Goal: Task Accomplishment & Management: Manage account settings

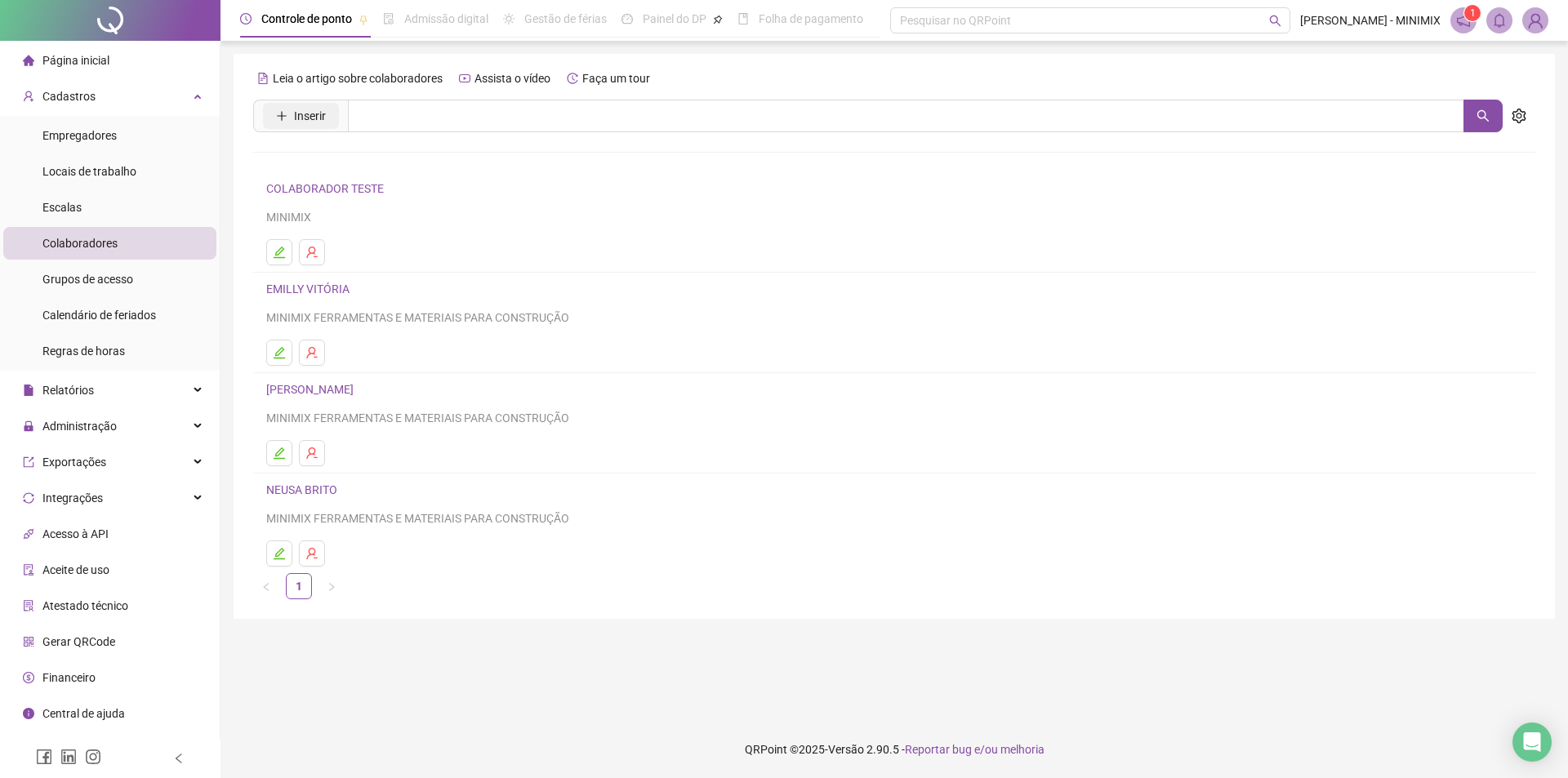
click at [328, 112] on button "Inserir" at bounding box center [301, 115] width 76 height 26
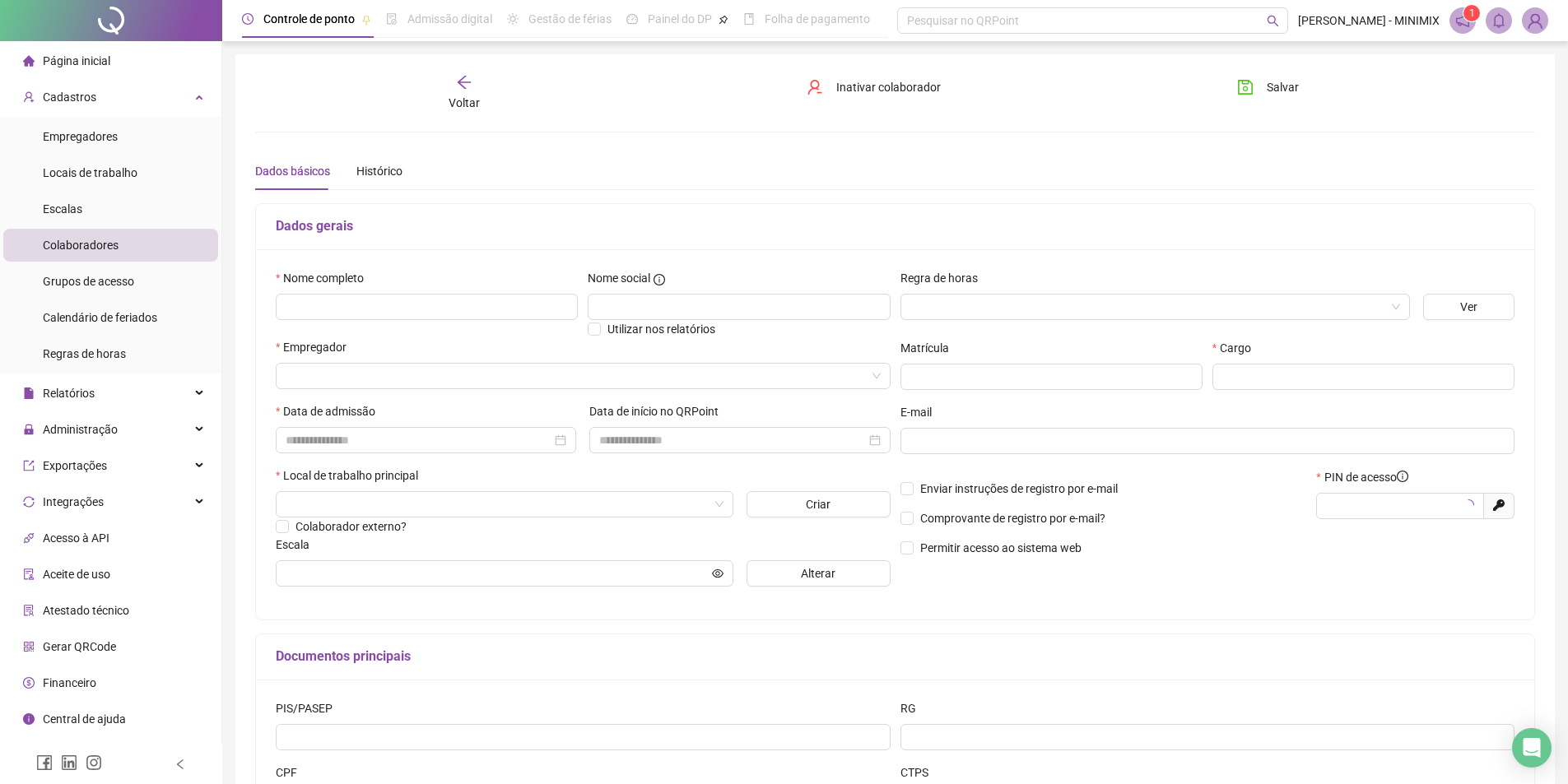
type input "*****"
click at [416, 302] on input "text" at bounding box center [426, 307] width 302 height 26
click at [380, 394] on div "Empregador" at bounding box center [584, 371] width 621 height 64
click at [408, 388] on div at bounding box center [583, 376] width 615 height 26
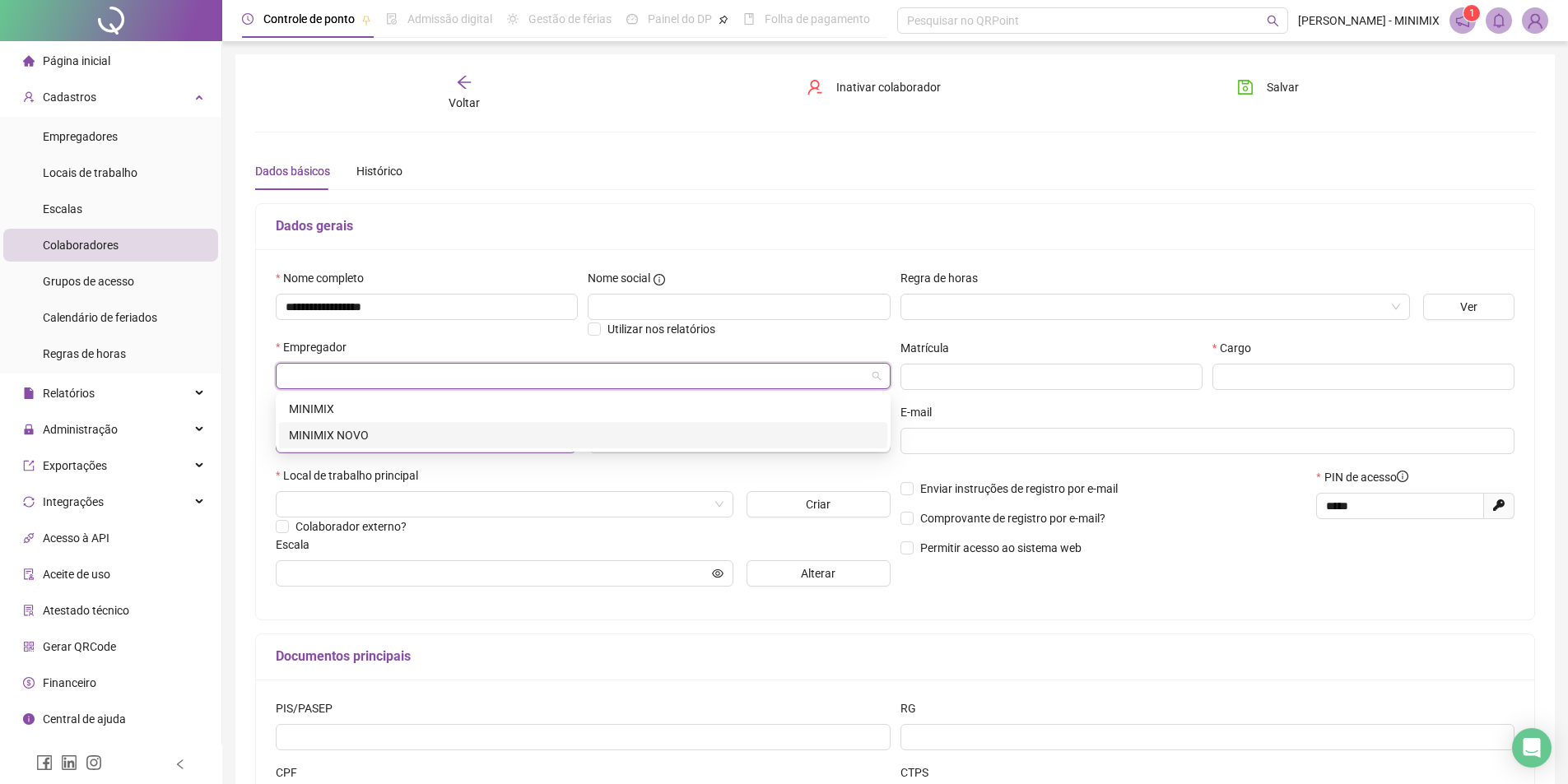
click at [403, 440] on div "MINIMIX NOVO" at bounding box center [583, 435] width 589 height 19
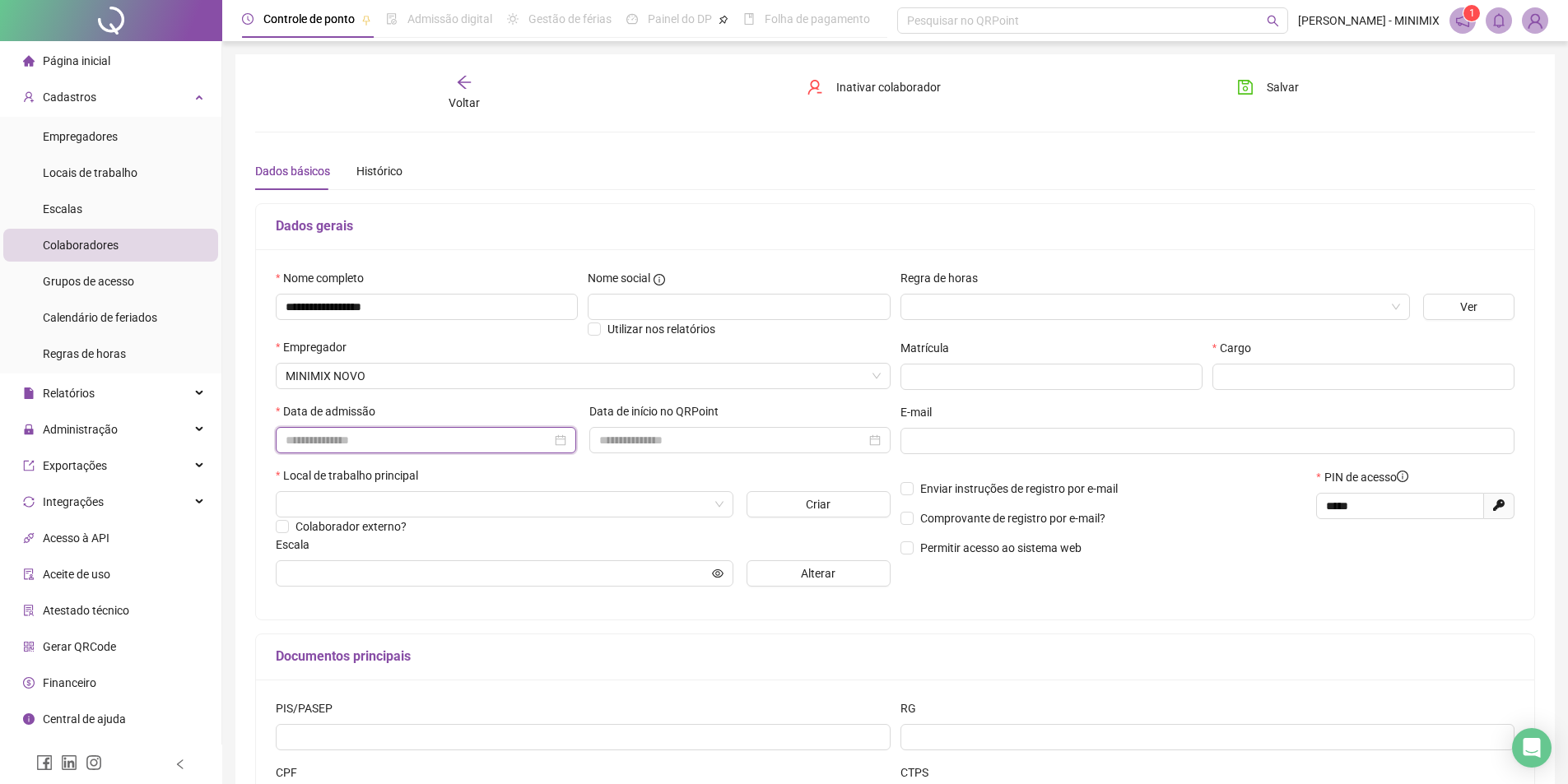
click at [384, 440] on input at bounding box center [419, 440] width 266 height 19
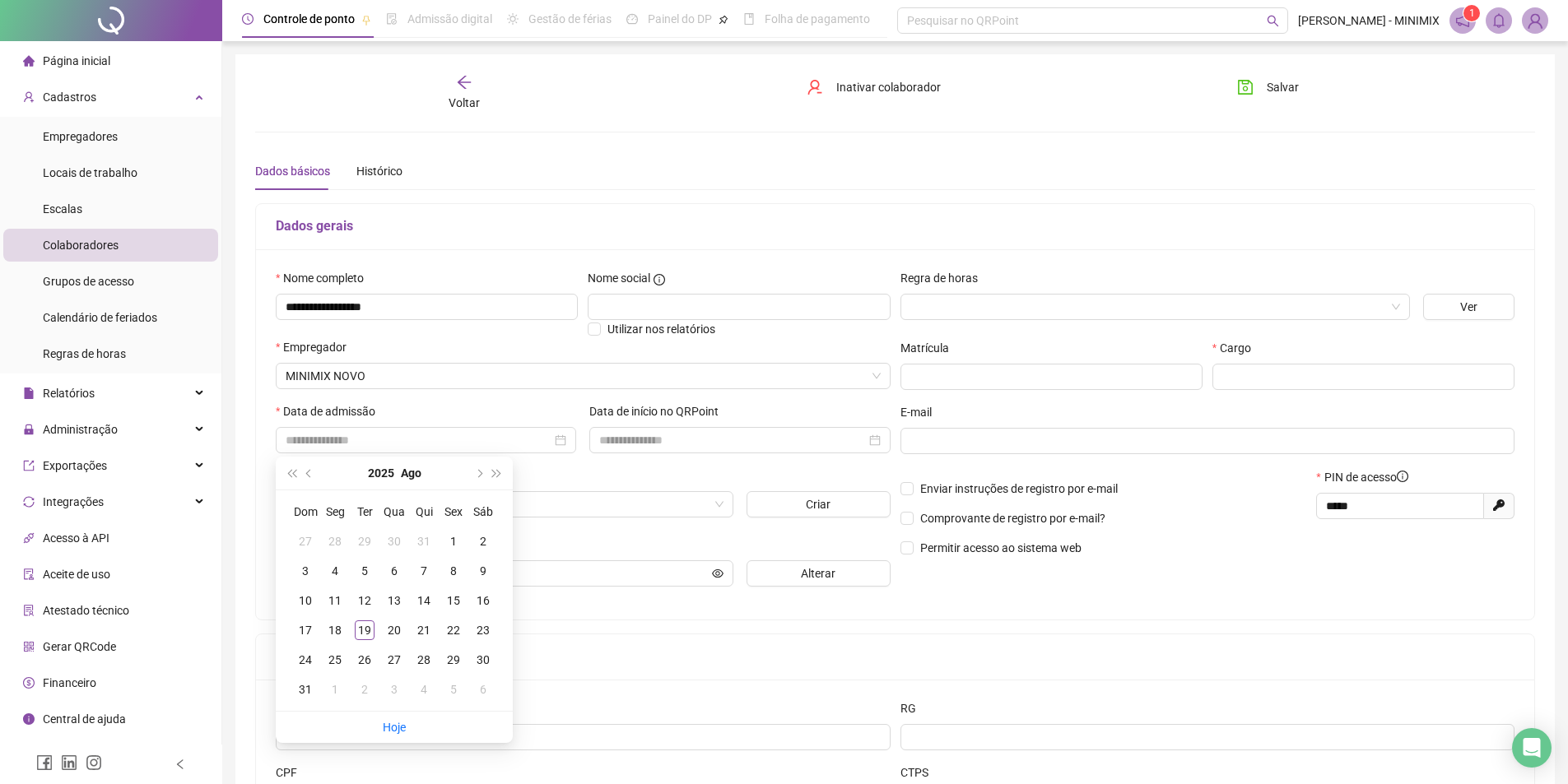
click at [536, 208] on div "Dados gerais" at bounding box center [895, 227] width 1278 height 46
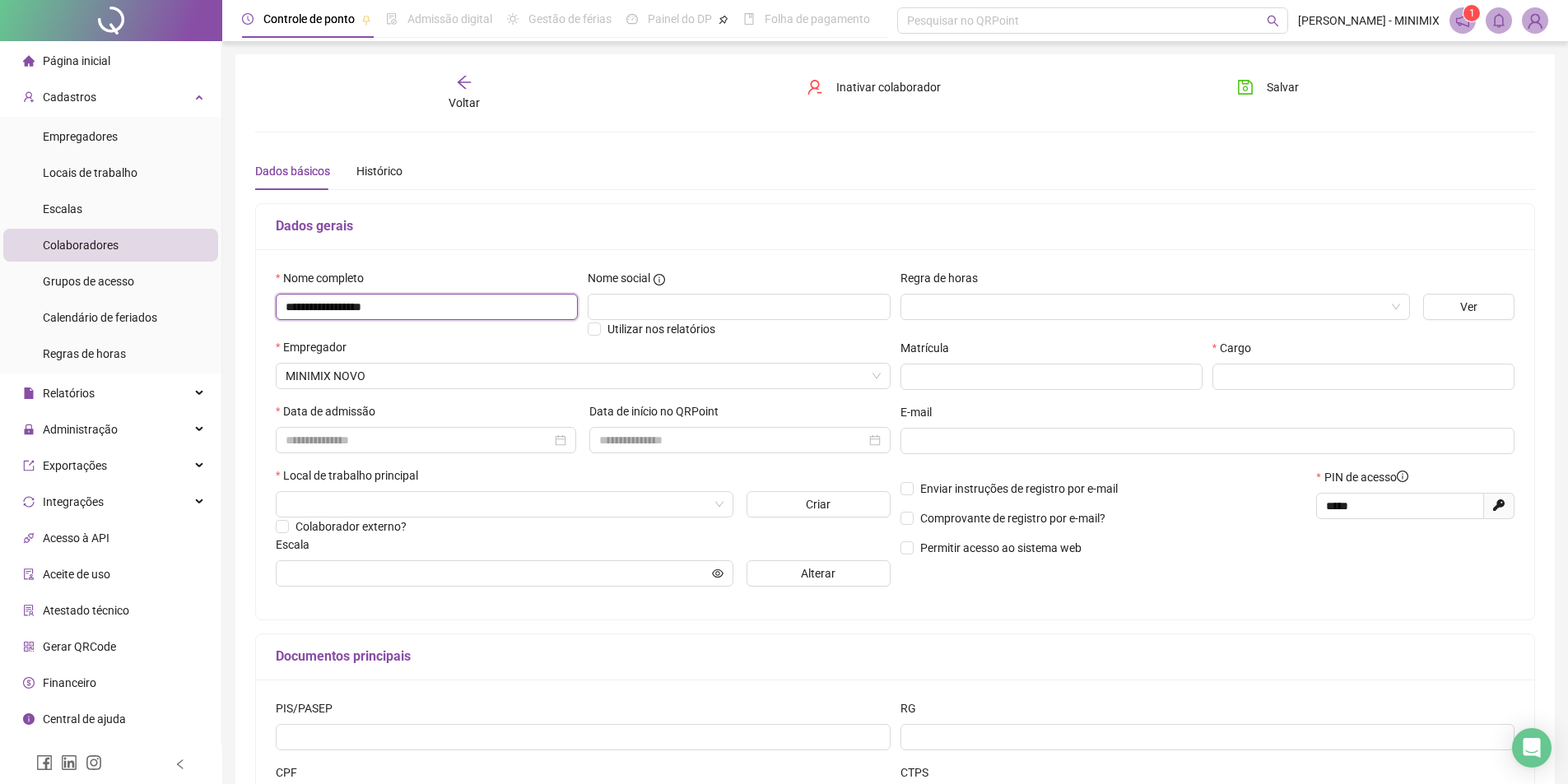
click at [414, 307] on input "**********" at bounding box center [426, 307] width 302 height 26
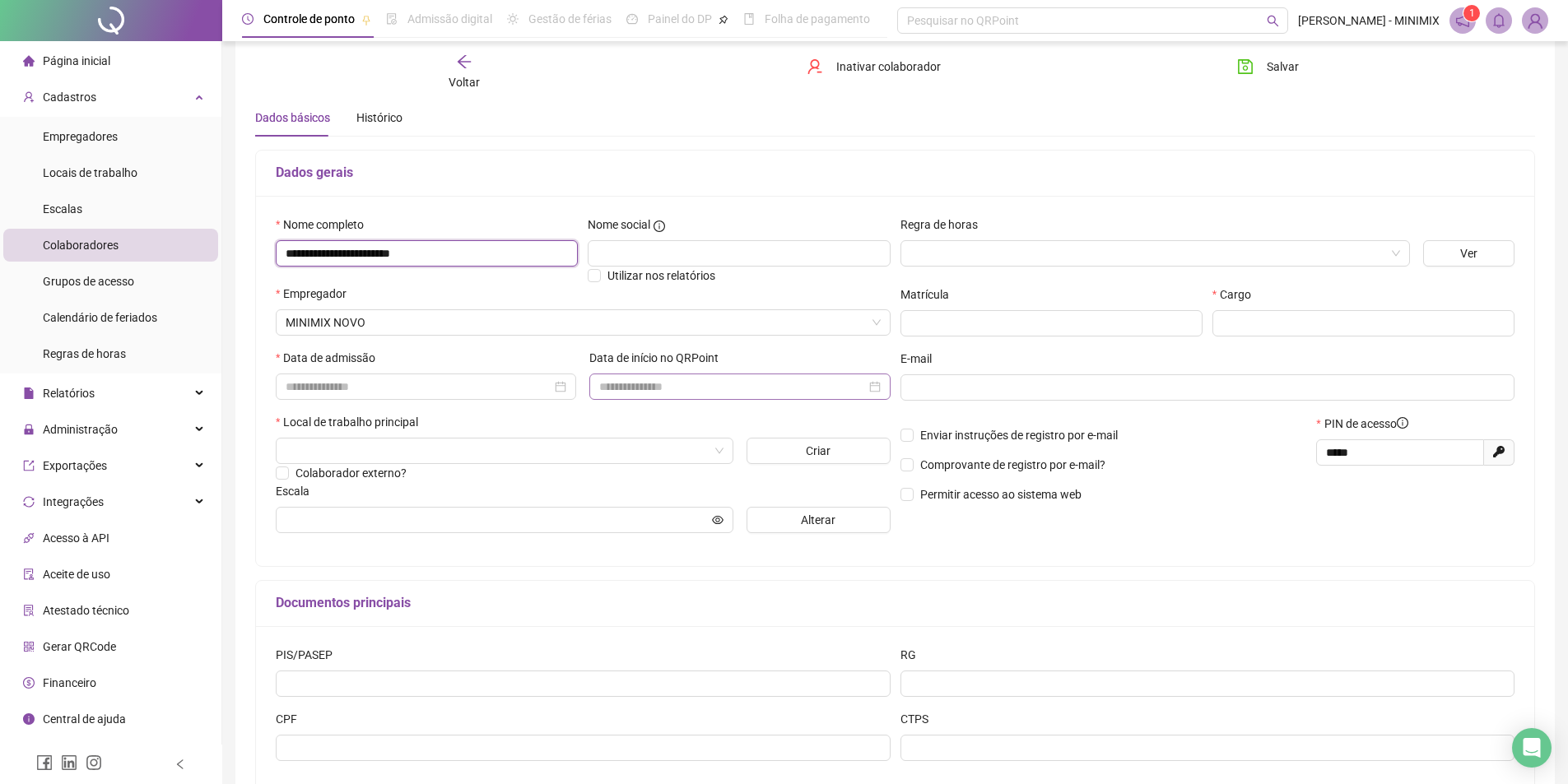
scroll to position [83, 0]
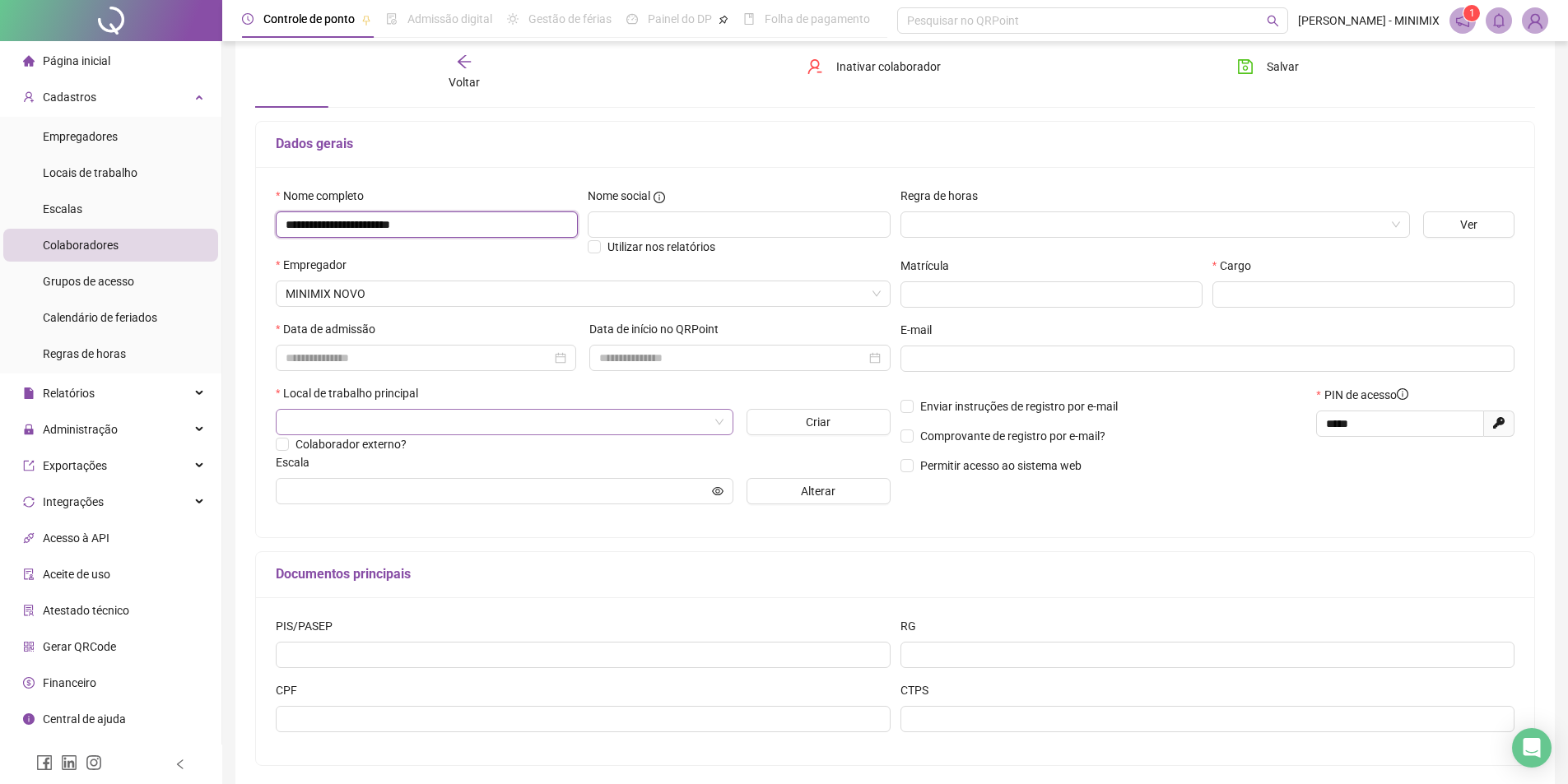
type input "**********"
click at [480, 428] on input "search" at bounding box center [497, 422] width 423 height 24
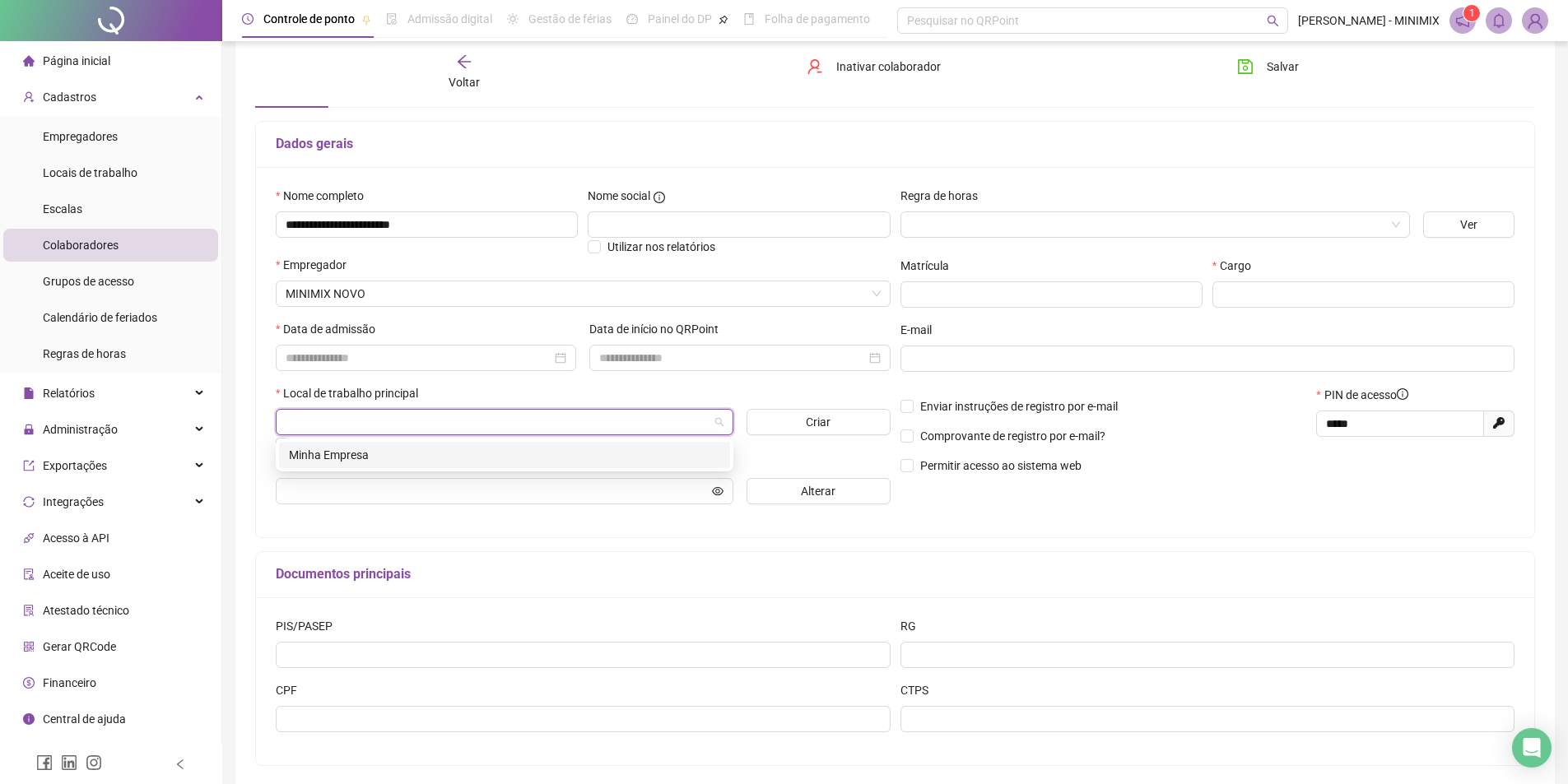
click at [466, 453] on div "Minha Empresa" at bounding box center [504, 456] width 431 height 19
click at [309, 491] on input "text" at bounding box center [497, 492] width 423 height 19
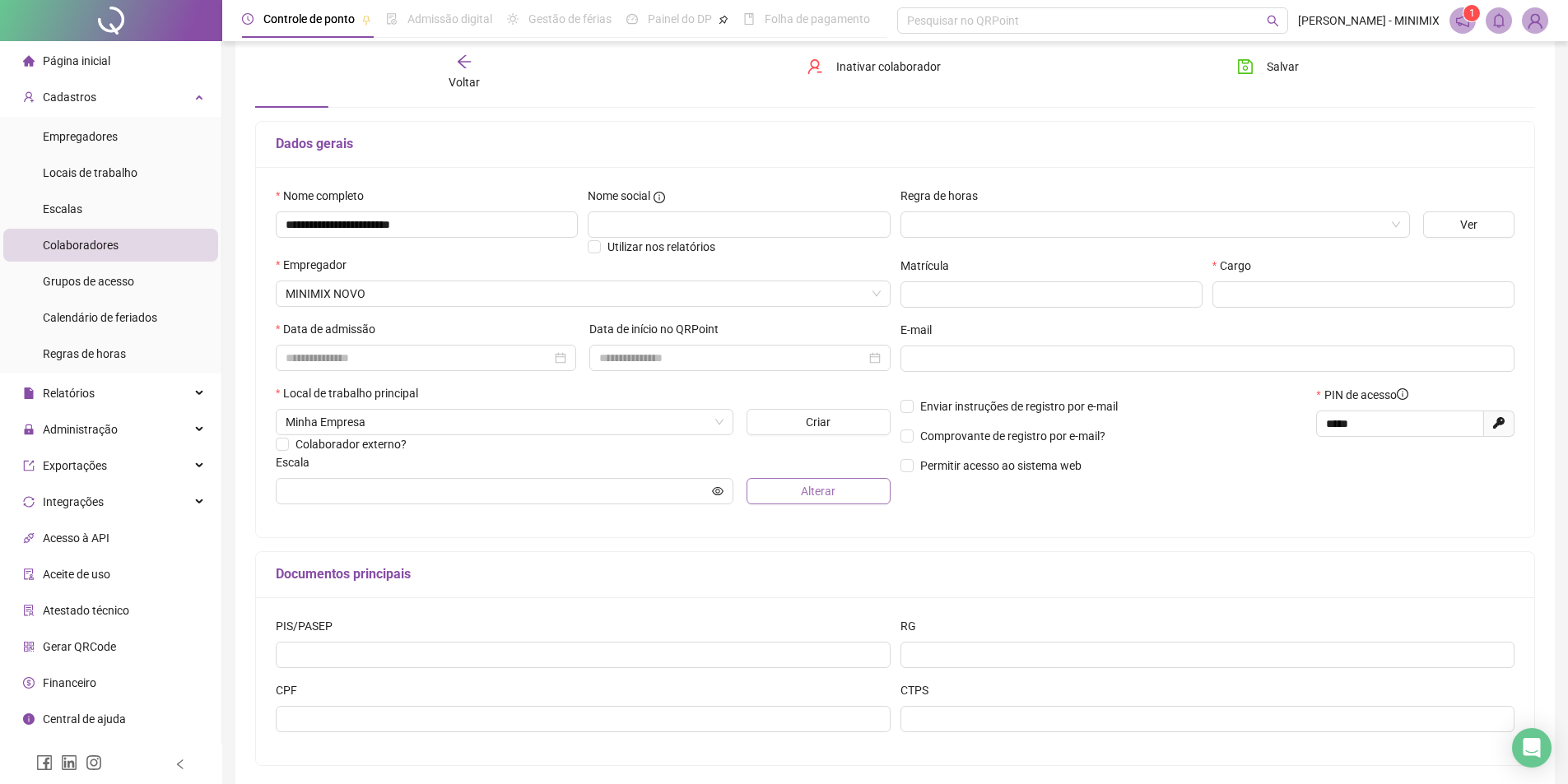
click at [824, 499] on span "Alterar" at bounding box center [818, 492] width 35 height 19
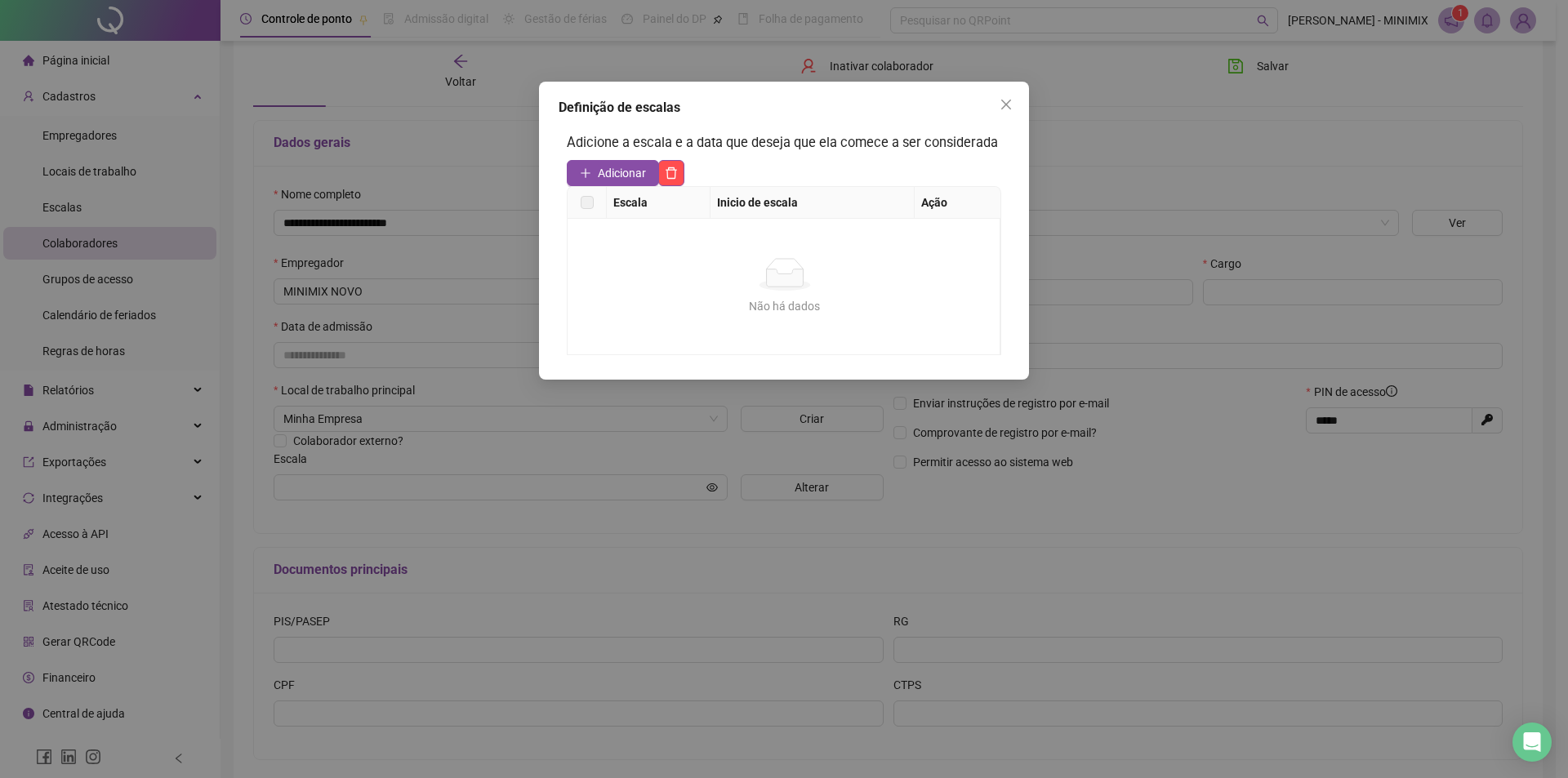
click at [1012, 101] on span "Close" at bounding box center [1005, 104] width 26 height 13
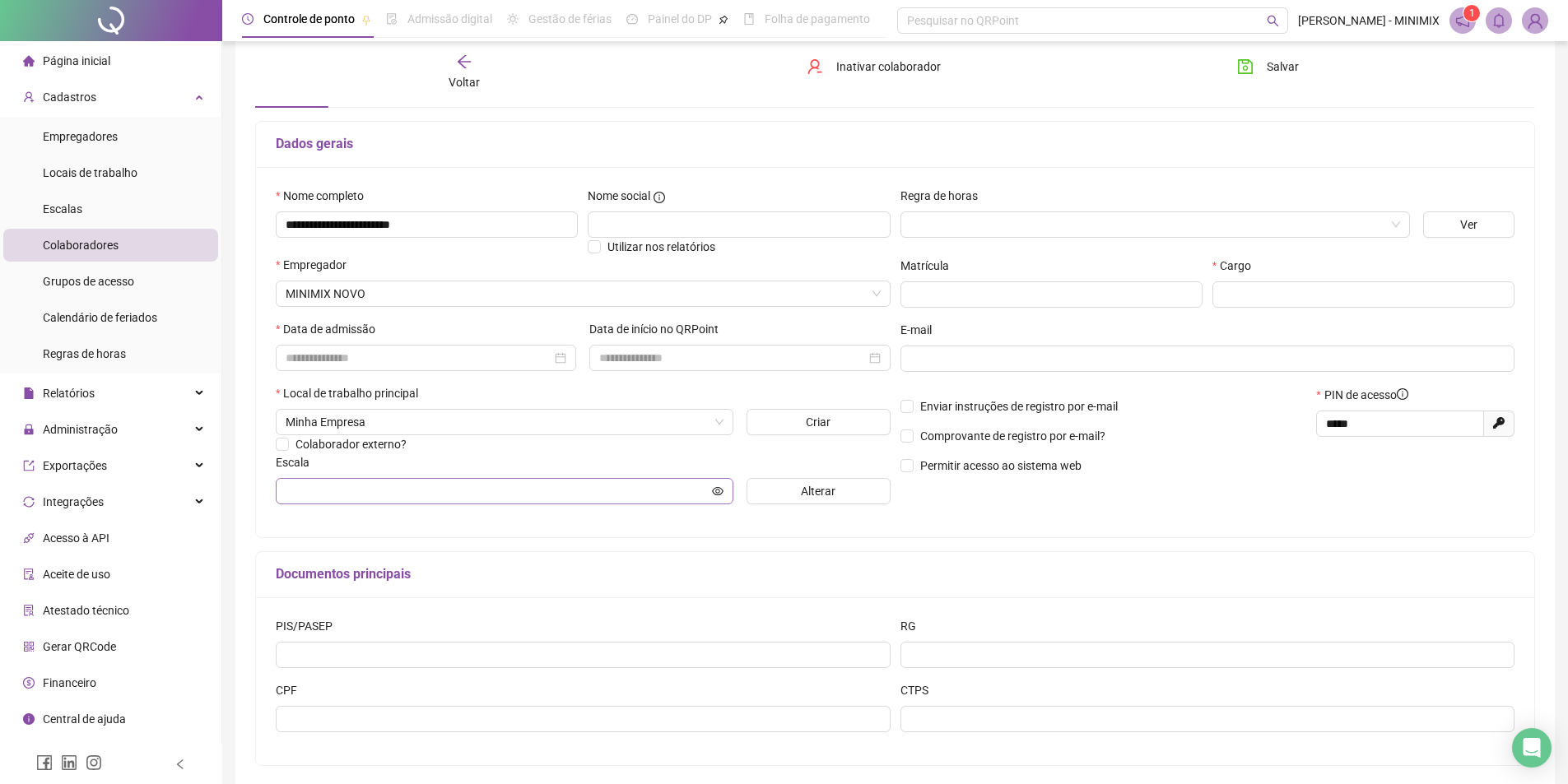
click at [310, 481] on span at bounding box center [504, 491] width 457 height 26
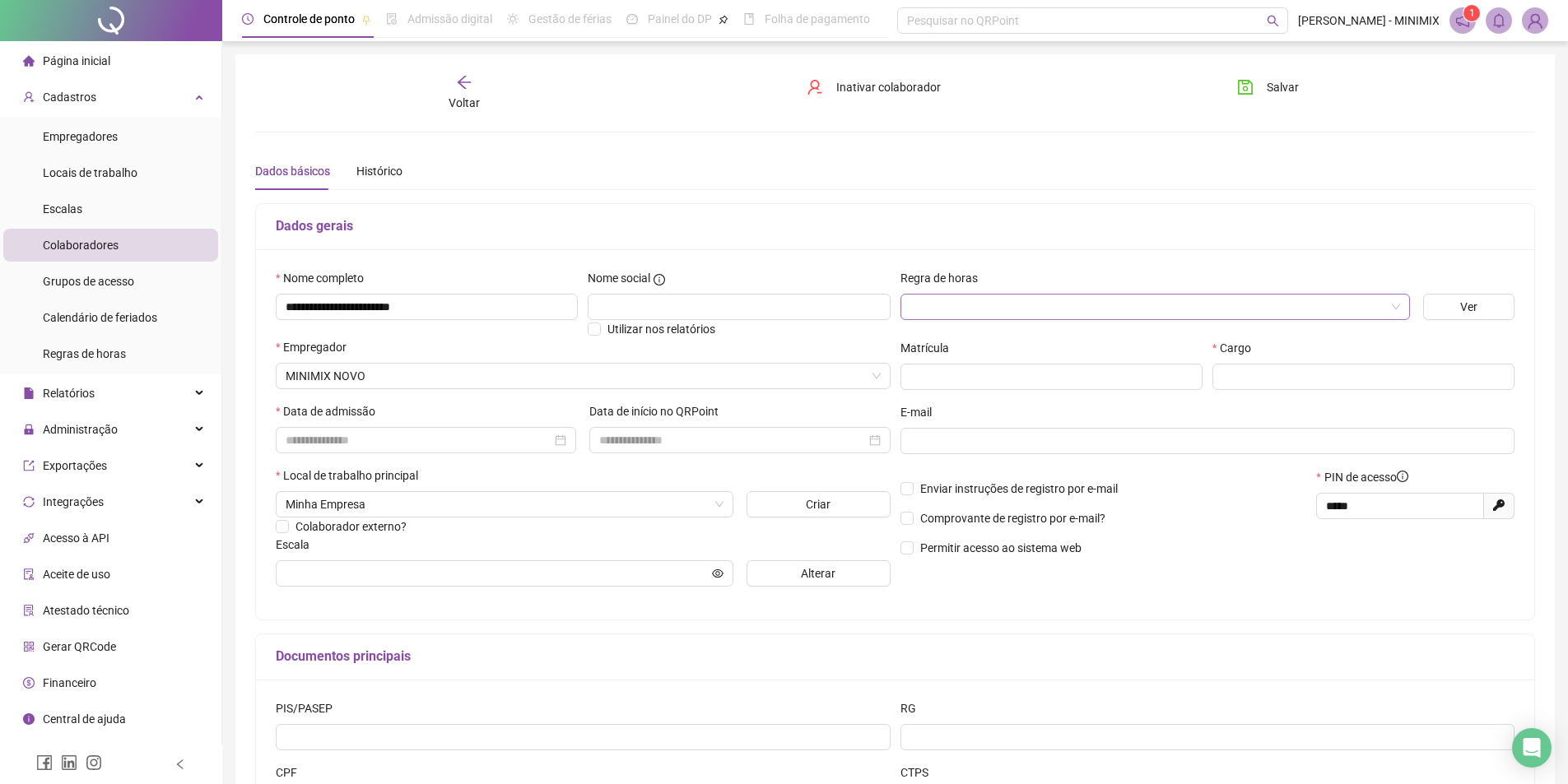
click at [967, 312] on input "search" at bounding box center [1148, 307] width 475 height 24
click at [709, 303] on input "text" at bounding box center [739, 307] width 302 height 26
type input "*******"
click at [343, 306] on input "**********" at bounding box center [426, 307] width 302 height 26
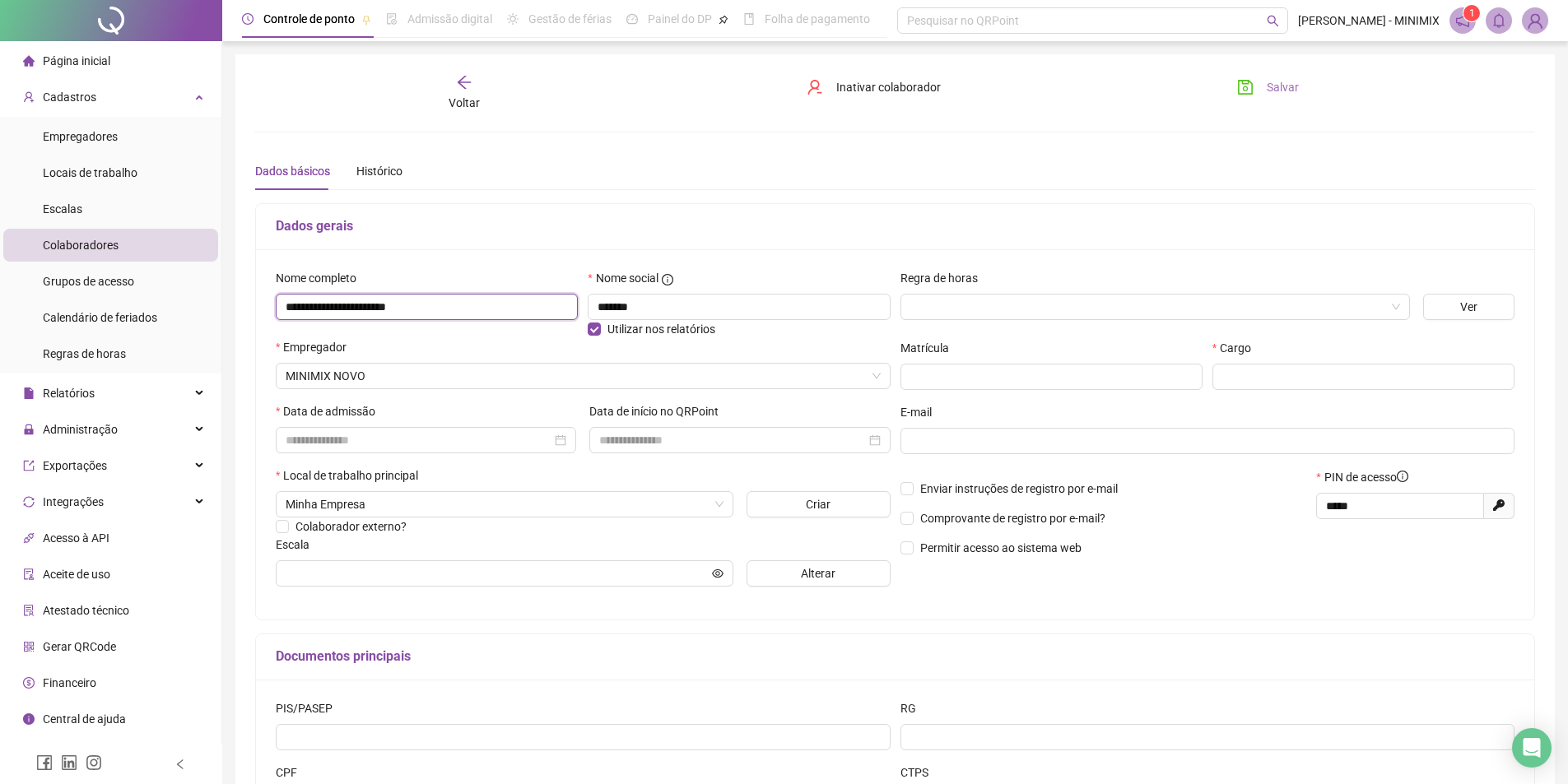
type input "**********"
click at [1268, 97] on button "Salvar" at bounding box center [1267, 87] width 87 height 26
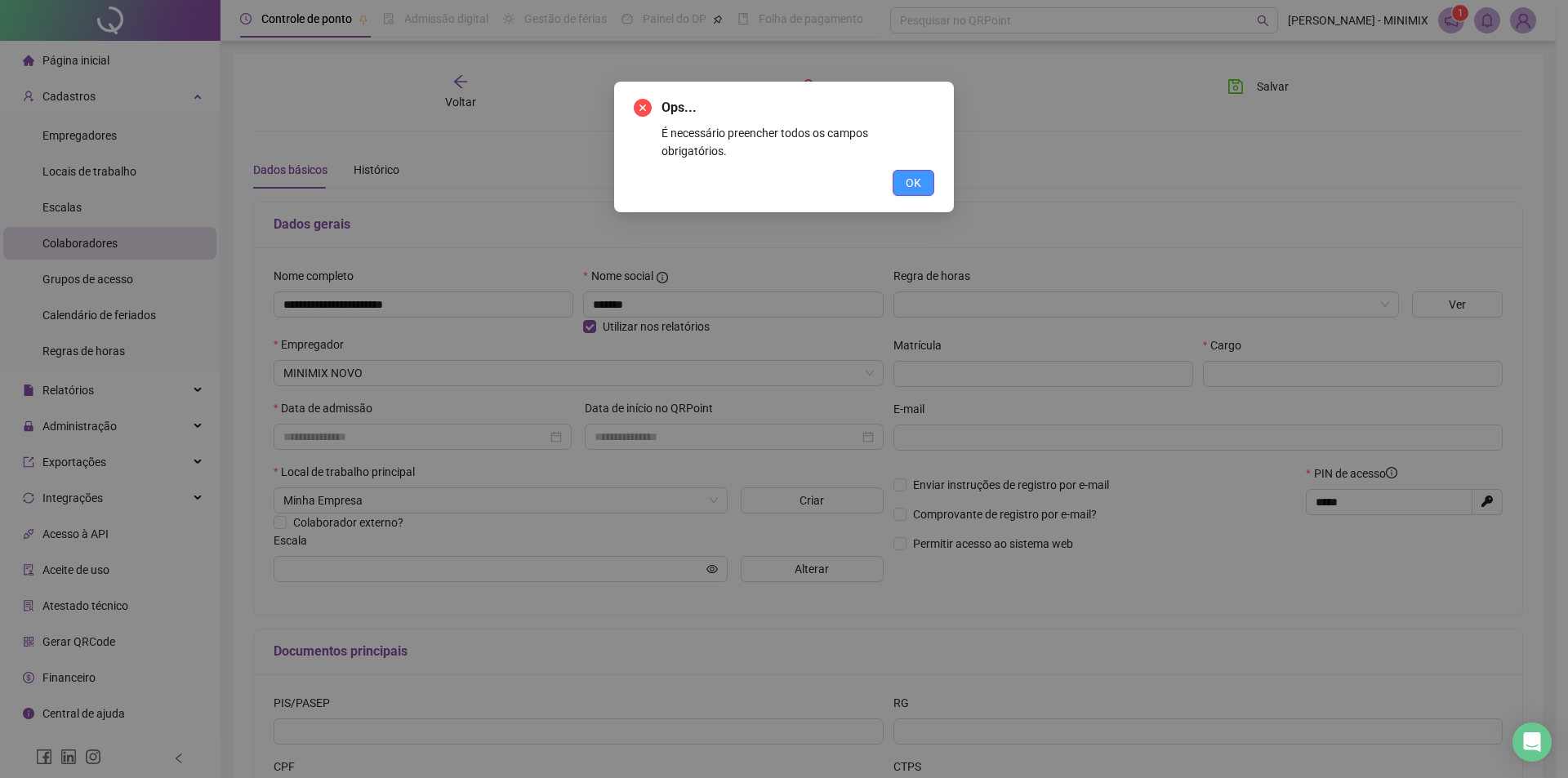
click at [911, 174] on span "OK" at bounding box center [913, 183] width 16 height 18
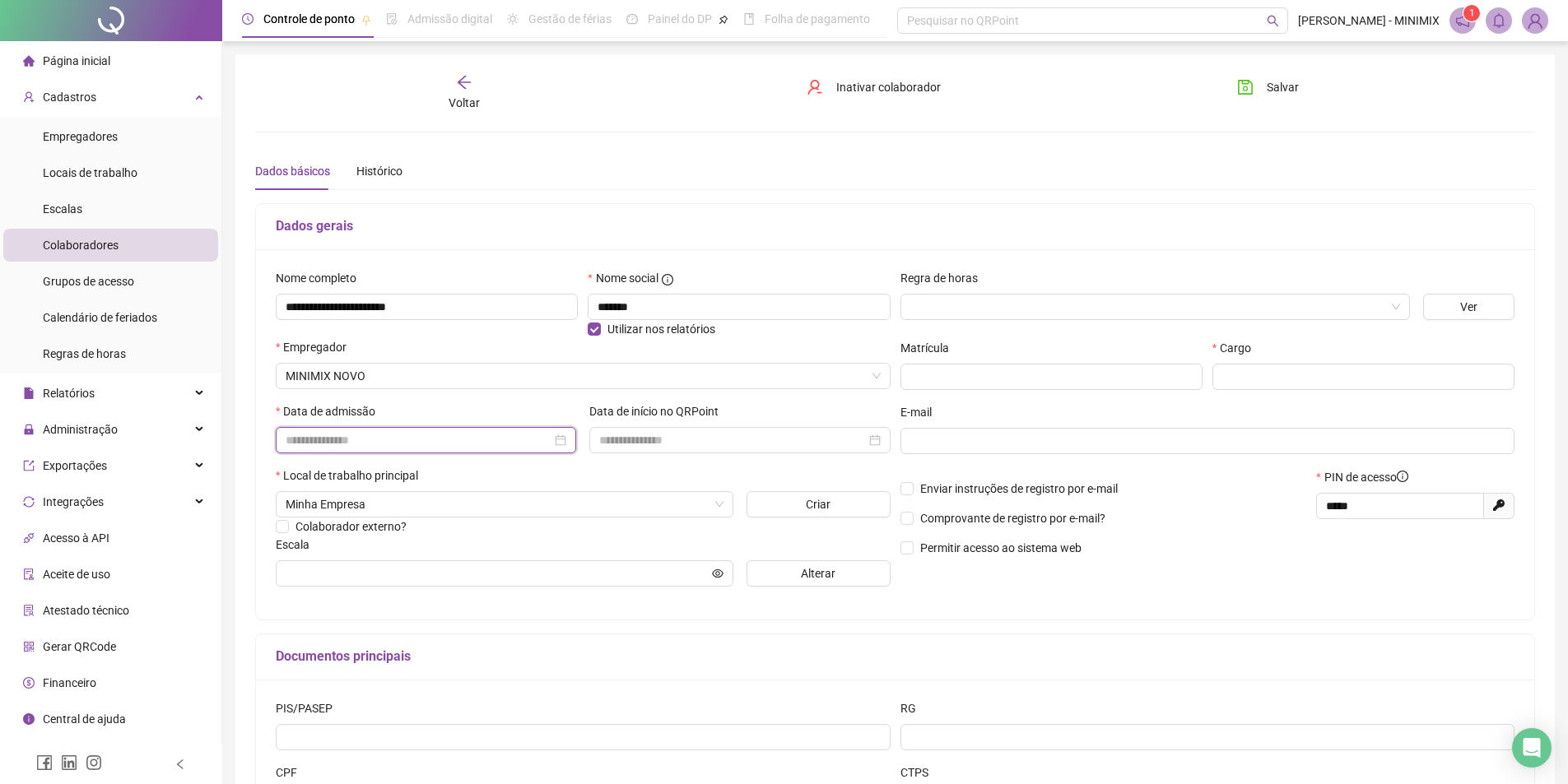
click at [394, 445] on input at bounding box center [419, 440] width 266 height 19
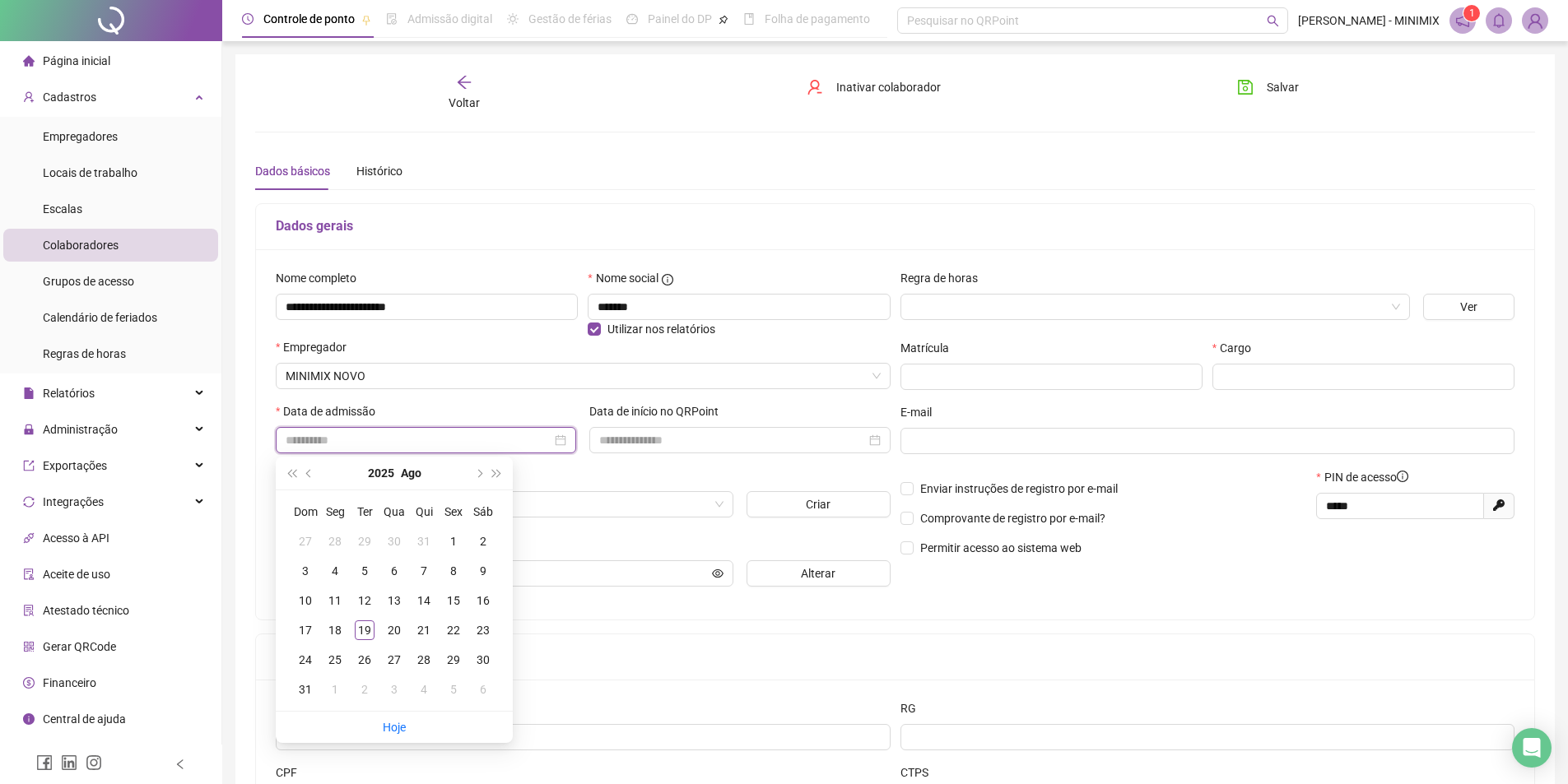
type input "**********"
click at [305, 464] on button "prev-year" at bounding box center [310, 472] width 19 height 33
click at [469, 467] on button "next-year" at bounding box center [478, 472] width 19 height 33
click at [587, 600] on div "**********" at bounding box center [895, 435] width 1278 height 371
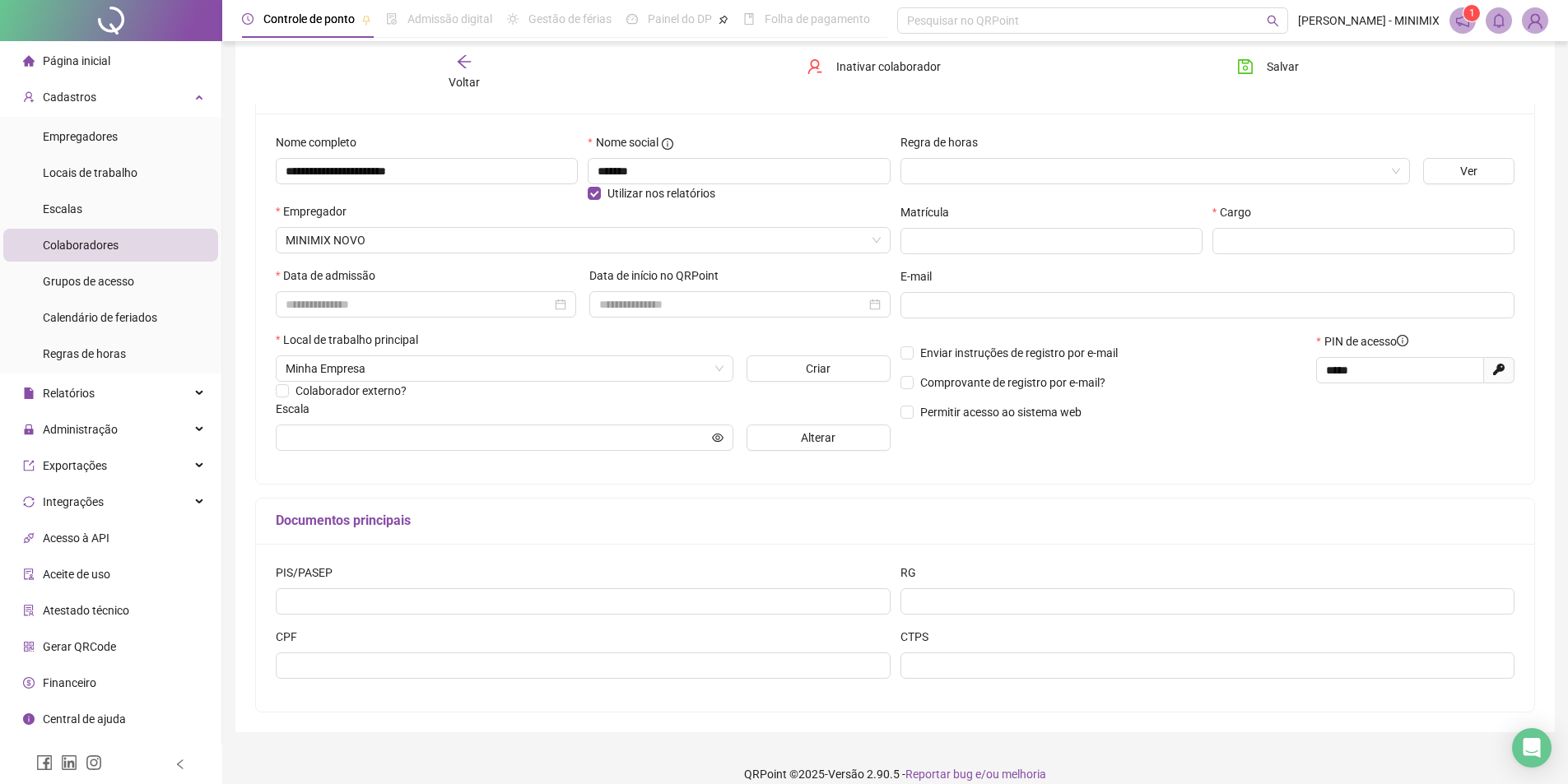
scroll to position [155, 0]
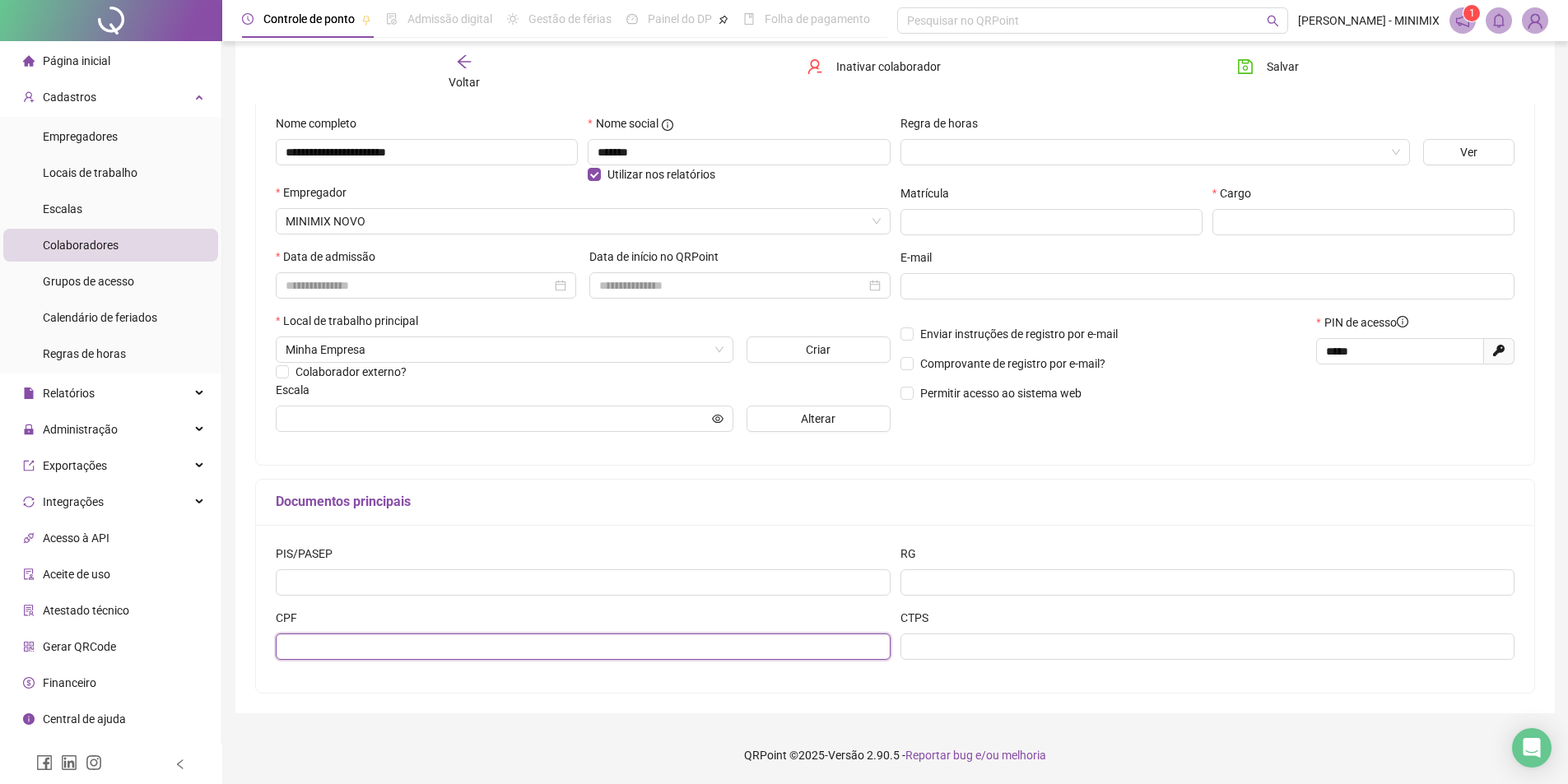
click at [389, 646] on input "text" at bounding box center [583, 647] width 615 height 26
type input "**********"
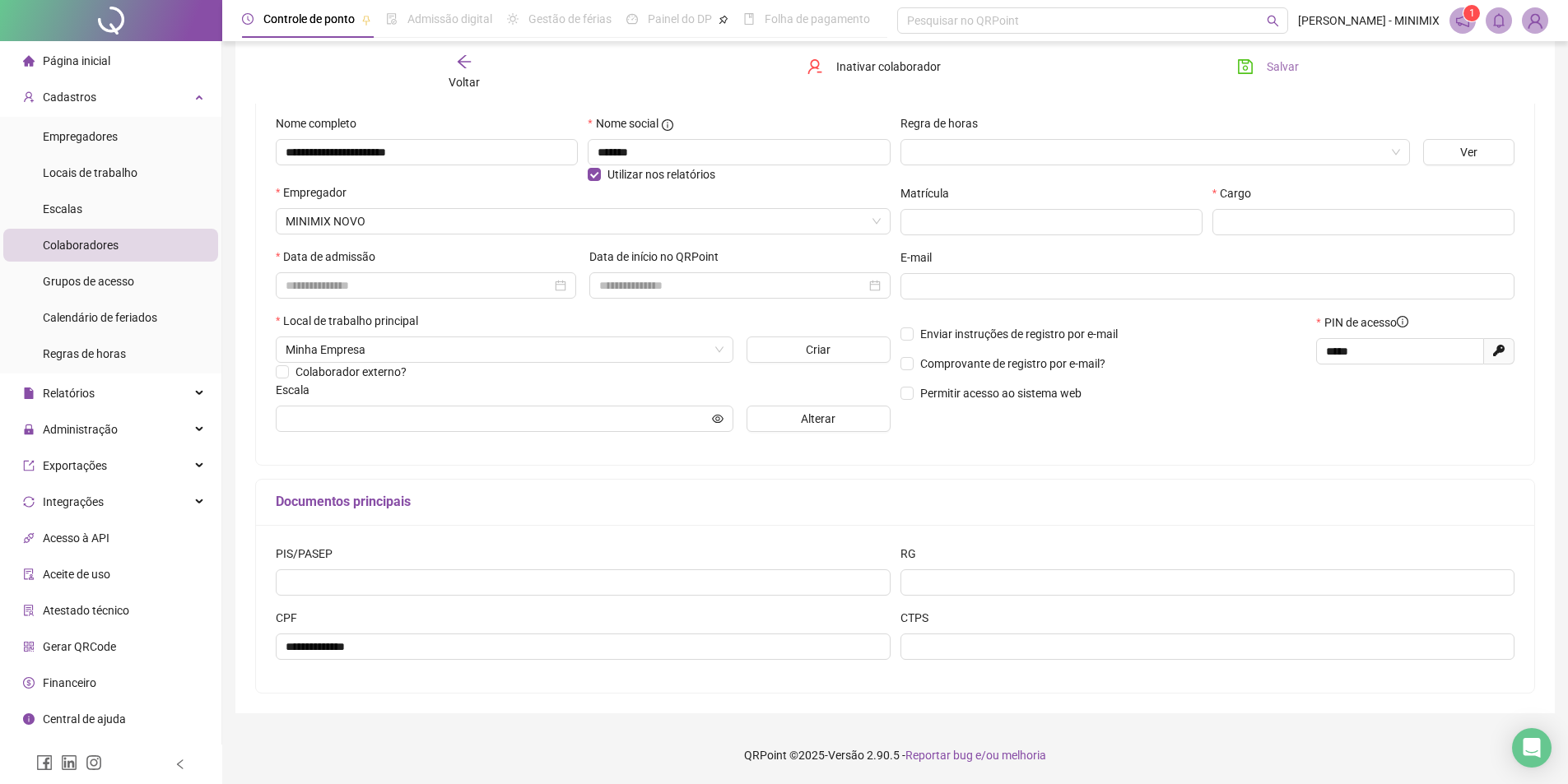
click at [1253, 70] on icon "save" at bounding box center [1245, 67] width 15 height 15
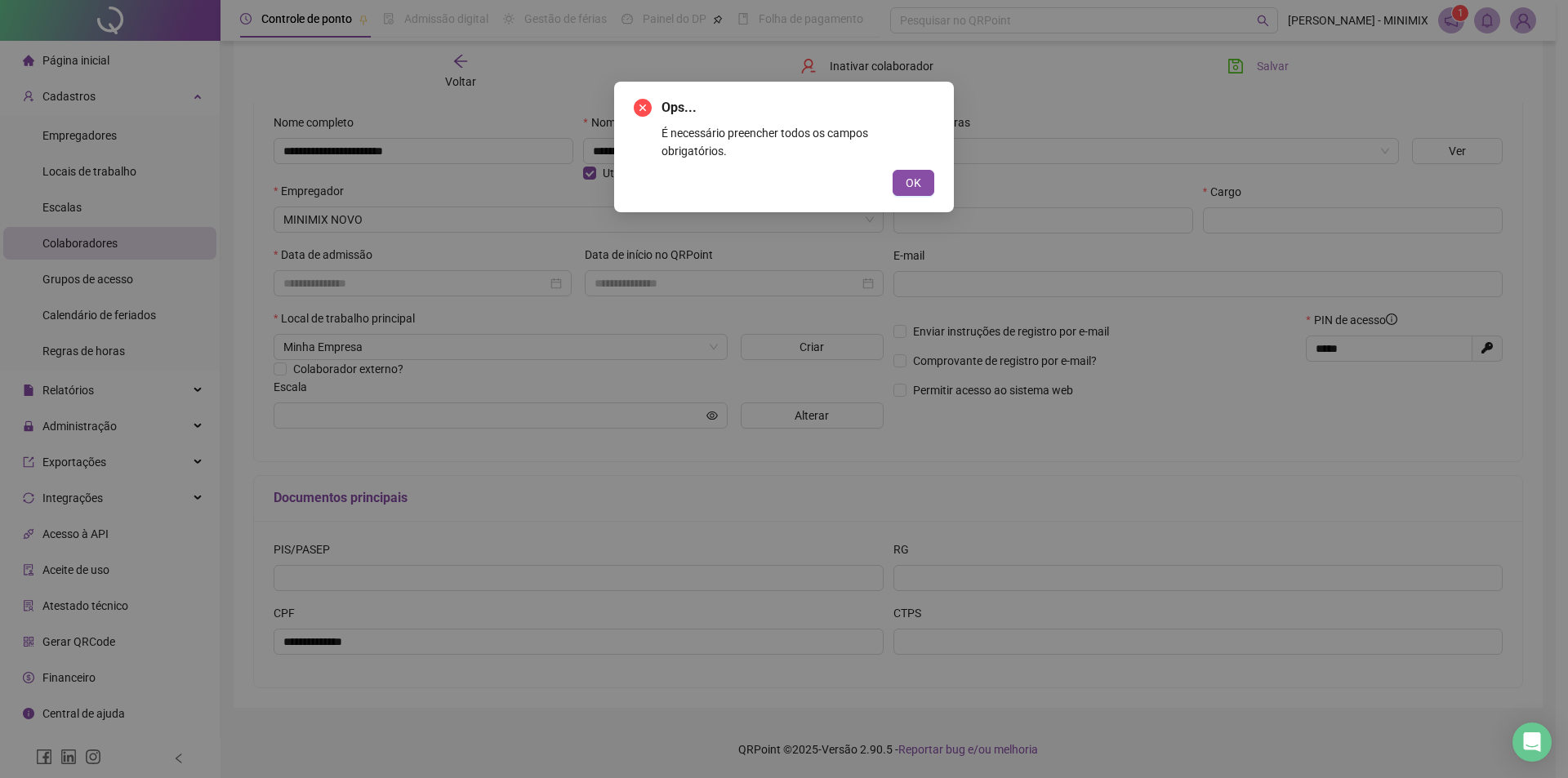
drag, startPoint x: 926, startPoint y: 165, endPoint x: 906, endPoint y: 171, distance: 20.9
click at [921, 170] on button "OK" at bounding box center [913, 182] width 42 height 26
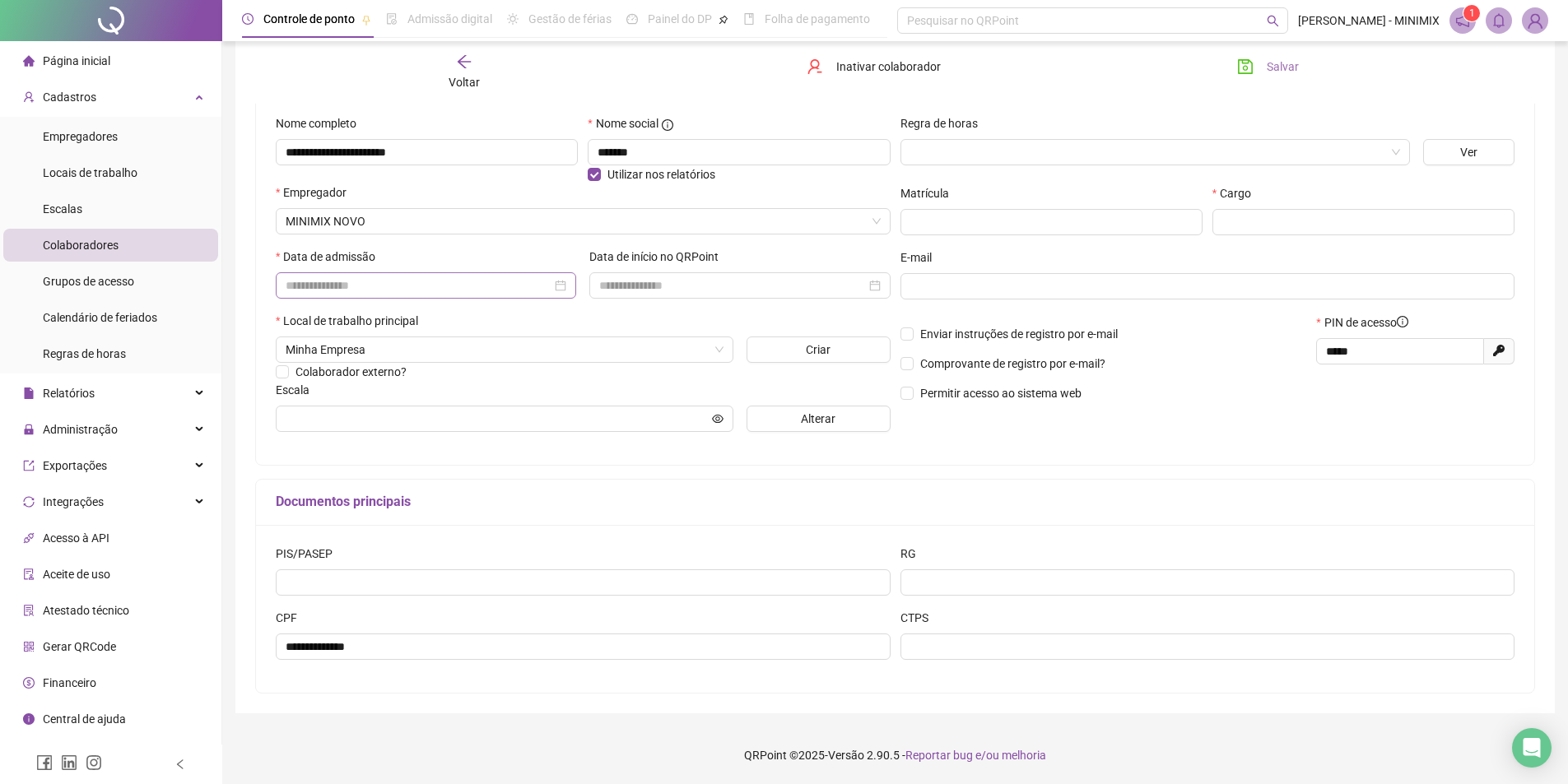
click at [562, 285] on div at bounding box center [425, 285] width 280 height 19
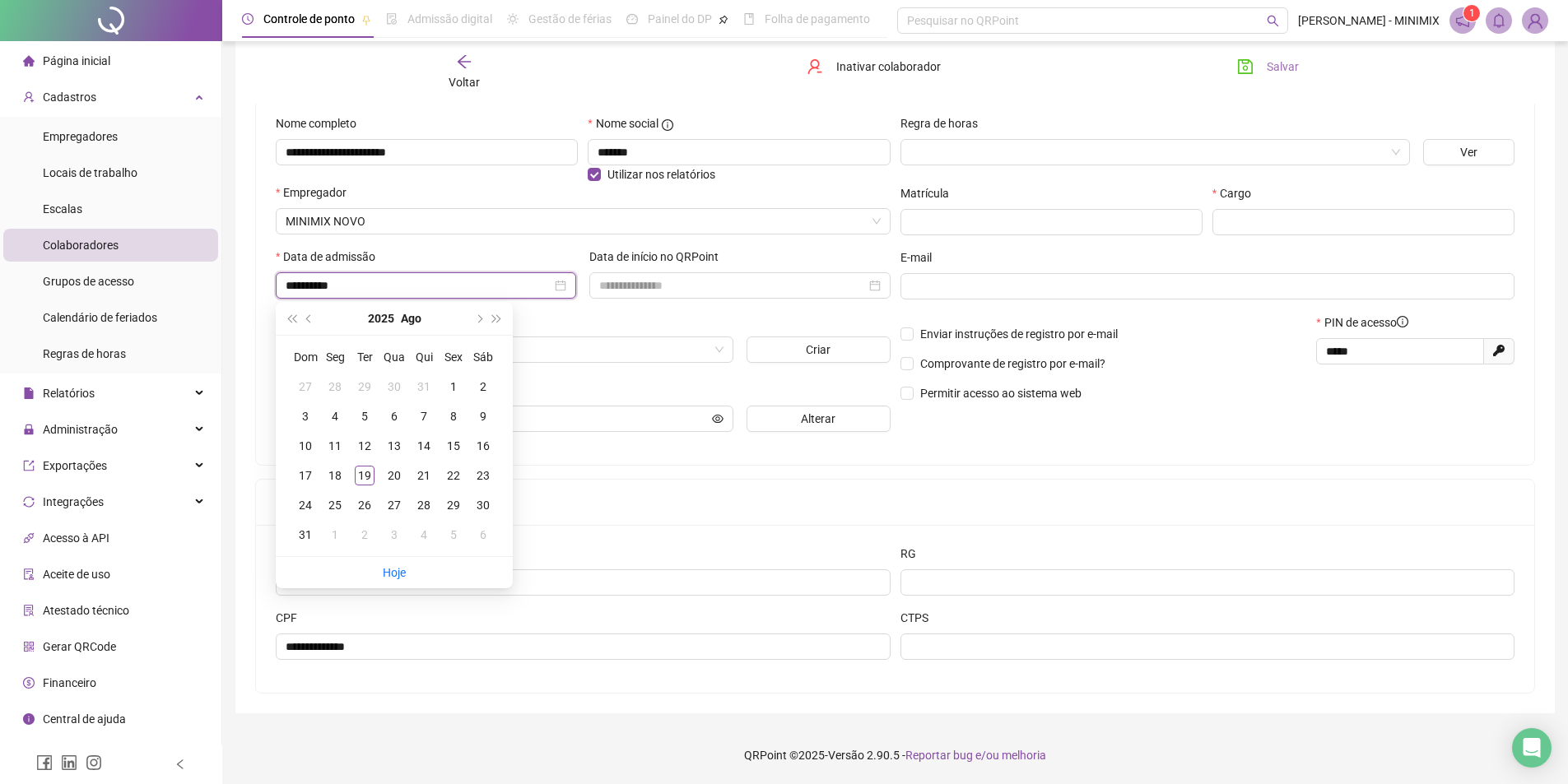
type input "**********"
click at [308, 314] on button "prev-year" at bounding box center [310, 318] width 19 height 33
click at [1186, 96] on div "Voltar Inativar colaborador Salvar" at bounding box center [894, 72] width 1293 height 62
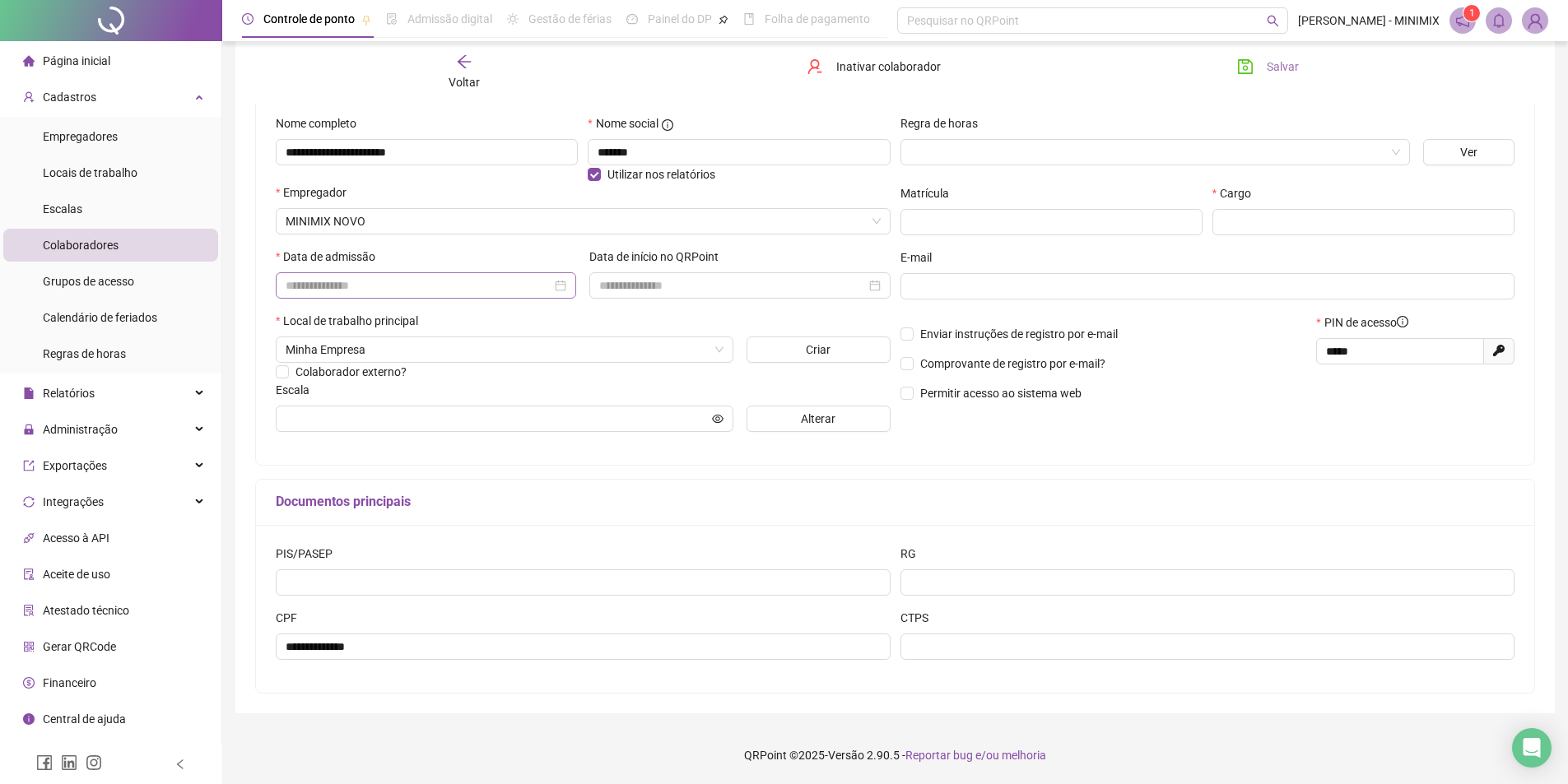
click at [576, 277] on div at bounding box center [425, 285] width 301 height 26
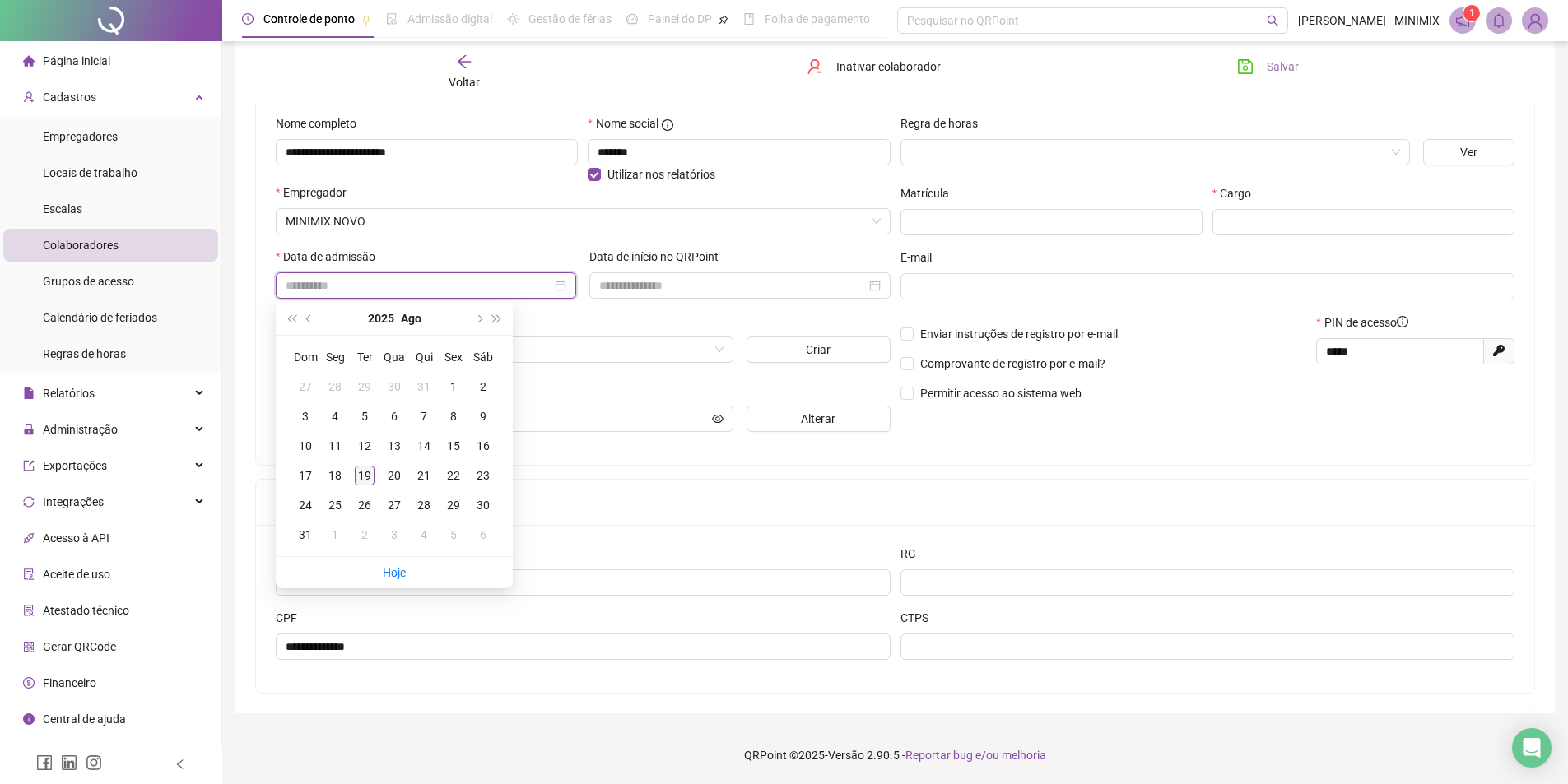
type input "**********"
drag, startPoint x: 360, startPoint y: 473, endPoint x: 625, endPoint y: 305, distance: 313.8
click at [361, 466] on div "19" at bounding box center [364, 475] width 19 height 19
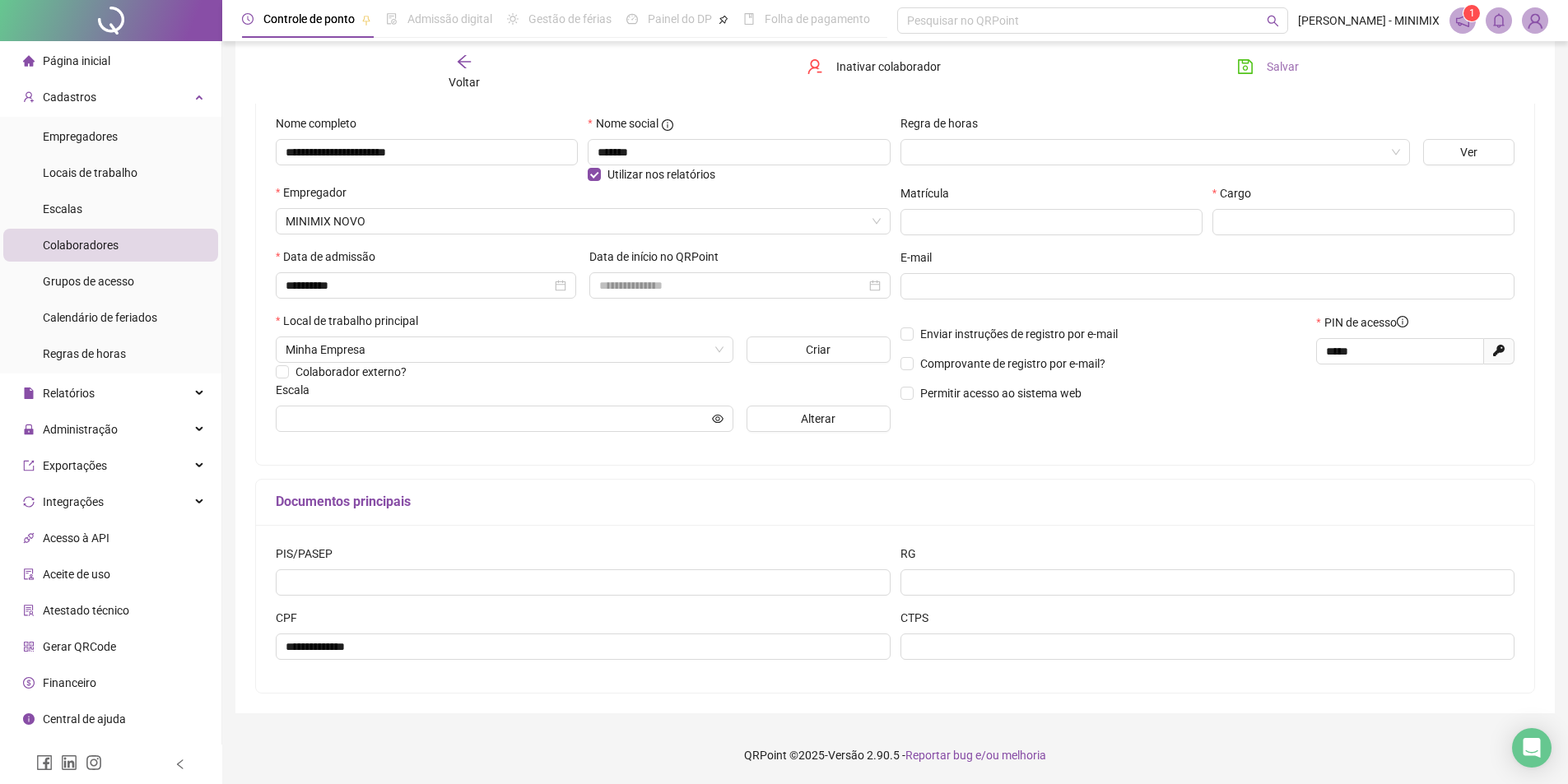
click at [1251, 65] on icon "save" at bounding box center [1245, 67] width 17 height 17
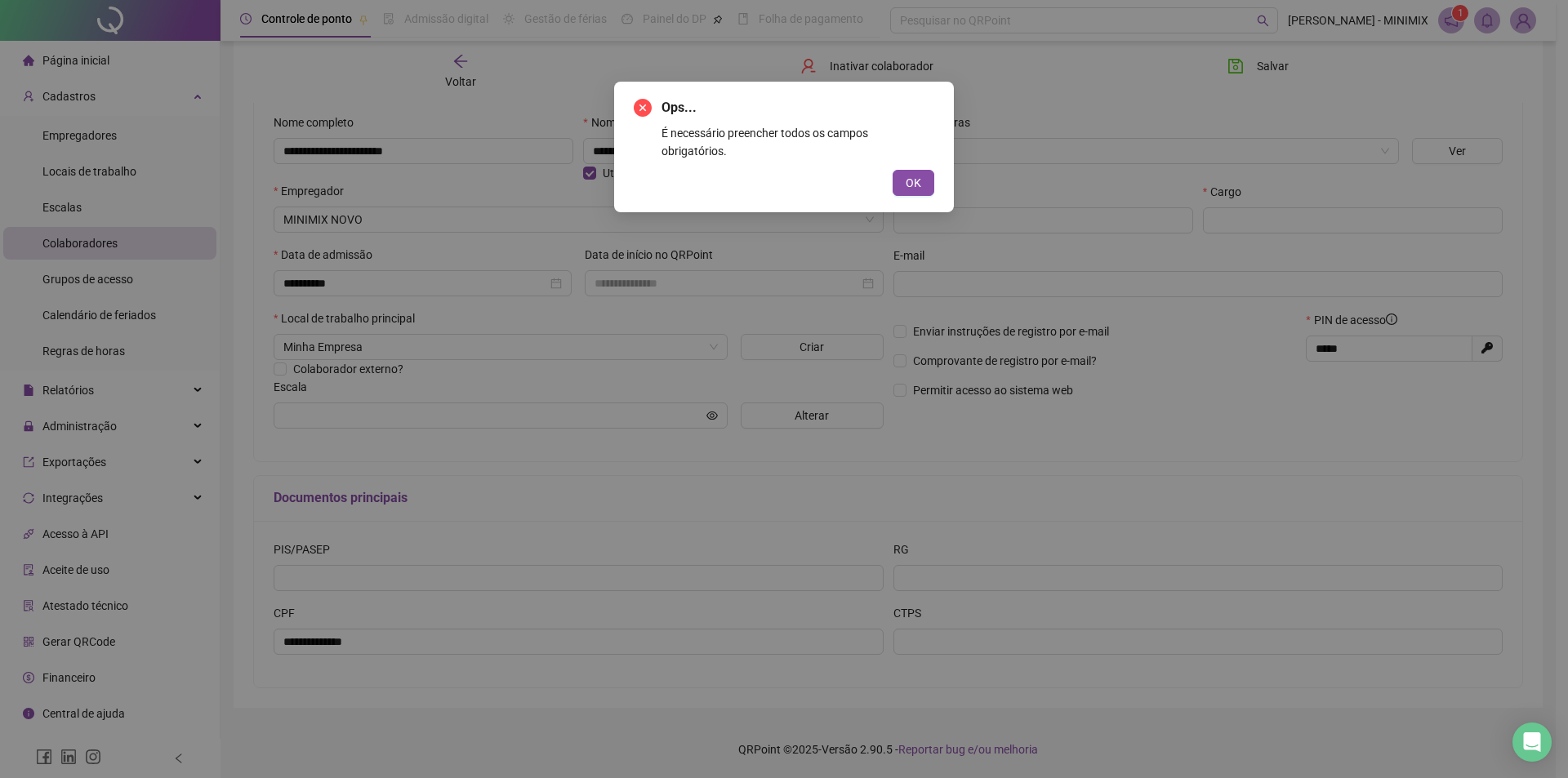
drag, startPoint x: 912, startPoint y: 166, endPoint x: 916, endPoint y: 154, distance: 12.6
click at [912, 174] on span "OK" at bounding box center [913, 183] width 16 height 18
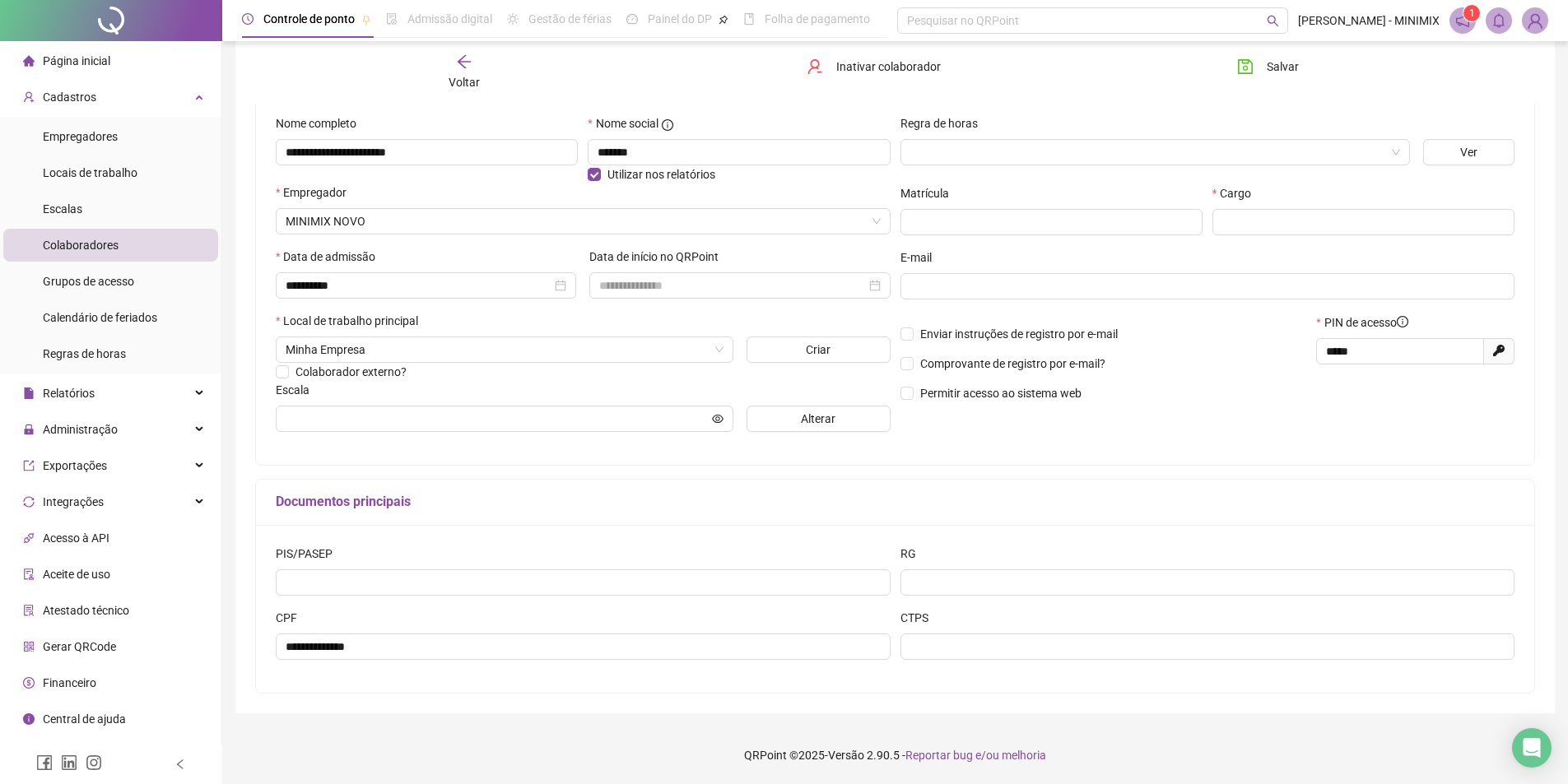
click at [1263, 51] on div "Voltar Inativar colaborador Salvar" at bounding box center [894, 72] width 1293 height 62
click at [1266, 67] on button "Salvar" at bounding box center [1267, 67] width 87 height 26
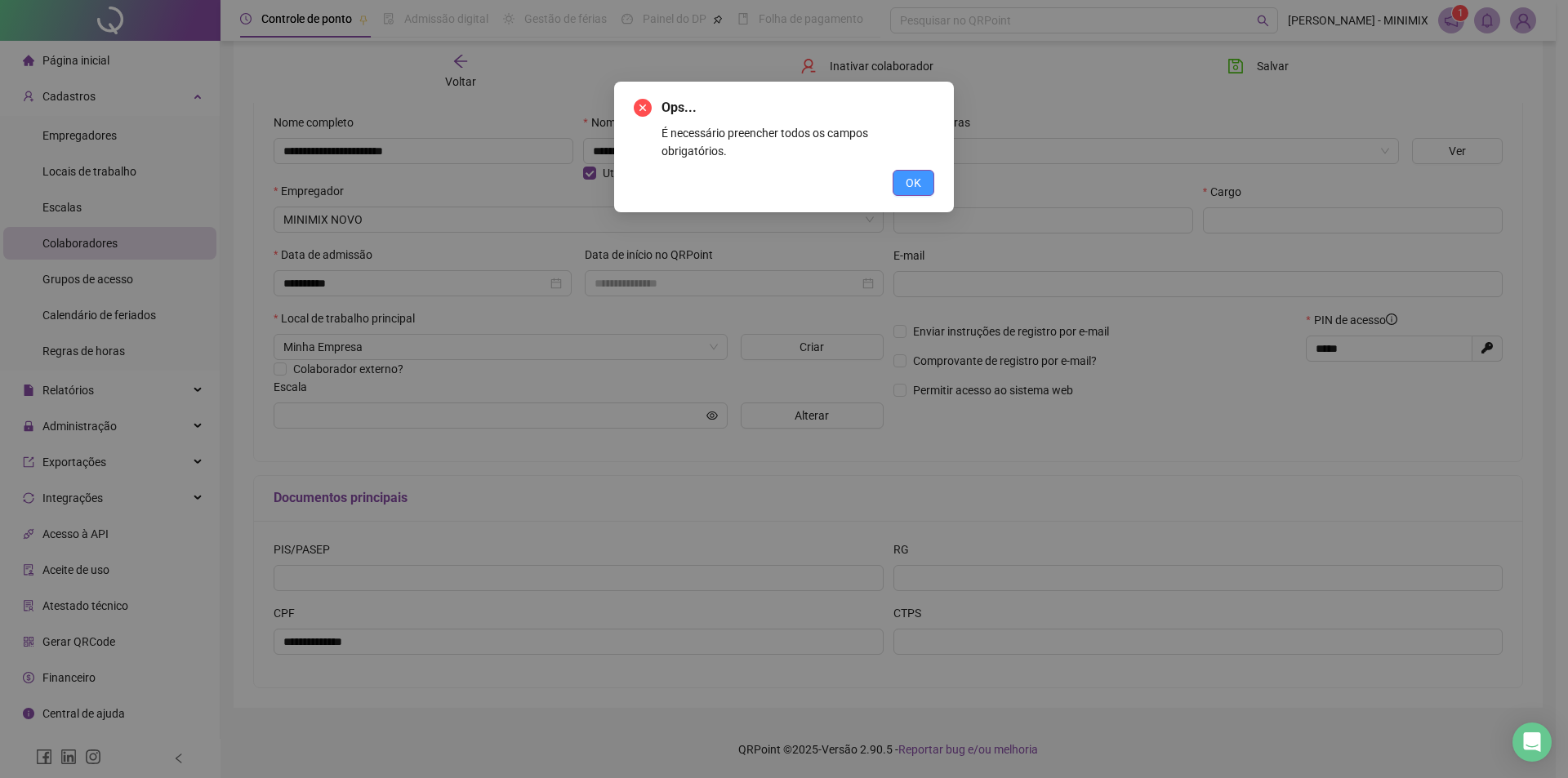
click at [908, 174] on span "OK" at bounding box center [913, 183] width 16 height 18
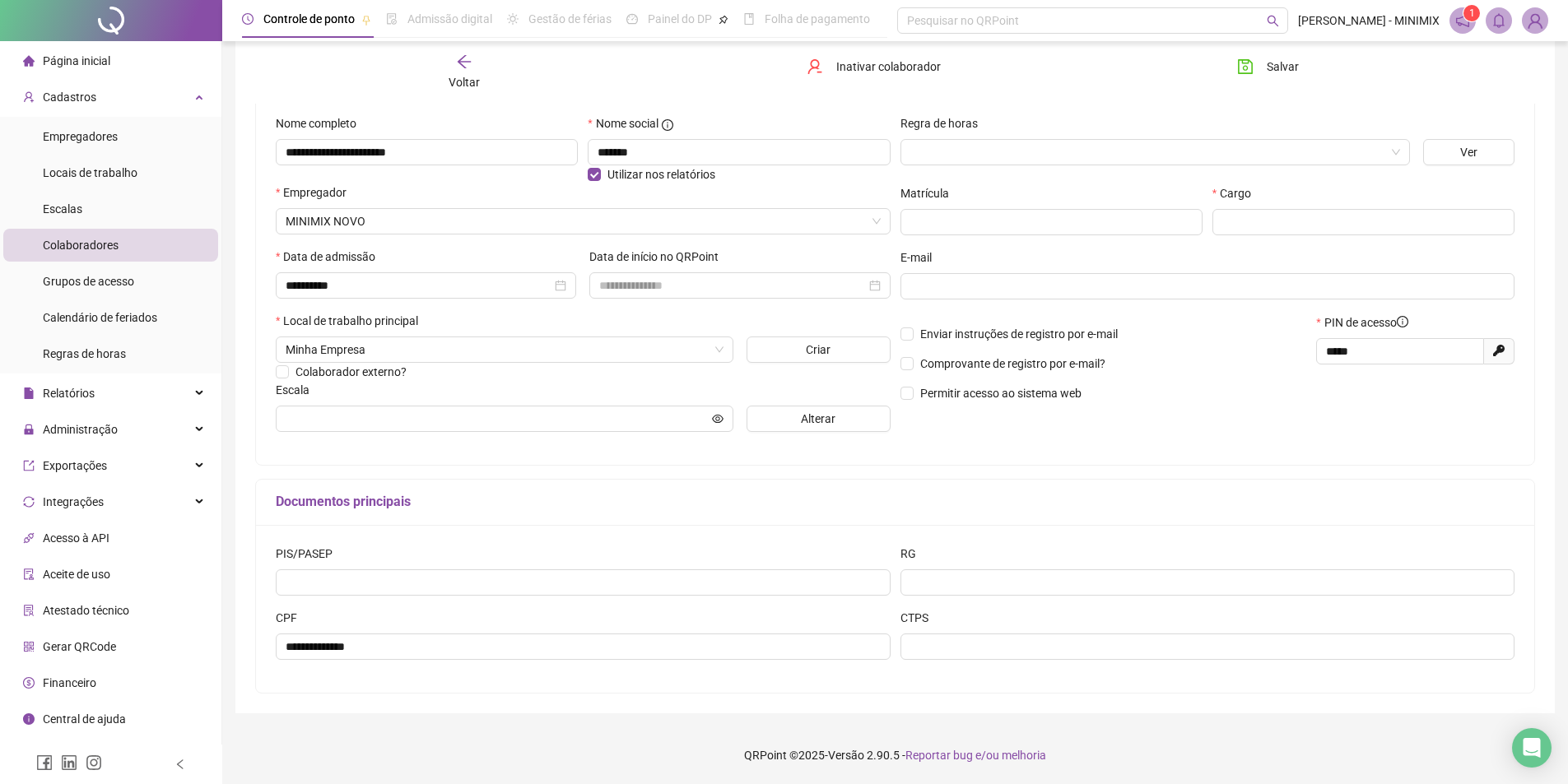
click at [814, 414] on span "Alterar" at bounding box center [818, 419] width 35 height 19
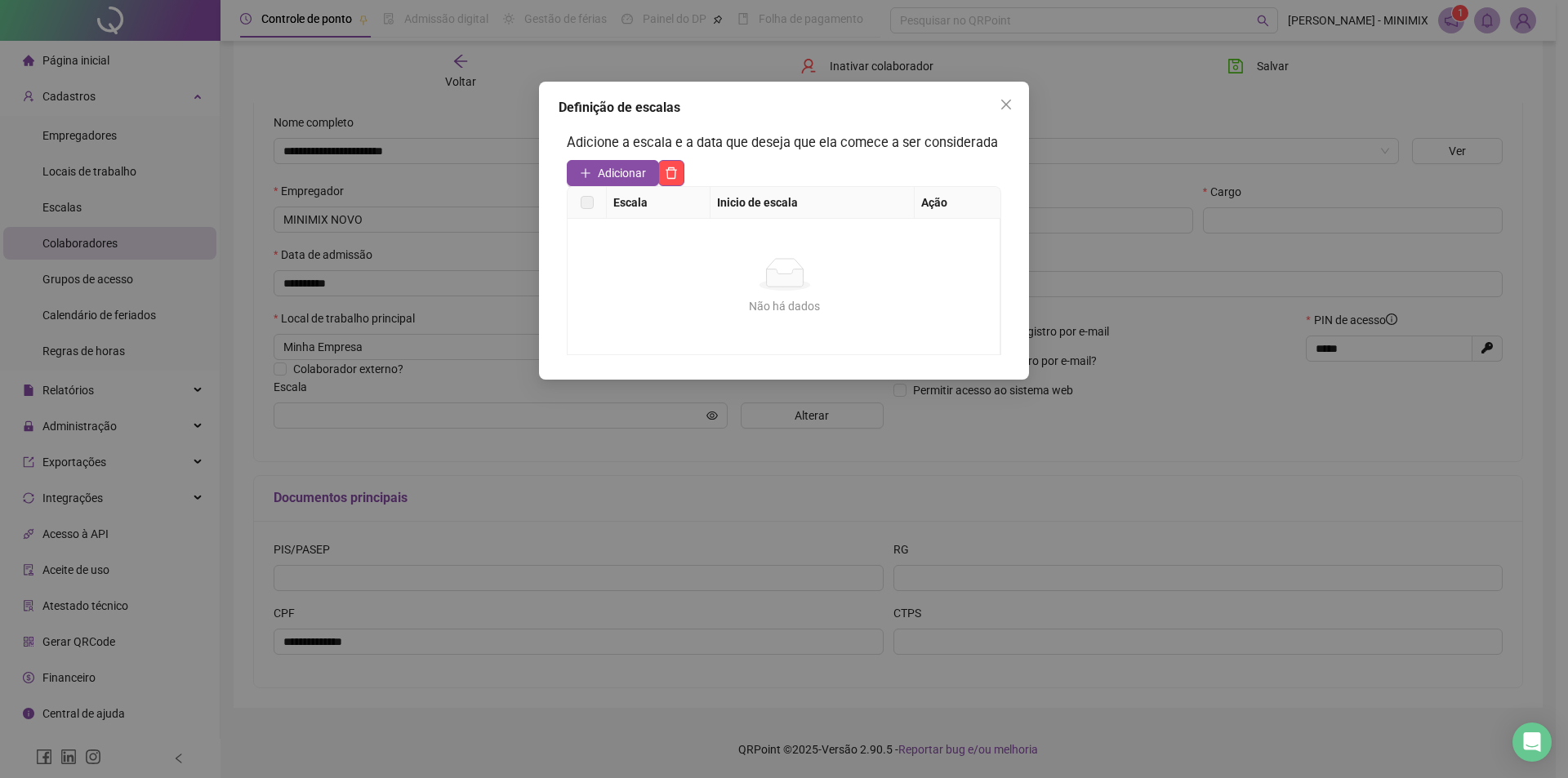
click at [627, 214] on th "Escala" at bounding box center [658, 203] width 104 height 32
drag, startPoint x: 630, startPoint y: 188, endPoint x: 572, endPoint y: 204, distance: 60.2
click at [629, 188] on th "Escala" at bounding box center [658, 203] width 104 height 32
click at [572, 204] on th at bounding box center [586, 203] width 39 height 32
click at [581, 206] on label at bounding box center [587, 203] width 13 height 18
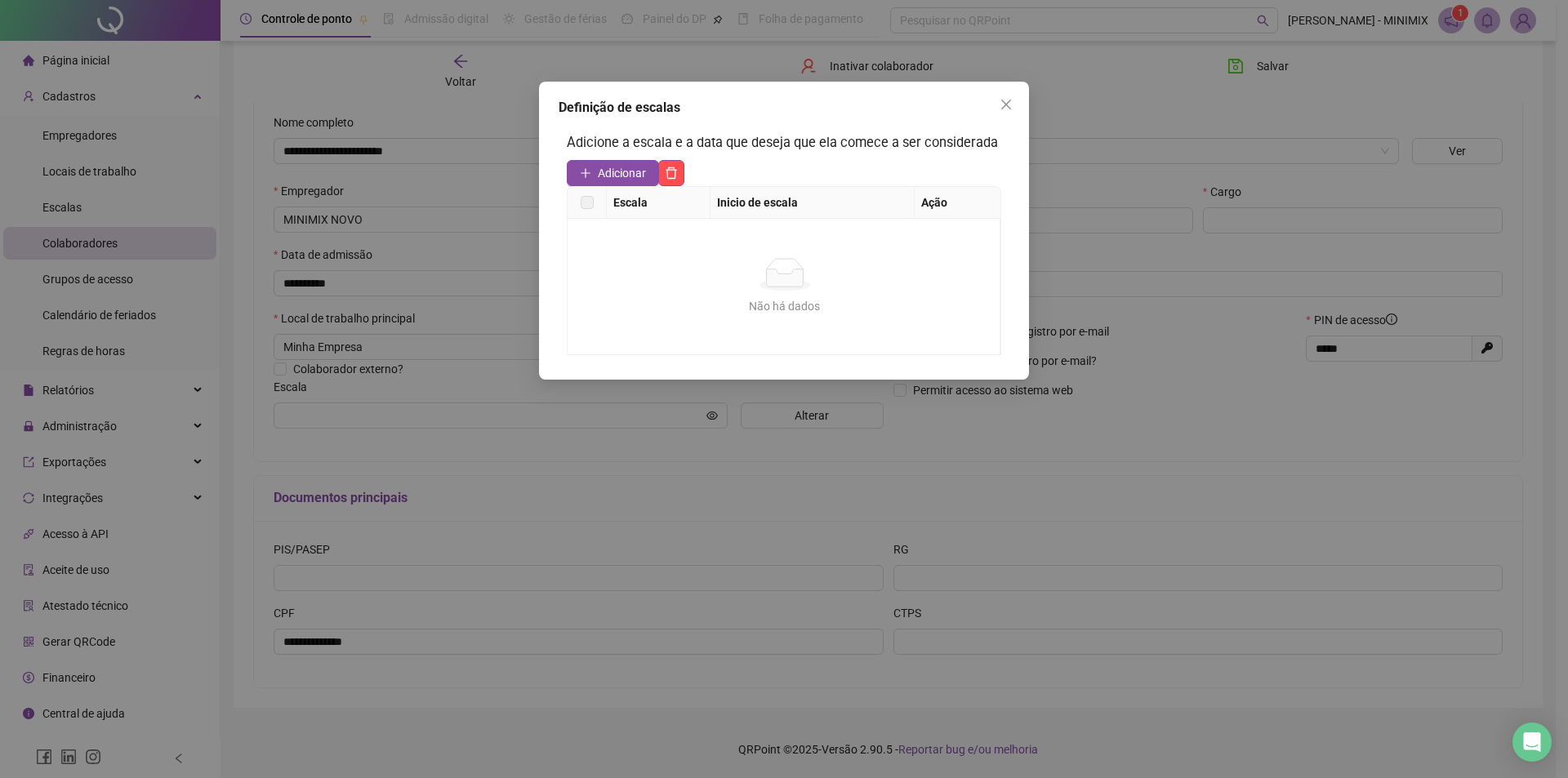
drag, startPoint x: 585, startPoint y: 206, endPoint x: 1024, endPoint y: 155, distance: 442.0
click at [586, 206] on label at bounding box center [587, 203] width 13 height 18
click at [1002, 94] on button "Close" at bounding box center [1005, 104] width 26 height 26
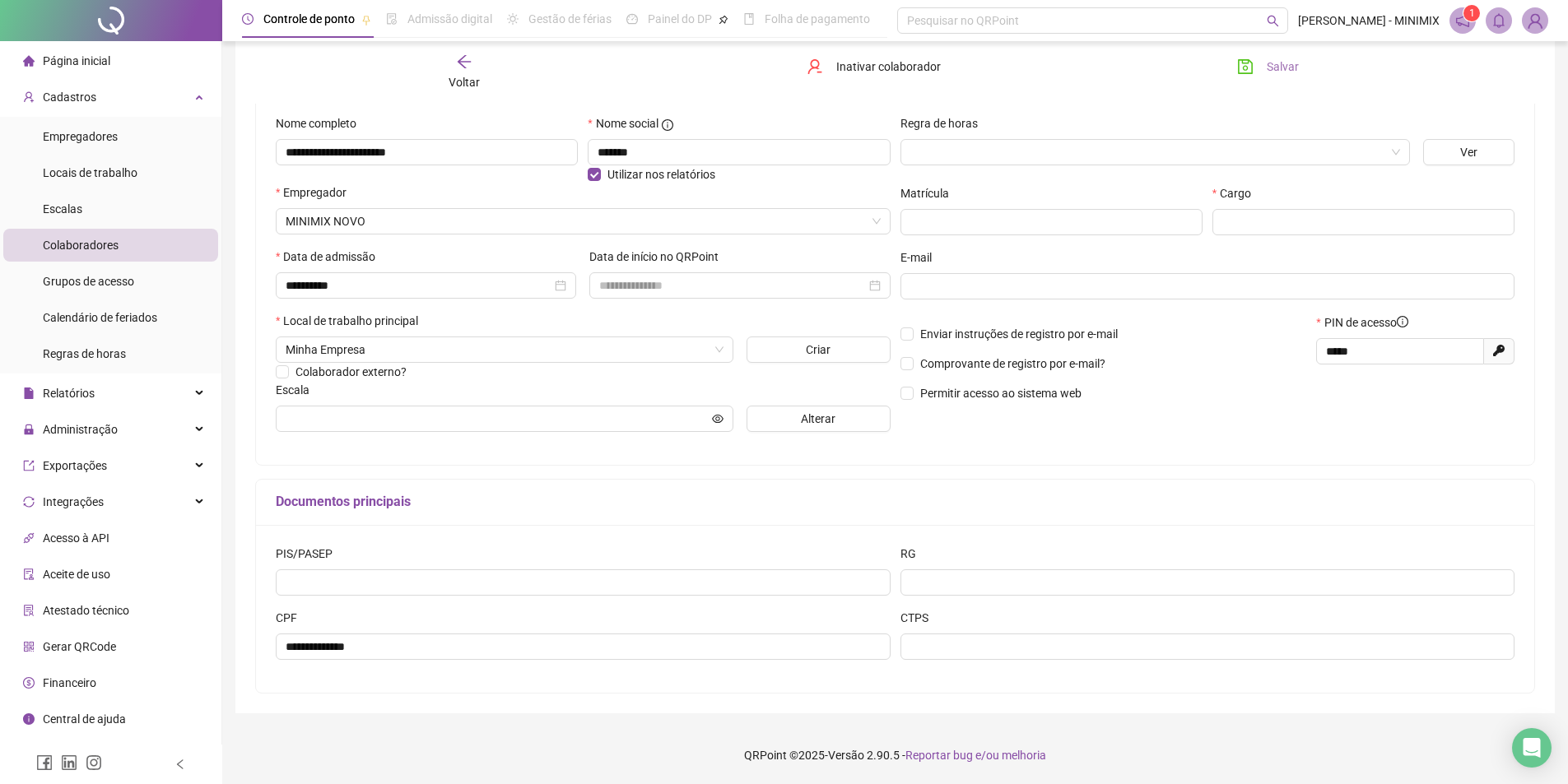
click at [1235, 69] on button "Salvar" at bounding box center [1267, 67] width 87 height 26
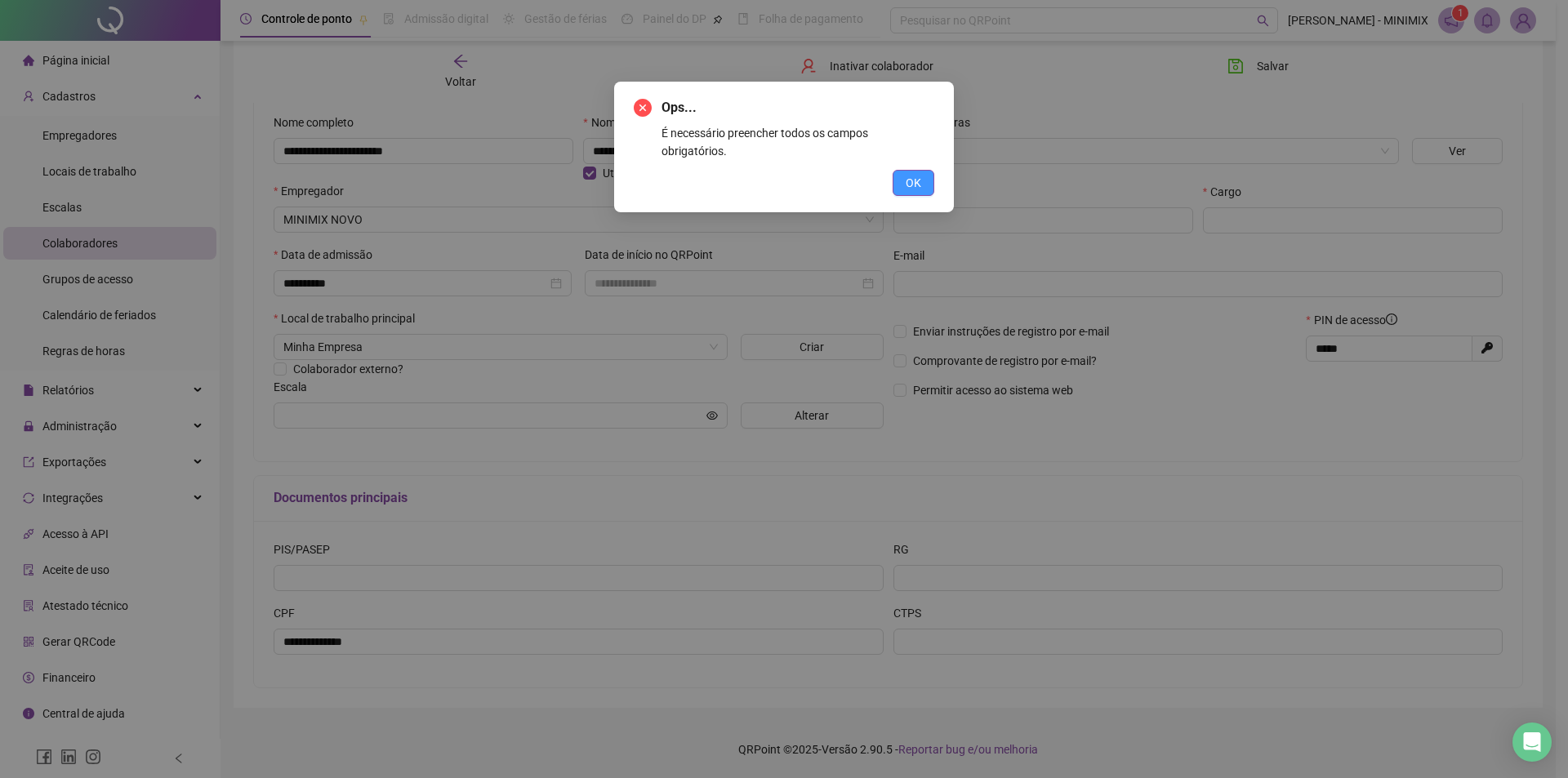
click at [901, 171] on button "OK" at bounding box center [913, 182] width 42 height 26
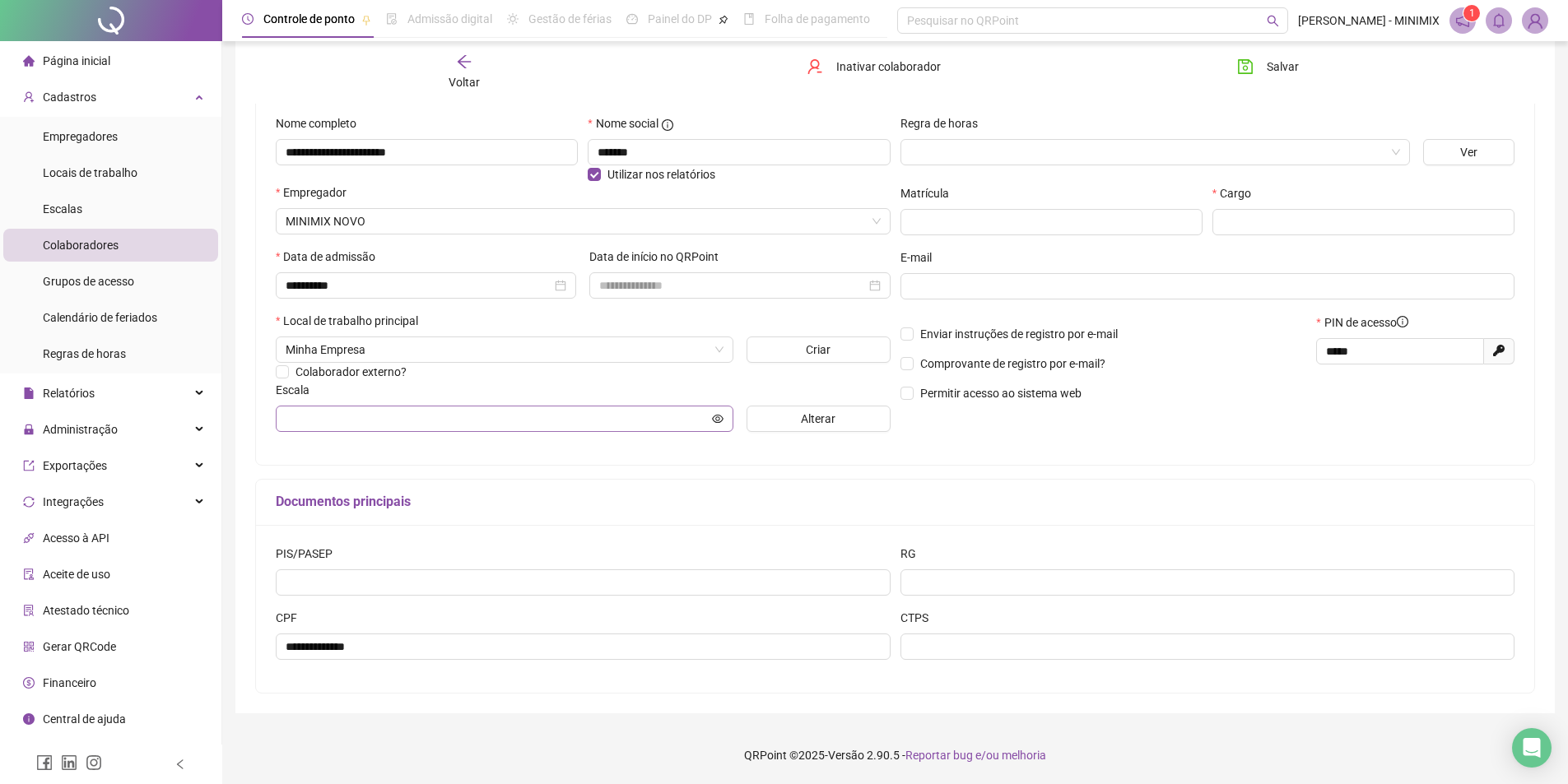
drag, startPoint x: 596, startPoint y: 404, endPoint x: 609, endPoint y: 412, distance: 15.3
click at [598, 405] on div "Escala Alterar" at bounding box center [583, 407] width 615 height 51
drag, startPoint x: 611, startPoint y: 412, endPoint x: 625, endPoint y: 414, distance: 14.1
click at [616, 413] on input "text" at bounding box center [497, 419] width 423 height 19
drag, startPoint x: 733, startPoint y: 419, endPoint x: 723, endPoint y: 419, distance: 10.0
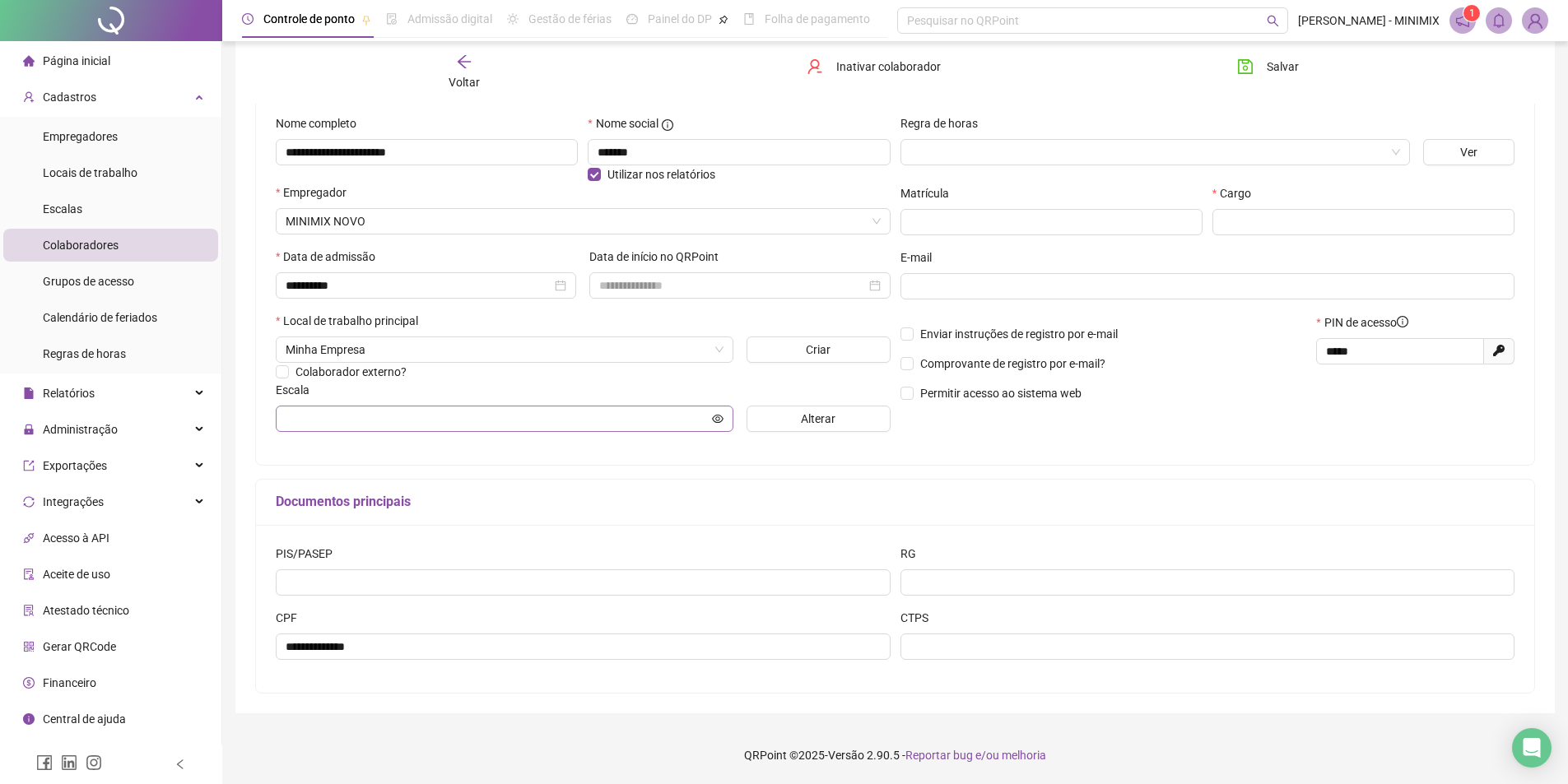
click at [727, 419] on span at bounding box center [504, 419] width 457 height 26
click at [723, 419] on span at bounding box center [504, 419] width 457 height 26
click at [713, 417] on icon "eye" at bounding box center [717, 419] width 12 height 8
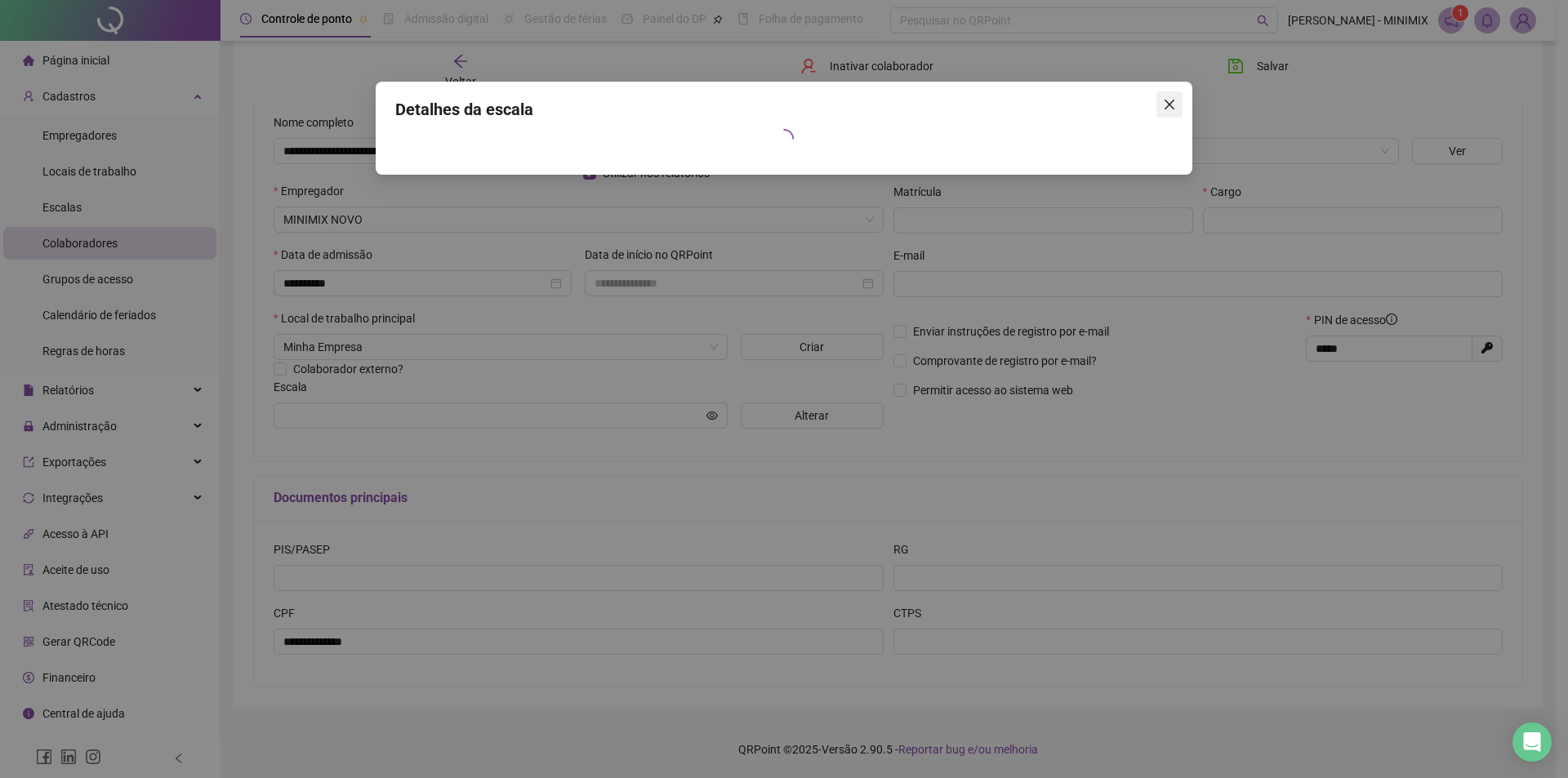
click at [1174, 101] on icon "close" at bounding box center [1170, 104] width 13 height 13
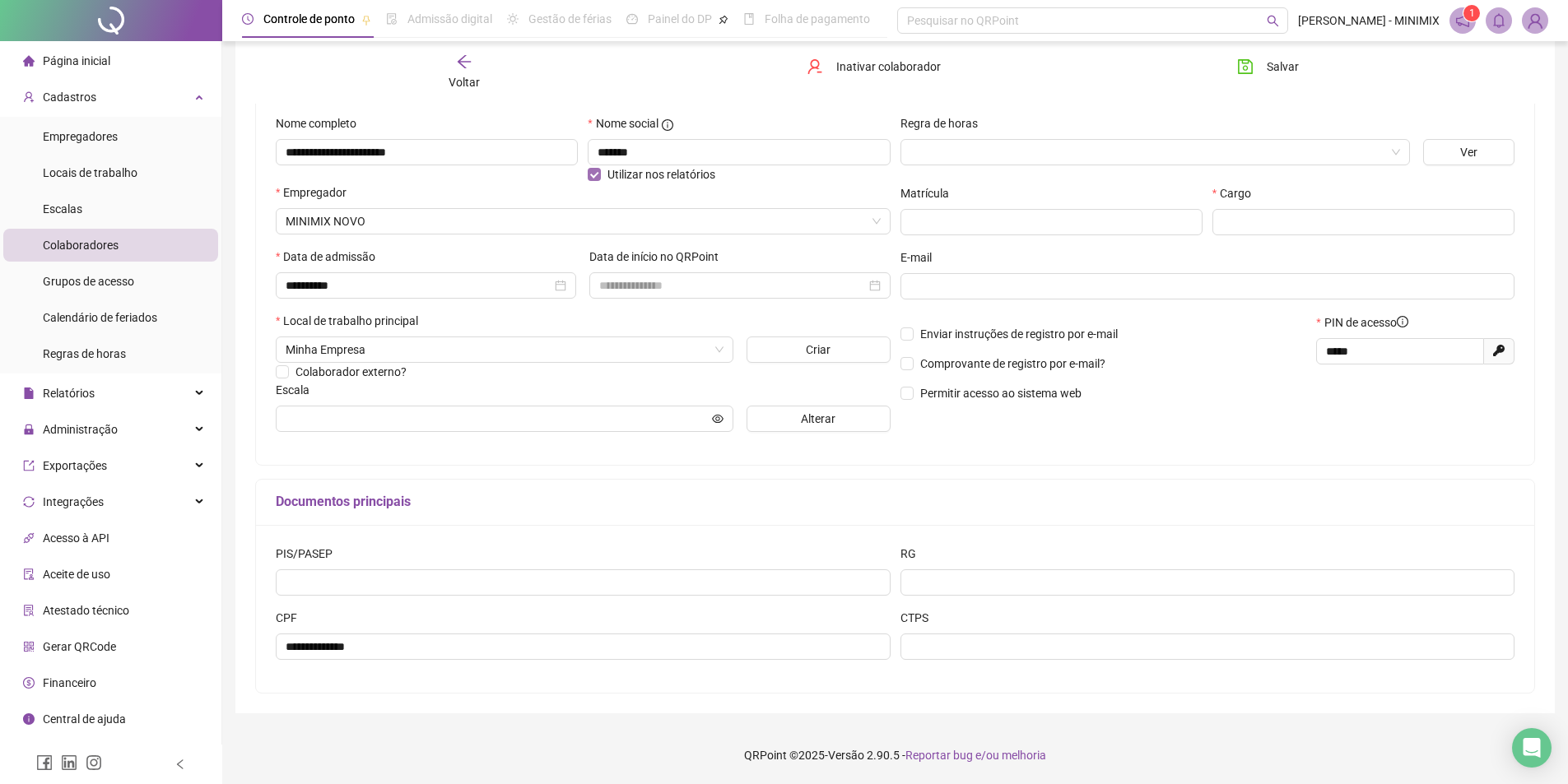
click at [645, 173] on span "Utilizar nos relatórios" at bounding box center [661, 174] width 108 height 13
click at [1244, 61] on icon "save" at bounding box center [1245, 67] width 17 height 17
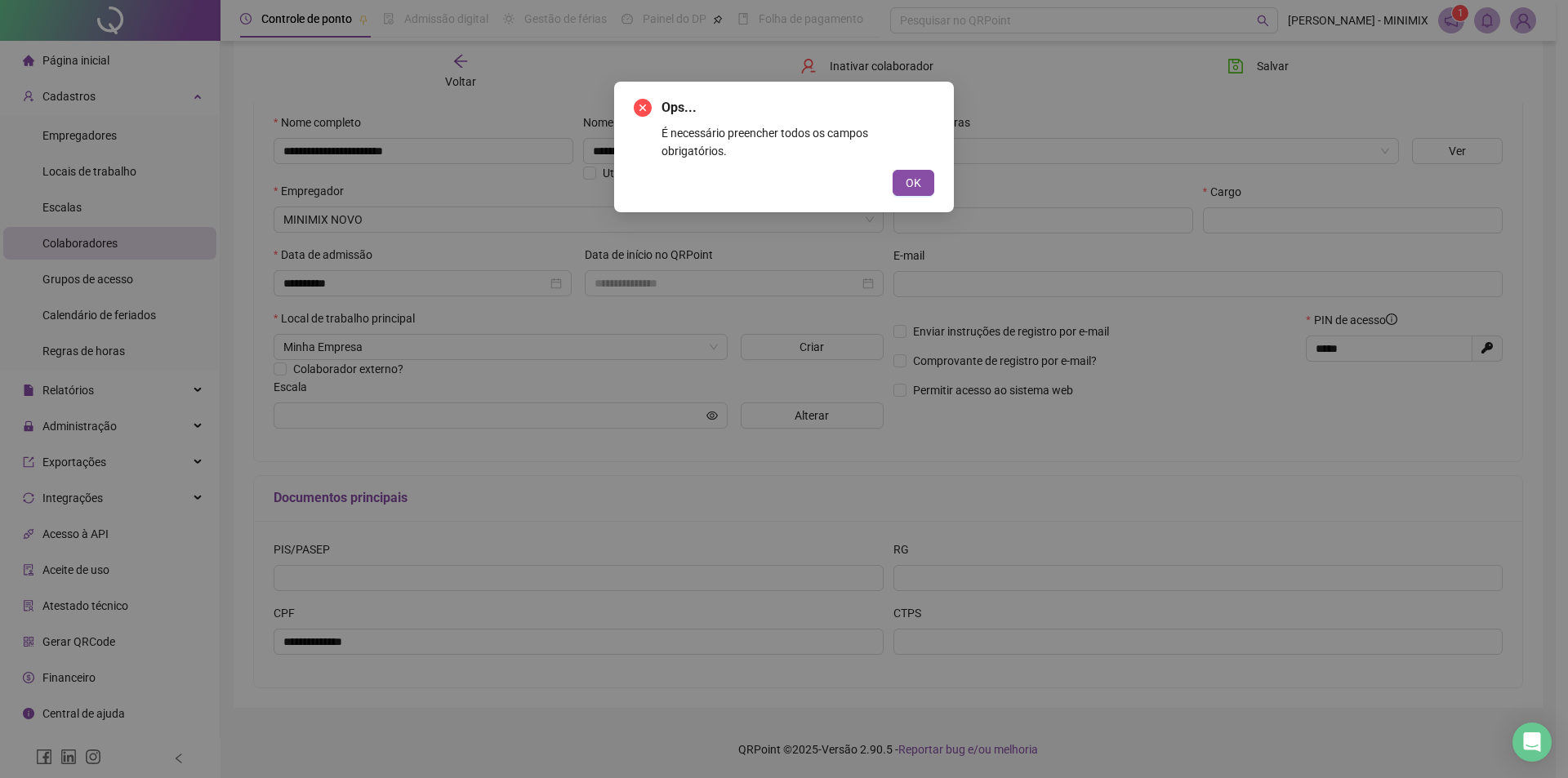
drag, startPoint x: 897, startPoint y: 162, endPoint x: 888, endPoint y: 140, distance: 23.8
click at [892, 170] on div "OK" at bounding box center [784, 182] width 301 height 26
click at [916, 174] on span "OK" at bounding box center [913, 183] width 16 height 18
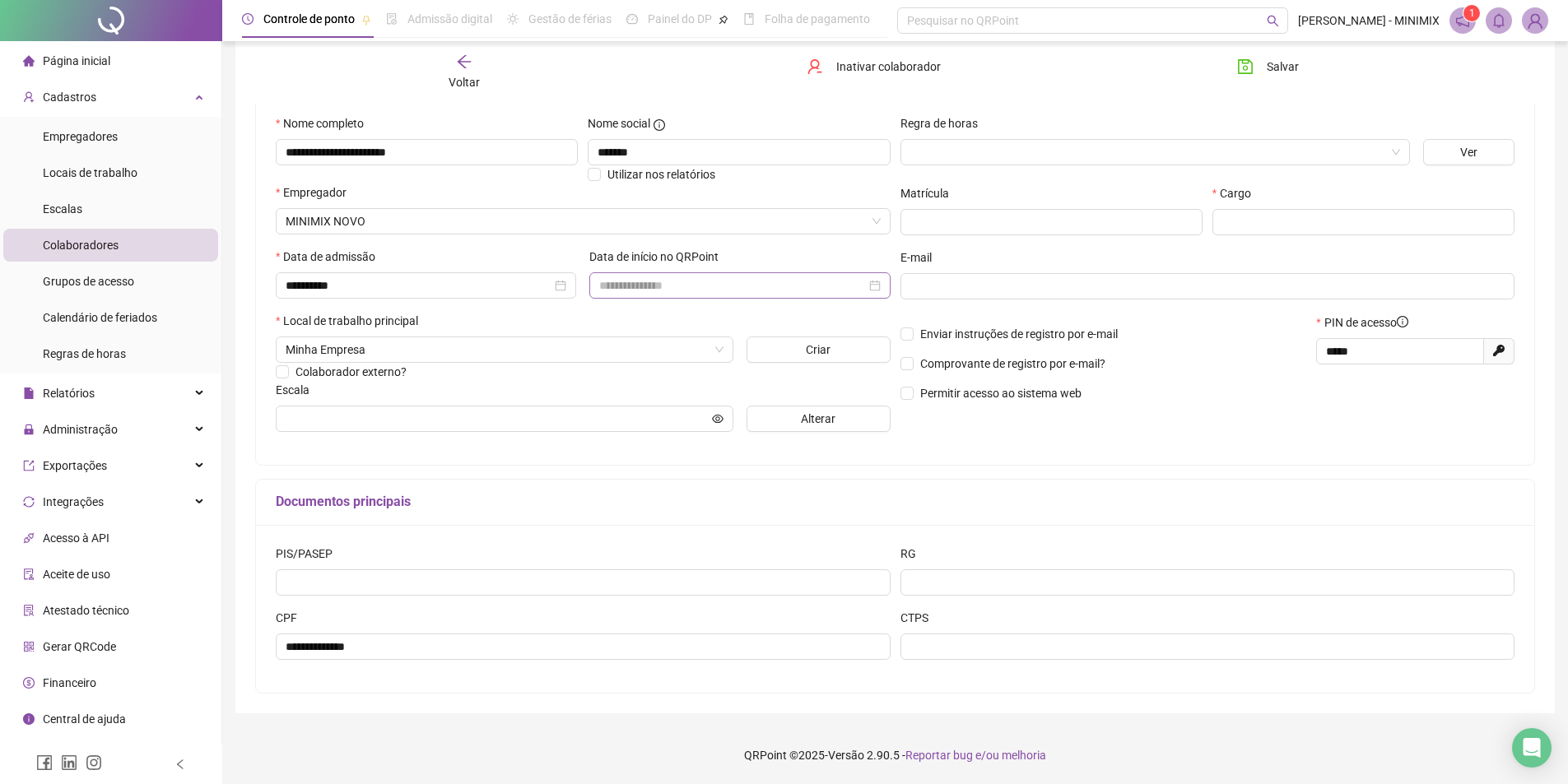
drag, startPoint x: 876, startPoint y: 283, endPoint x: 829, endPoint y: 287, distance: 47.2
click at [867, 278] on div at bounding box center [739, 285] width 280 height 19
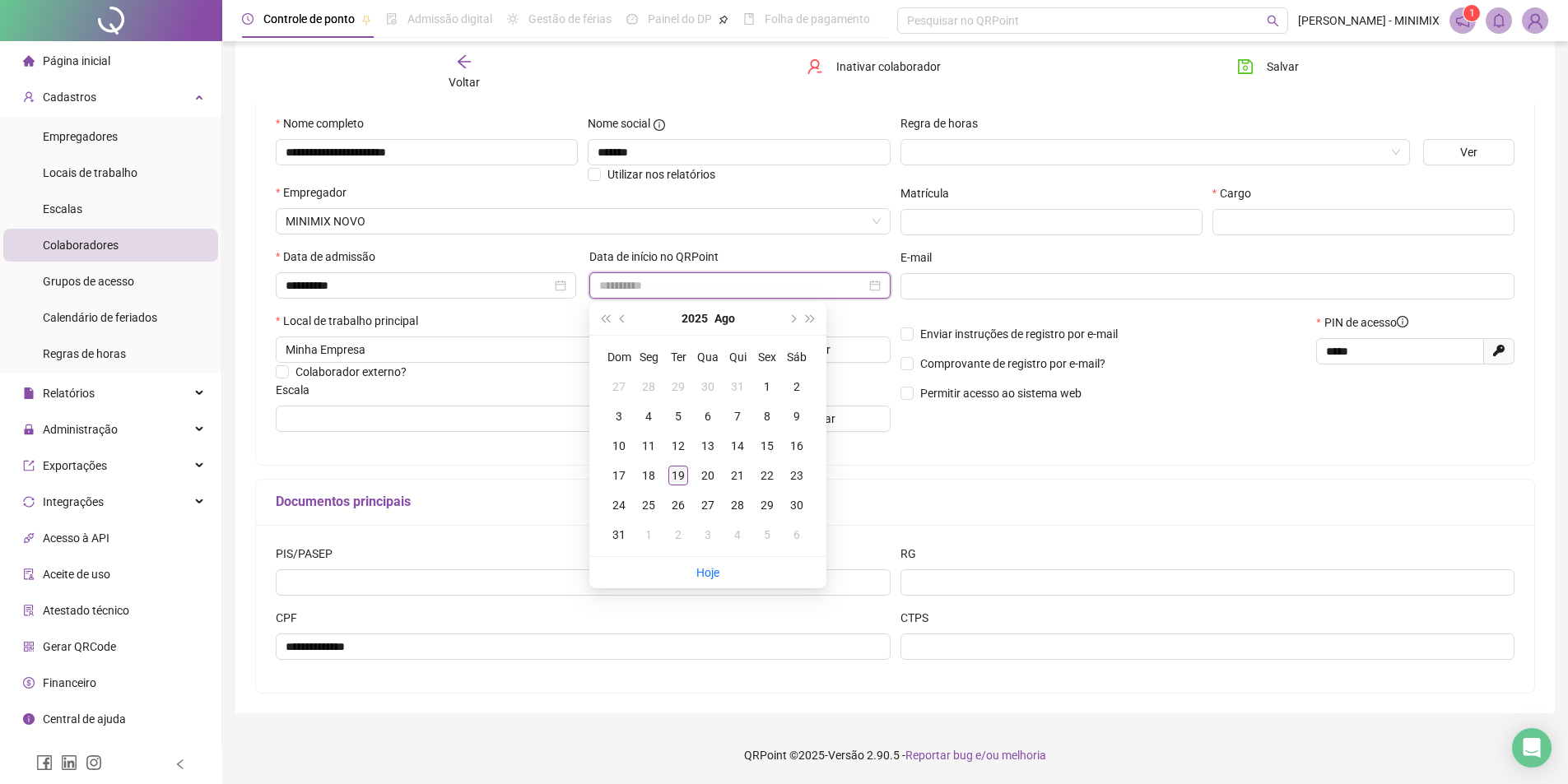
type input "**********"
click at [683, 471] on div "19" at bounding box center [678, 475] width 19 height 19
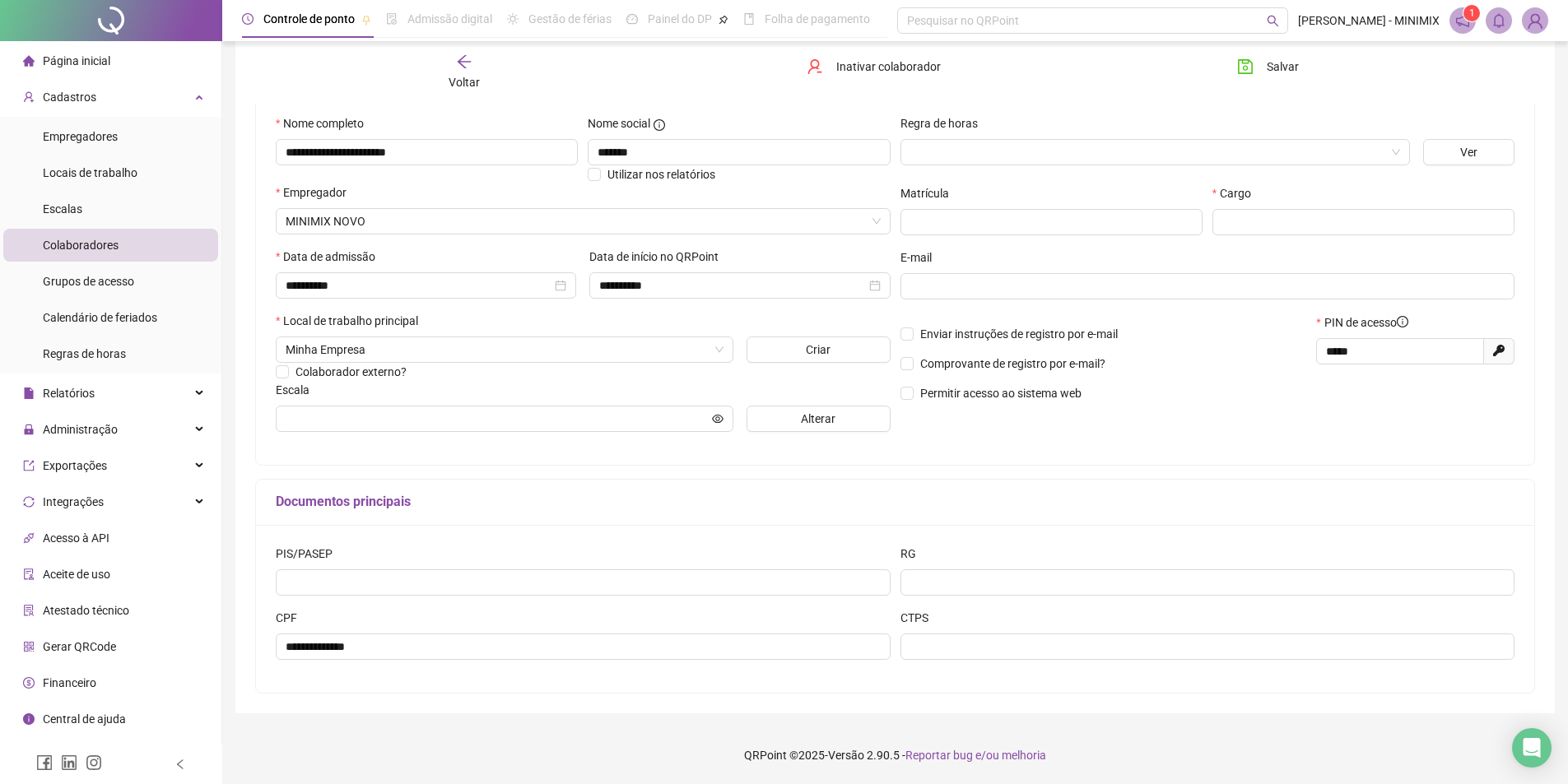
click at [1244, 59] on icon "save" at bounding box center [1245, 67] width 17 height 17
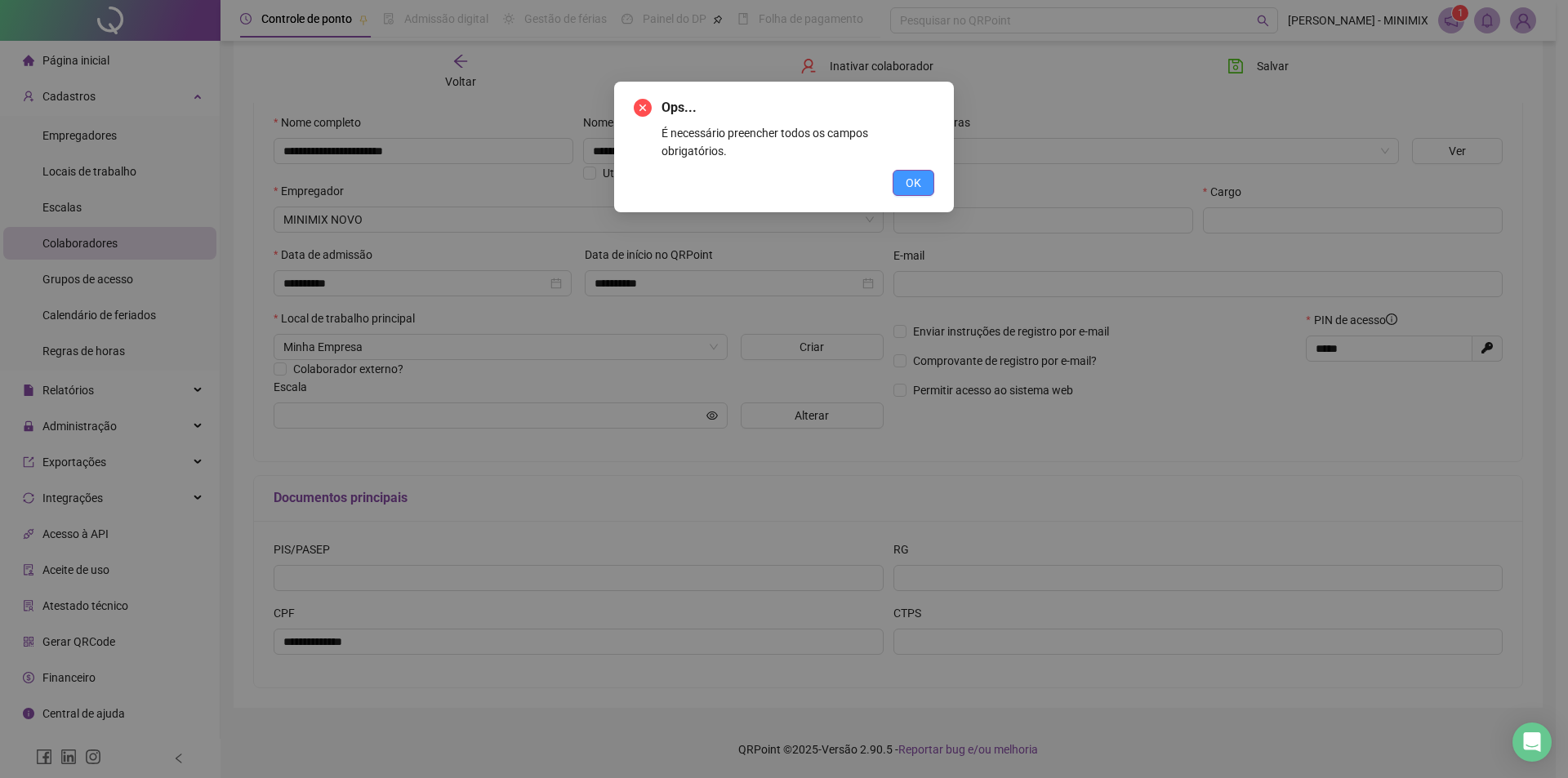
click at [902, 170] on button "OK" at bounding box center [913, 182] width 42 height 26
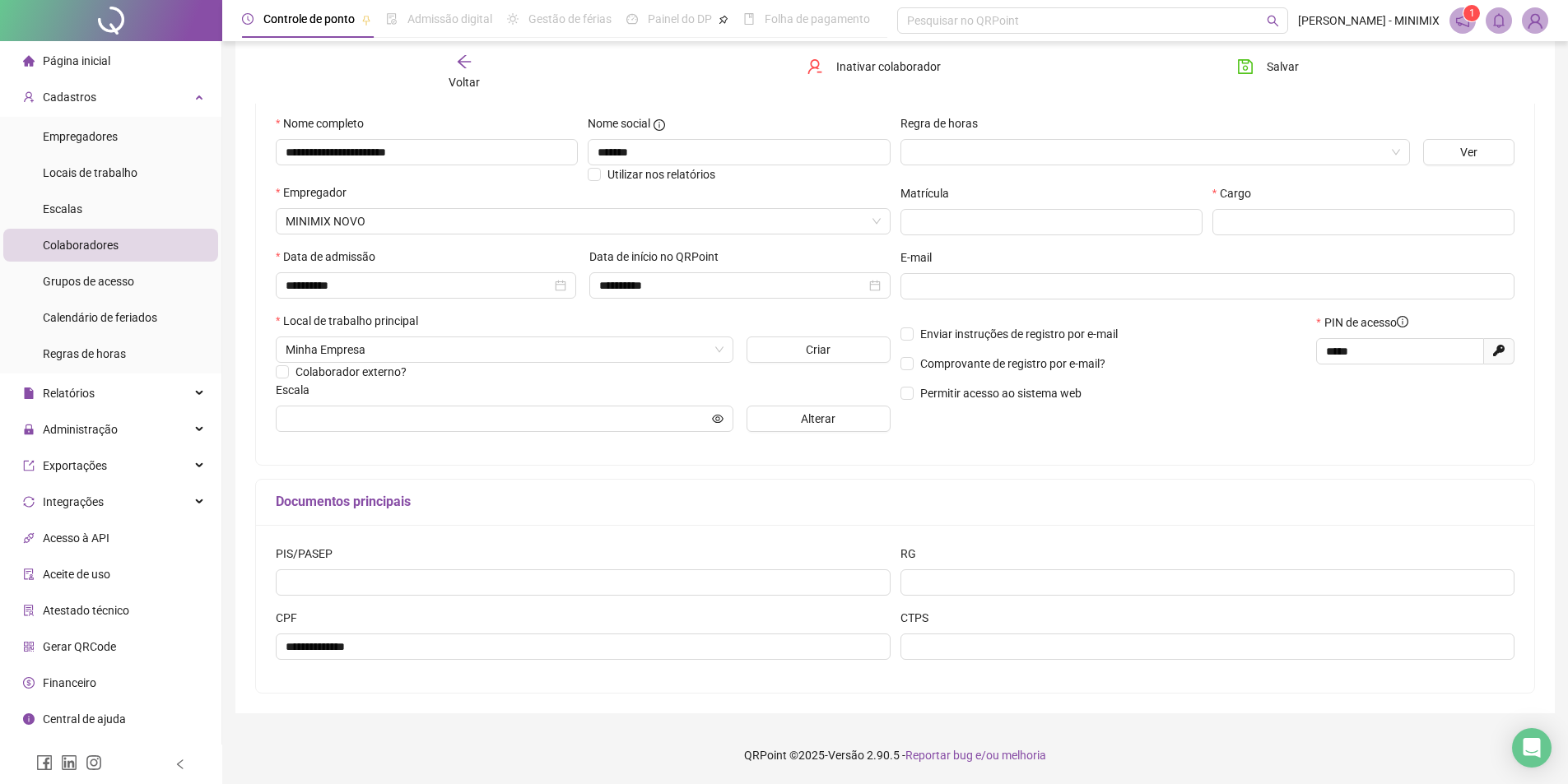
click at [967, 500] on h5 "Documentos principais" at bounding box center [894, 501] width 1239 height 19
click at [1312, 230] on input "text" at bounding box center [1363, 221] width 302 height 26
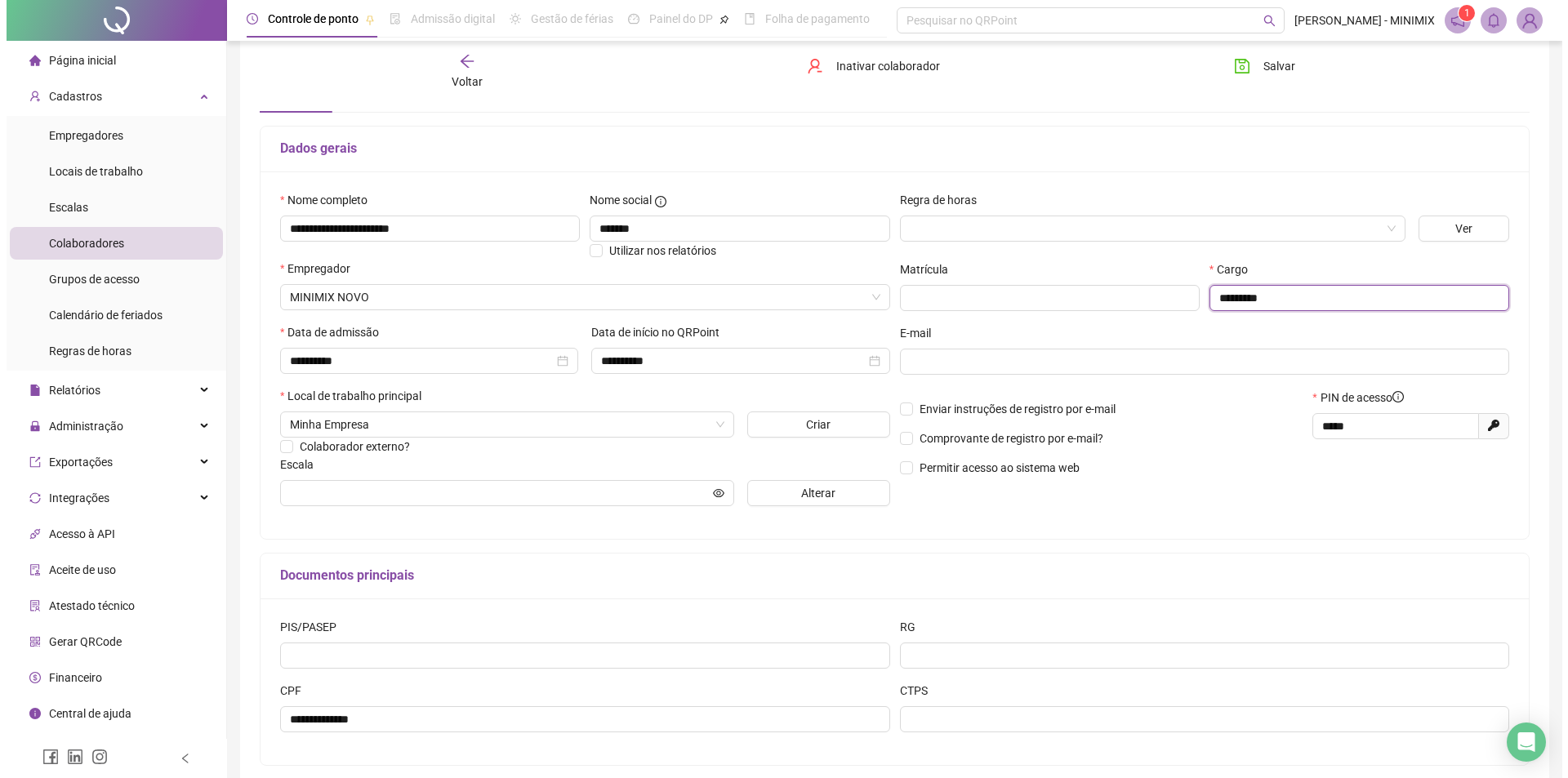
scroll to position [0, 0]
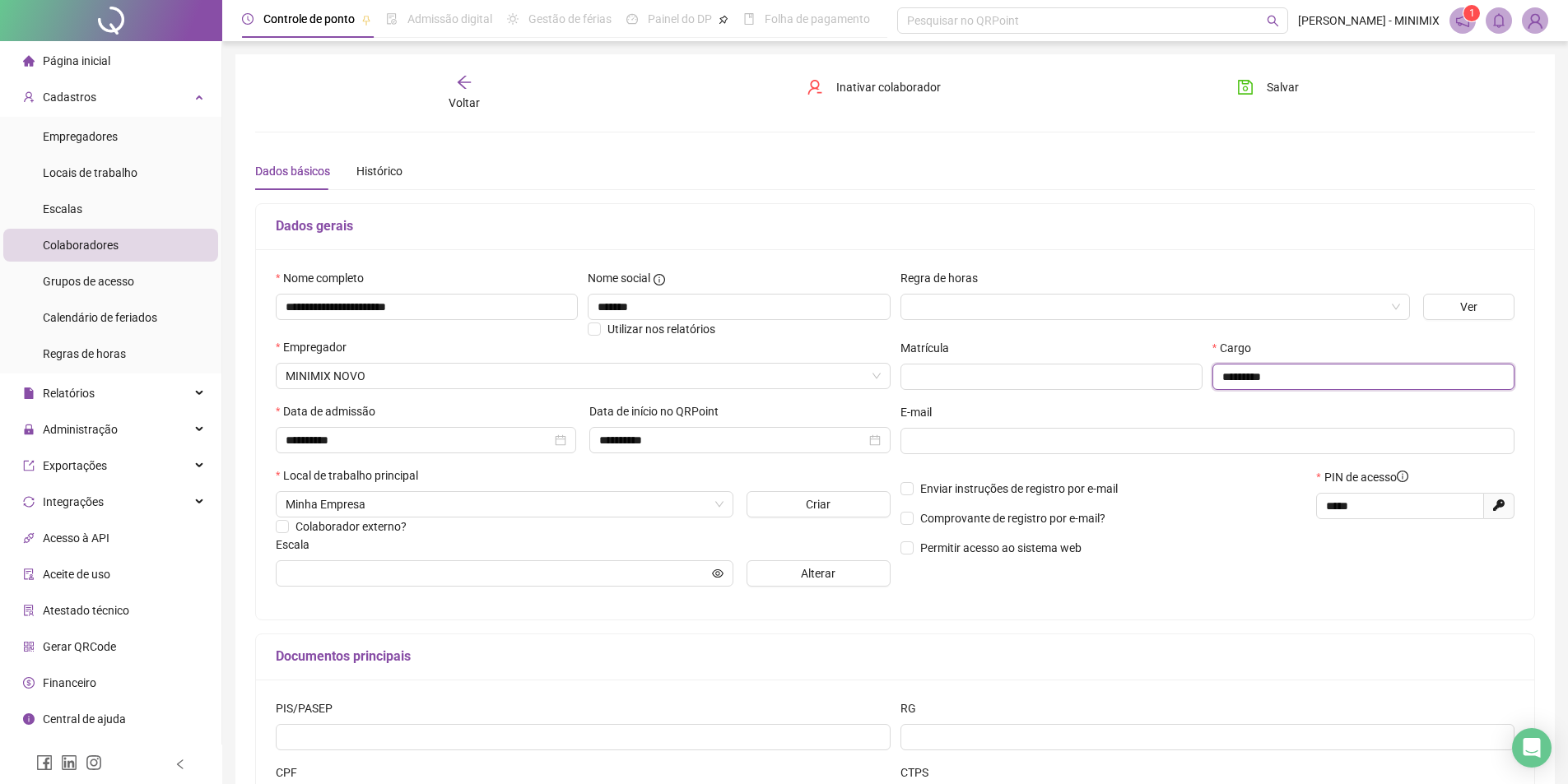
type input "*********"
click at [1254, 88] on button "Salvar" at bounding box center [1267, 87] width 87 height 26
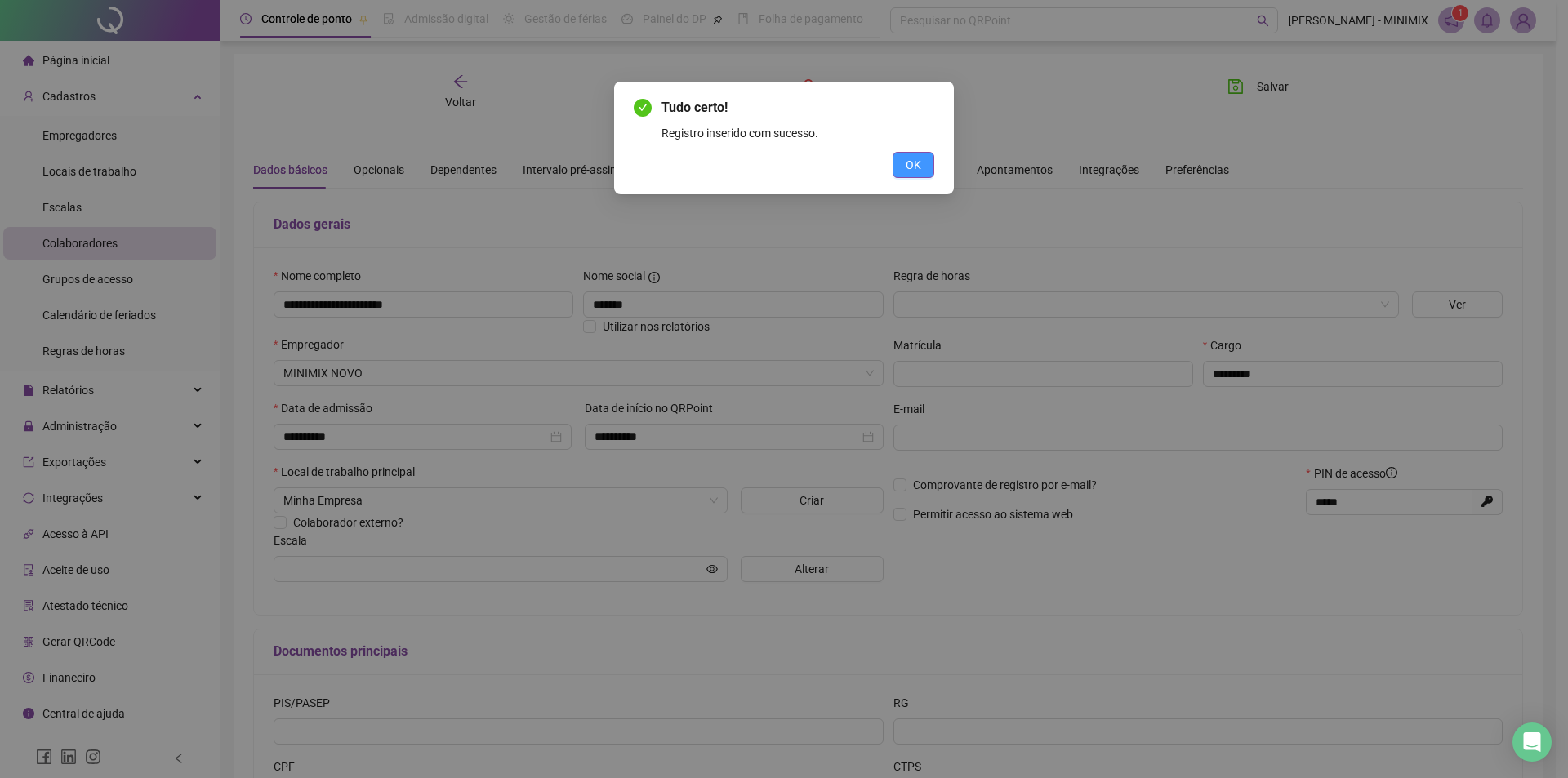
click at [916, 159] on span "OK" at bounding box center [913, 165] width 16 height 18
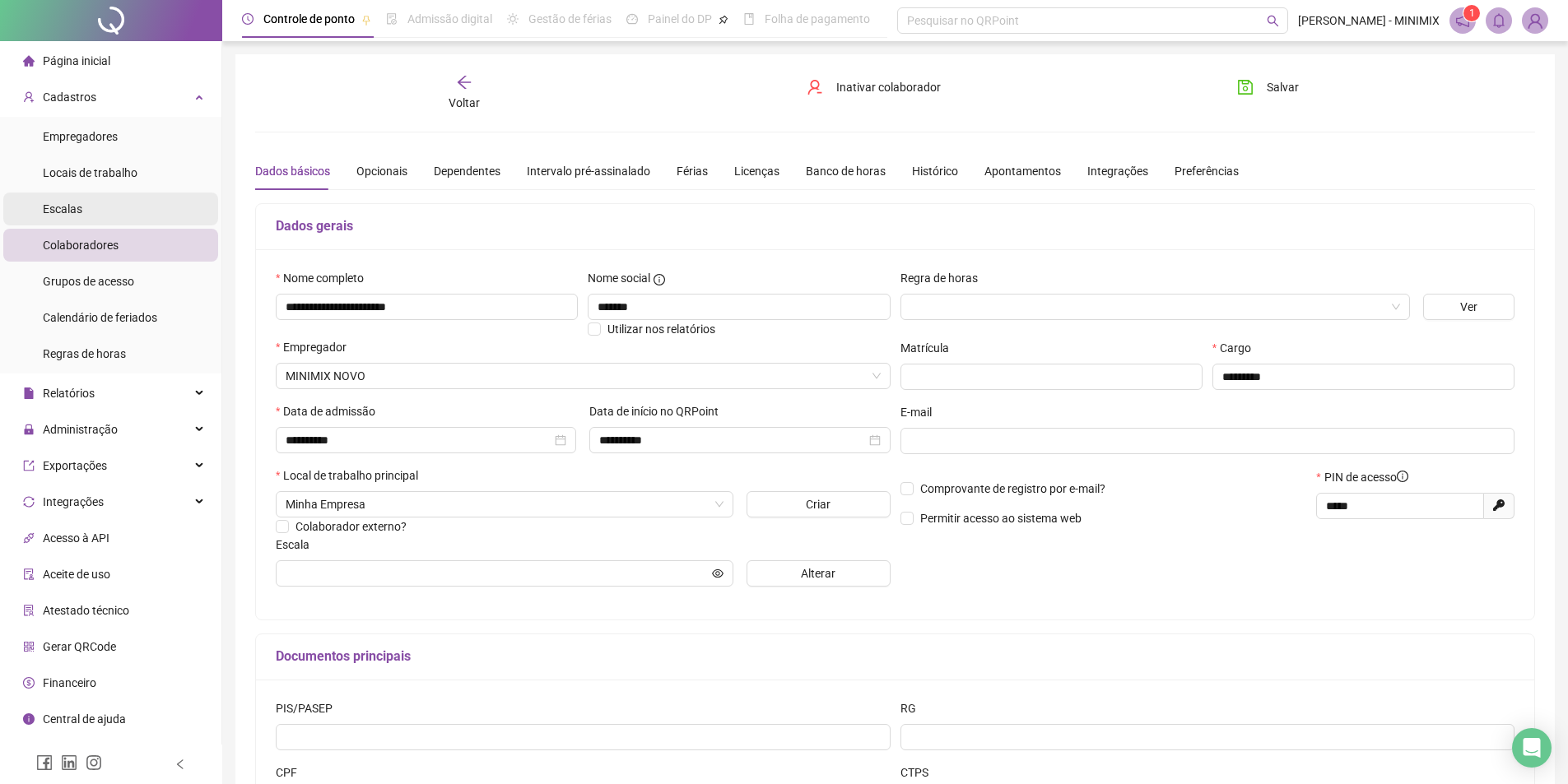
click at [115, 200] on li "Escalas" at bounding box center [110, 209] width 215 height 33
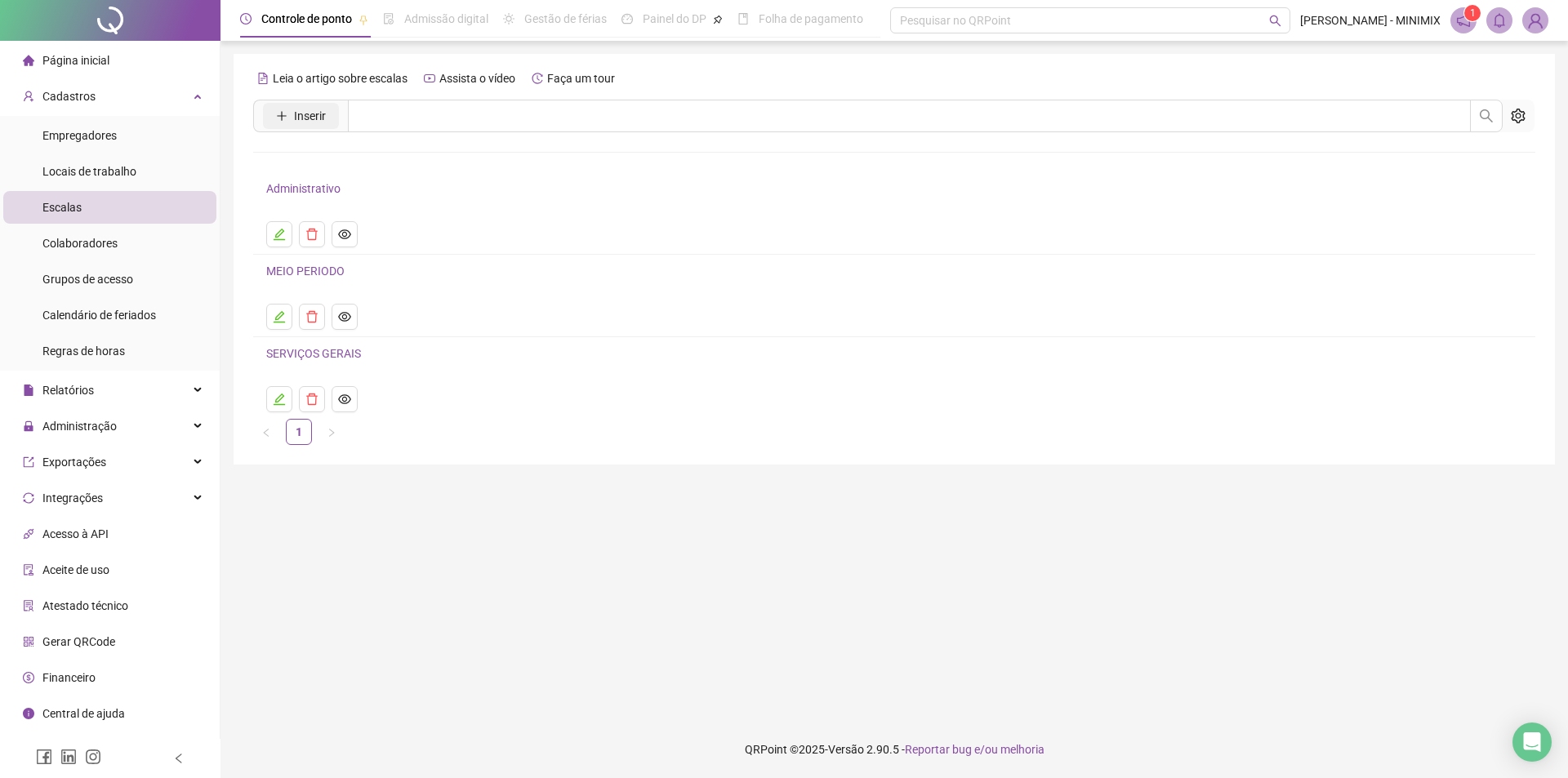
click at [318, 108] on span "Inserir" at bounding box center [310, 116] width 32 height 18
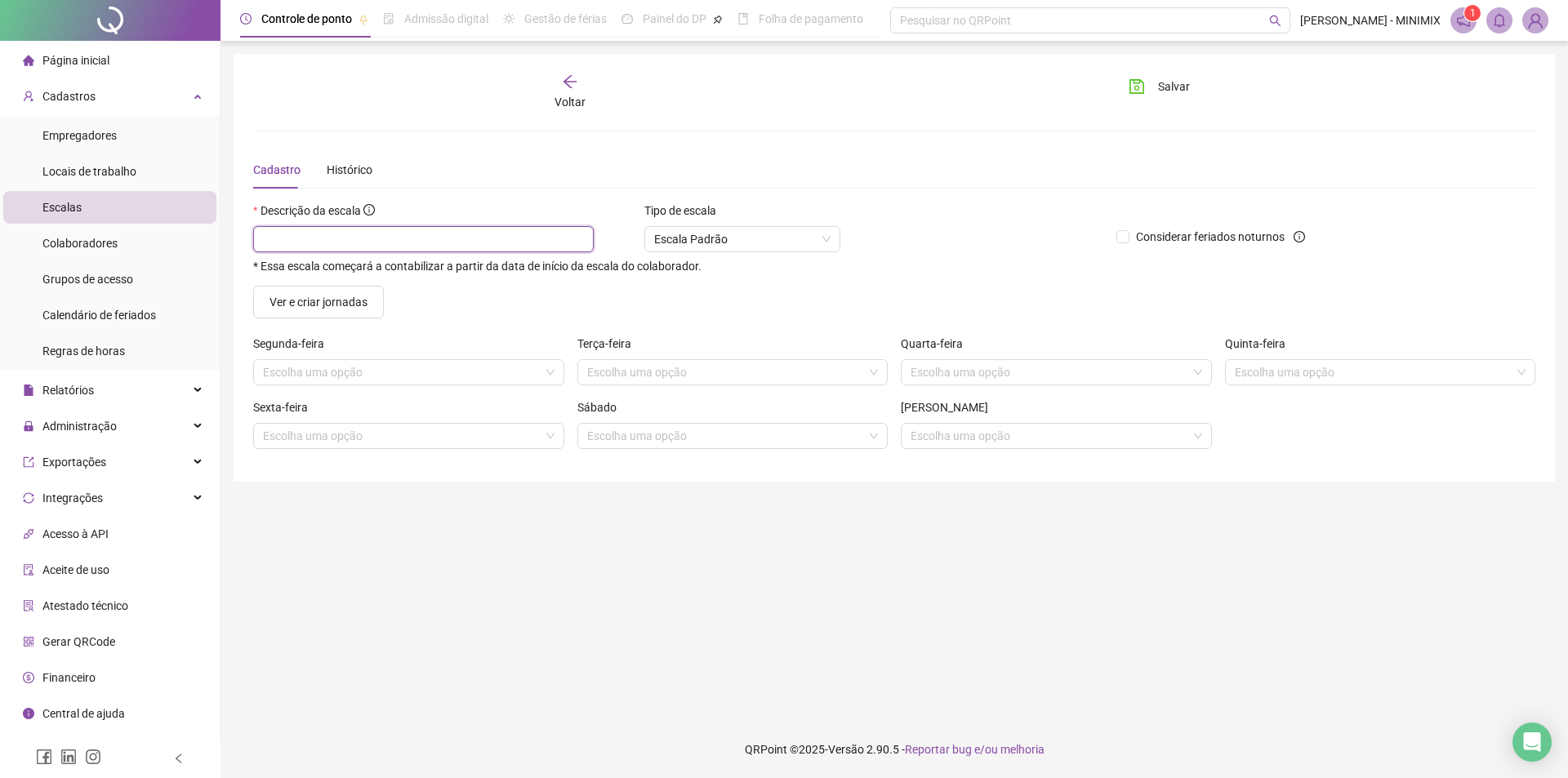
click at [458, 228] on input "text" at bounding box center [424, 239] width 341 height 26
click at [346, 296] on span "Ver e criar jornadas" at bounding box center [318, 303] width 98 height 18
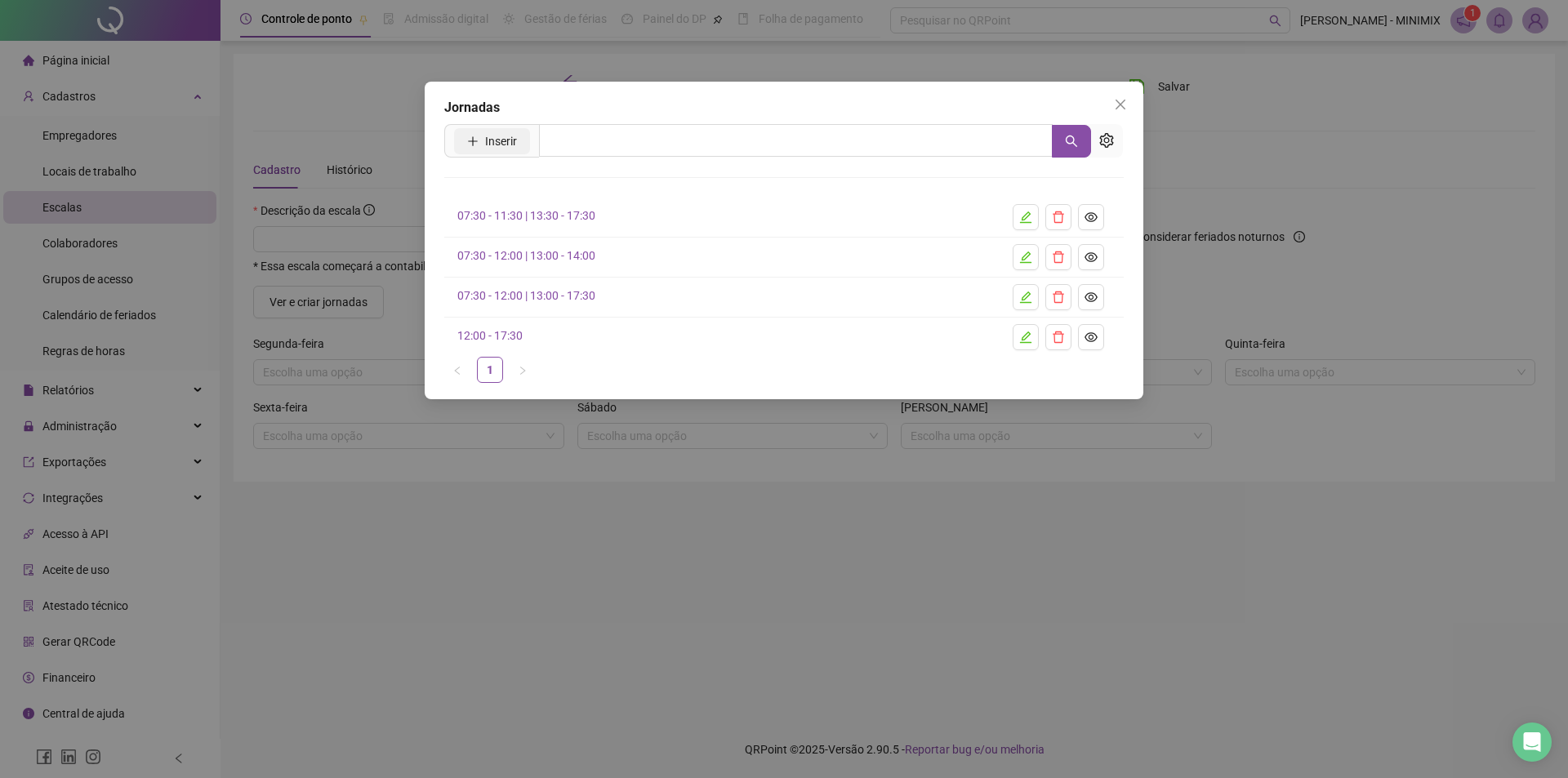
click at [501, 144] on span "Inserir" at bounding box center [501, 141] width 32 height 18
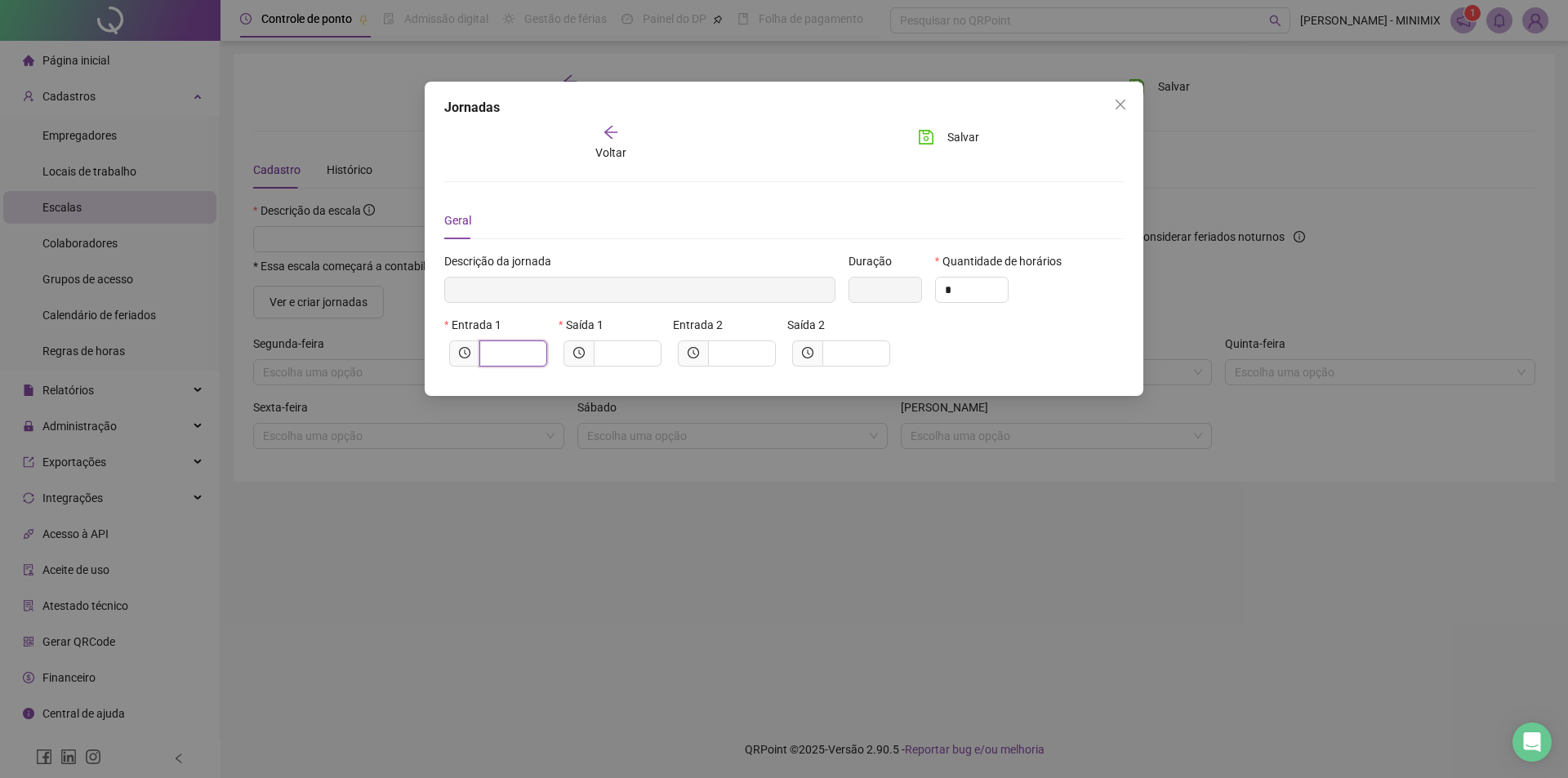
click at [499, 356] on input "text" at bounding box center [511, 353] width 45 height 18
type input "******"
type input "*****"
type input "**"
type input "********"
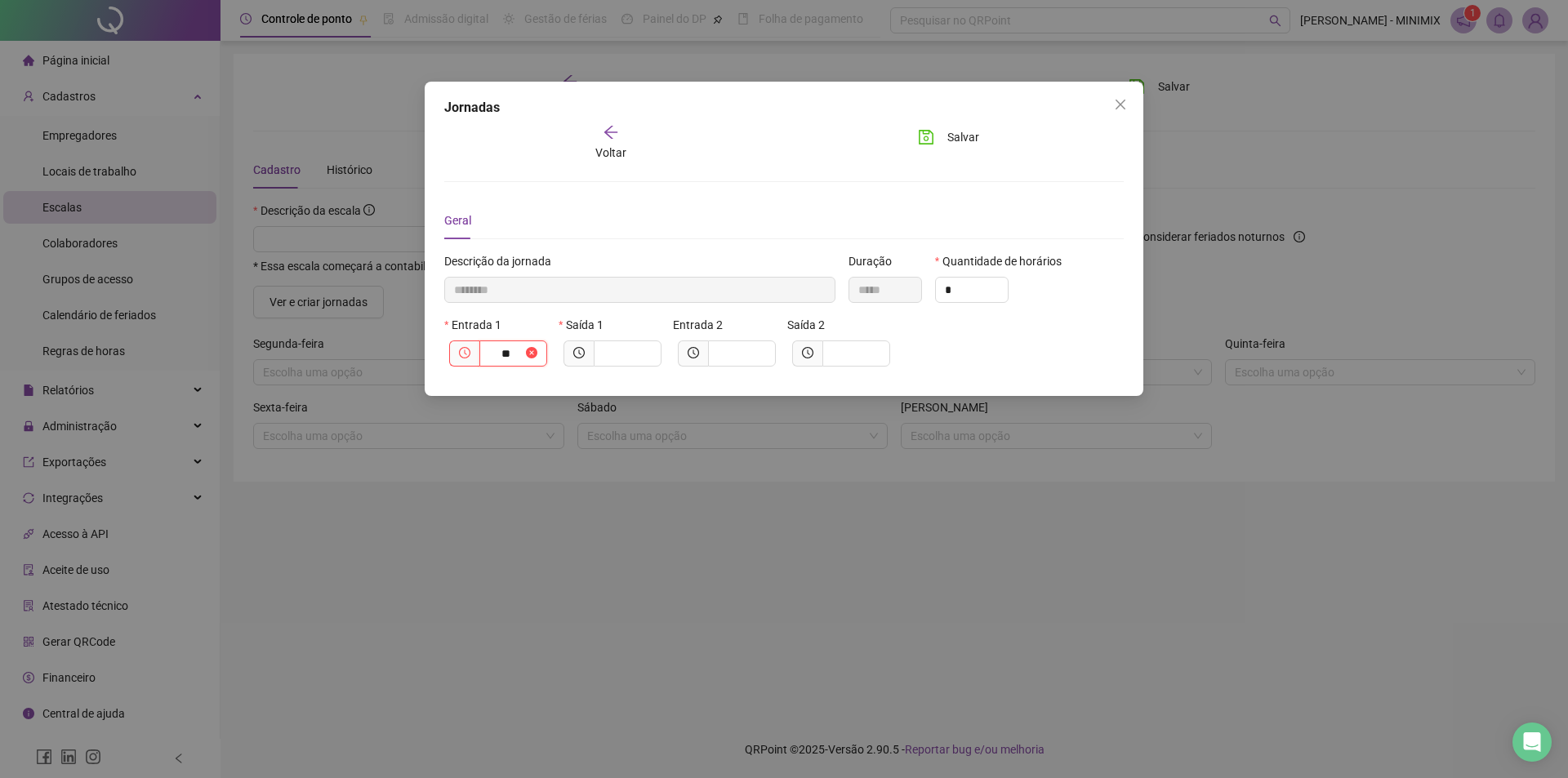
type input "****"
type input "*********"
type input "*****"
click at [609, 355] on input "text" at bounding box center [626, 353] width 45 height 18
type input "*********"
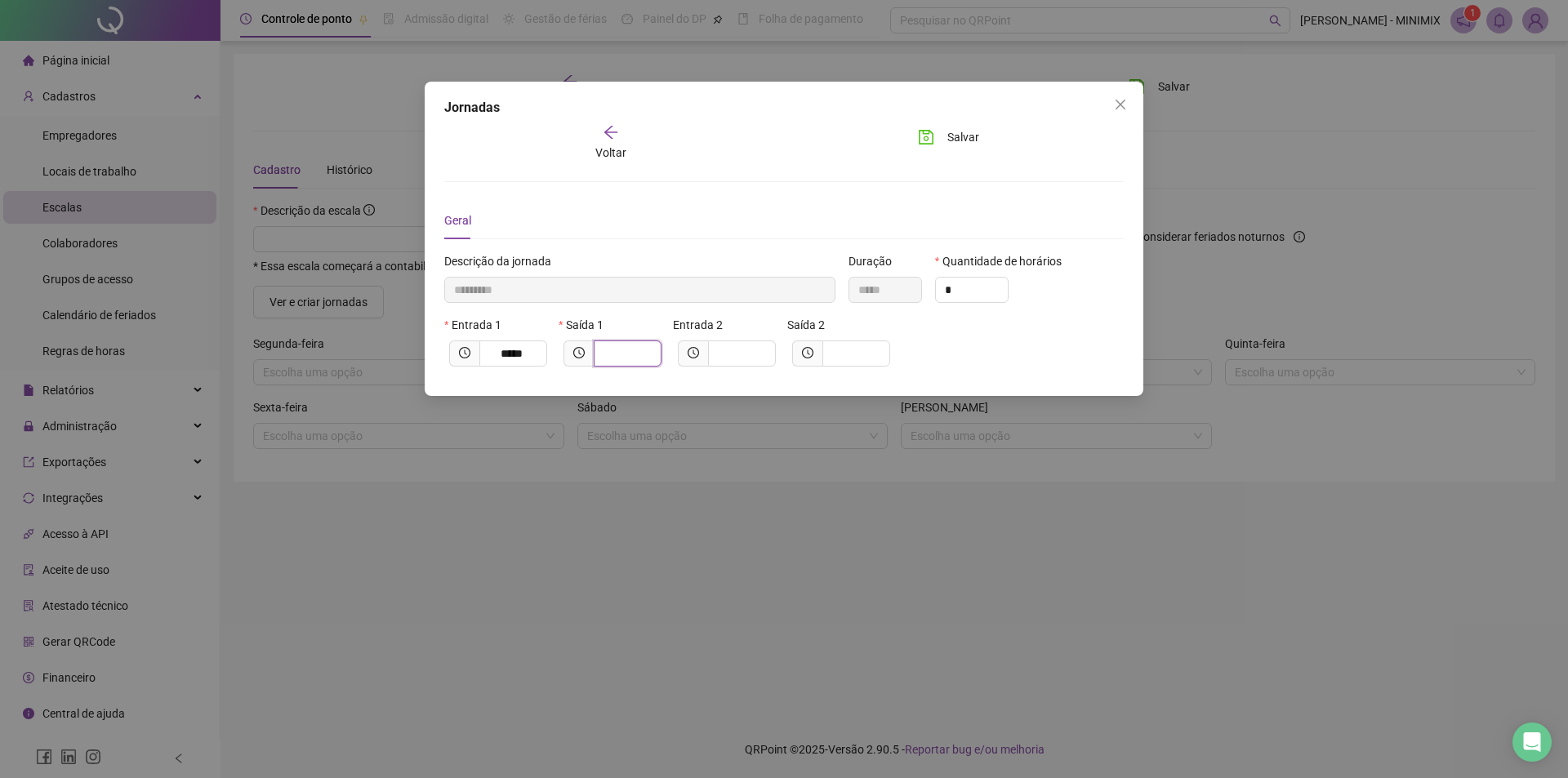
type input "*"
type input "**********"
type input "**"
type input "**********"
type input "*****"
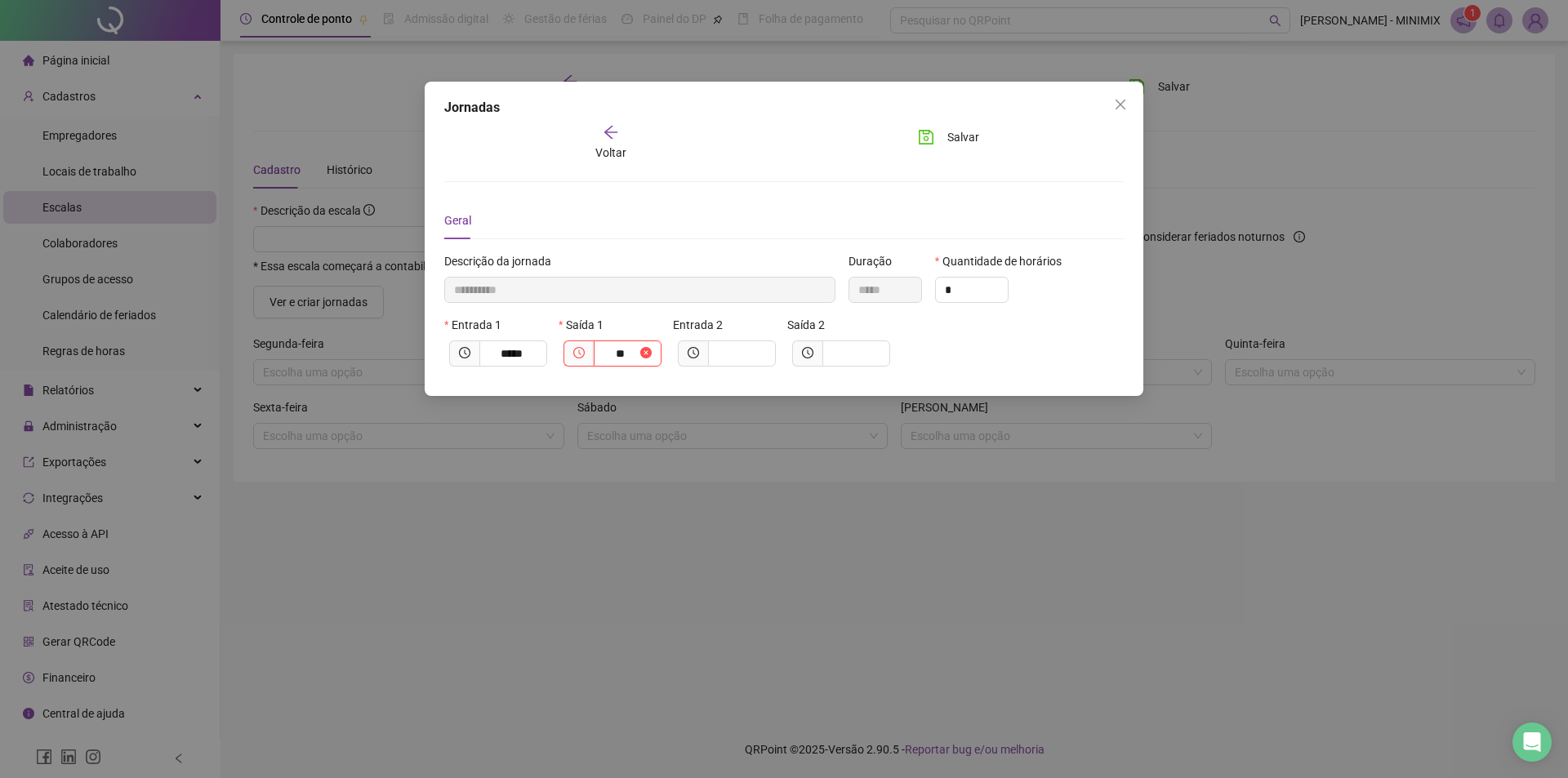
type input "****"
type input "**********"
type input "*****"
click at [754, 358] on input "text" at bounding box center [740, 353] width 45 height 18
type input "**********"
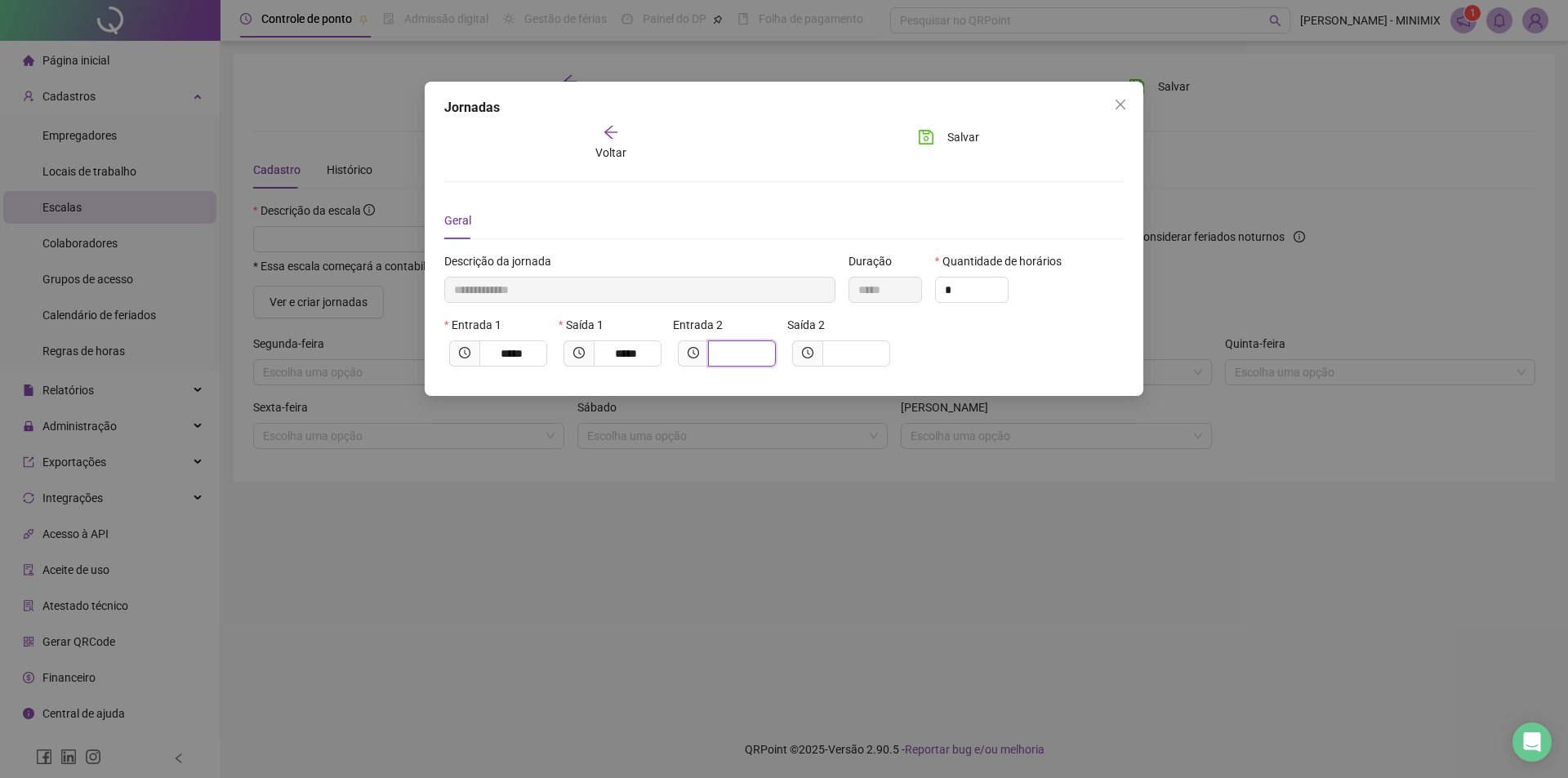
type input "*"
type input "**********"
type input "**"
type input "**********"
type input "****"
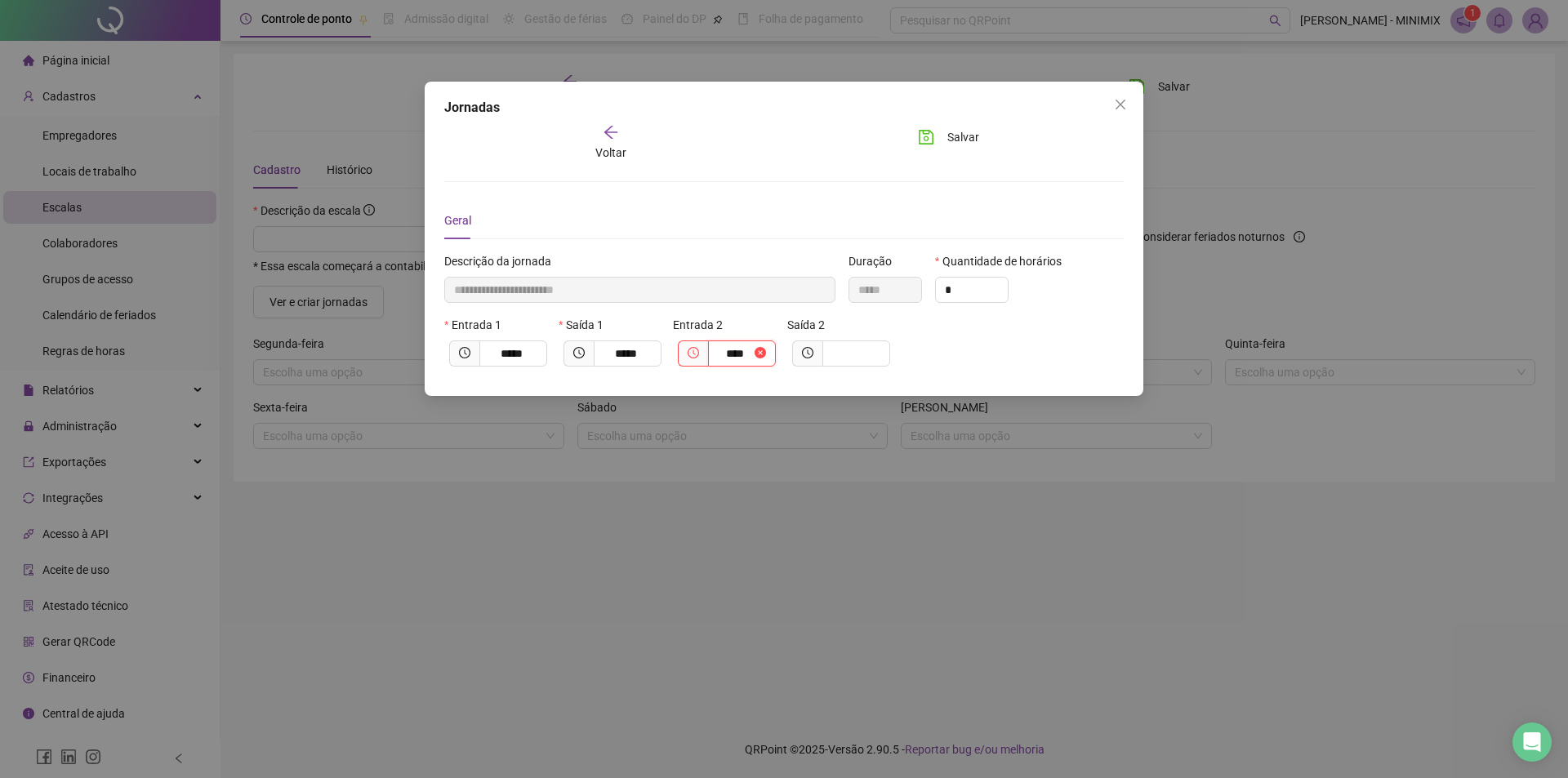
type input "**********"
type input "*****"
click at [840, 348] on input "text" at bounding box center [855, 353] width 45 height 18
type input "**********"
type input "*"
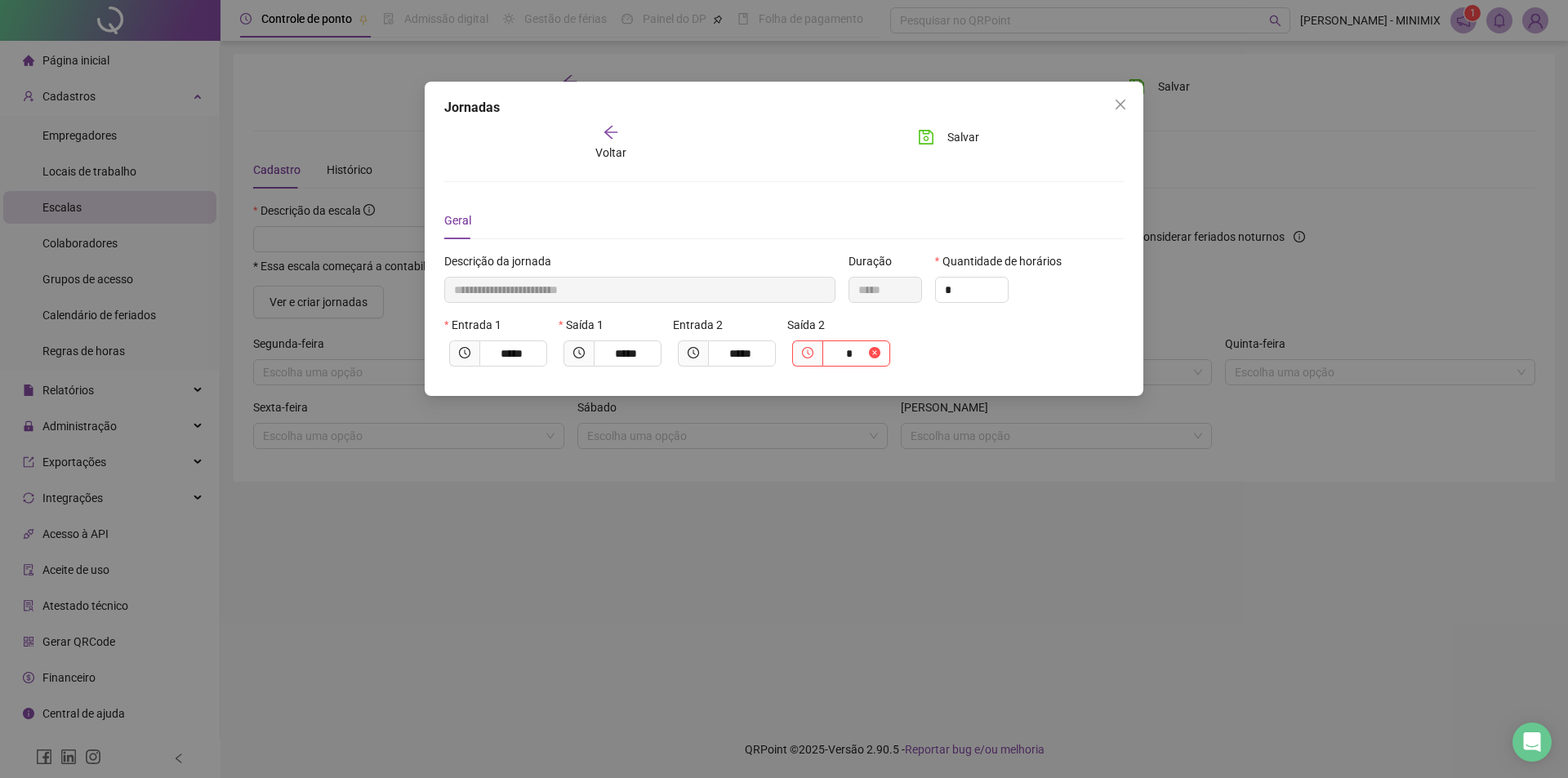
type input "**********"
type input "**"
type input "**********"
type input "*****"
type input "****"
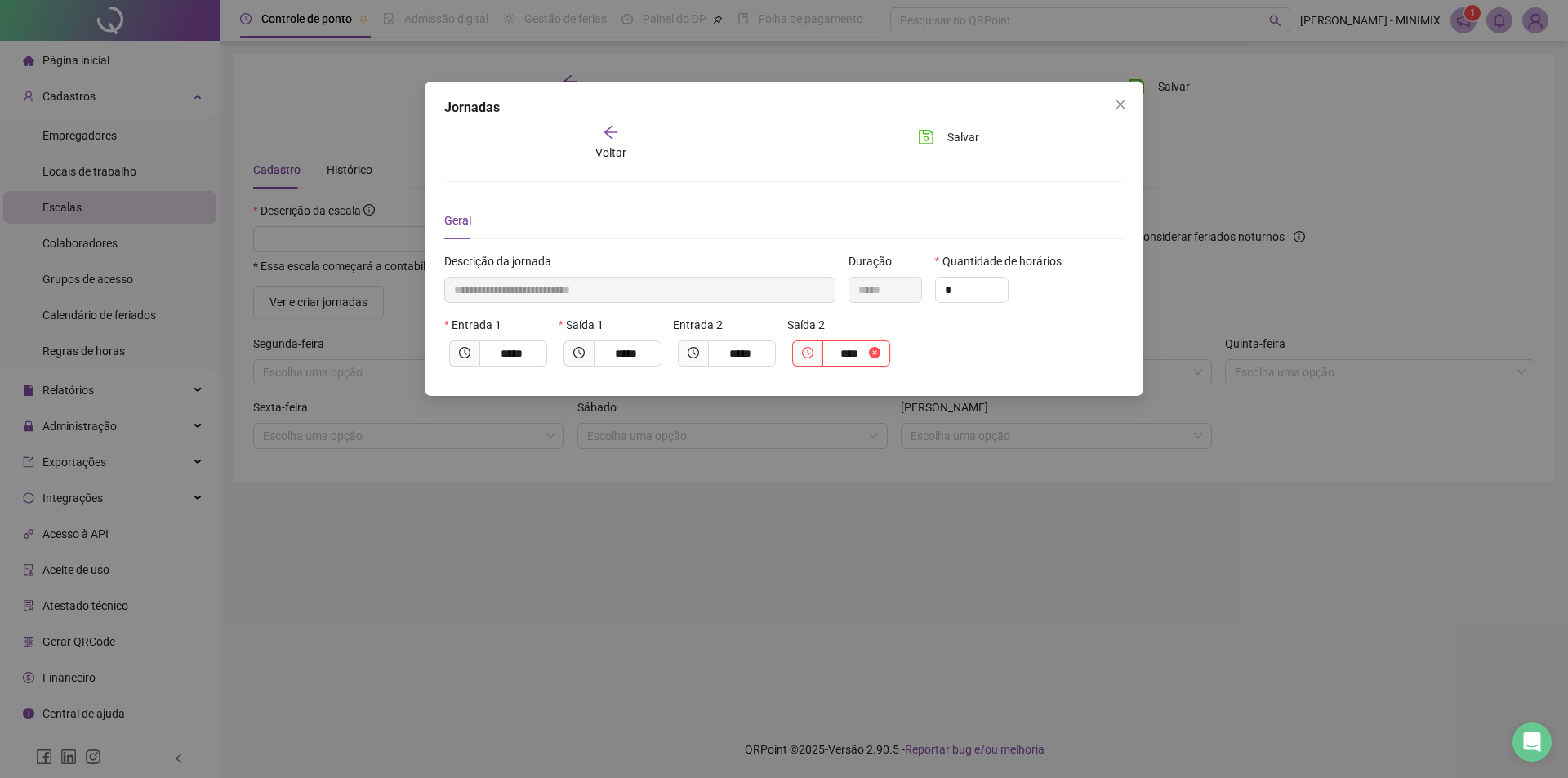
type input "**********"
type input "*****"
click at [931, 135] on icon "save" at bounding box center [926, 137] width 17 height 17
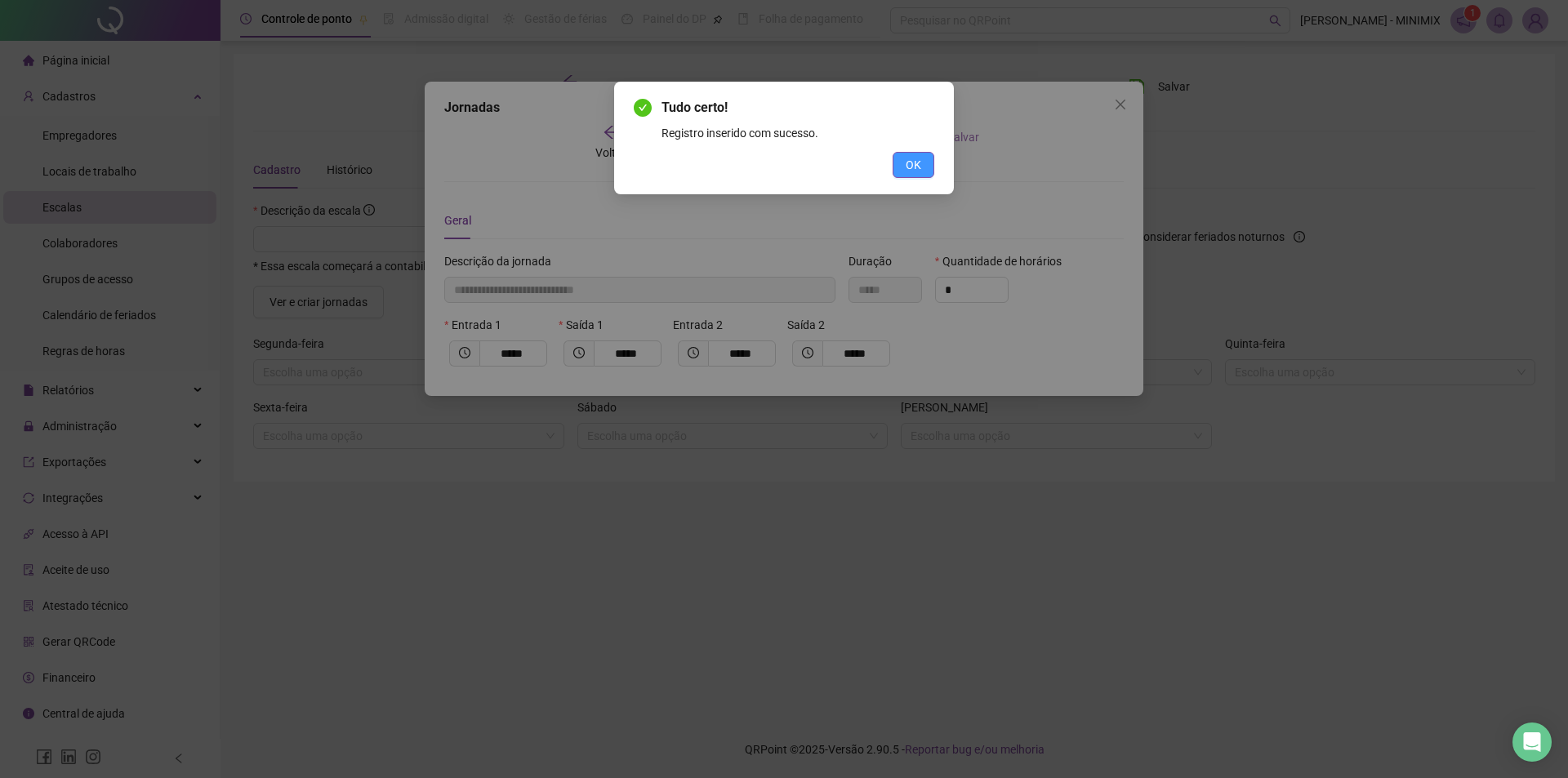
click at [906, 164] on span "OK" at bounding box center [913, 165] width 16 height 18
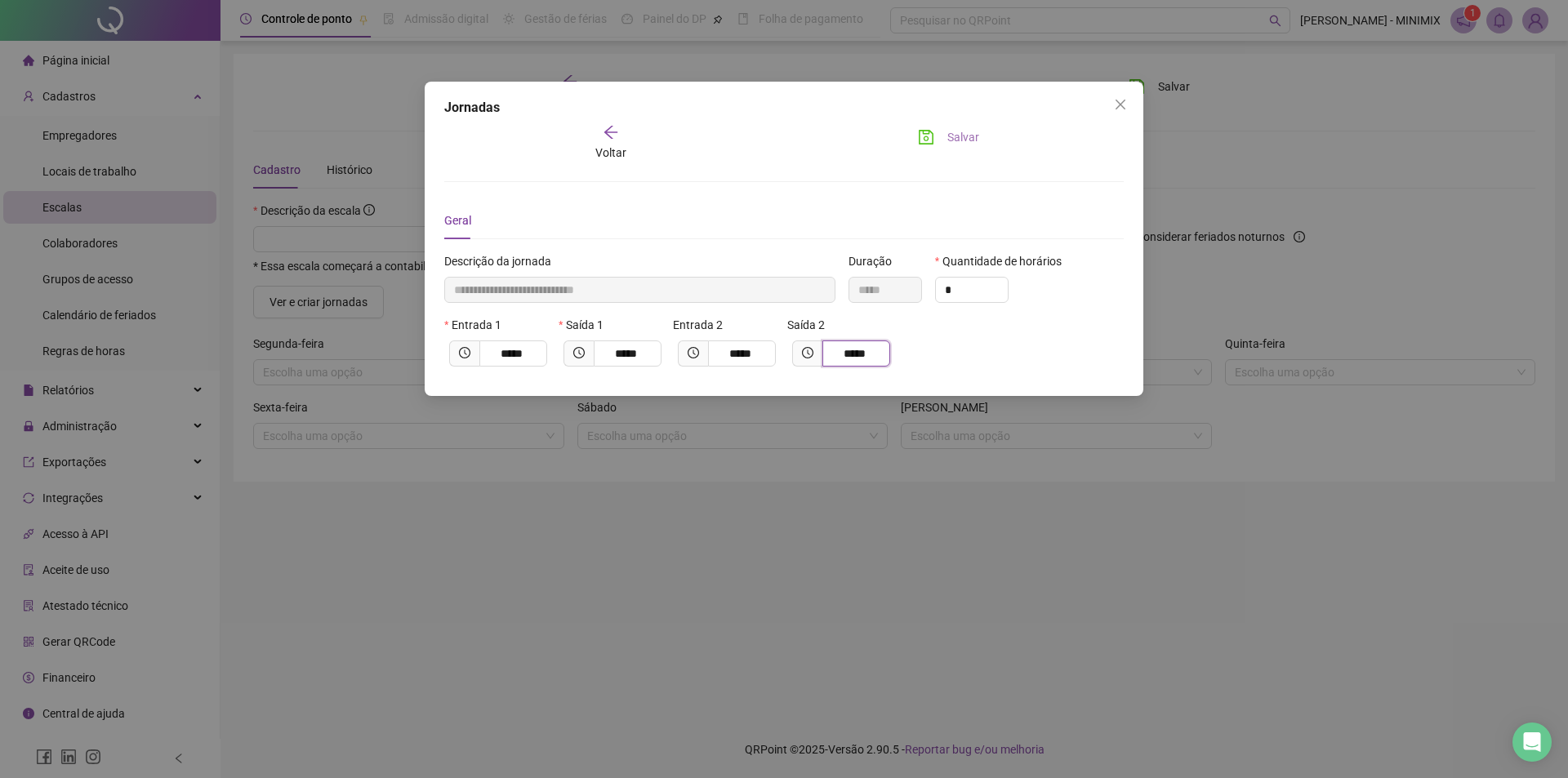
click at [867, 349] on input "*****" at bounding box center [855, 353] width 45 height 18
type input "**********"
type input "*****"
type input "****"
type input "**********"
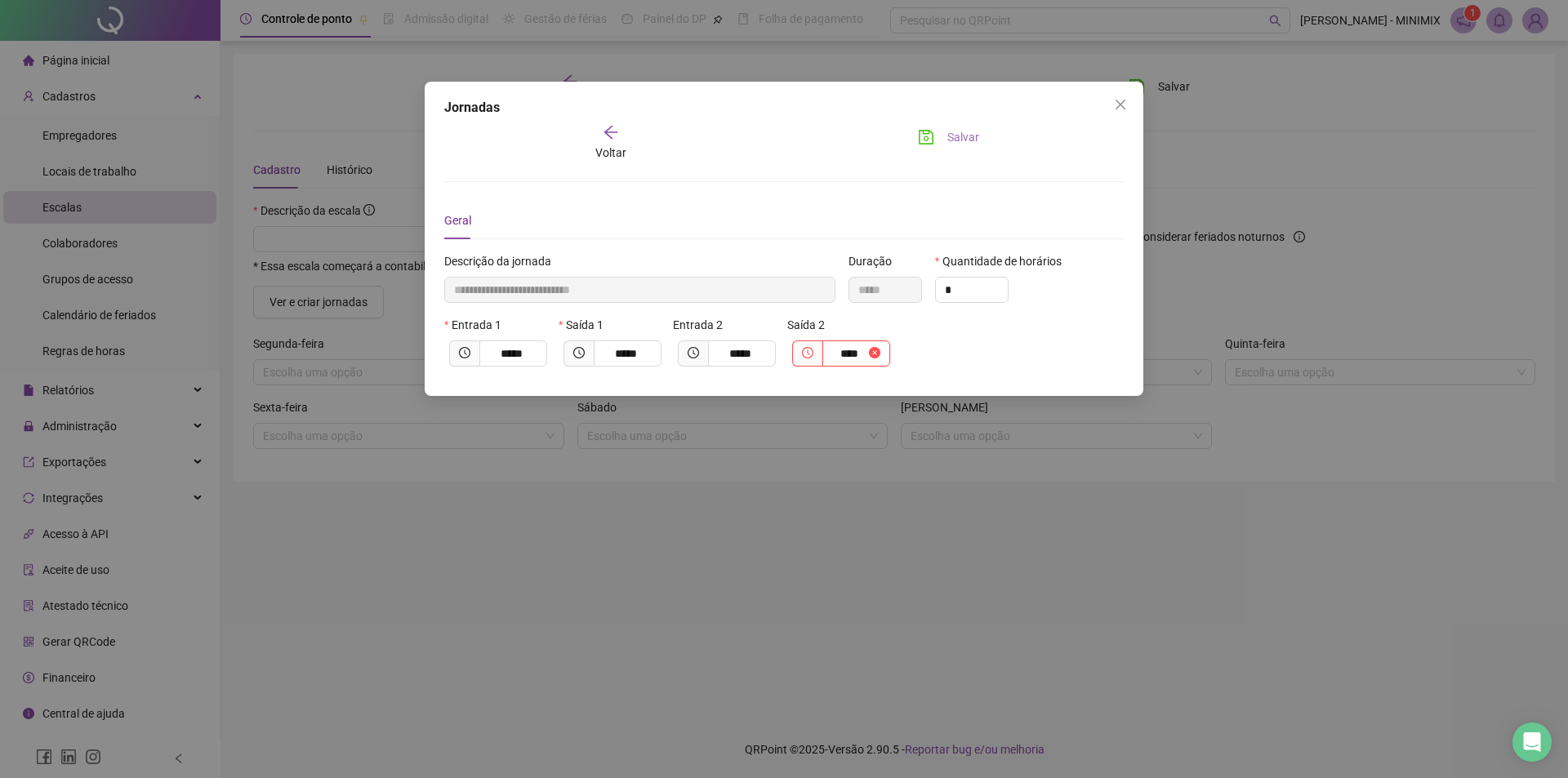
type input "*****"
type input "**"
type input "**********"
type input "*"
type input "**********"
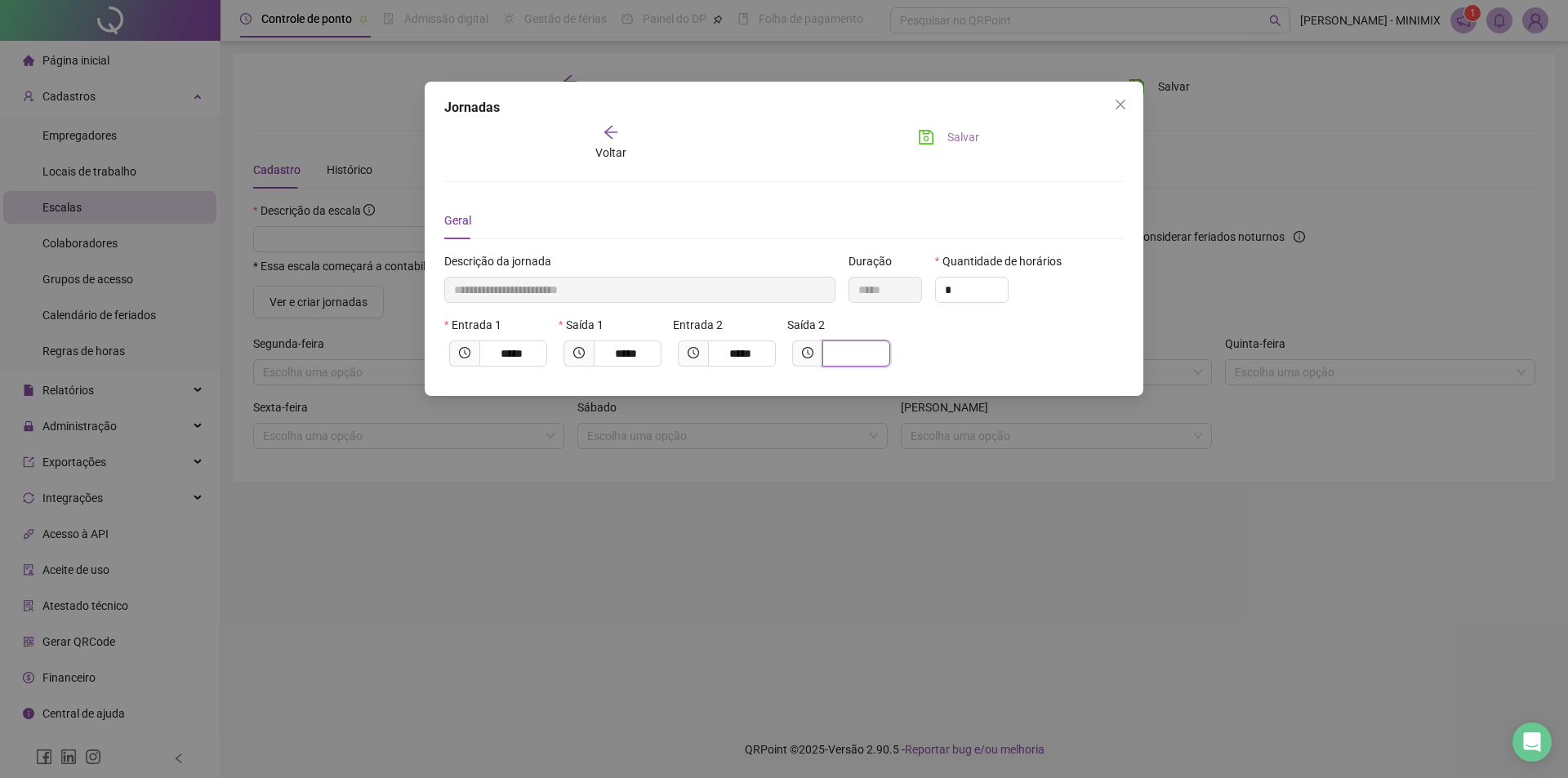
type input "**********"
type input "*"
type input "**********"
type input "**"
type input "**********"
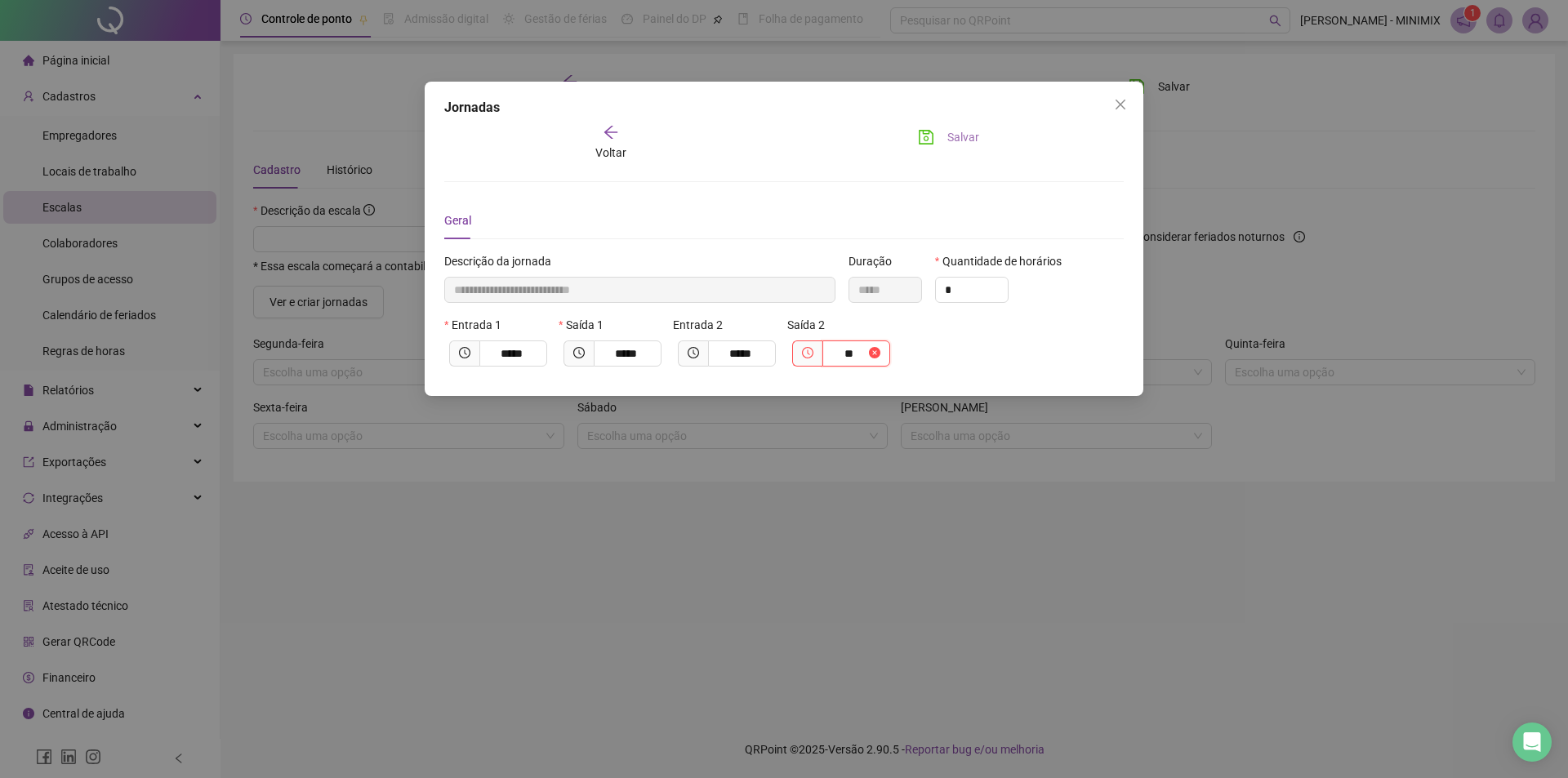
type input "*****"
type input "****"
type input "**********"
type input "*****"
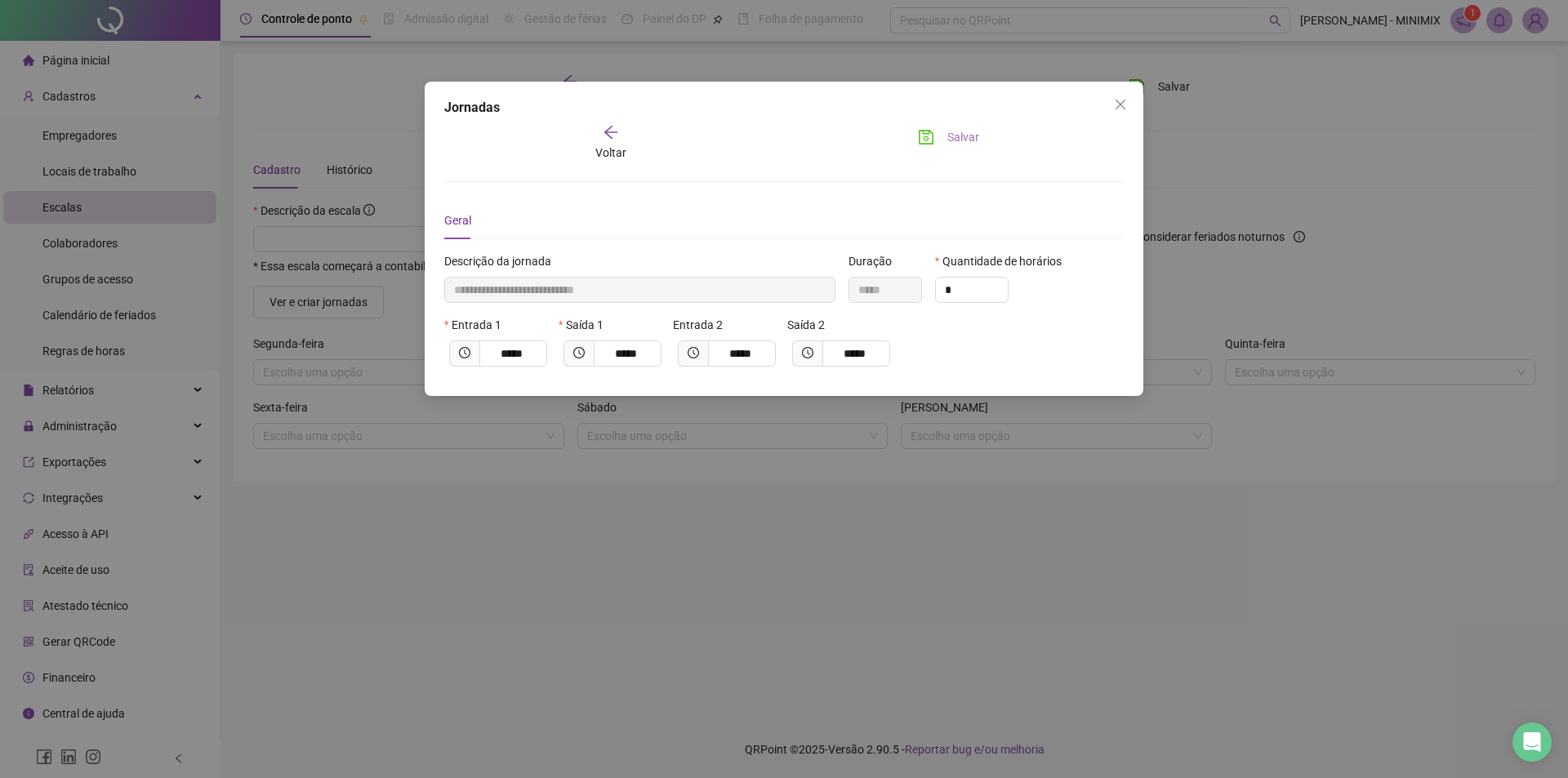
click at [939, 131] on button "Salvar" at bounding box center [948, 137] width 86 height 26
click at [605, 129] on icon "arrow-left" at bounding box center [611, 133] width 17 height 17
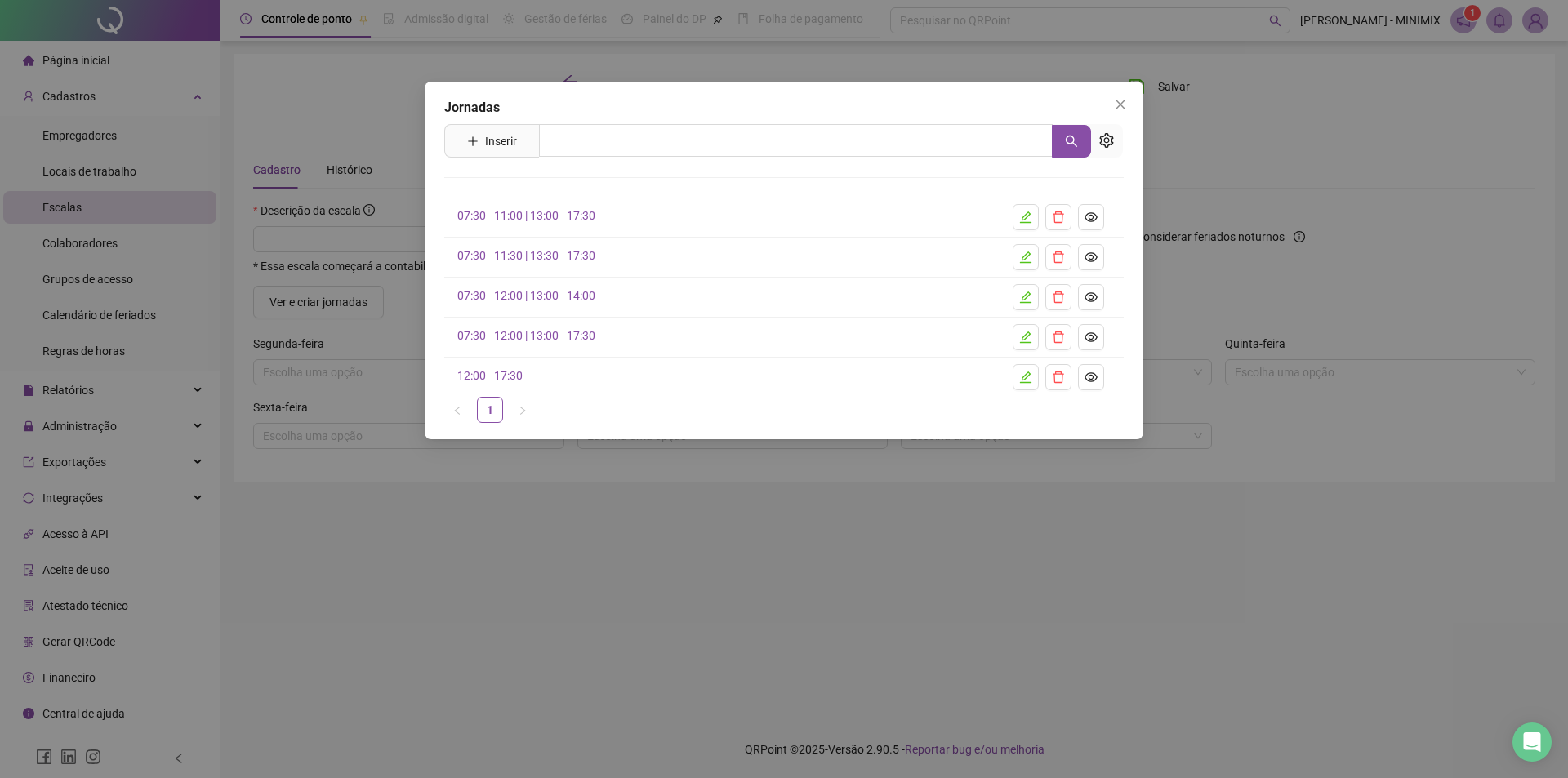
click at [536, 343] on h4 "07:30 - 12:00 | 13:00 - 17:30" at bounding box center [715, 336] width 516 height 18
click at [1121, 98] on icon "close" at bounding box center [1120, 104] width 13 height 13
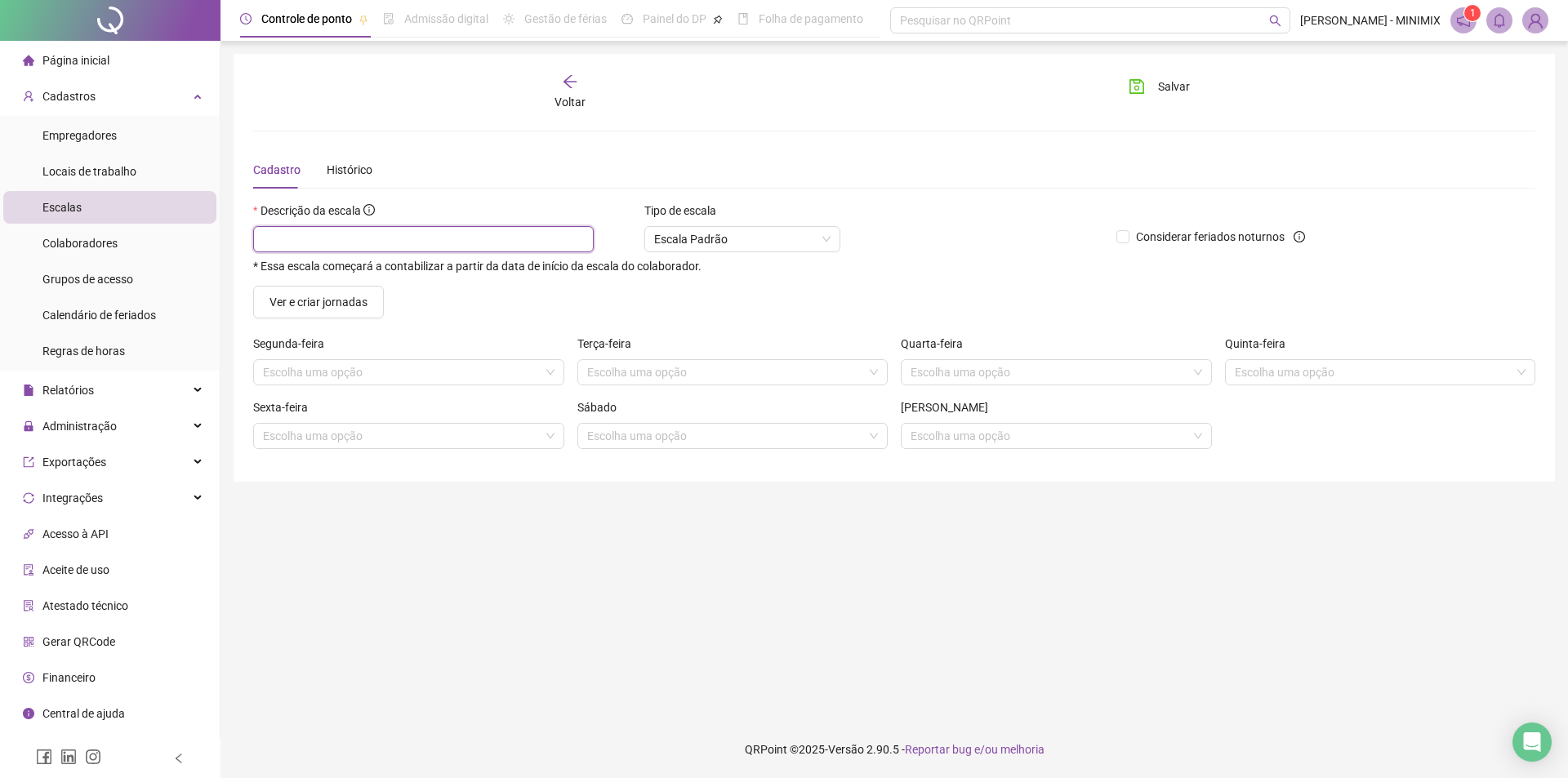
click at [406, 229] on input "text" at bounding box center [424, 239] width 341 height 26
click at [410, 359] on div "Escolha uma opção" at bounding box center [408, 372] width 311 height 26
type input "*********"
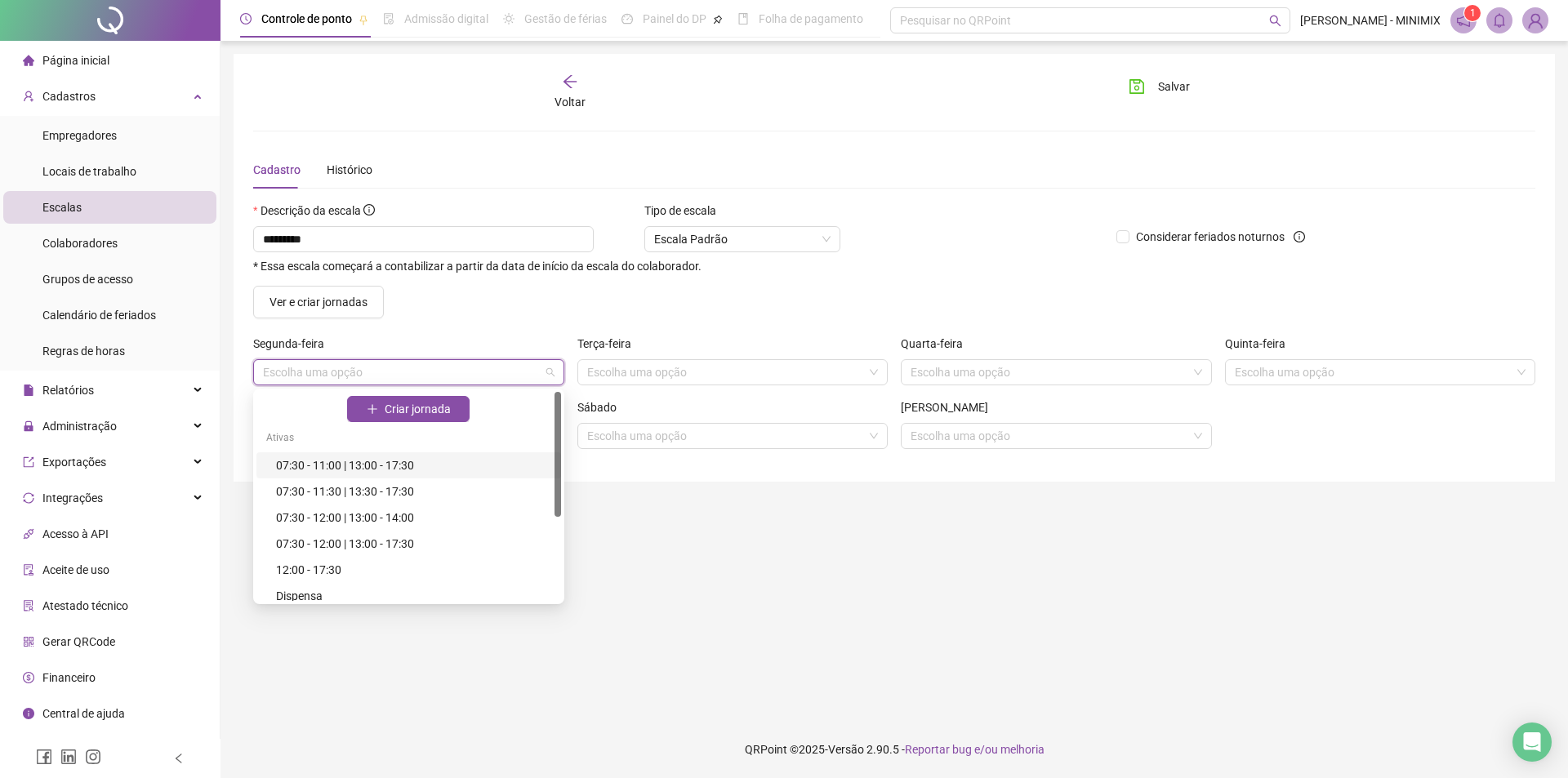
click at [351, 468] on div "07:30 - 11:00 | 13:00 - 17:30" at bounding box center [413, 465] width 275 height 18
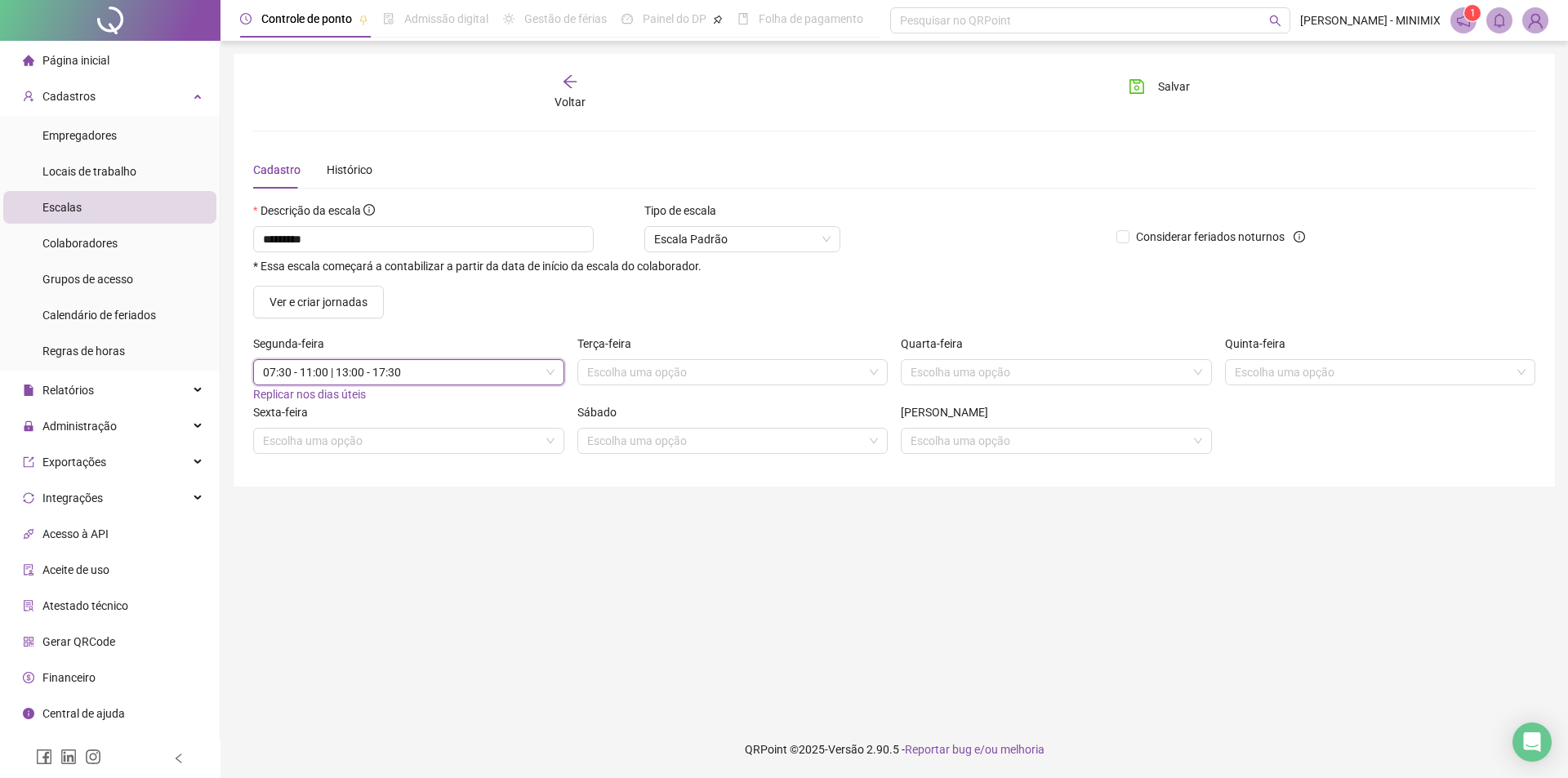
click at [313, 394] on span "Replicar nos dias úteis" at bounding box center [309, 394] width 113 height 13
click at [863, 452] on span at bounding box center [733, 440] width 292 height 24
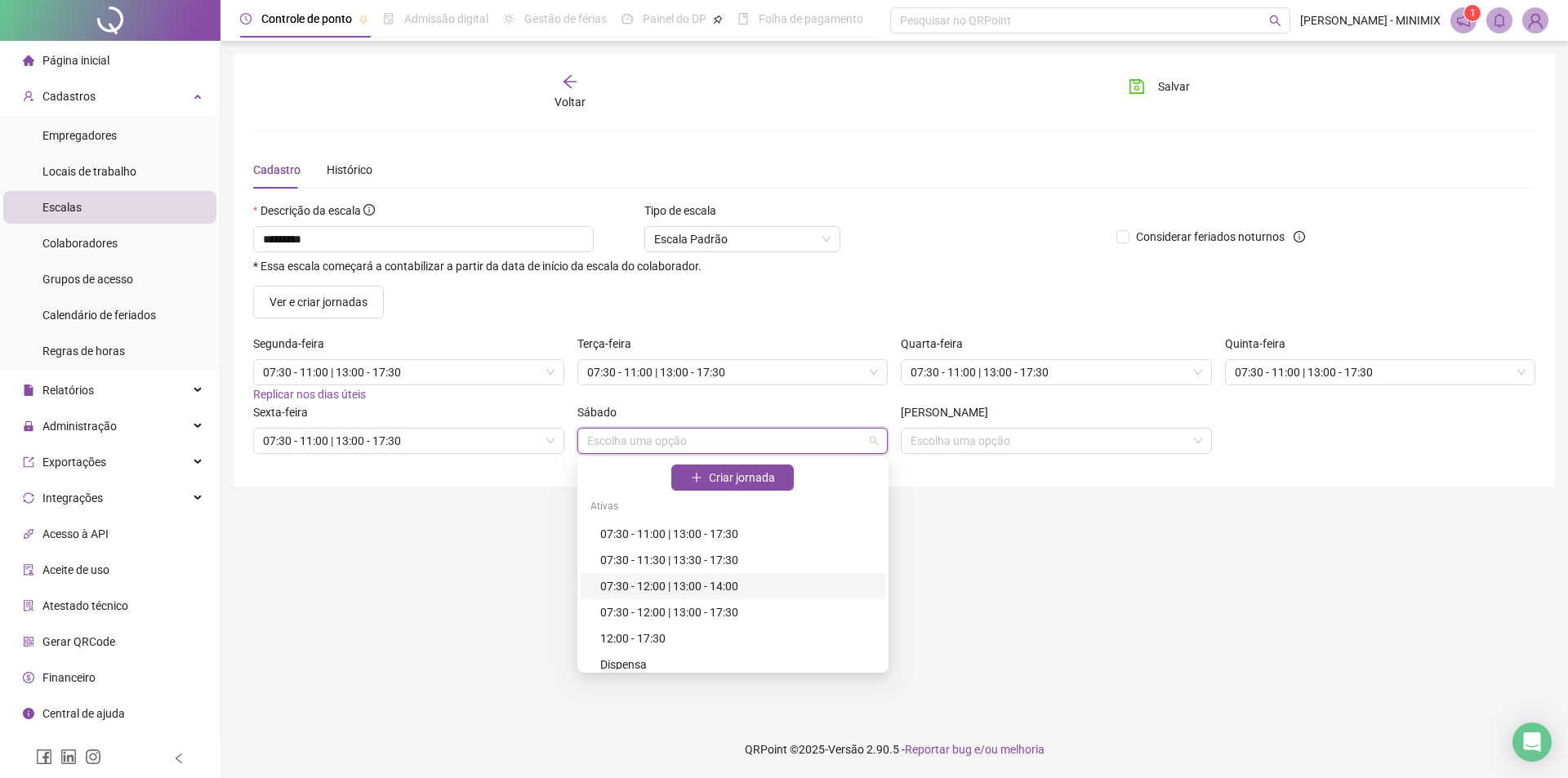
click at [708, 588] on div "07:30 - 12:00 | 13:00 - 14:00" at bounding box center [737, 587] width 275 height 18
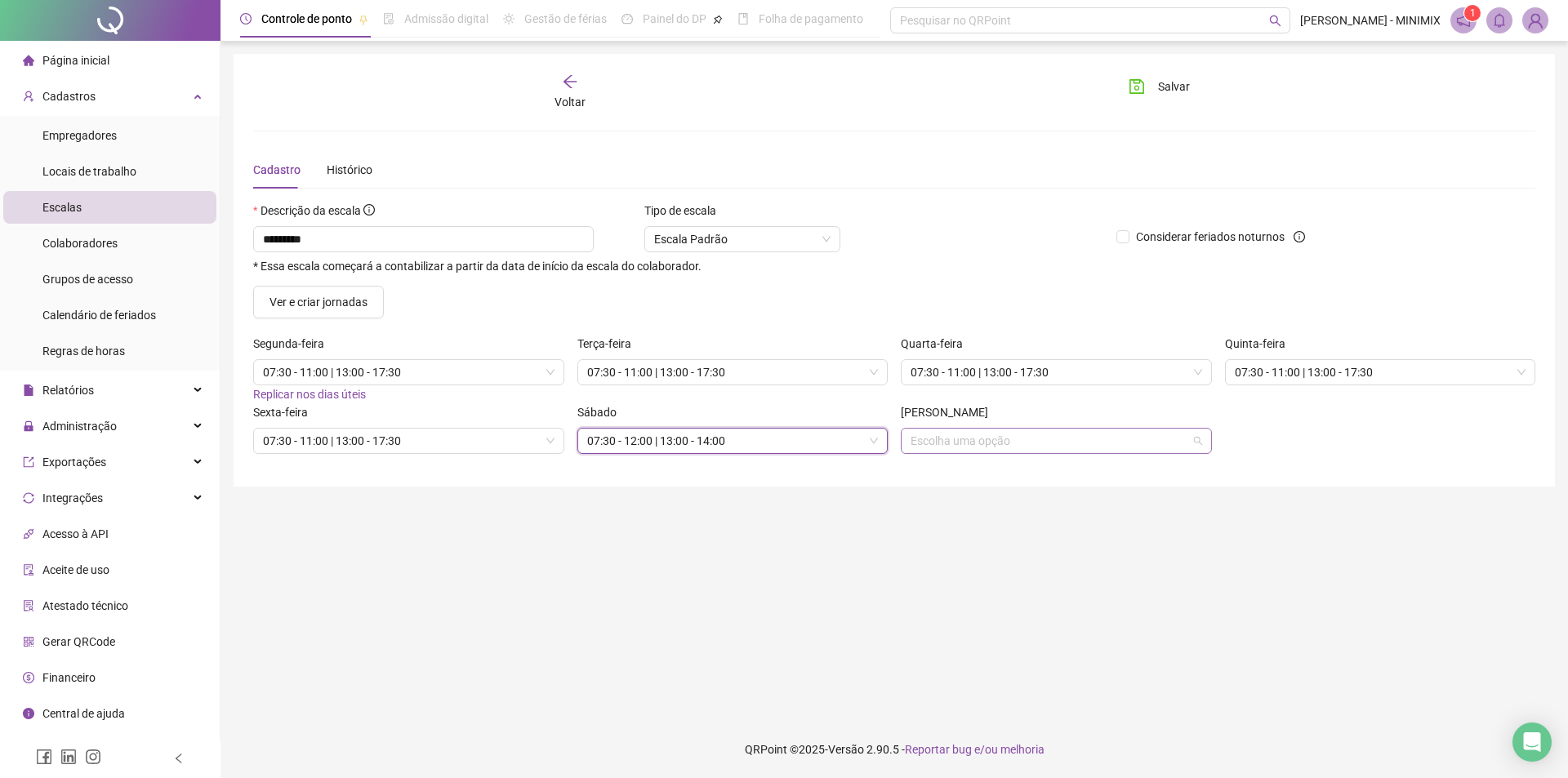
click at [1203, 443] on div "Escolha uma opção" at bounding box center [1056, 440] width 311 height 26
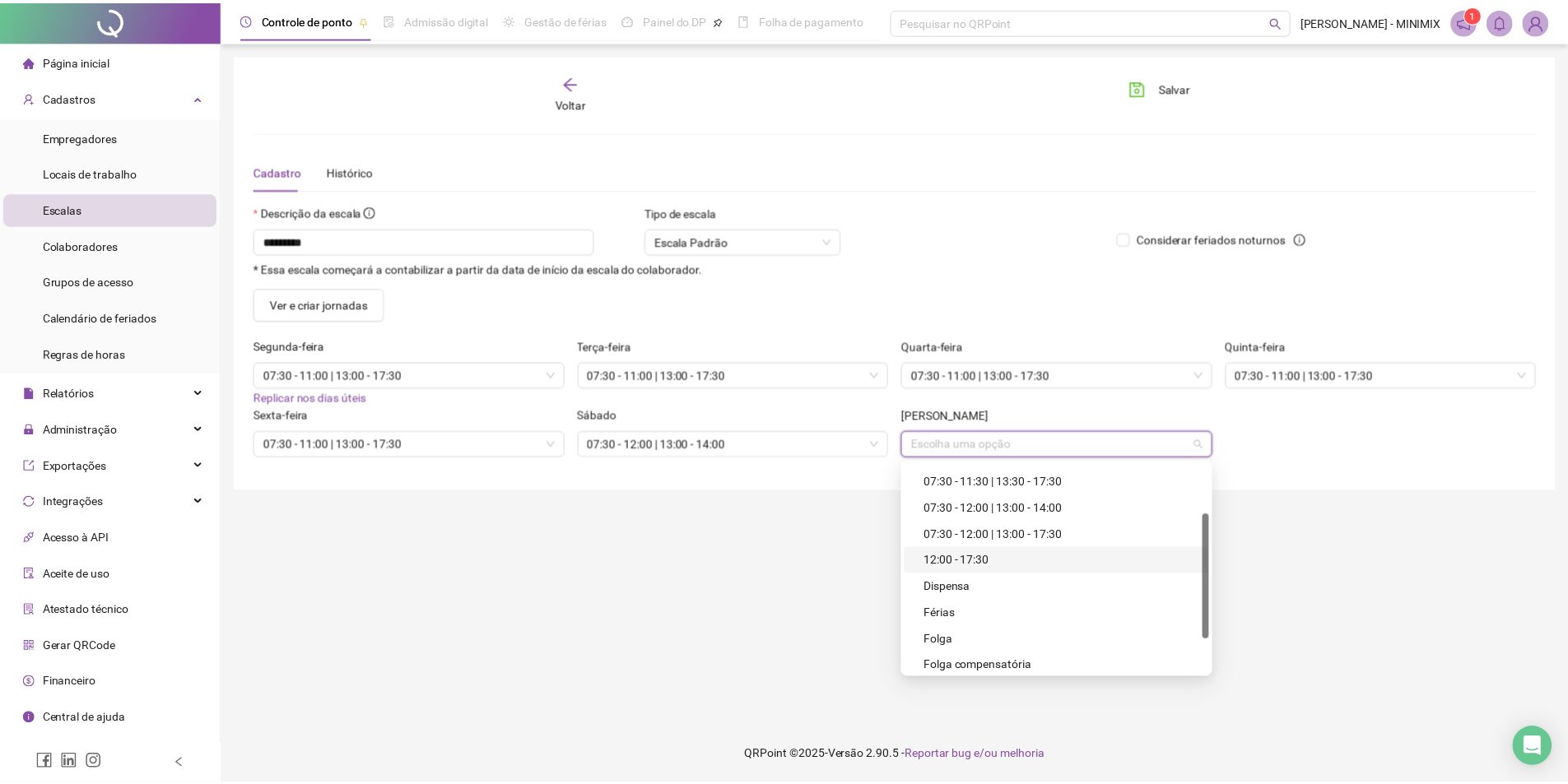
scroll to position [83, 0]
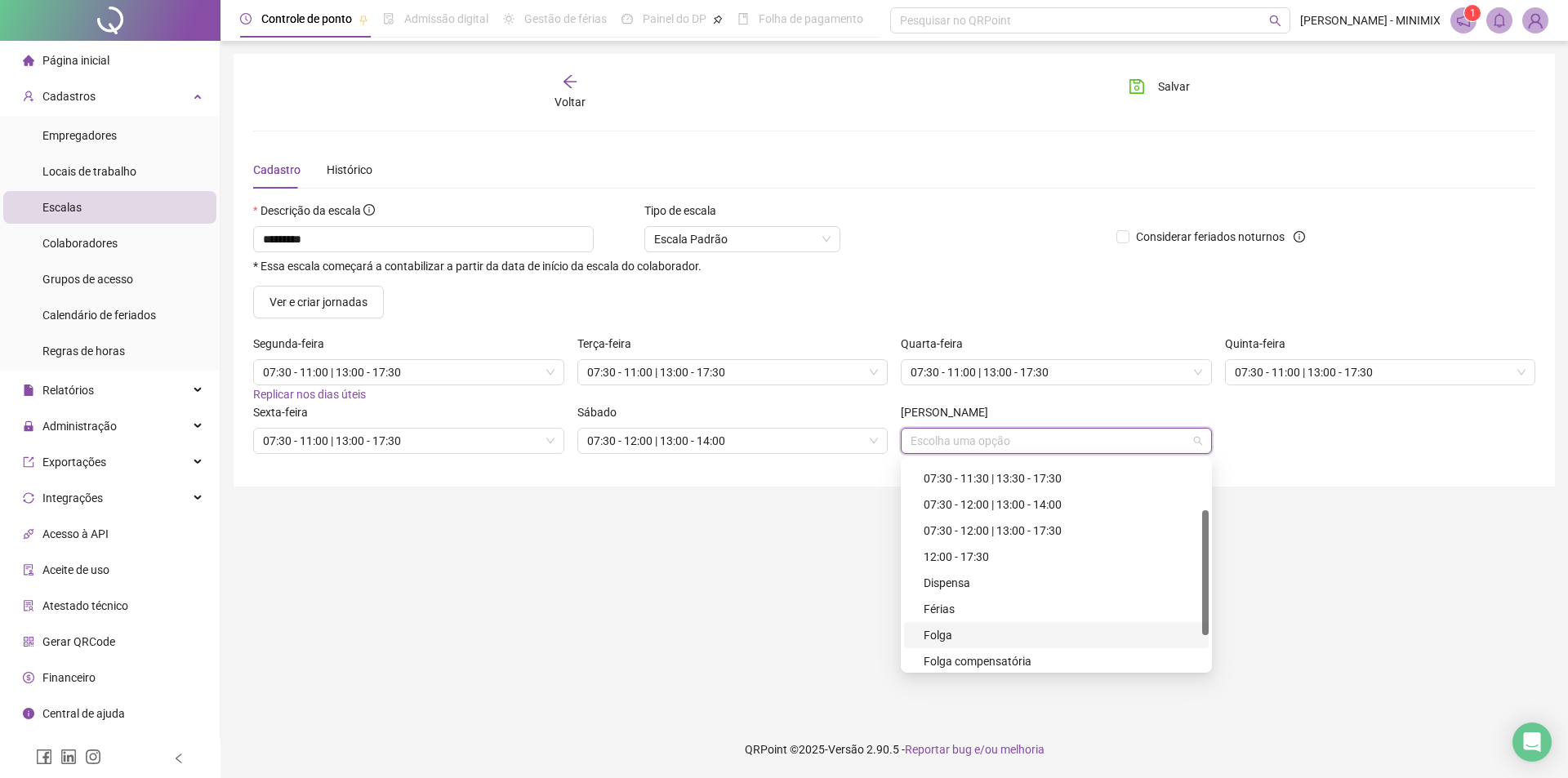
click at [957, 633] on div "Folga" at bounding box center [1060, 636] width 275 height 18
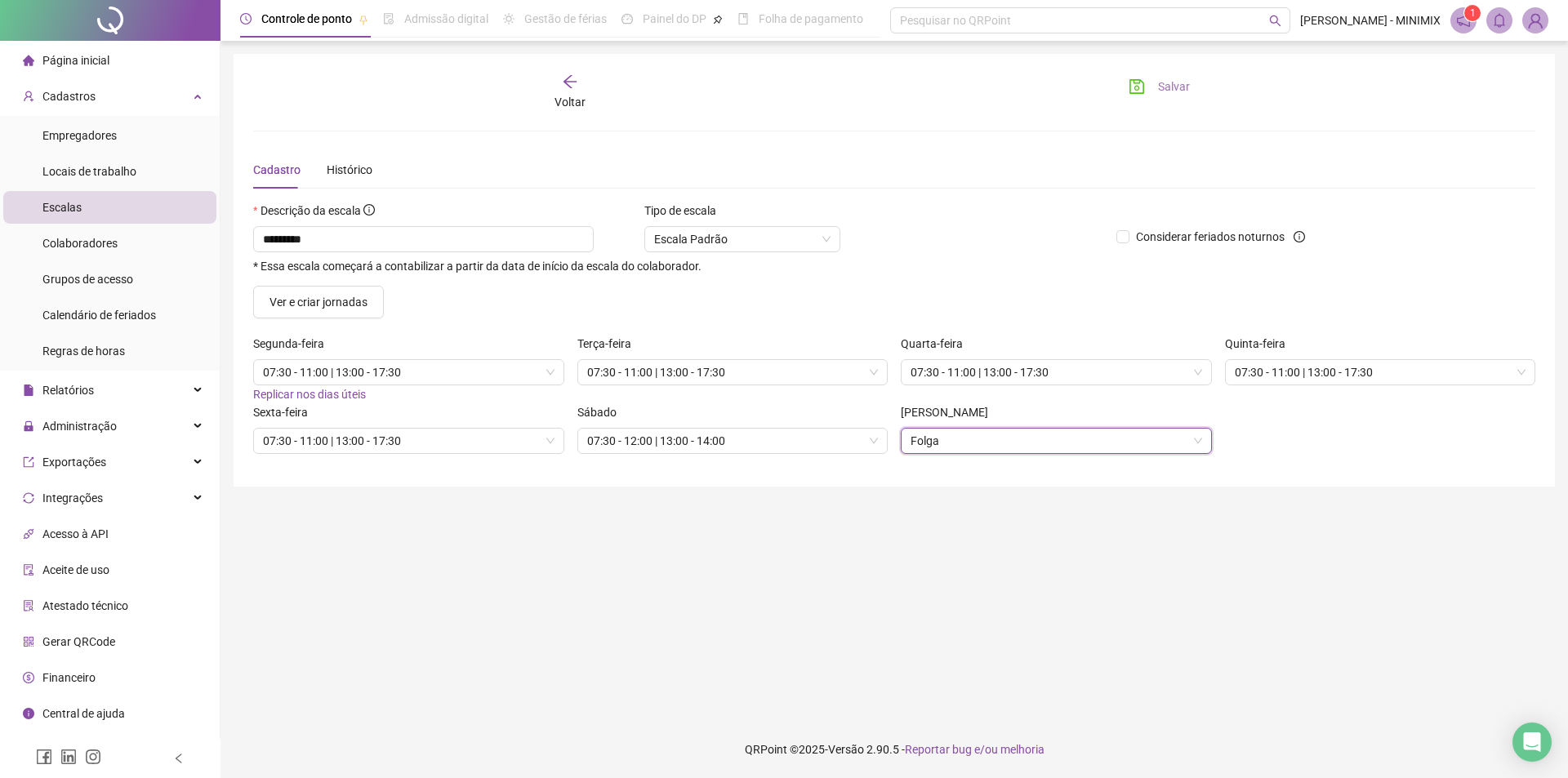
click at [1167, 86] on span "Salvar" at bounding box center [1174, 87] width 32 height 18
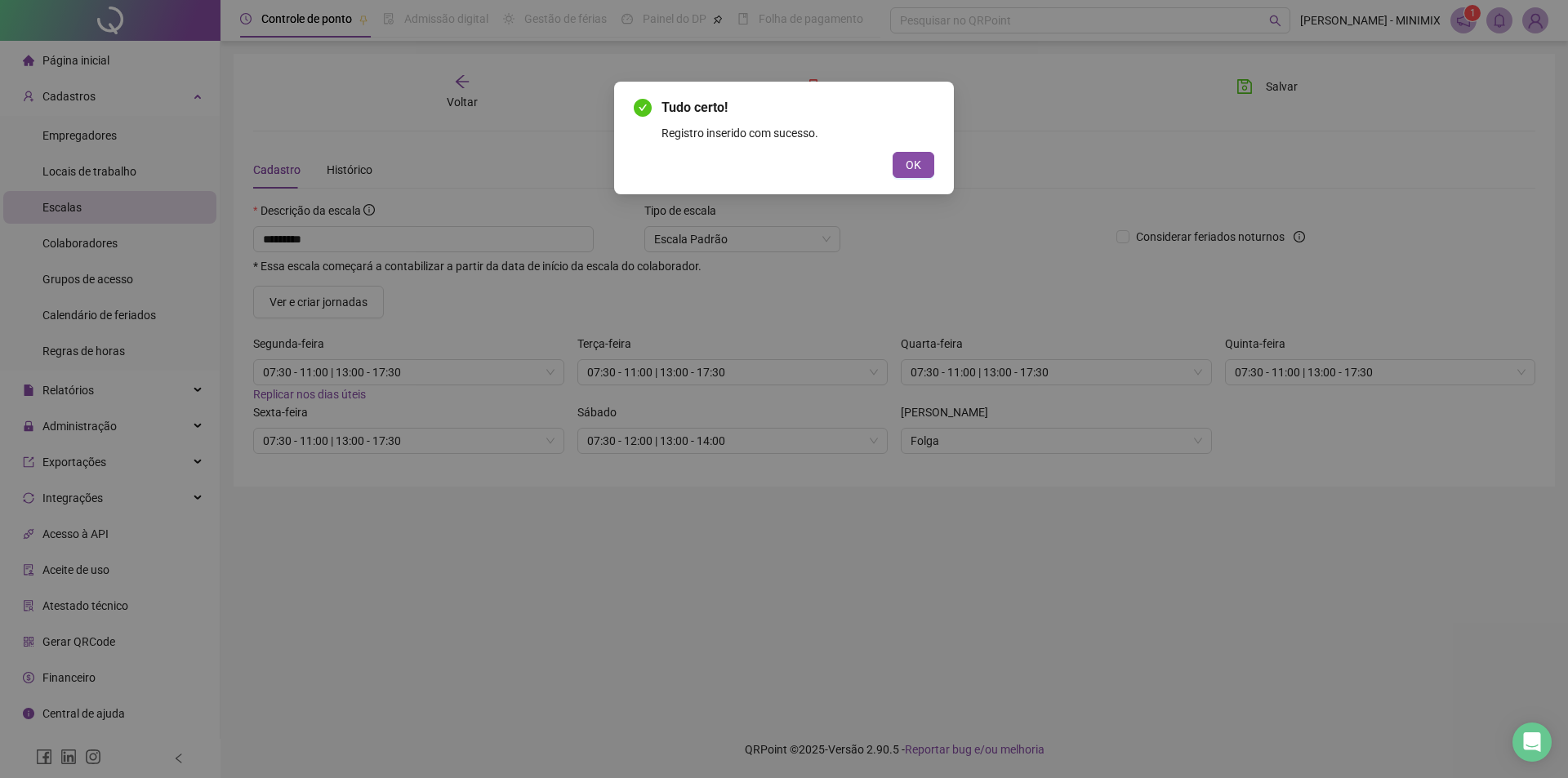
drag, startPoint x: 901, startPoint y: 164, endPoint x: 765, endPoint y: 138, distance: 138.5
click at [898, 164] on button "OK" at bounding box center [913, 165] width 42 height 26
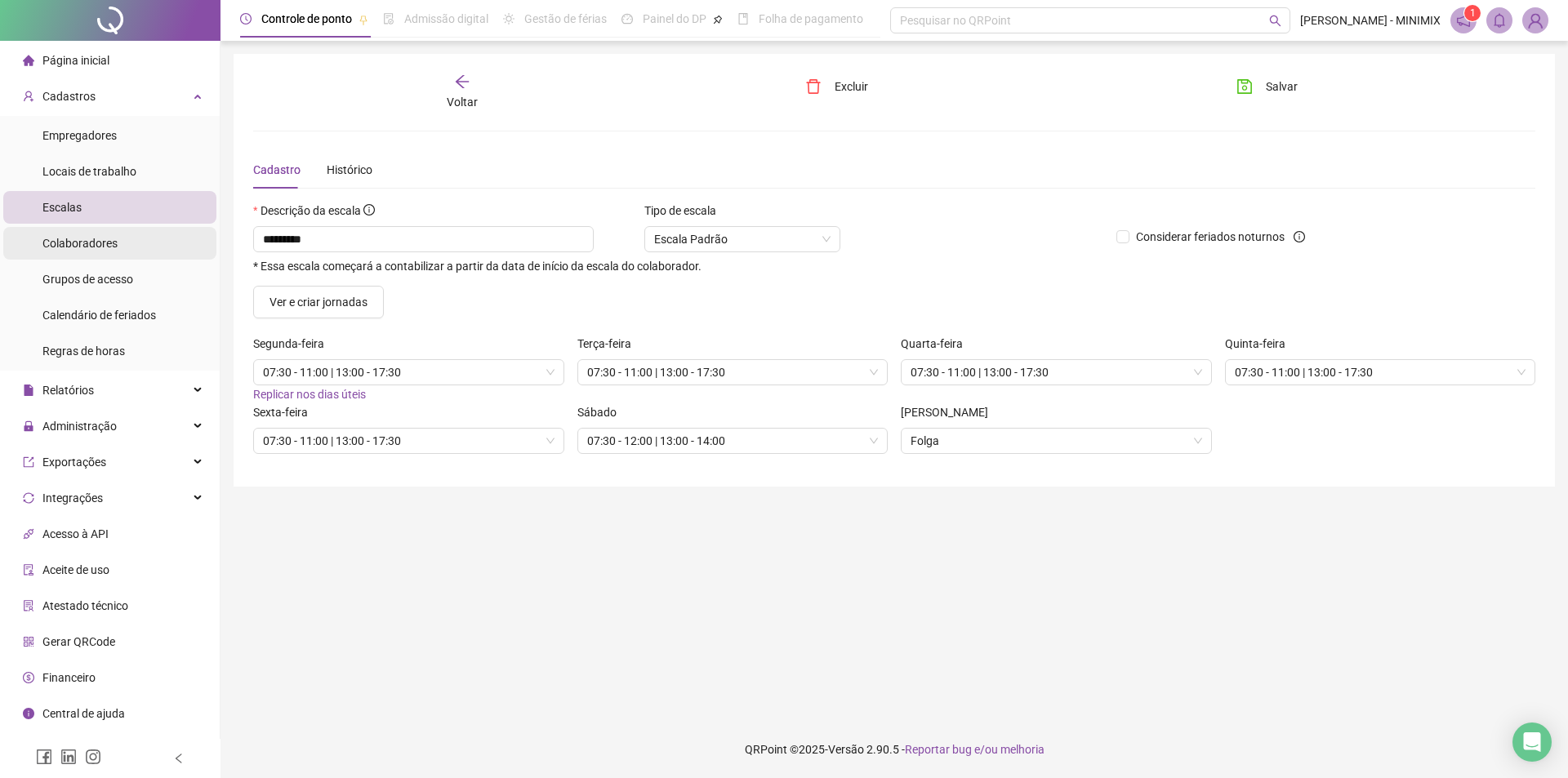
click at [114, 250] on span "Colaboradores" at bounding box center [80, 243] width 75 height 13
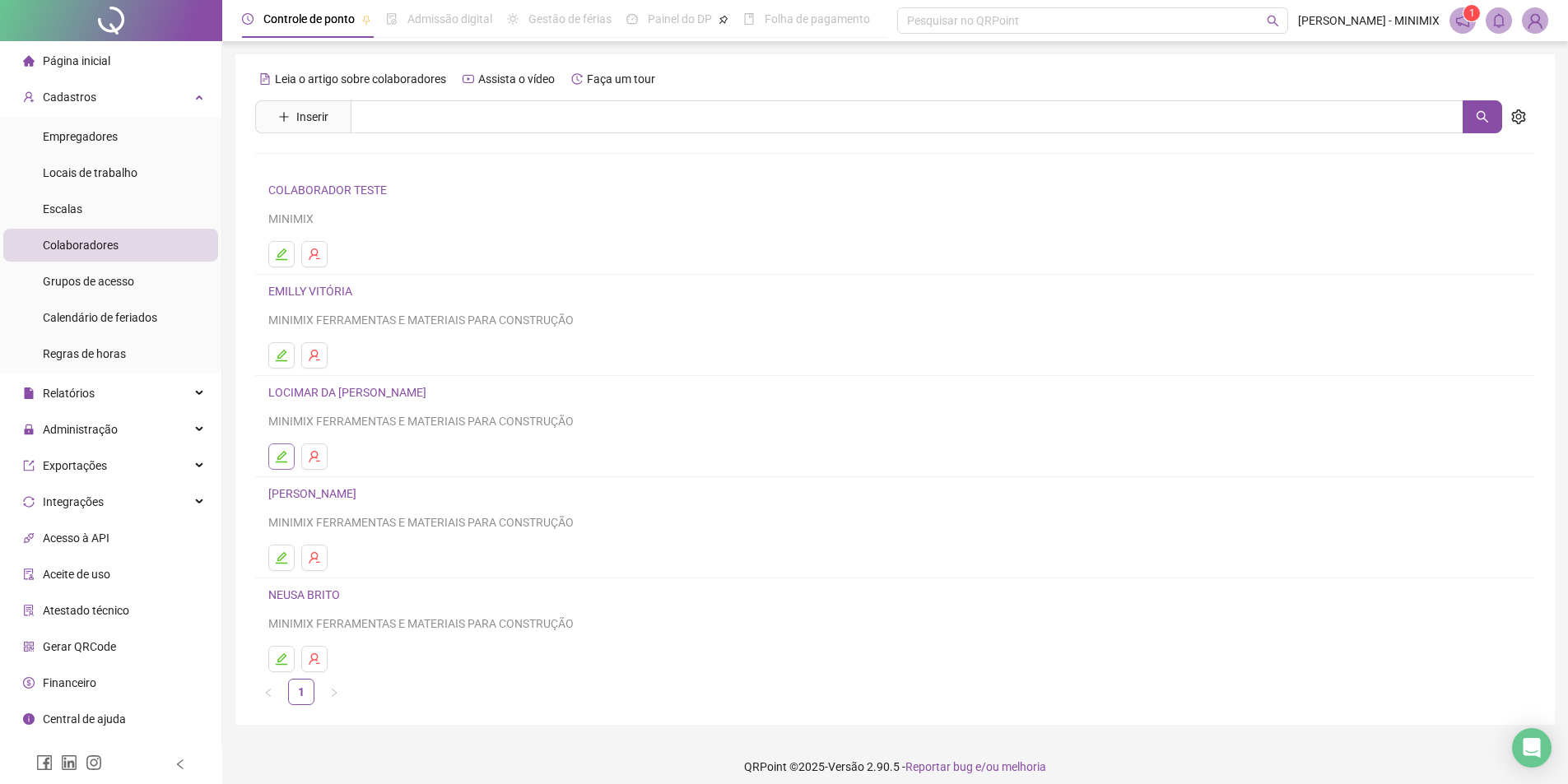
click at [281, 447] on button "button" at bounding box center [281, 456] width 26 height 26
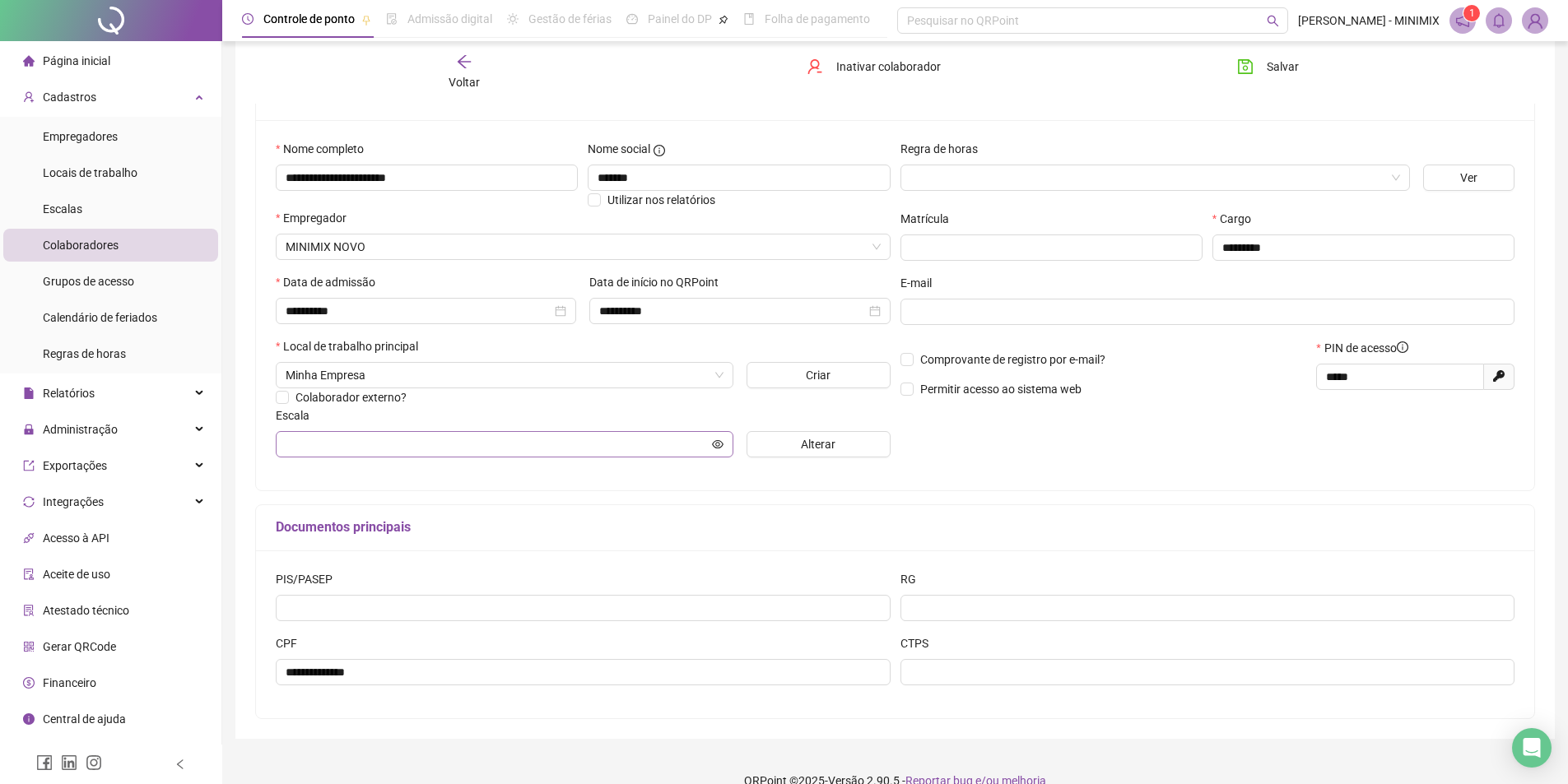
scroll to position [155, 0]
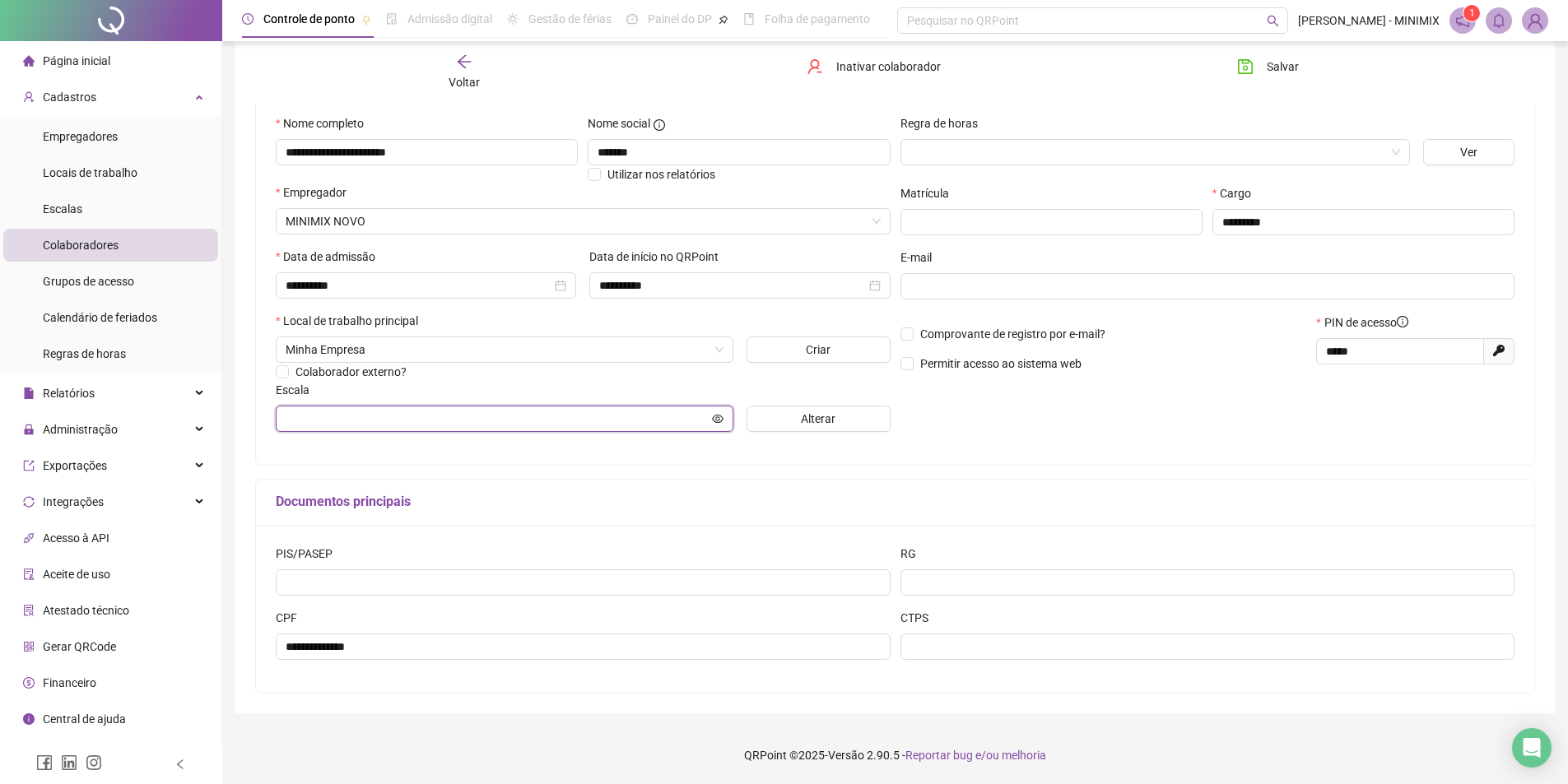
click at [655, 418] on input "text" at bounding box center [497, 419] width 423 height 19
click at [780, 423] on button "Alterar" at bounding box center [818, 419] width 144 height 26
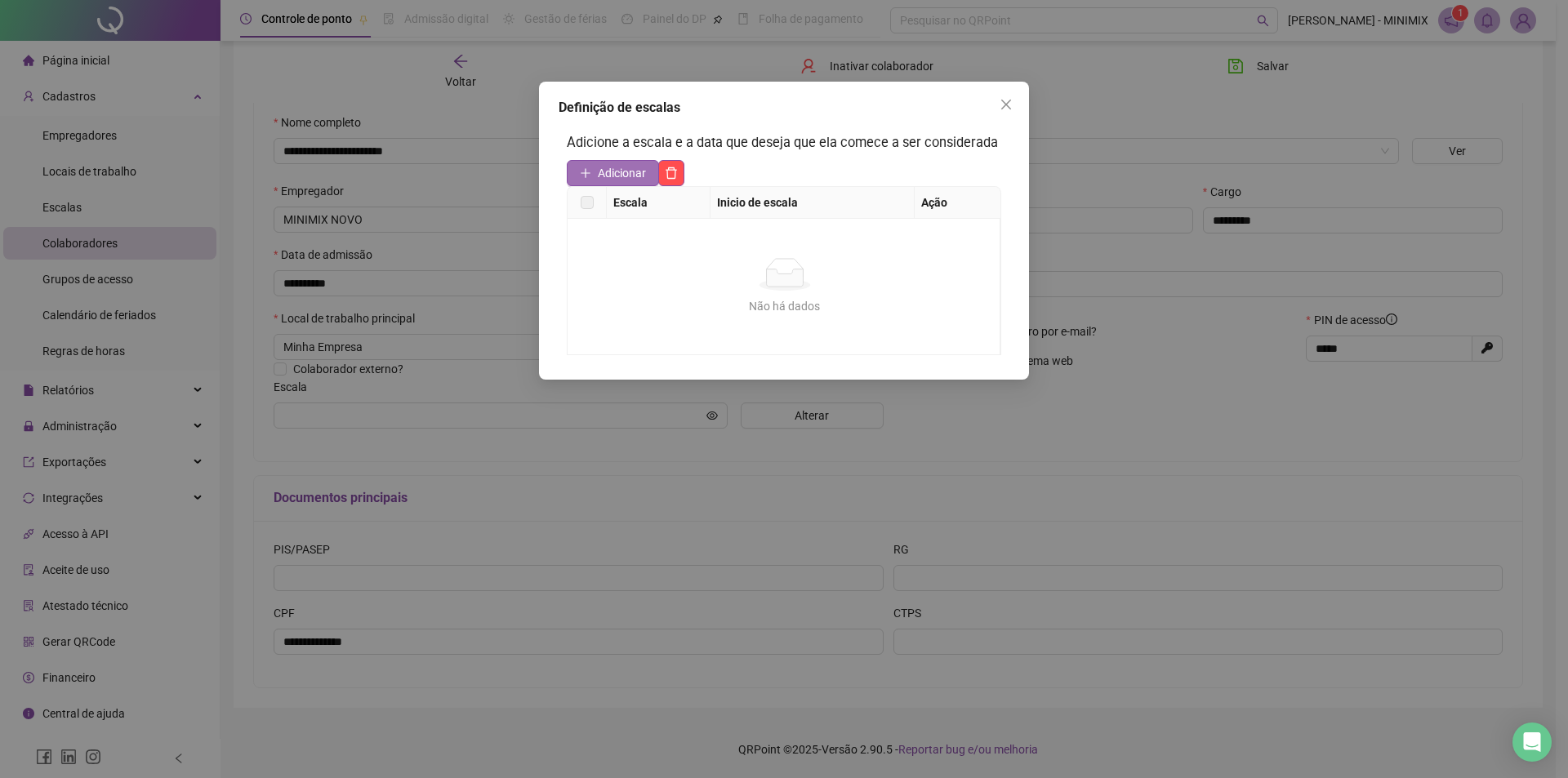
click at [642, 167] on span "Adicionar" at bounding box center [622, 173] width 48 height 18
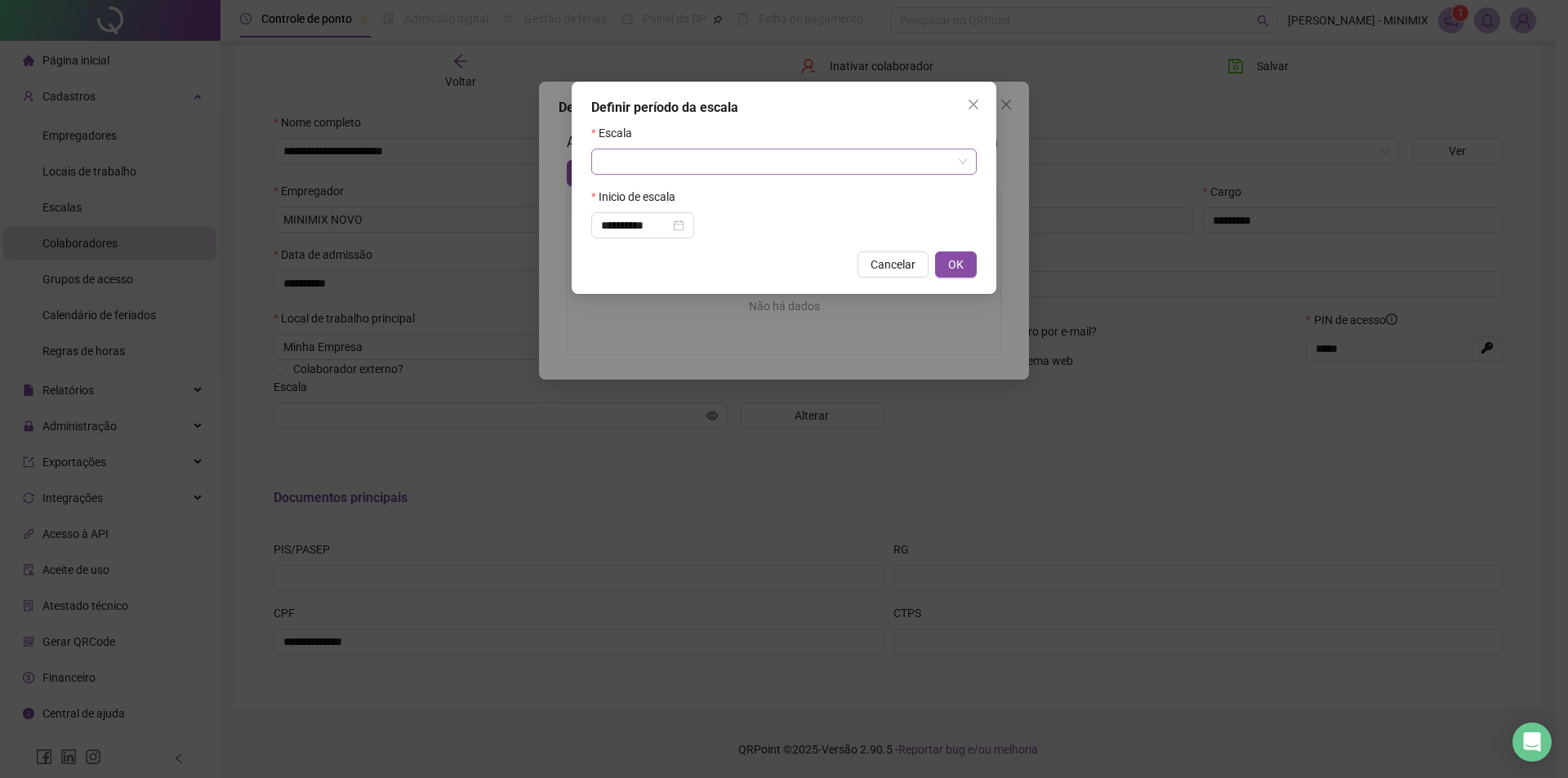
click at [702, 156] on input "search" at bounding box center [776, 161] width 351 height 24
click at [678, 267] on div "MOTORISTA" at bounding box center [784, 273] width 359 height 18
click at [944, 262] on button "OK" at bounding box center [956, 264] width 42 height 26
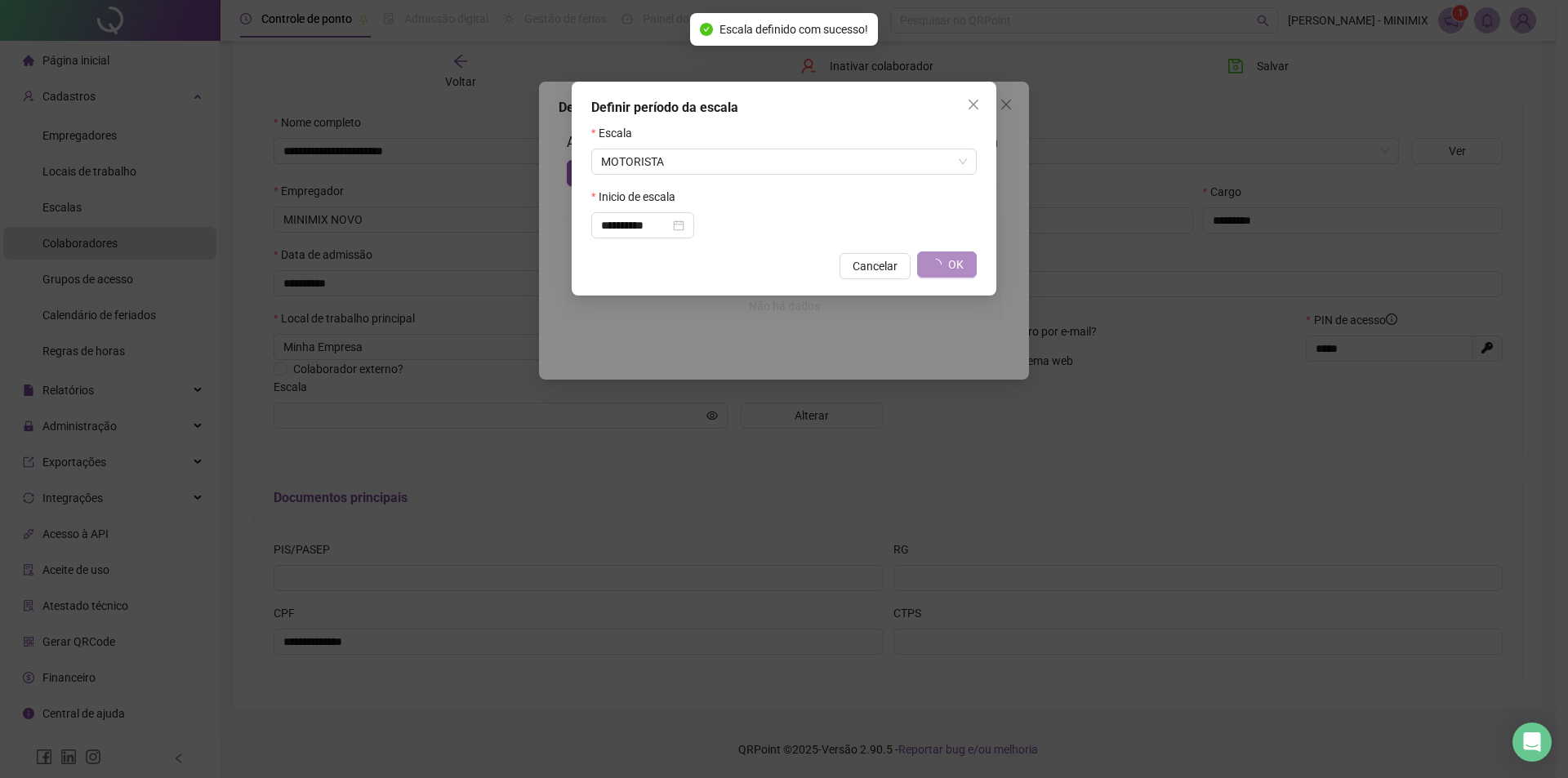
type input "*********"
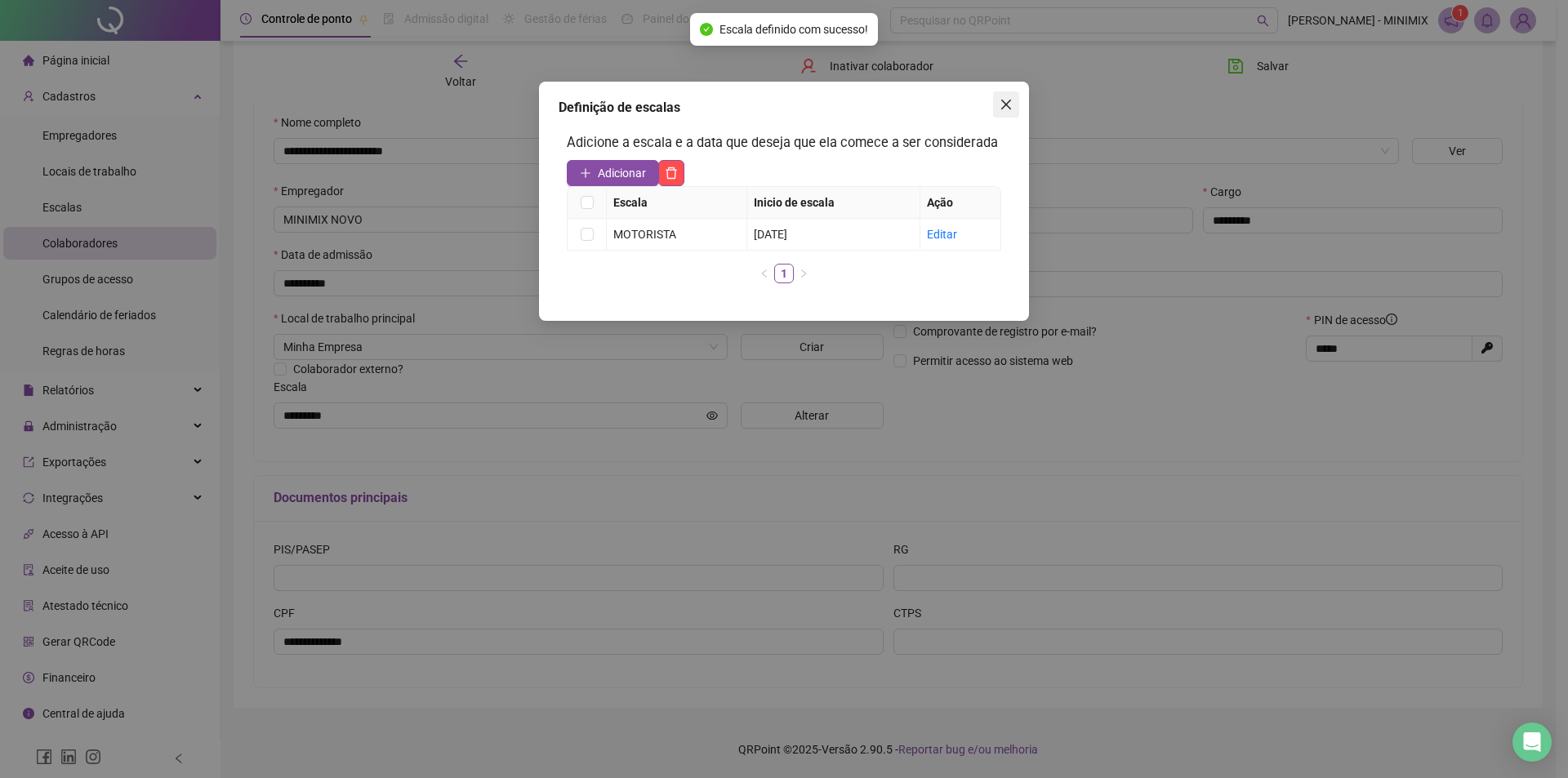
click at [998, 103] on span "Close" at bounding box center [1005, 104] width 26 height 13
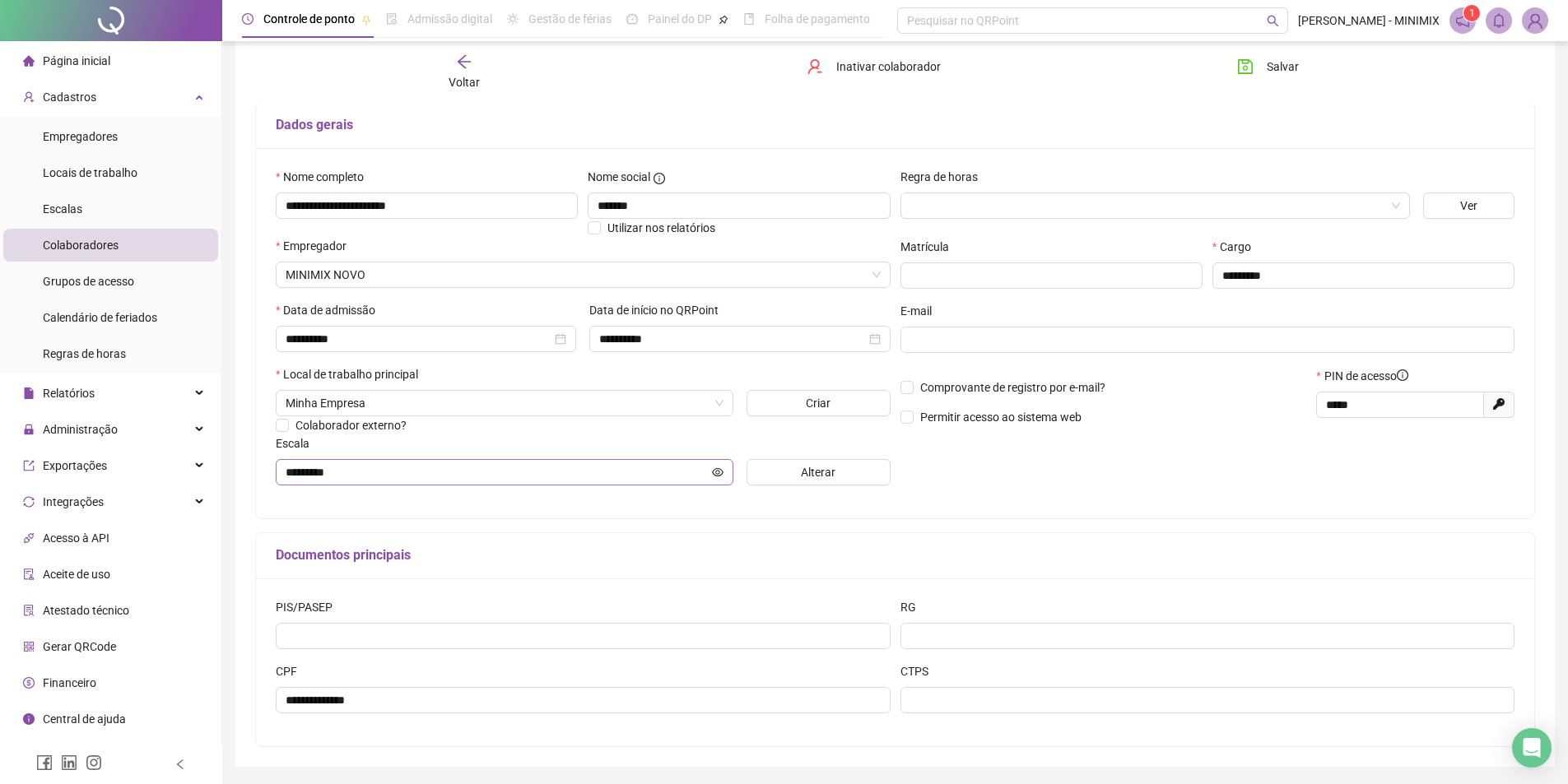
scroll to position [72, 0]
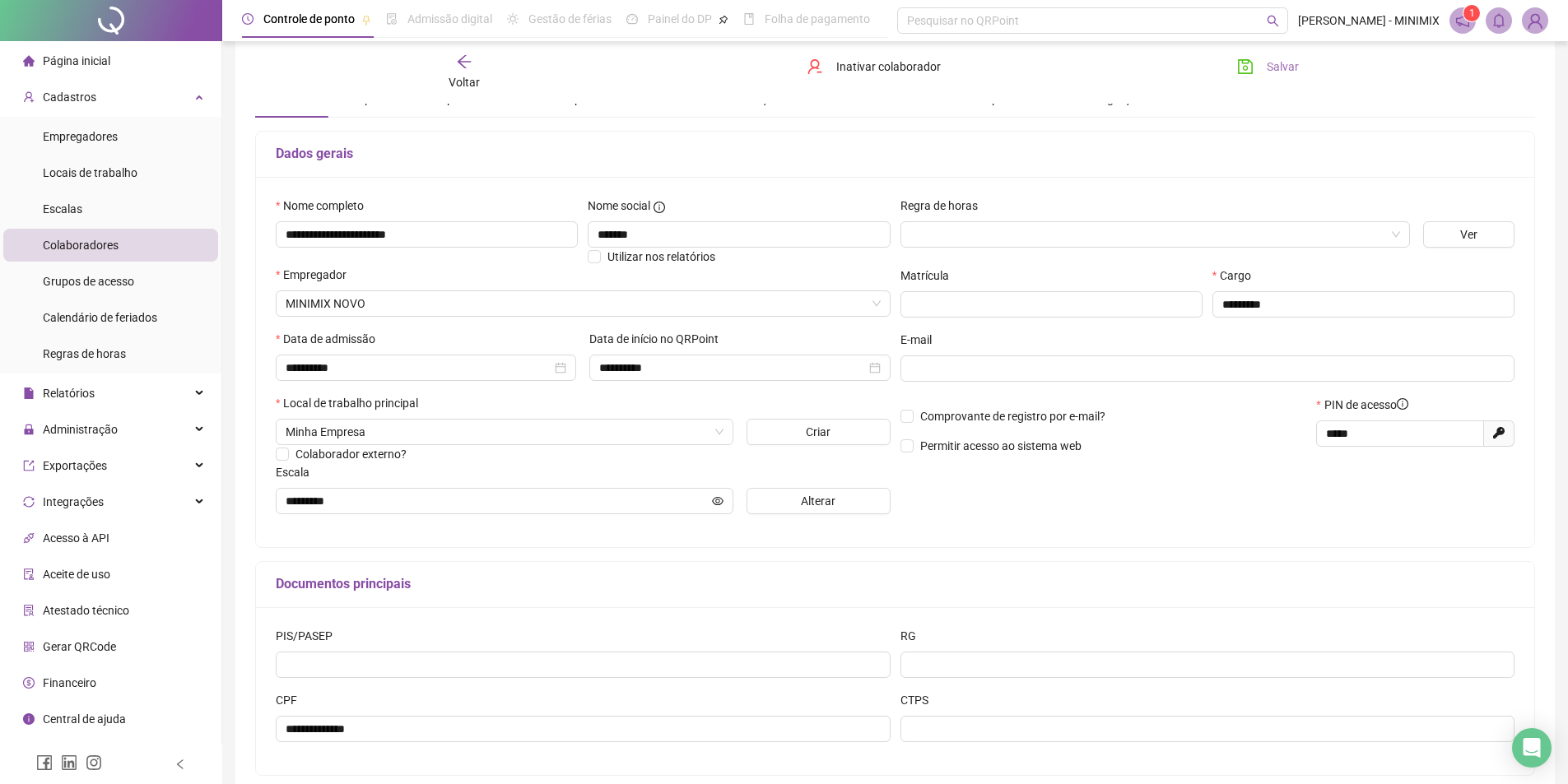
click at [1247, 70] on icon "save" at bounding box center [1245, 67] width 15 height 15
click at [1278, 55] on button "Salvar" at bounding box center [1267, 67] width 87 height 26
click at [476, 56] on div "Voltar" at bounding box center [464, 72] width 202 height 38
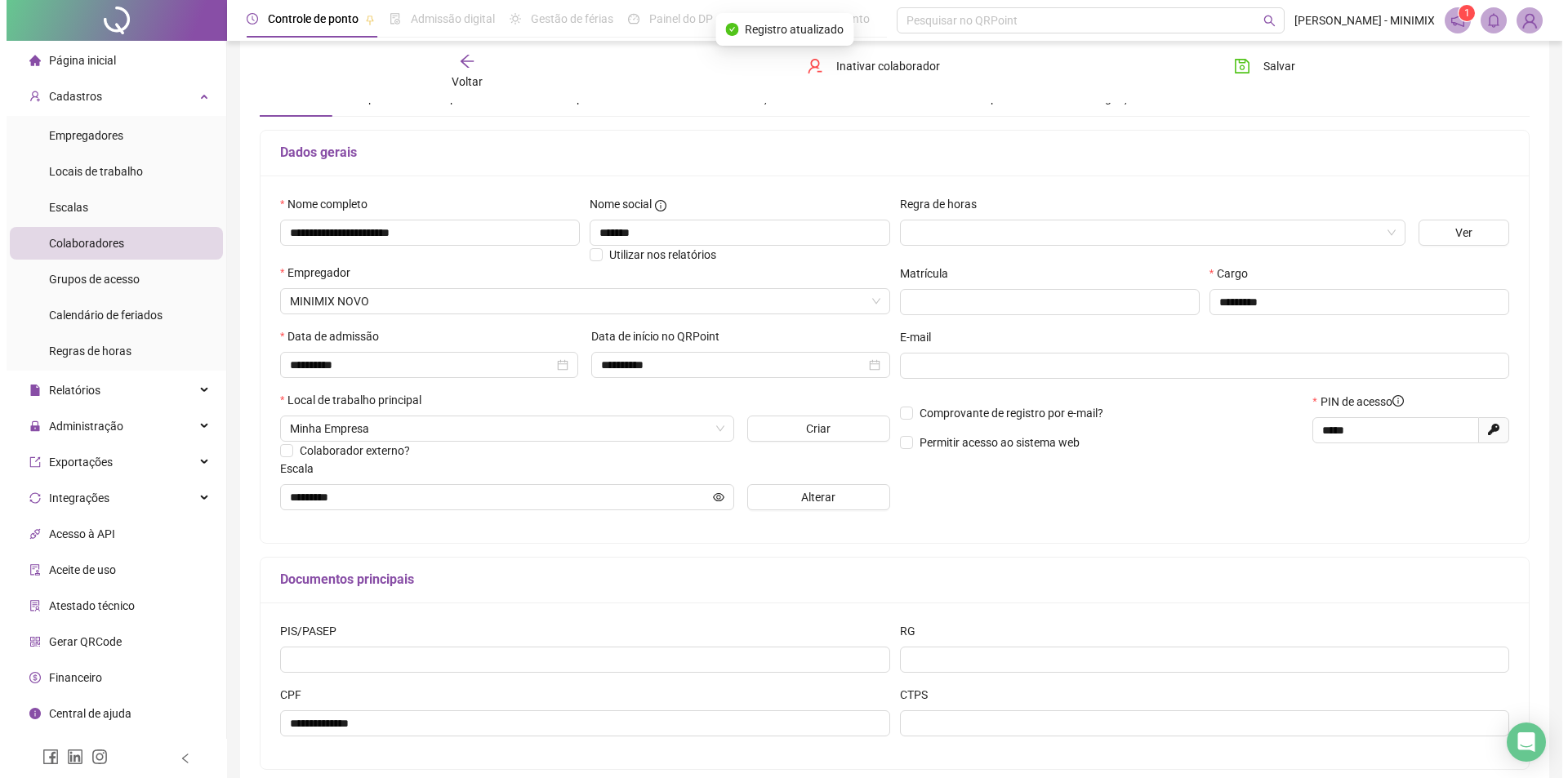
scroll to position [0, 0]
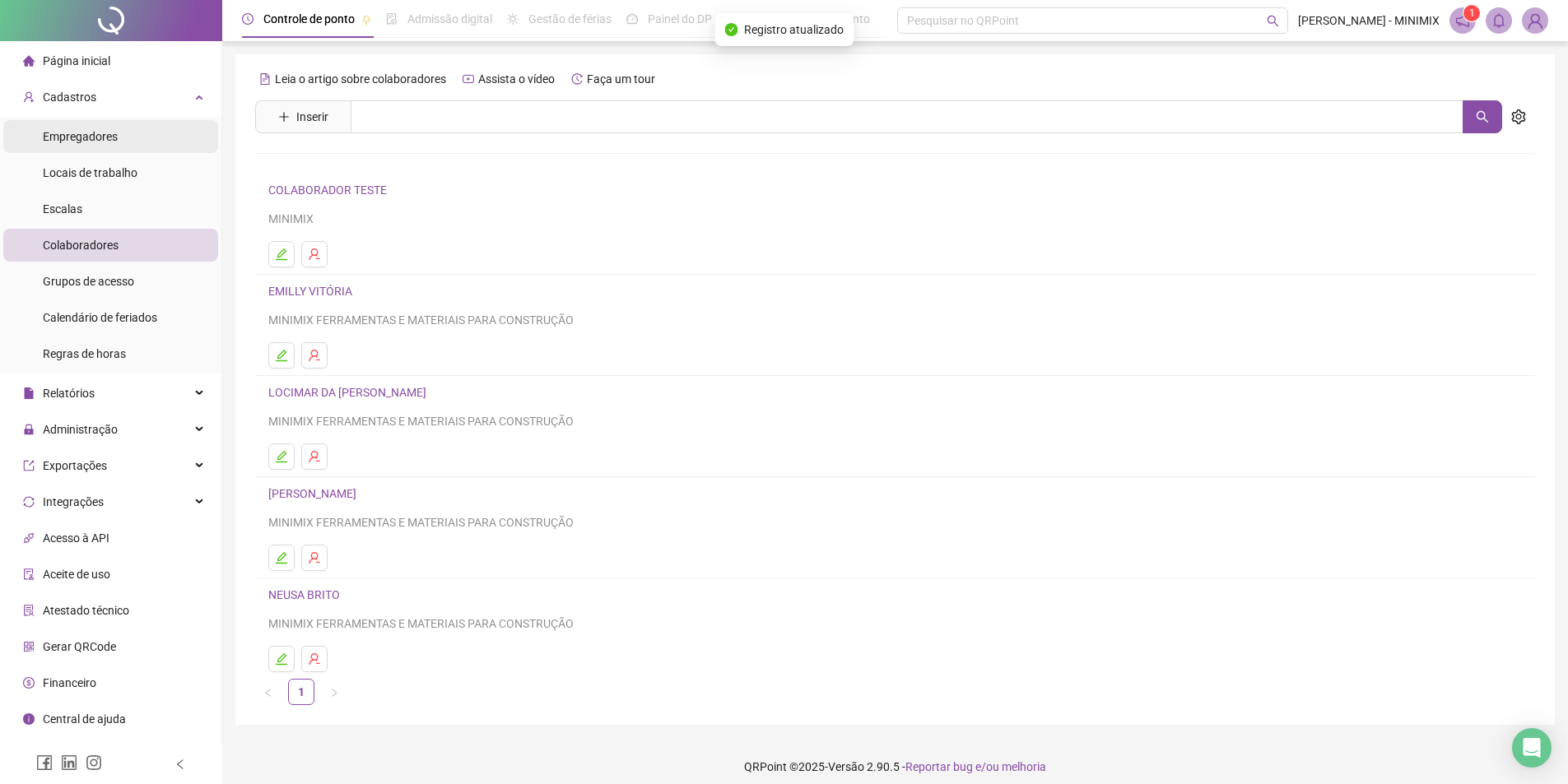
click at [85, 141] on span "Empregadores" at bounding box center [80, 136] width 75 height 13
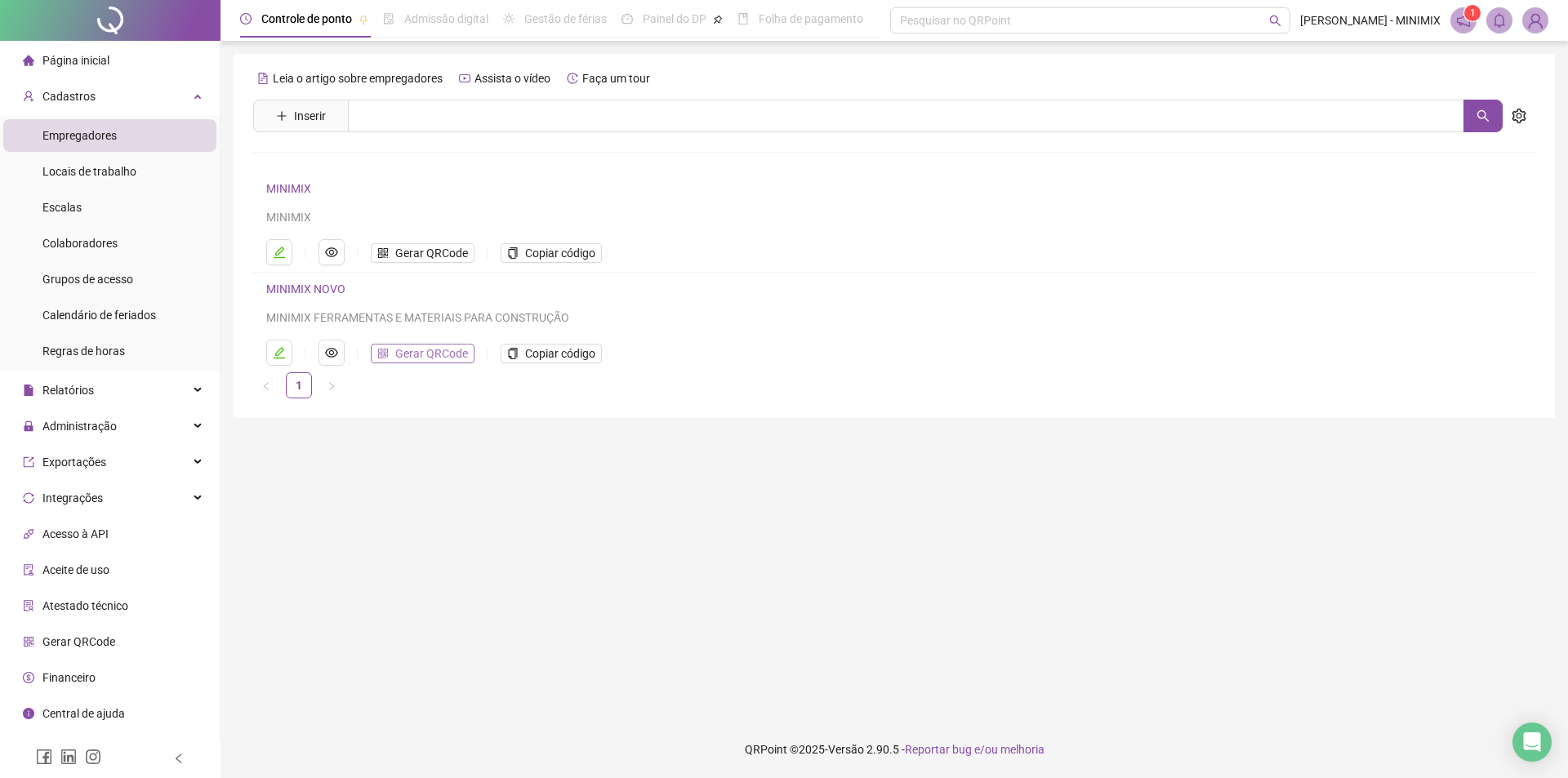
click at [450, 361] on button "Gerar QRCode" at bounding box center [423, 353] width 104 height 19
click at [79, 99] on span "Cadastros" at bounding box center [69, 97] width 53 height 13
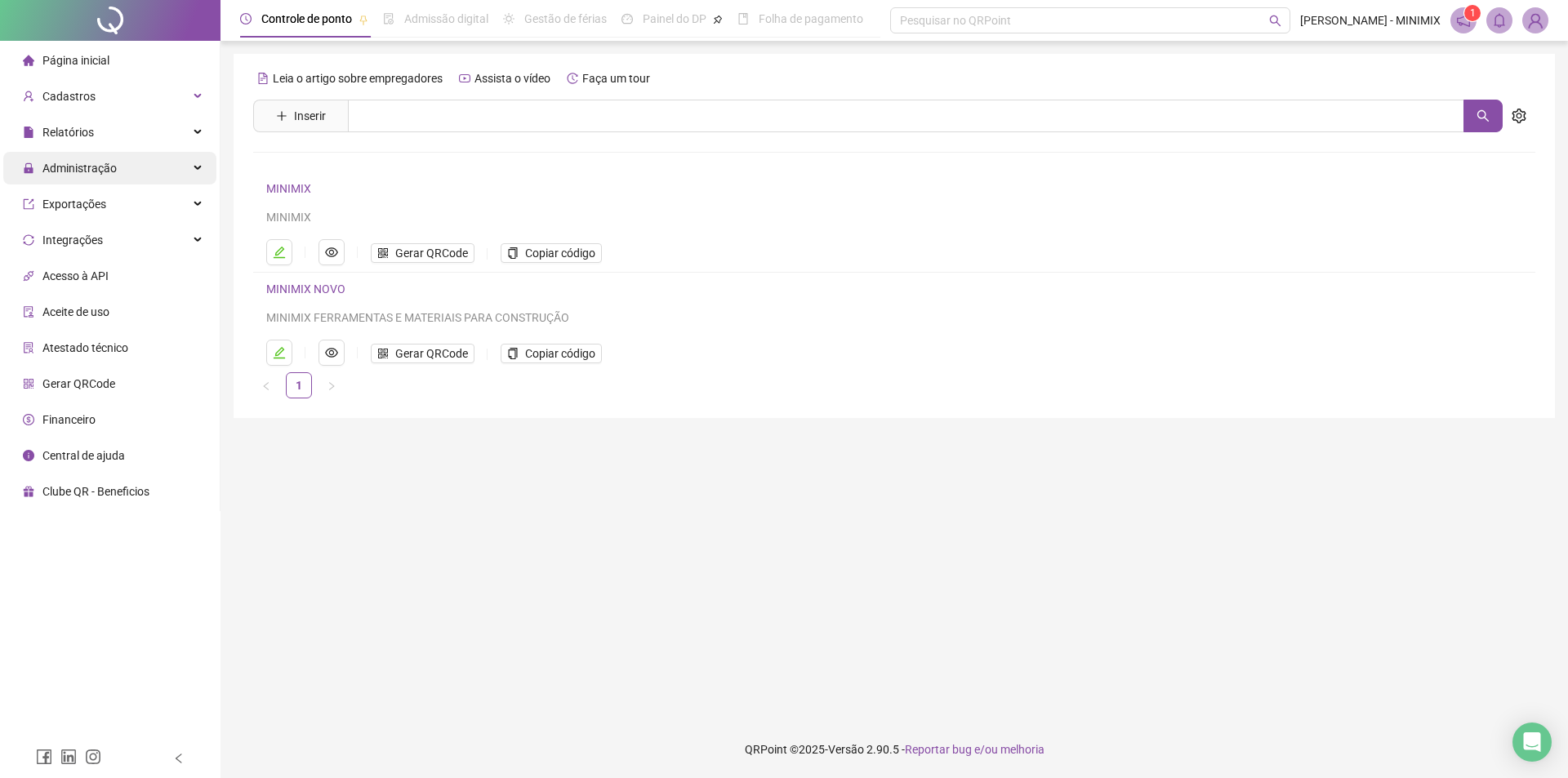
click at [79, 182] on span "Administração" at bounding box center [69, 168] width 94 height 33
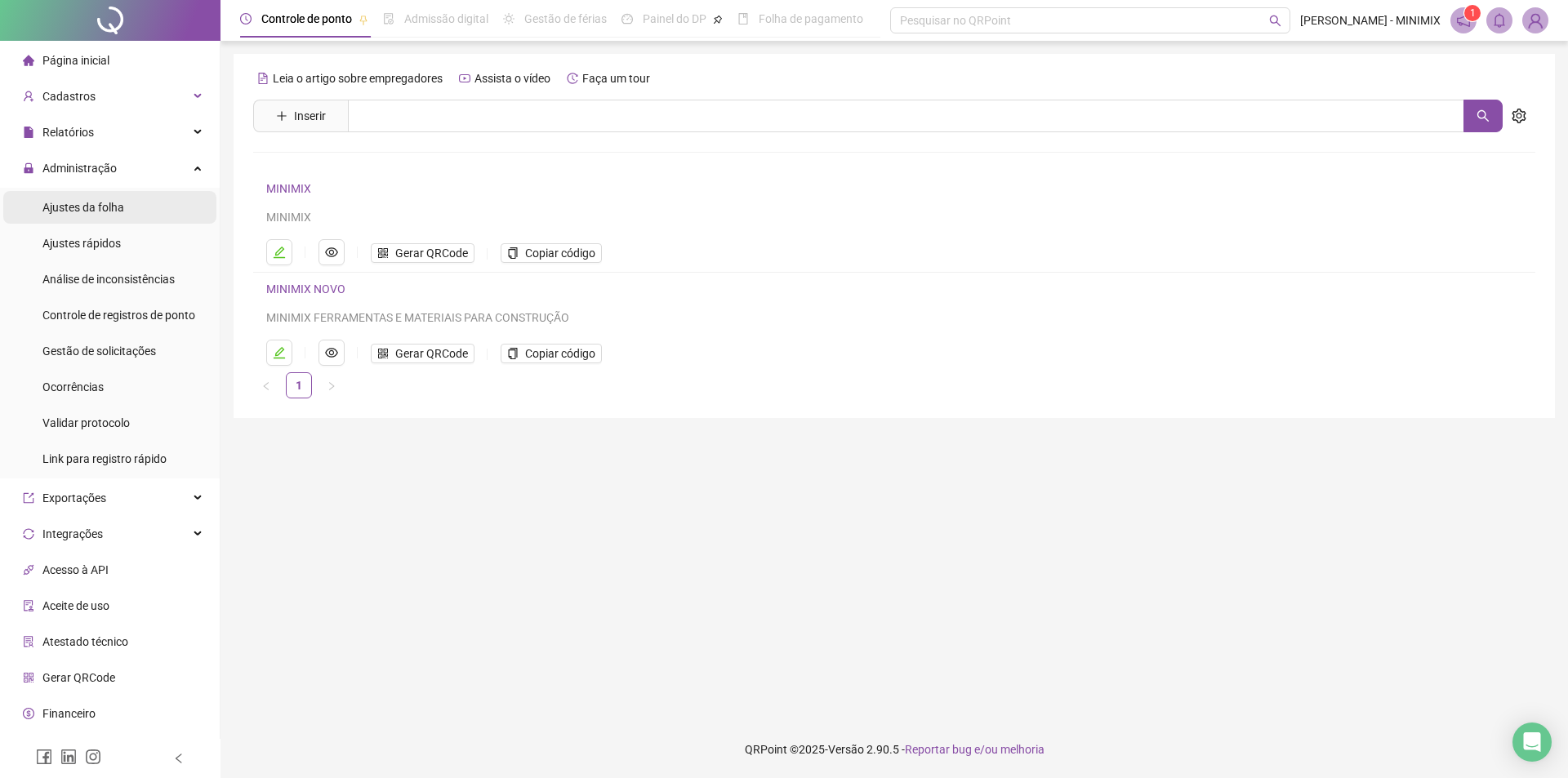
click at [76, 210] on span "Ajustes da folha" at bounding box center [84, 207] width 82 height 13
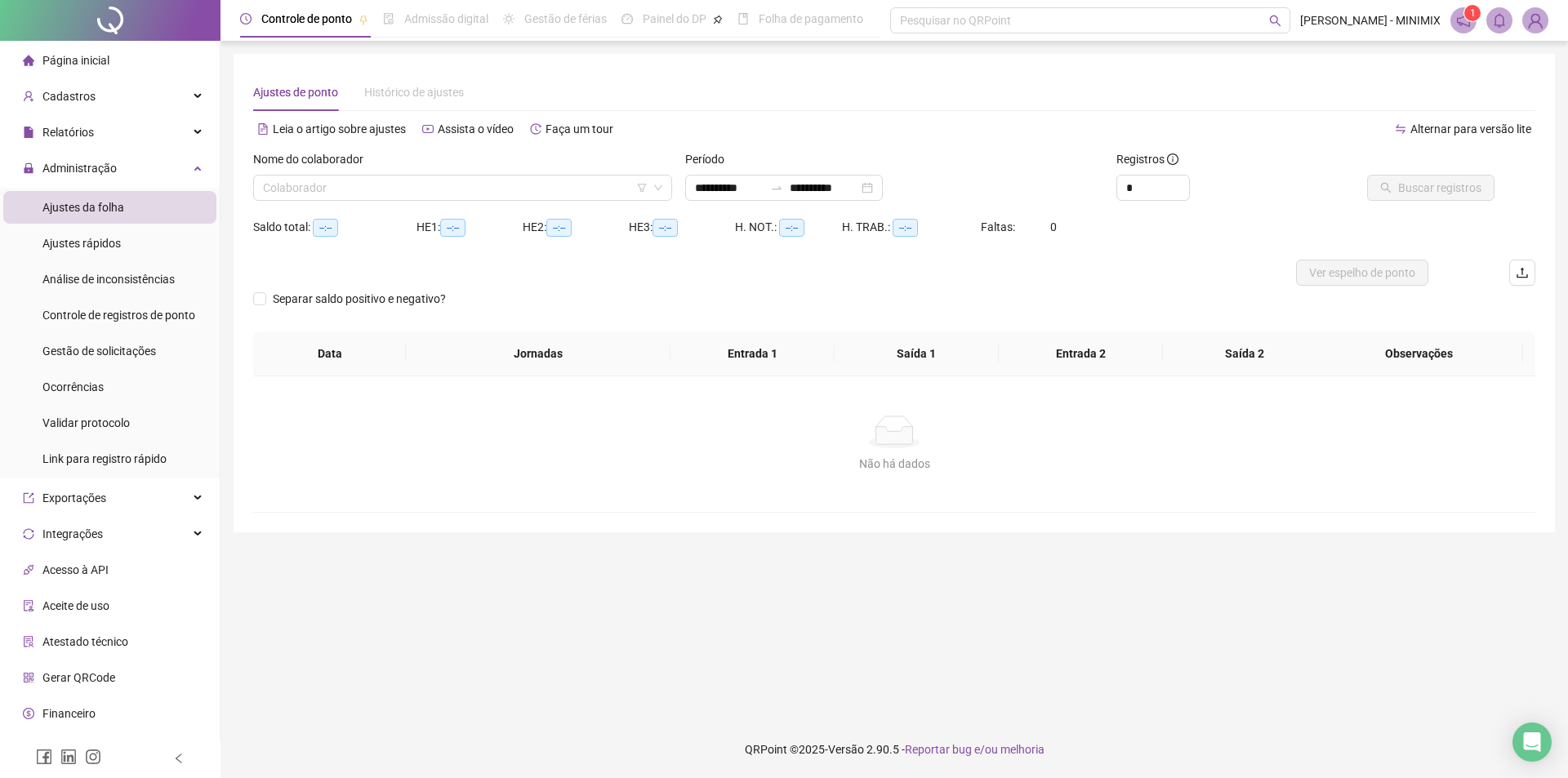
type input "**********"
click at [94, 248] on span "Ajustes rápidos" at bounding box center [82, 243] width 79 height 13
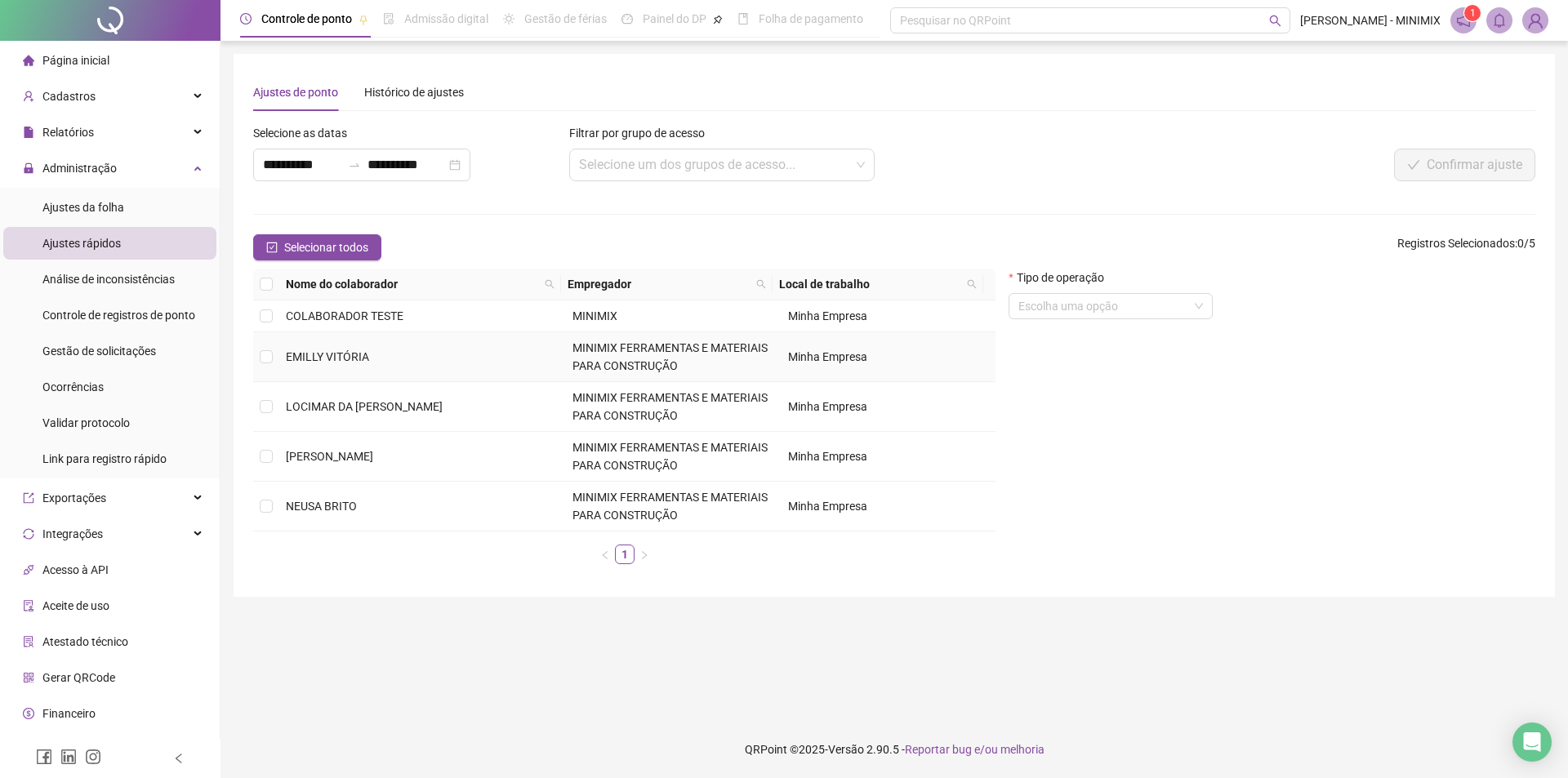
click at [344, 372] on td "EMILLY VITÓRIA" at bounding box center [422, 358] width 287 height 50
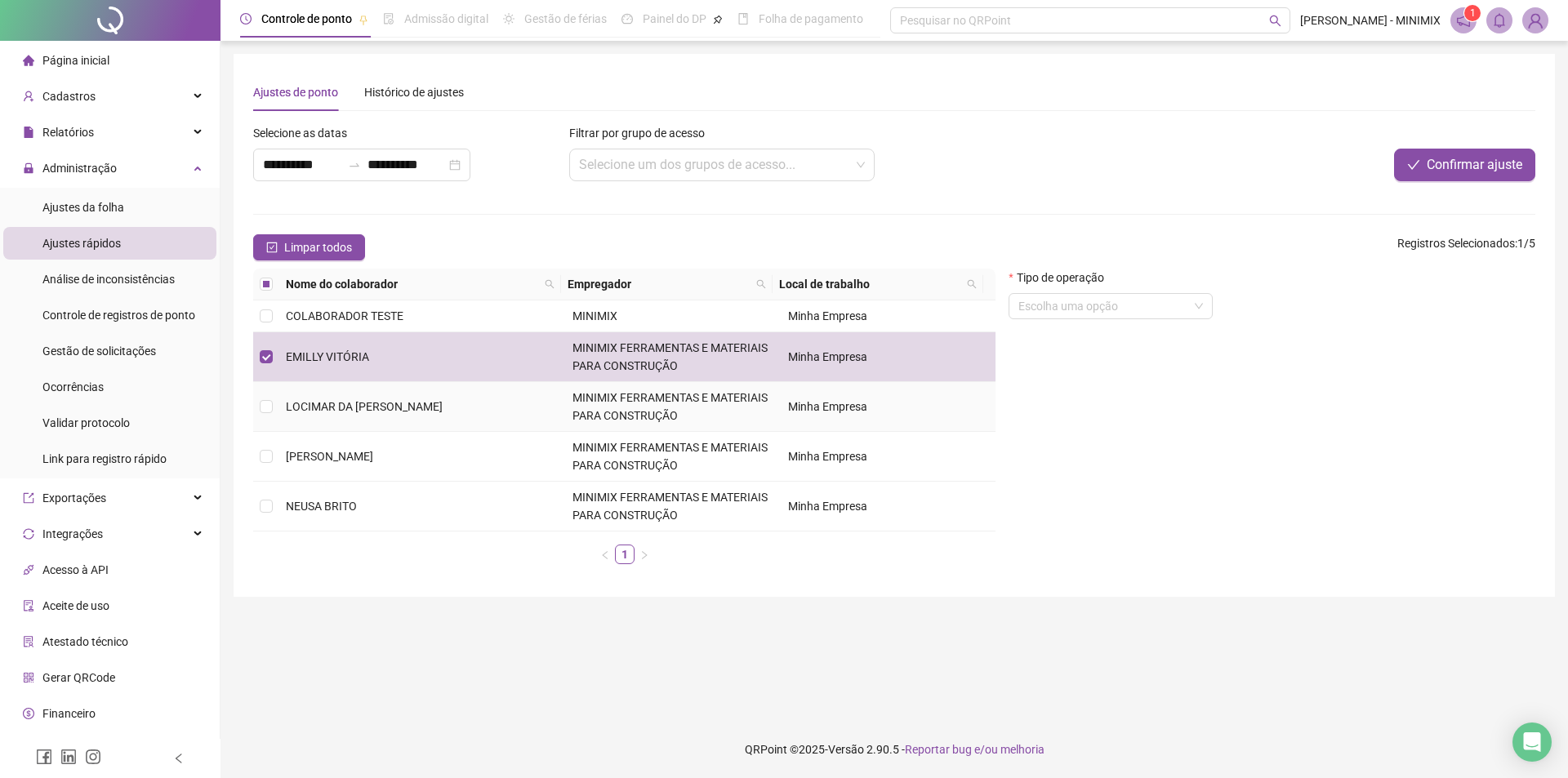
click at [426, 403] on span "LOCIMAR DA [PERSON_NAME]" at bounding box center [364, 407] width 157 height 13
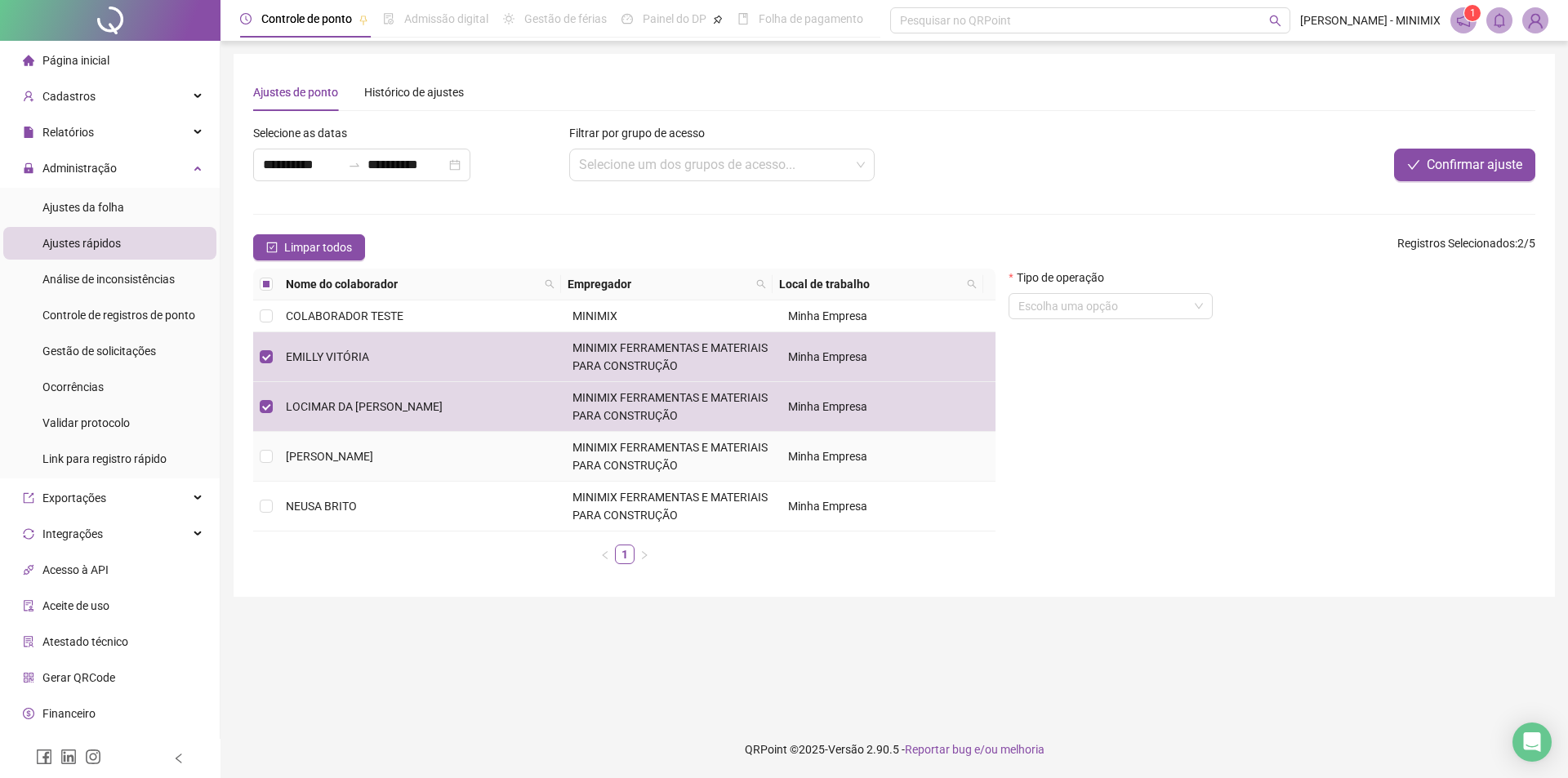
click at [393, 474] on td "LUCAS MATEUS" at bounding box center [422, 457] width 287 height 50
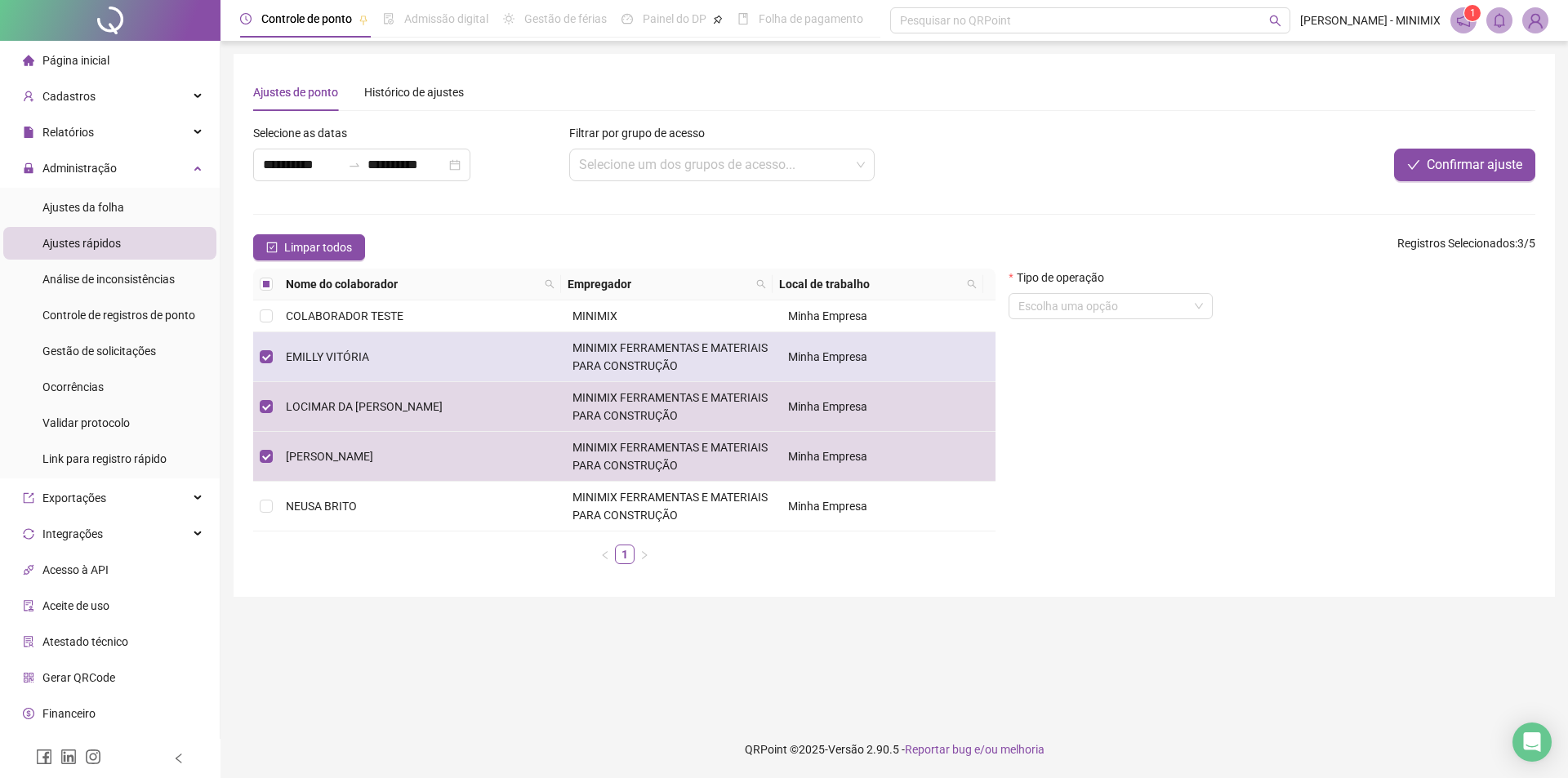
click at [424, 352] on td "EMILLY VITÓRIA" at bounding box center [422, 358] width 287 height 50
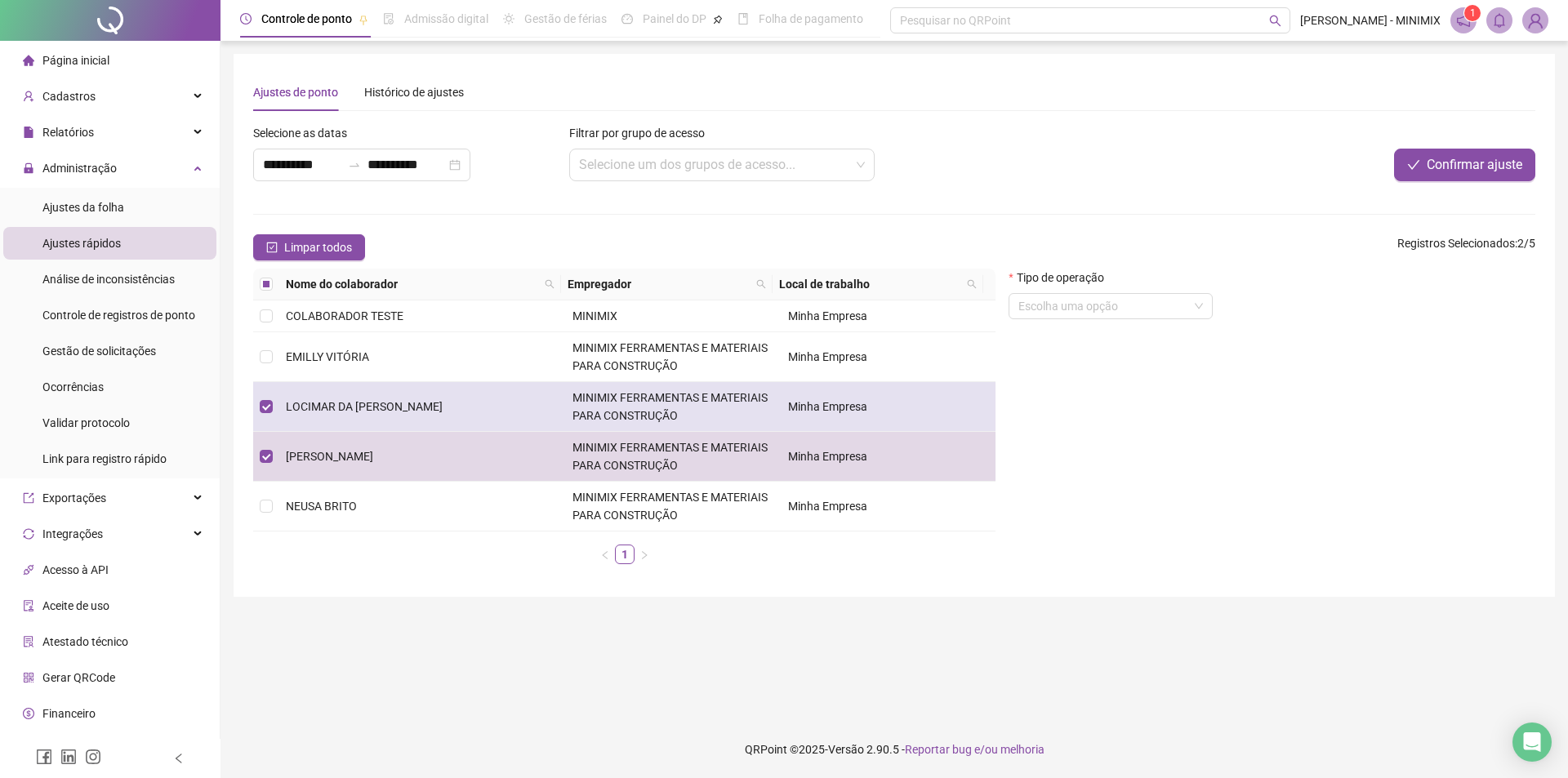
click at [403, 414] on td "LOCIMAR DA [PERSON_NAME]" at bounding box center [422, 407] width 287 height 50
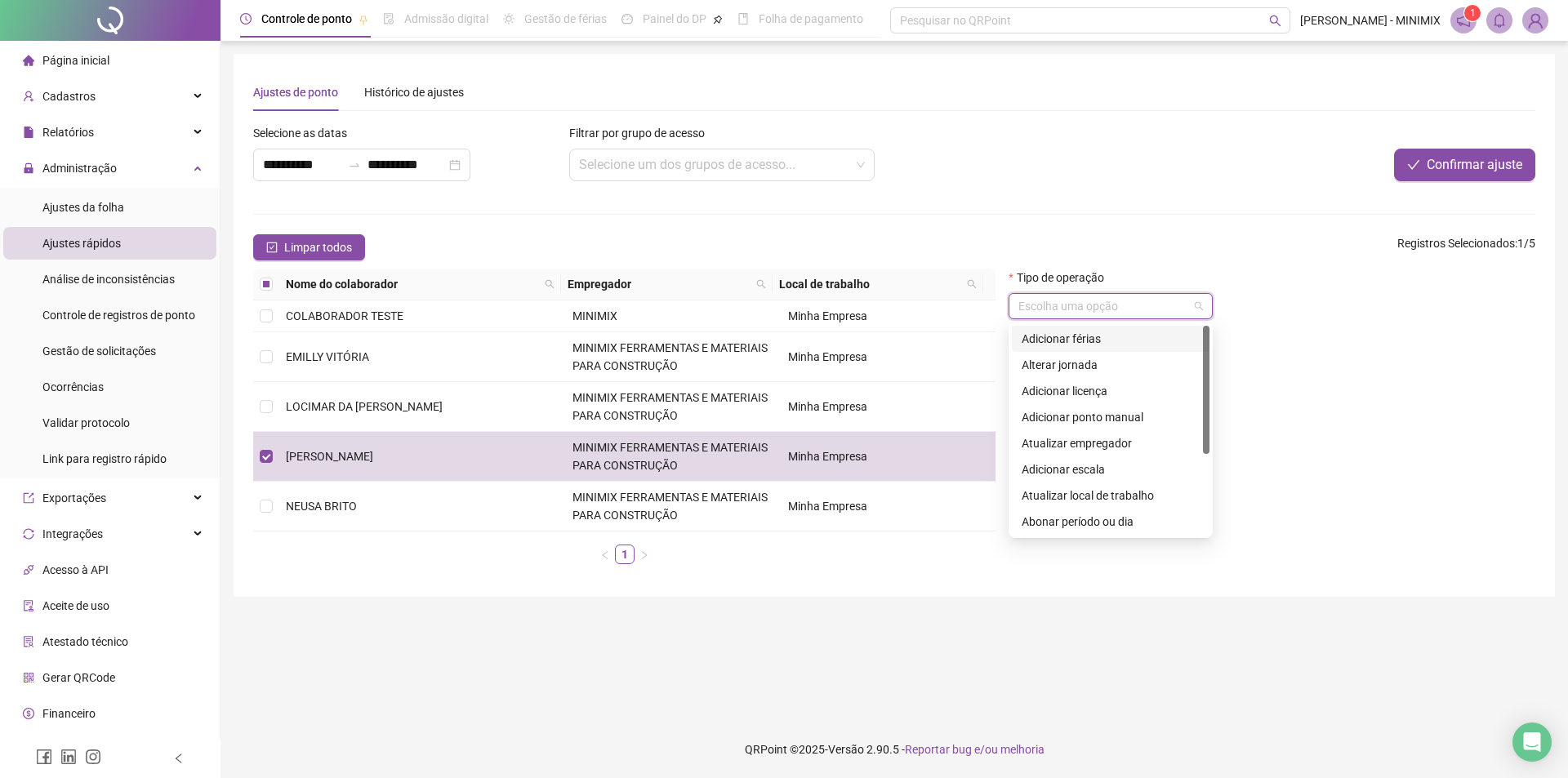
click at [1165, 306] on input "search" at bounding box center [1103, 306] width 170 height 24
click at [1108, 414] on div "Adicionar ponto manual" at bounding box center [1110, 418] width 178 height 18
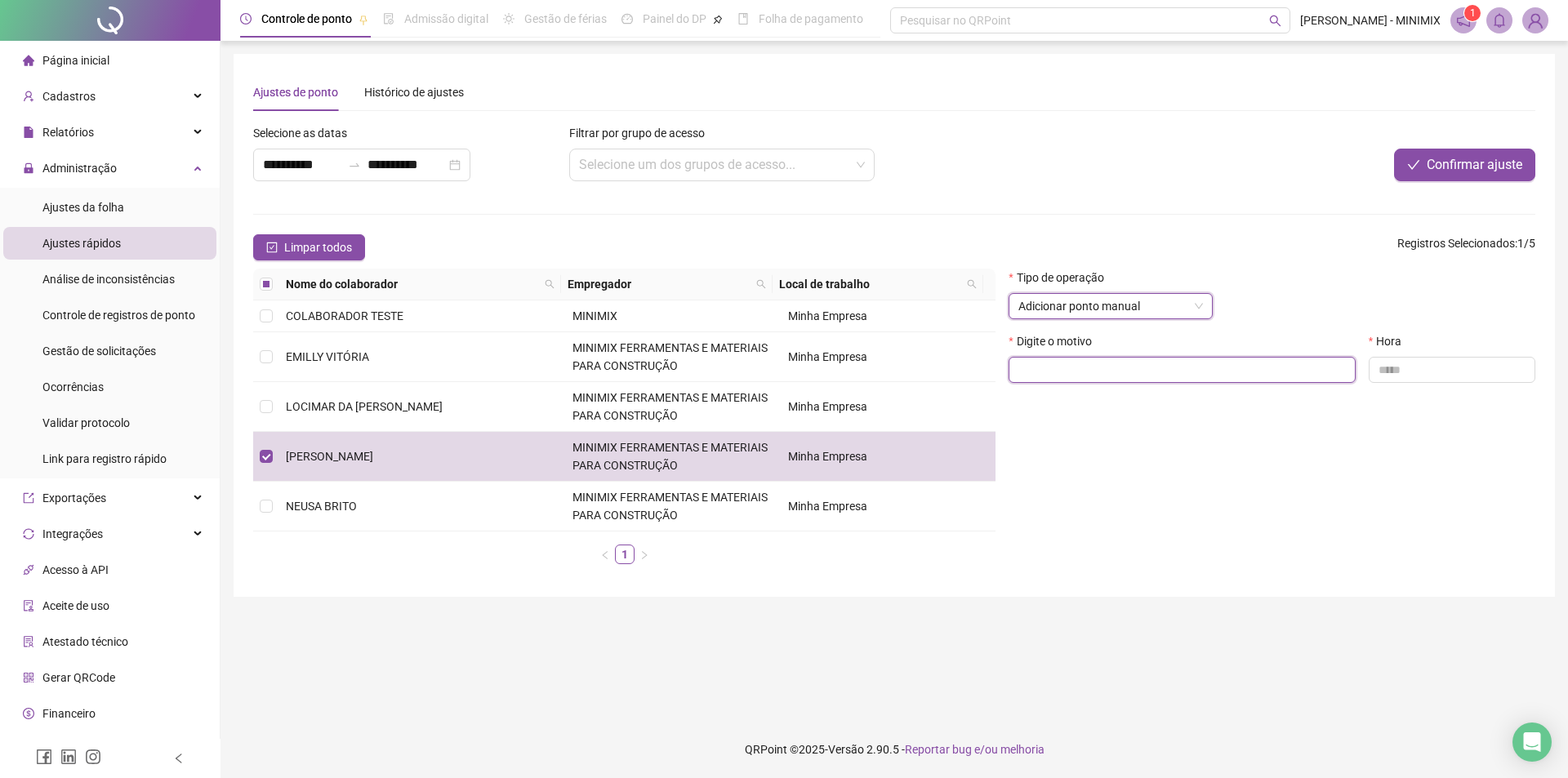
click at [1284, 366] on input "text" at bounding box center [1181, 369] width 347 height 26
click at [1433, 171] on span "Confirmar ajuste" at bounding box center [1474, 165] width 95 height 19
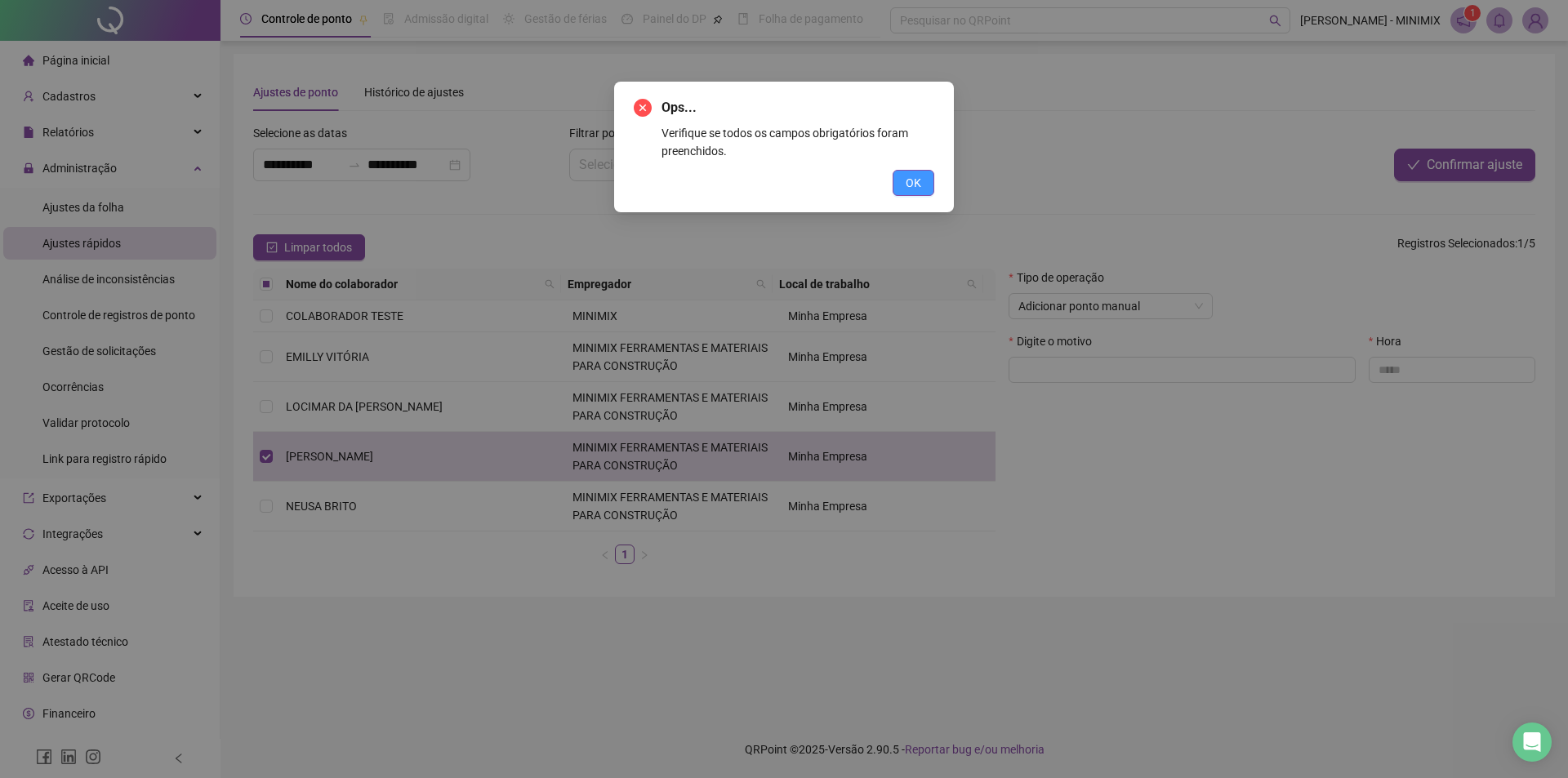
click at [925, 188] on button "OK" at bounding box center [913, 182] width 42 height 26
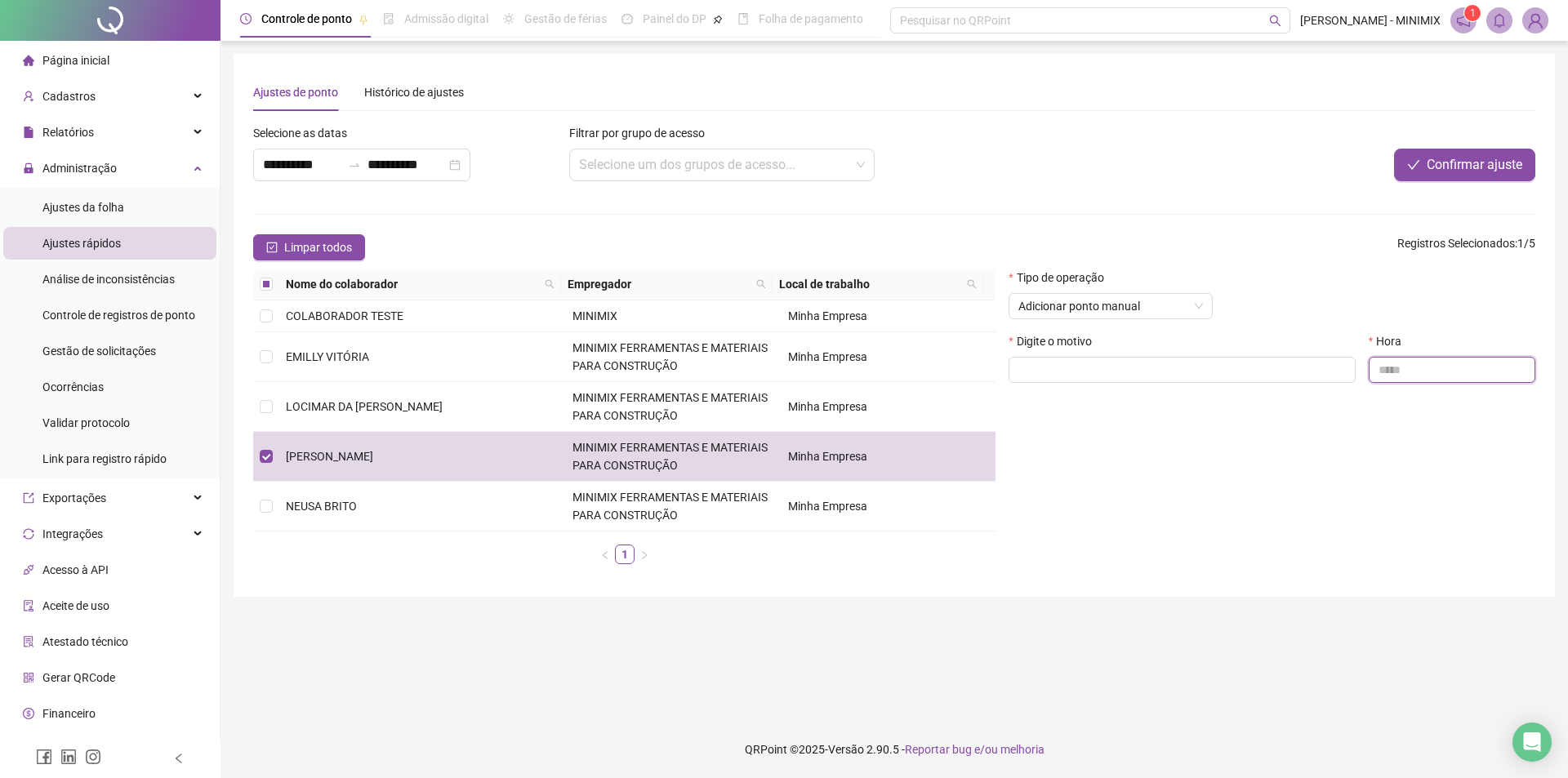
click at [1444, 364] on input "text" at bounding box center [1451, 369] width 166 height 26
click at [1183, 304] on span "Adicionar ponto manual" at bounding box center [1110, 306] width 185 height 24
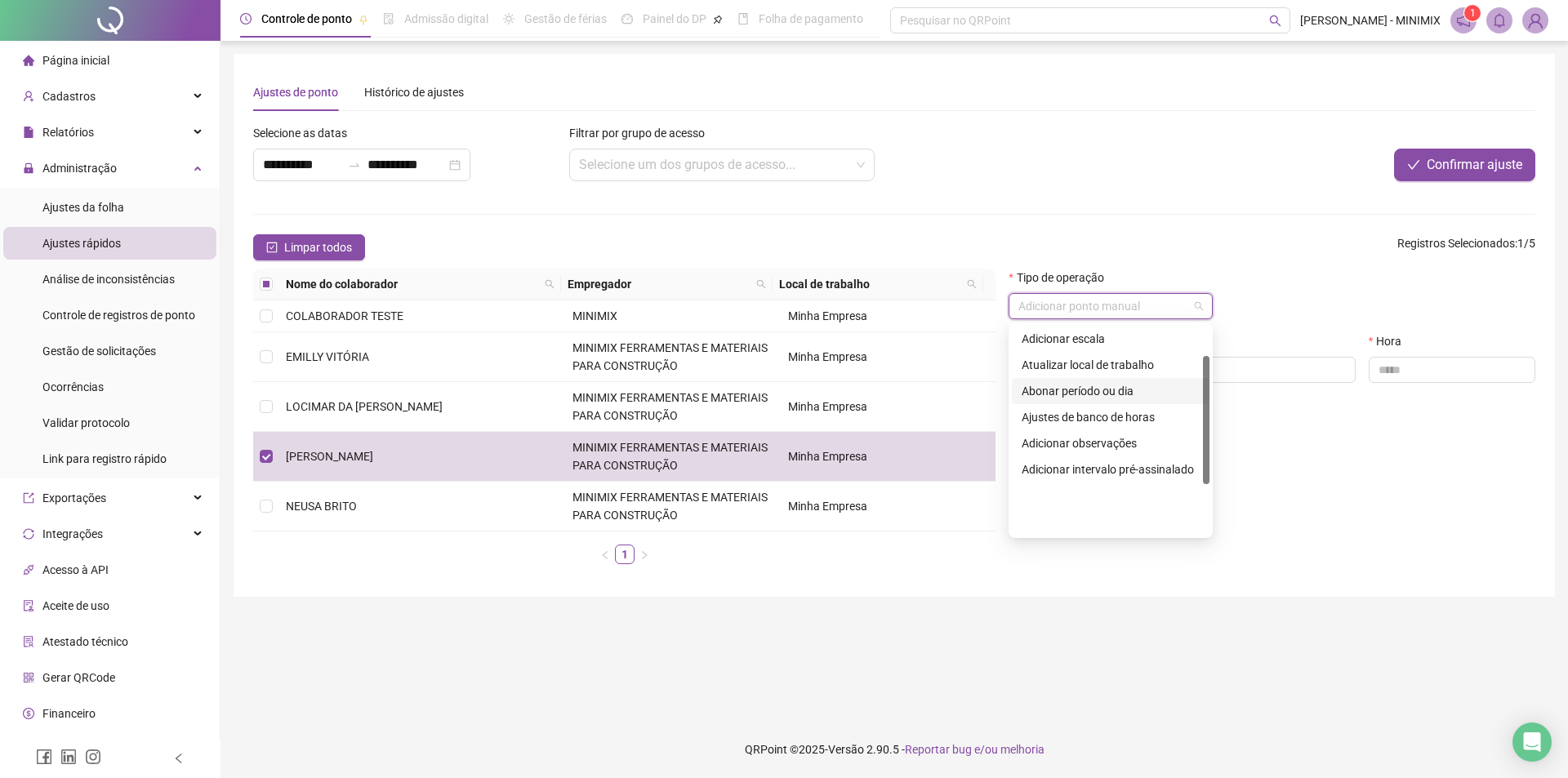
scroll to position [49, 0]
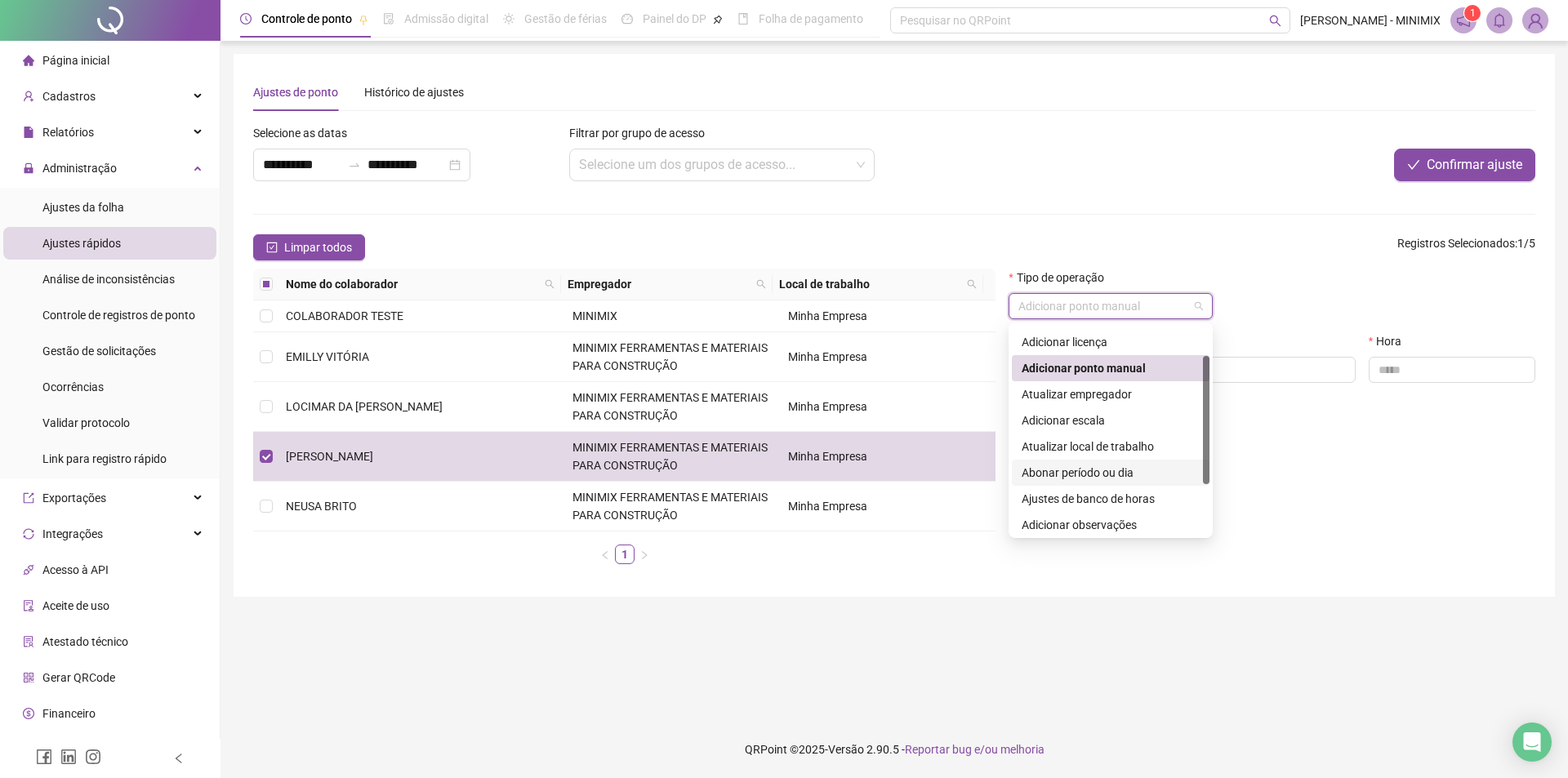
click at [1109, 475] on div "Abonar período ou dia" at bounding box center [1110, 473] width 178 height 18
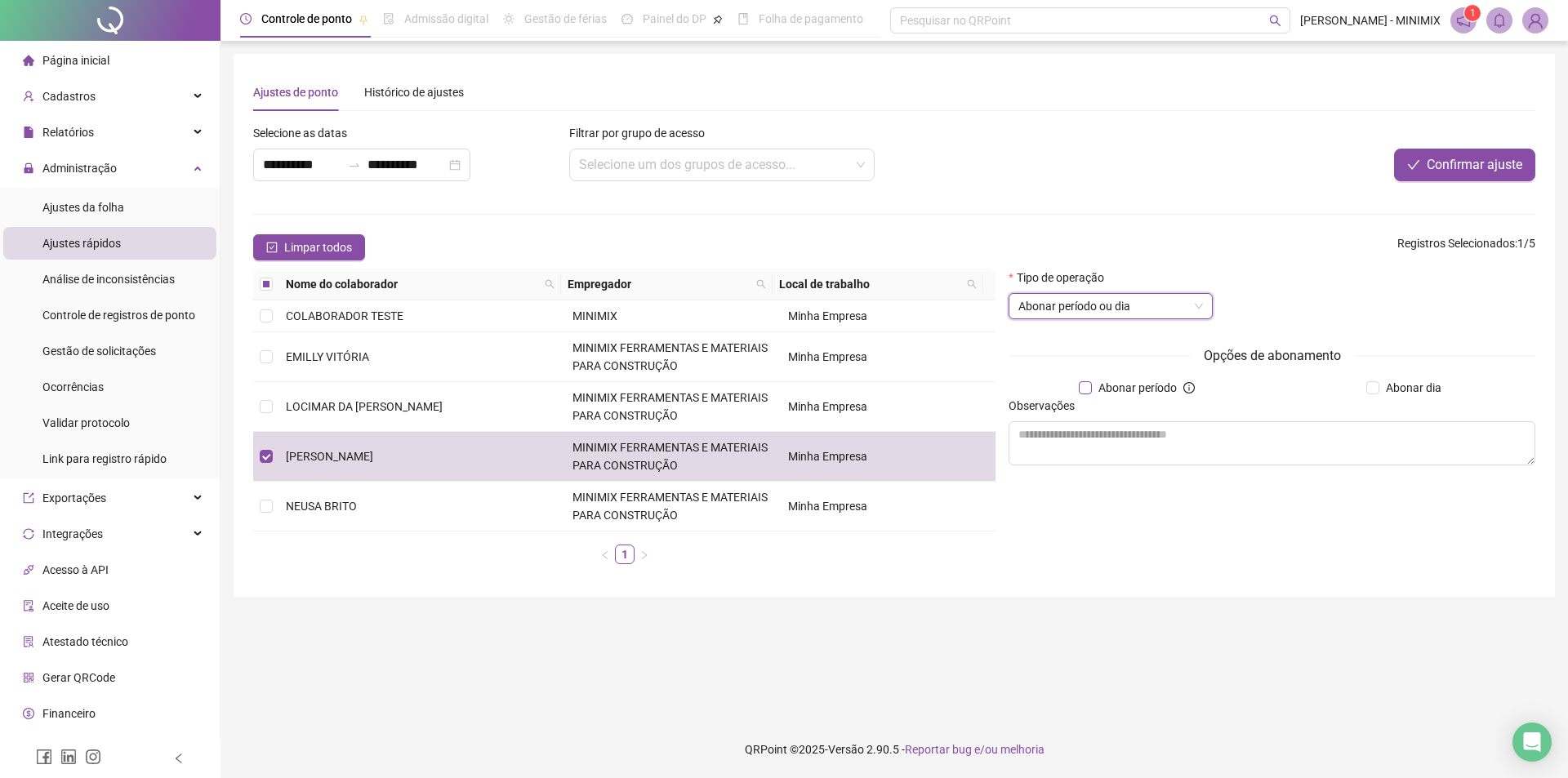
click at [1114, 379] on span "Abonar período" at bounding box center [1137, 389] width 91 height 18
click at [1398, 396] on span "Abonar dia" at bounding box center [1413, 389] width 69 height 18
click at [1147, 388] on span "Abonar período" at bounding box center [1137, 389] width 91 height 18
click at [1090, 391] on label "Abonar período" at bounding box center [1130, 389] width 104 height 18
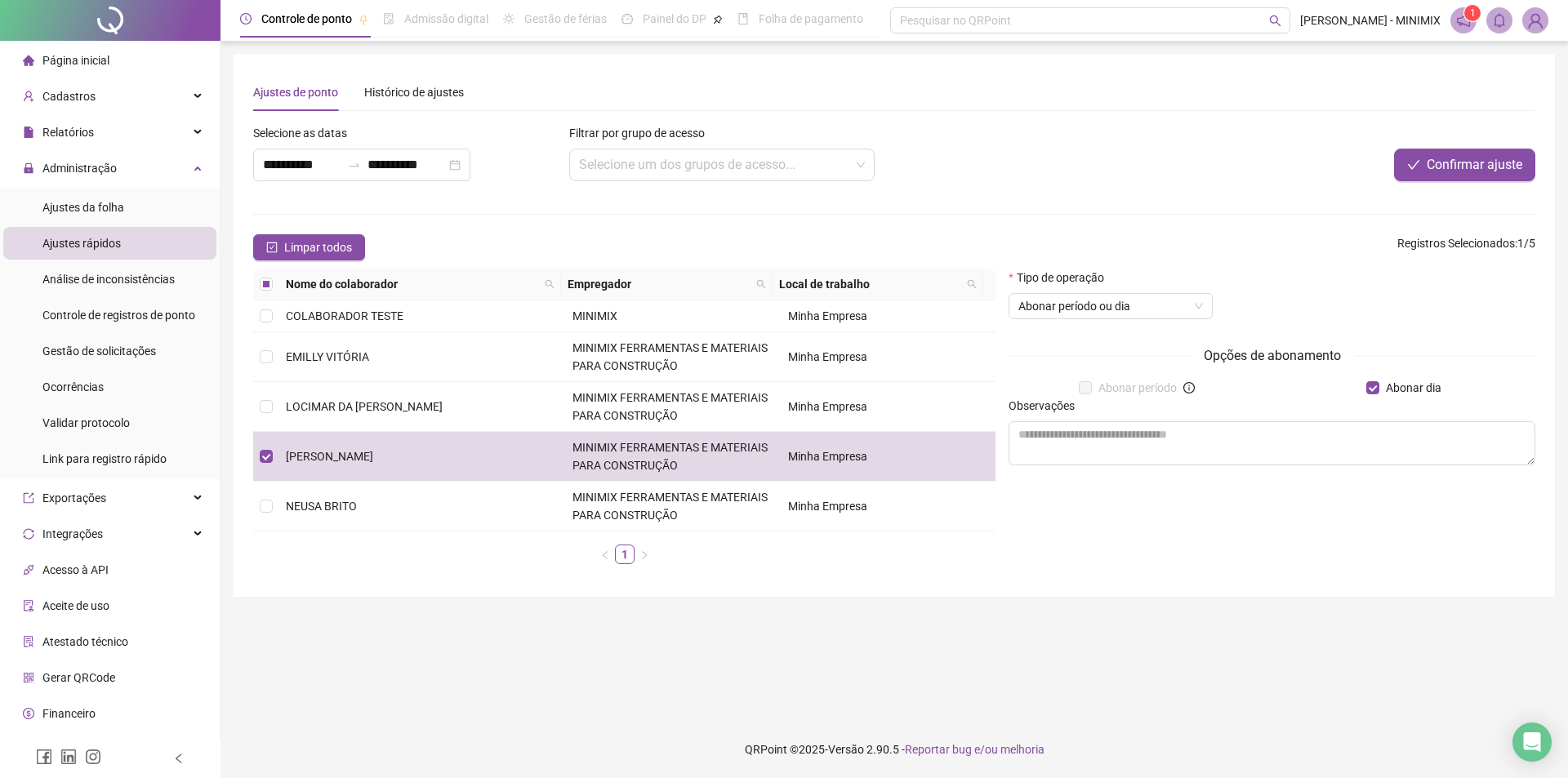
drag, startPoint x: 1393, startPoint y: 383, endPoint x: 1281, endPoint y: 398, distance: 113.0
click at [1390, 383] on span "Abonar dia" at bounding box center [1413, 389] width 69 height 18
click at [1087, 378] on div "Opções de abonamento Abonar período Abonar dia Observações" at bounding box center [1271, 411] width 526 height 133
click at [1107, 390] on span "Abonar período" at bounding box center [1137, 389] width 91 height 18
click at [1130, 310] on span "Abonar período ou dia" at bounding box center [1110, 306] width 185 height 24
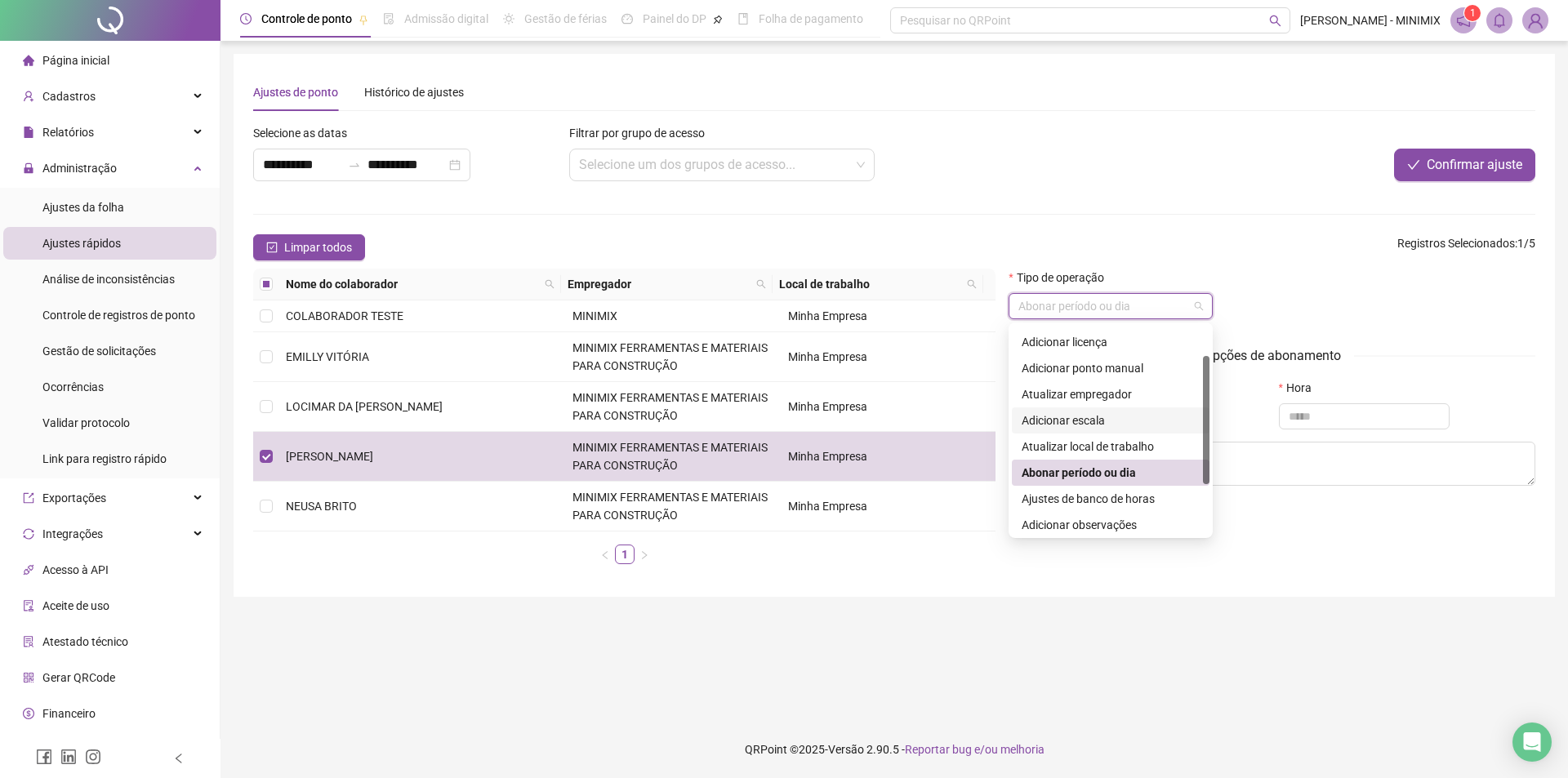
click at [1092, 427] on div "Adicionar escala" at bounding box center [1110, 421] width 178 height 18
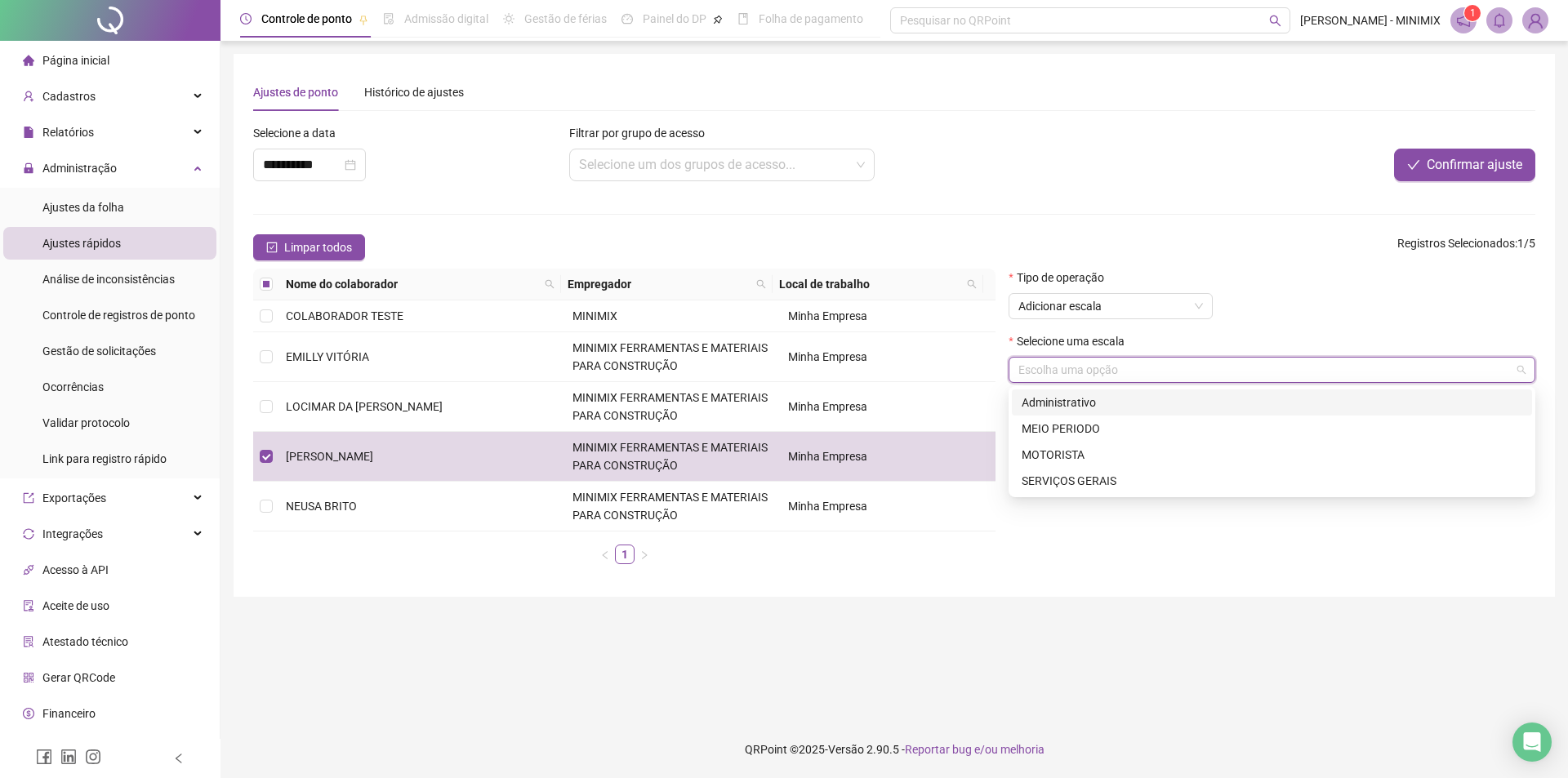
drag, startPoint x: 1124, startPoint y: 361, endPoint x: 1130, endPoint y: 368, distance: 9.2
click at [1124, 363] on input "search" at bounding box center [1264, 369] width 492 height 24
click at [1081, 440] on div "MEIO PERIODO" at bounding box center [1271, 428] width 520 height 26
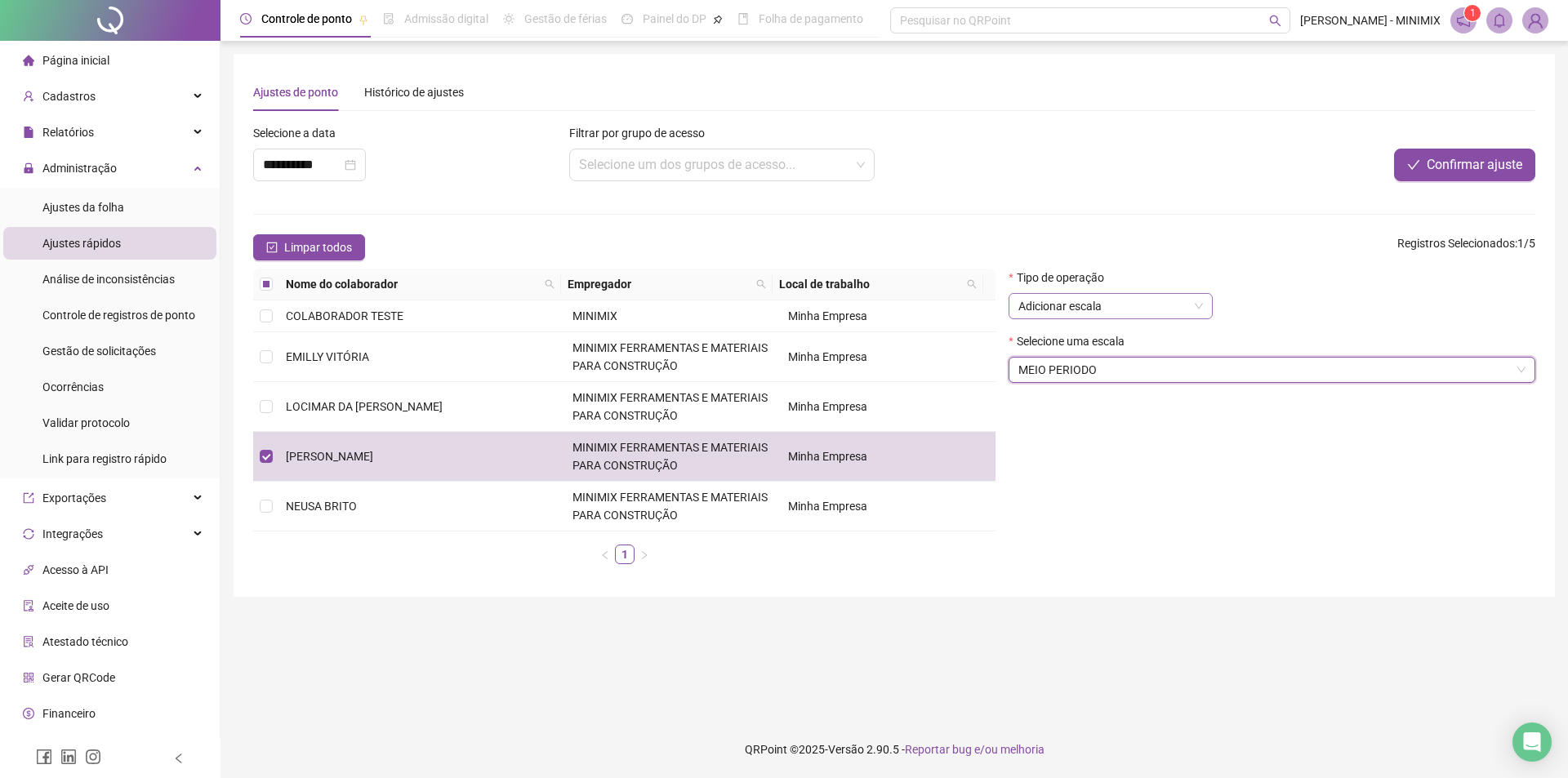
click at [1162, 316] on span "Adicionar escala" at bounding box center [1110, 306] width 185 height 24
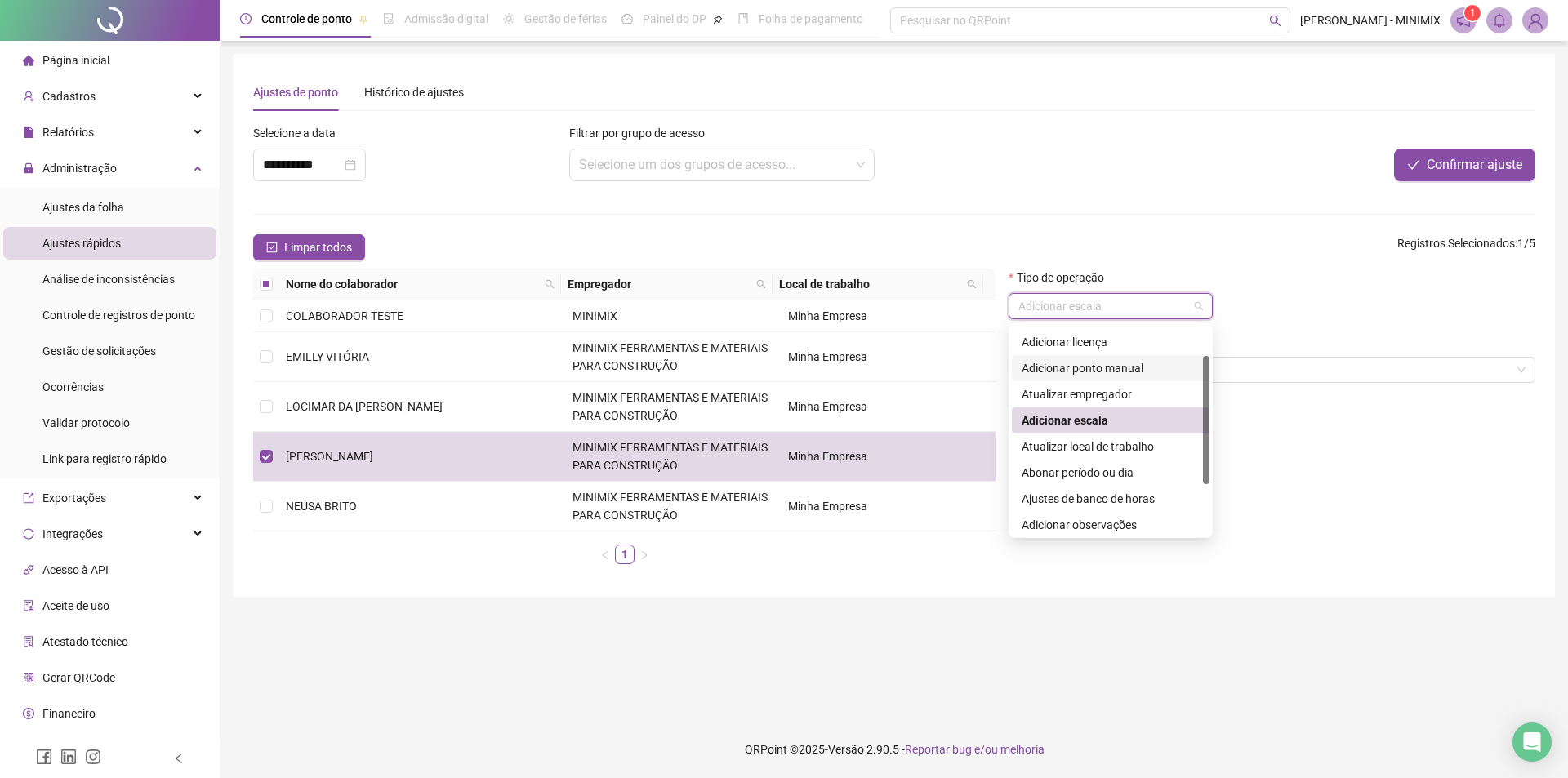
click at [1134, 367] on div "Adicionar ponto manual" at bounding box center [1110, 369] width 178 height 18
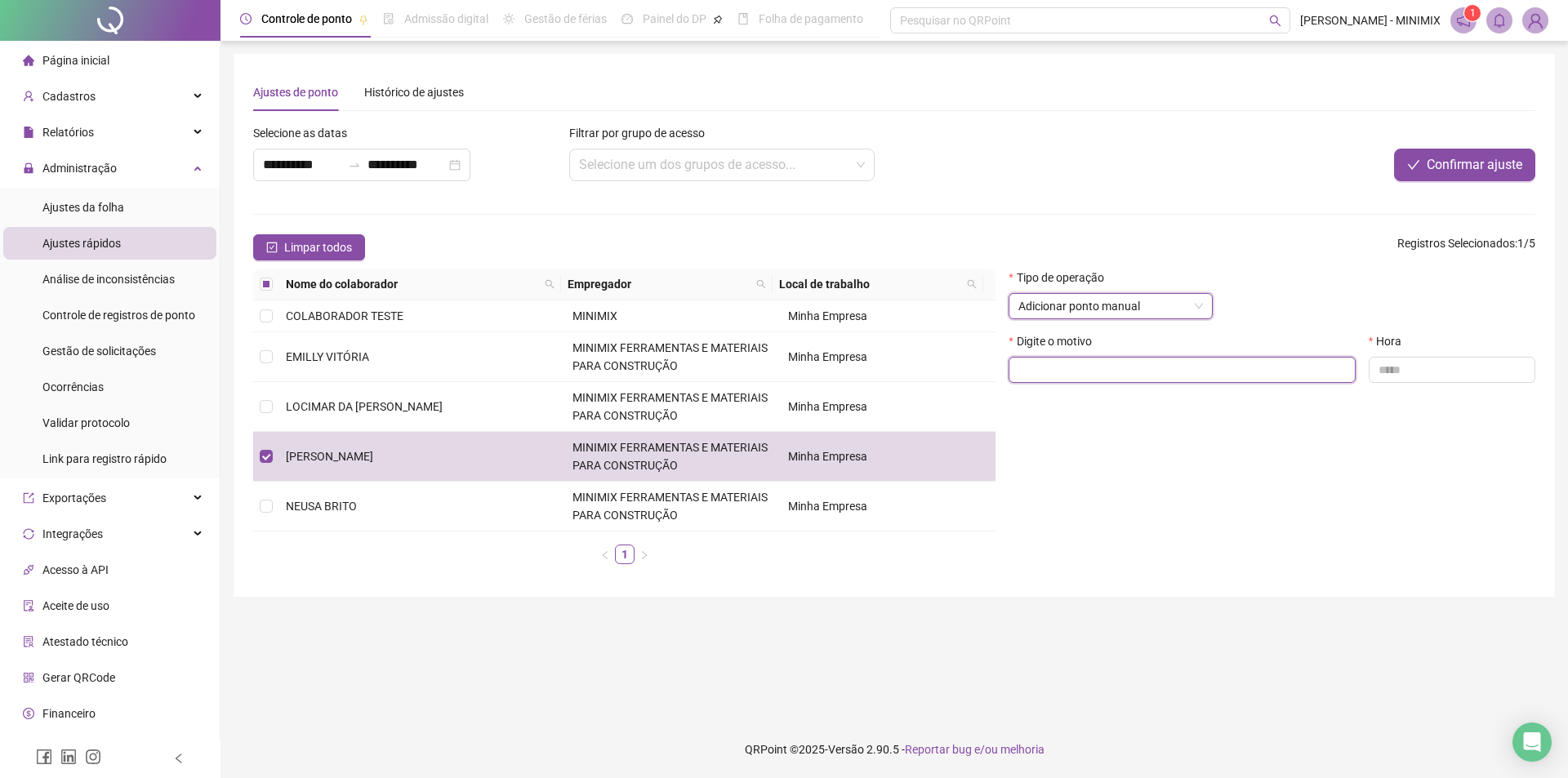
click at [1205, 370] on input "text" at bounding box center [1181, 369] width 347 height 26
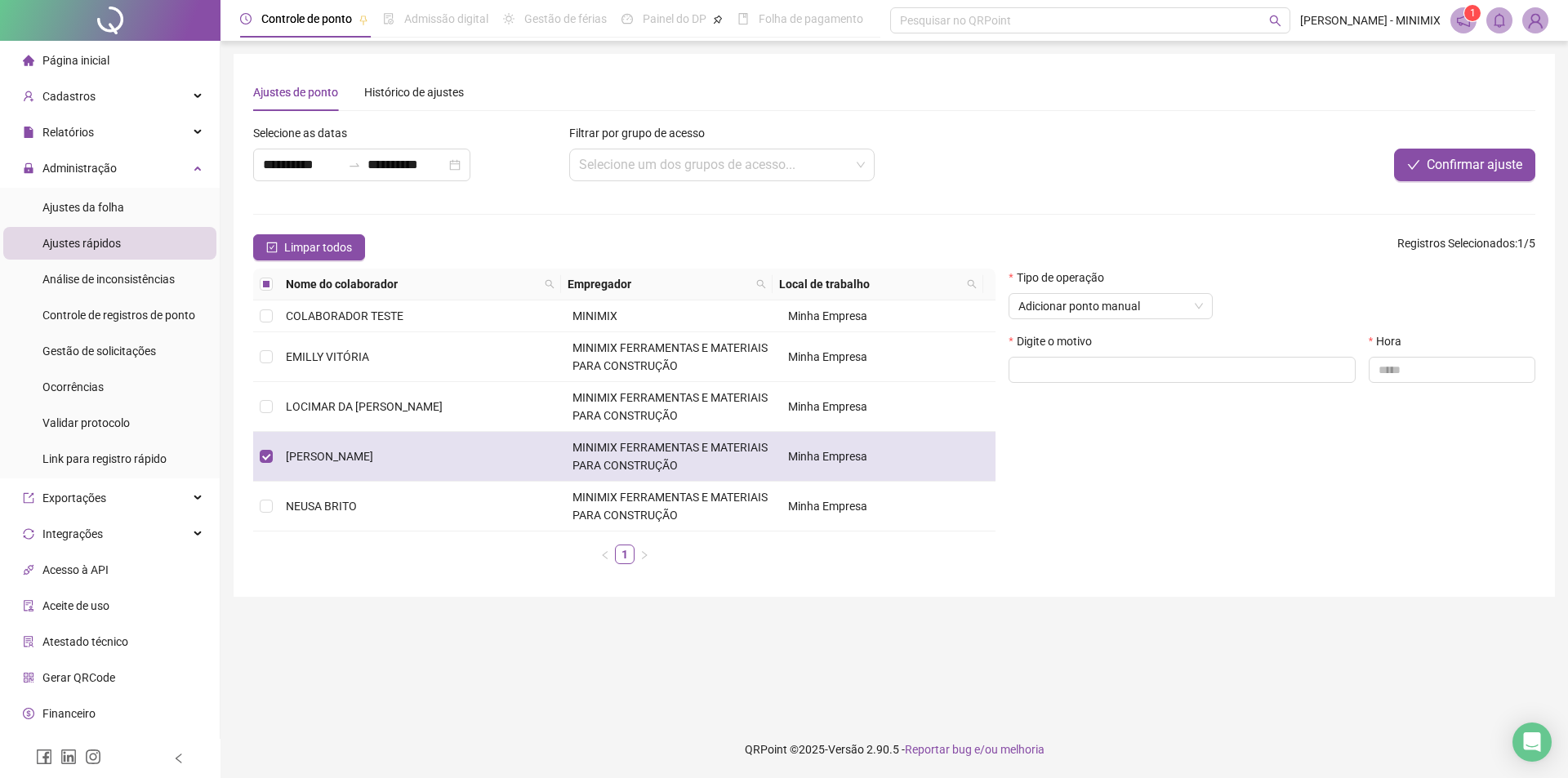
click at [256, 459] on td at bounding box center [266, 457] width 26 height 50
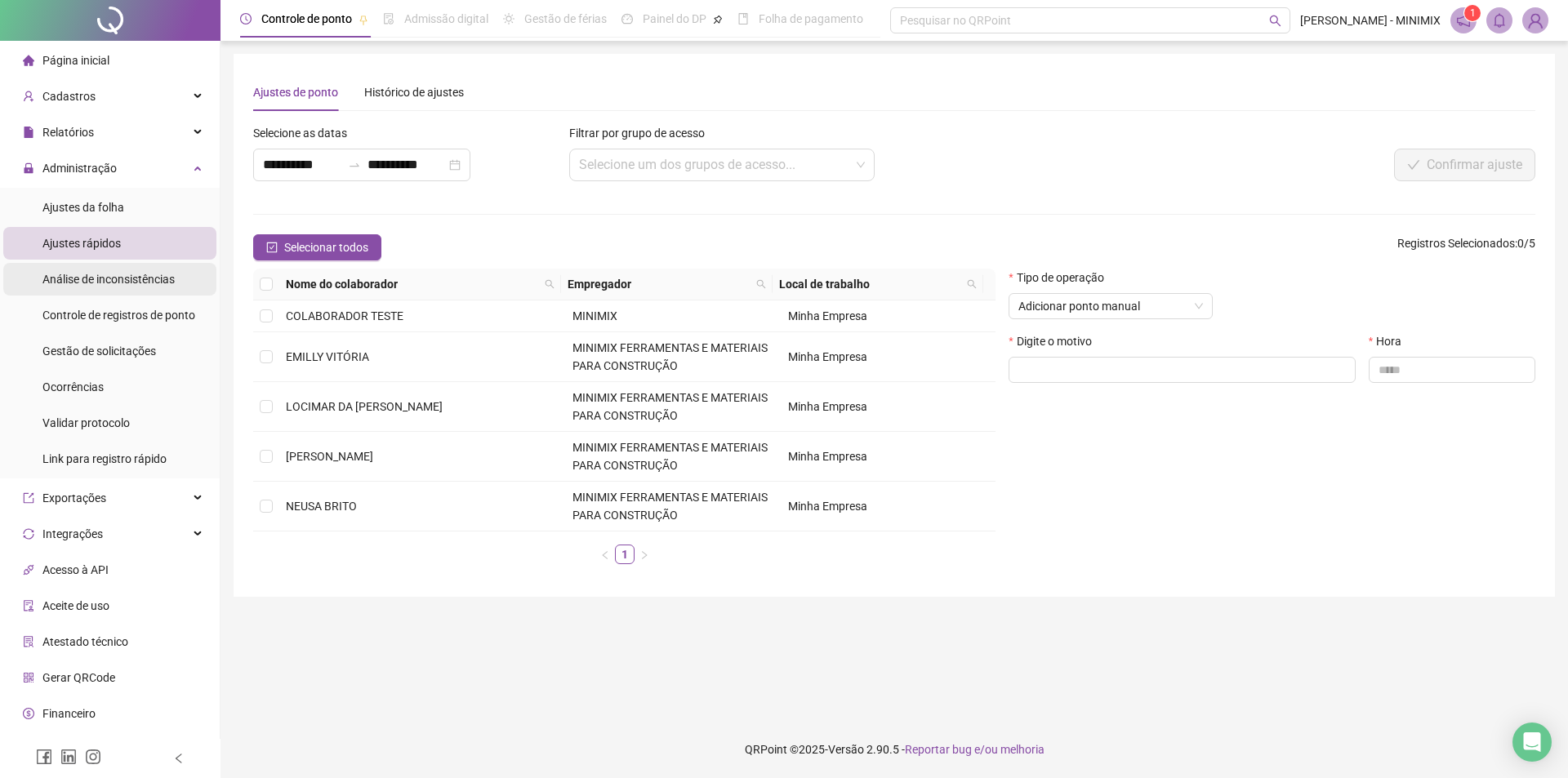
click at [154, 282] on span "Análise de inconsistências" at bounding box center [109, 279] width 132 height 13
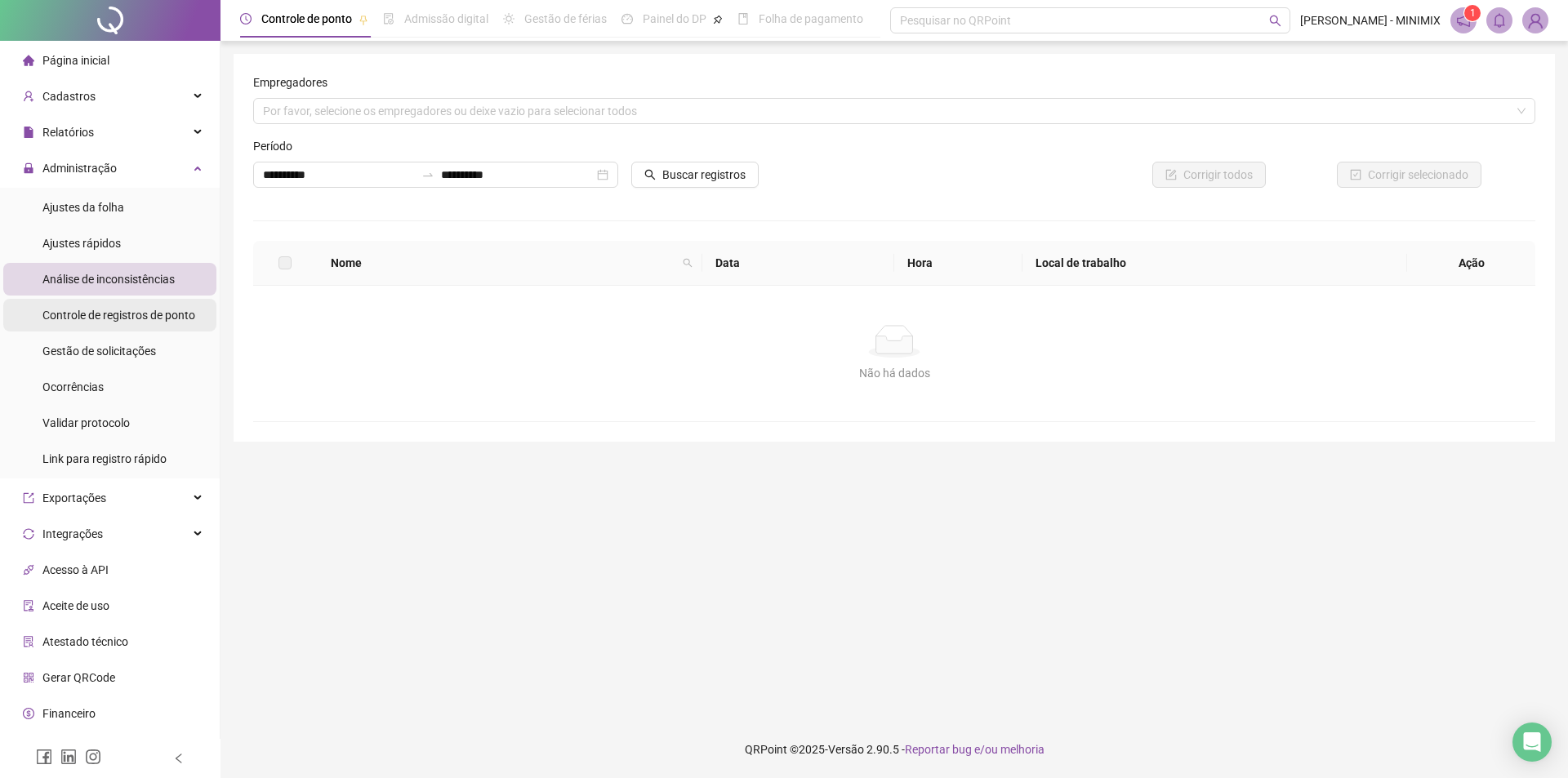
click at [143, 318] on span "Controle de registros de ponto" at bounding box center [119, 315] width 153 height 13
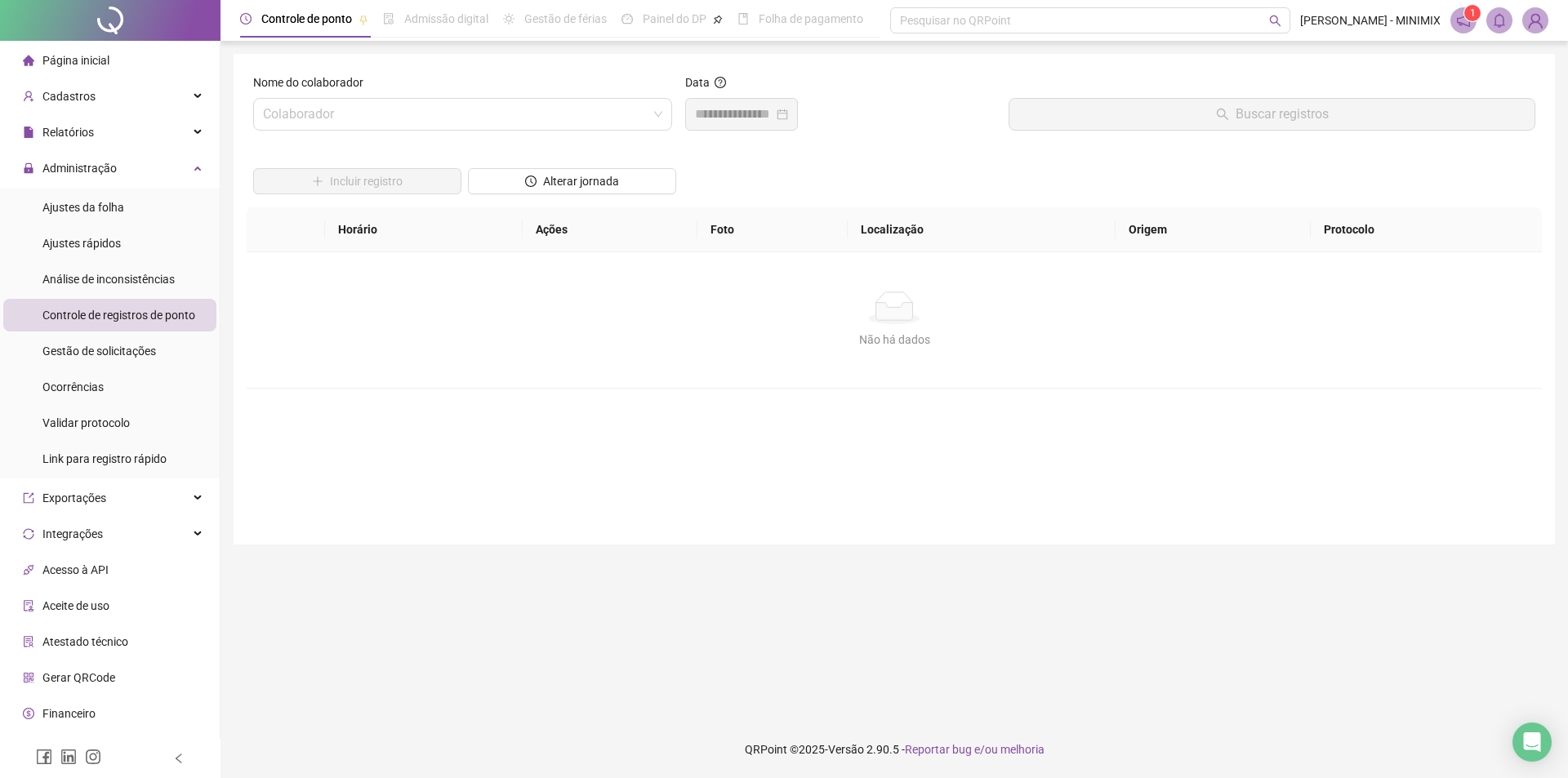
drag, startPoint x: 507, startPoint y: 365, endPoint x: 261, endPoint y: 201, distance: 295.7
click at [501, 362] on div "Não há dados Não há dados" at bounding box center [894, 320] width 1295 height 135
click at [515, 109] on input "search" at bounding box center [455, 114] width 384 height 31
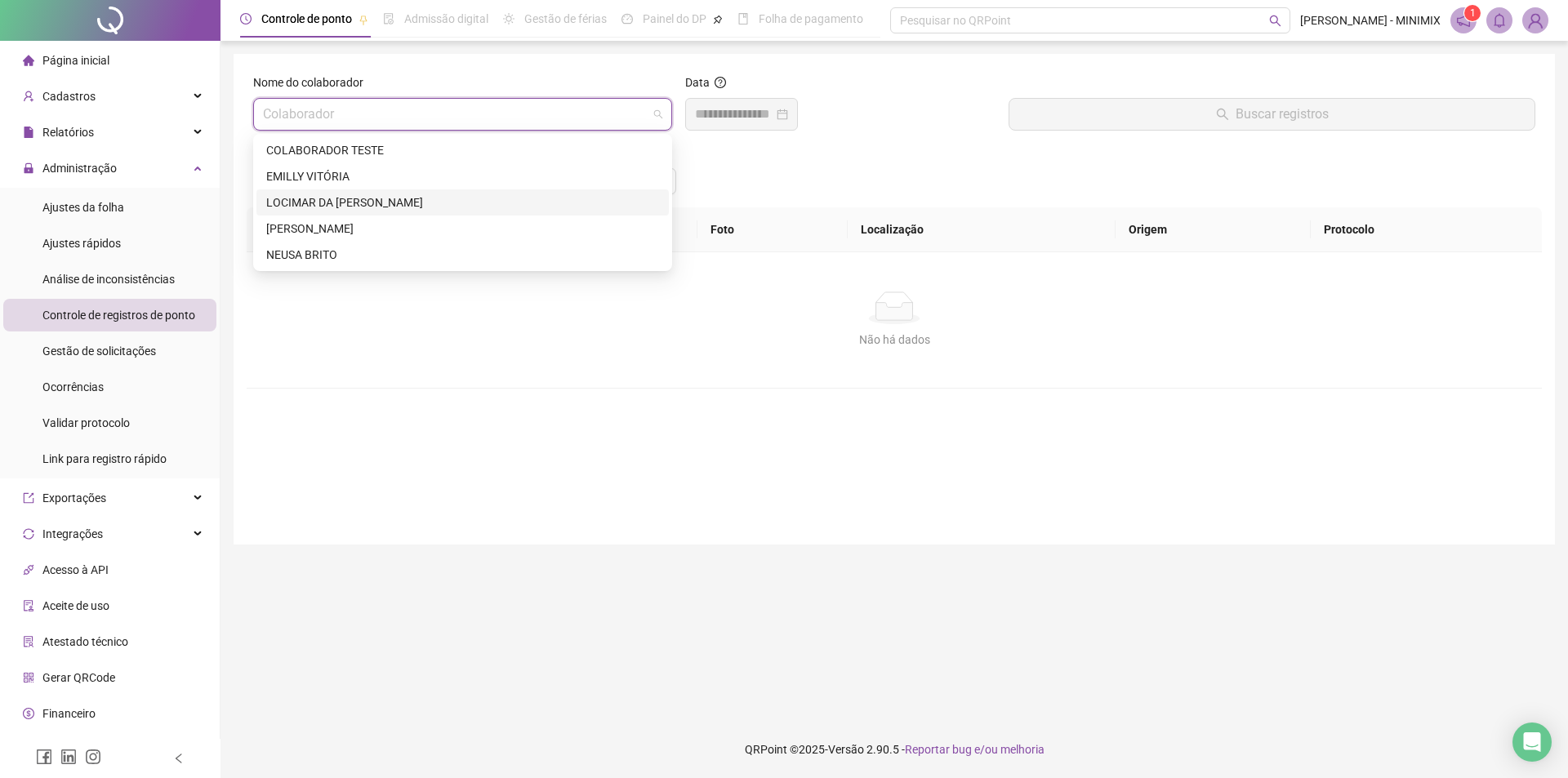
click at [379, 214] on div "LOCIMAR DA [PERSON_NAME]" at bounding box center [463, 202] width 413 height 26
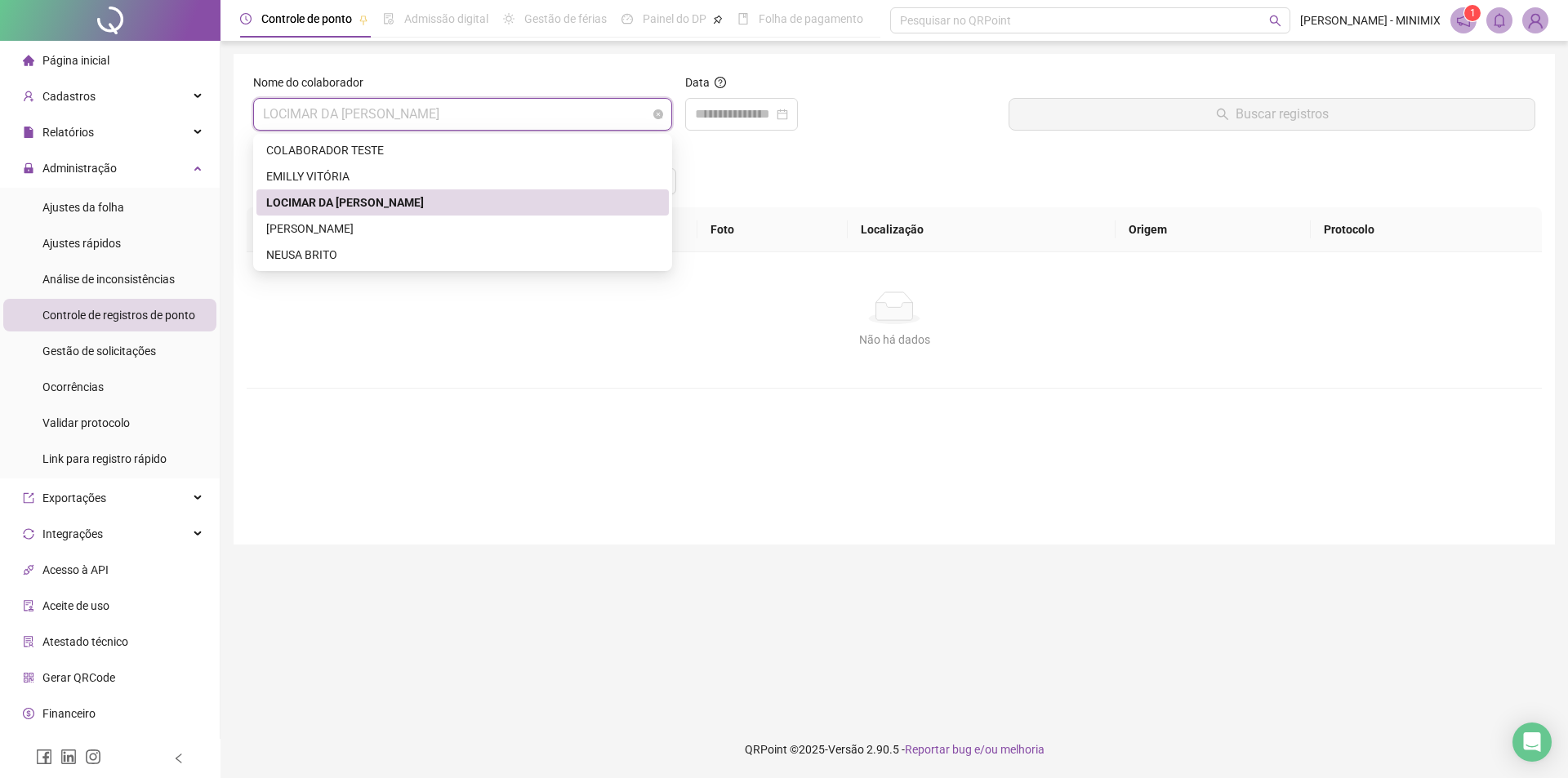
drag, startPoint x: 427, startPoint y: 102, endPoint x: 441, endPoint y: 110, distance: 16.1
click at [427, 104] on span "LOCIMAR DA [PERSON_NAME]" at bounding box center [463, 114] width 399 height 31
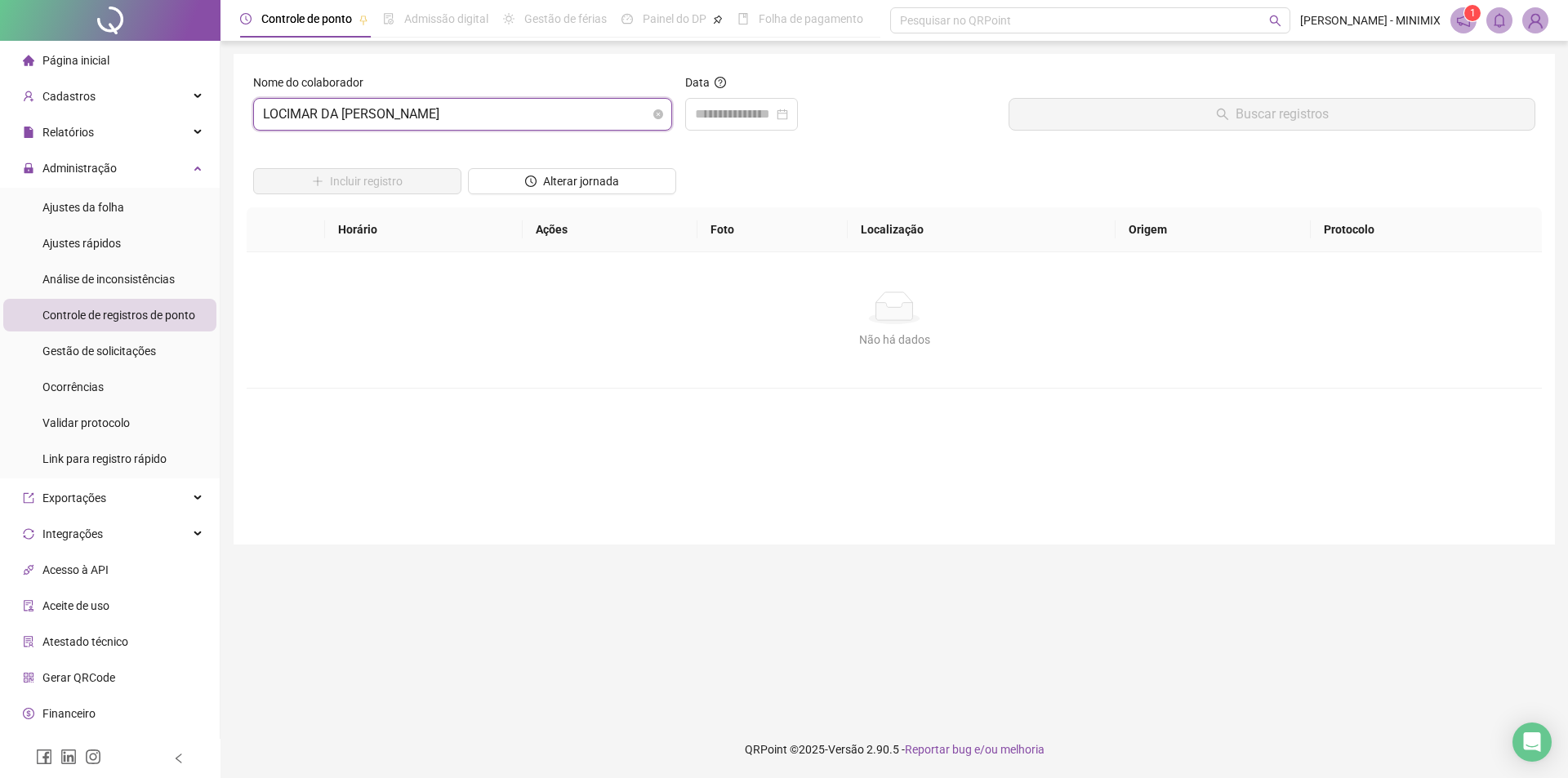
click at [445, 113] on span "LOCIMAR DA [PERSON_NAME]" at bounding box center [463, 114] width 399 height 31
click at [510, 84] on div "Nome do colaborador" at bounding box center [462, 85] width 419 height 24
click at [601, 344] on div "Não há dados" at bounding box center [894, 340] width 1256 height 18
drag, startPoint x: 1031, startPoint y: 192, endPoint x: 1169, endPoint y: 92, distance: 170.4
click at [1031, 191] on div "Incluir registro Alterar jornada" at bounding box center [894, 175] width 1288 height 64
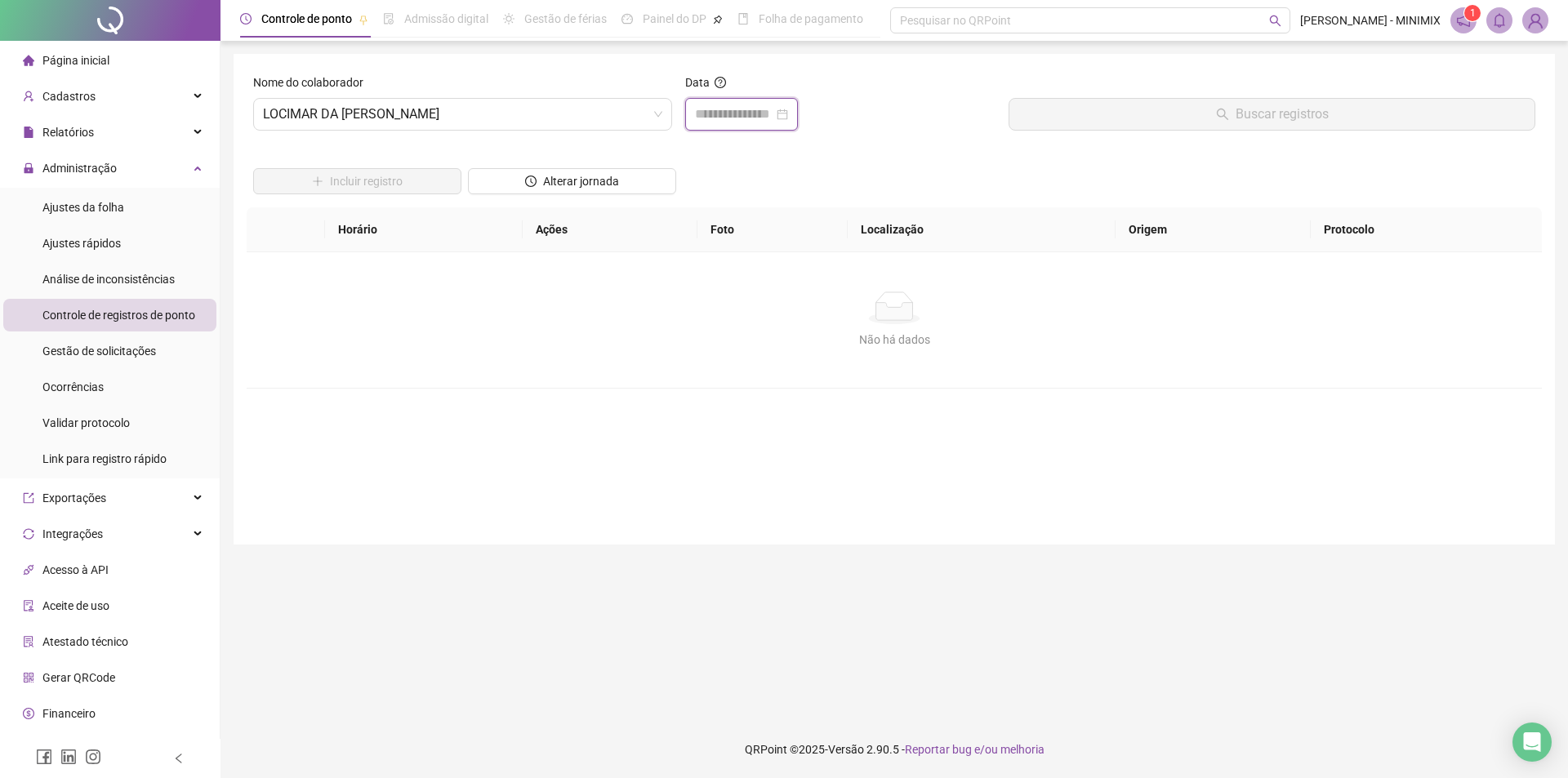
click at [740, 113] on input at bounding box center [734, 114] width 79 height 19
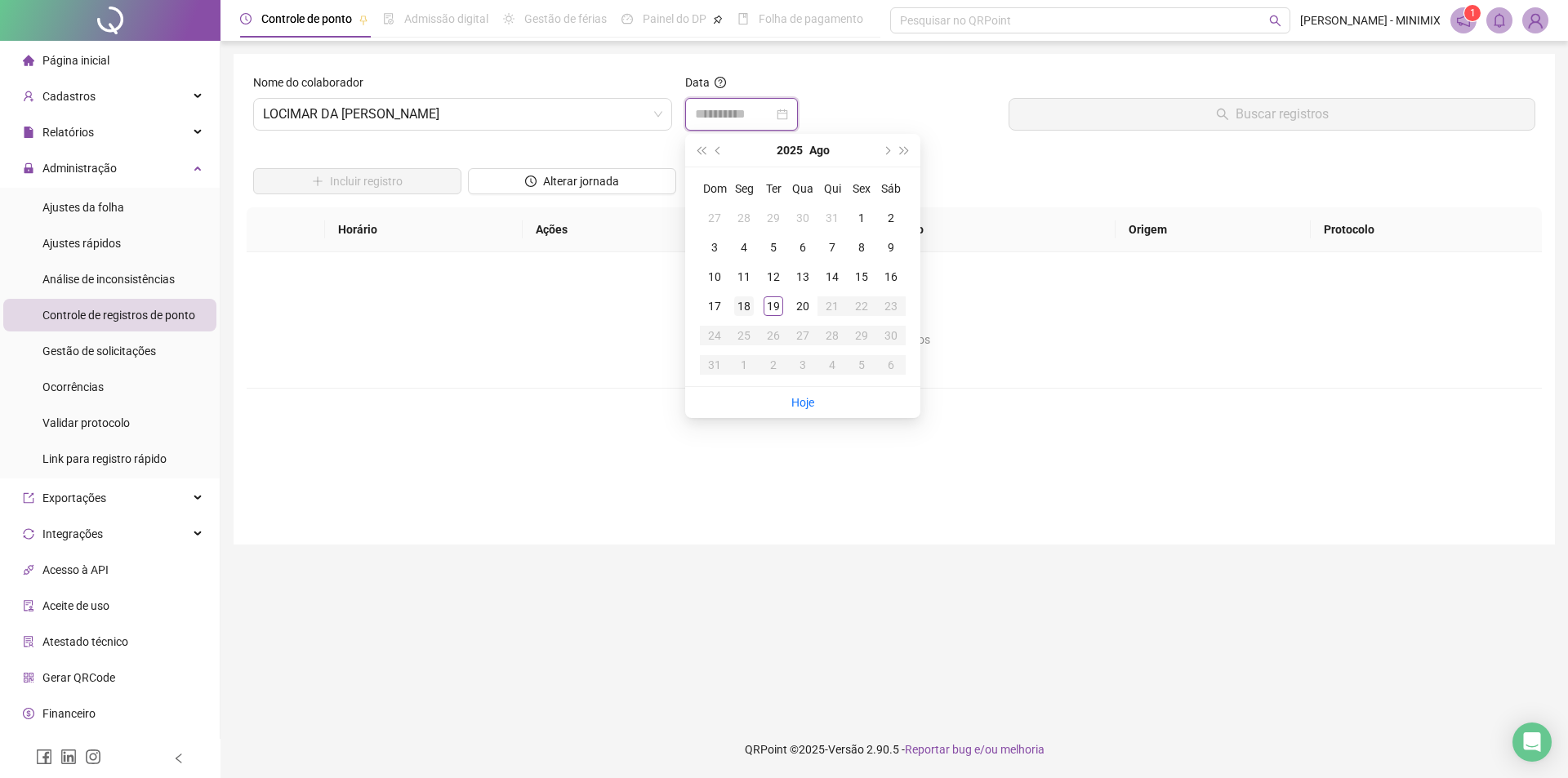
type input "**********"
click at [749, 302] on div "18" at bounding box center [743, 306] width 19 height 19
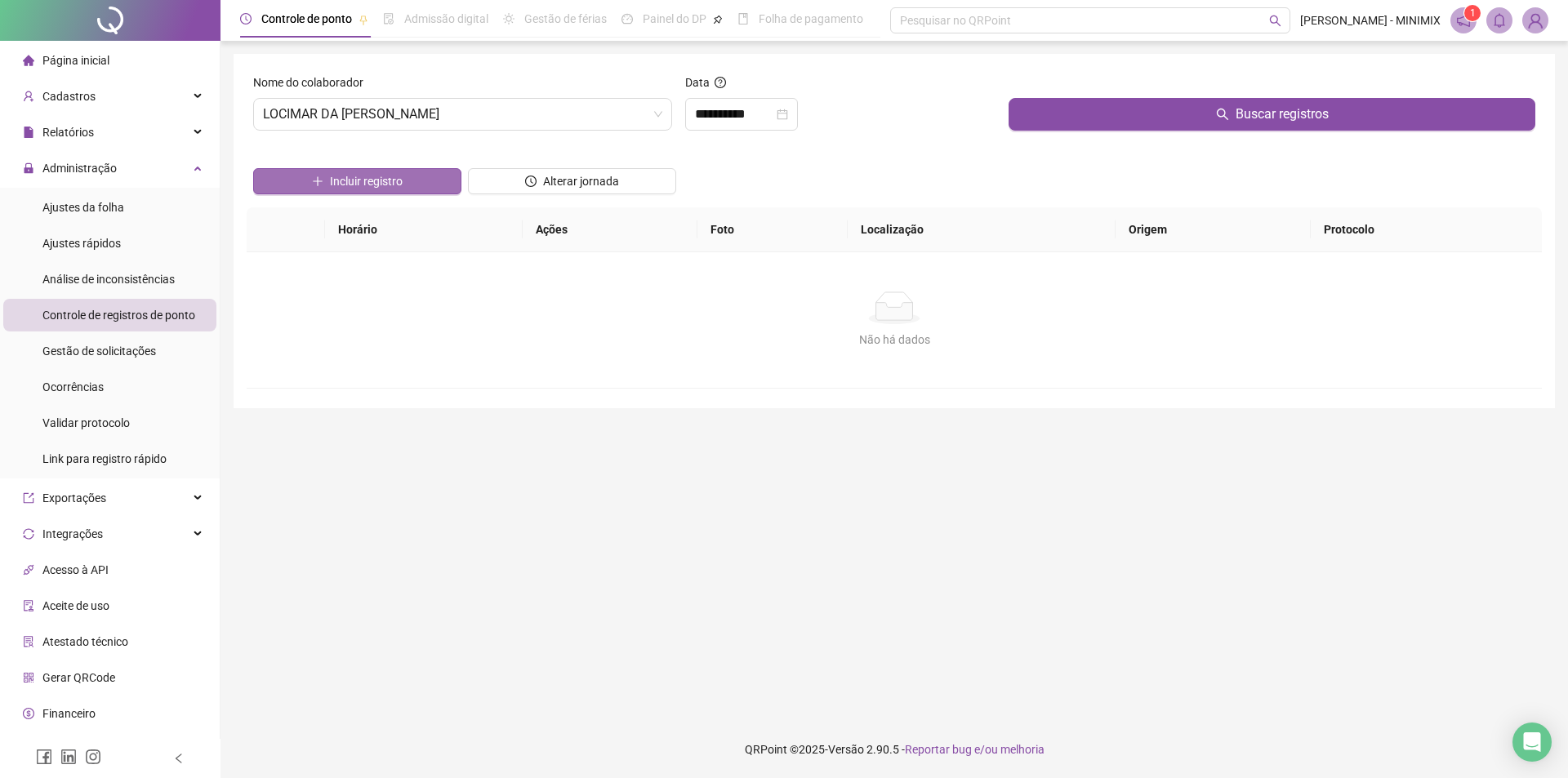
click at [391, 181] on span "Incluir registro" at bounding box center [366, 181] width 73 height 18
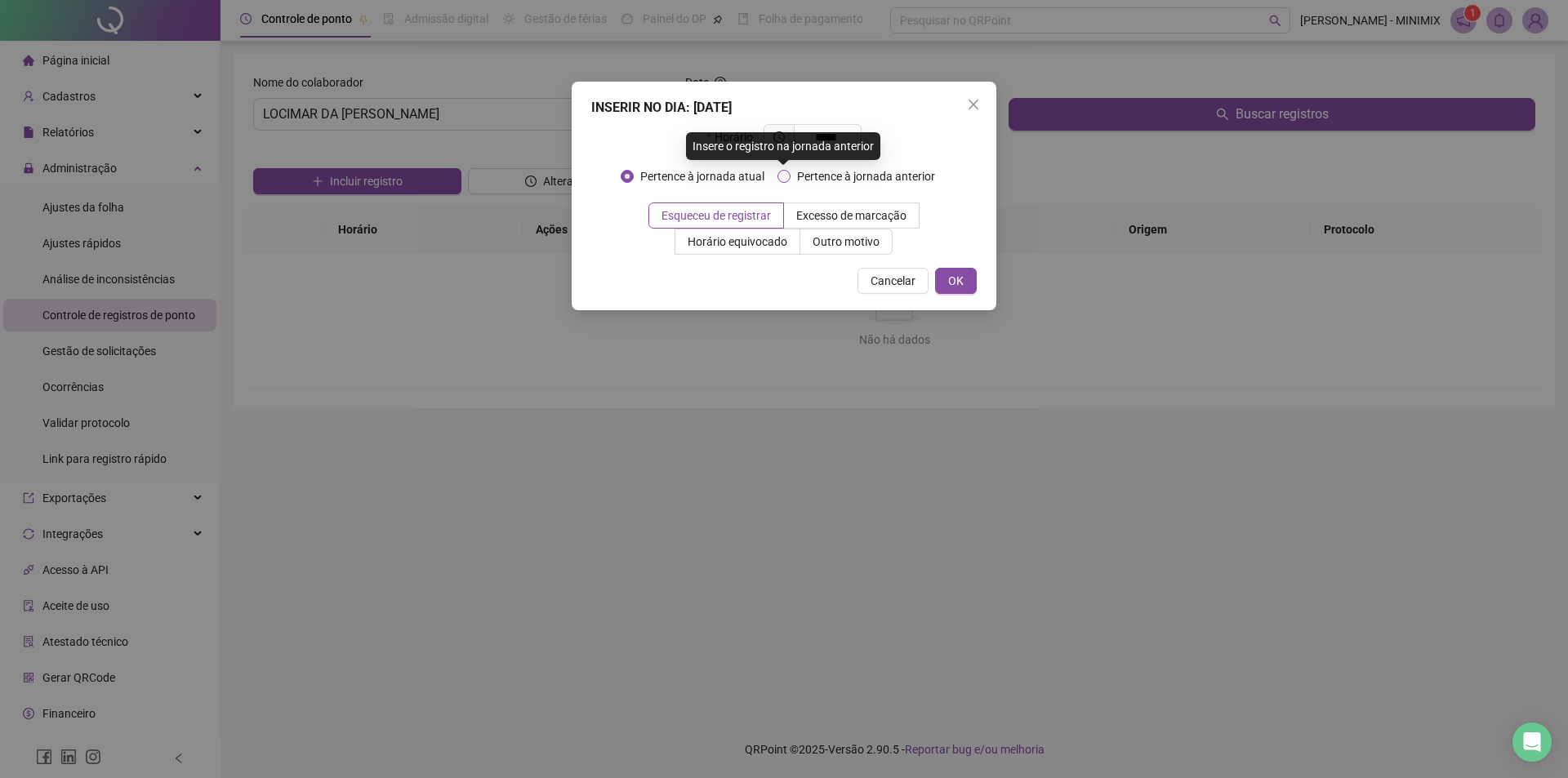
type input "*****"
click at [796, 171] on span "Pertence à jornada anterior" at bounding box center [865, 176] width 151 height 18
click at [964, 282] on button "OK" at bounding box center [956, 281] width 42 height 26
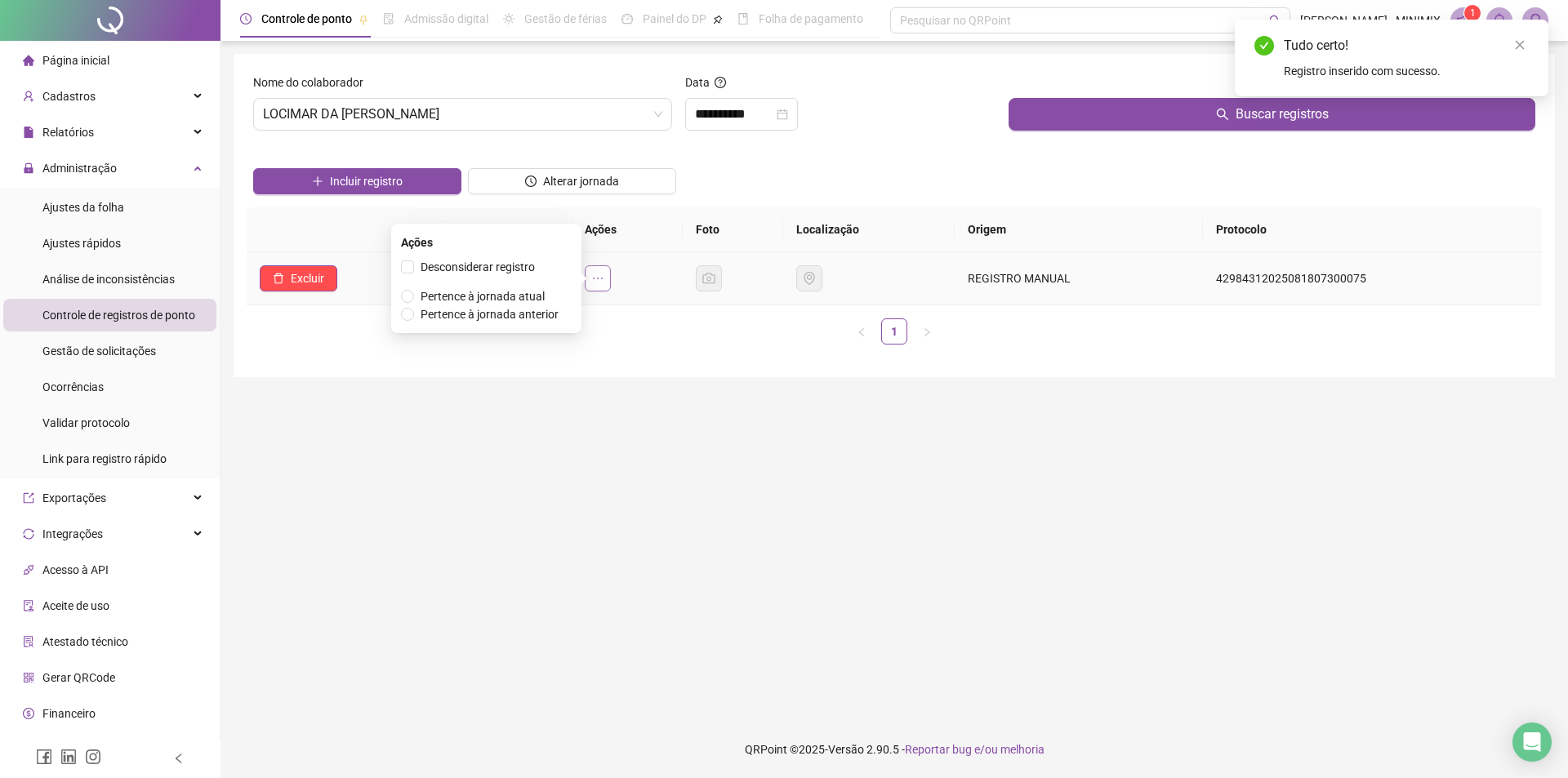
click at [604, 277] on icon "ellipsis" at bounding box center [598, 278] width 13 height 13
click at [661, 392] on main "**********" at bounding box center [894, 381] width 1321 height 654
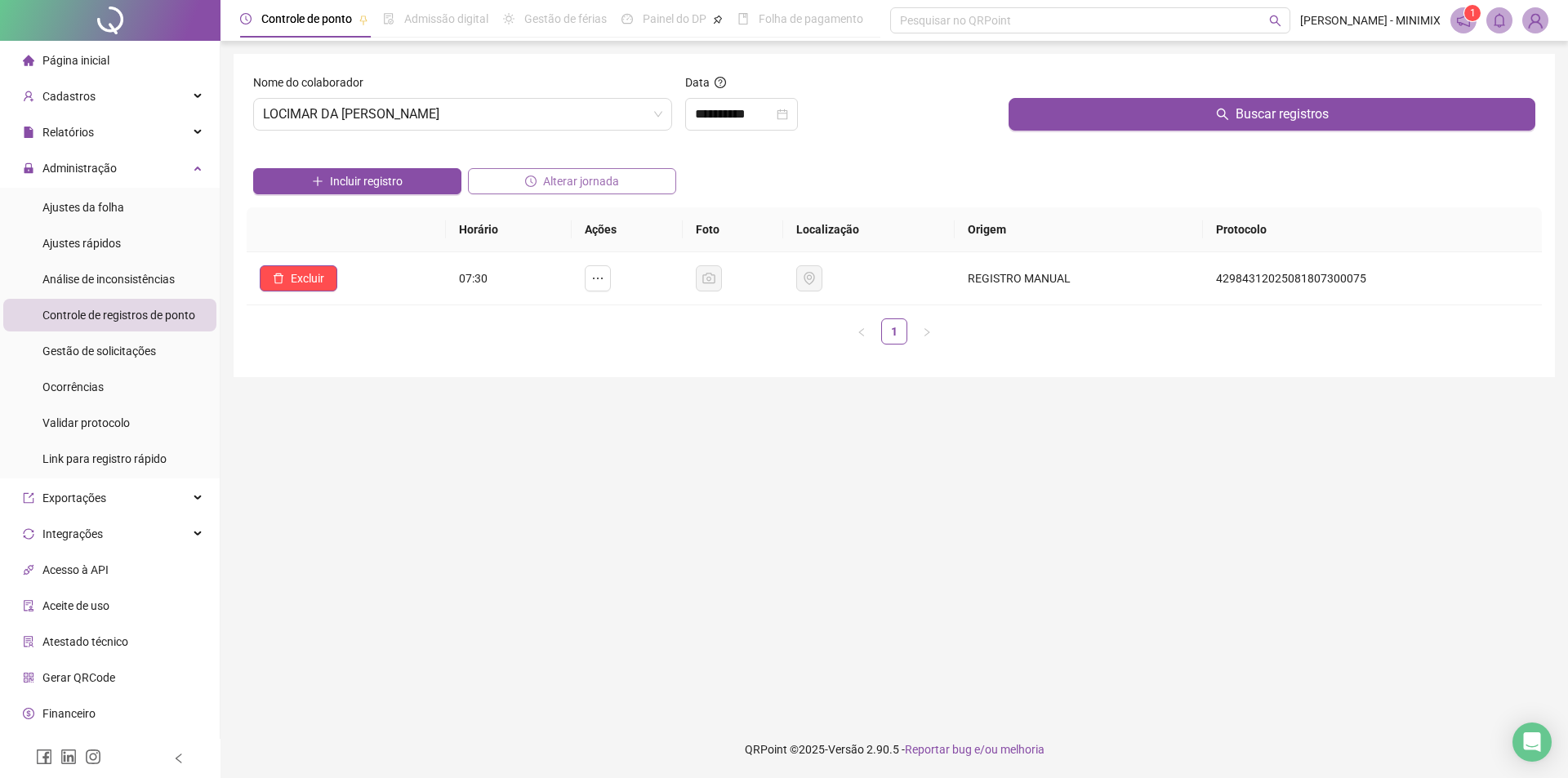
click at [545, 182] on span "Alterar jornada" at bounding box center [581, 181] width 76 height 18
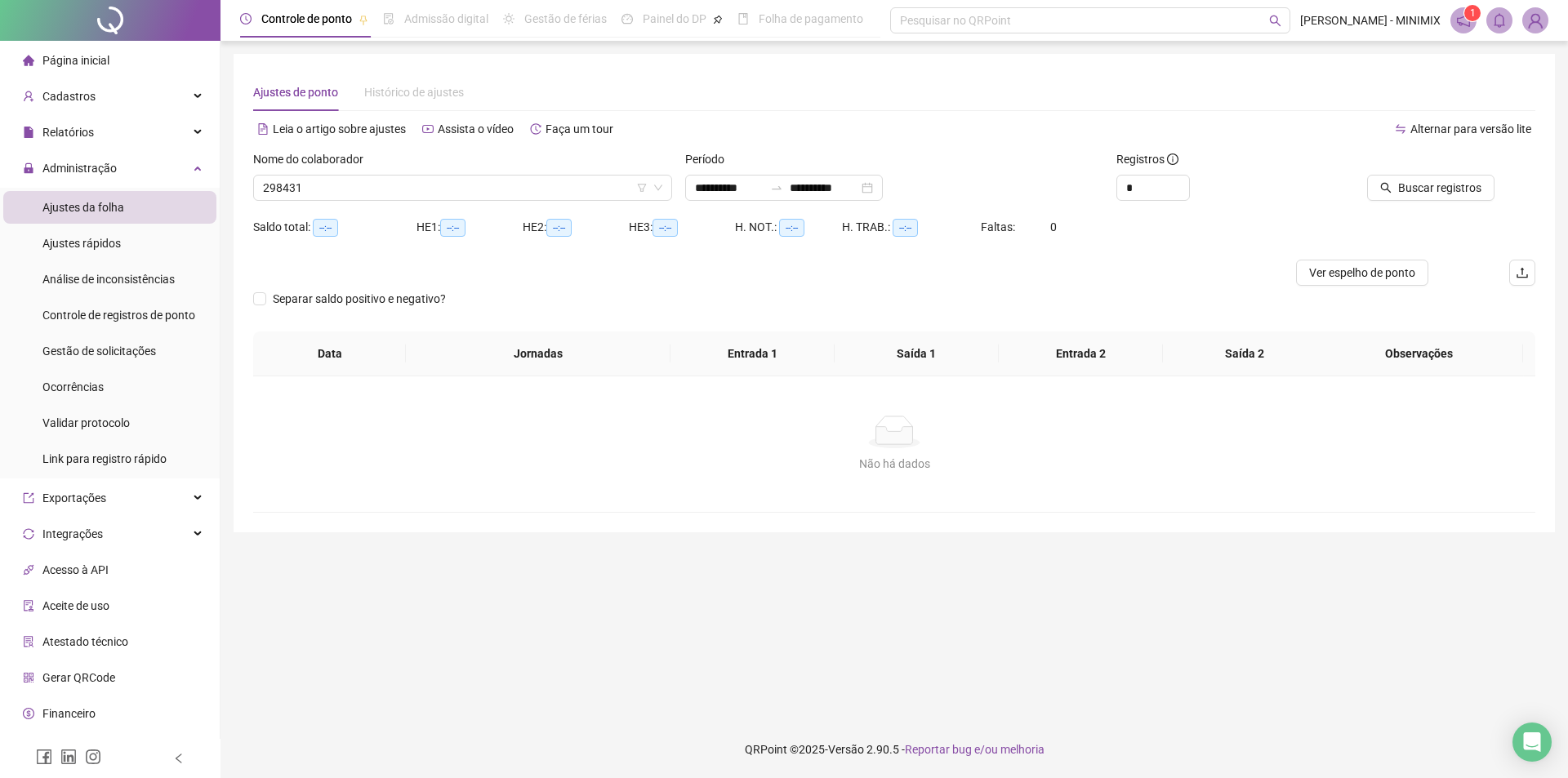
type input "**********"
click at [398, 99] on div "Histórico de ajustes" at bounding box center [414, 93] width 99 height 18
click at [101, 209] on span "Ajustes da folha" at bounding box center [84, 207] width 82 height 13
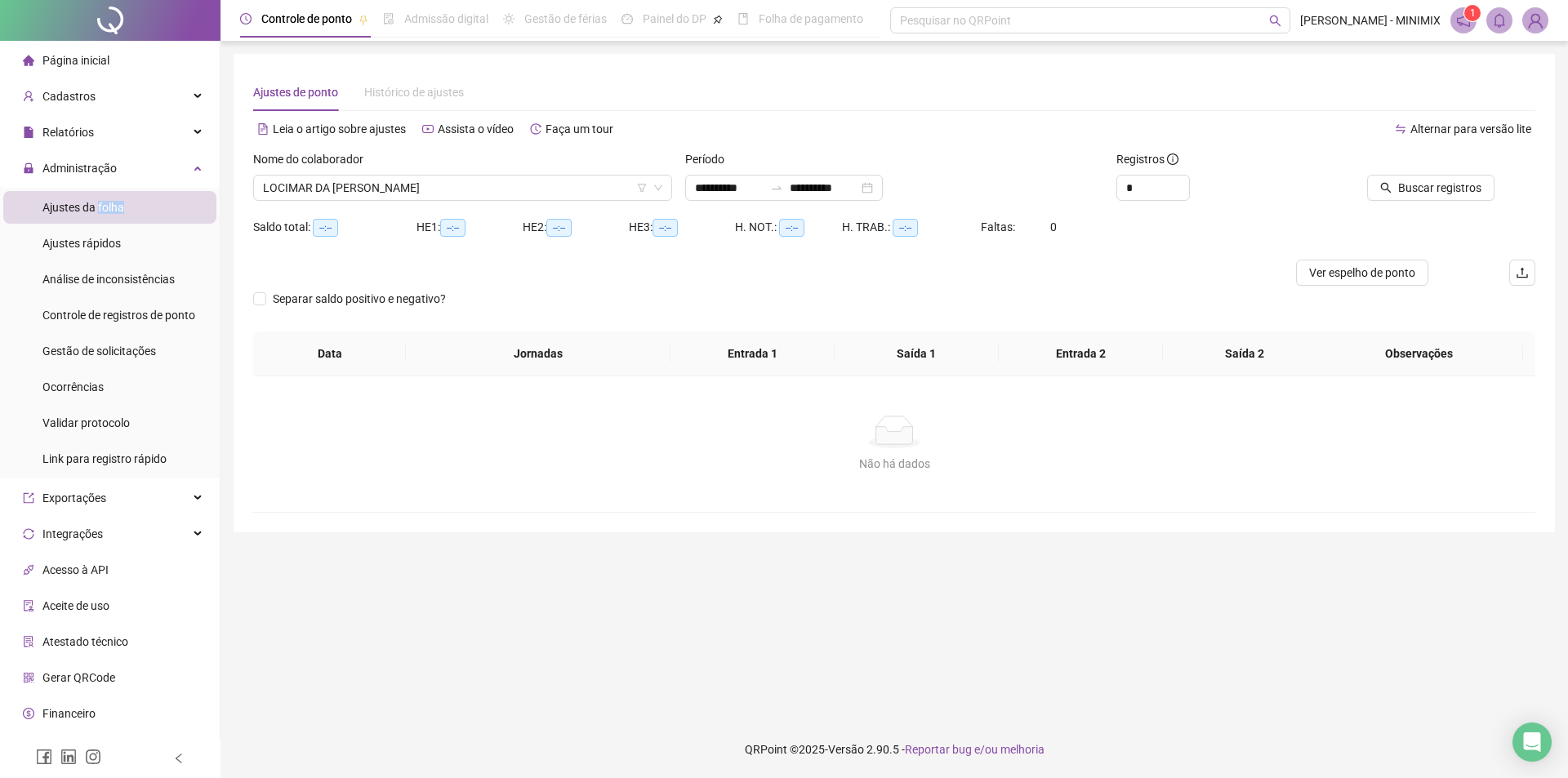
click at [101, 209] on span "Ajustes da folha" at bounding box center [84, 207] width 82 height 13
click at [148, 257] on li "Ajustes rápidos" at bounding box center [109, 243] width 213 height 33
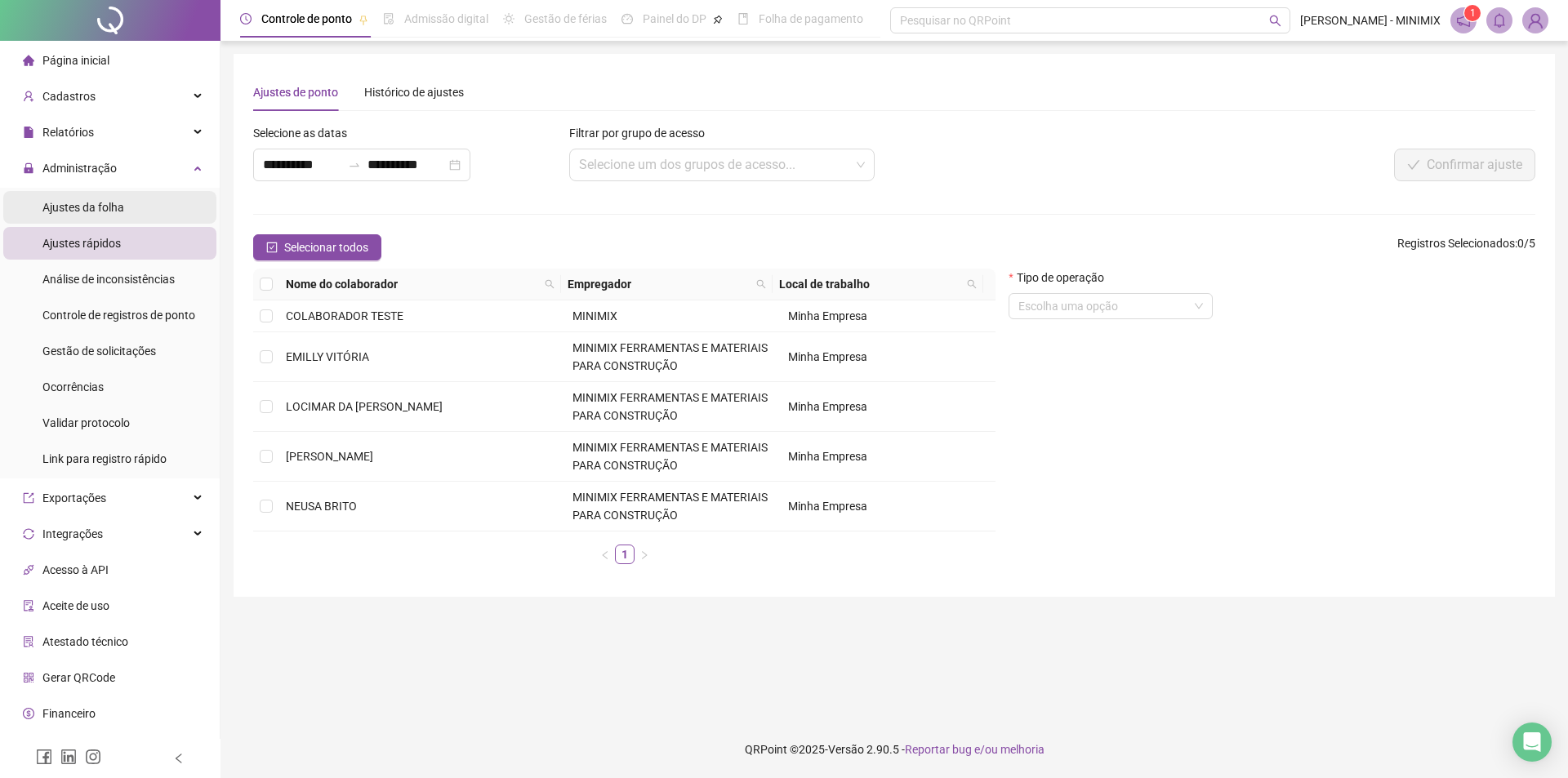
click at [139, 196] on li "Ajustes da folha" at bounding box center [109, 207] width 213 height 33
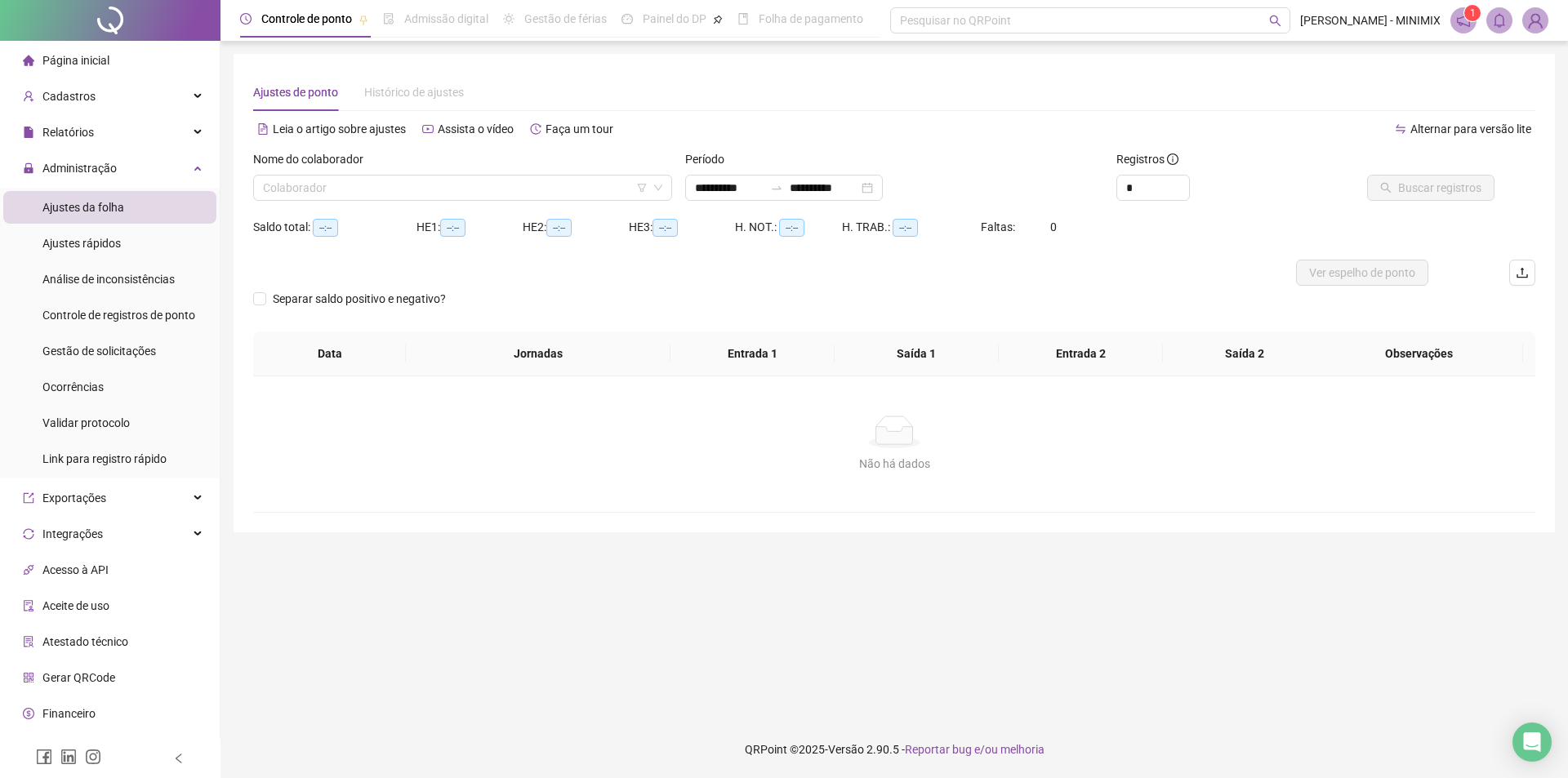
type input "**********"
click at [423, 100] on div "Histórico de ajustes" at bounding box center [414, 93] width 99 height 18
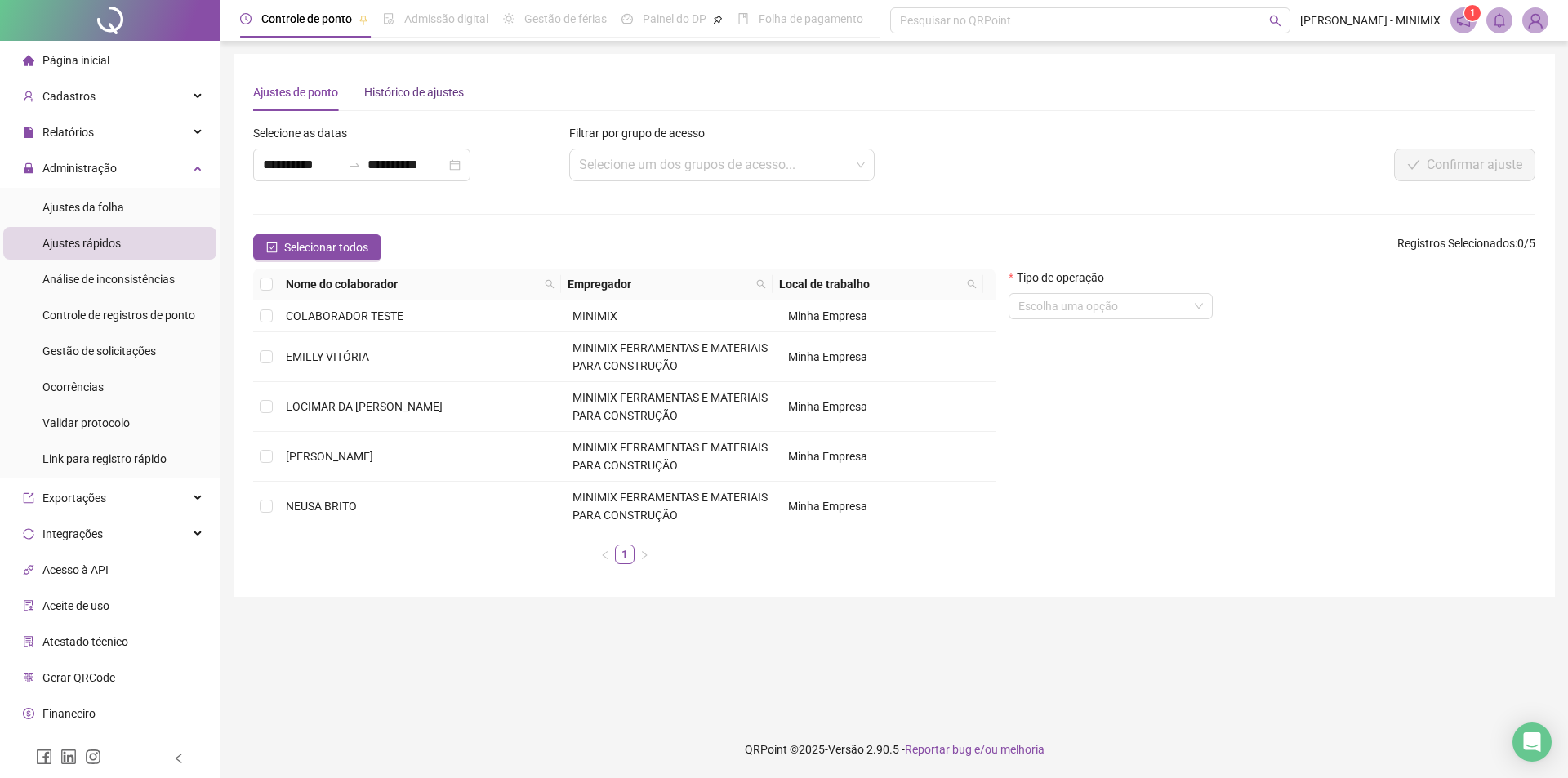
click at [387, 96] on div "Histórico de ajustes" at bounding box center [414, 93] width 99 height 18
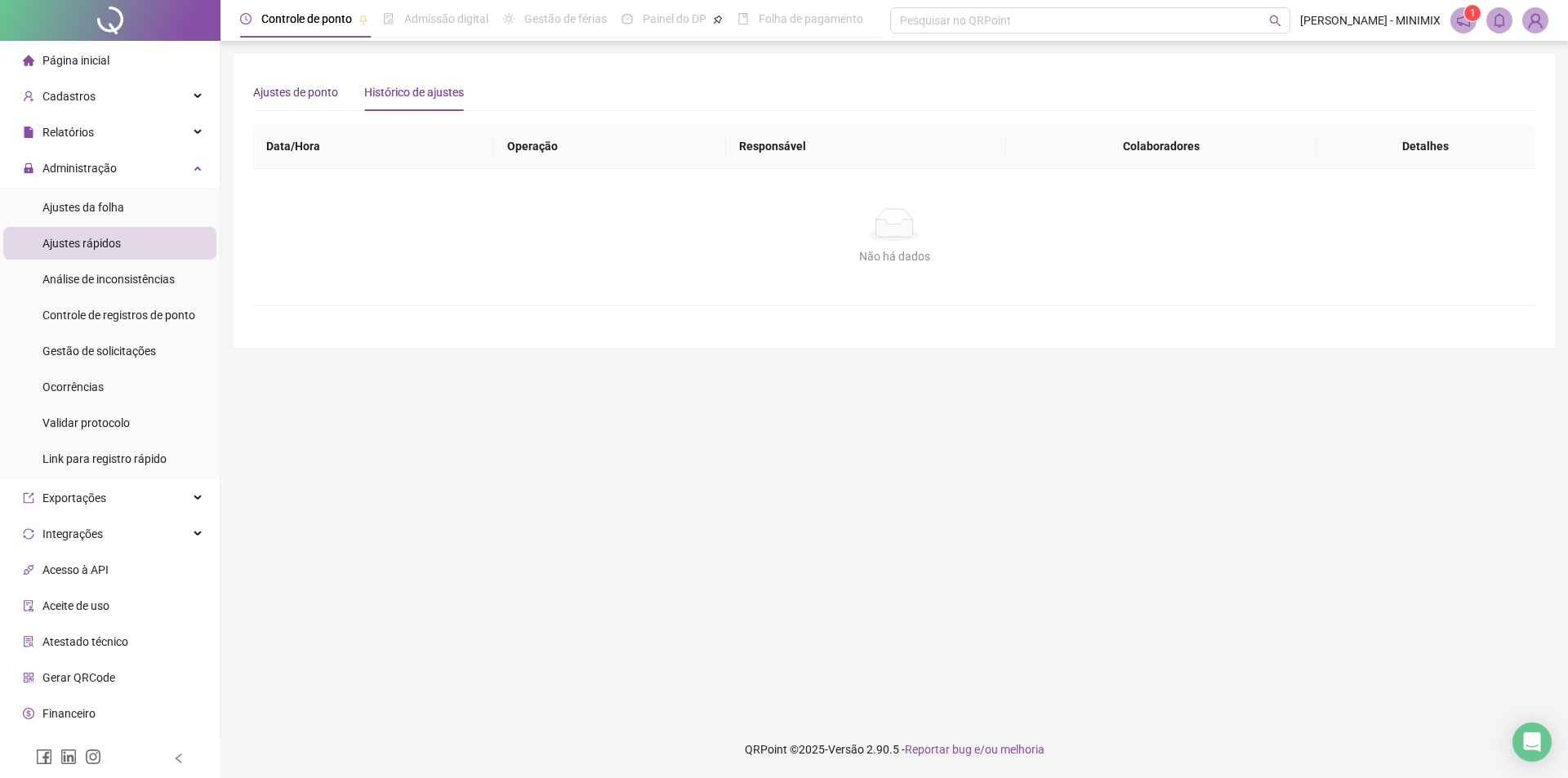
click at [320, 94] on div "Ajustes de ponto" at bounding box center [296, 93] width 85 height 18
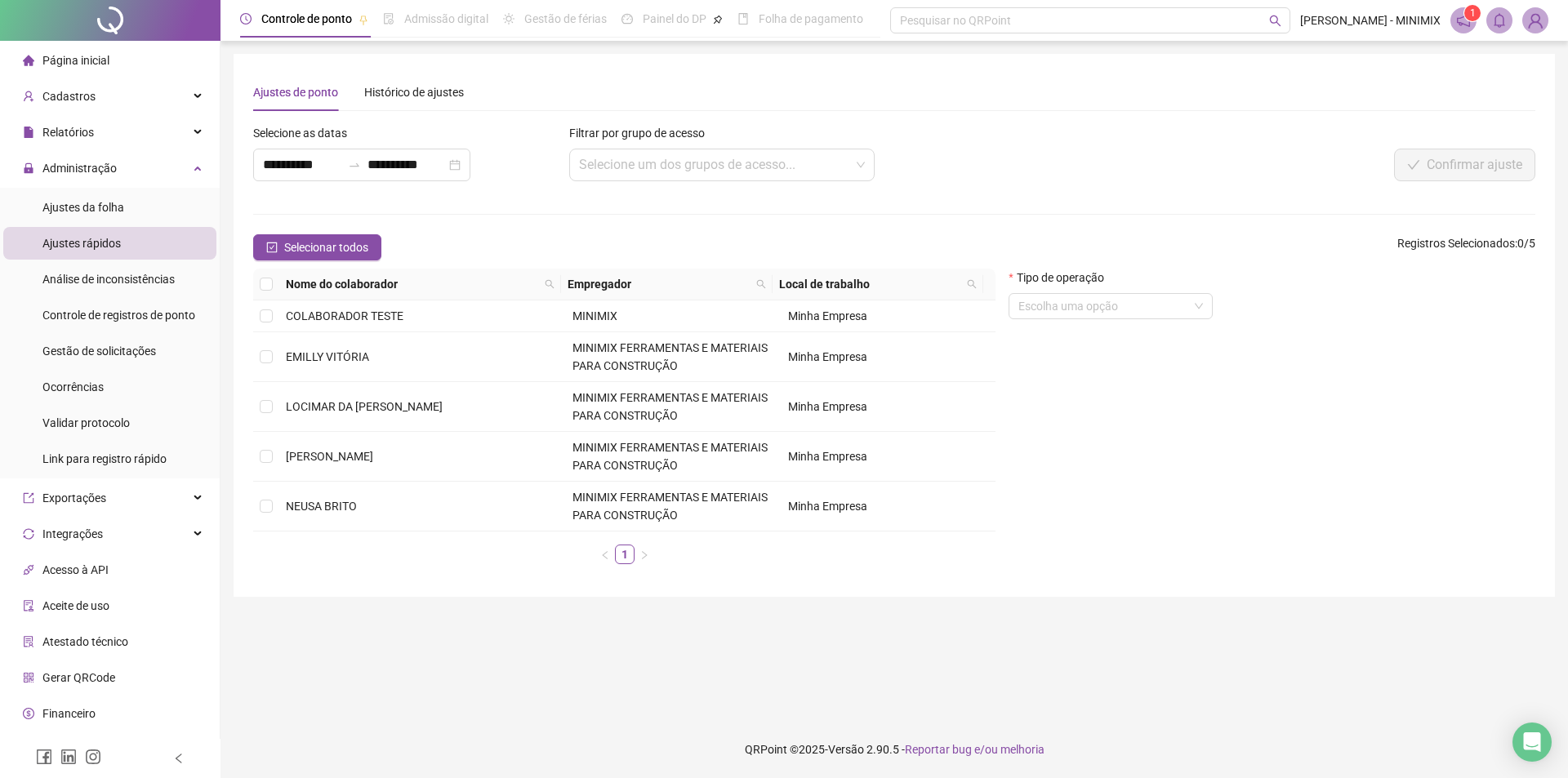
click at [126, 296] on ul "Ajustes da folha Ajustes rápidos Análise de inconsistências Controle de registr…" at bounding box center [109, 333] width 220 height 291
click at [121, 272] on span "Análise de inconsistências" at bounding box center [109, 279] width 132 height 13
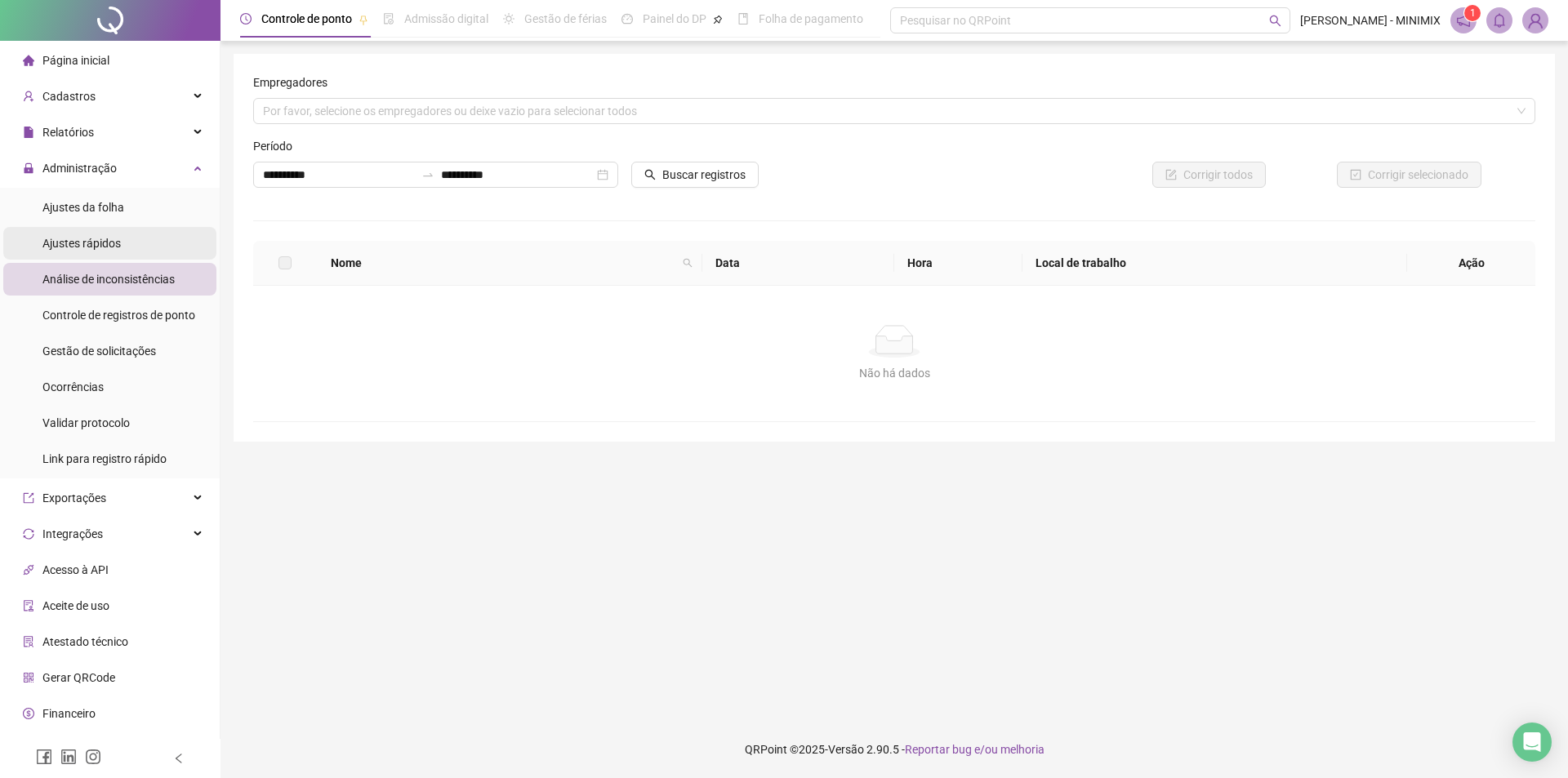
click at [119, 239] on span "Ajustes rápidos" at bounding box center [82, 243] width 79 height 13
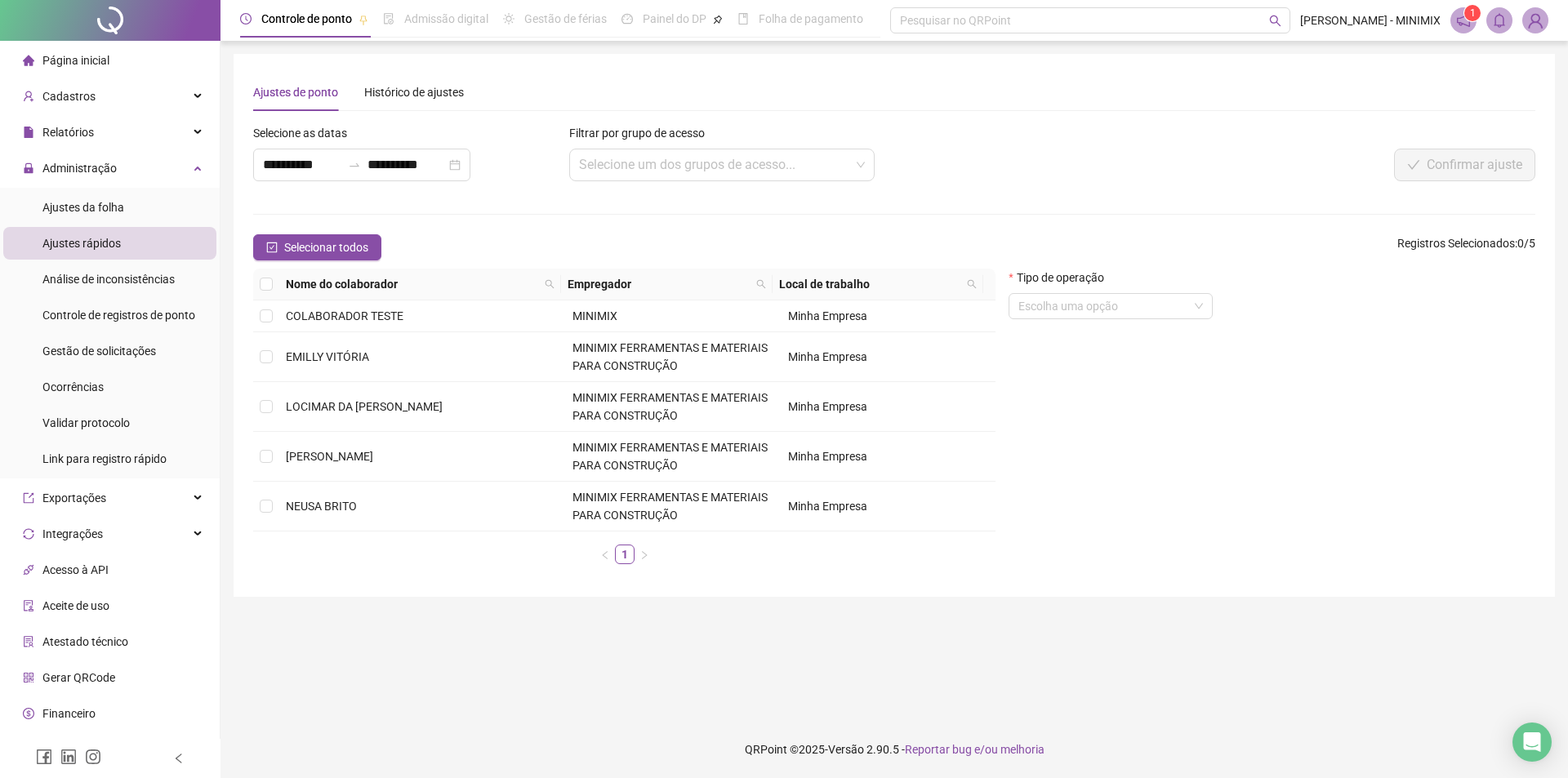
click at [120, 239] on li "Ajustes rápidos" at bounding box center [109, 243] width 213 height 33
click at [126, 221] on ul "Ajustes da folha Ajustes rápidos Análise de inconsistências Controle de registr…" at bounding box center [109, 333] width 220 height 291
click at [128, 201] on li "Ajustes da folha" at bounding box center [109, 207] width 213 height 33
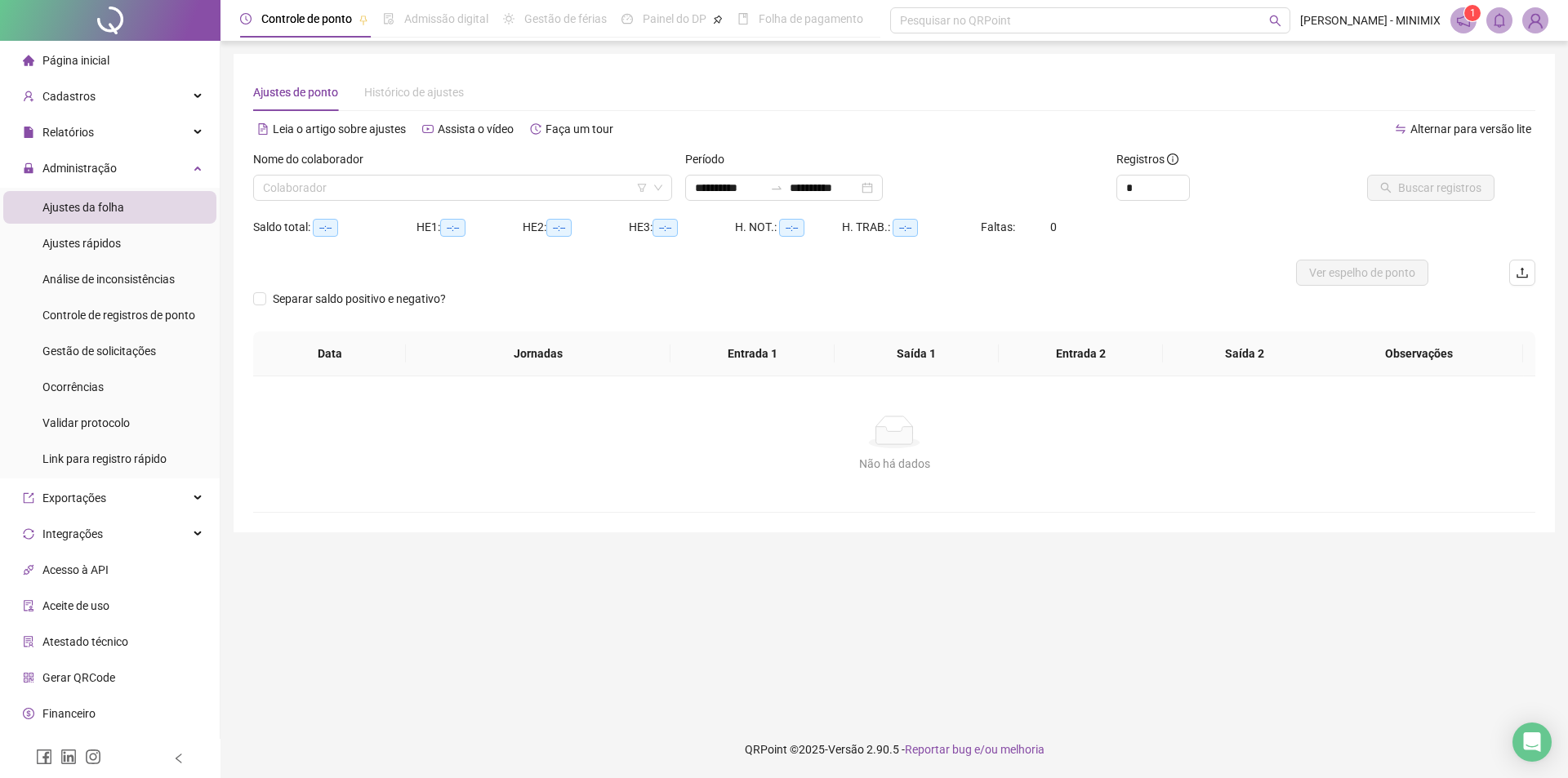
type input "**********"
click at [383, 94] on span "Histórico de ajustes" at bounding box center [414, 93] width 99 height 13
click at [99, 292] on div "Análise de inconsistências" at bounding box center [109, 279] width 132 height 33
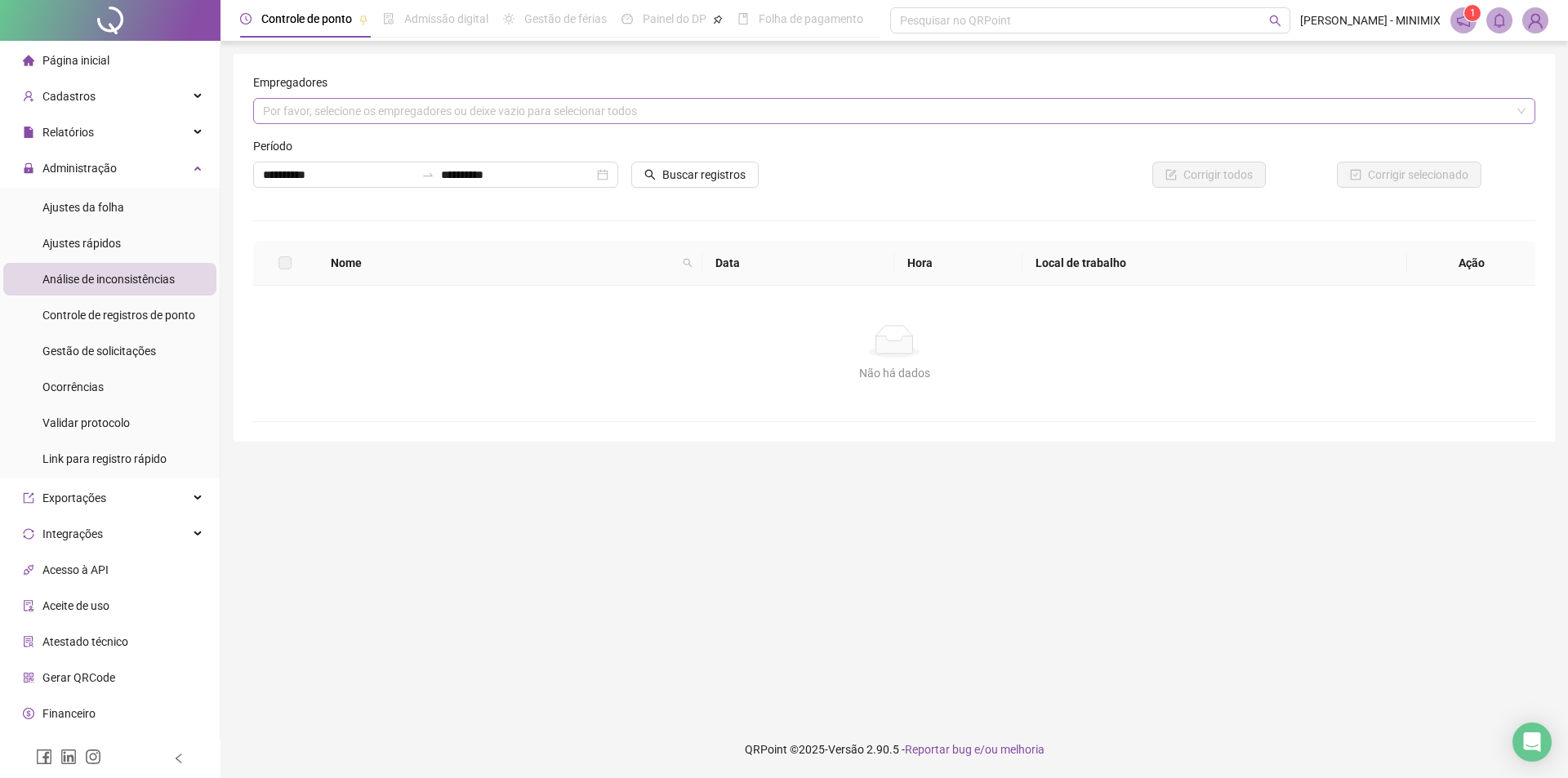
click at [554, 114] on div "Por favor, selecione os empregadores ou deixe vazio para selecionar todos" at bounding box center [894, 110] width 1281 height 26
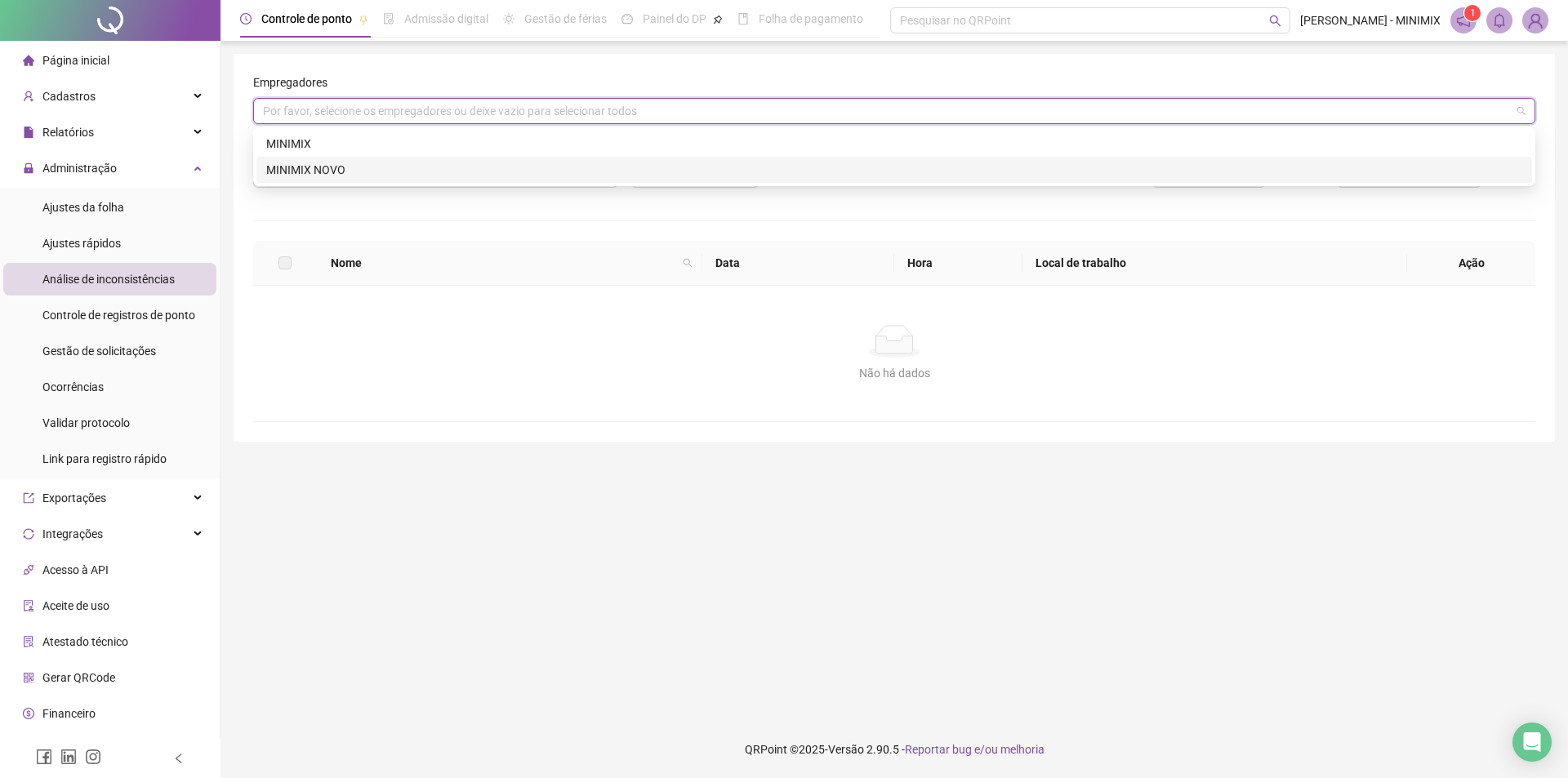
drag, startPoint x: 474, startPoint y: 174, endPoint x: 466, endPoint y: 180, distance: 10.0
click at [474, 174] on div "MINIMIX NOVO" at bounding box center [894, 170] width 1256 height 18
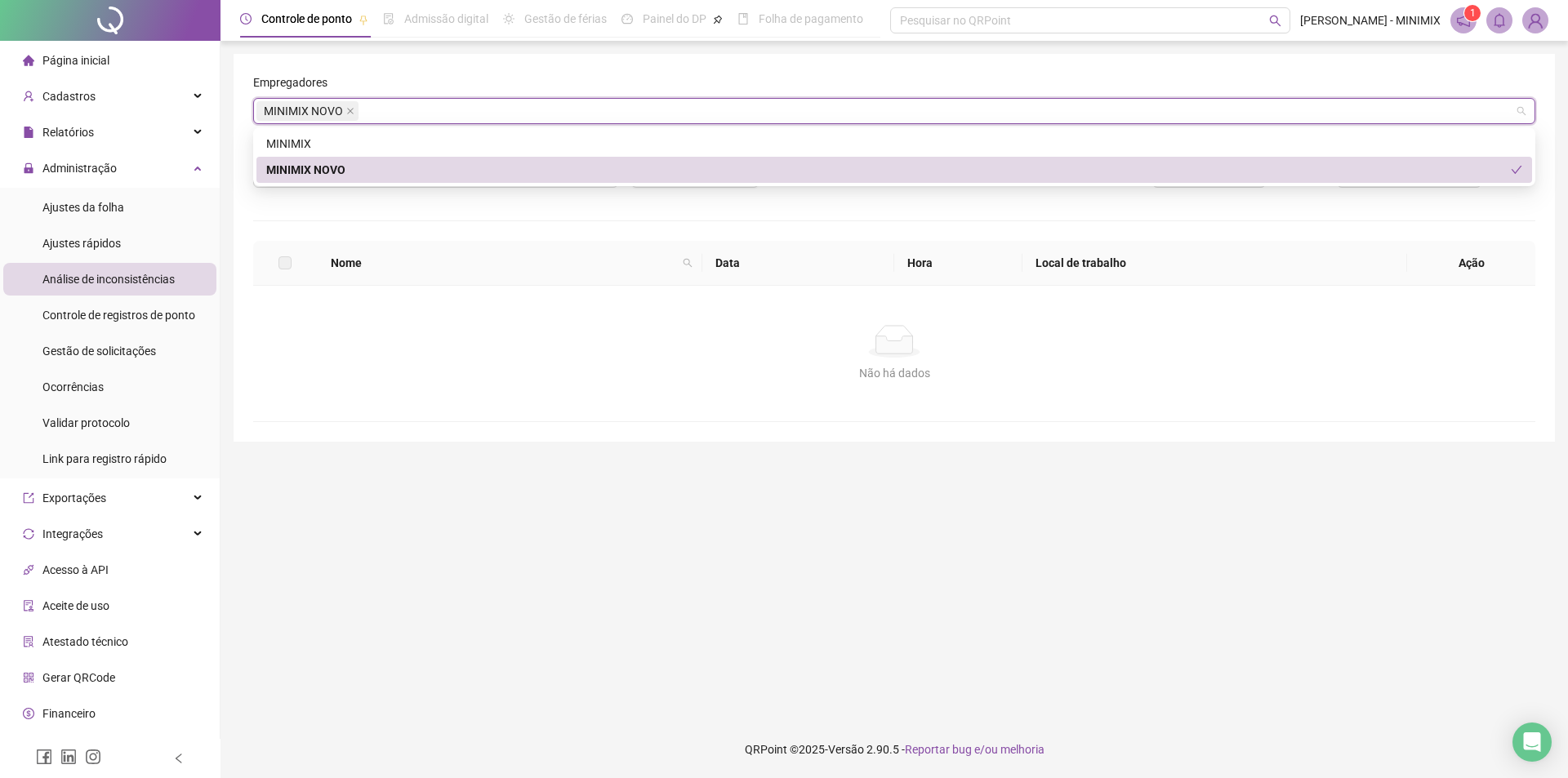
click at [474, 243] on th "Nome" at bounding box center [510, 263] width 384 height 45
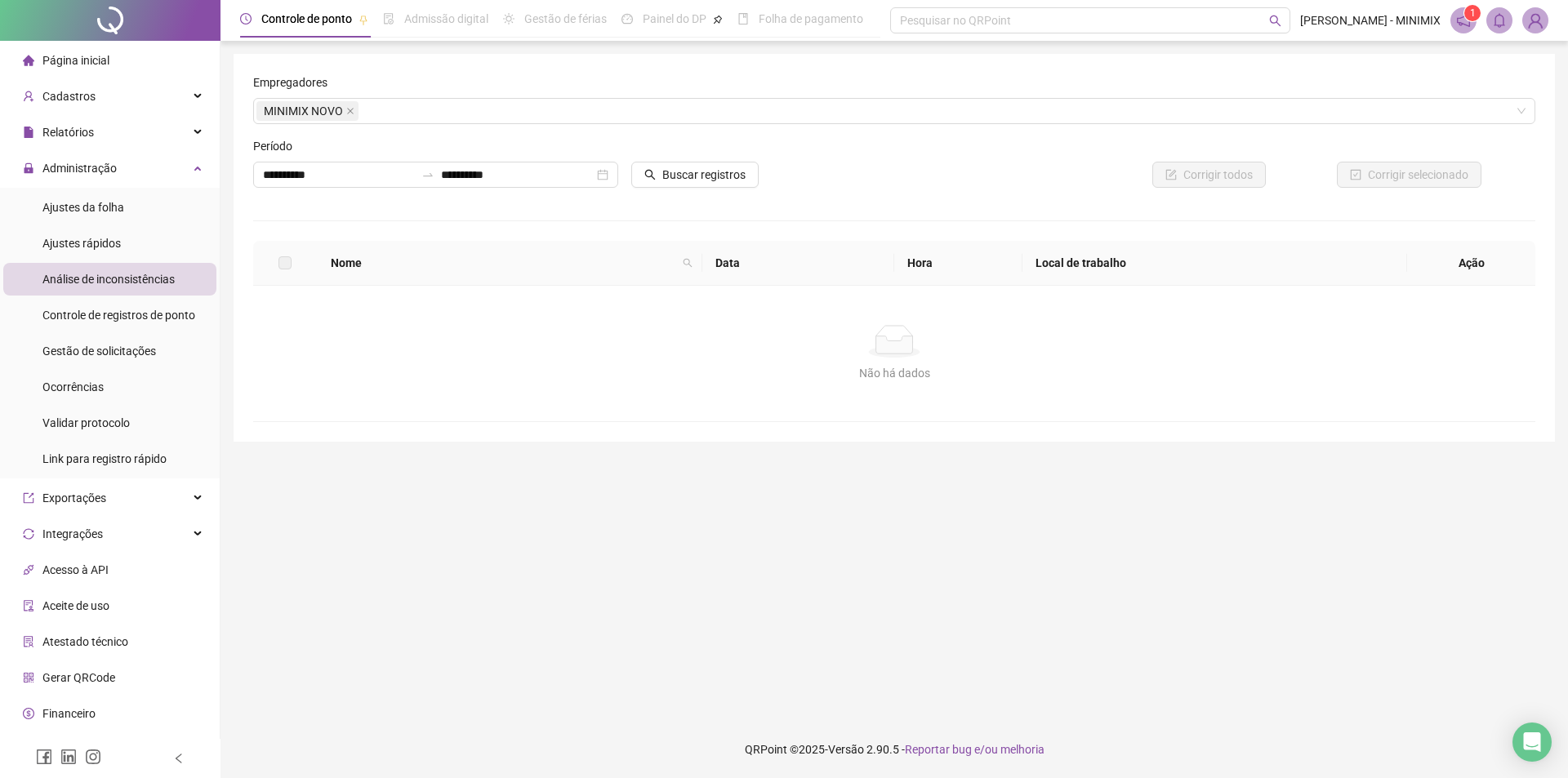
click at [306, 469] on main "**********" at bounding box center [894, 381] width 1321 height 654
click at [117, 219] on div "Ajustes da folha" at bounding box center [84, 207] width 82 height 33
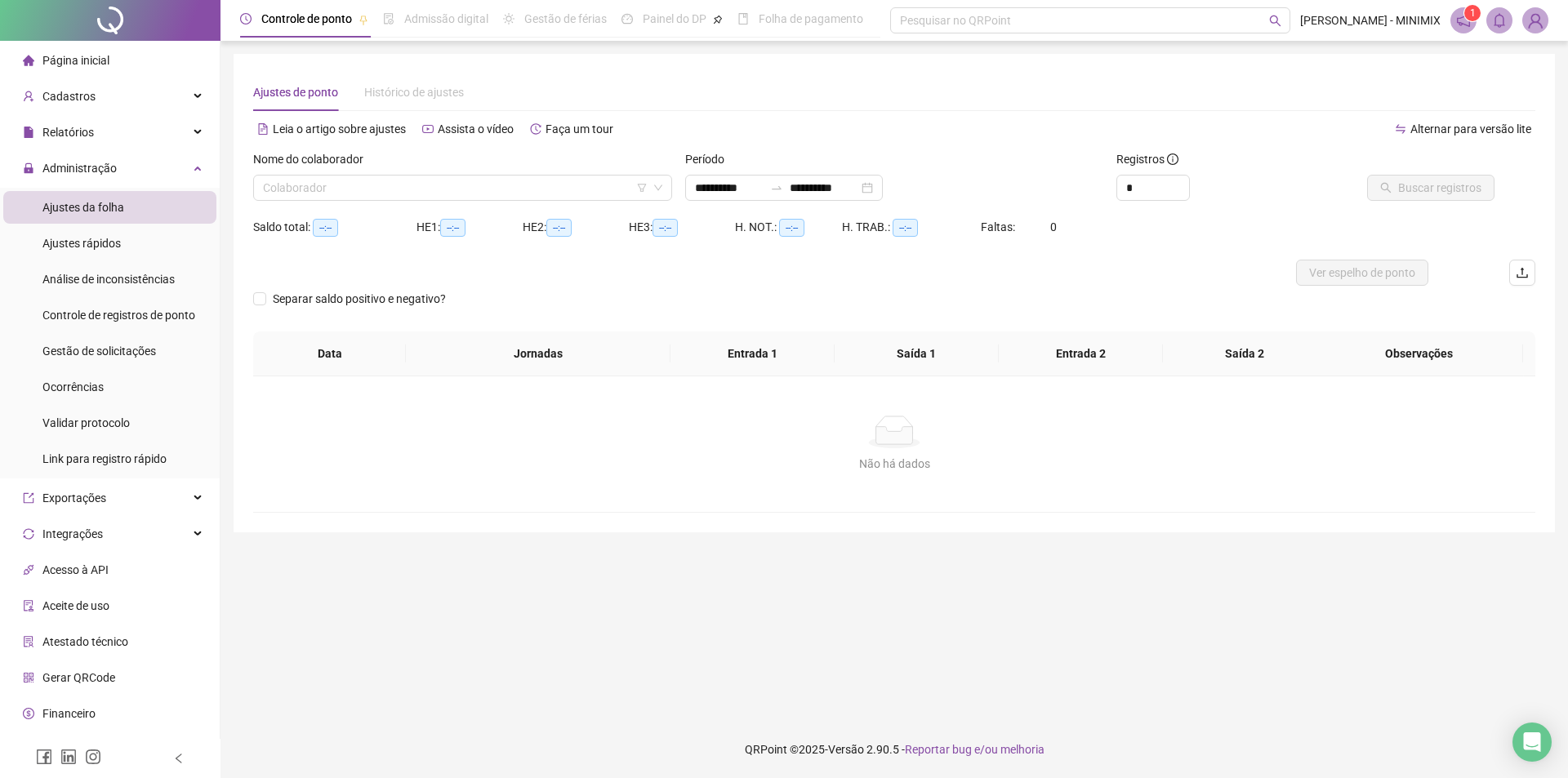
type input "**********"
click at [484, 175] on div "Colaborador" at bounding box center [462, 187] width 419 height 26
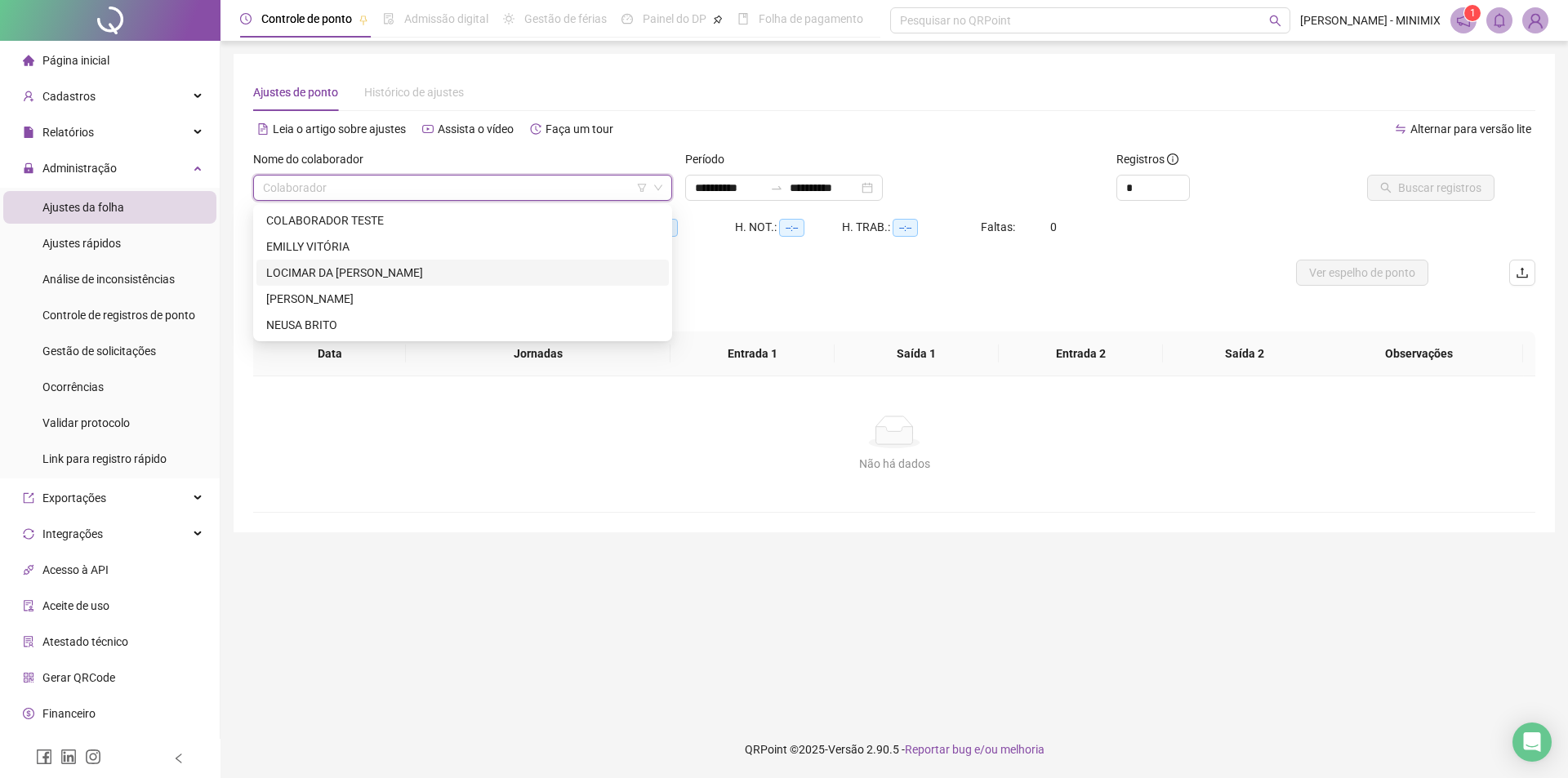
click at [406, 274] on div "LOCIMAR DA [PERSON_NAME]" at bounding box center [463, 273] width 393 height 18
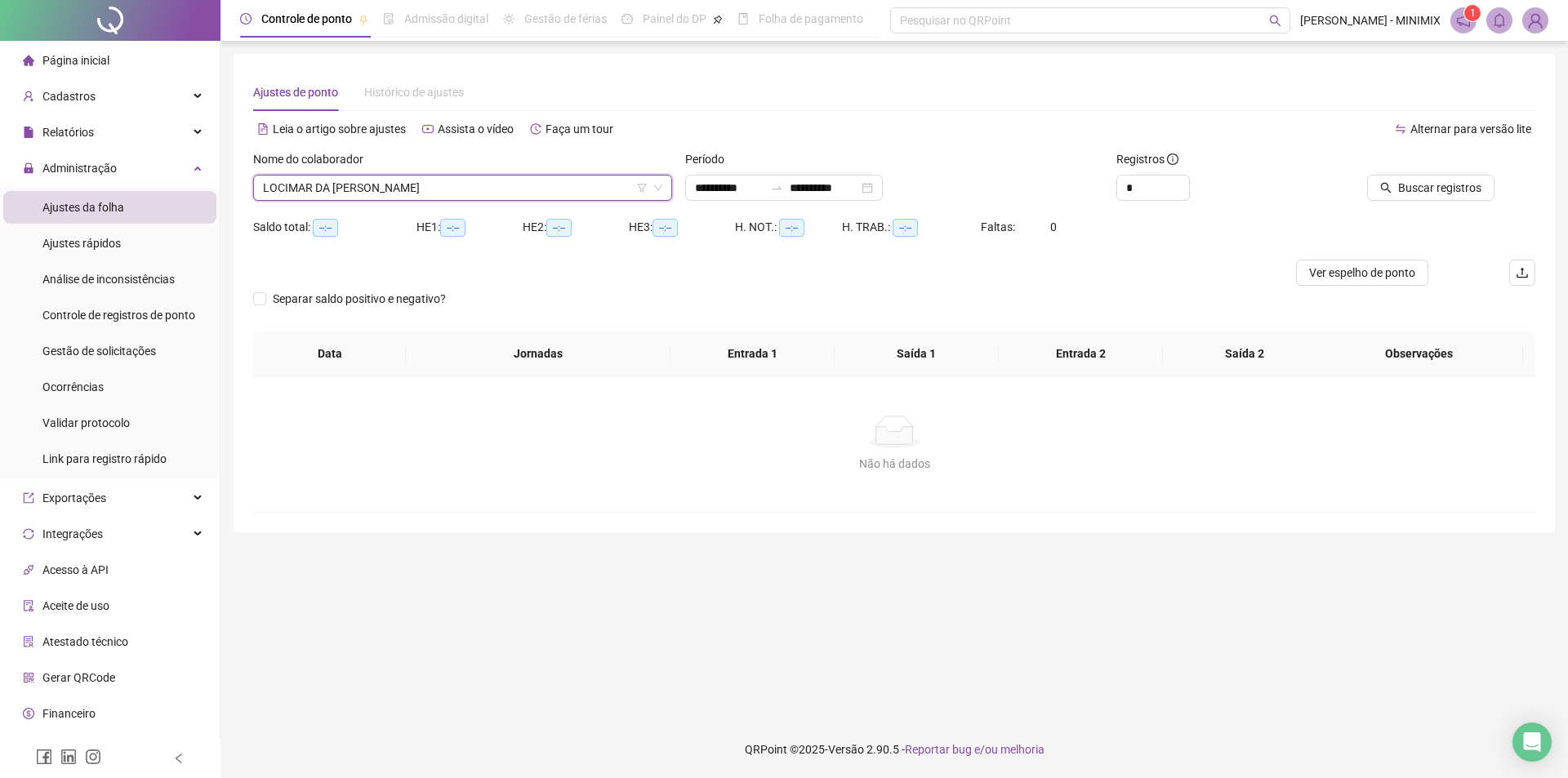
click at [478, 470] on div "Não há dados" at bounding box center [894, 464] width 1243 height 18
drag, startPoint x: 993, startPoint y: 247, endPoint x: 969, endPoint y: 276, distance: 37.6
click at [970, 276] on form "**********" at bounding box center [894, 241] width 1281 height 181
click at [713, 298] on div "Separar saldo positivo e negativo?" at bounding box center [894, 308] width 1281 height 46
click at [711, 298] on div "Separar saldo positivo e negativo?" at bounding box center [894, 308] width 1281 height 46
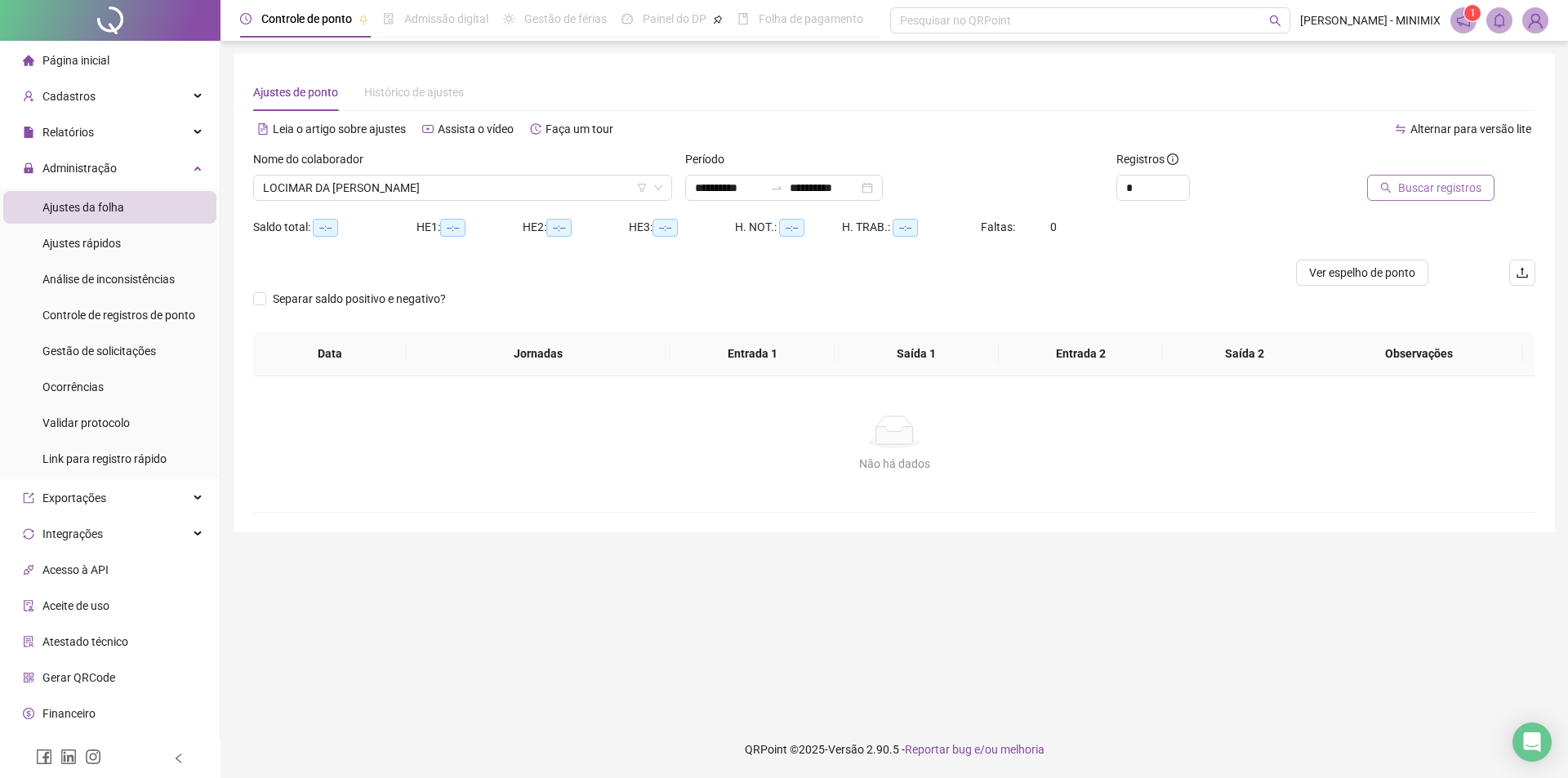
click at [1407, 175] on button "Buscar registros" at bounding box center [1430, 187] width 127 height 26
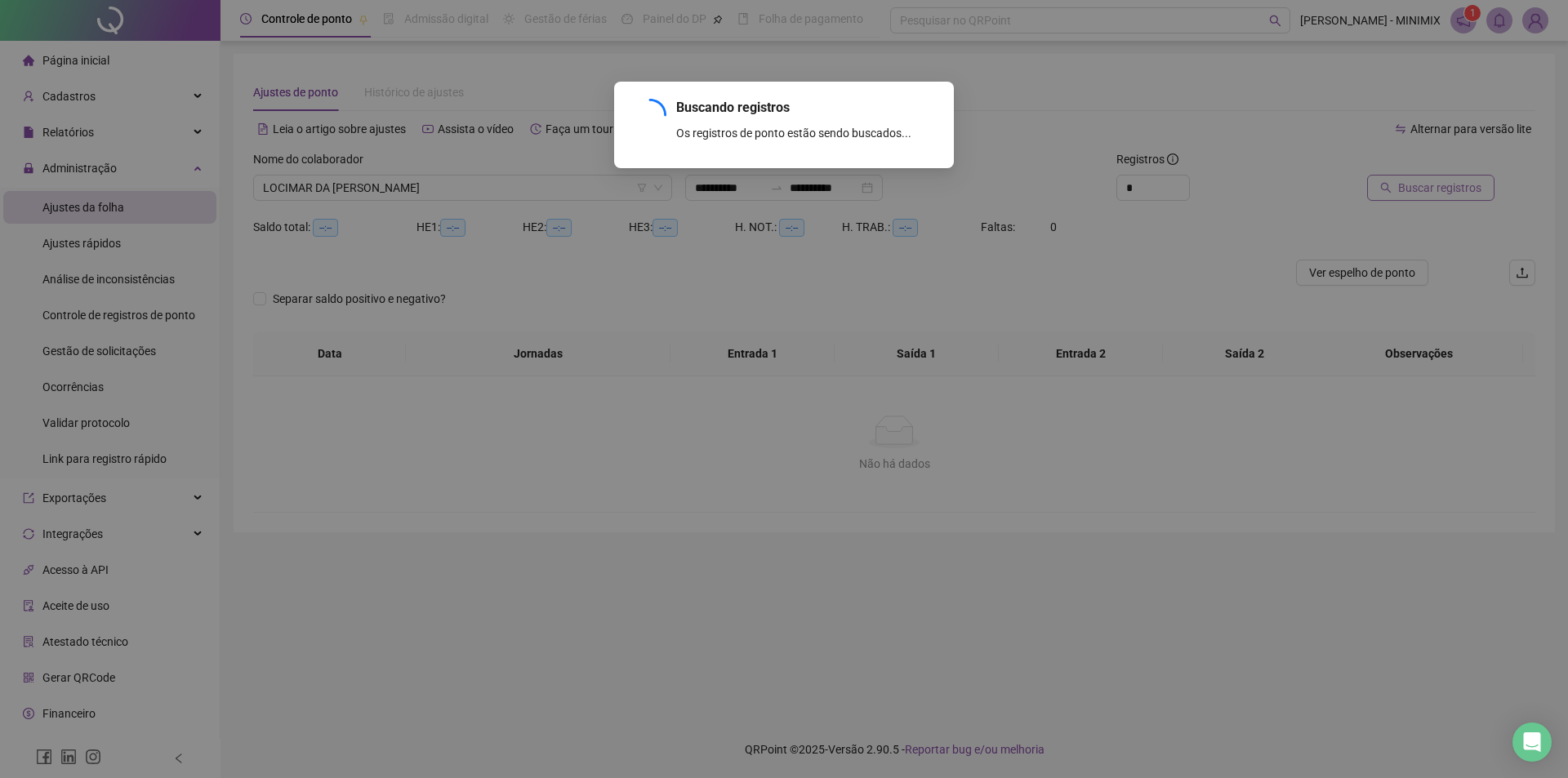
click at [1406, 176] on div "Buscando registros Os registros de ponto estão sendo buscados... OK" at bounding box center [784, 389] width 1568 height 778
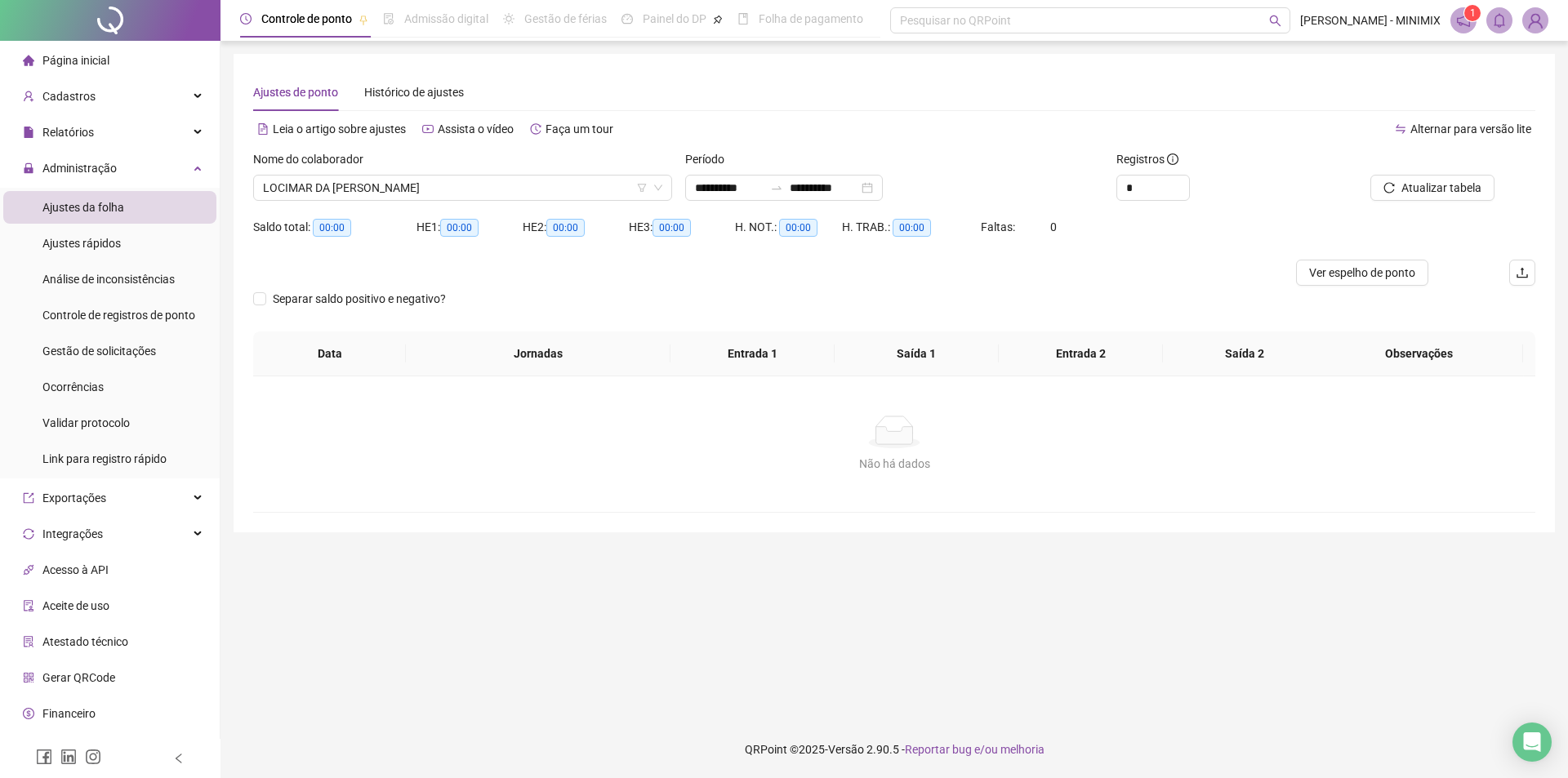
click at [520, 246] on div "HE 1: 00:00" at bounding box center [469, 236] width 106 height 46
click at [71, 250] on span "Ajustes rápidos" at bounding box center [82, 243] width 79 height 13
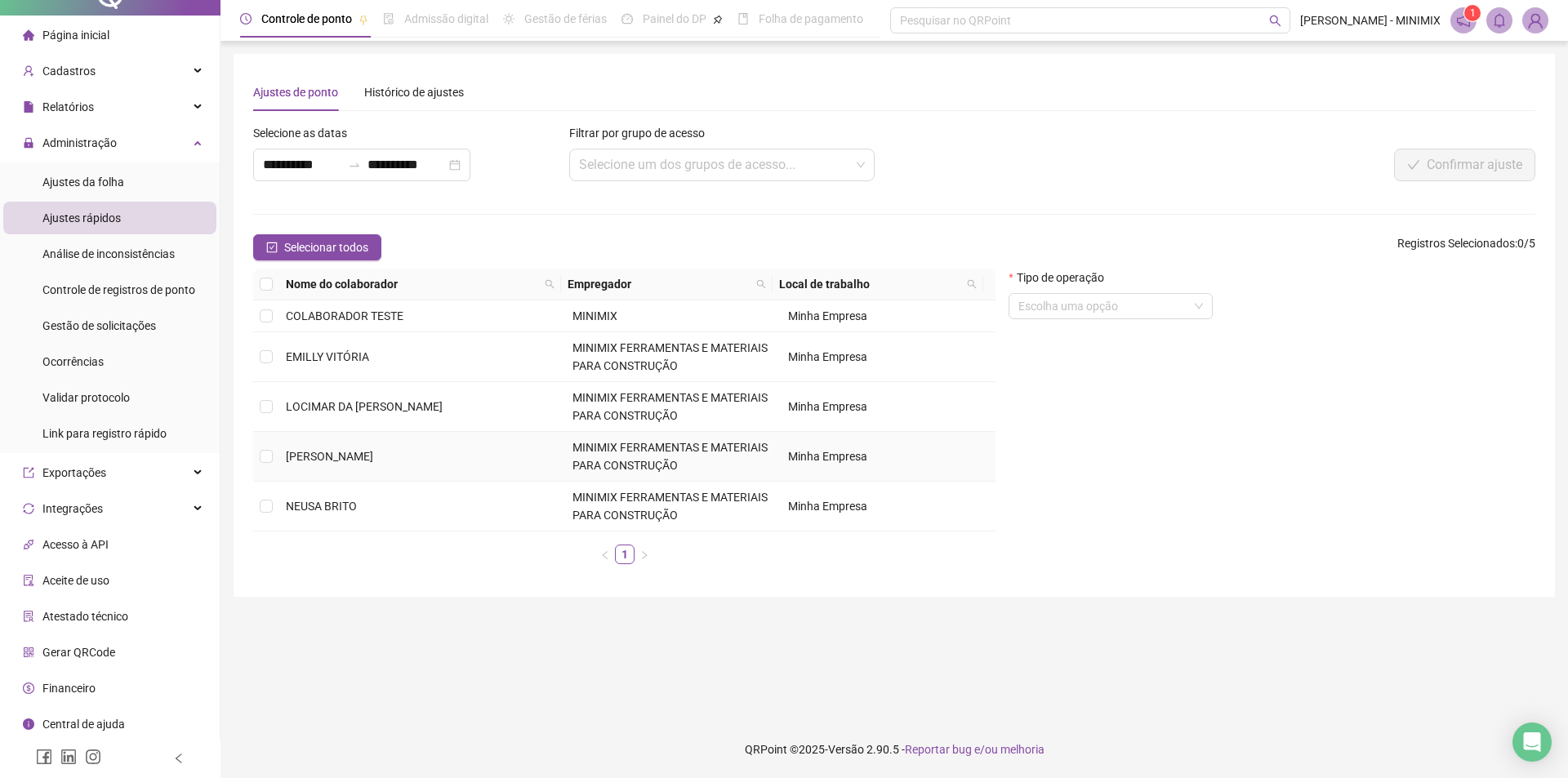
scroll to position [27, 0]
click at [312, 415] on td "LOCIMAR DA [PERSON_NAME]" at bounding box center [422, 407] width 287 height 50
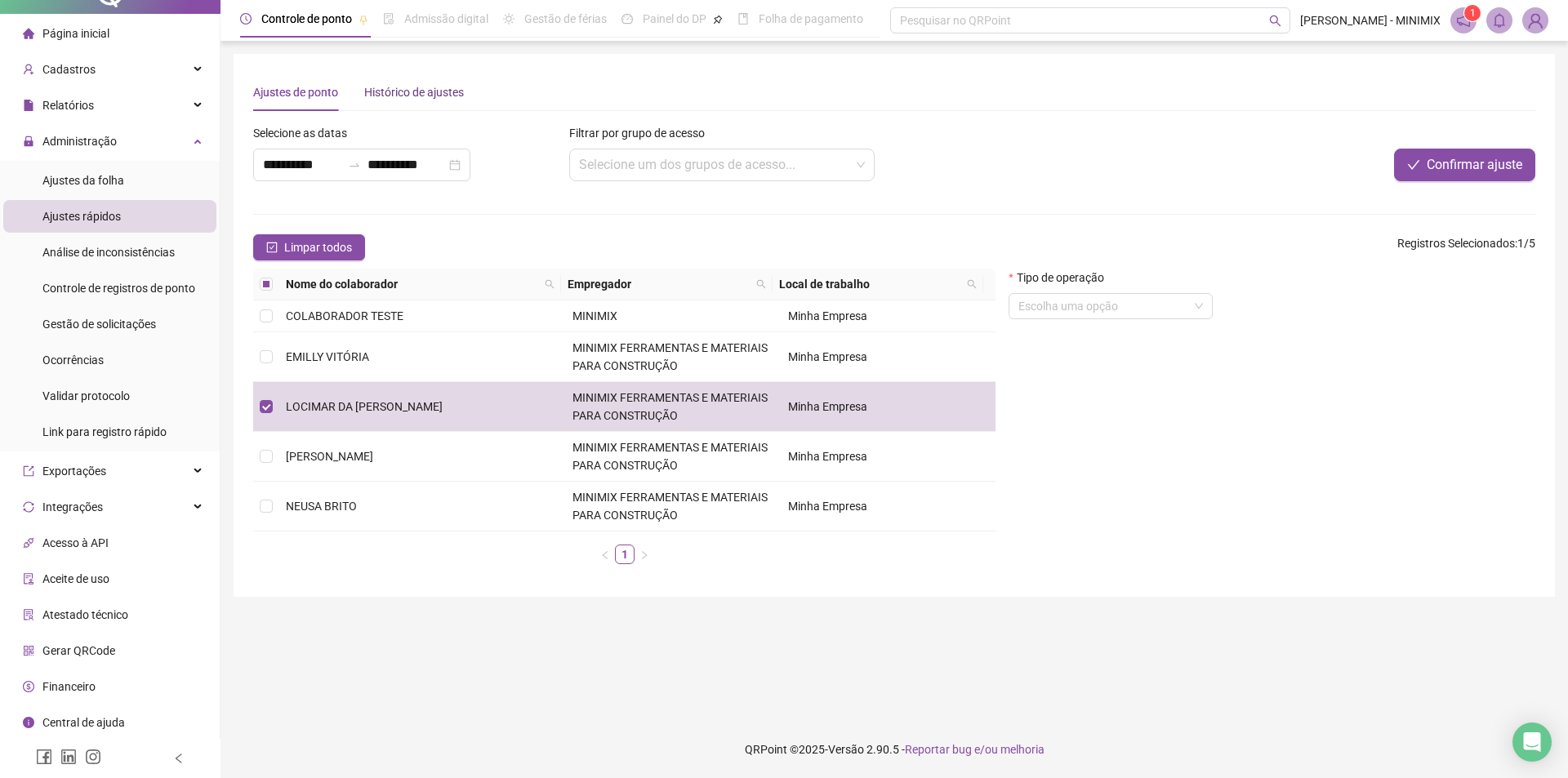
click at [416, 91] on div "Histórico de ajustes" at bounding box center [414, 93] width 99 height 18
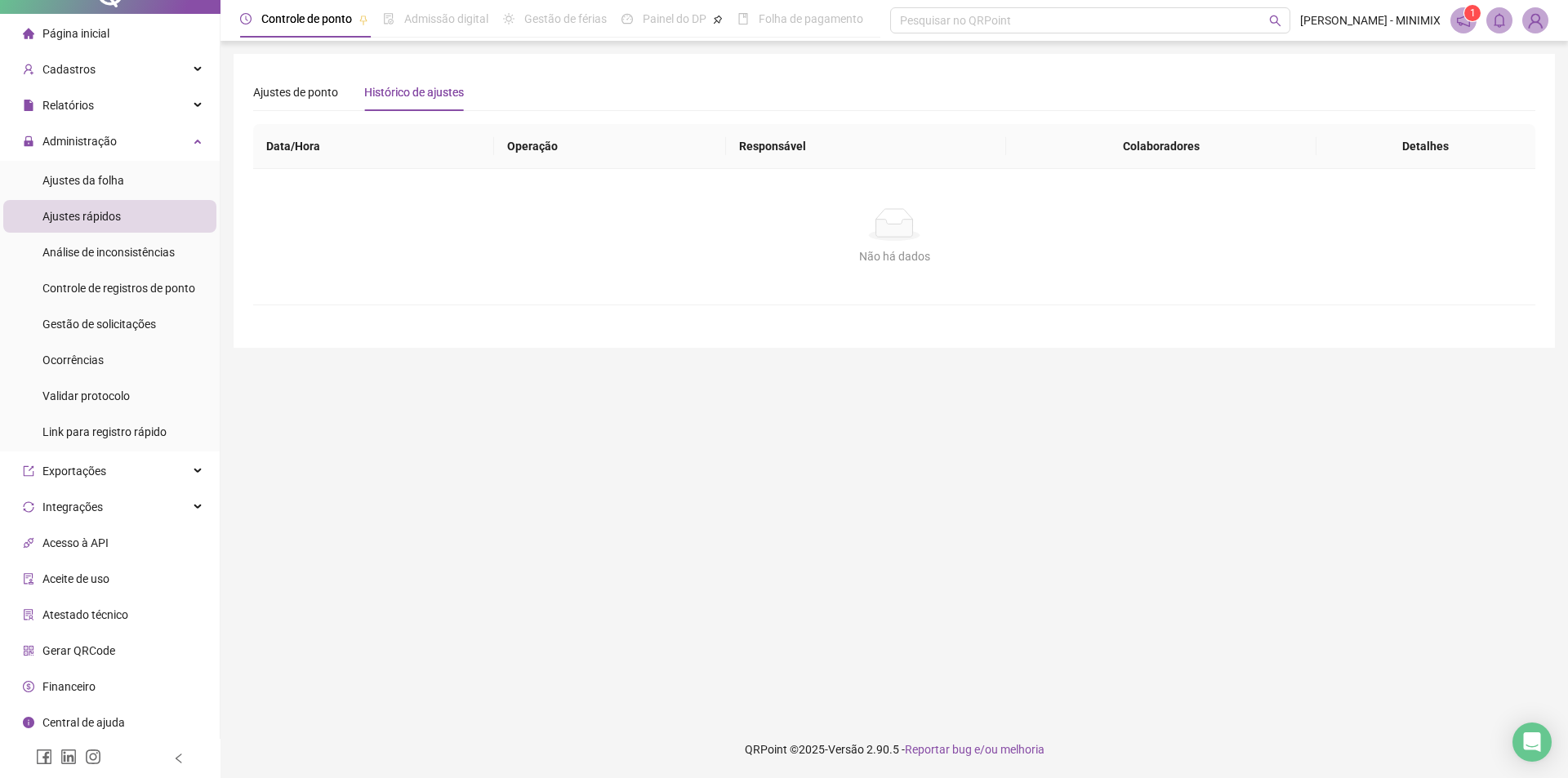
drag, startPoint x: 458, startPoint y: 154, endPoint x: 468, endPoint y: 181, distance: 28.8
click at [462, 172] on table "Data/Hora Operação Responsável Colaboradores Detalhes Não há dados Não há dados" at bounding box center [894, 215] width 1281 height 181
click at [469, 189] on div "Não há dados Não há dados" at bounding box center [894, 236] width 1281 height 135
click at [1432, 331] on div "**********" at bounding box center [894, 201] width 1321 height 294
click at [301, 99] on div "Ajustes de ponto" at bounding box center [296, 93] width 85 height 18
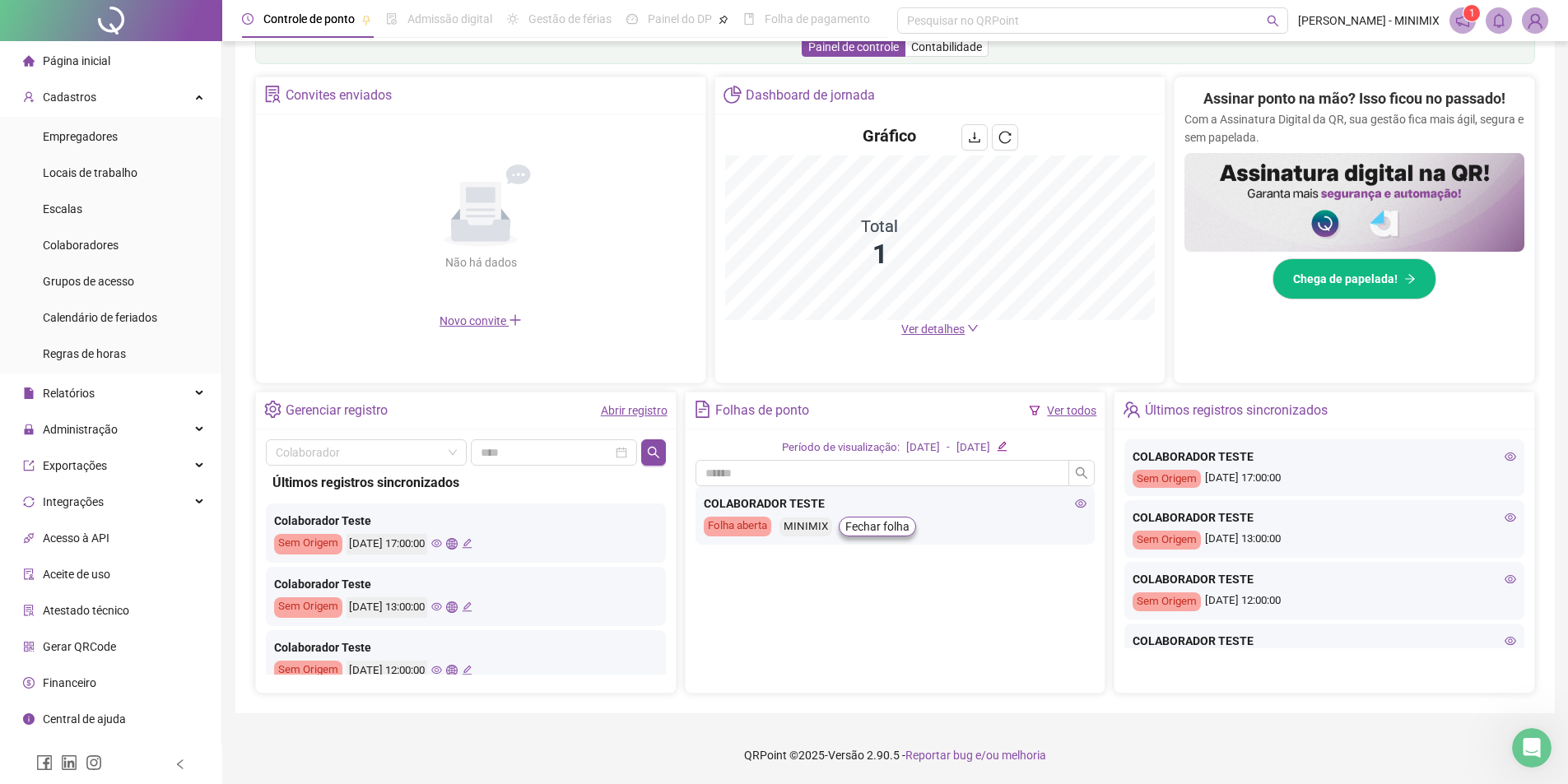
scroll to position [287, 0]
click at [105, 429] on span "Administração" at bounding box center [80, 429] width 75 height 13
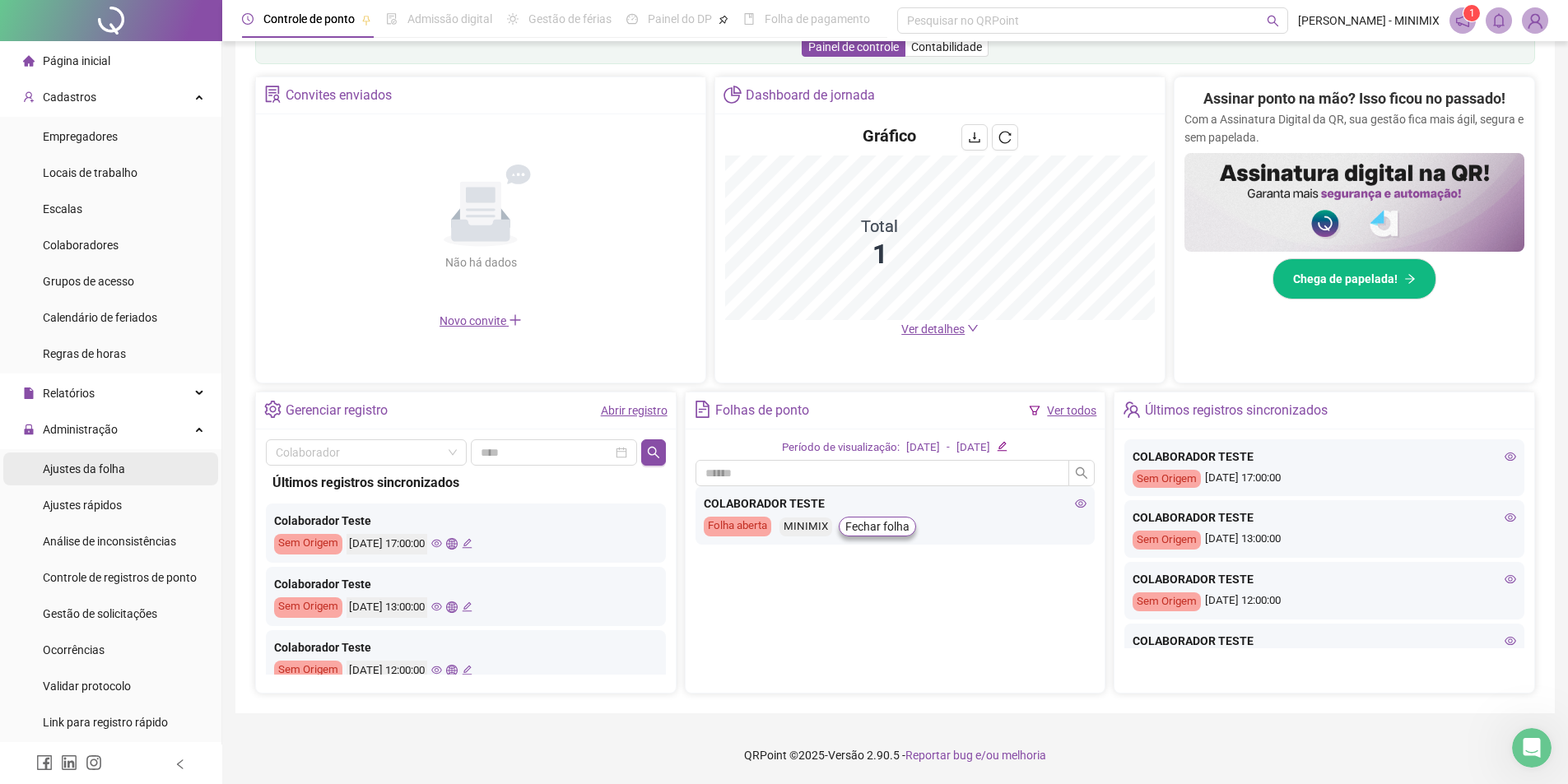
click at [122, 471] on span "Ajustes da folha" at bounding box center [84, 469] width 83 height 13
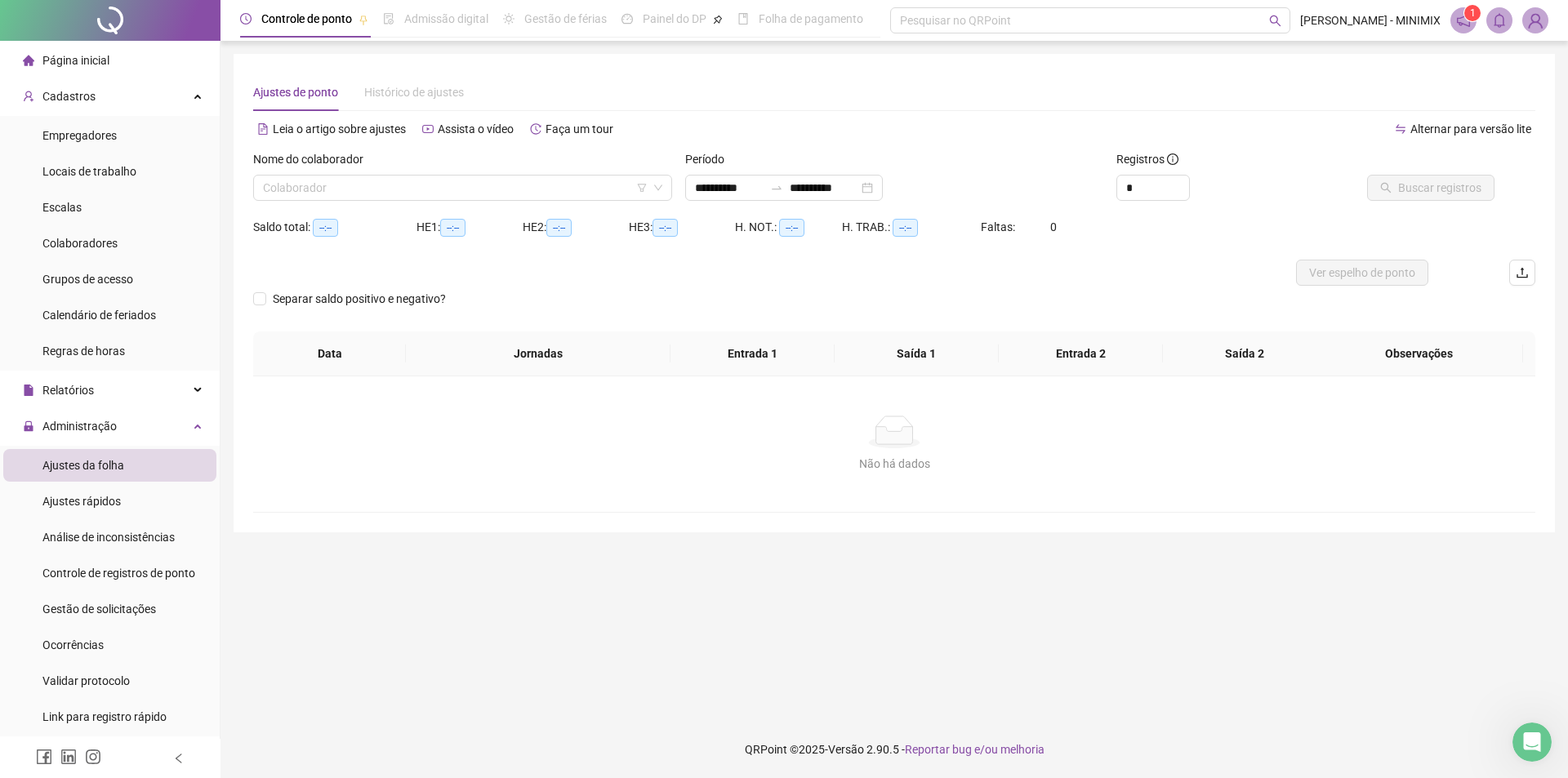
type input "**********"
click at [62, 500] on span "Ajustes rápidos" at bounding box center [82, 501] width 79 height 13
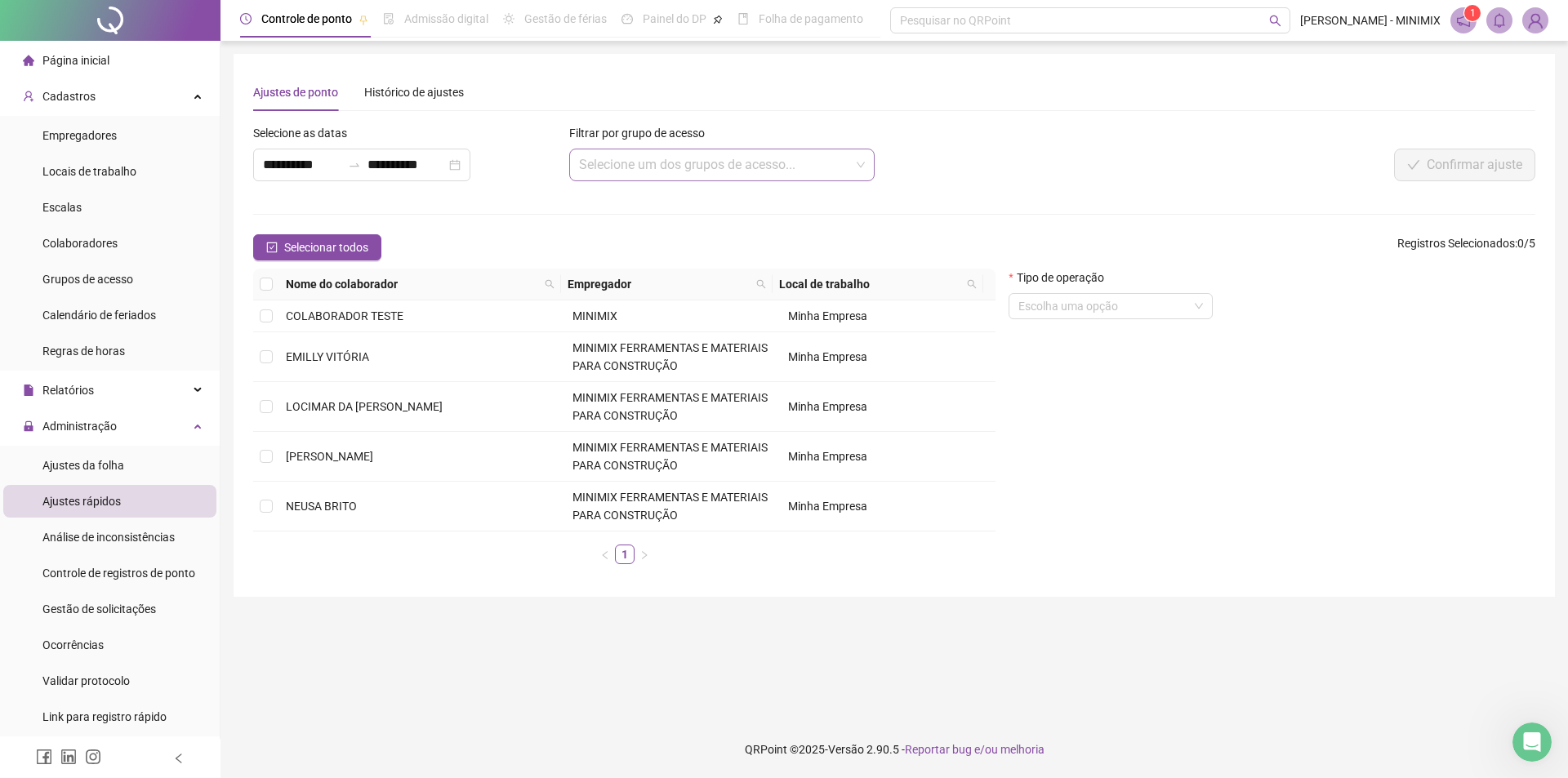
drag, startPoint x: 695, startPoint y: 159, endPoint x: 705, endPoint y: 167, distance: 12.8
click at [705, 167] on input "search" at bounding box center [714, 165] width 271 height 31
click at [707, 164] on input "search" at bounding box center [714, 165] width 271 height 31
click at [401, 108] on div "Histórico de ajustes" at bounding box center [414, 92] width 99 height 38
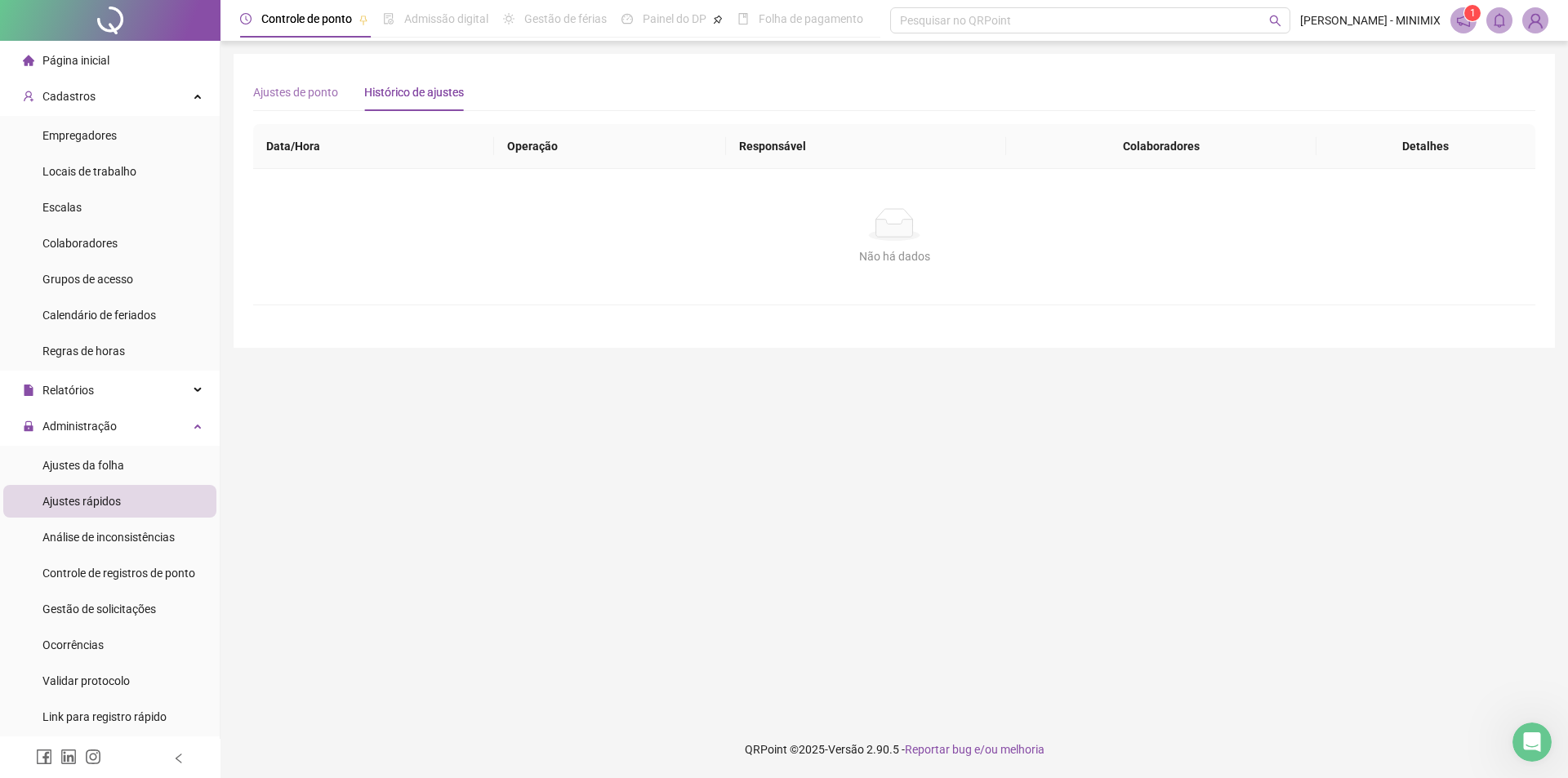
click at [305, 102] on div "Ajustes de ponto" at bounding box center [296, 92] width 85 height 38
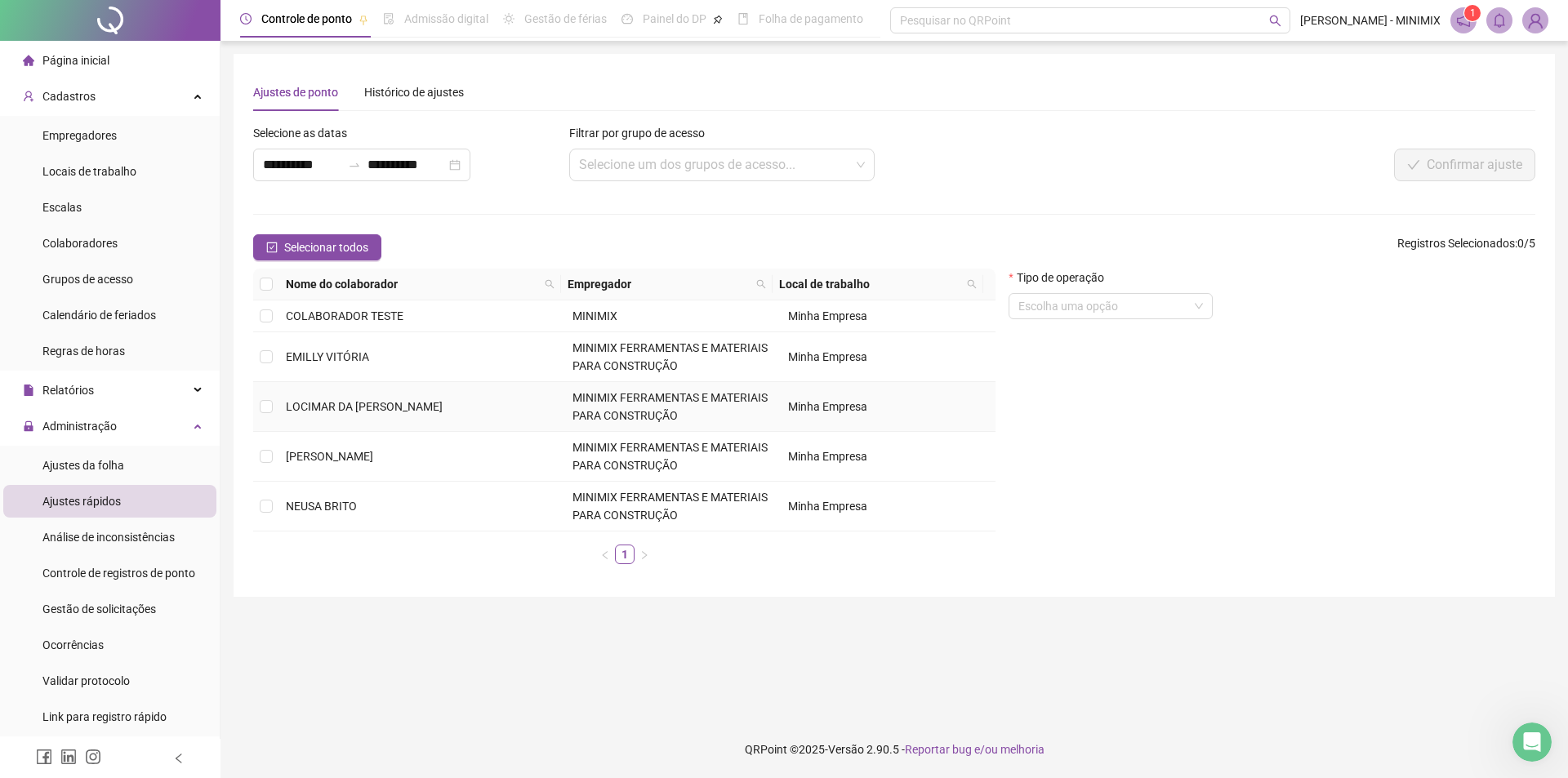
click at [396, 420] on td "LOCIMAR DA [PERSON_NAME]" at bounding box center [422, 407] width 287 height 50
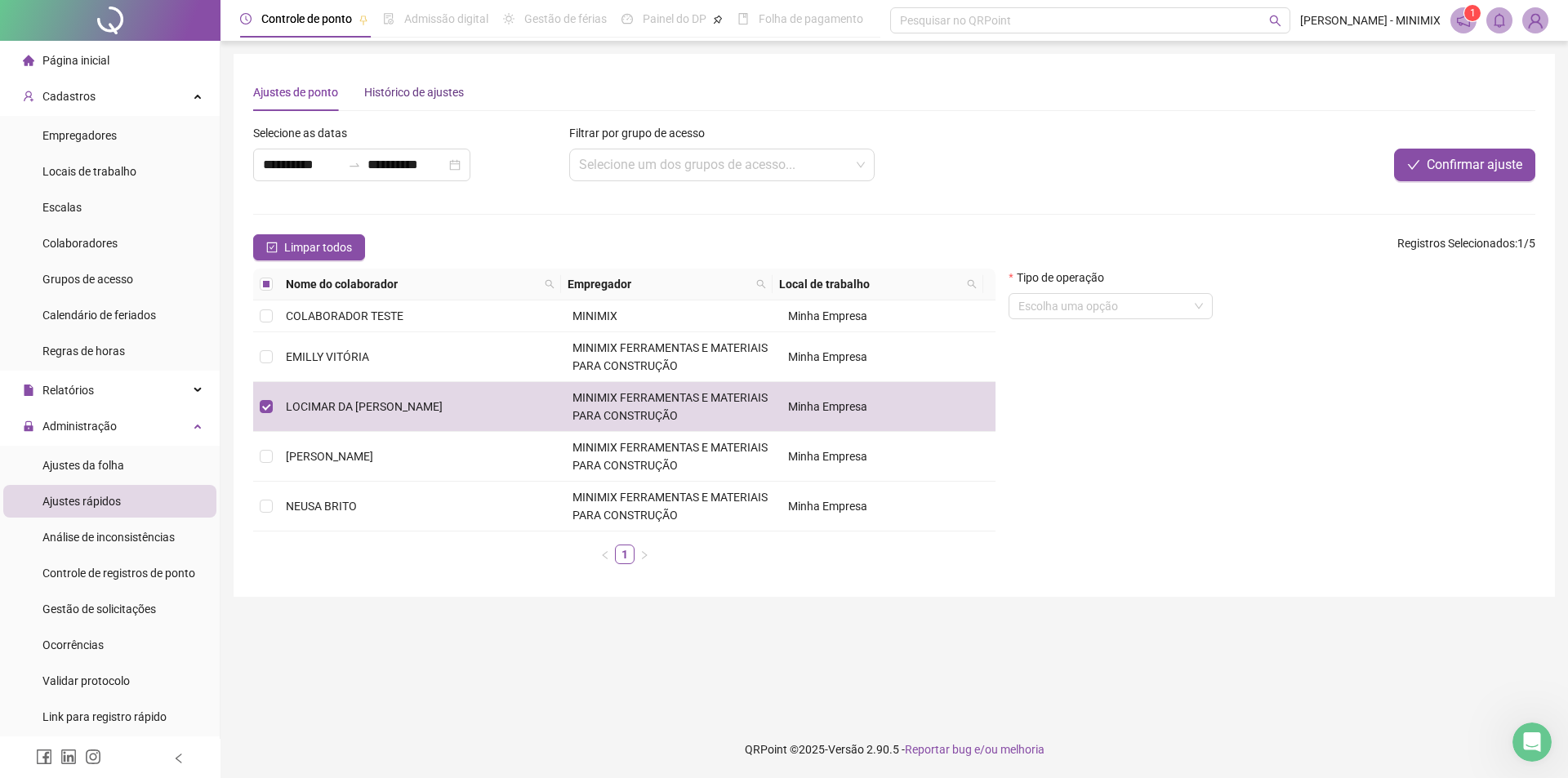
click at [414, 88] on div "Histórico de ajustes" at bounding box center [414, 93] width 99 height 18
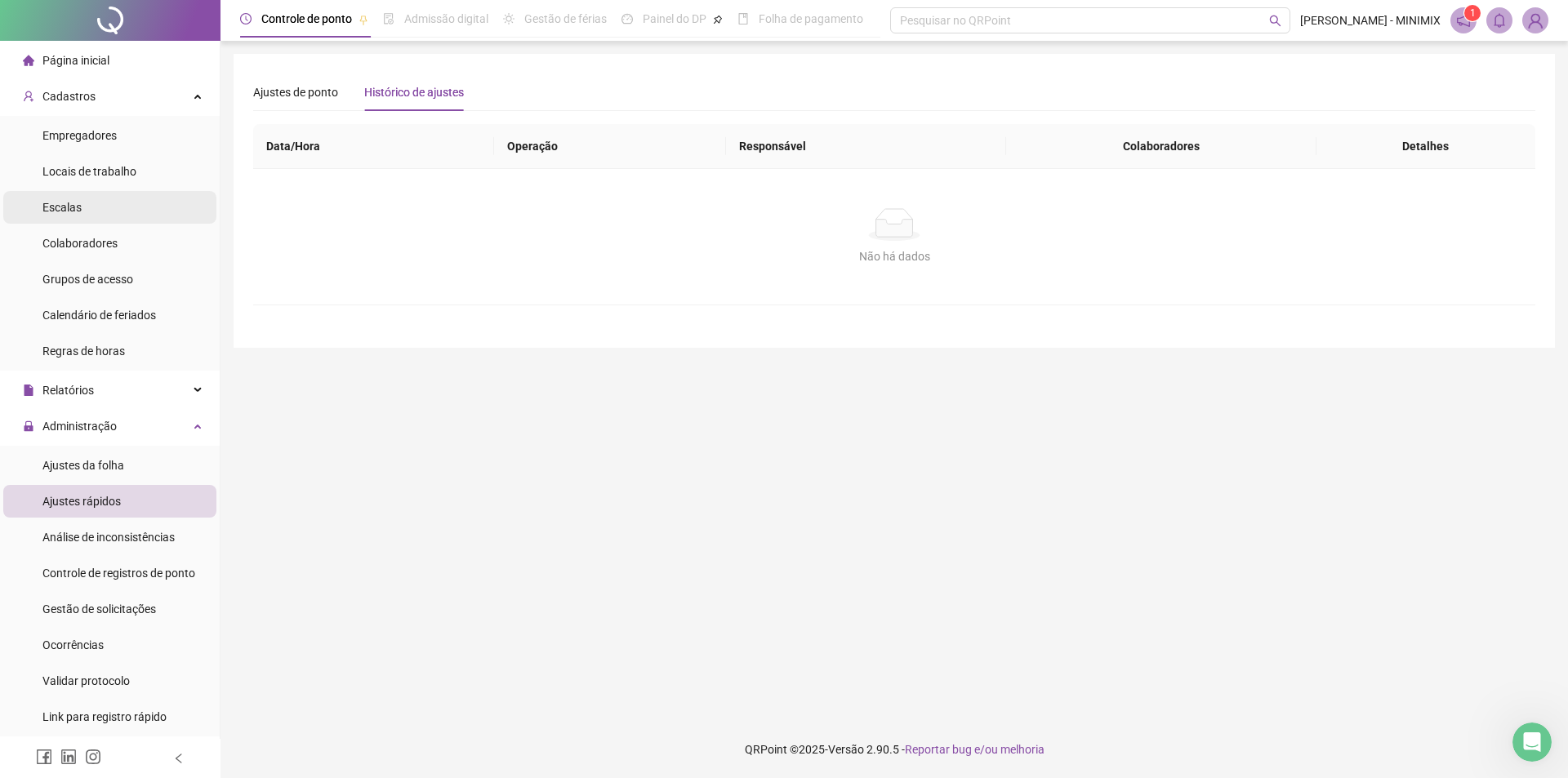
click at [79, 201] on li "Escalas" at bounding box center [109, 207] width 213 height 33
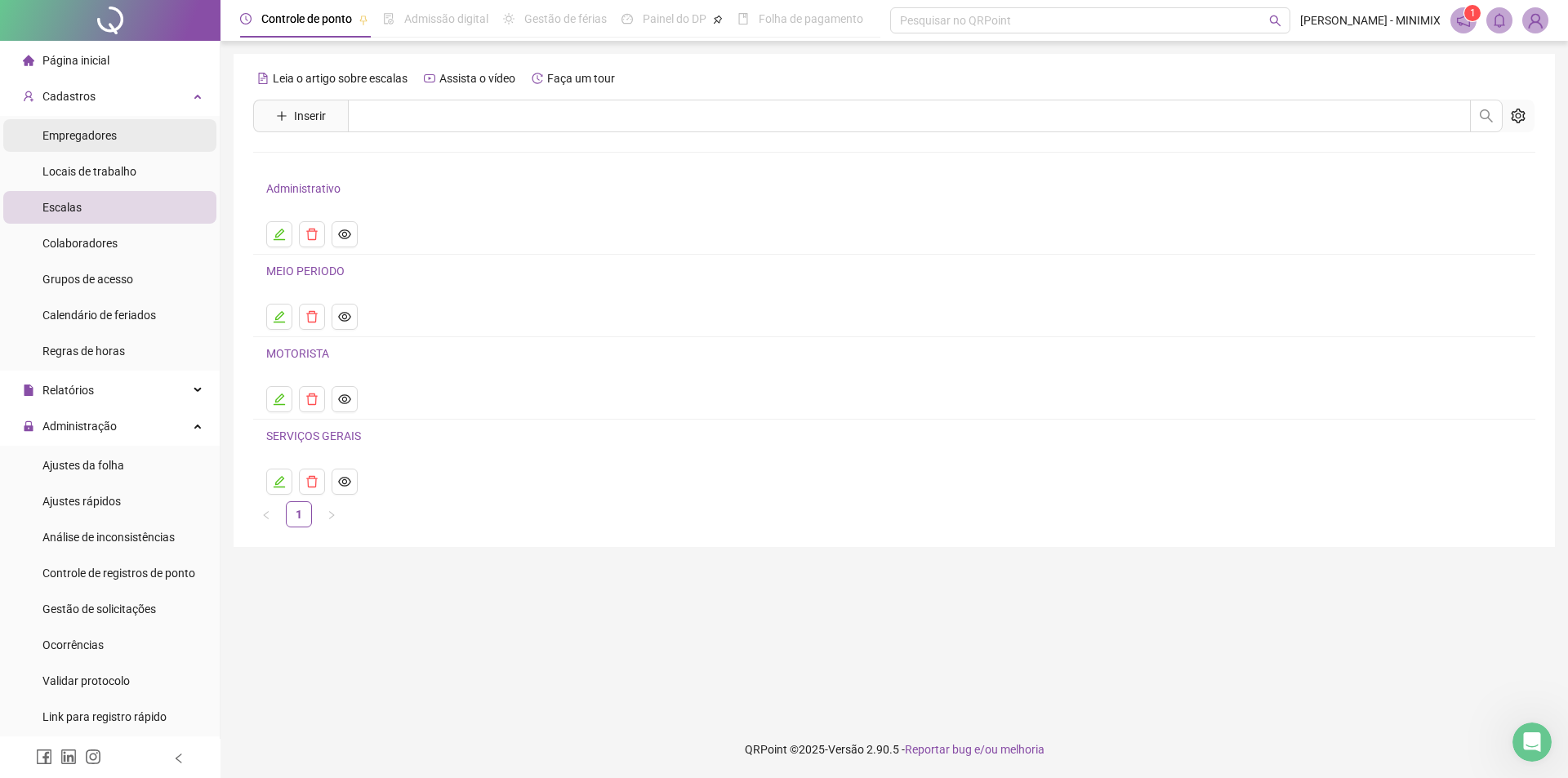
click at [97, 142] on span "Empregadores" at bounding box center [79, 135] width 74 height 13
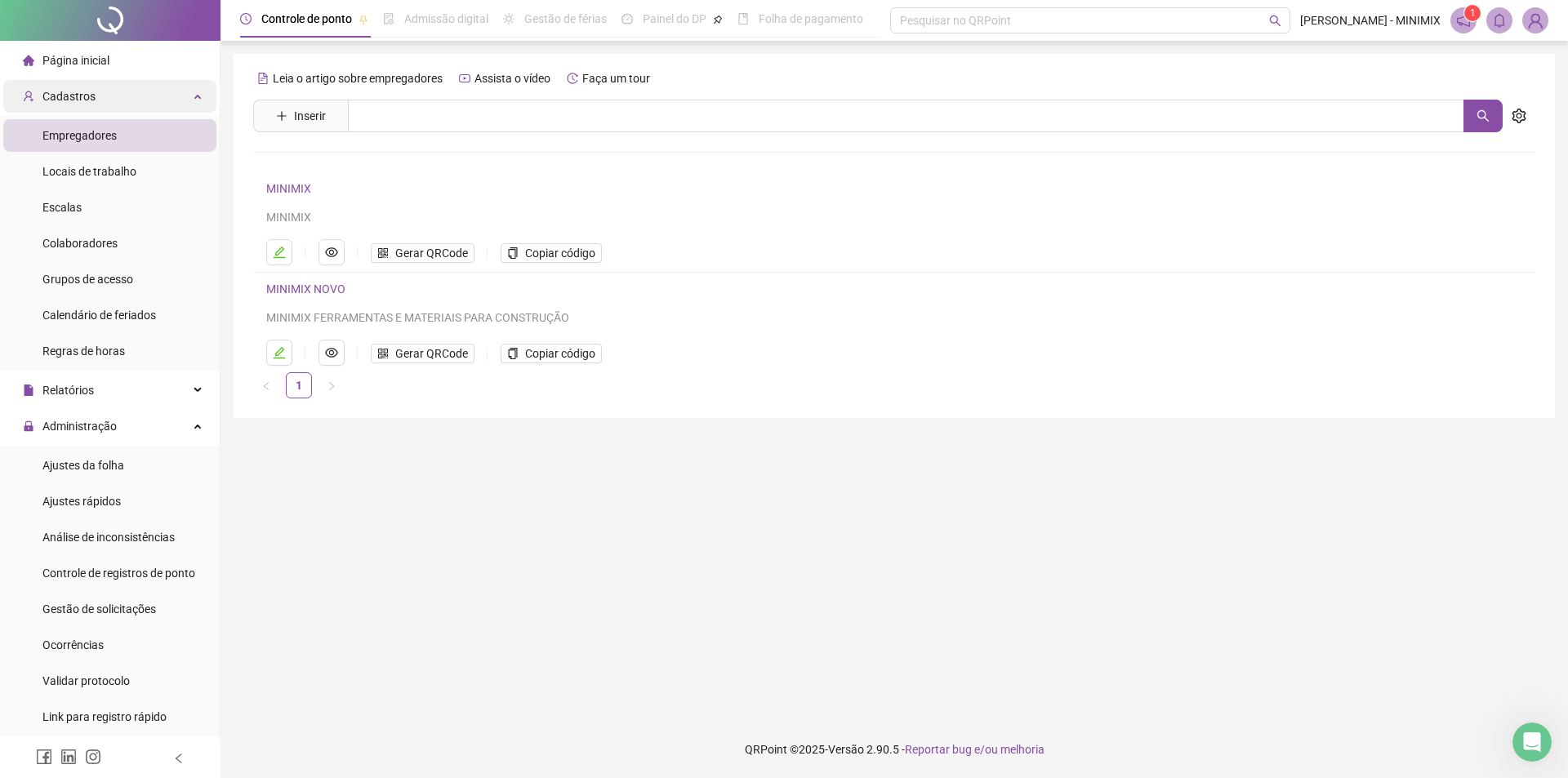
click at [93, 107] on div "Cadastros" at bounding box center [109, 96] width 213 height 33
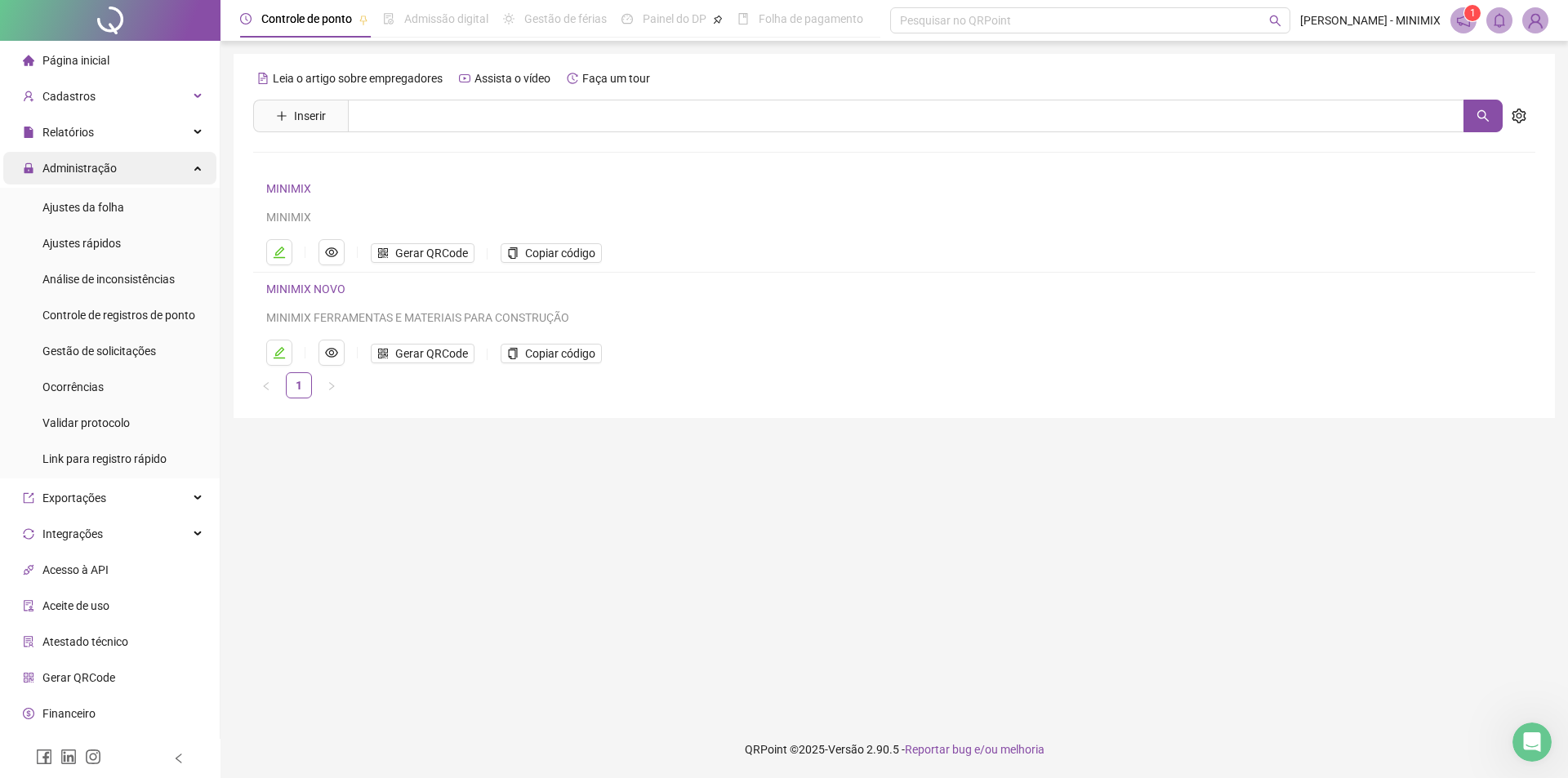
click at [104, 164] on span "Administração" at bounding box center [79, 169] width 74 height 13
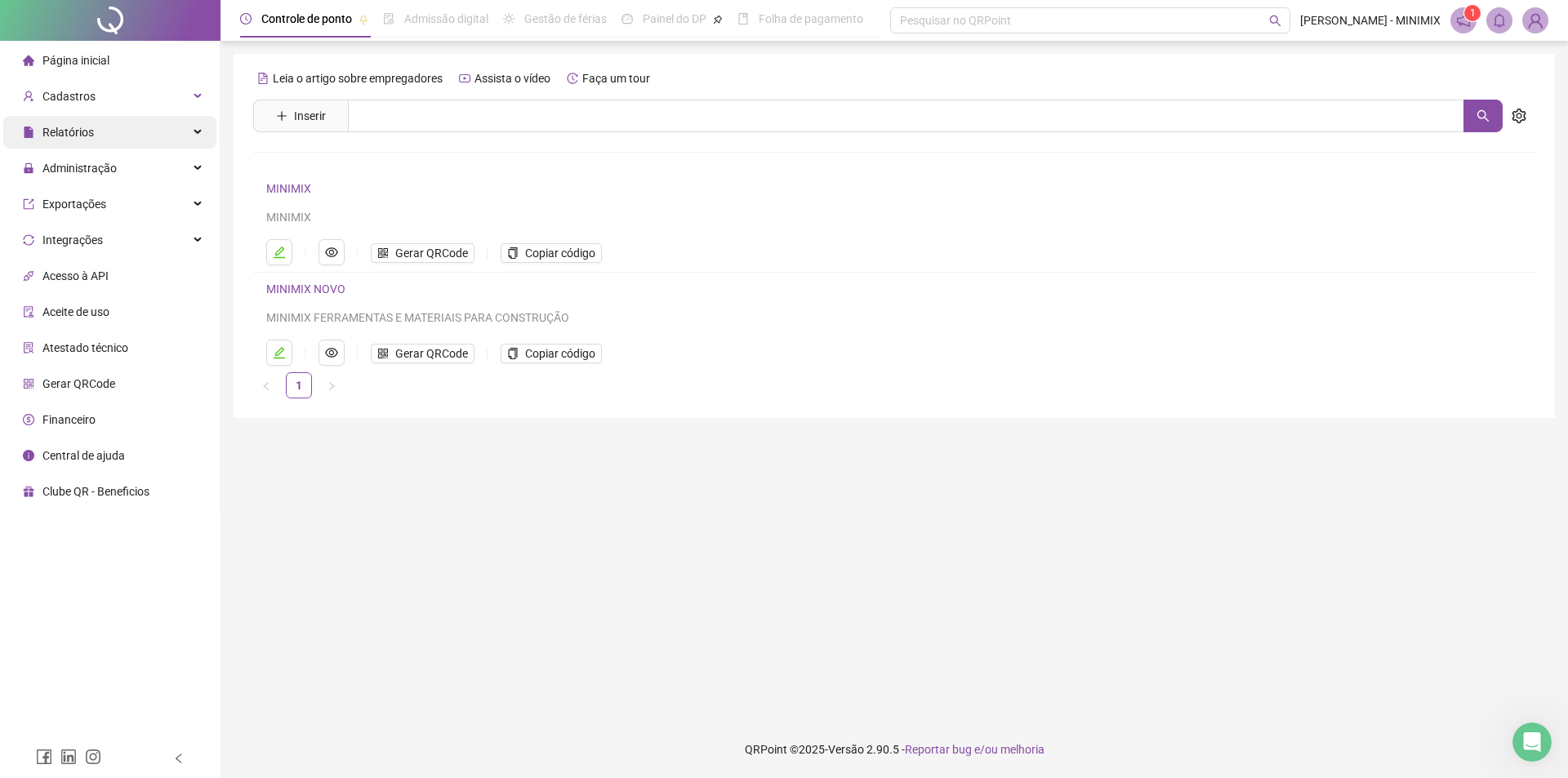
click at [109, 130] on div "Relatórios" at bounding box center [109, 132] width 213 height 33
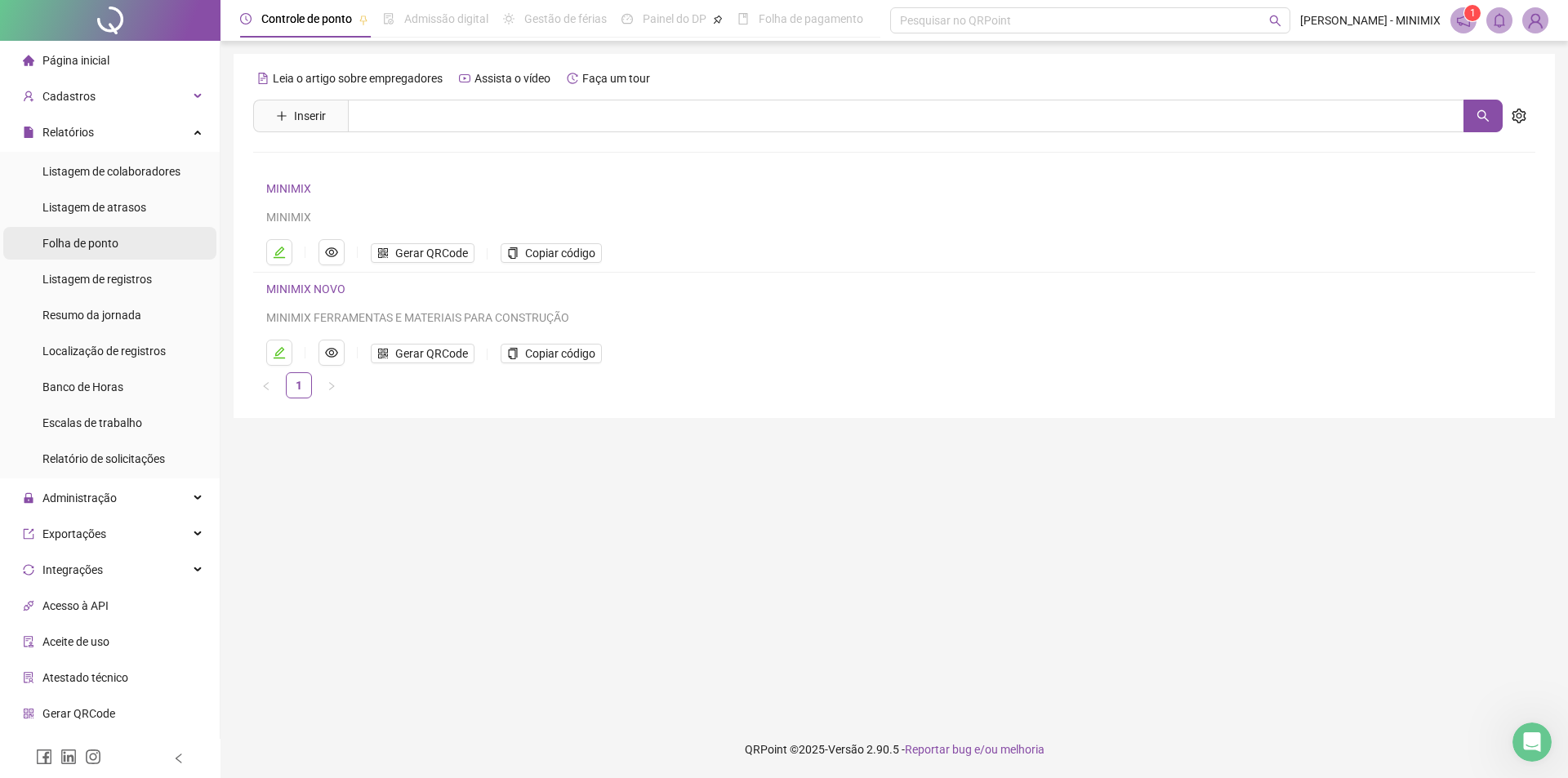
click at [90, 242] on span "Folha de ponto" at bounding box center [80, 243] width 76 height 13
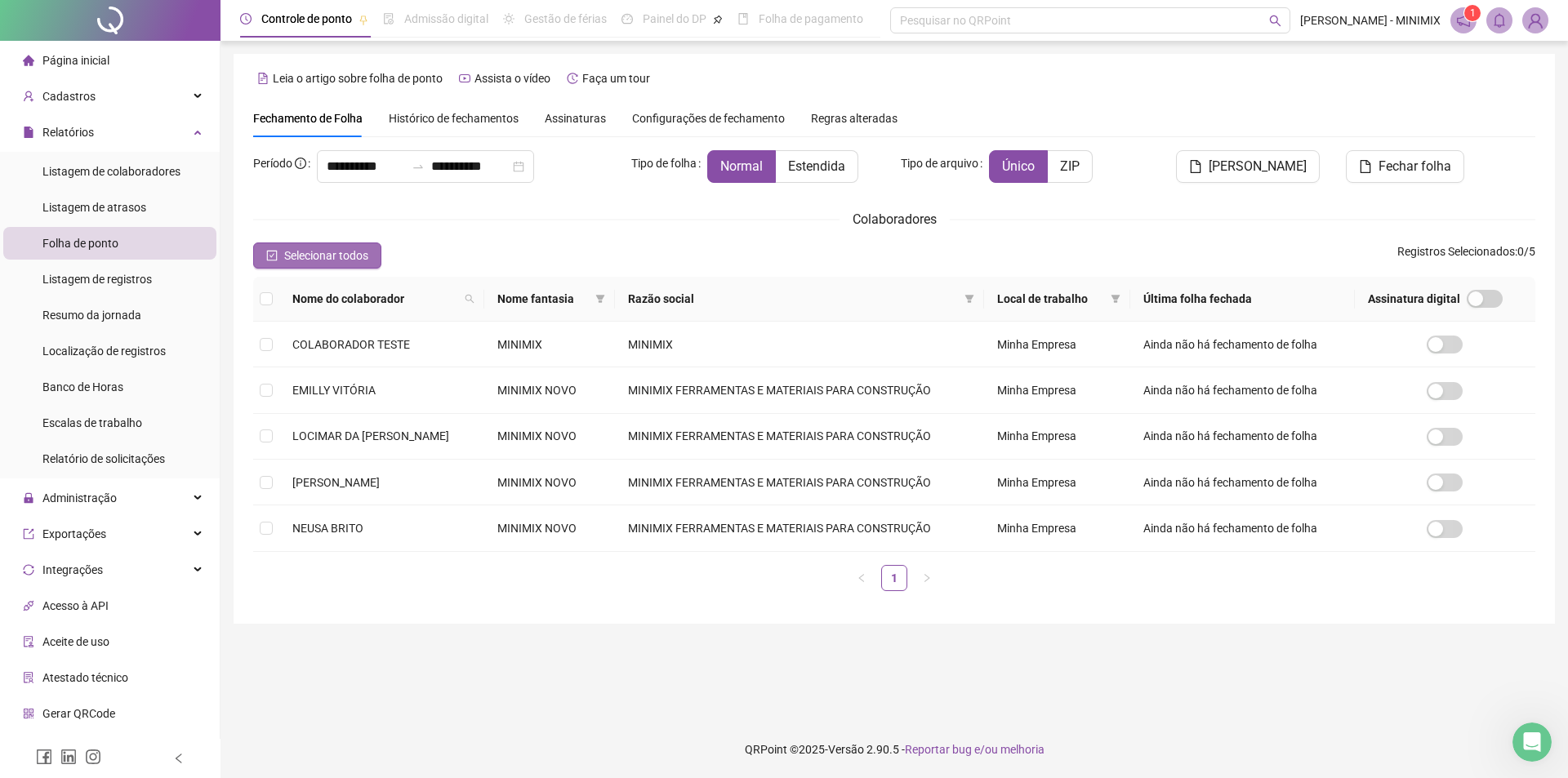
click at [303, 256] on span "Selecionar todos" at bounding box center [326, 256] width 84 height 18
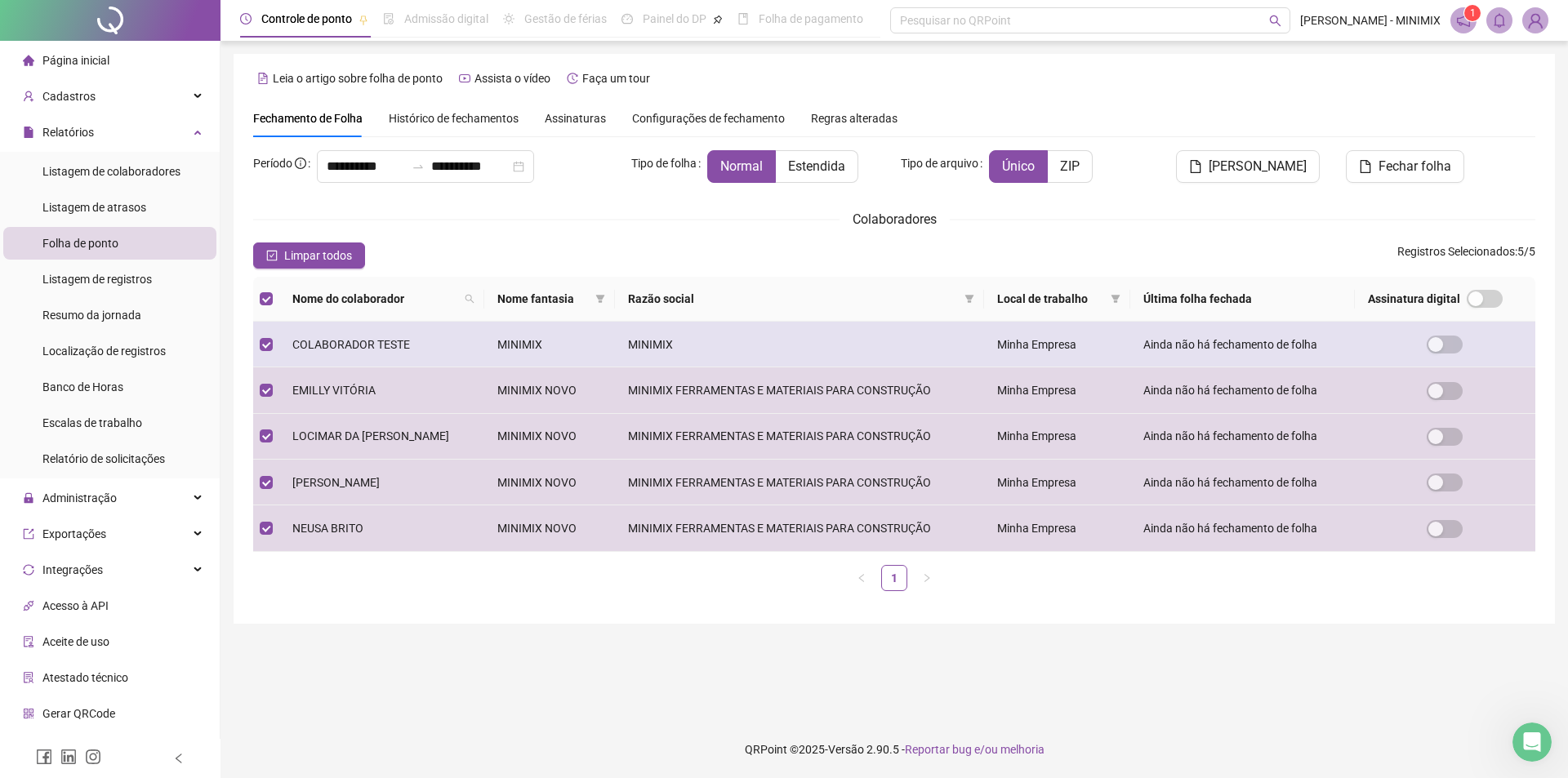
click at [314, 355] on td "COLABORADOR TESTE" at bounding box center [381, 344] width 205 height 46
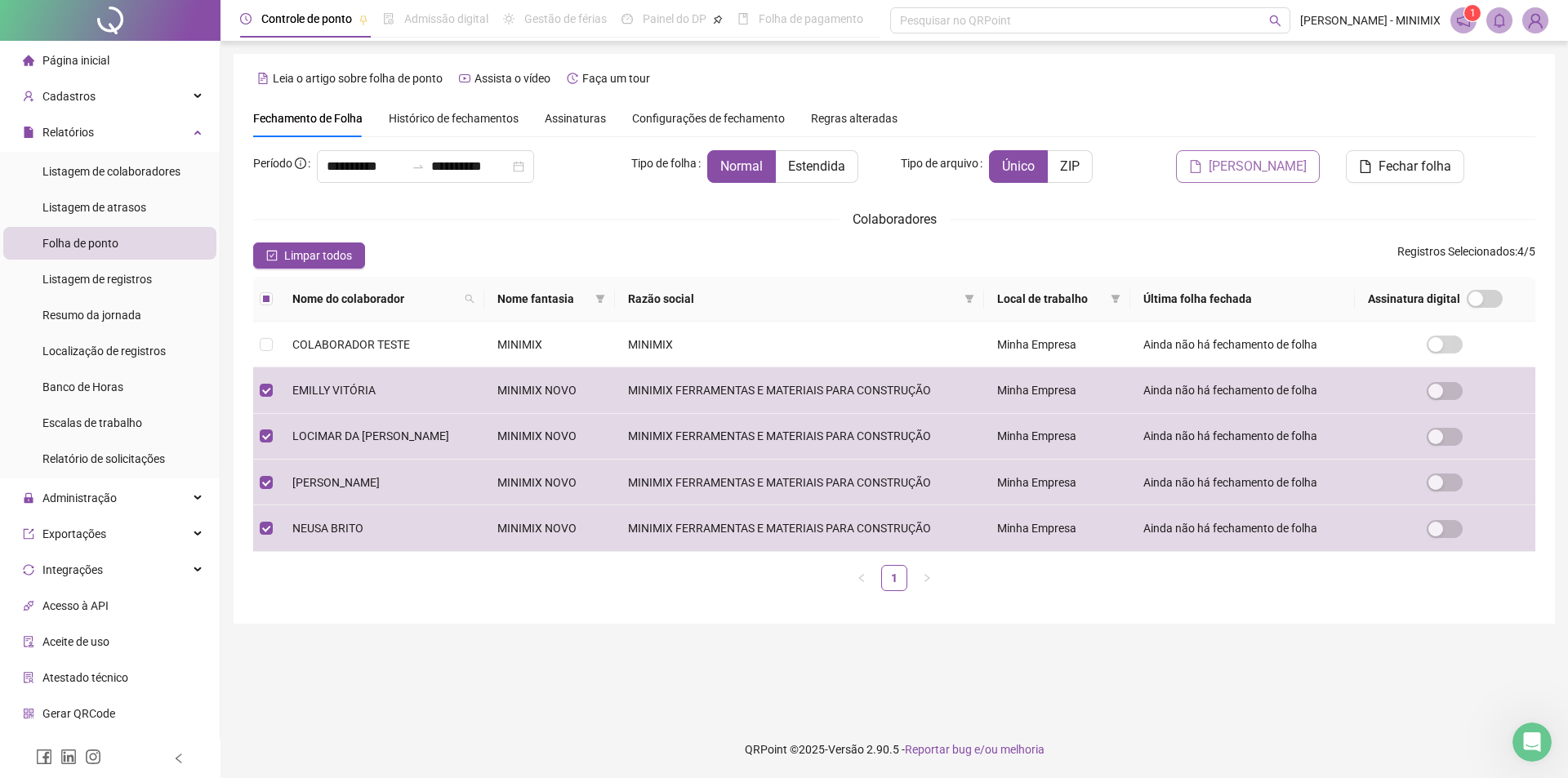
click at [1299, 170] on span "Gerar espelho" at bounding box center [1257, 166] width 98 height 19
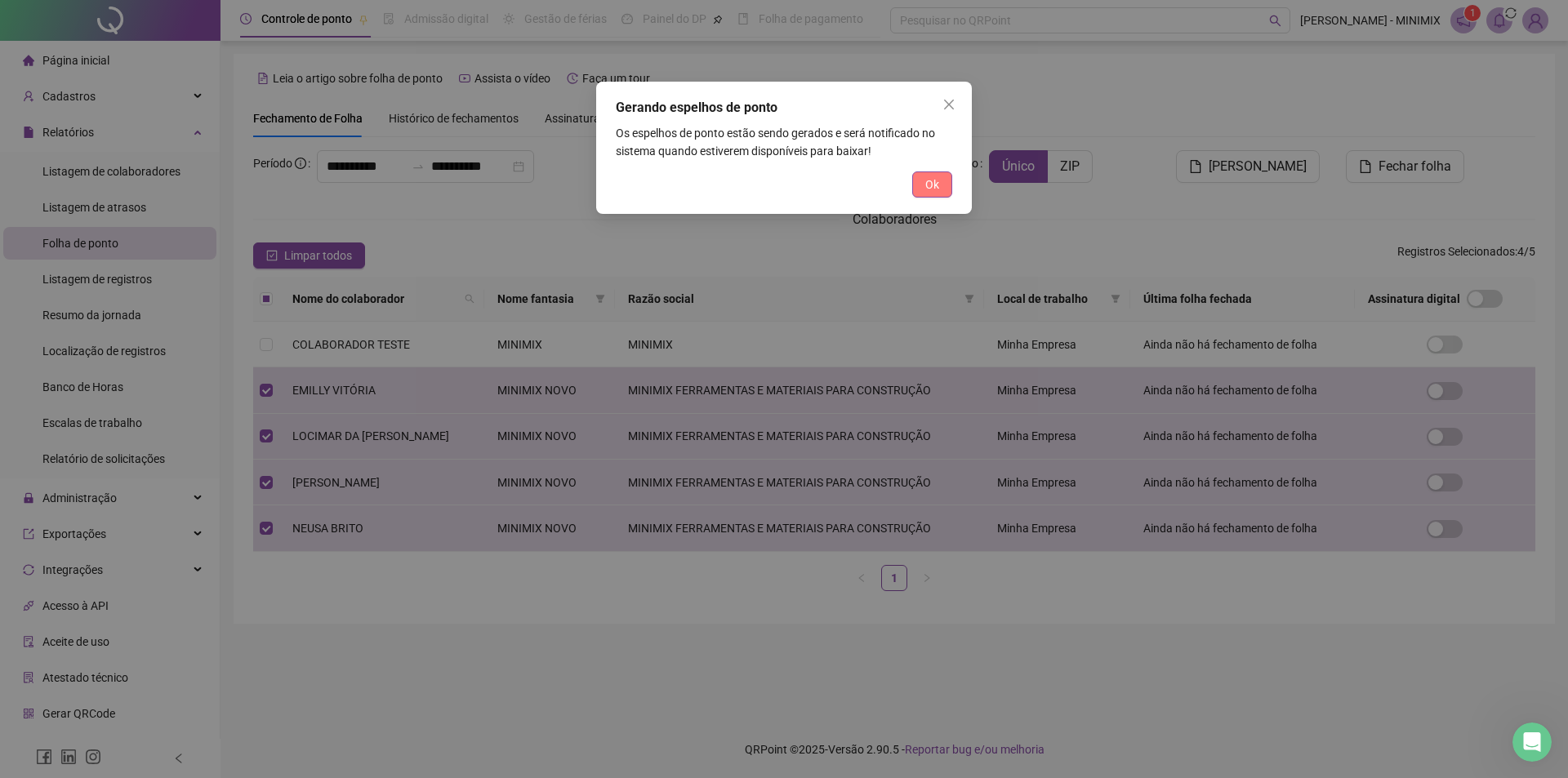
click at [915, 191] on button "Ok" at bounding box center [932, 184] width 40 height 26
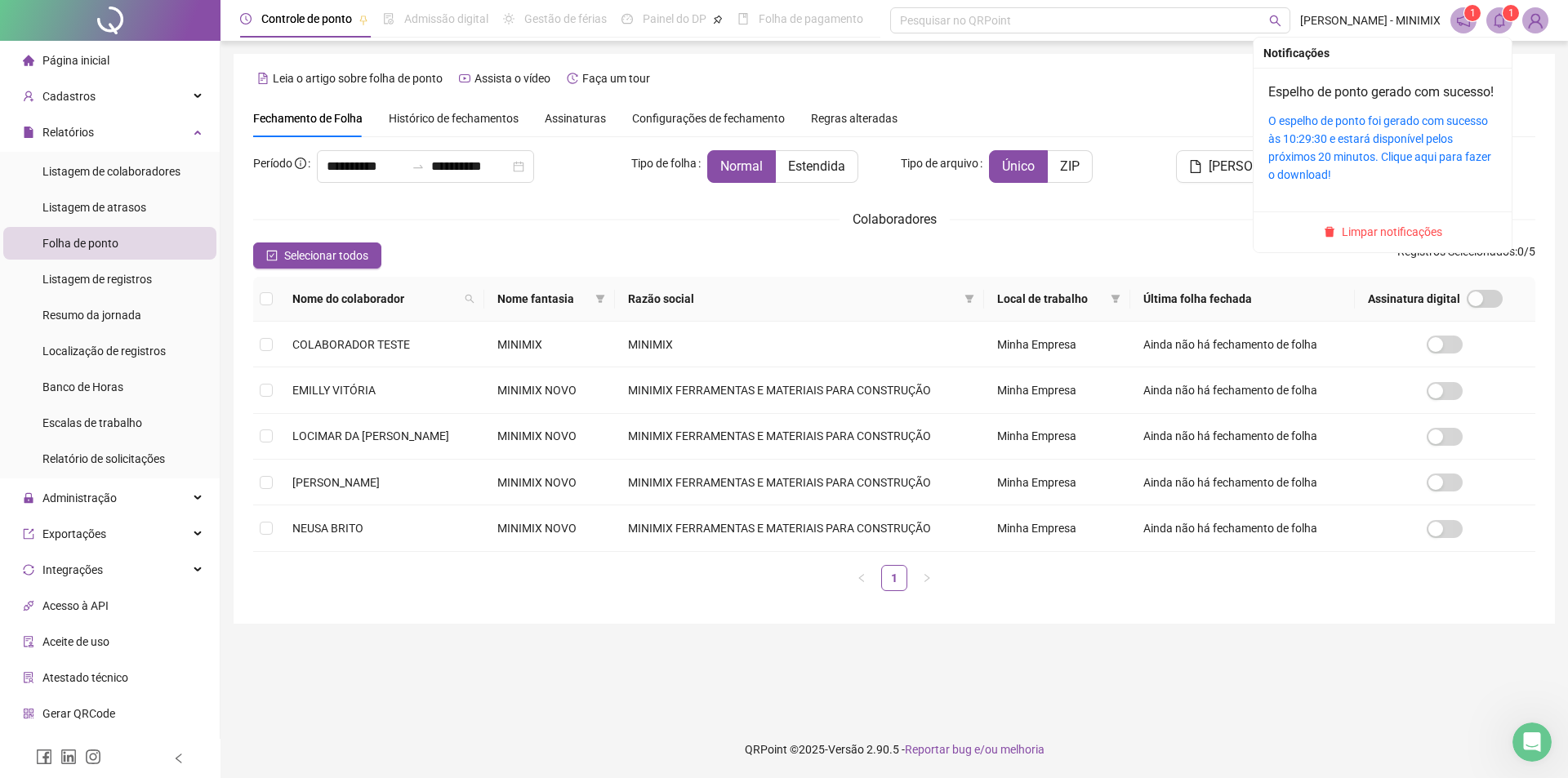
click at [1498, 18] on icon "bell" at bounding box center [1499, 21] width 15 height 15
click at [1378, 157] on link "O espelho de ponto foi gerado com sucesso às 10:29:30 e estará disponível pelos…" at bounding box center [1379, 148] width 223 height 67
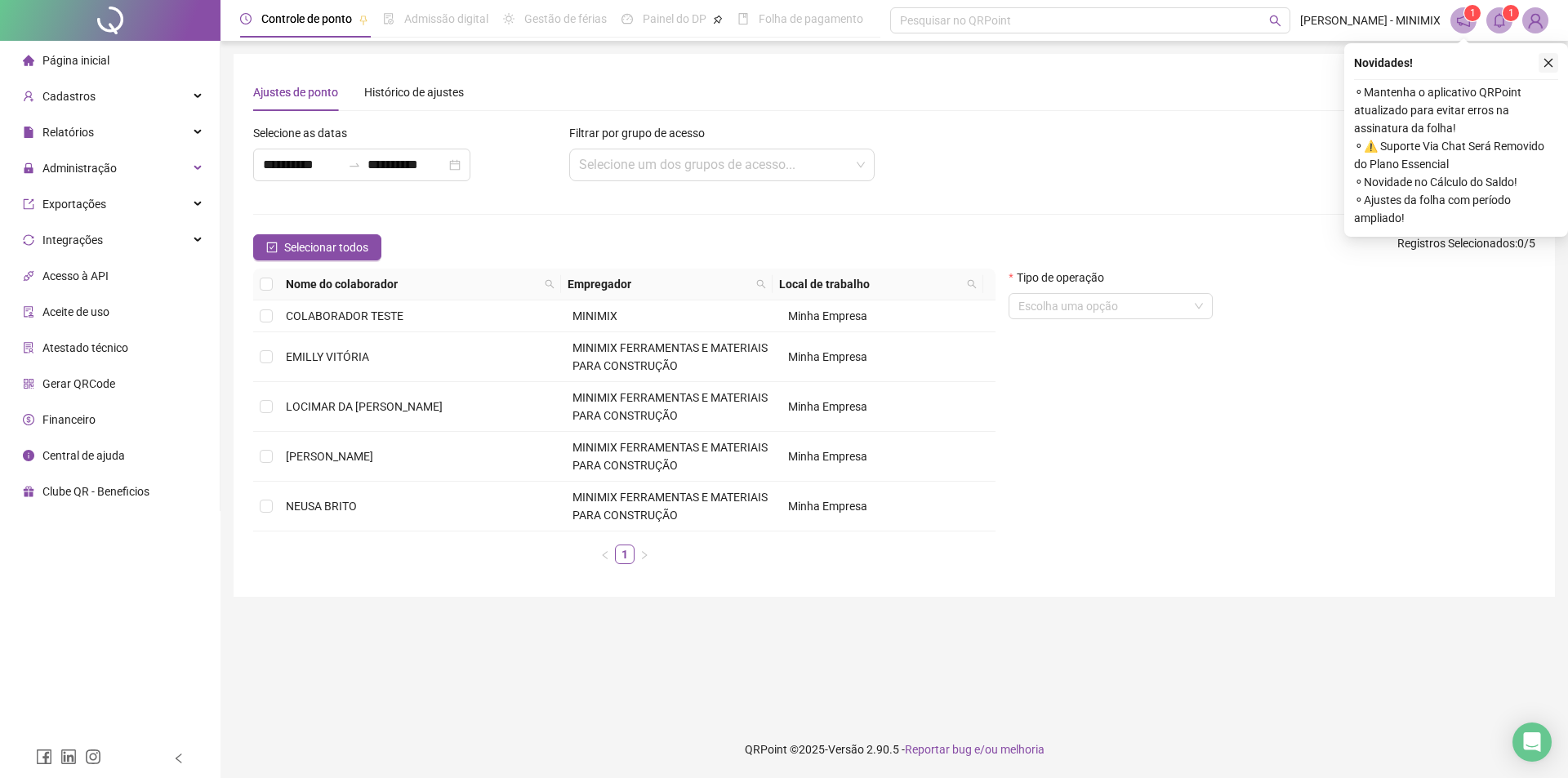
click at [1545, 54] on button "button" at bounding box center [1547, 63] width 19 height 19
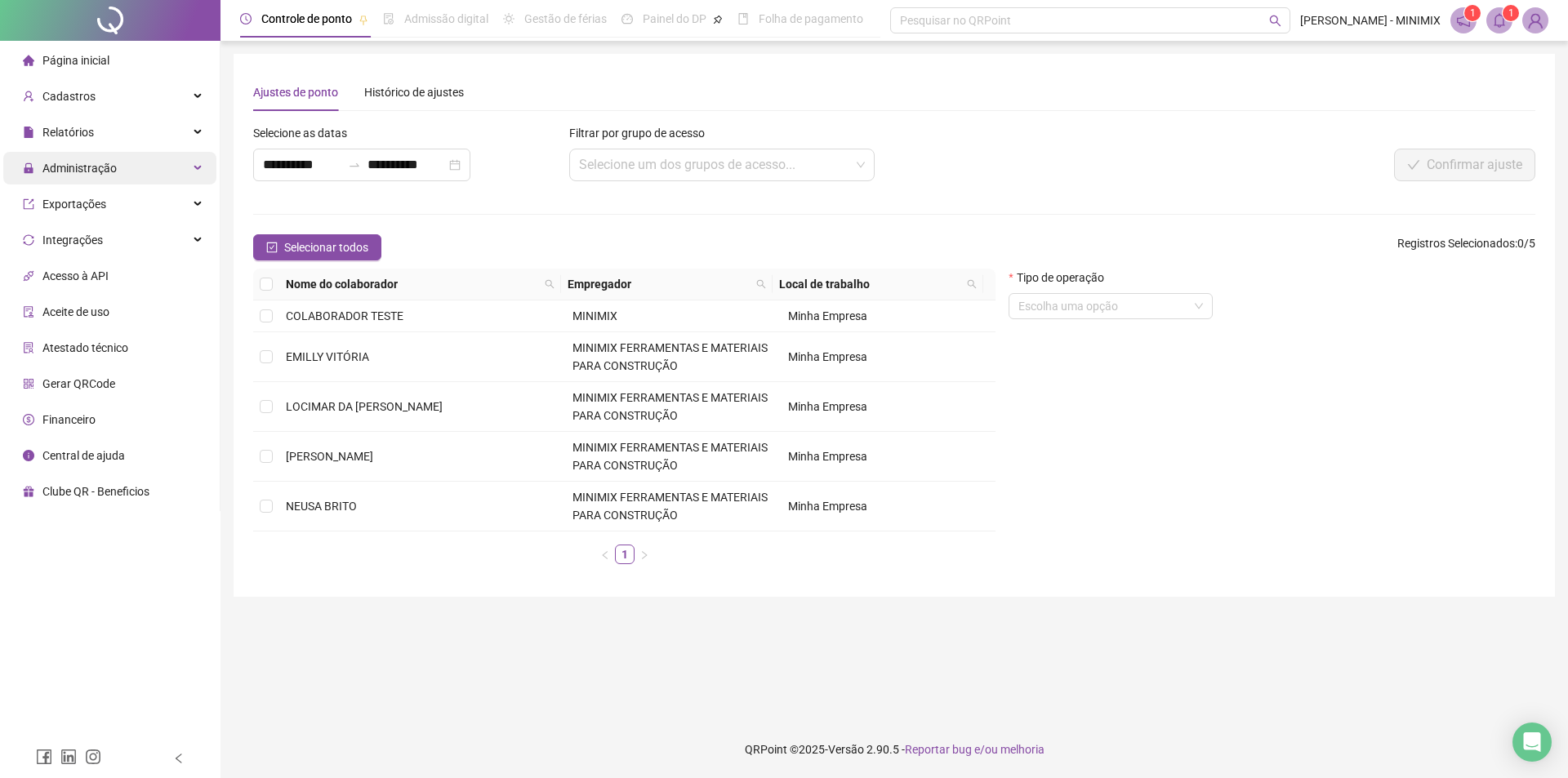
click at [111, 170] on span "Administração" at bounding box center [79, 169] width 74 height 13
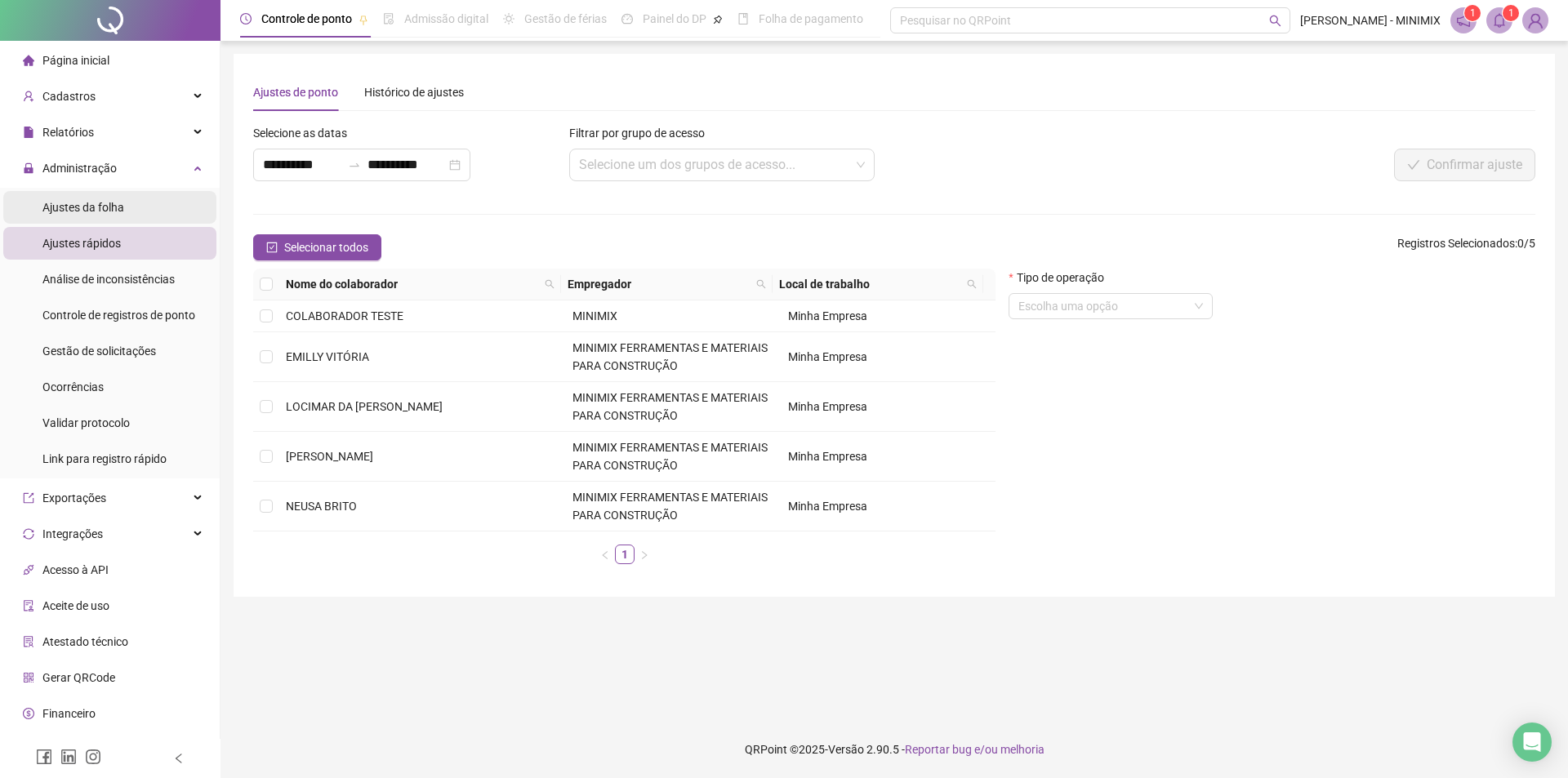
click at [110, 202] on span "Ajustes da folha" at bounding box center [84, 207] width 82 height 13
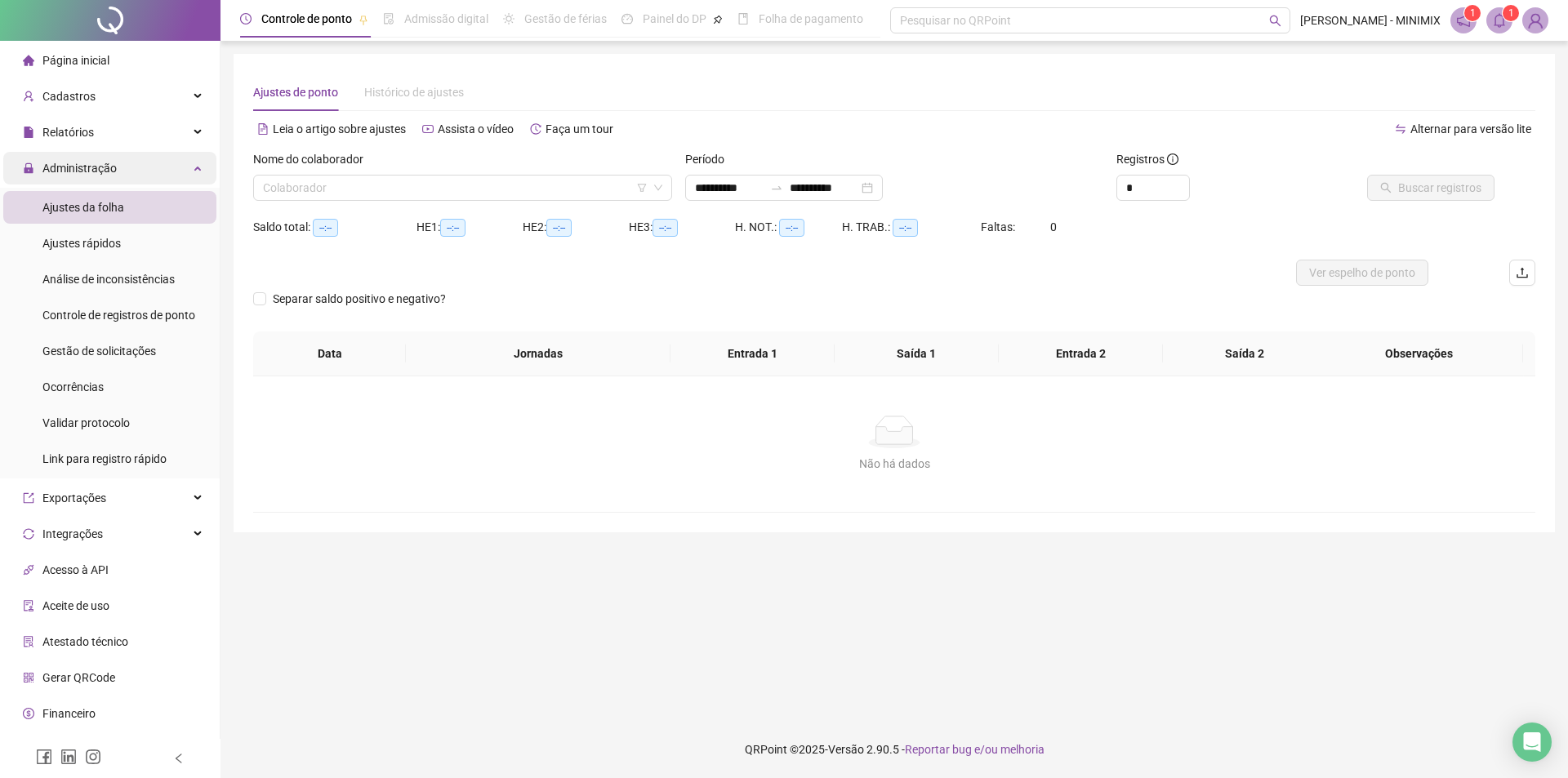
type input "**********"
click at [146, 240] on li "Ajustes rápidos" at bounding box center [109, 243] width 213 height 33
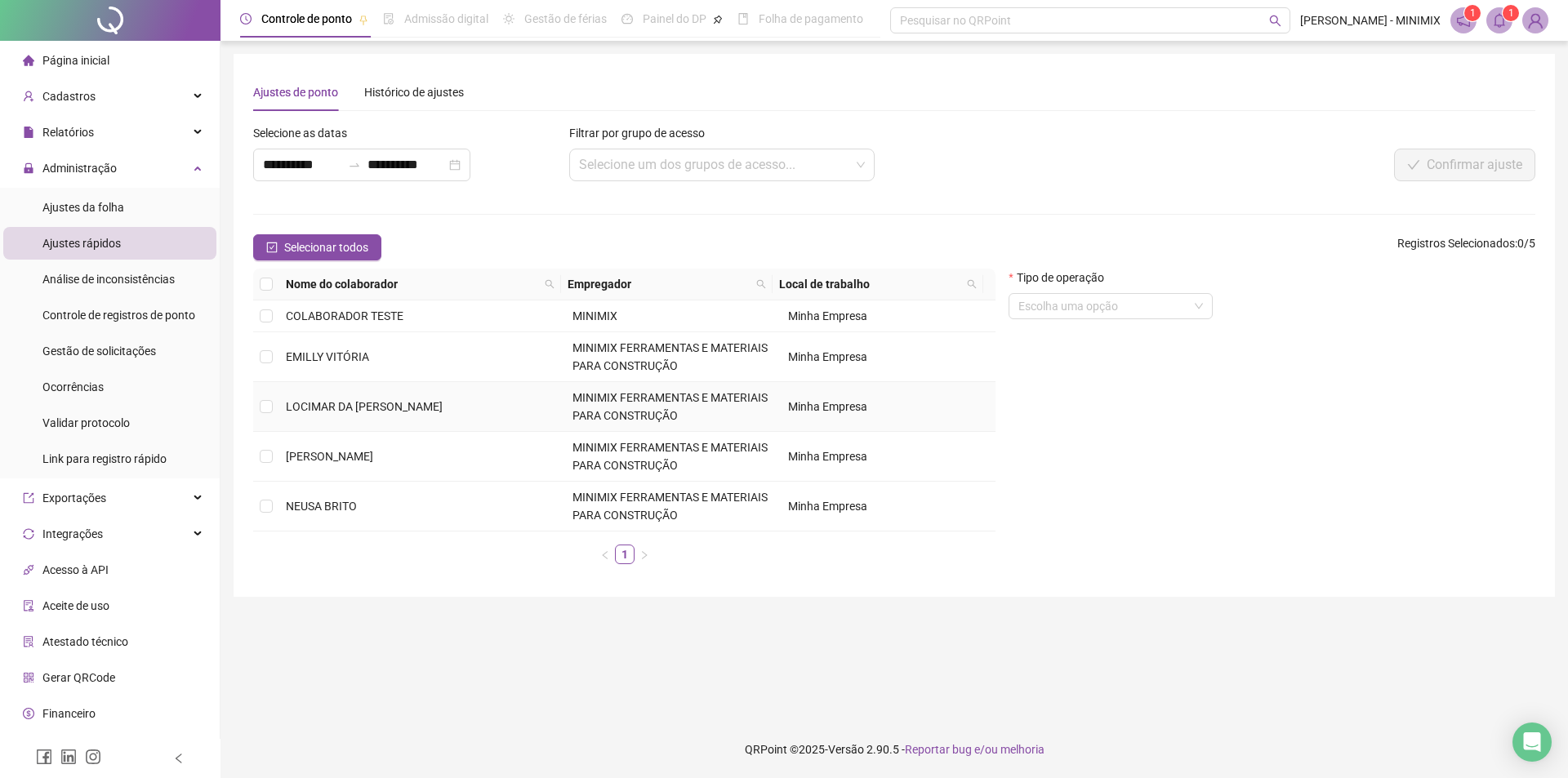
click at [370, 400] on span "LOCIMAR DA [PERSON_NAME]" at bounding box center [364, 407] width 157 height 13
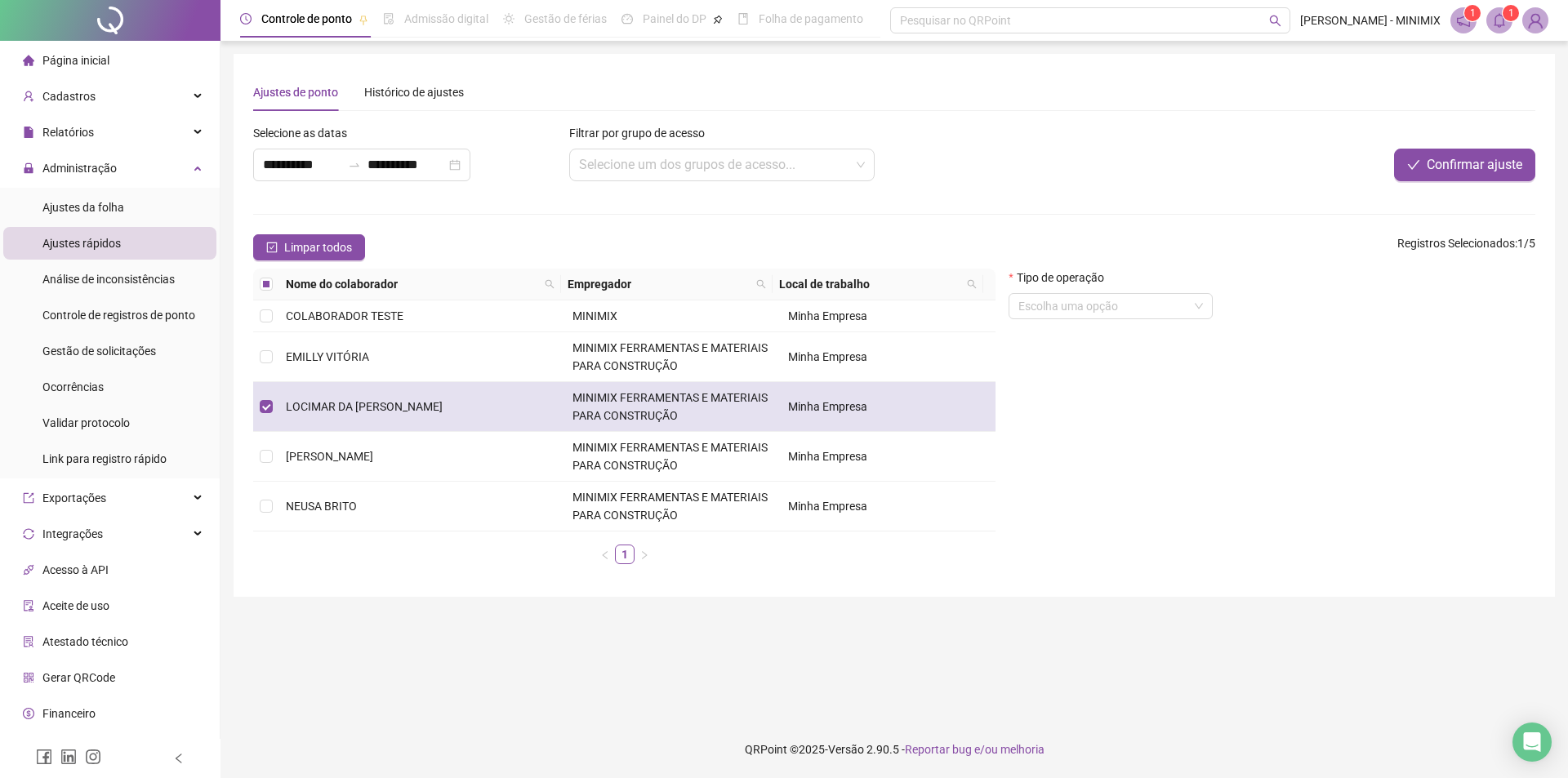
click at [369, 400] on span "LOCIMAR DA [PERSON_NAME]" at bounding box center [364, 407] width 157 height 13
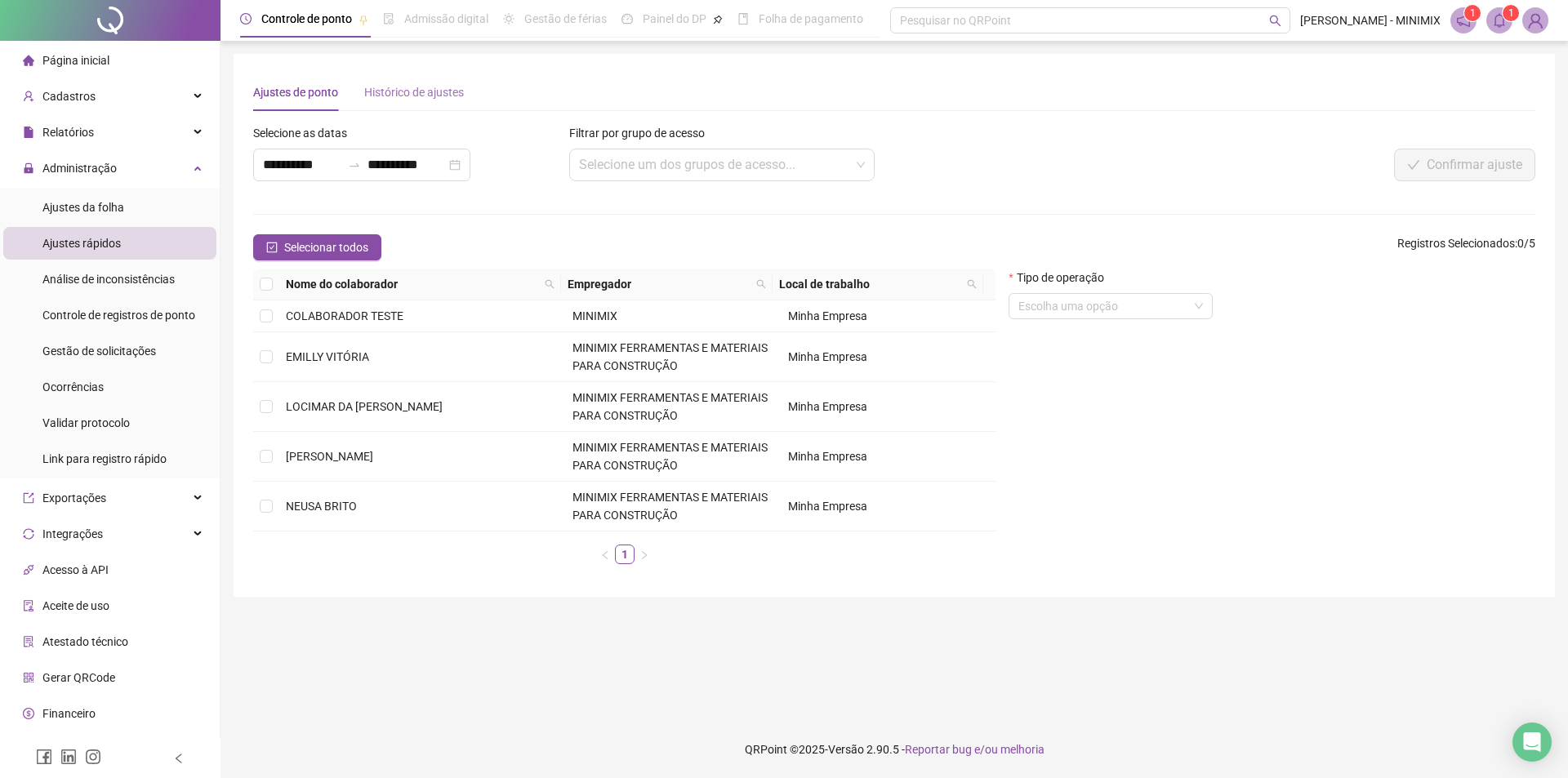
drag, startPoint x: 451, startPoint y: 107, endPoint x: 440, endPoint y: 100, distance: 13.0
click at [449, 104] on div "Histórico de ajustes" at bounding box center [414, 92] width 99 height 38
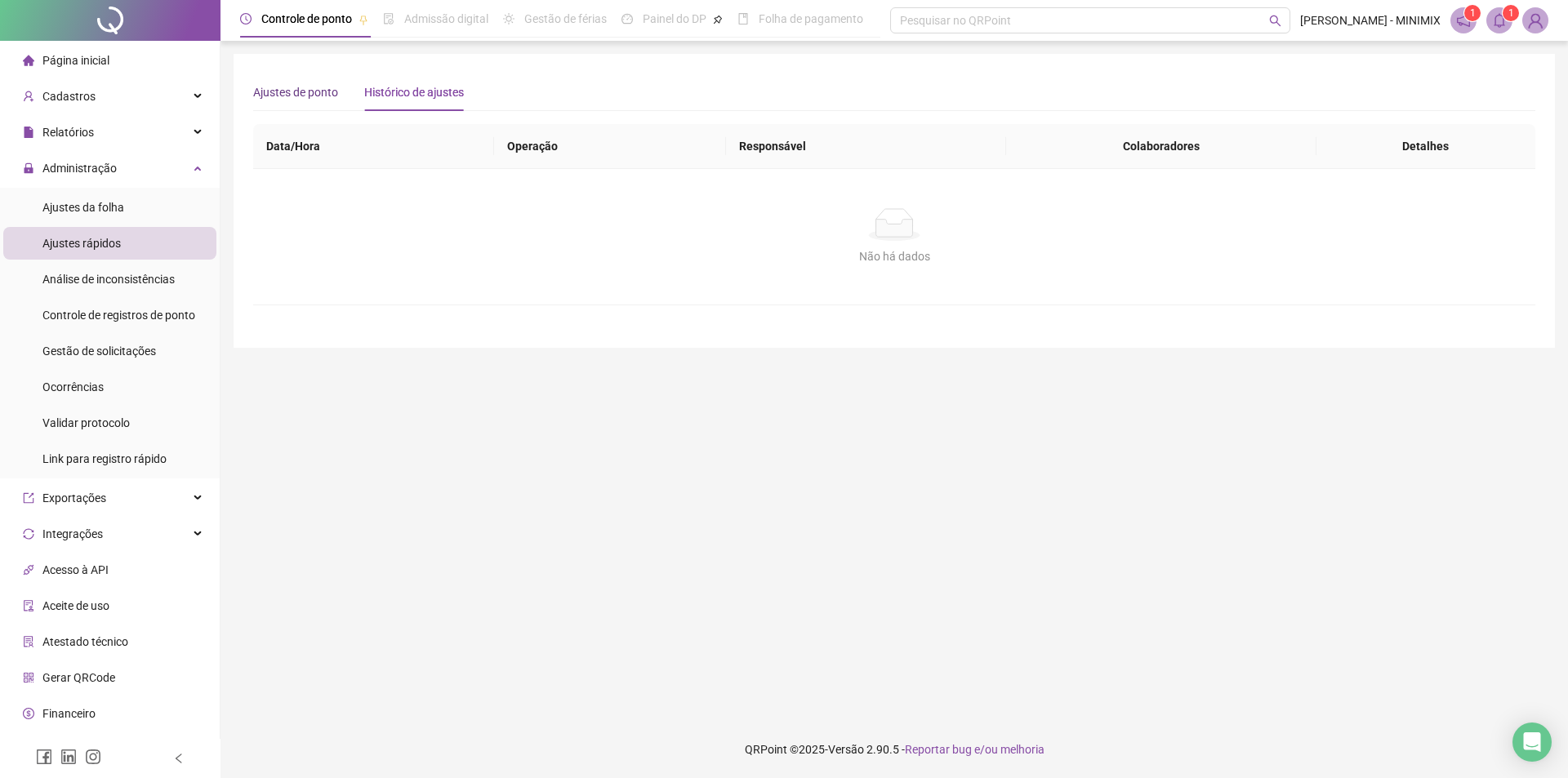
click at [282, 96] on div "Ajustes de ponto" at bounding box center [296, 93] width 85 height 18
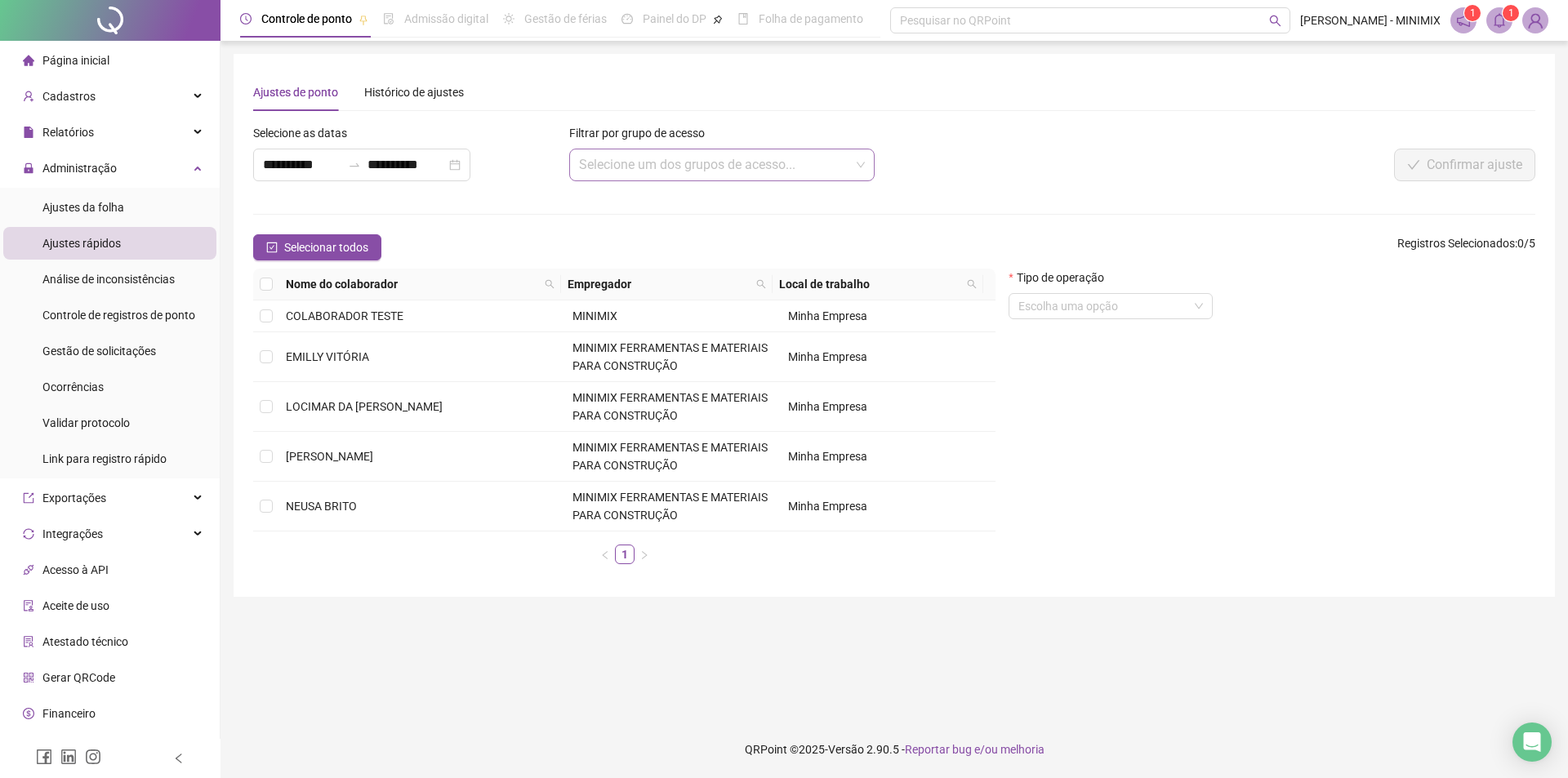
drag, startPoint x: 828, startPoint y: 196, endPoint x: 825, endPoint y: 170, distance: 26.2
click at [827, 187] on form "**********" at bounding box center [894, 351] width 1281 height 453
click at [825, 170] on input "search" at bounding box center [714, 165] width 271 height 31
click at [410, 181] on div "**********" at bounding box center [406, 160] width 316 height 70
drag, startPoint x: 58, startPoint y: 186, endPoint x: 122, endPoint y: 314, distance: 143.1
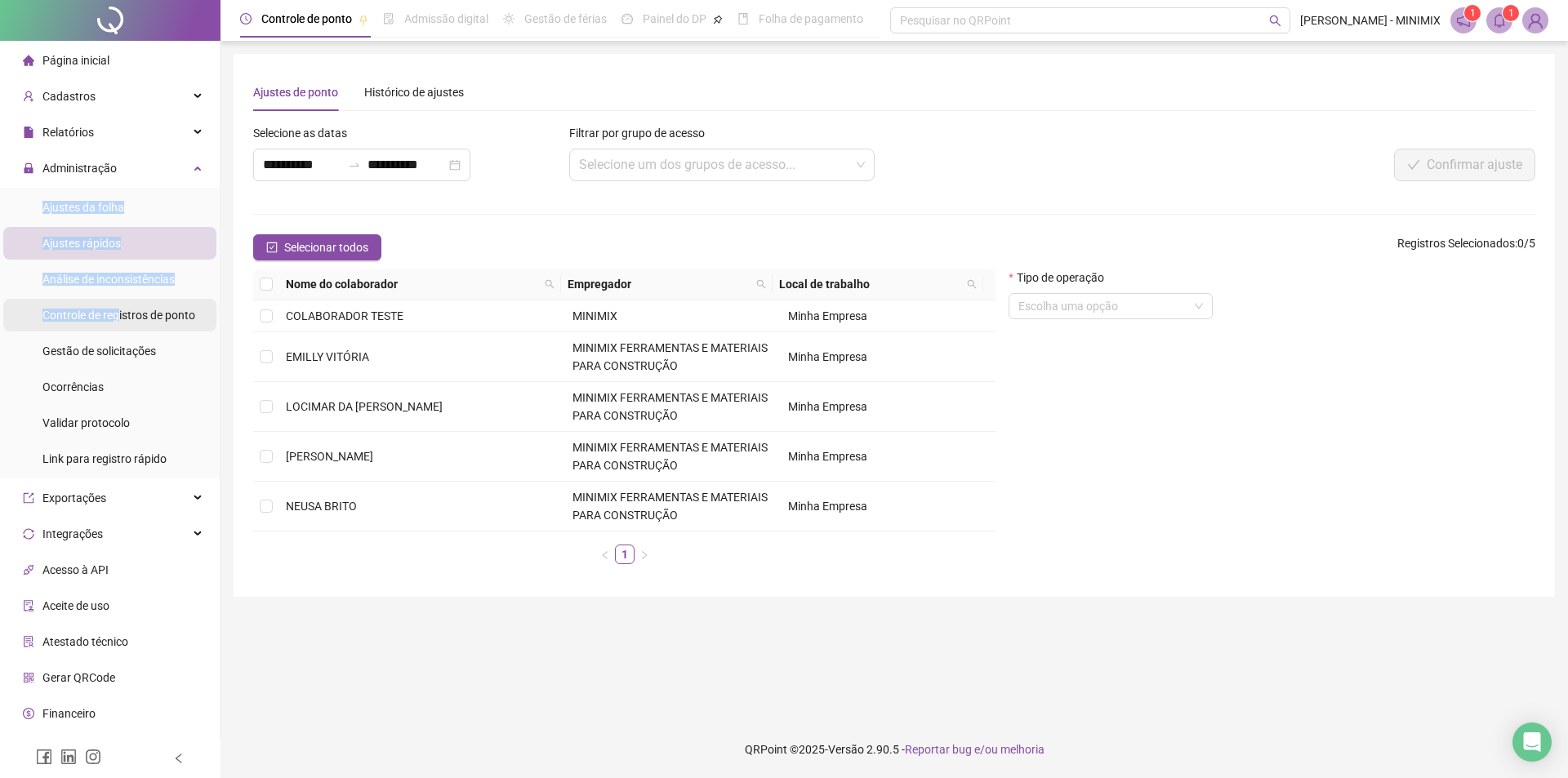
click at [122, 314] on li "Administração Ajustes da folha Ajustes rápidos Análise de inconsistências Contr…" at bounding box center [109, 315] width 220 height 327
click at [122, 312] on span "Controle de registros de ponto" at bounding box center [119, 315] width 153 height 13
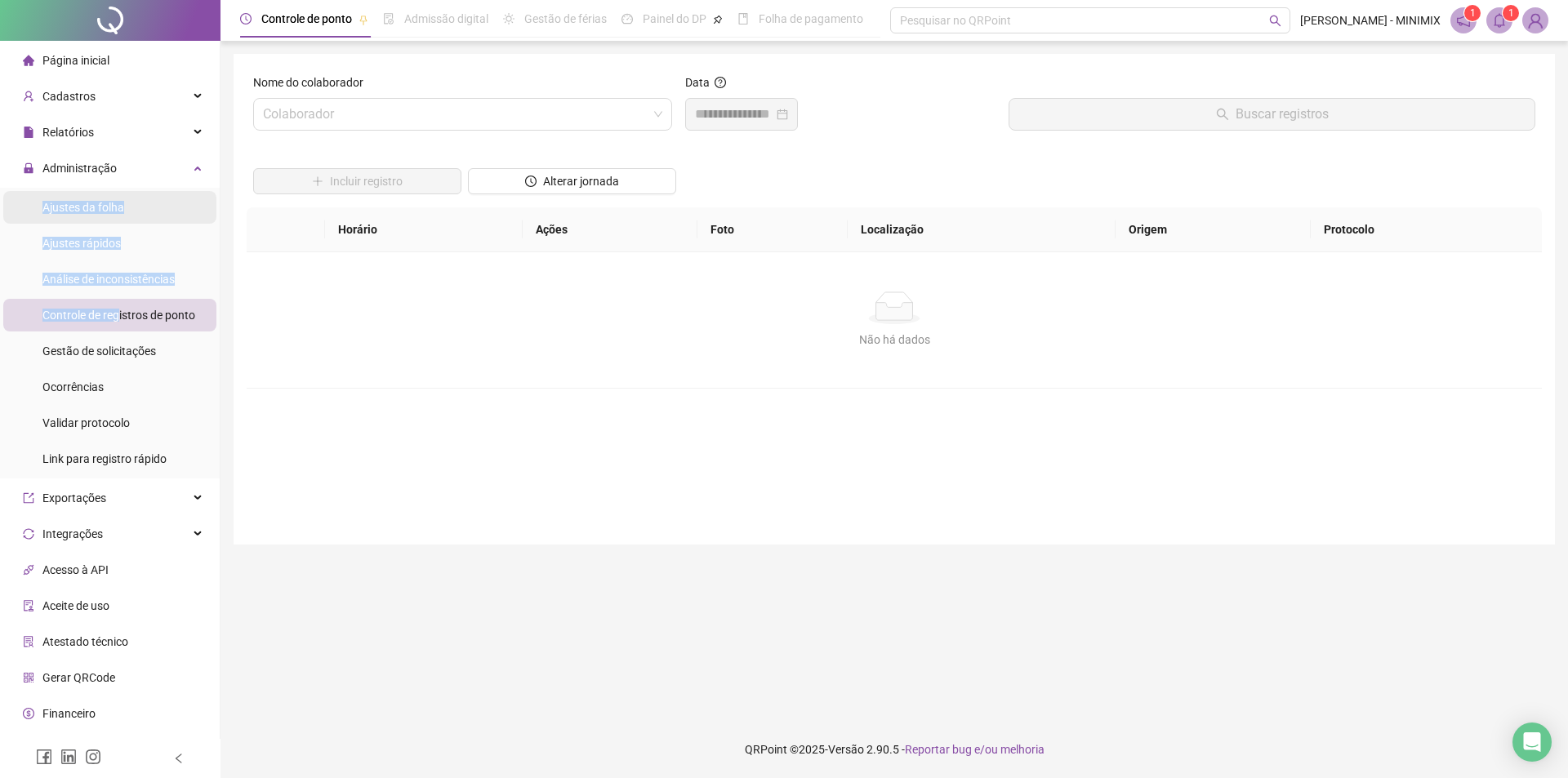
click at [138, 201] on li "Ajustes da folha" at bounding box center [109, 207] width 213 height 33
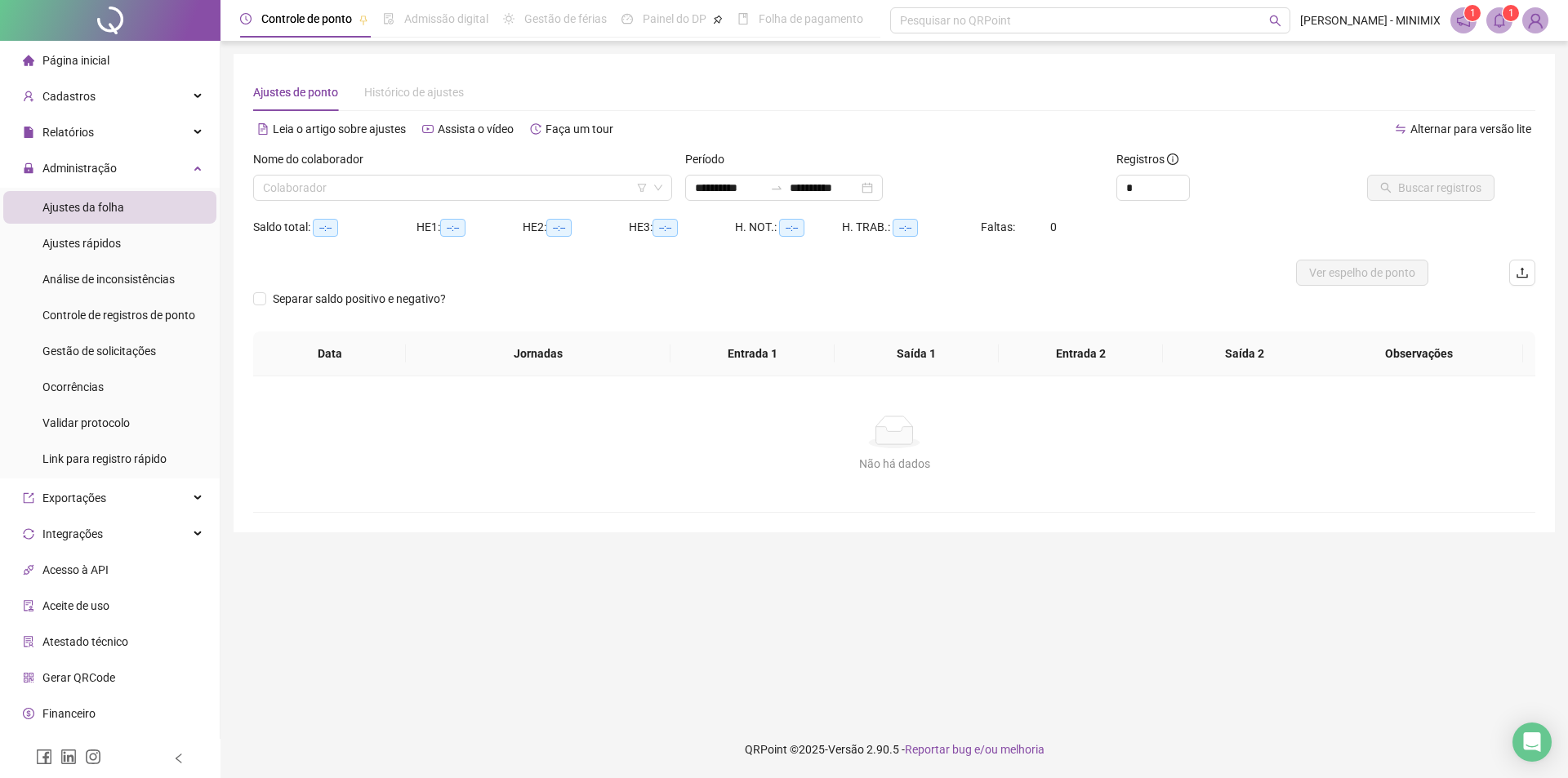
type input "**********"
click at [132, 328] on div "Controle de registros de ponto" at bounding box center [119, 315] width 153 height 33
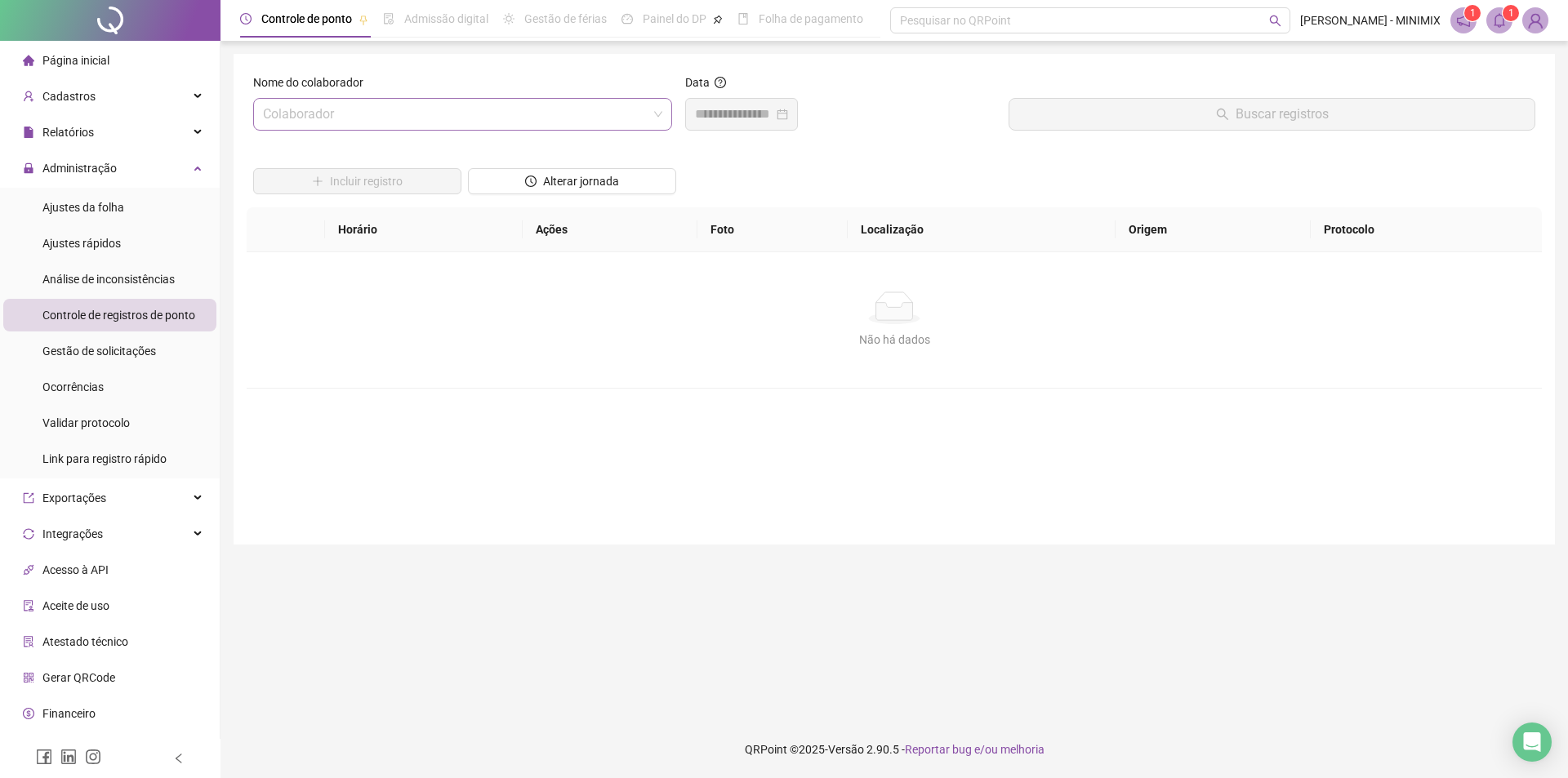
click at [662, 109] on span at bounding box center [463, 114] width 399 height 31
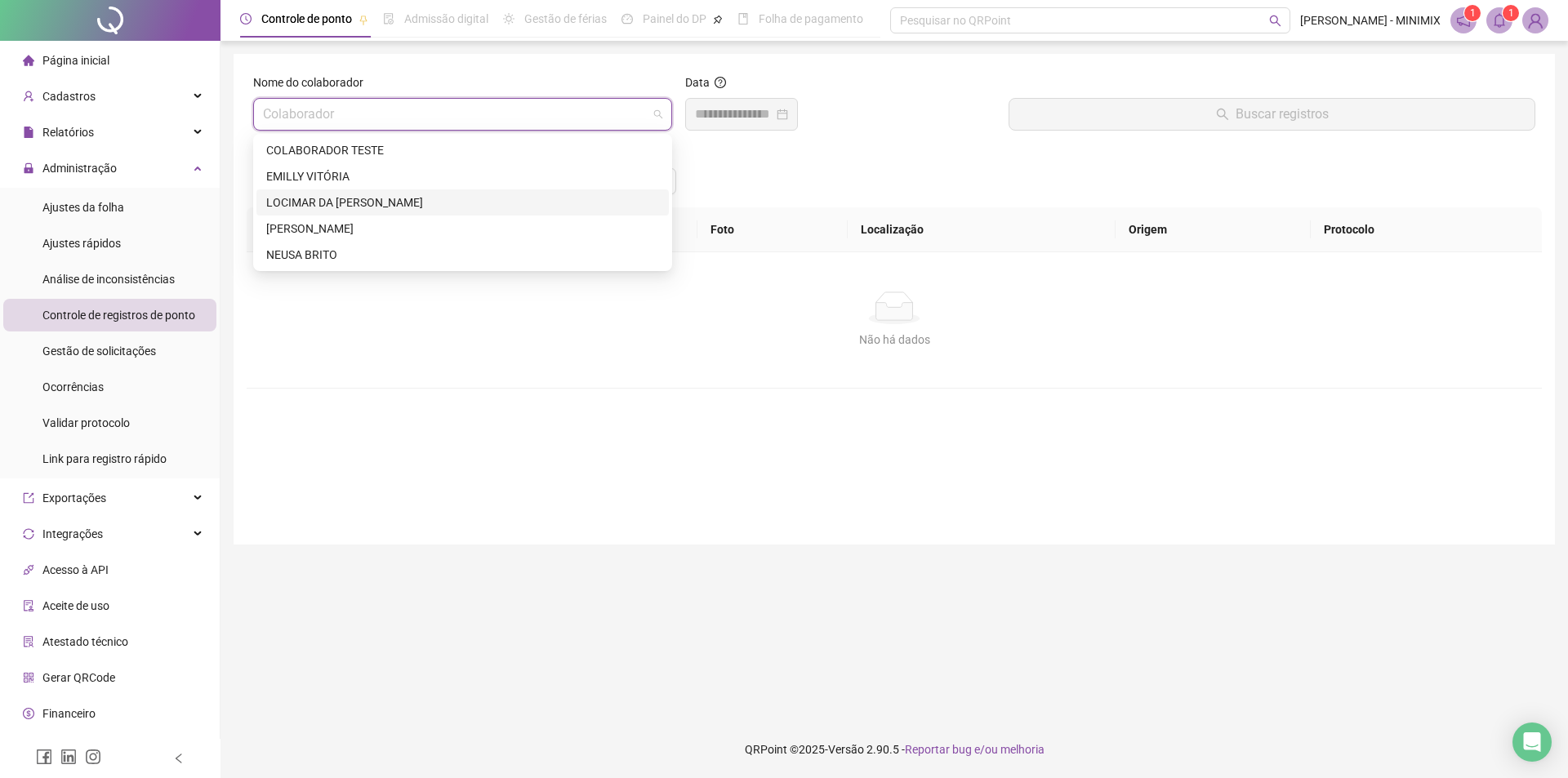
drag, startPoint x: 281, startPoint y: 201, endPoint x: 868, endPoint y: 178, distance: 587.5
click at [304, 195] on div "LOCIMAR DA [PERSON_NAME]" at bounding box center [463, 203] width 393 height 18
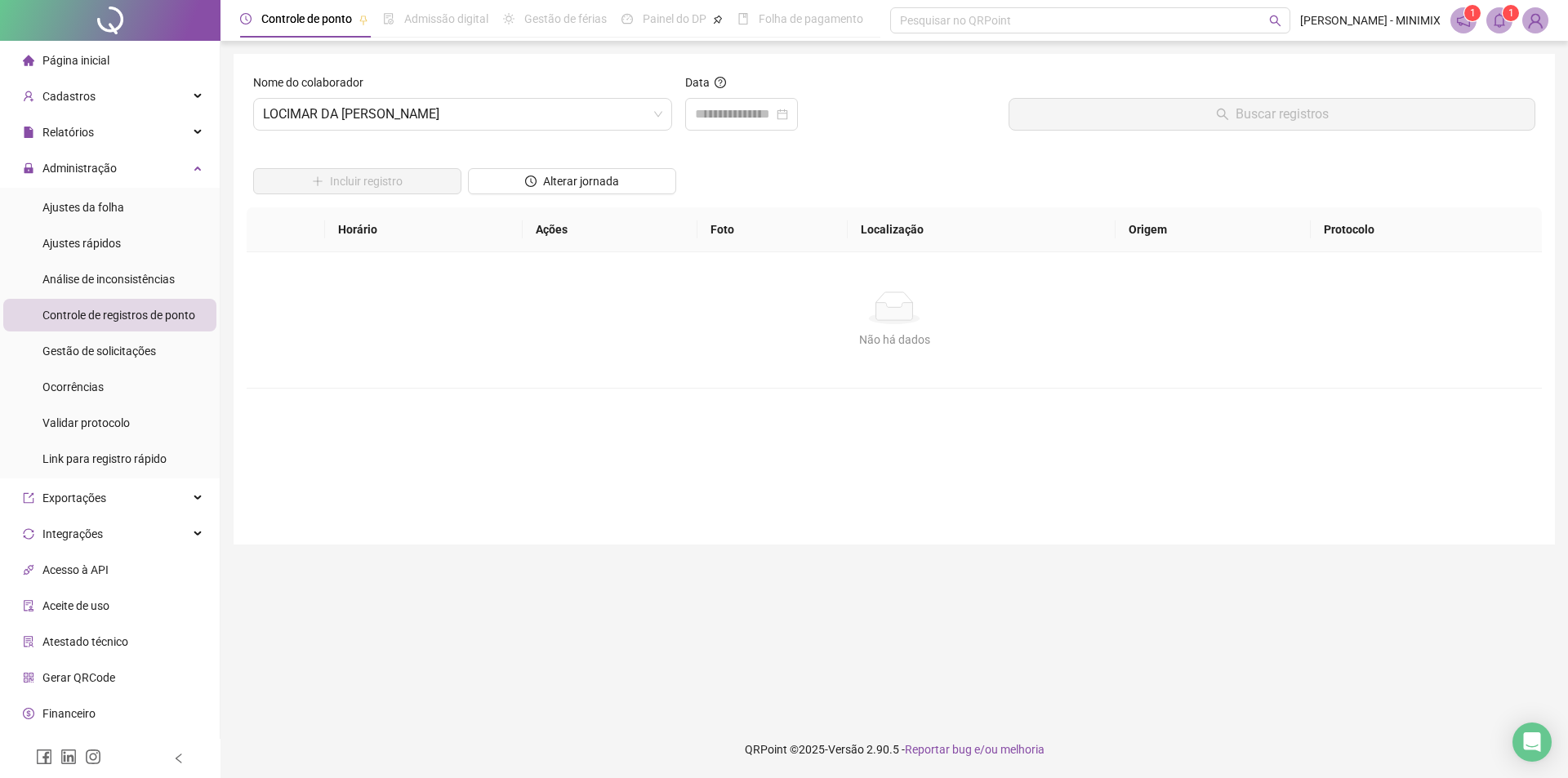
drag, startPoint x: 874, startPoint y: 176, endPoint x: 769, endPoint y: 146, distance: 109.2
click at [871, 175] on div "Incluir registro Alterar jornada" at bounding box center [894, 175] width 1288 height 64
click at [788, 114] on div at bounding box center [741, 114] width 93 height 19
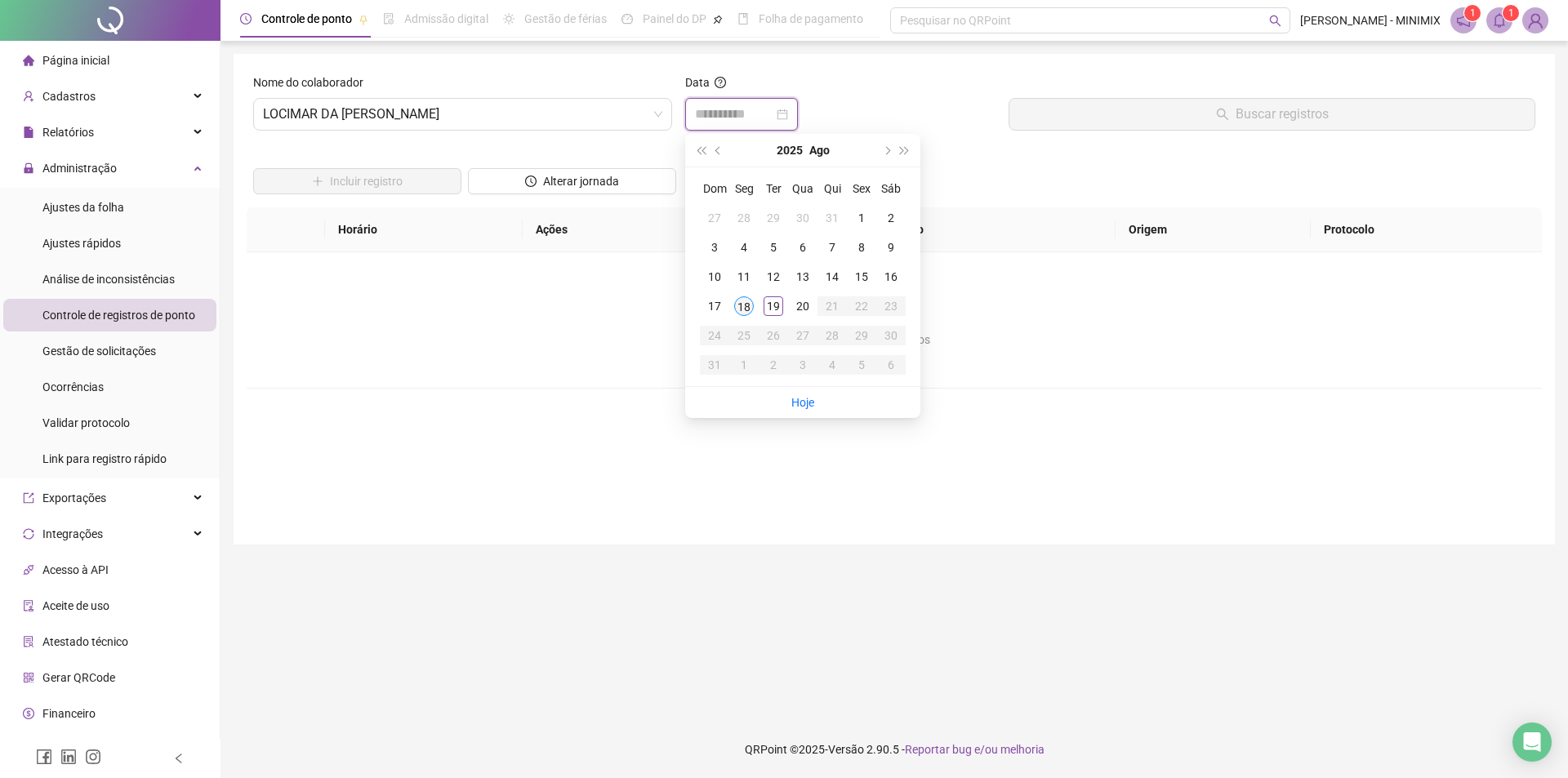
type input "**********"
drag, startPoint x: 753, startPoint y: 304, endPoint x: 747, endPoint y: 287, distance: 18.0
click at [751, 302] on div "18" at bounding box center [743, 306] width 19 height 19
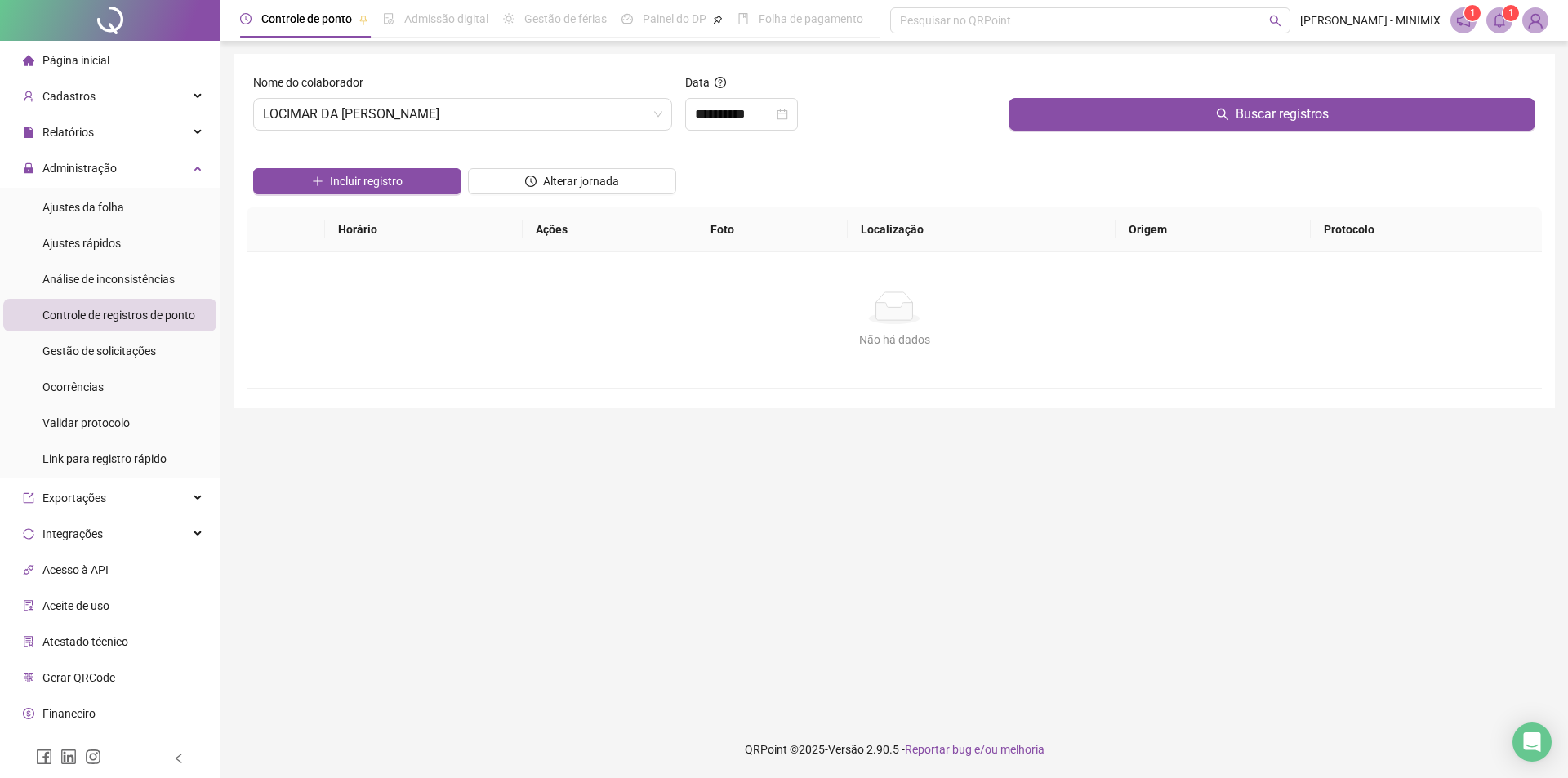
click at [696, 159] on div "Incluir registro Alterar jornada" at bounding box center [894, 175] width 1288 height 64
click at [788, 112] on icon "close-circle" at bounding box center [782, 114] width 12 height 12
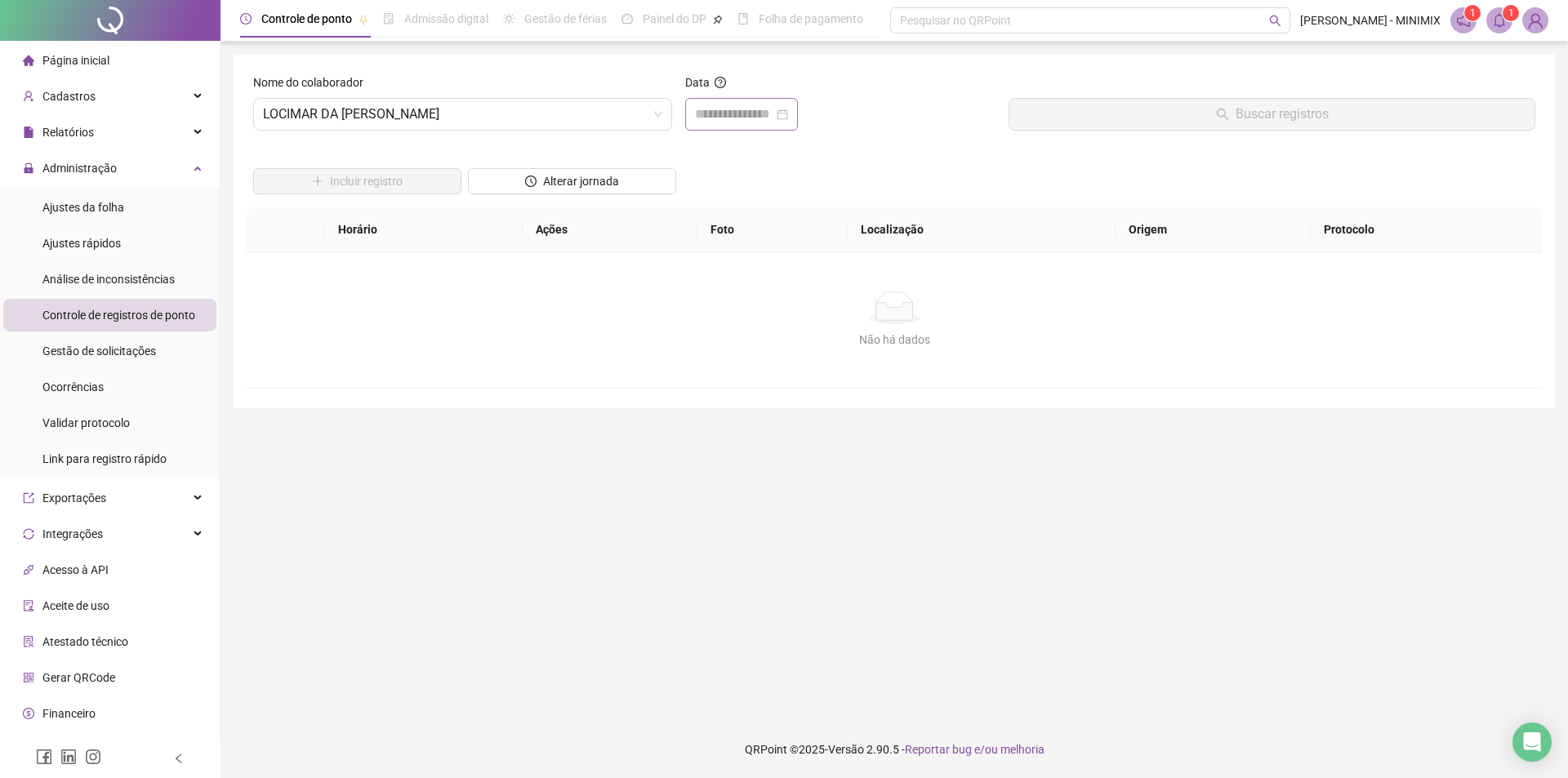
drag, startPoint x: 807, startPoint y: 112, endPoint x: 794, endPoint y: 113, distance: 13.0
click at [788, 112] on div at bounding box center [741, 114] width 93 height 19
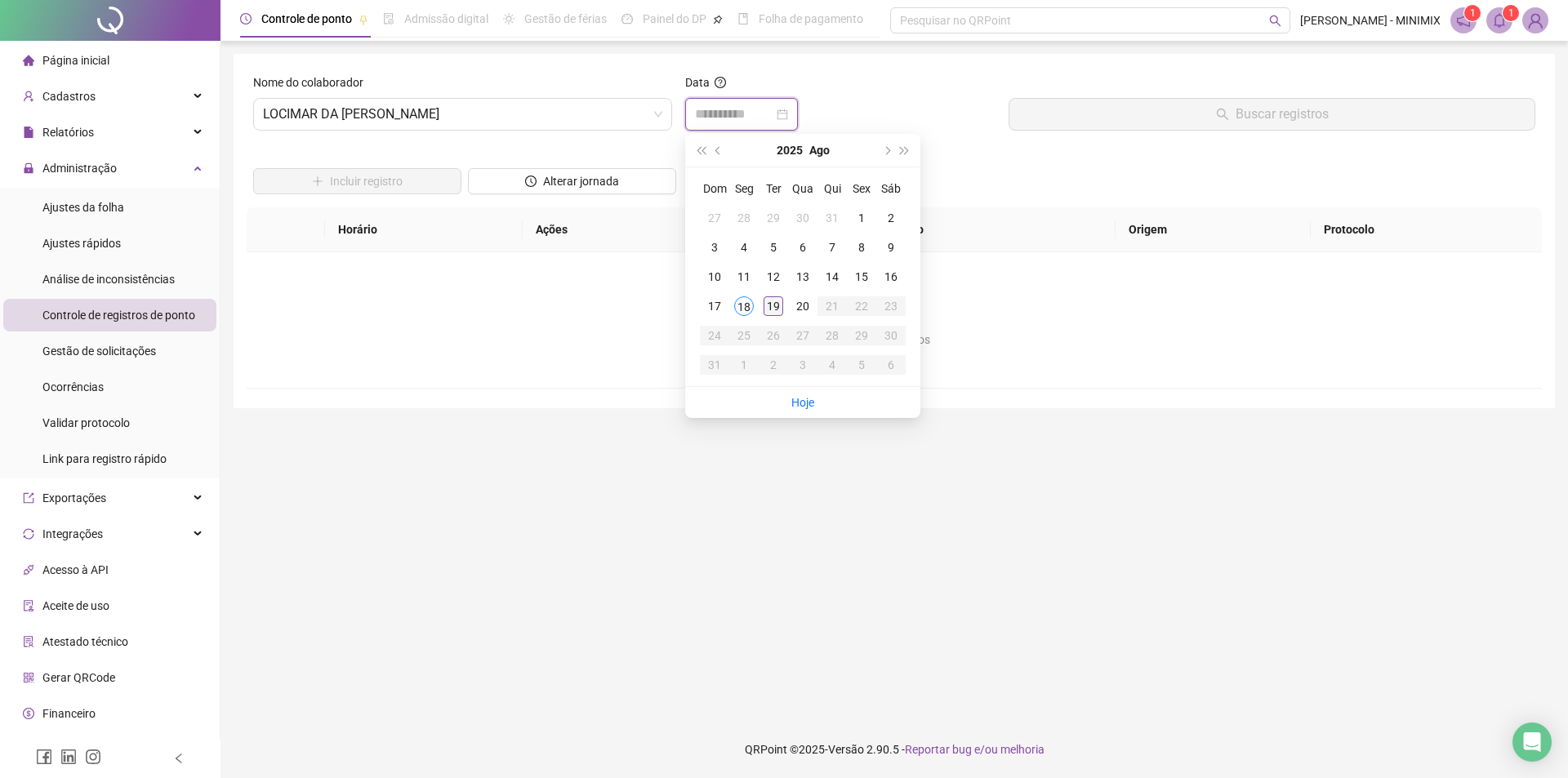
type input "**********"
click at [769, 303] on div "19" at bounding box center [773, 306] width 19 height 19
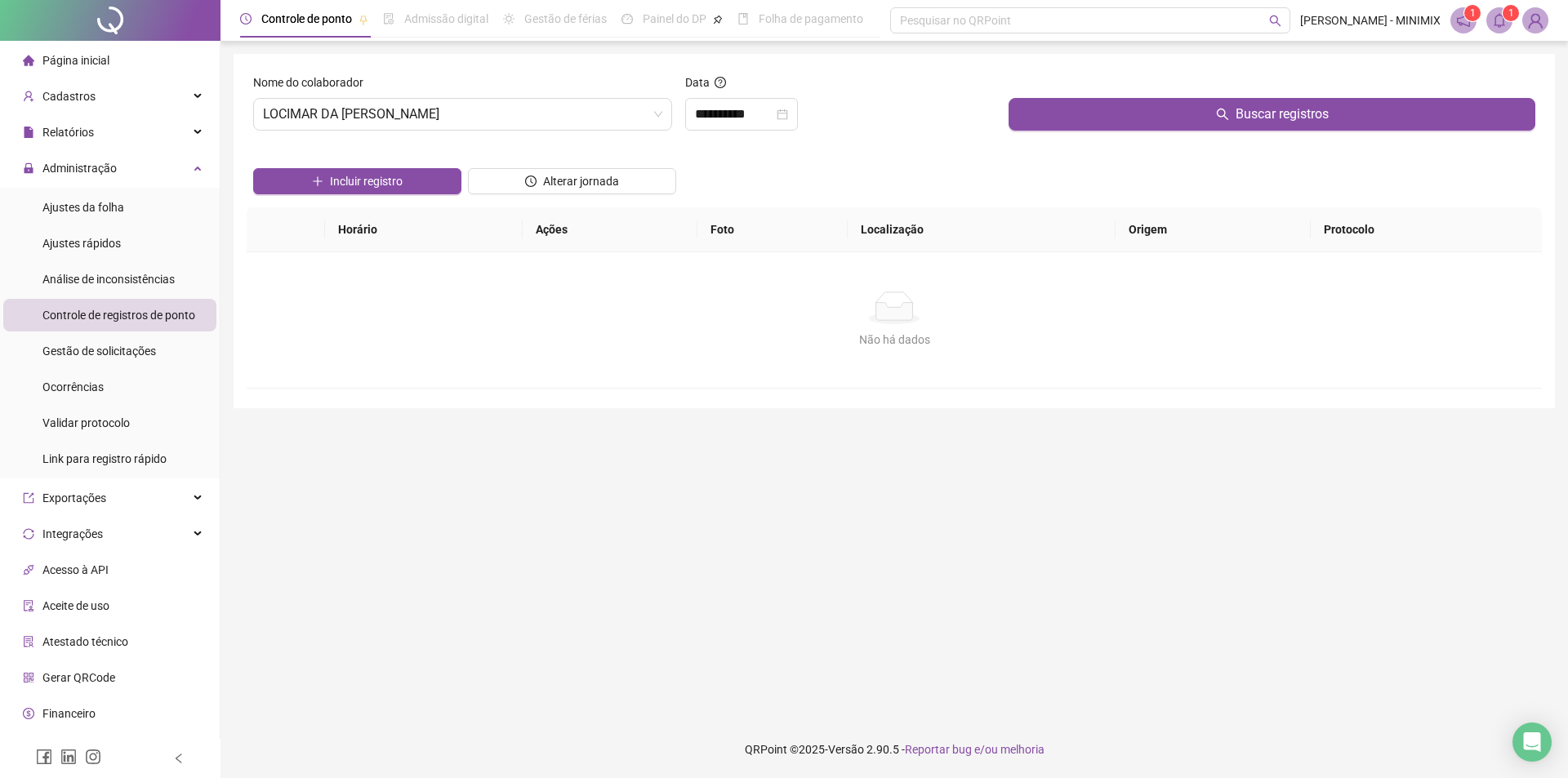
click at [754, 172] on div "Incluir registro Alterar jornada" at bounding box center [894, 175] width 1288 height 64
click at [1089, 112] on button "Buscar registros" at bounding box center [1271, 114] width 526 height 33
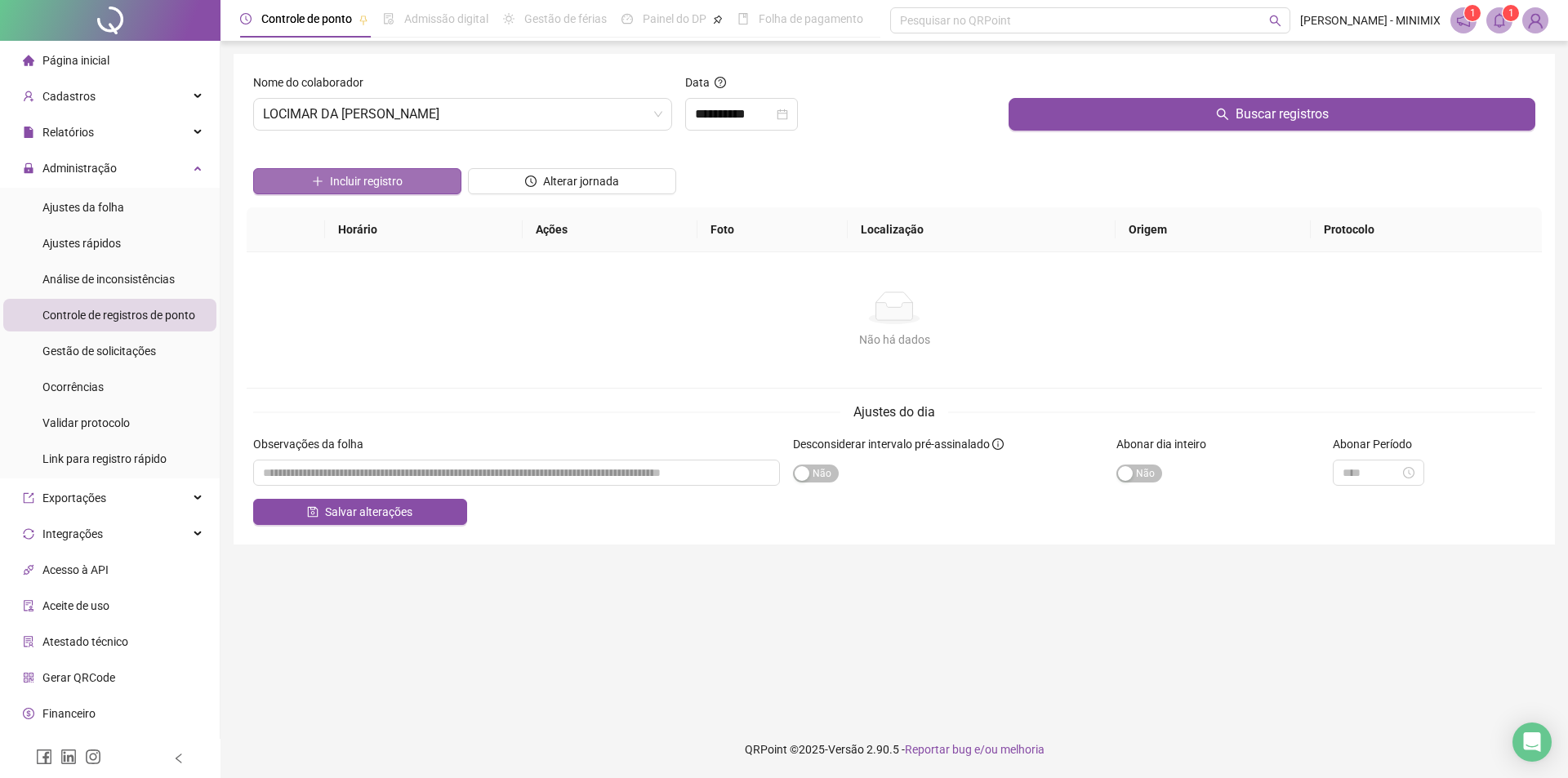
click at [439, 175] on button "Incluir registro" at bounding box center [357, 181] width 208 height 26
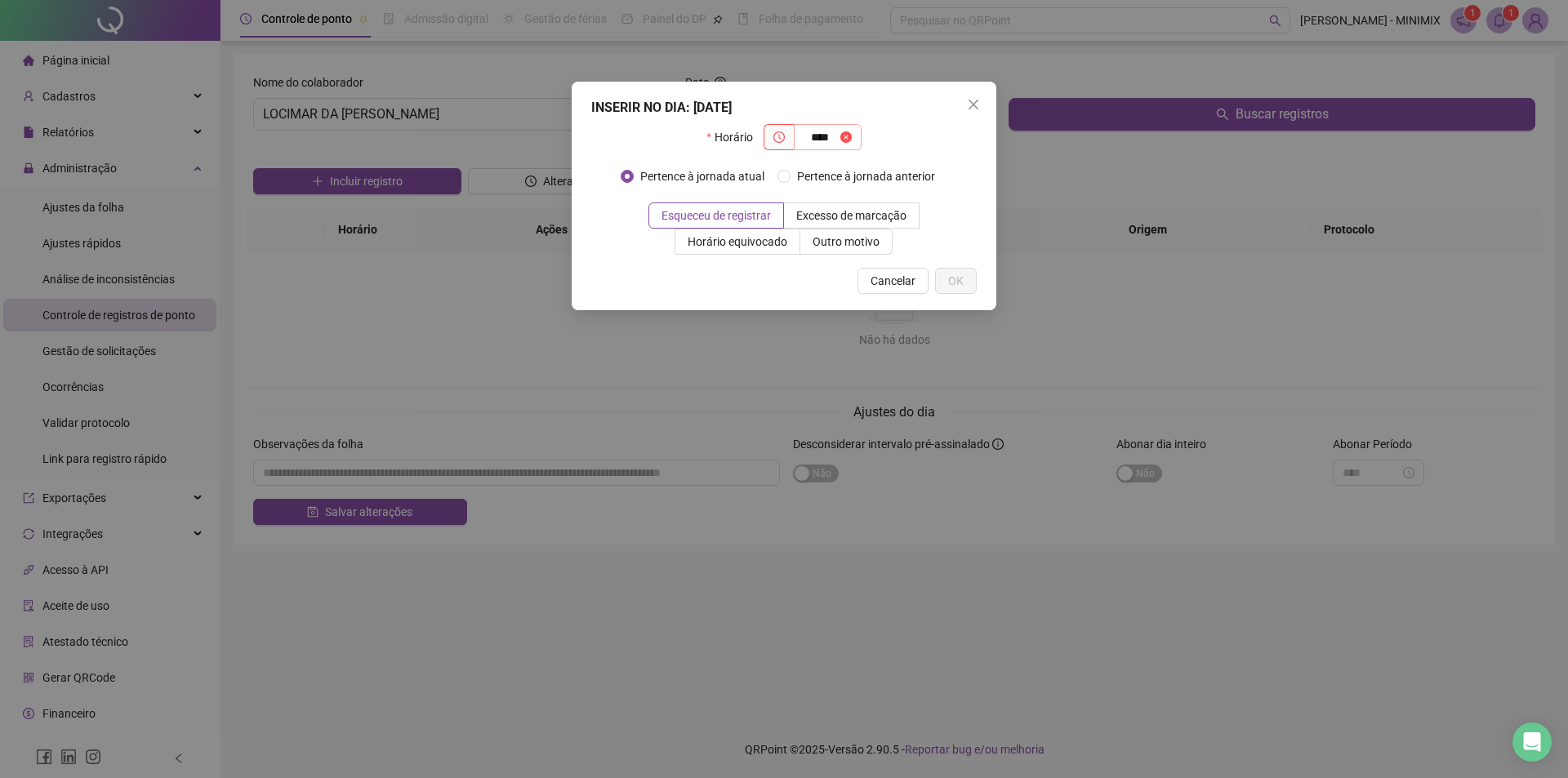
type input "****"
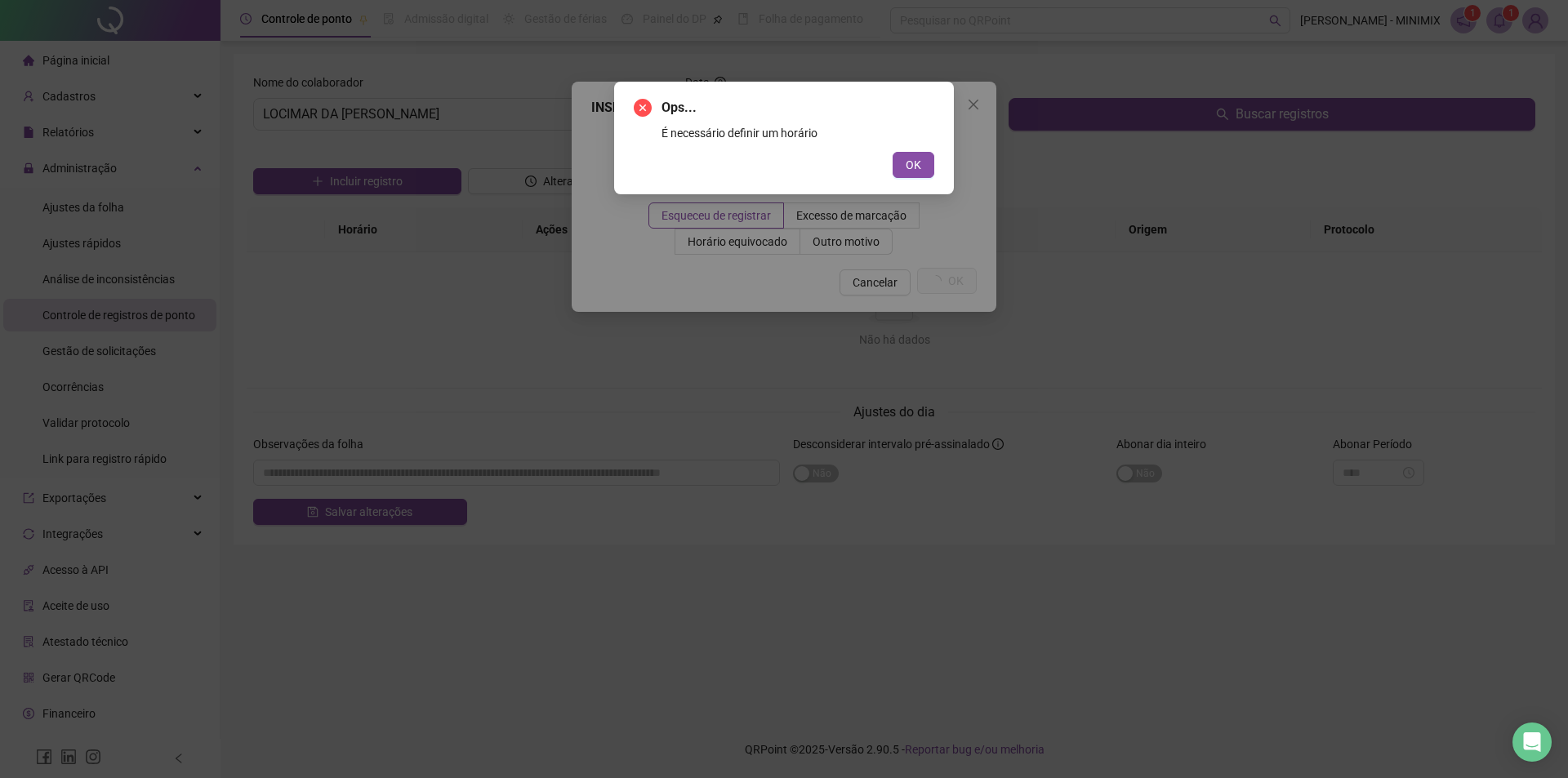
click at [892, 152] on button "OK" at bounding box center [913, 165] width 42 height 26
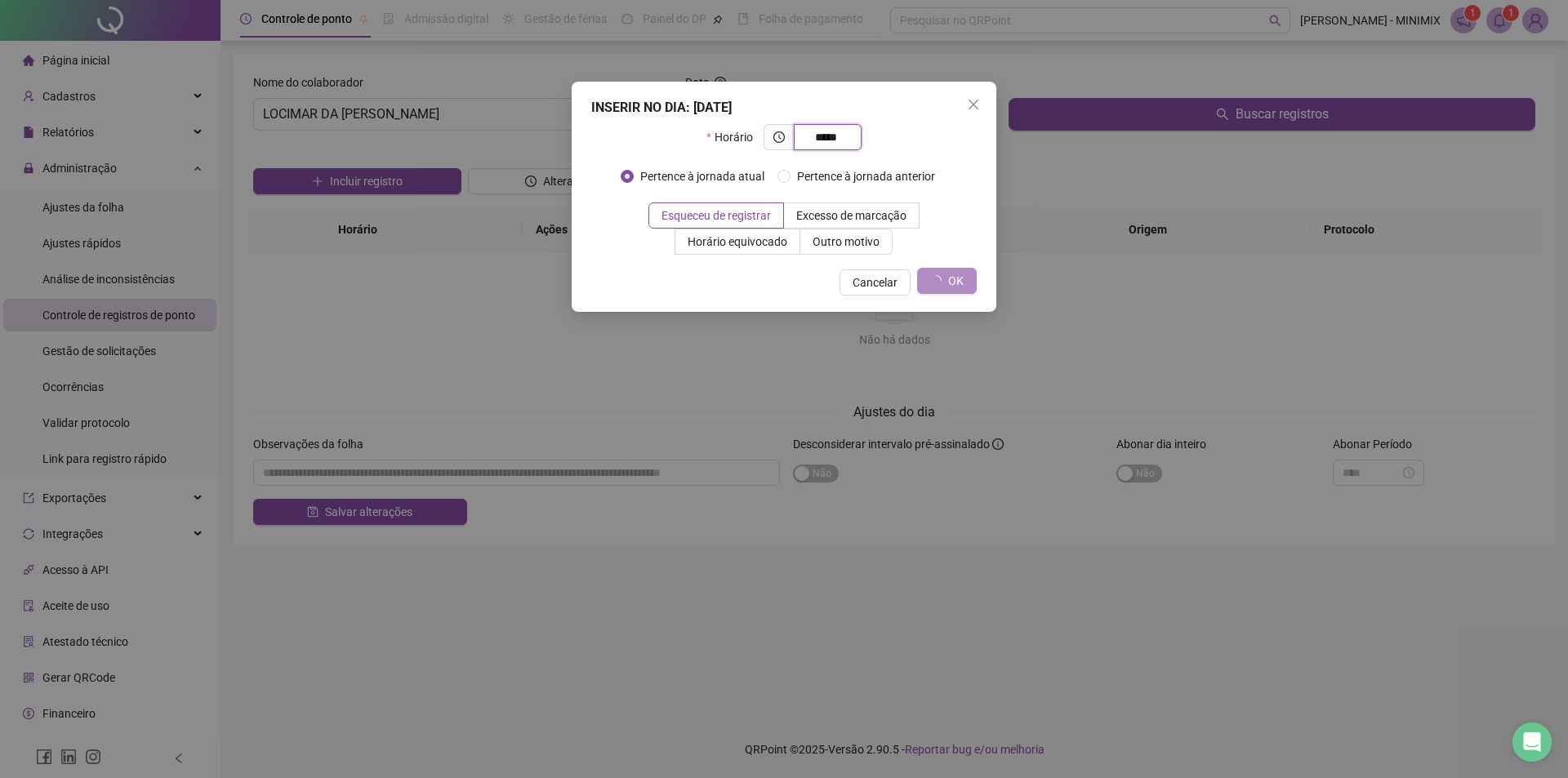
type input "*****"
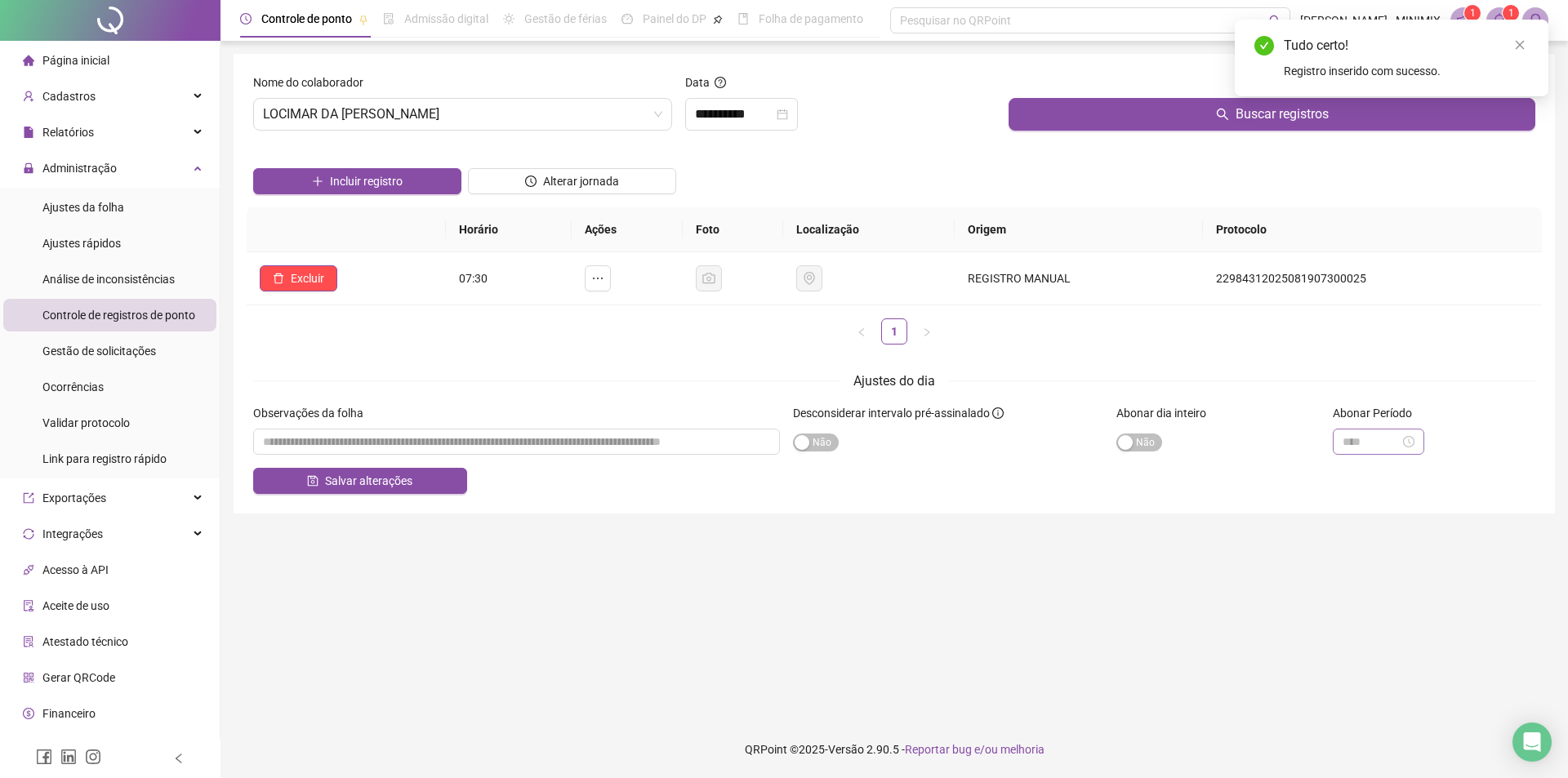
click at [1414, 440] on div at bounding box center [1378, 442] width 72 height 18
click at [865, 427] on div "Desconsiderar intervalo pré-assinalado" at bounding box center [948, 416] width 311 height 24
drag, startPoint x: 800, startPoint y: 287, endPoint x: 814, endPoint y: 279, distance: 16.1
click at [802, 287] on td at bounding box center [868, 279] width 171 height 53
click at [846, 267] on td at bounding box center [868, 279] width 171 height 53
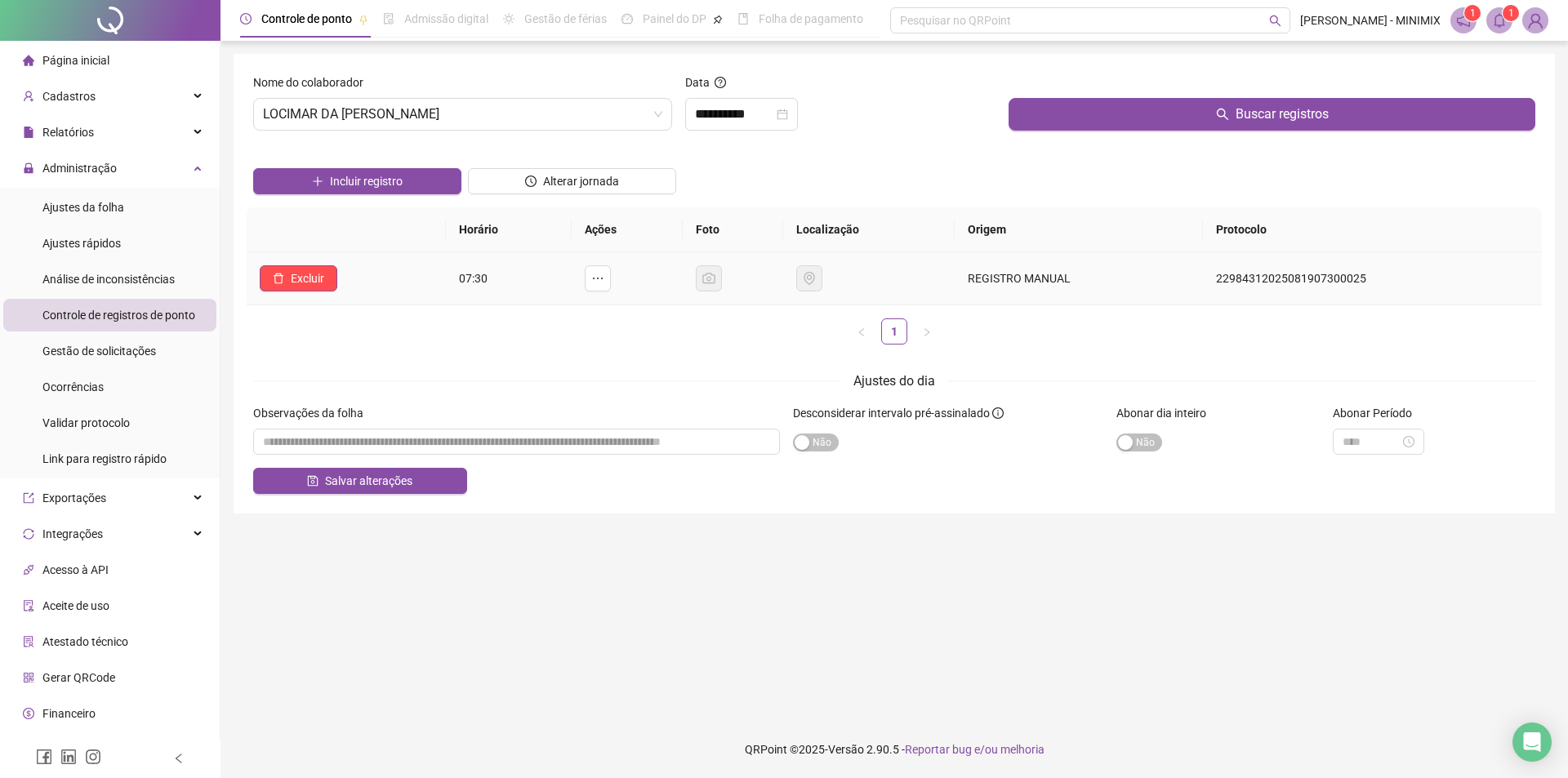
drag, startPoint x: 1227, startPoint y: 267, endPoint x: 601, endPoint y: 252, distance: 626.2
click at [1223, 266] on td "22984312025081907300025" at bounding box center [1373, 279] width 339 height 53
click at [389, 448] on input "textarea" at bounding box center [516, 441] width 526 height 26
click at [308, 272] on span "Excluir" at bounding box center [307, 279] width 33 height 18
click at [350, 233] on span "Sim" at bounding box center [353, 236] width 18 height 18
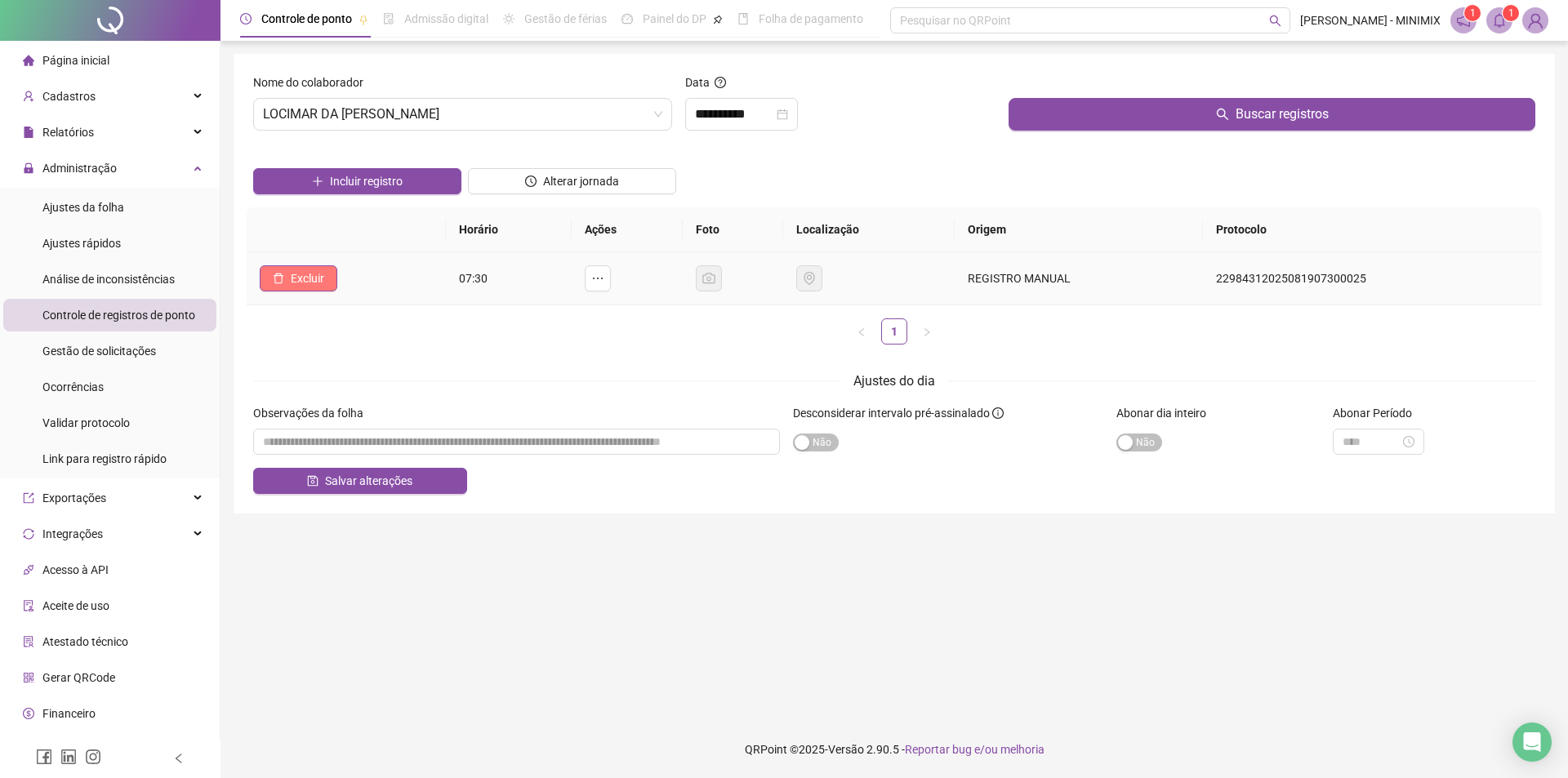
click at [282, 274] on icon "delete" at bounding box center [278, 278] width 12 height 12
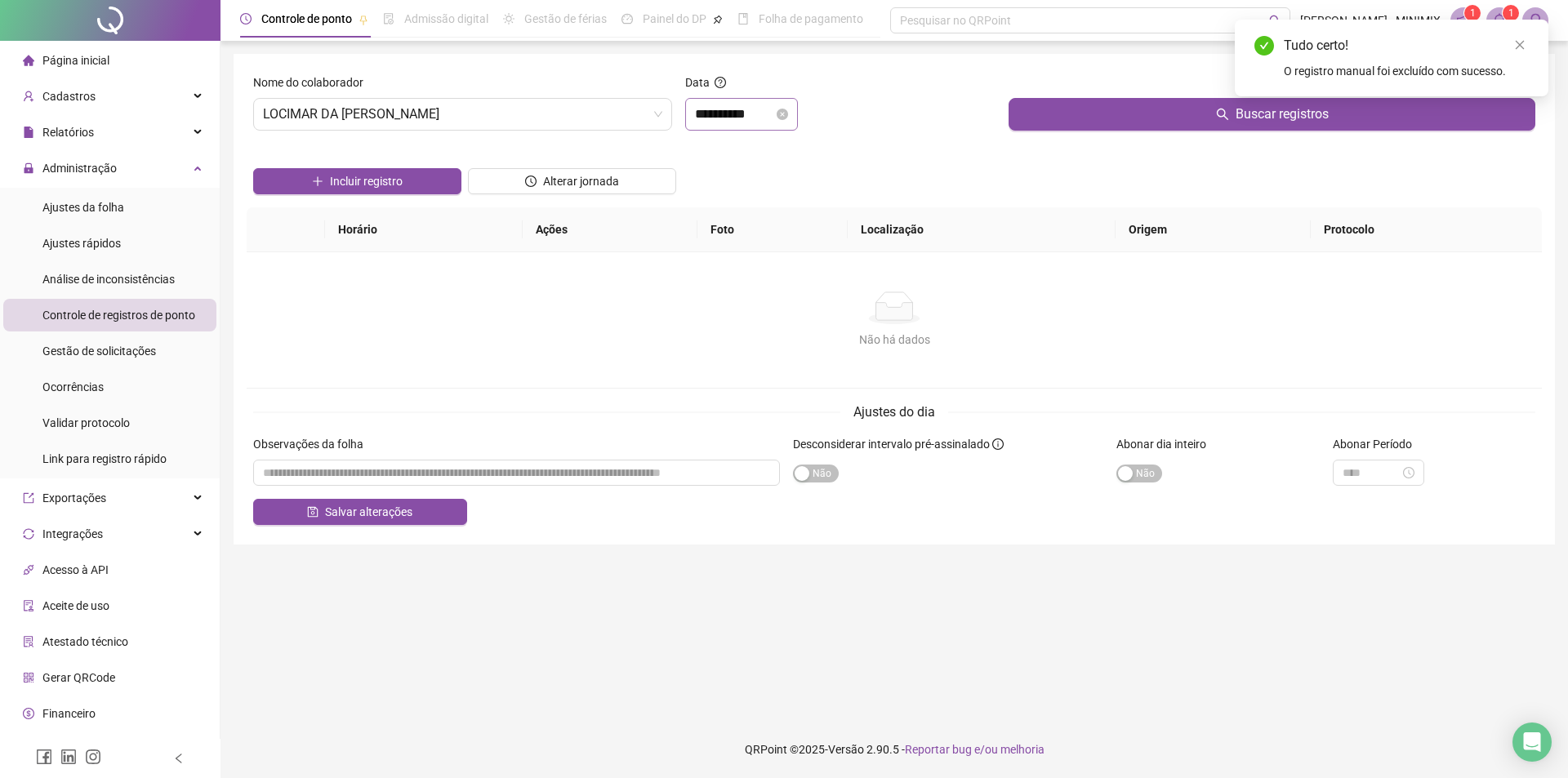
drag, startPoint x: 812, startPoint y: 114, endPoint x: 774, endPoint y: 146, distance: 49.7
click at [798, 114] on div "**********" at bounding box center [741, 114] width 113 height 33
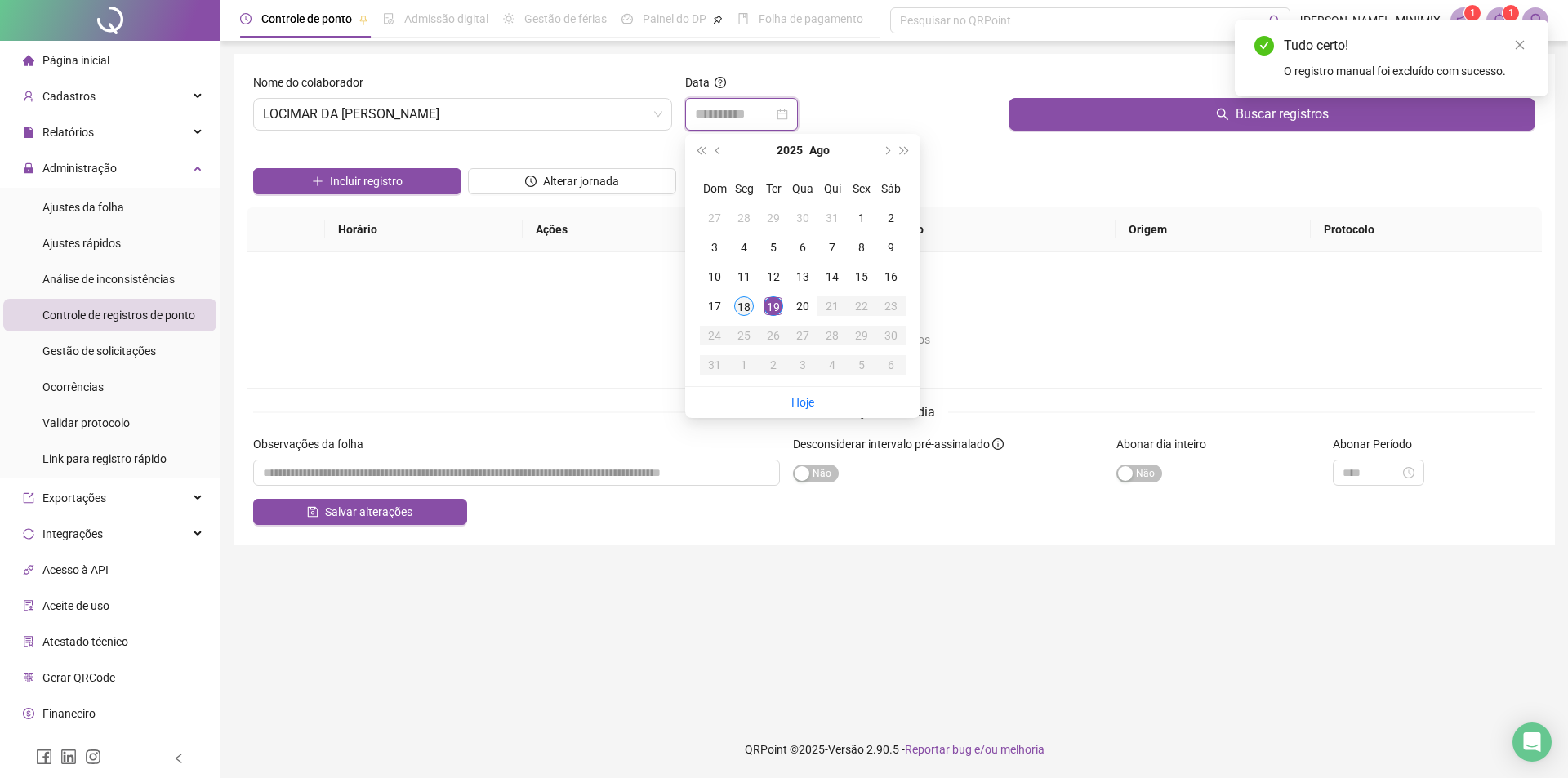
type input "**********"
click at [744, 303] on div "18" at bounding box center [743, 306] width 19 height 19
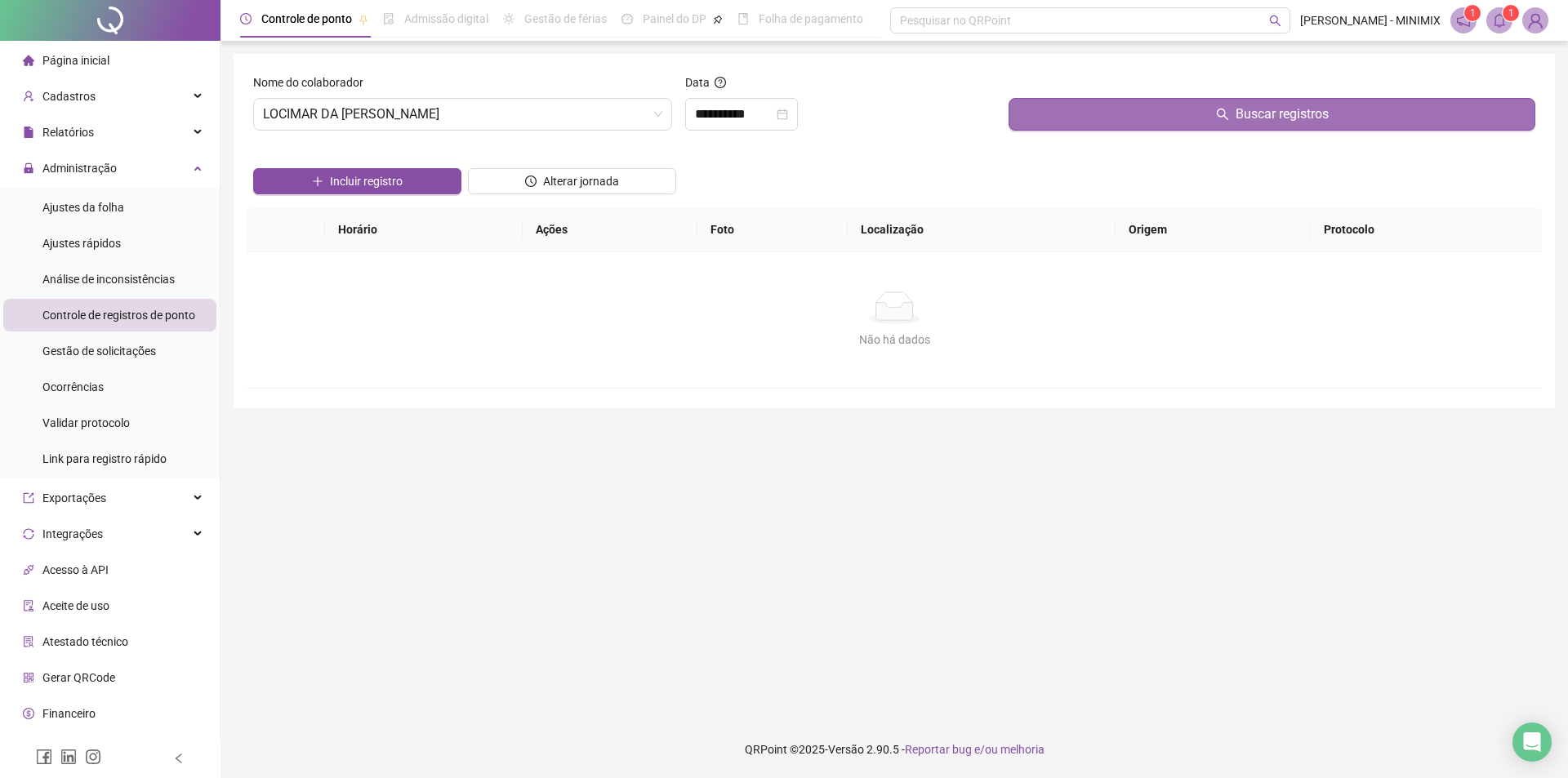
click at [1206, 101] on button "Buscar registros" at bounding box center [1271, 114] width 526 height 33
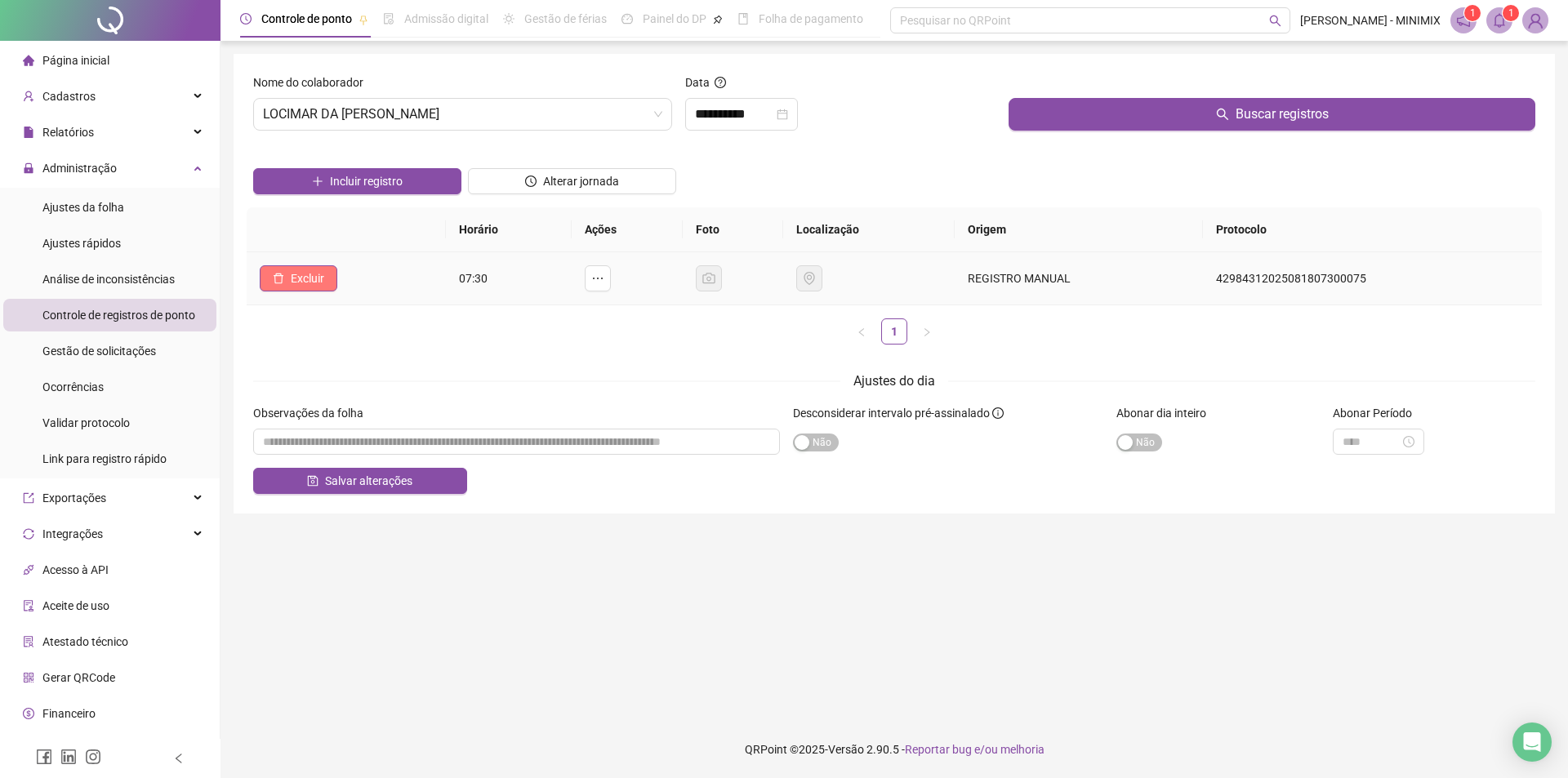
click at [285, 283] on button "Excluir" at bounding box center [298, 278] width 78 height 26
click at [364, 237] on button "Sim" at bounding box center [353, 236] width 32 height 19
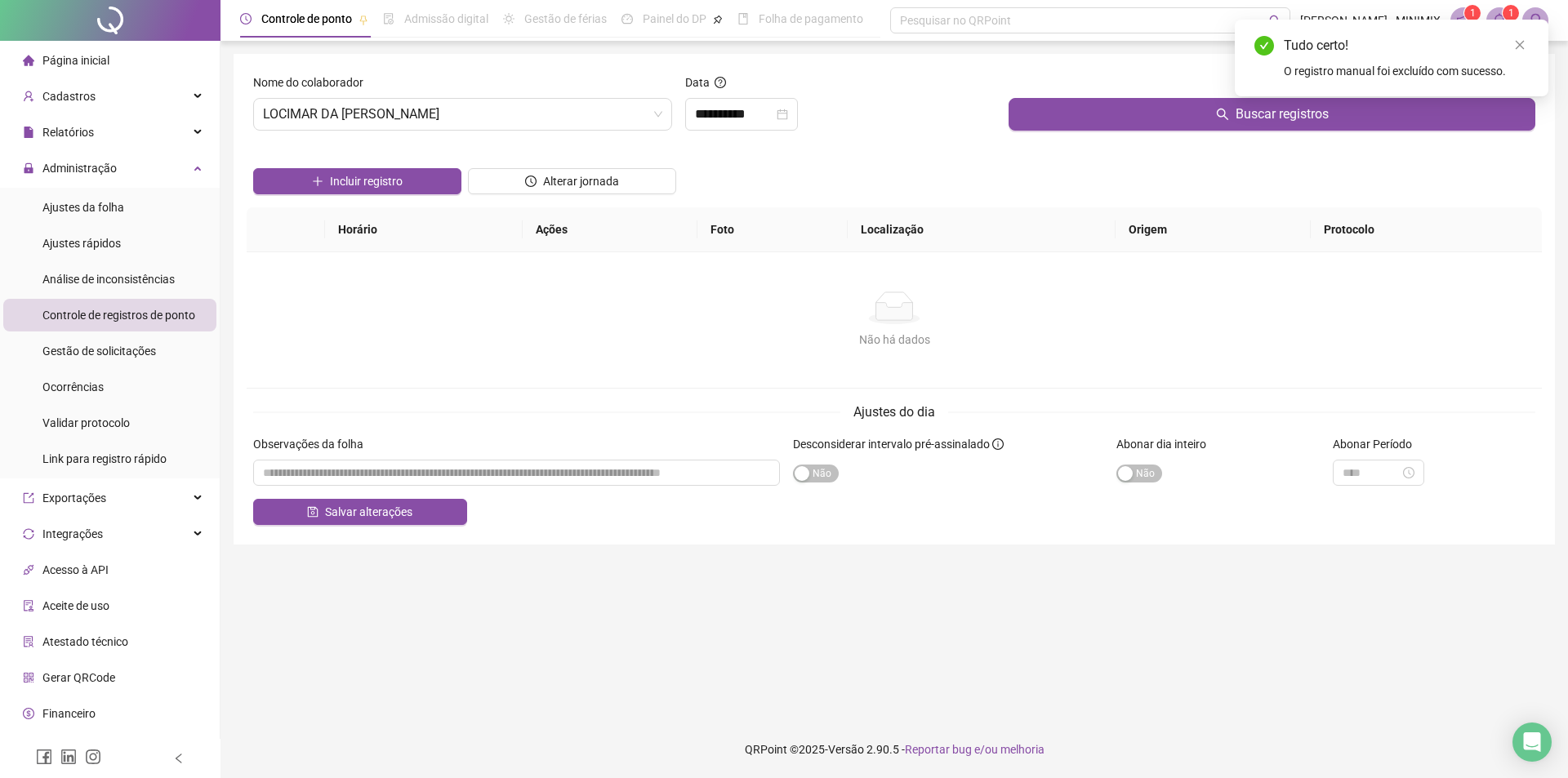
click at [438, 294] on div "Não há dados" at bounding box center [894, 308] width 1256 height 33
click at [121, 242] on li "Ajustes rápidos" at bounding box center [109, 243] width 213 height 33
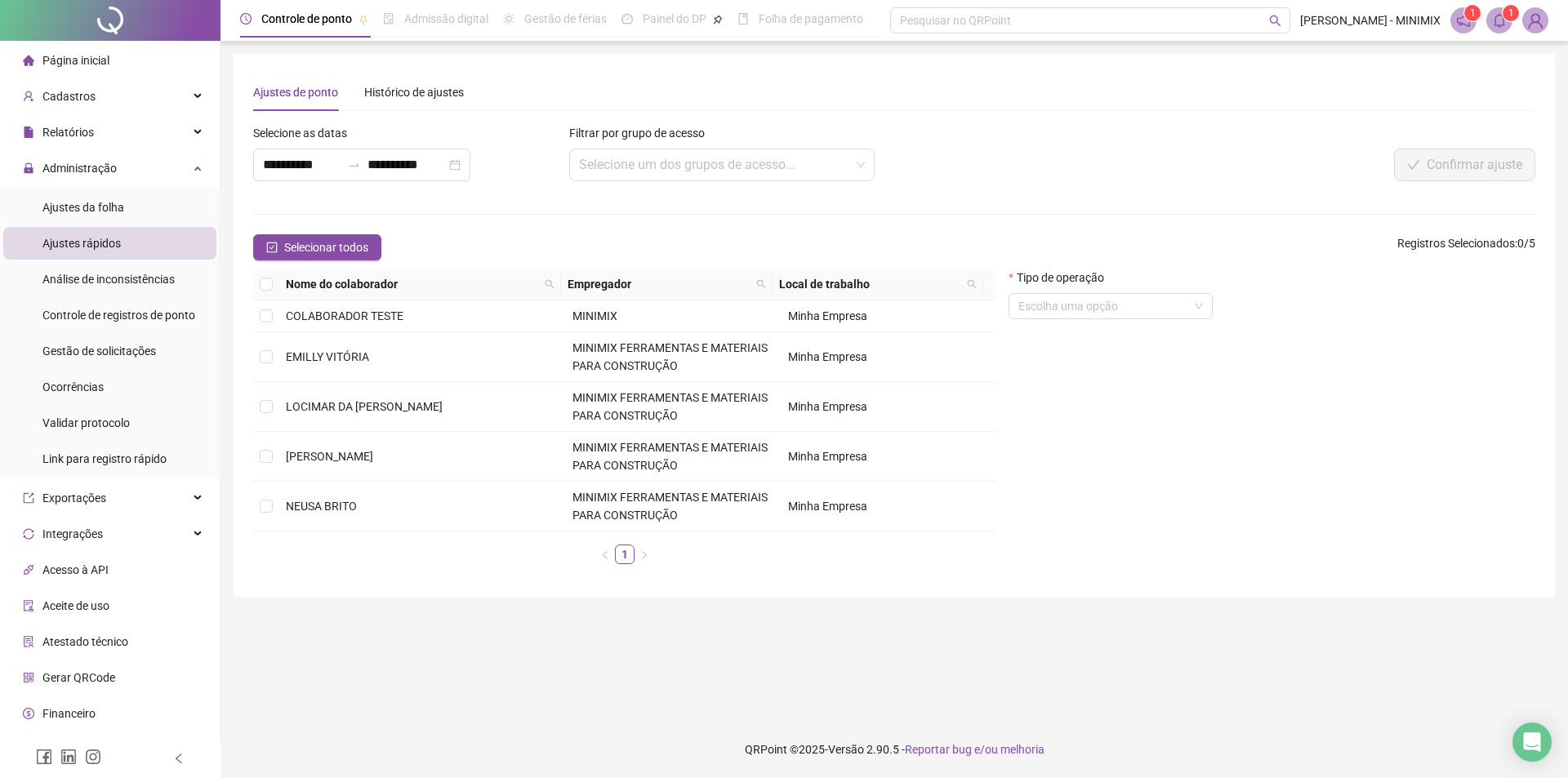
click at [877, 148] on div "Filtrar por grupo de acesso Selecione um dos grupos de acesso..." at bounding box center [722, 160] width 316 height 70
drag, startPoint x: 866, startPoint y: 156, endPoint x: 859, endPoint y: 151, distance: 8.6
click at [862, 155] on div "Selecione um dos grupos de acesso..." at bounding box center [722, 165] width 307 height 33
click at [858, 155] on span at bounding box center [722, 165] width 287 height 31
click at [857, 155] on span at bounding box center [722, 165] width 287 height 31
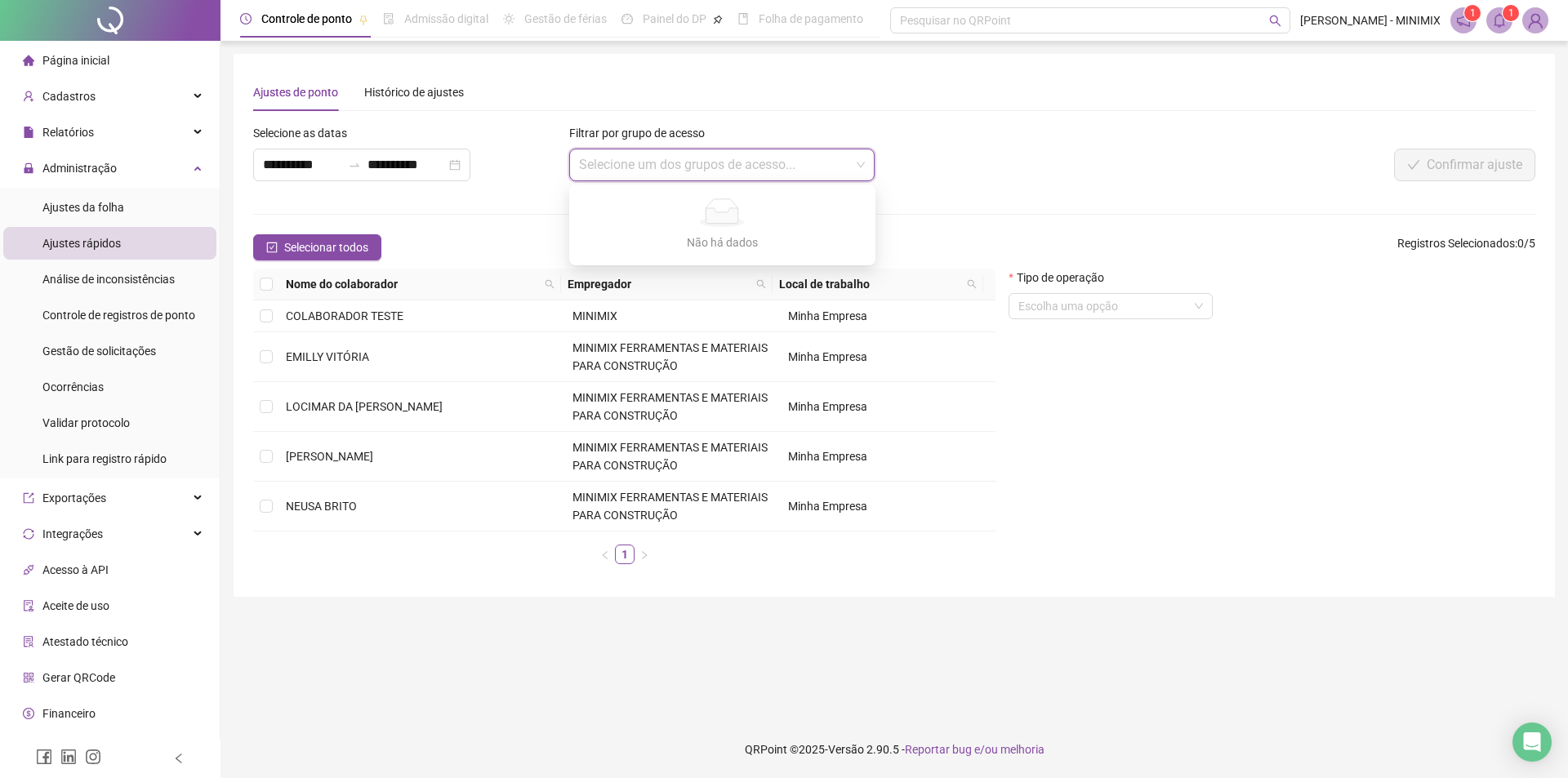
drag, startPoint x: 857, startPoint y: 155, endPoint x: 667, endPoint y: 214, distance: 198.9
click at [855, 156] on span at bounding box center [722, 165] width 287 height 31
drag, startPoint x: 302, startPoint y: 414, endPoint x: 530, endPoint y: 172, distance: 332.5
click at [302, 411] on td "LOCIMAR DA [PERSON_NAME]" at bounding box center [422, 407] width 287 height 50
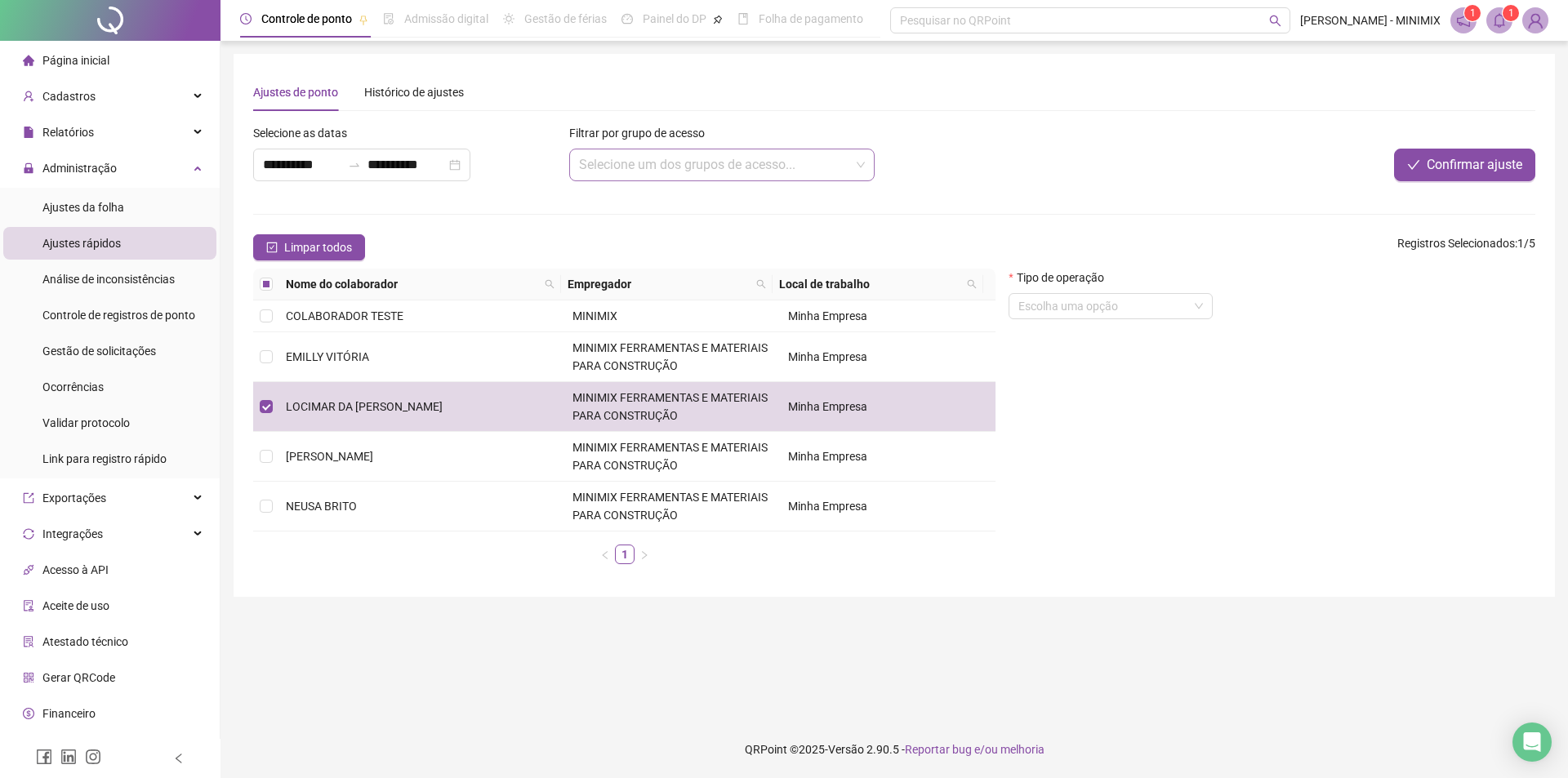
click at [828, 165] on input "search" at bounding box center [714, 165] width 271 height 31
click at [829, 165] on input "search" at bounding box center [714, 165] width 271 height 31
click at [1205, 303] on div "Escolha uma opção" at bounding box center [1110, 306] width 204 height 26
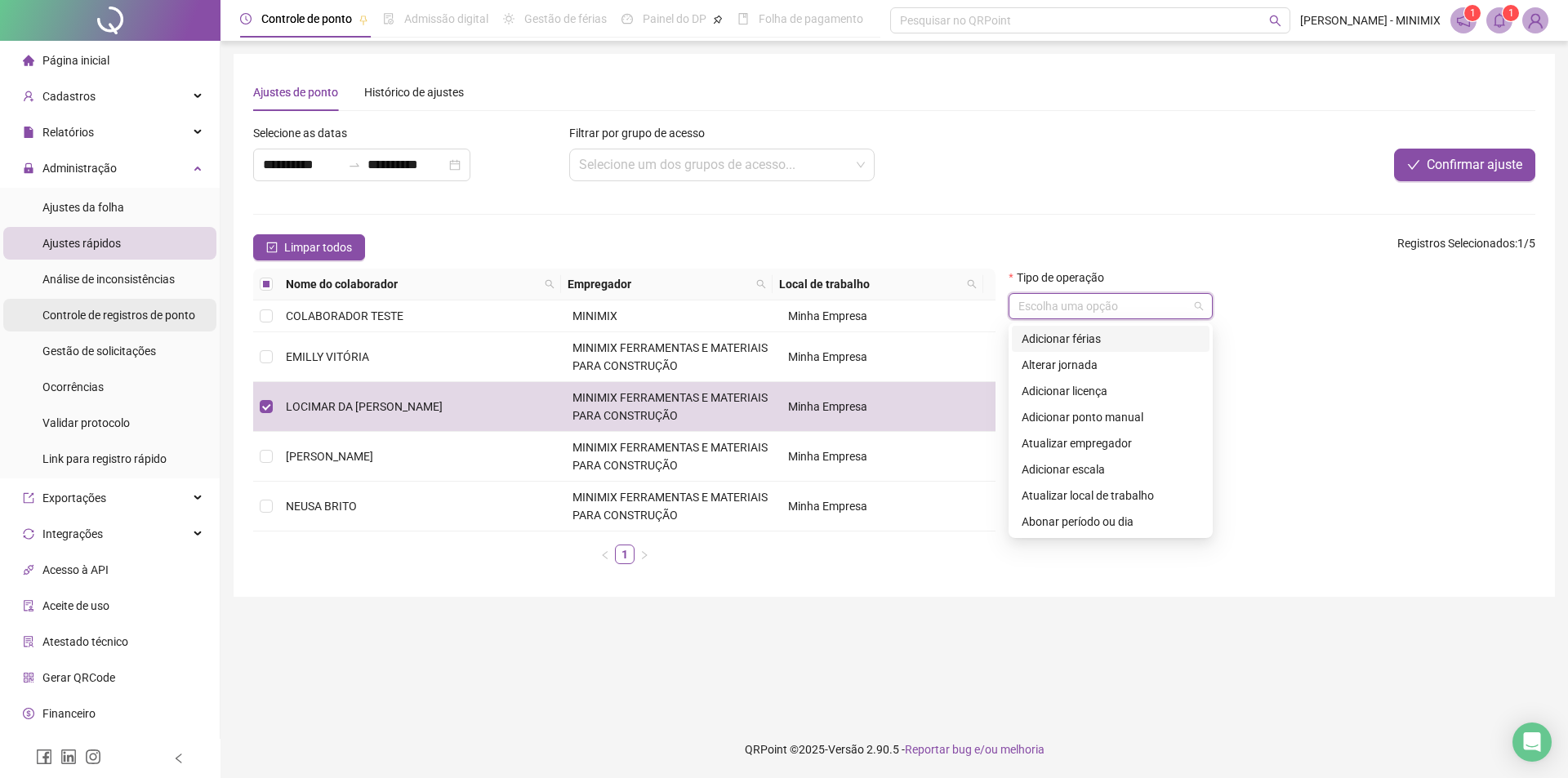
click at [119, 317] on span "Controle de registros de ponto" at bounding box center [119, 315] width 153 height 13
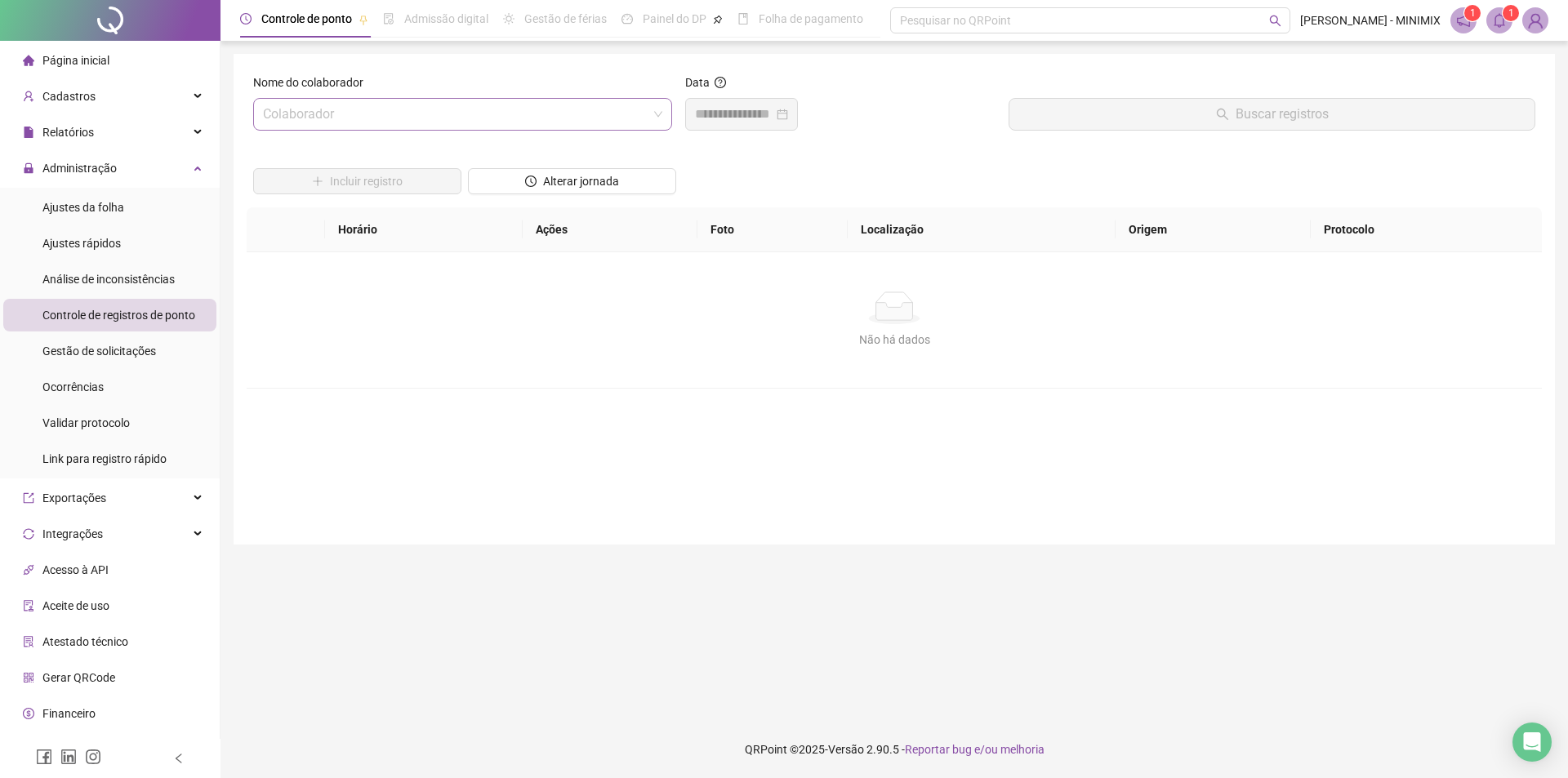
click at [485, 118] on input "search" at bounding box center [455, 114] width 384 height 31
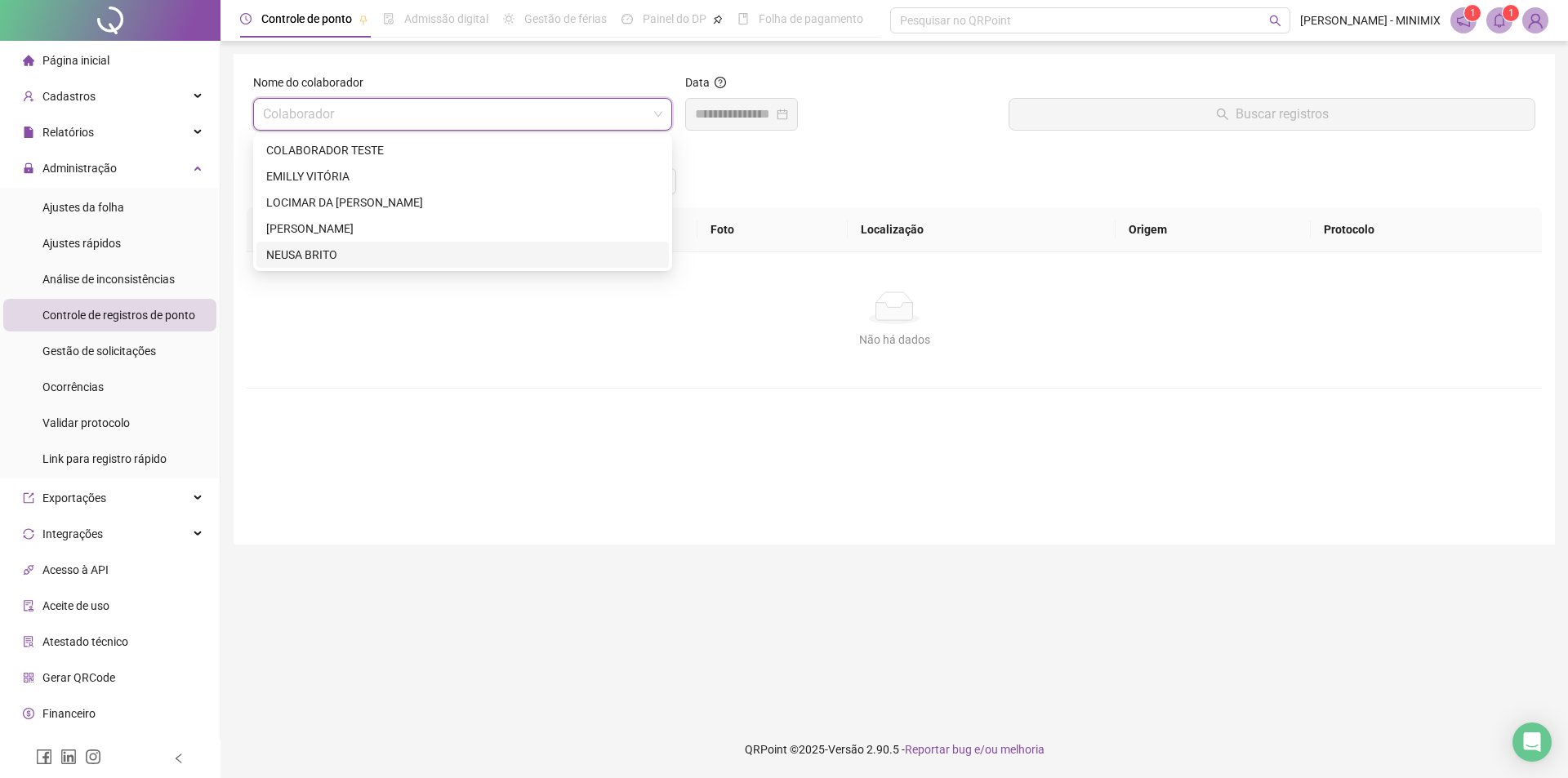
click at [455, 352] on div "Não há dados Não há dados" at bounding box center [894, 320] width 1295 height 135
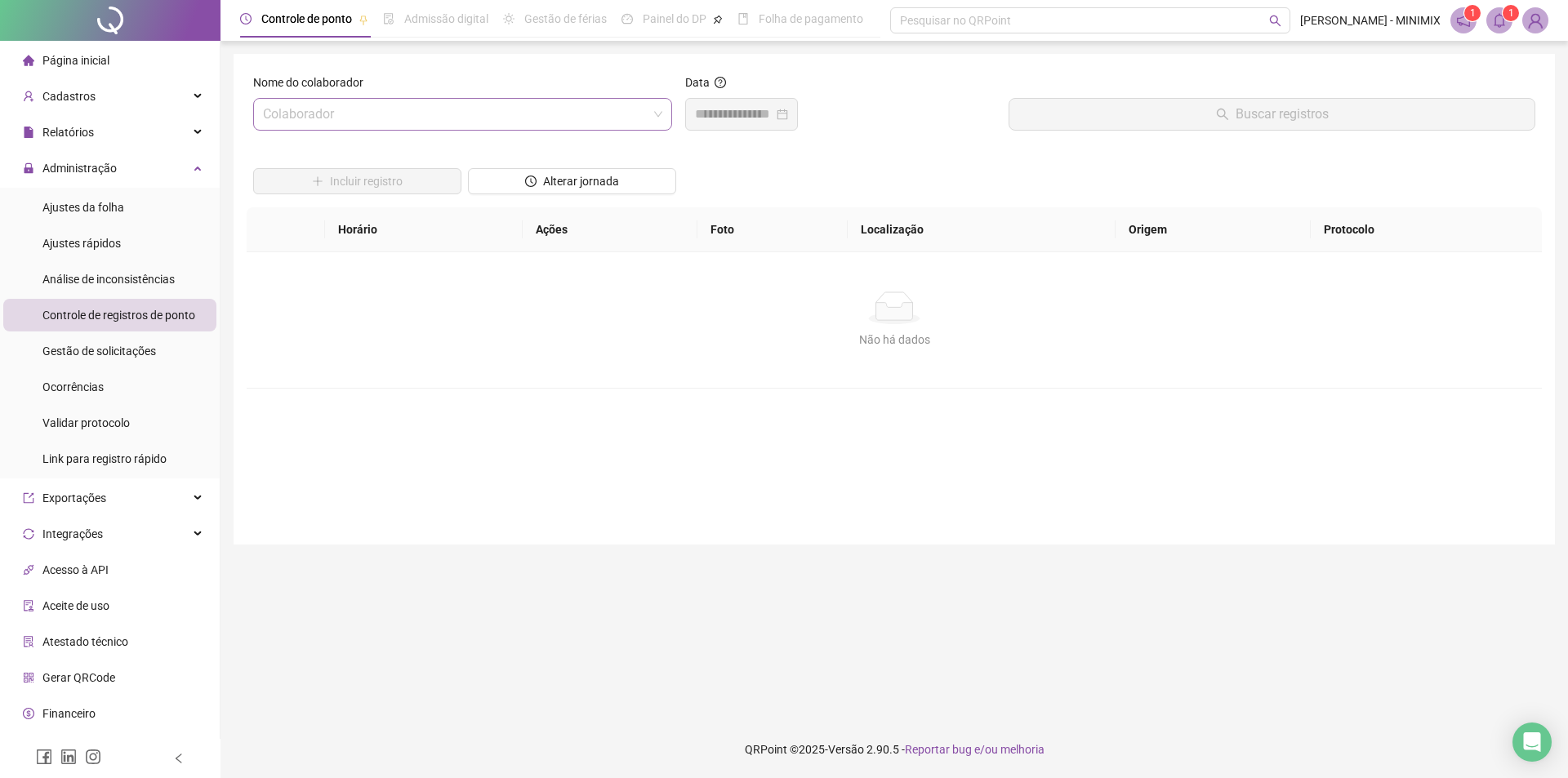
click at [394, 112] on input "search" at bounding box center [455, 114] width 384 height 31
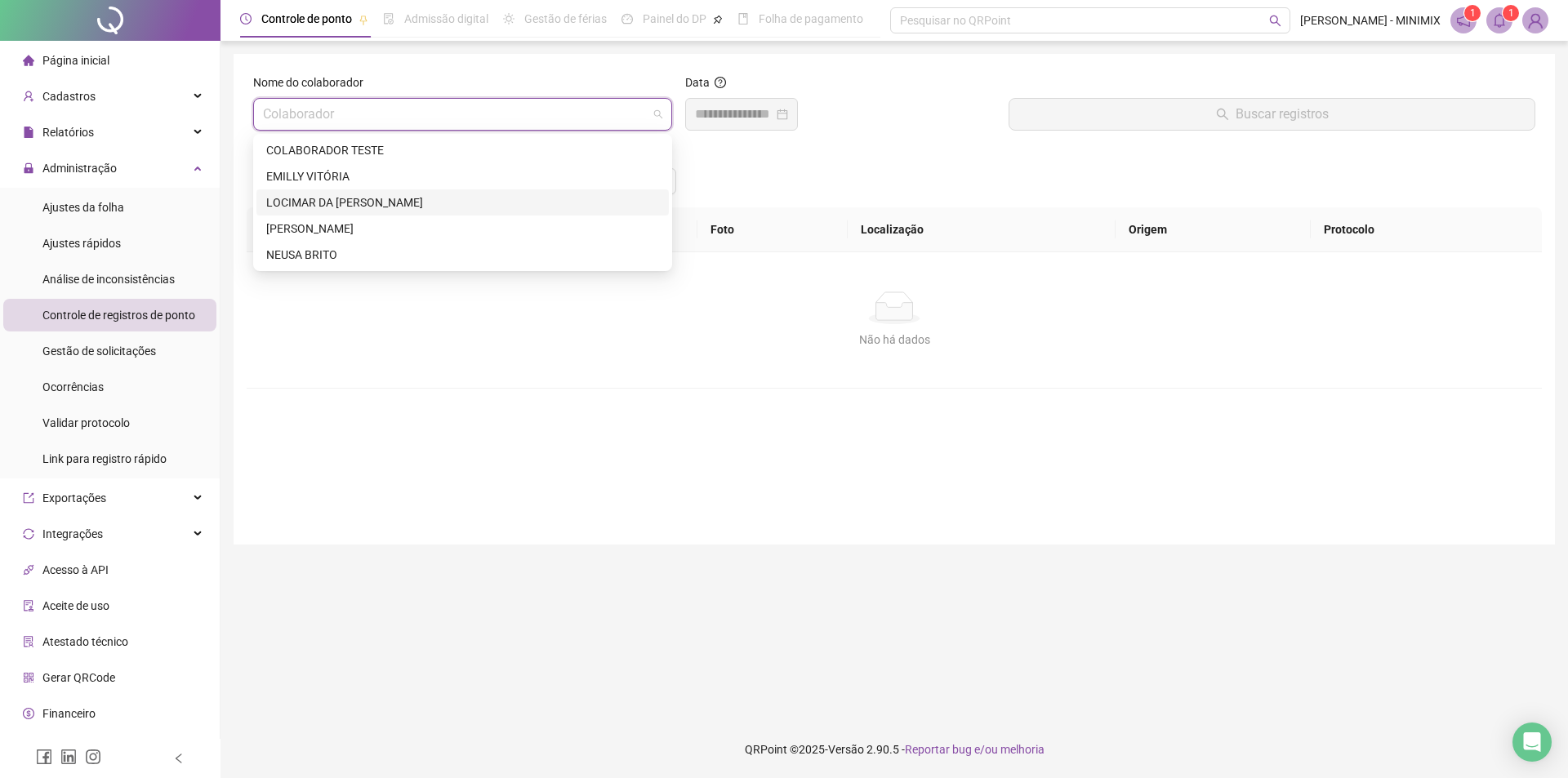
click at [410, 194] on div "LOCIMAR DA [PERSON_NAME]" at bounding box center [463, 203] width 393 height 18
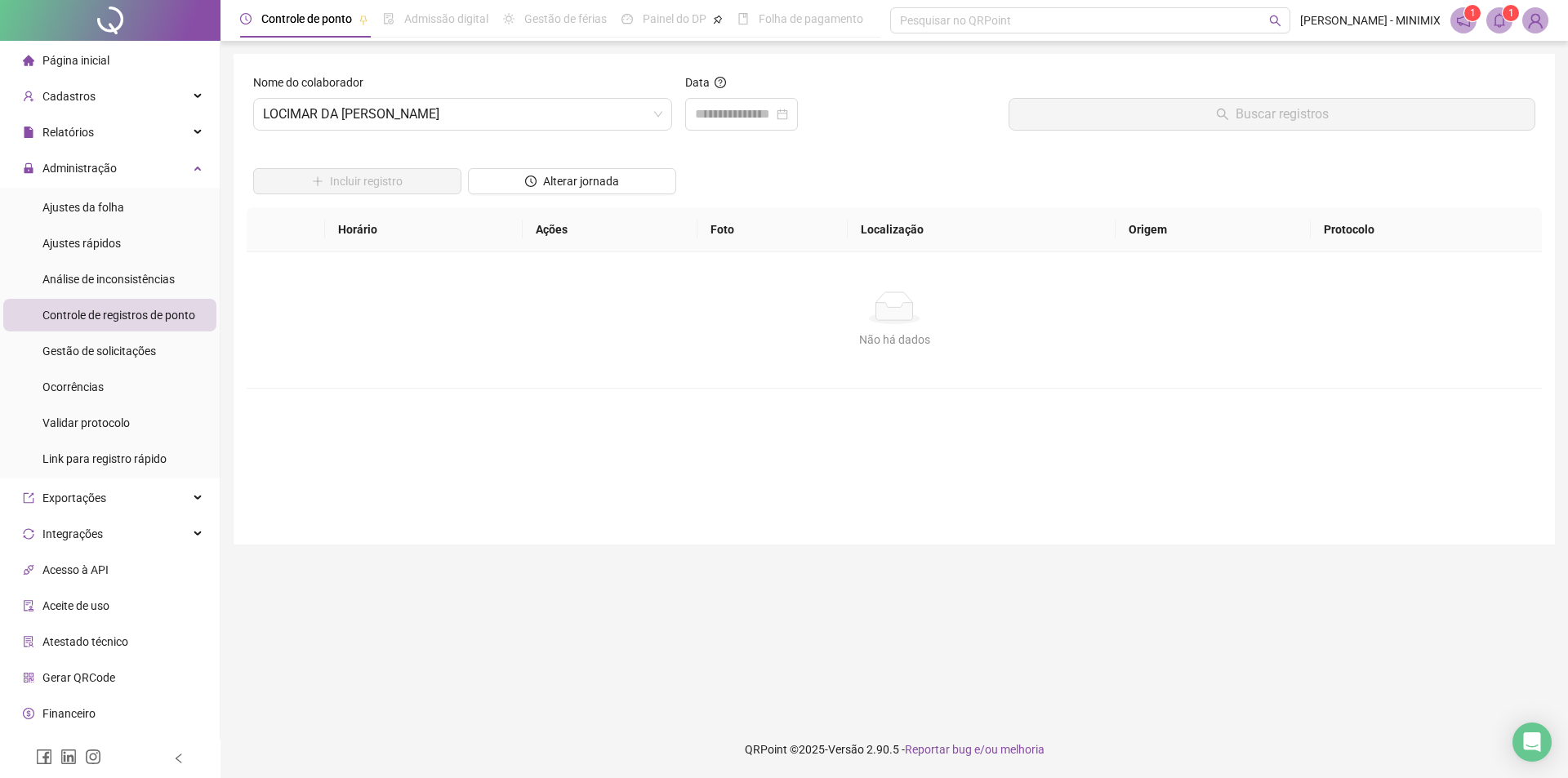
drag, startPoint x: 485, startPoint y: 440, endPoint x: 1276, endPoint y: 74, distance: 871.6
click at [489, 438] on form "Nome do colaborador LOCIMAR DA SILVA BOTELHO Data Buscar registros Incluir regi…" at bounding box center [894, 299] width 1281 height 451
click at [788, 119] on div at bounding box center [741, 114] width 93 height 19
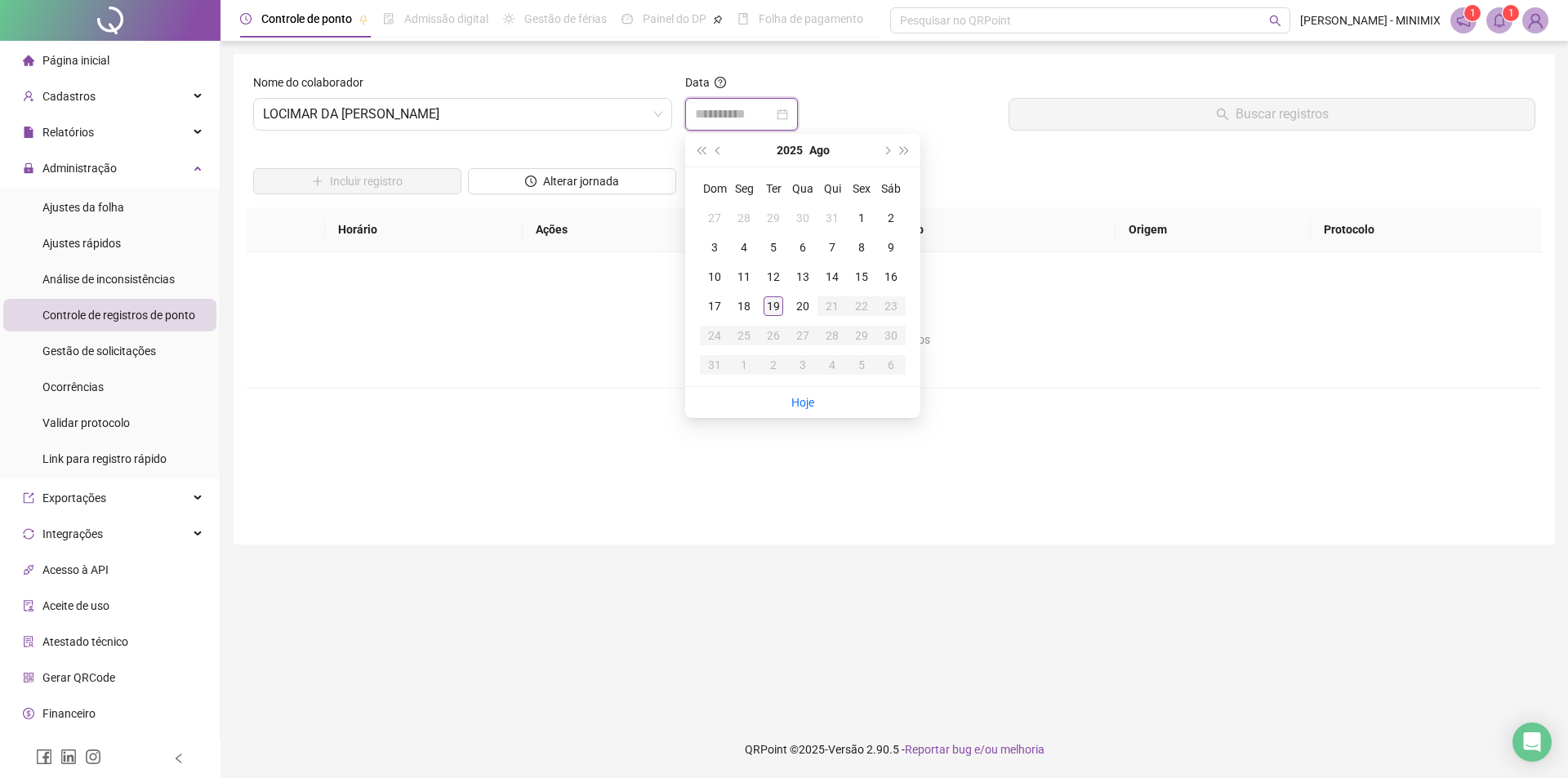
type input "**********"
click at [775, 301] on div "19" at bounding box center [773, 306] width 19 height 19
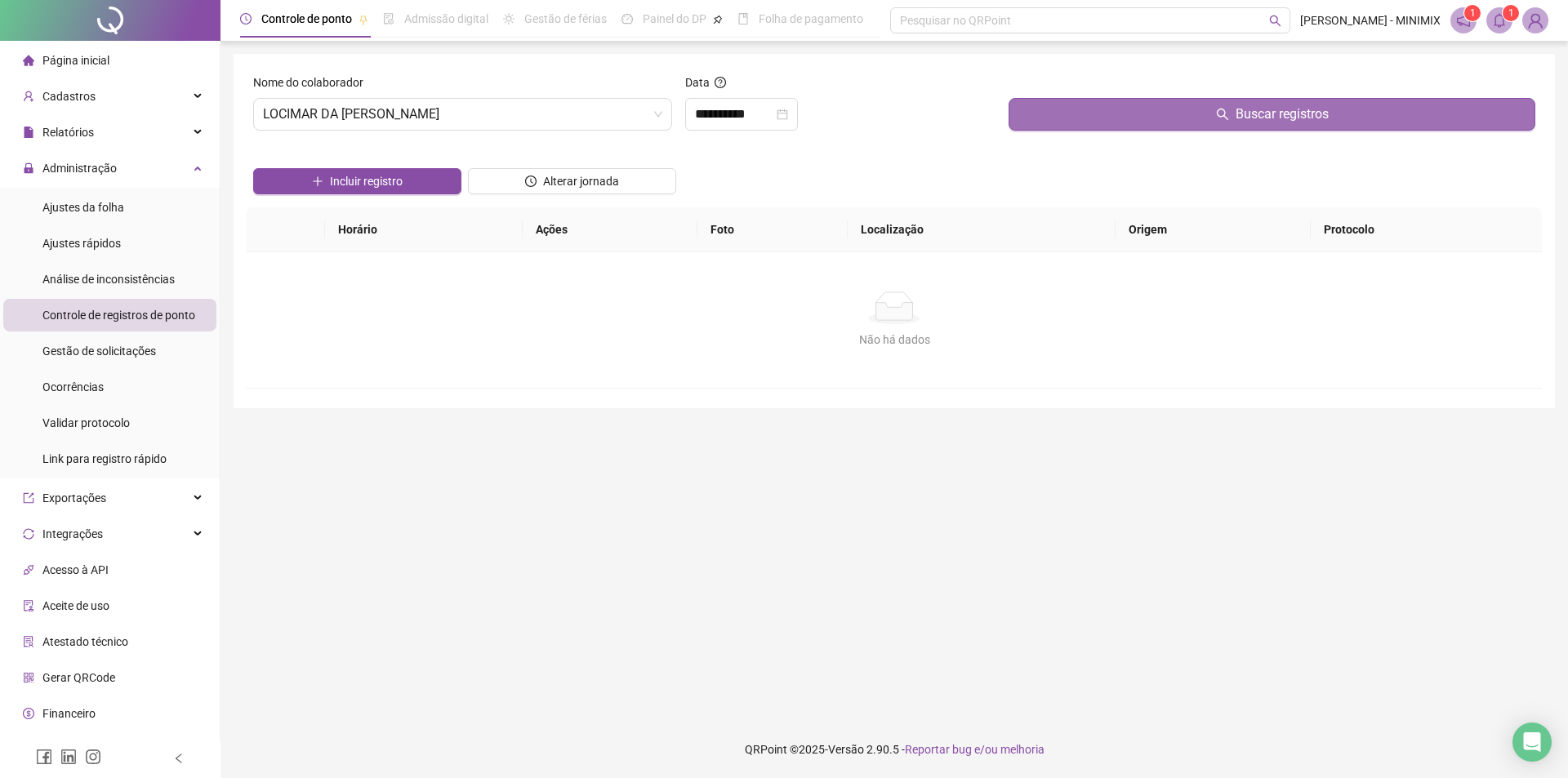
click at [1190, 125] on button "Buscar registros" at bounding box center [1271, 114] width 526 height 33
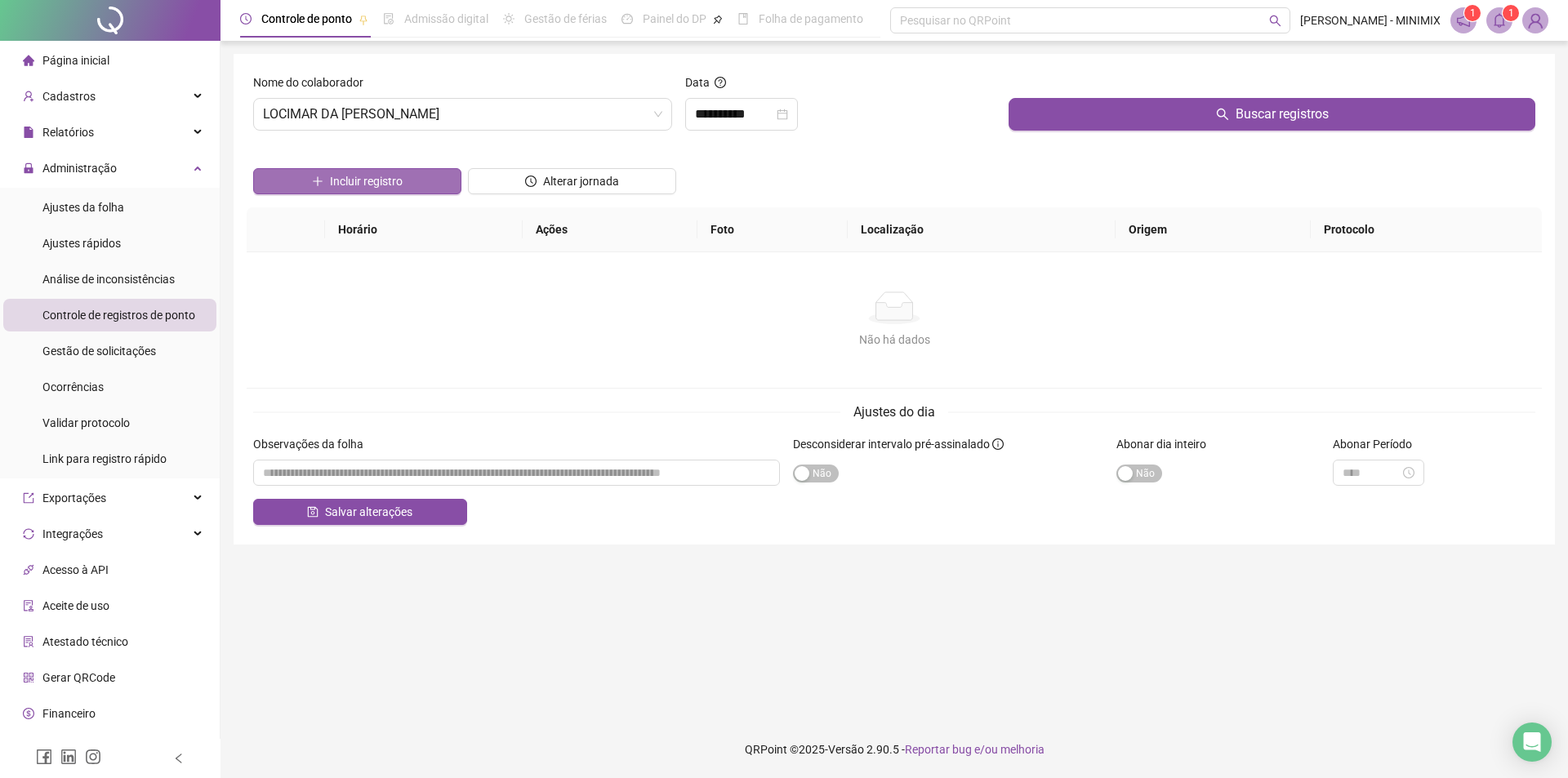
click at [330, 180] on span "Incluir registro" at bounding box center [366, 181] width 73 height 18
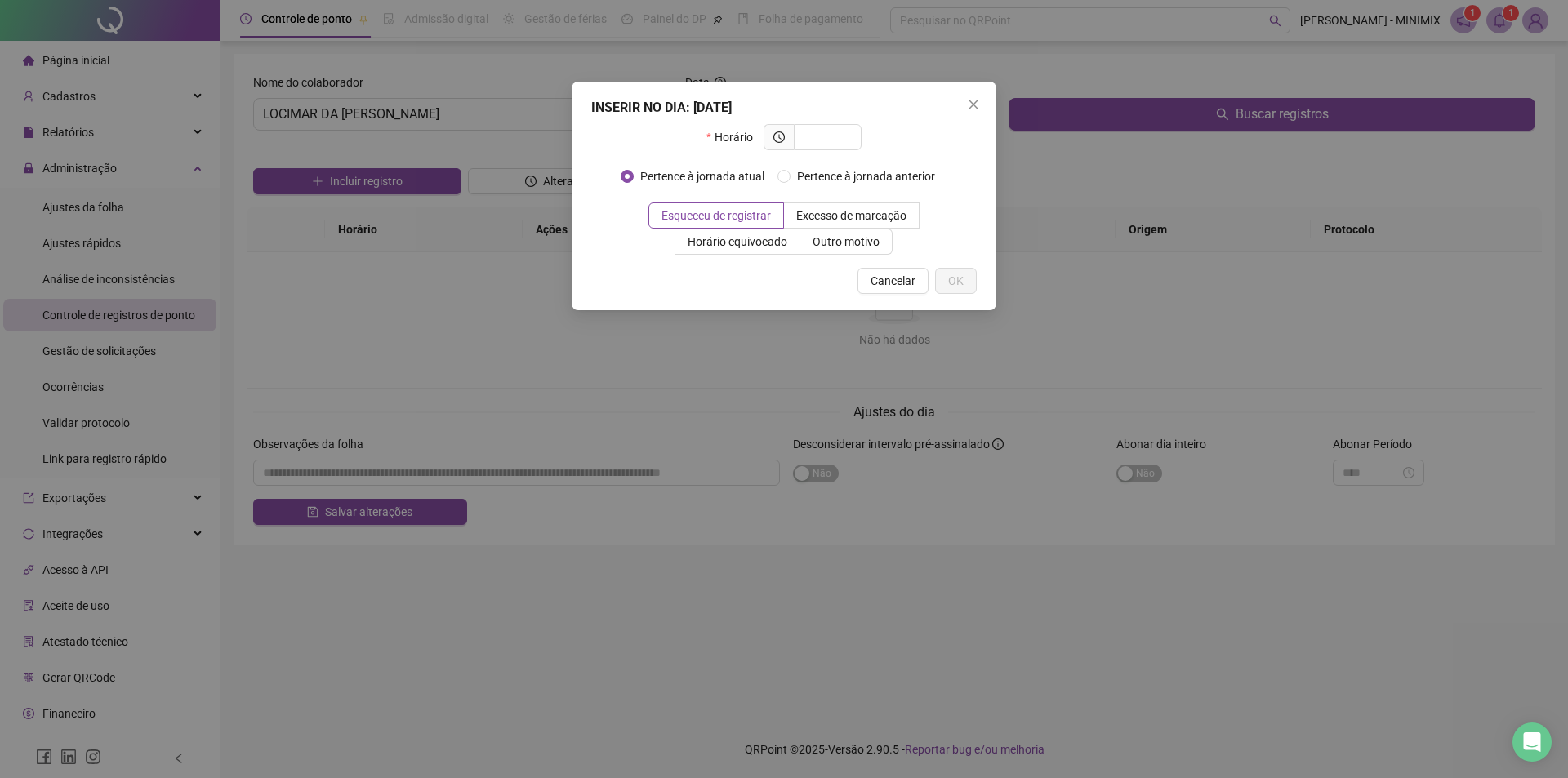
click at [982, 100] on span "Close" at bounding box center [972, 104] width 26 height 13
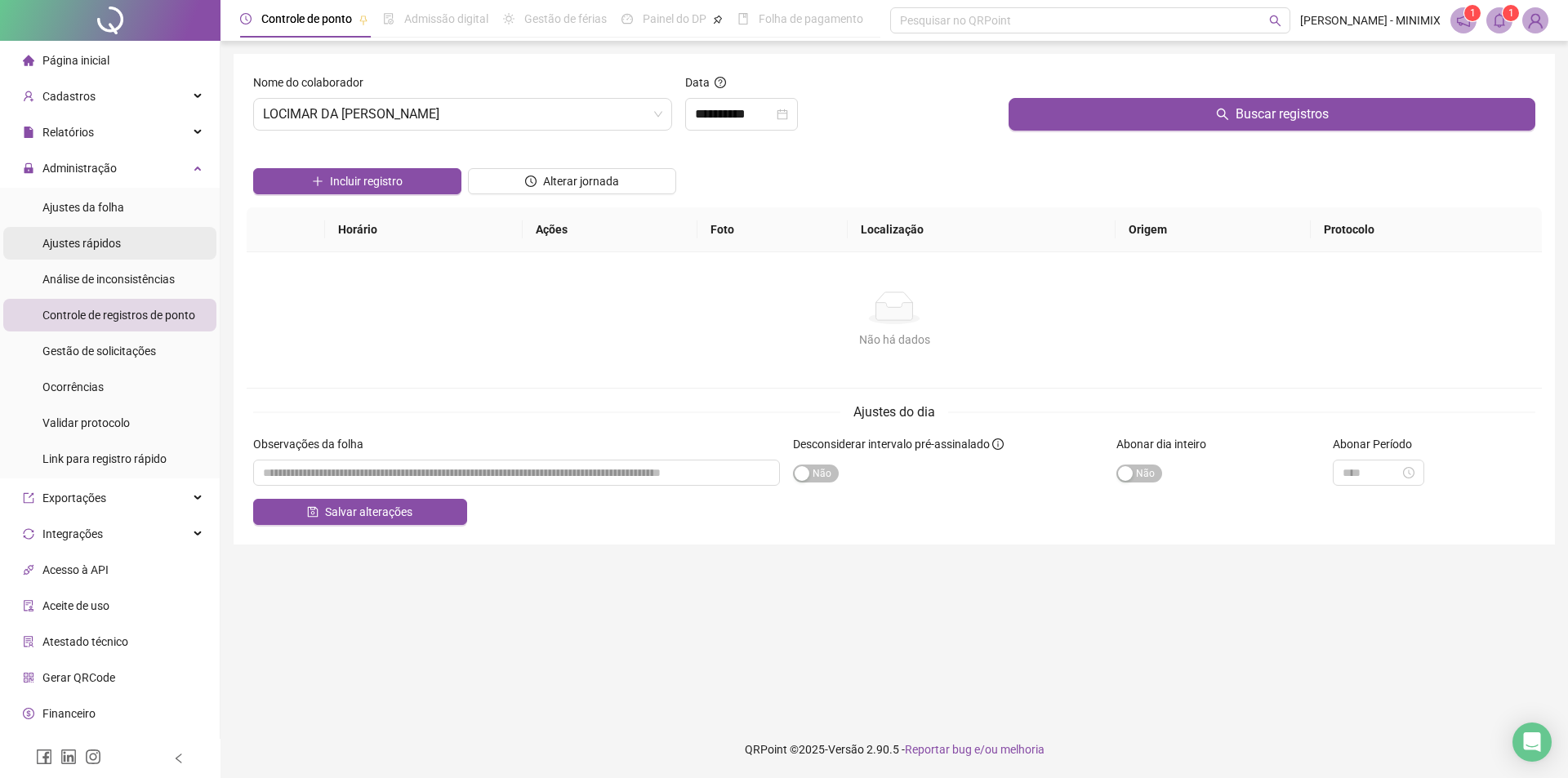
click at [84, 239] on span "Ajustes rápidos" at bounding box center [82, 243] width 79 height 13
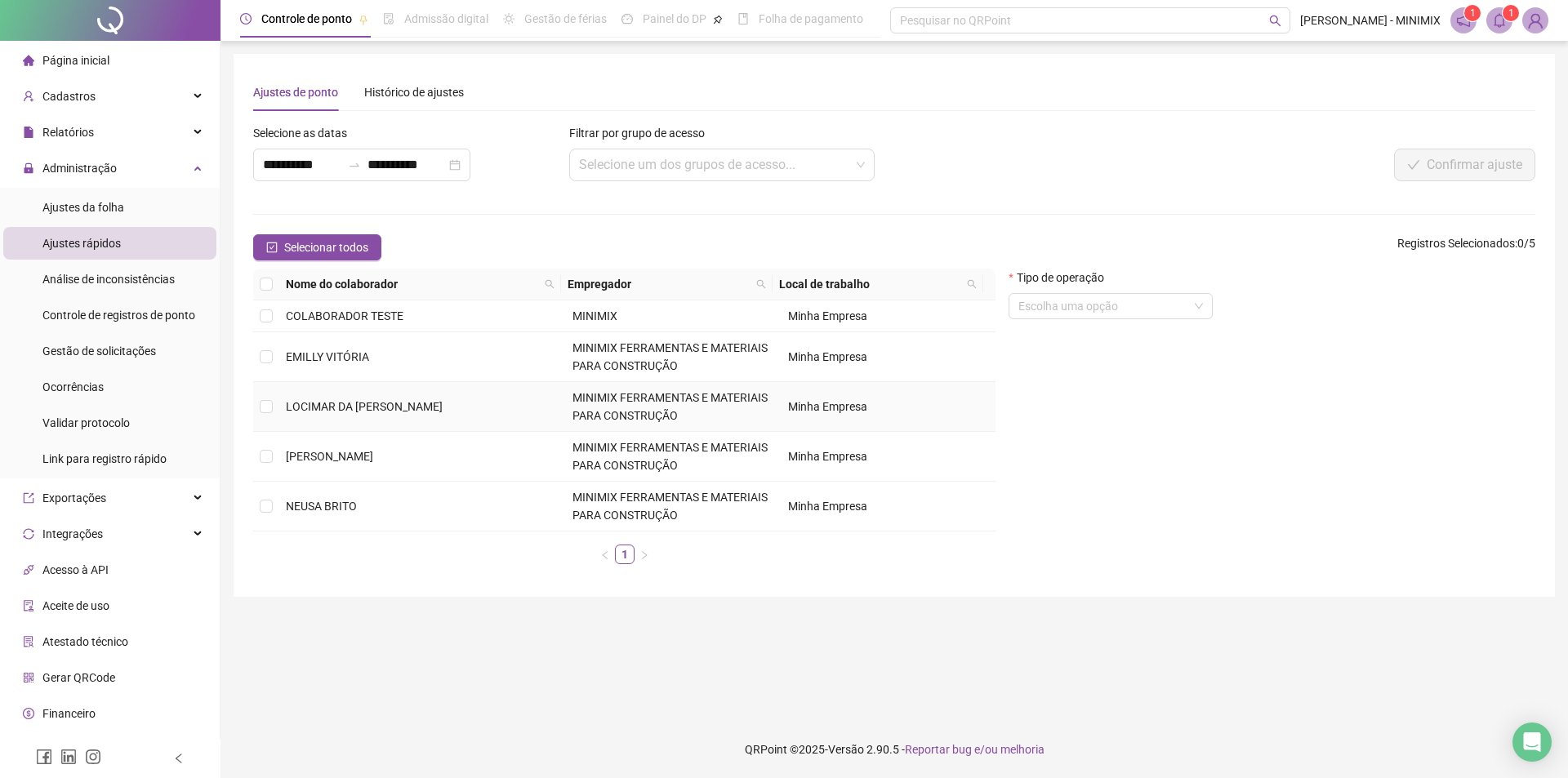
click at [342, 410] on span "LOCIMAR DA [PERSON_NAME]" at bounding box center [364, 407] width 157 height 13
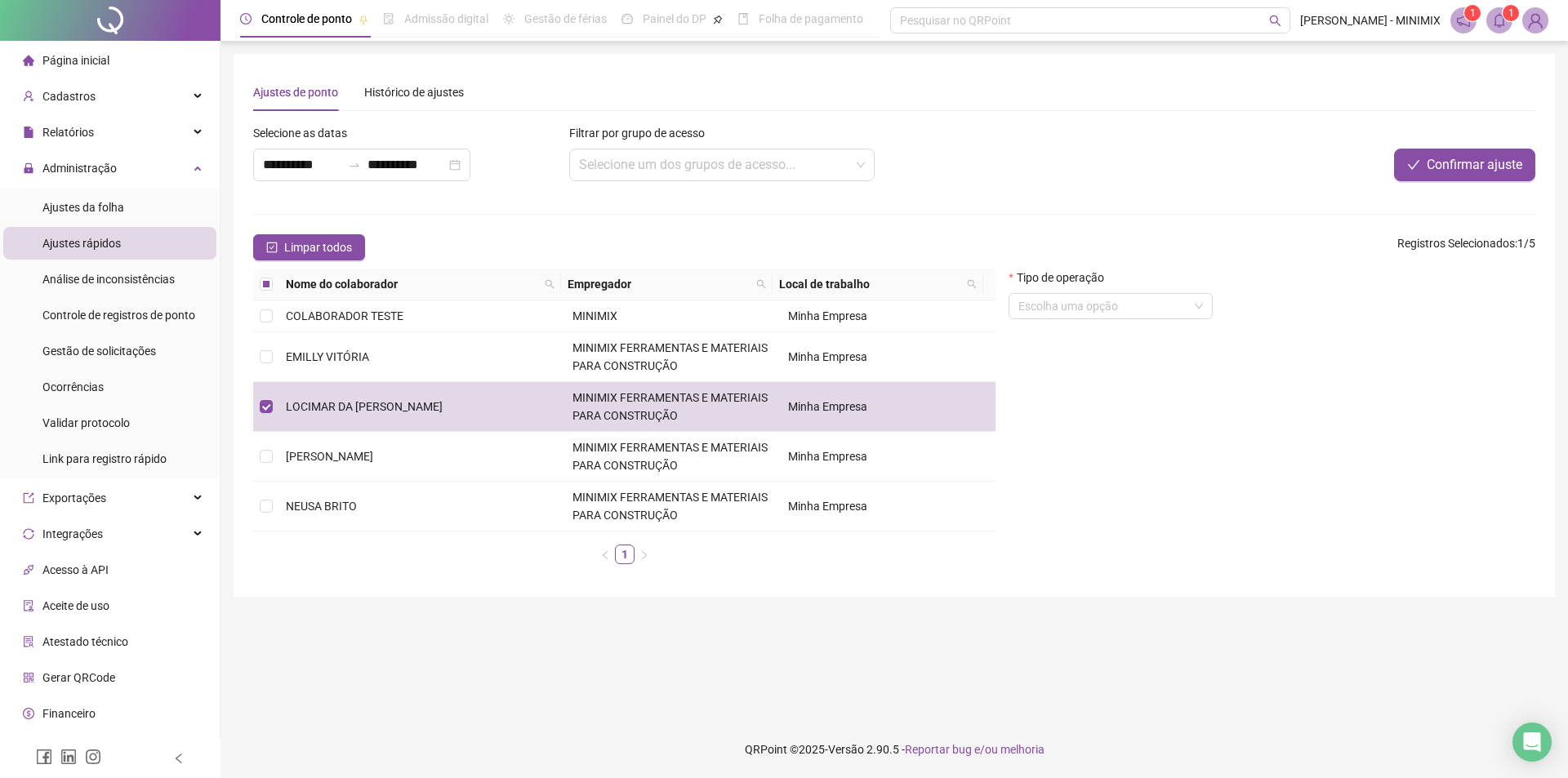
click at [1182, 291] on div "Tipo de operação Escolha uma opção" at bounding box center [1110, 294] width 204 height 51
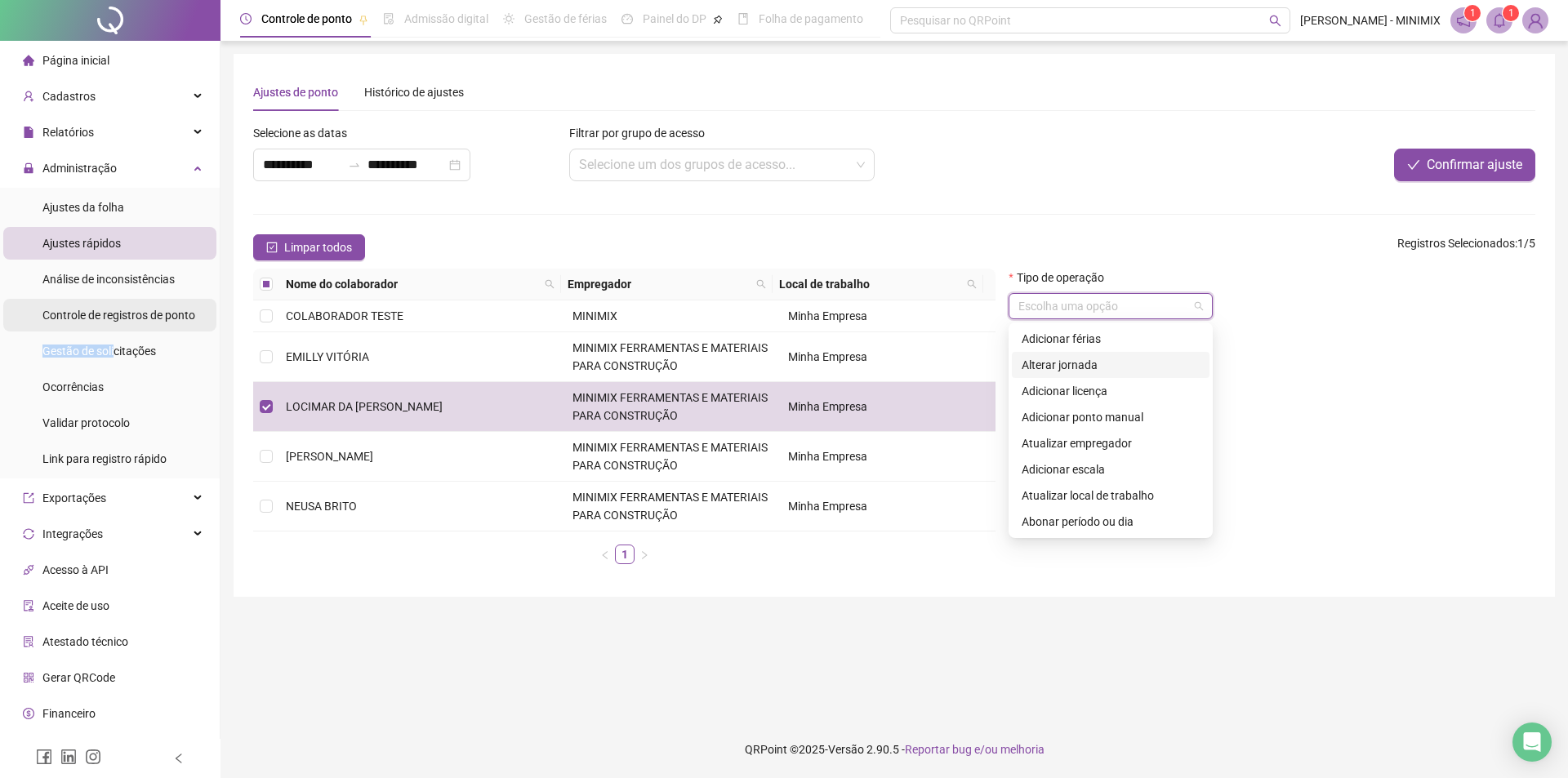
drag, startPoint x: 114, startPoint y: 344, endPoint x: 107, endPoint y: 331, distance: 14.8
click at [109, 334] on ul "Ajustes da folha Ajustes rápidos Análise de inconsistências Controle de registr…" at bounding box center [109, 333] width 220 height 291
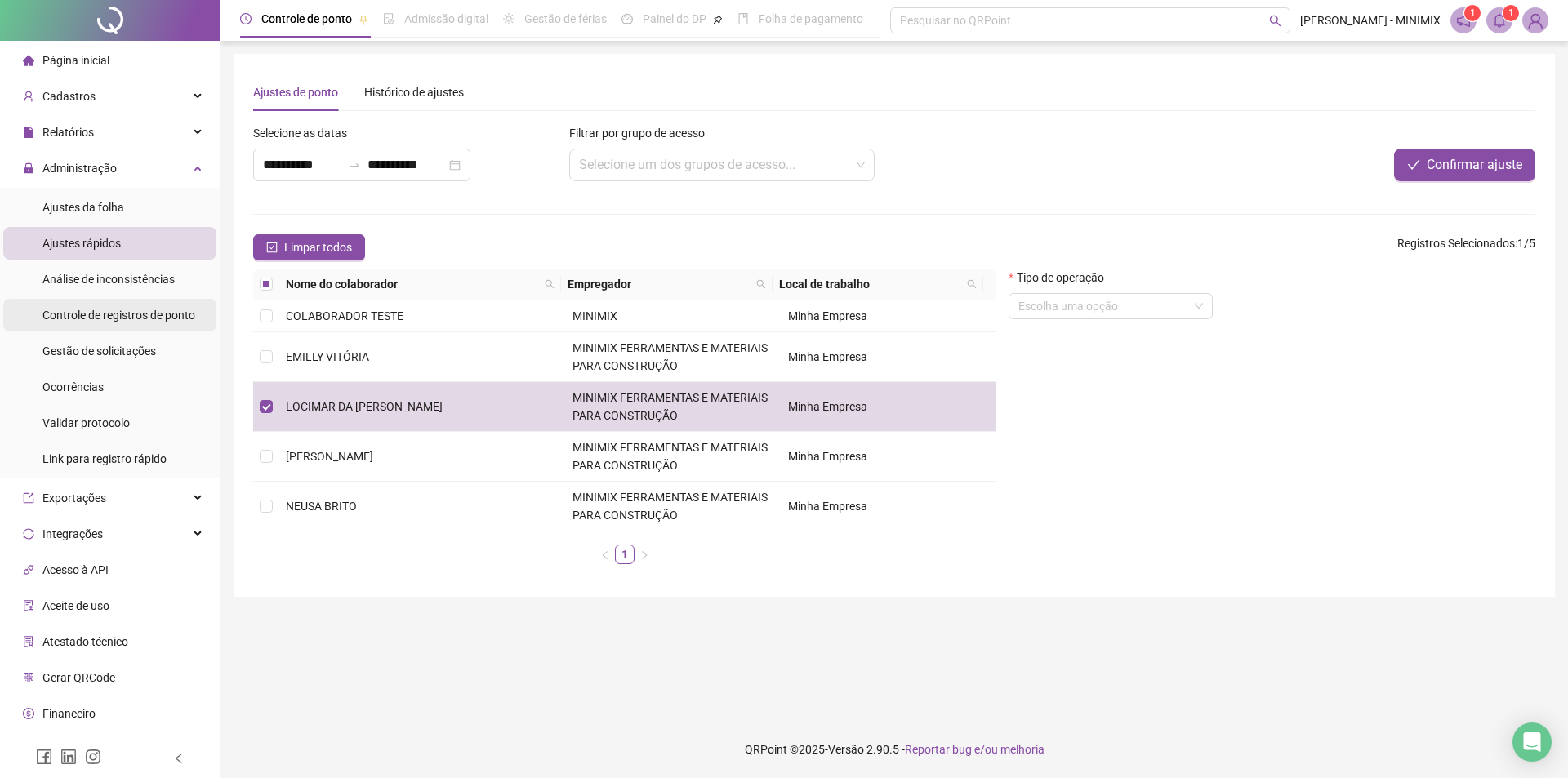
click at [104, 313] on span "Controle de registros de ponto" at bounding box center [119, 315] width 153 height 13
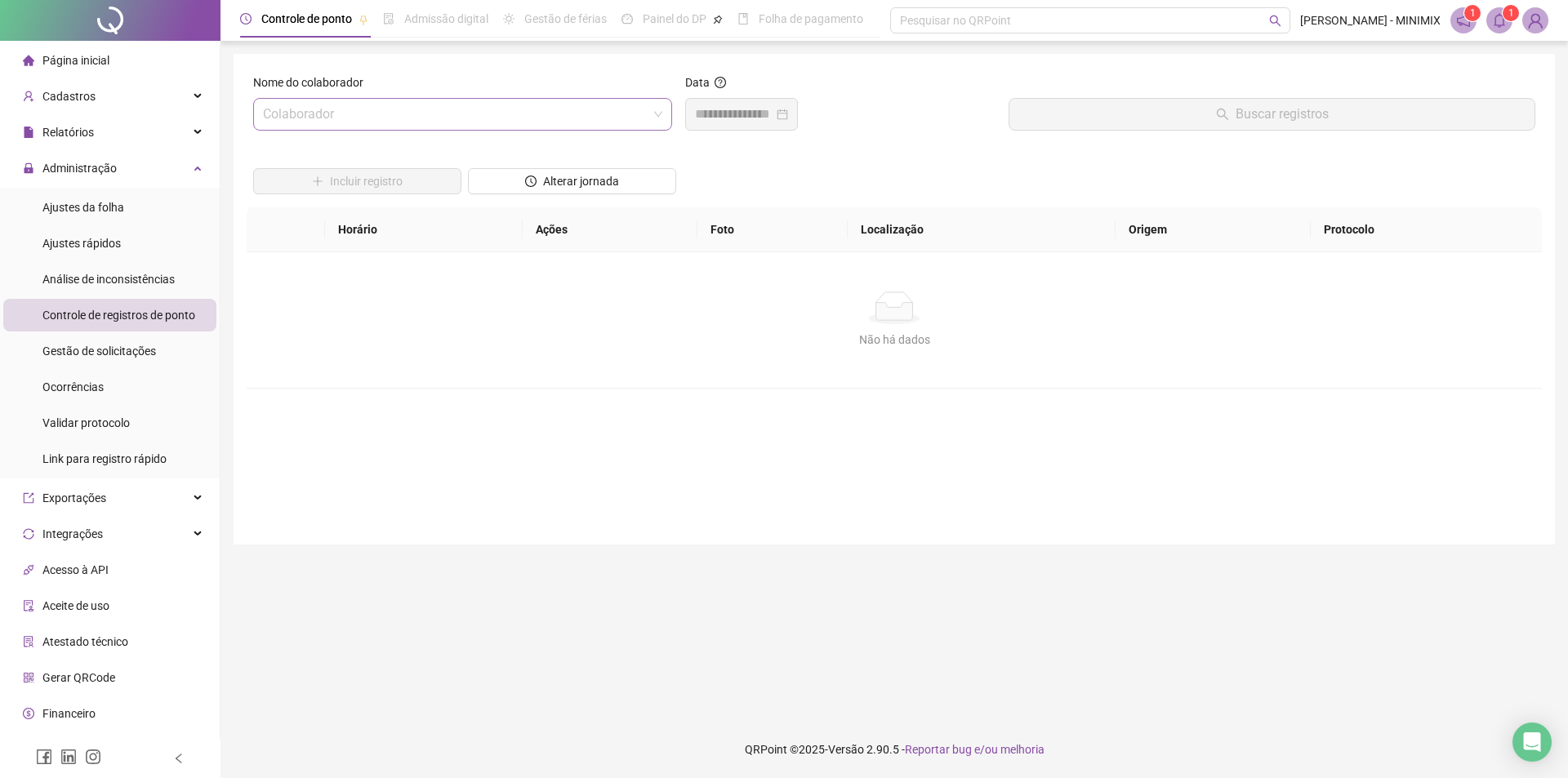
click at [632, 127] on input "search" at bounding box center [455, 114] width 384 height 31
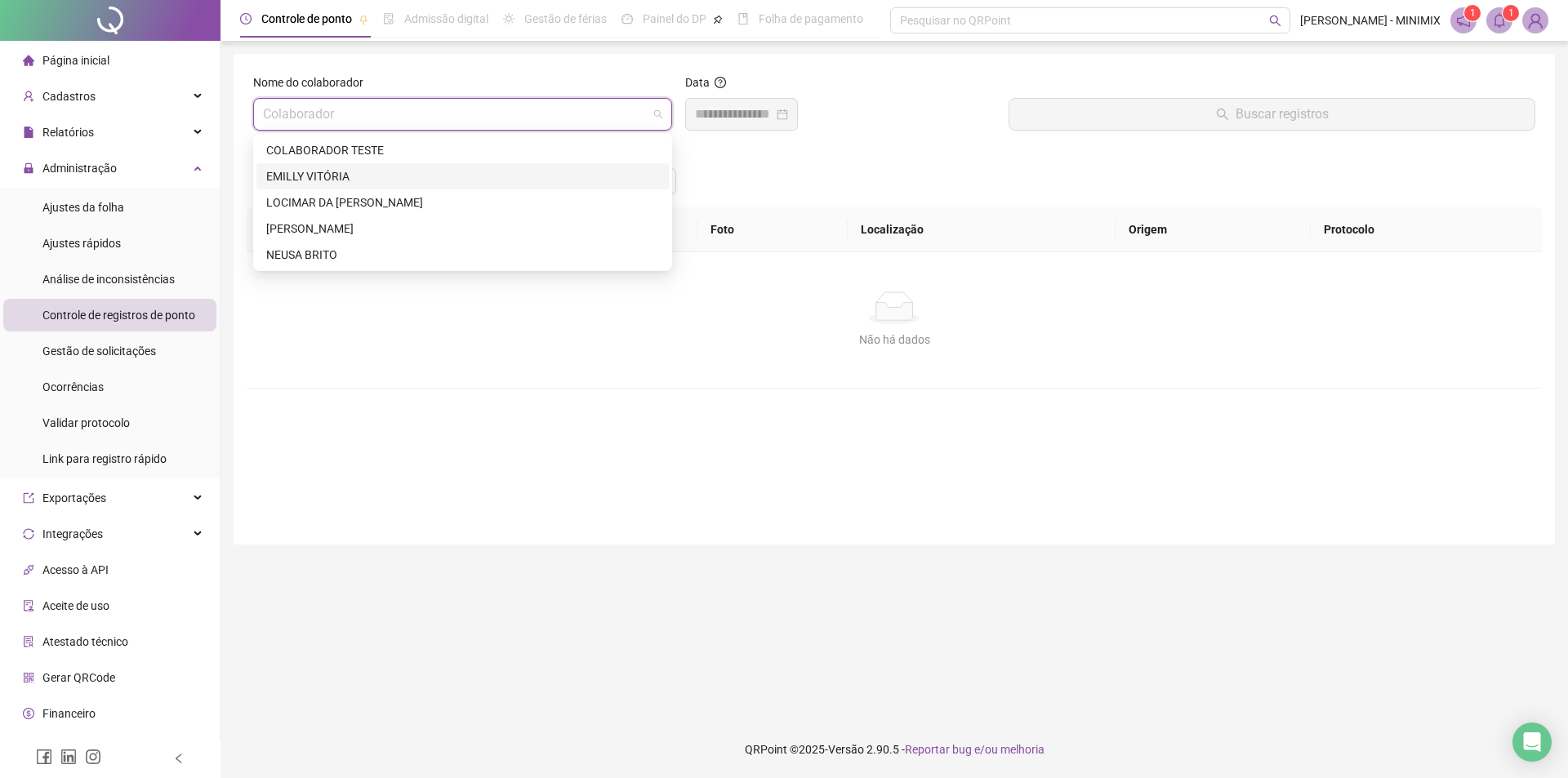
click at [465, 189] on div "EMILLY VITÓRIA" at bounding box center [463, 175] width 413 height 26
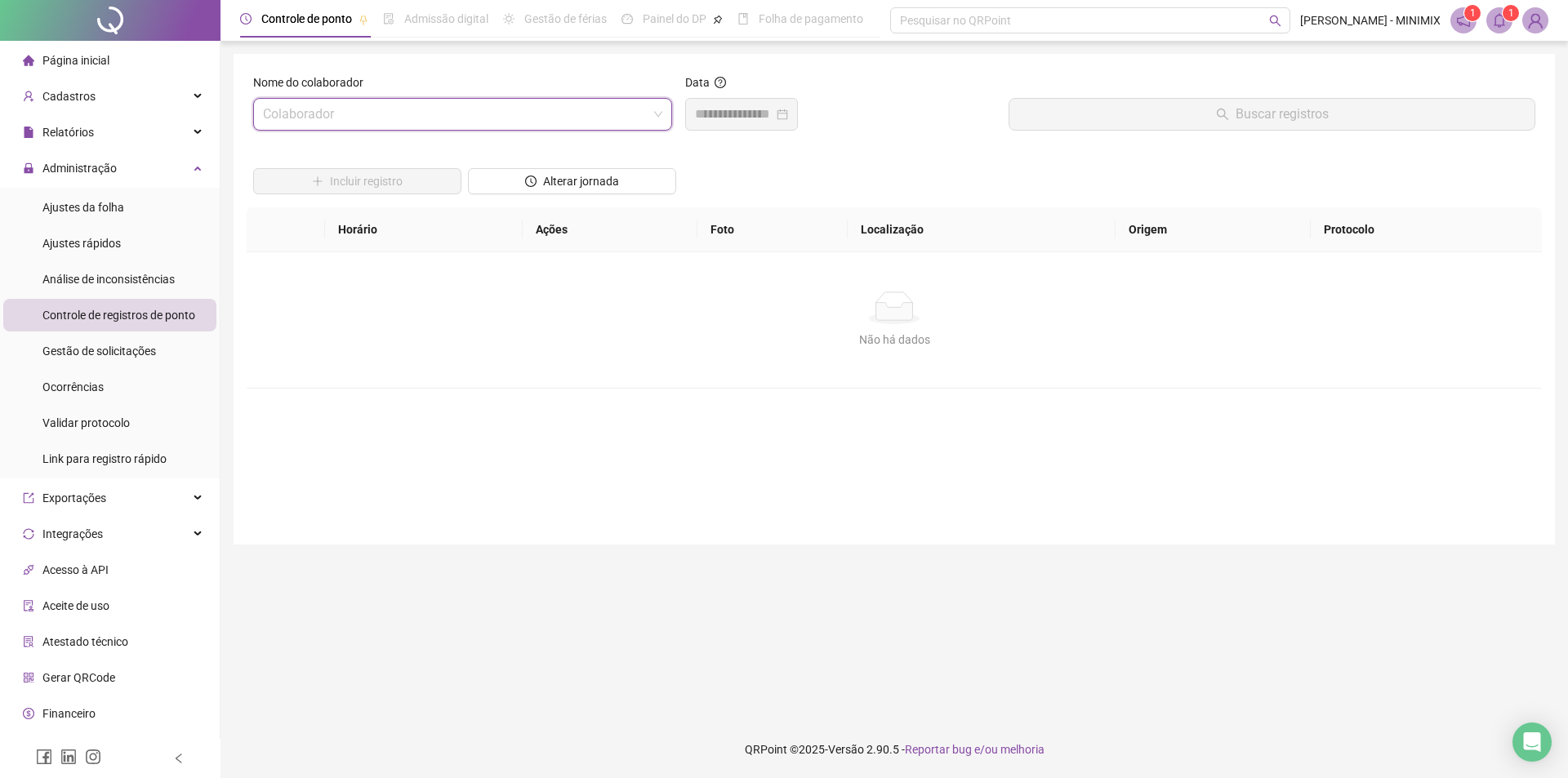
click at [662, 114] on span at bounding box center [463, 114] width 399 height 31
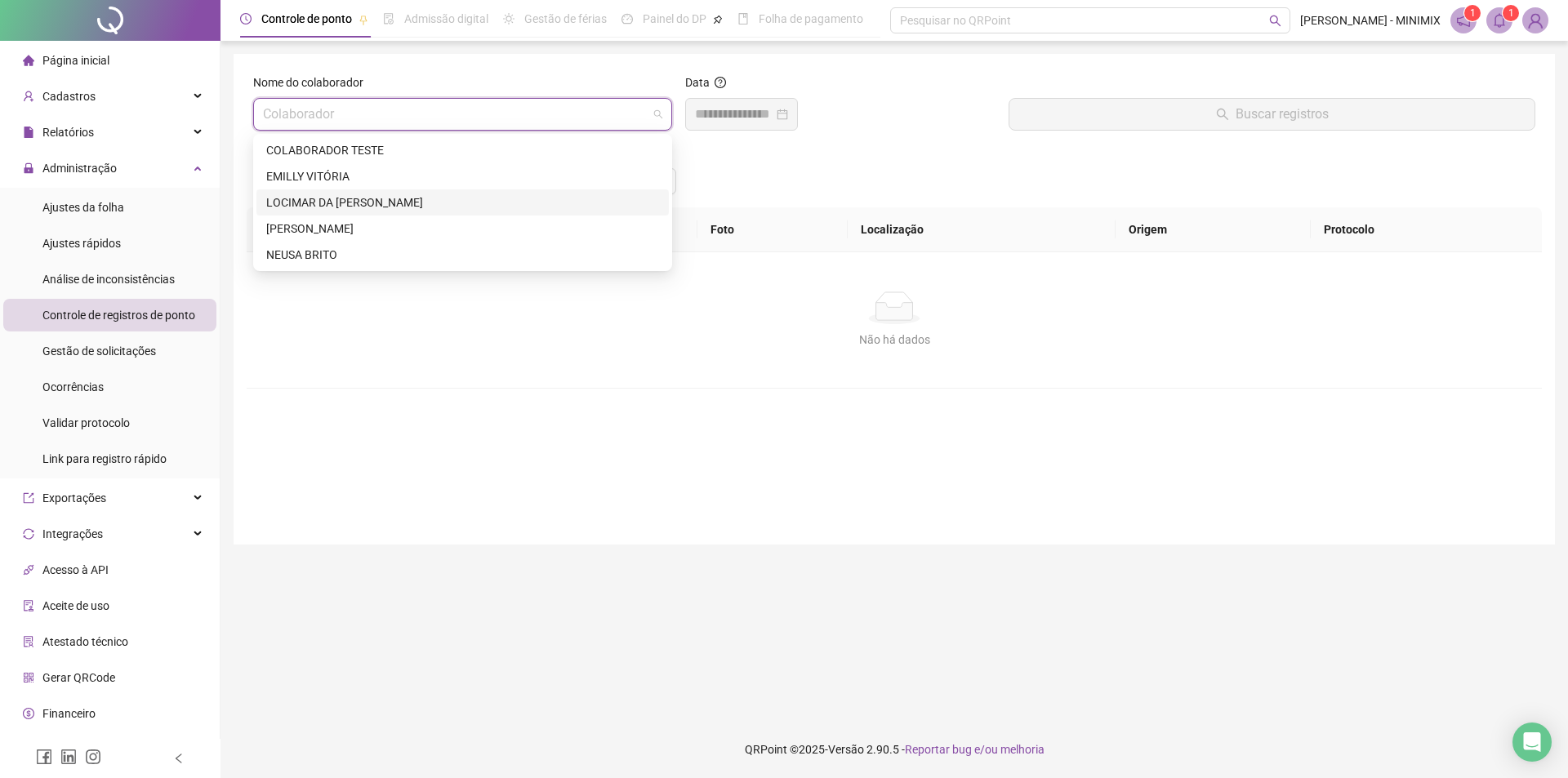
click at [515, 202] on div "LOCIMAR DA [PERSON_NAME]" at bounding box center [463, 203] width 393 height 18
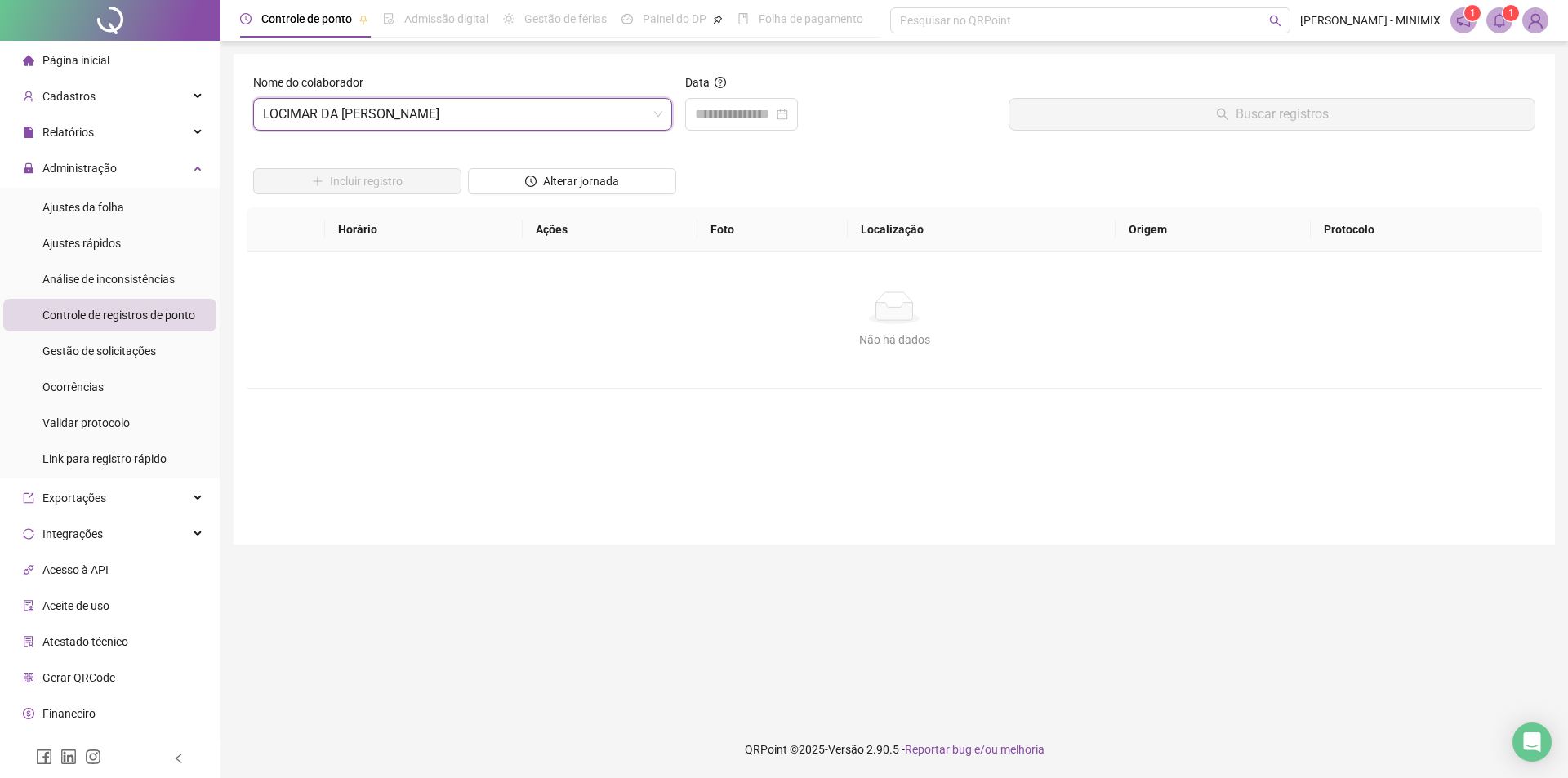
drag, startPoint x: 809, startPoint y: 109, endPoint x: 783, endPoint y: 147, distance: 46.0
click at [798, 109] on div at bounding box center [741, 114] width 113 height 33
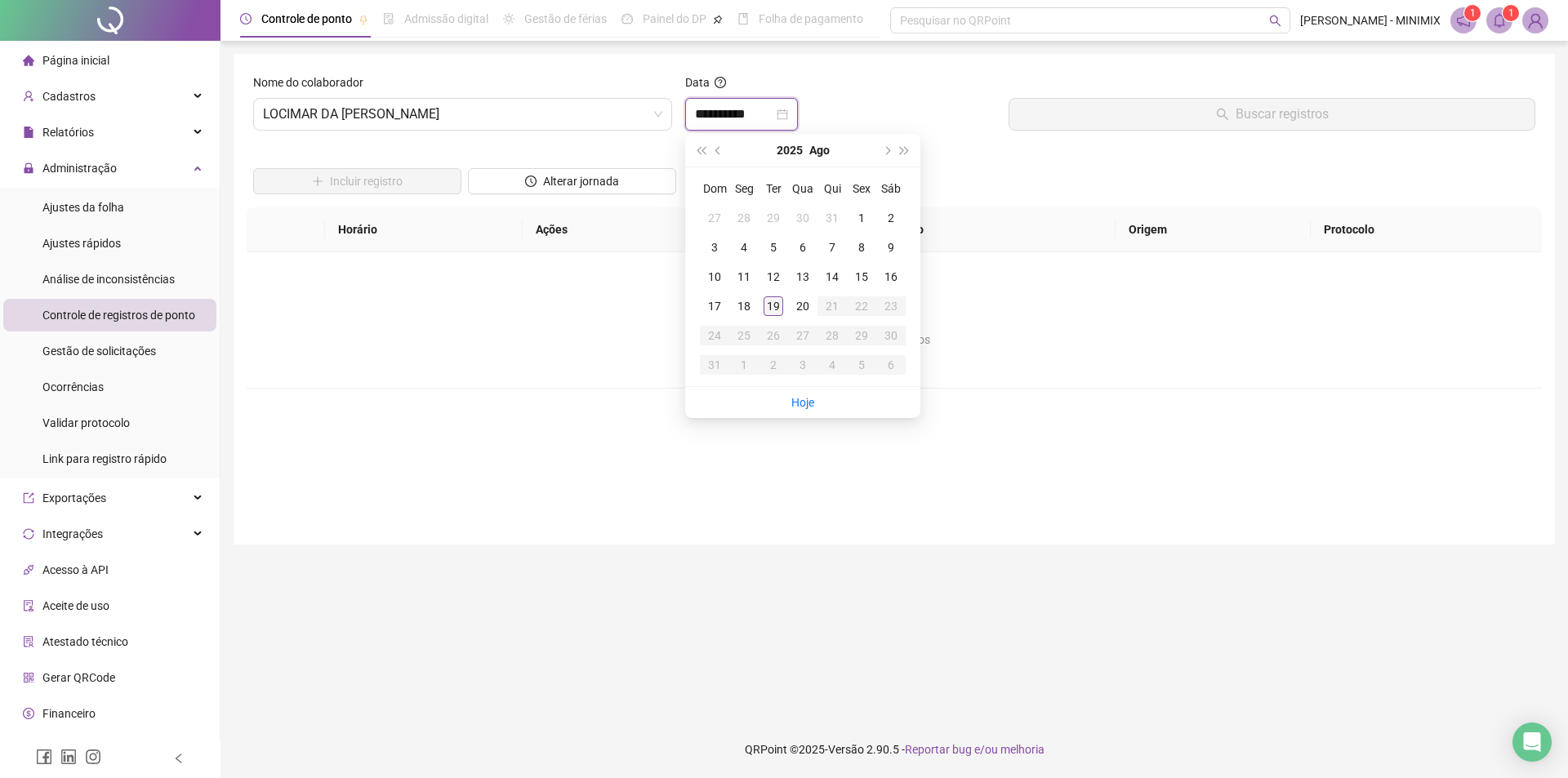
type input "**********"
drag, startPoint x: 776, startPoint y: 303, endPoint x: 743, endPoint y: 260, distance: 54.2
click at [775, 303] on div "19" at bounding box center [773, 306] width 19 height 19
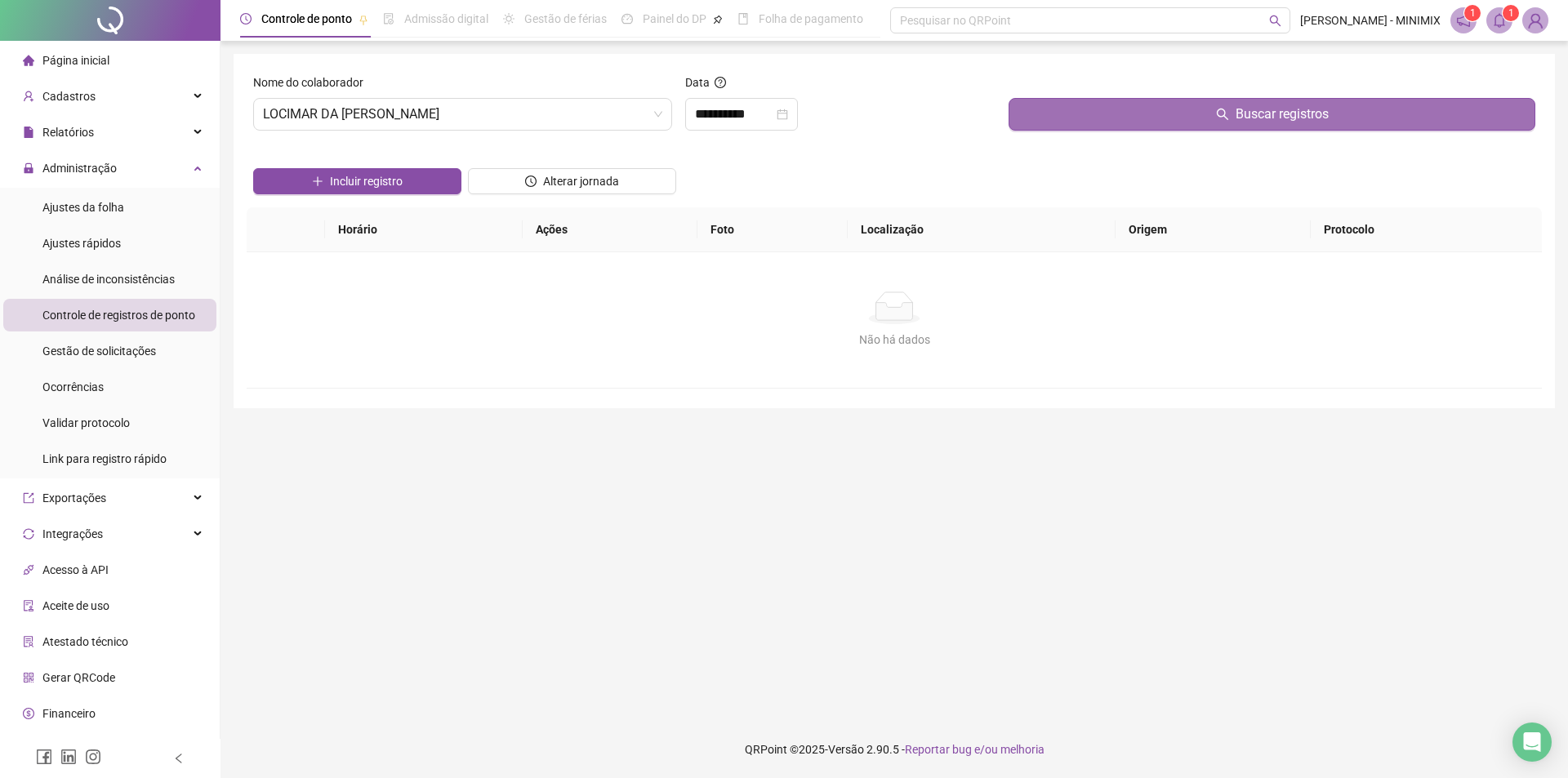
click at [1213, 98] on button "Buscar registros" at bounding box center [1271, 114] width 526 height 33
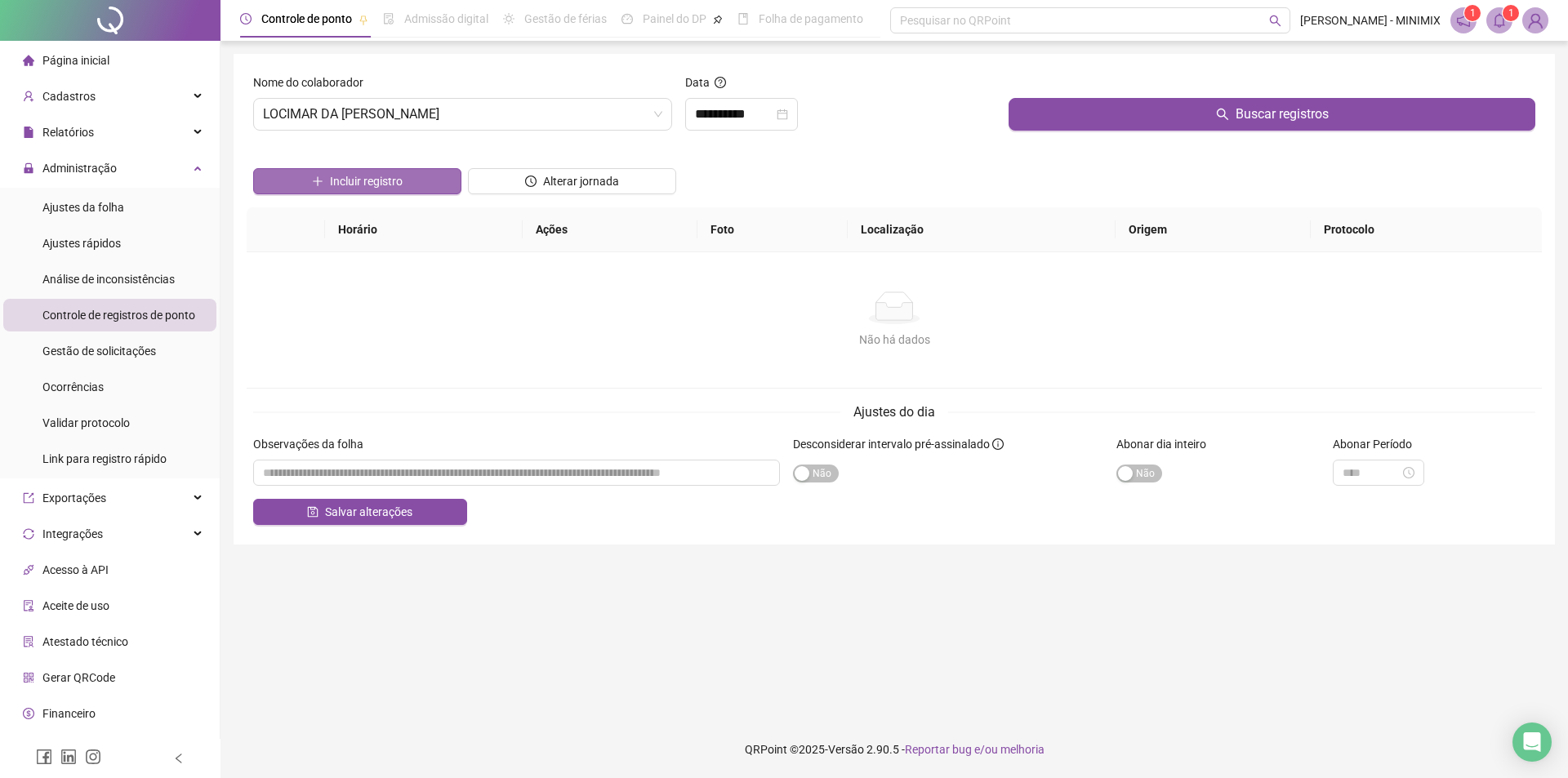
click at [380, 181] on span "Incluir registro" at bounding box center [366, 181] width 73 height 18
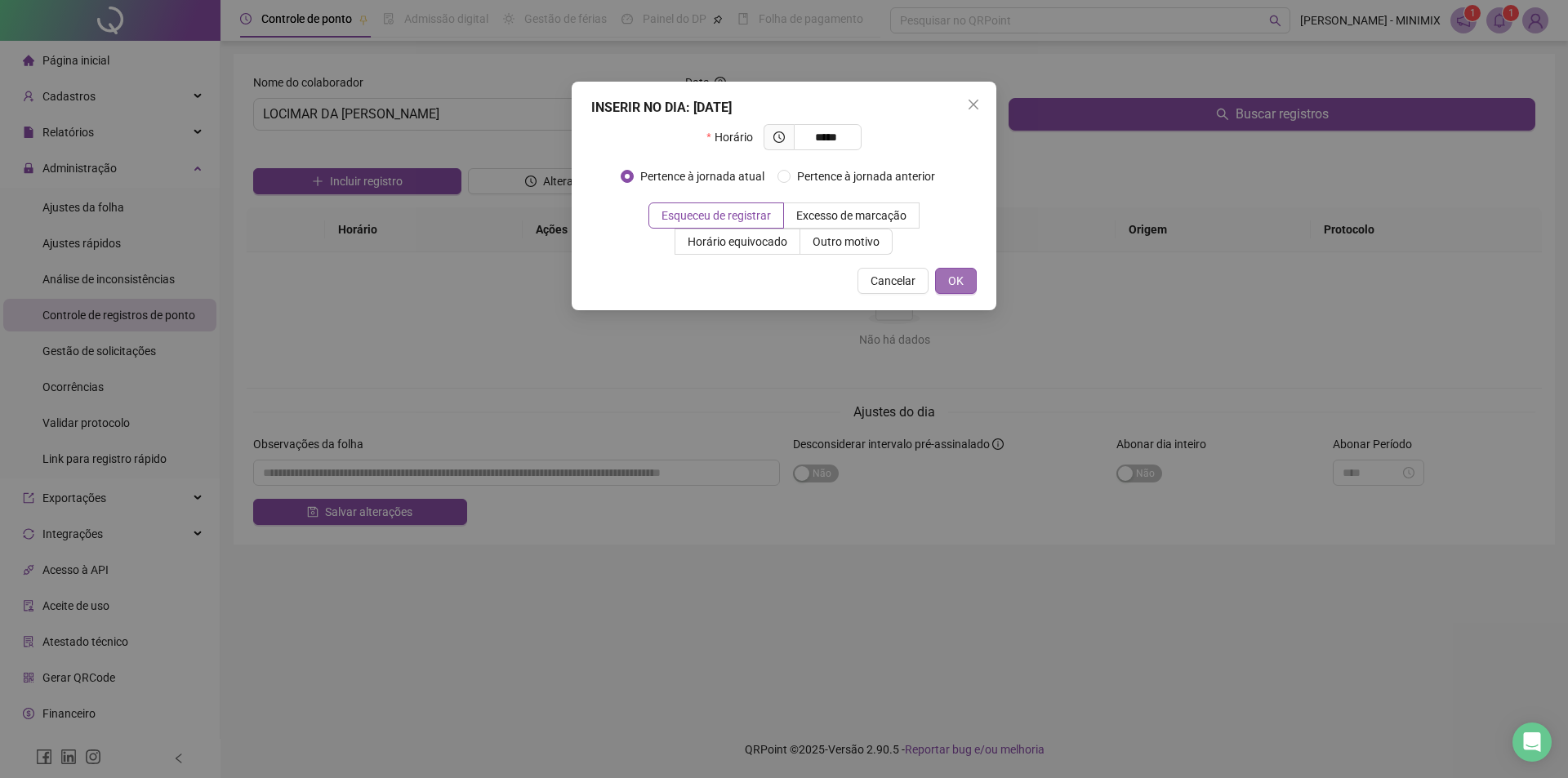
type input "*****"
click at [940, 282] on button "OK" at bounding box center [956, 281] width 42 height 26
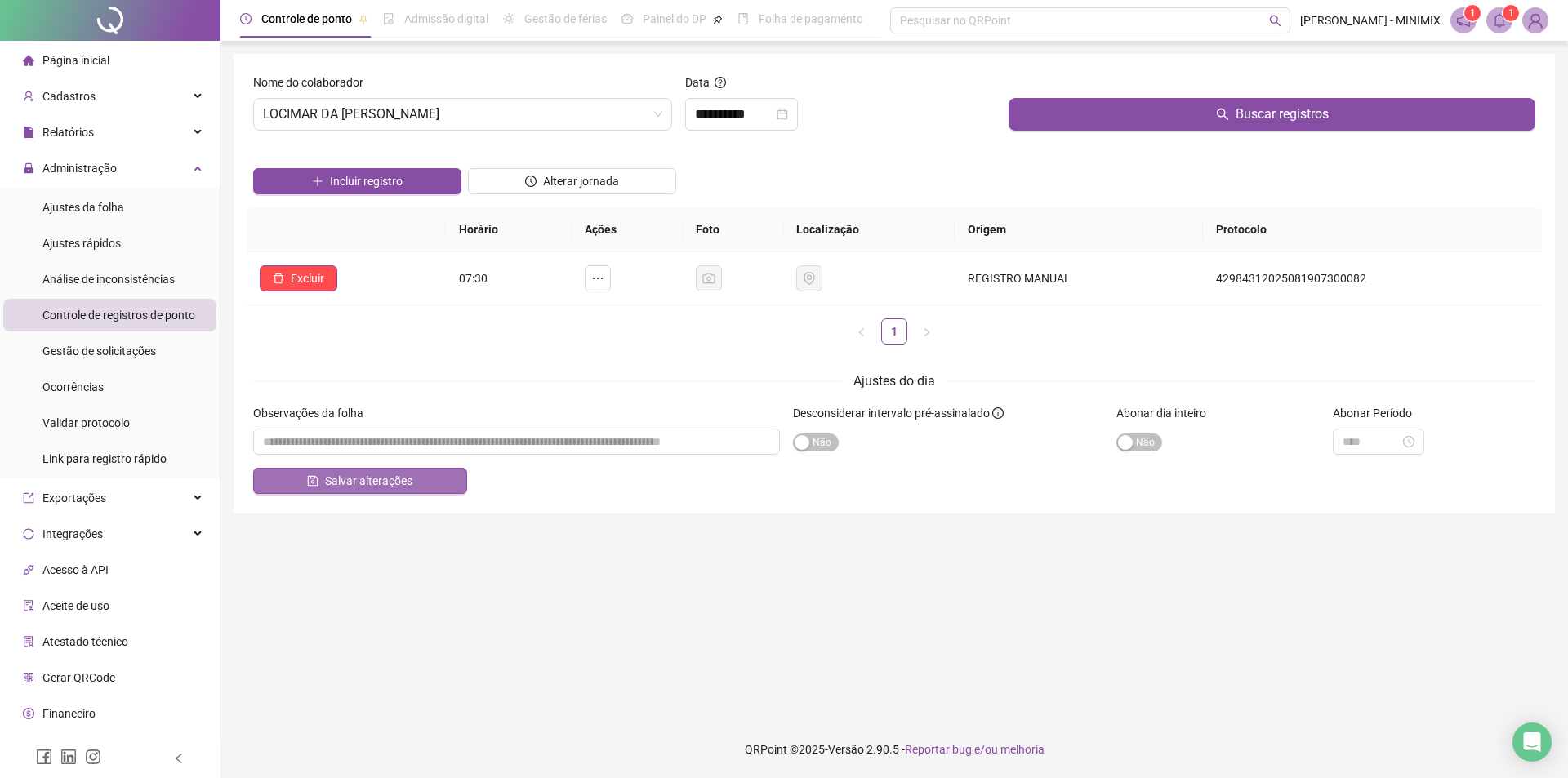
click at [393, 485] on span "Salvar alterações" at bounding box center [368, 481] width 88 height 18
click at [105, 173] on span "Administração" at bounding box center [79, 169] width 74 height 13
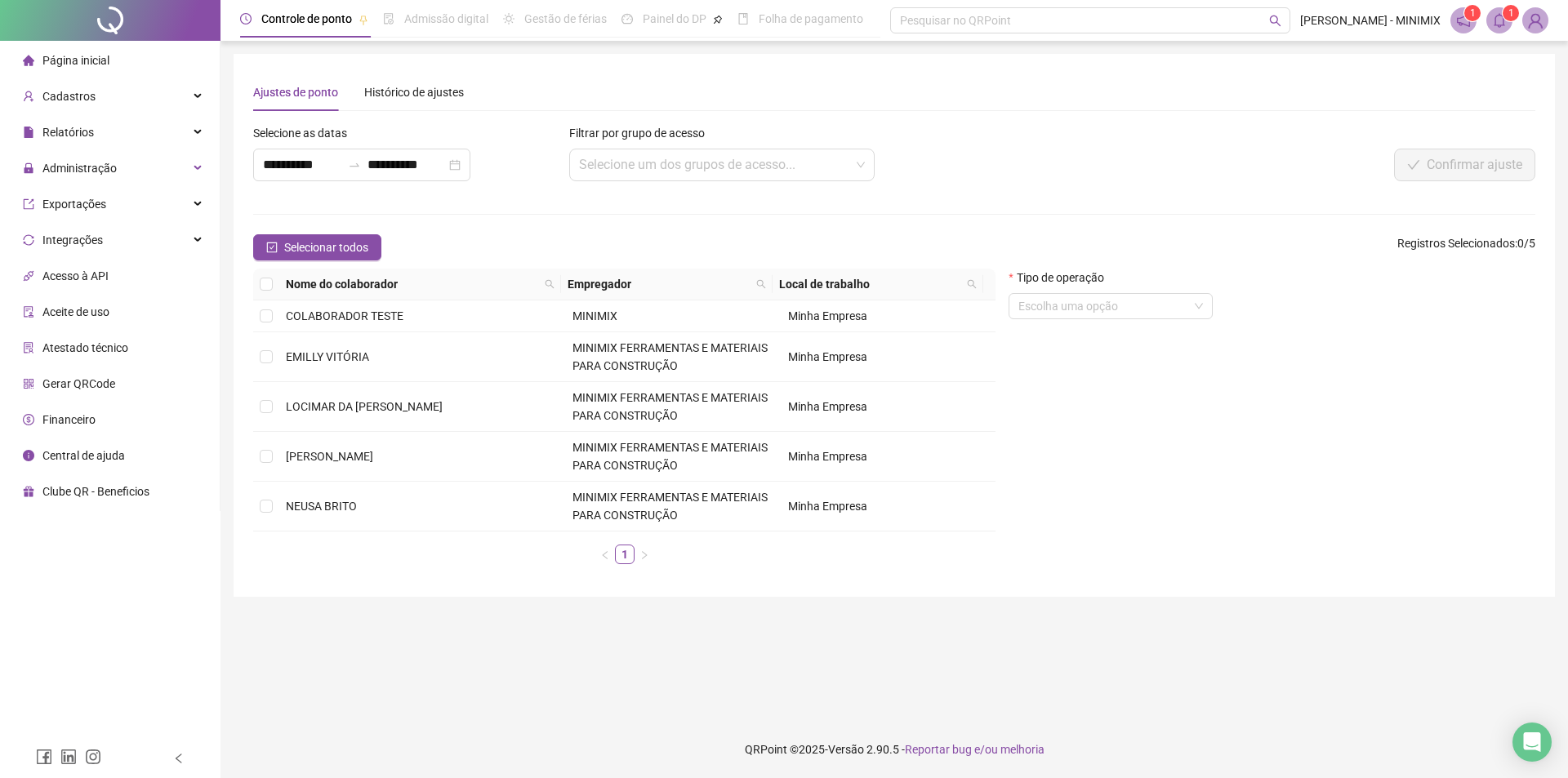
click at [94, 55] on span "Página inicial" at bounding box center [76, 61] width 67 height 13
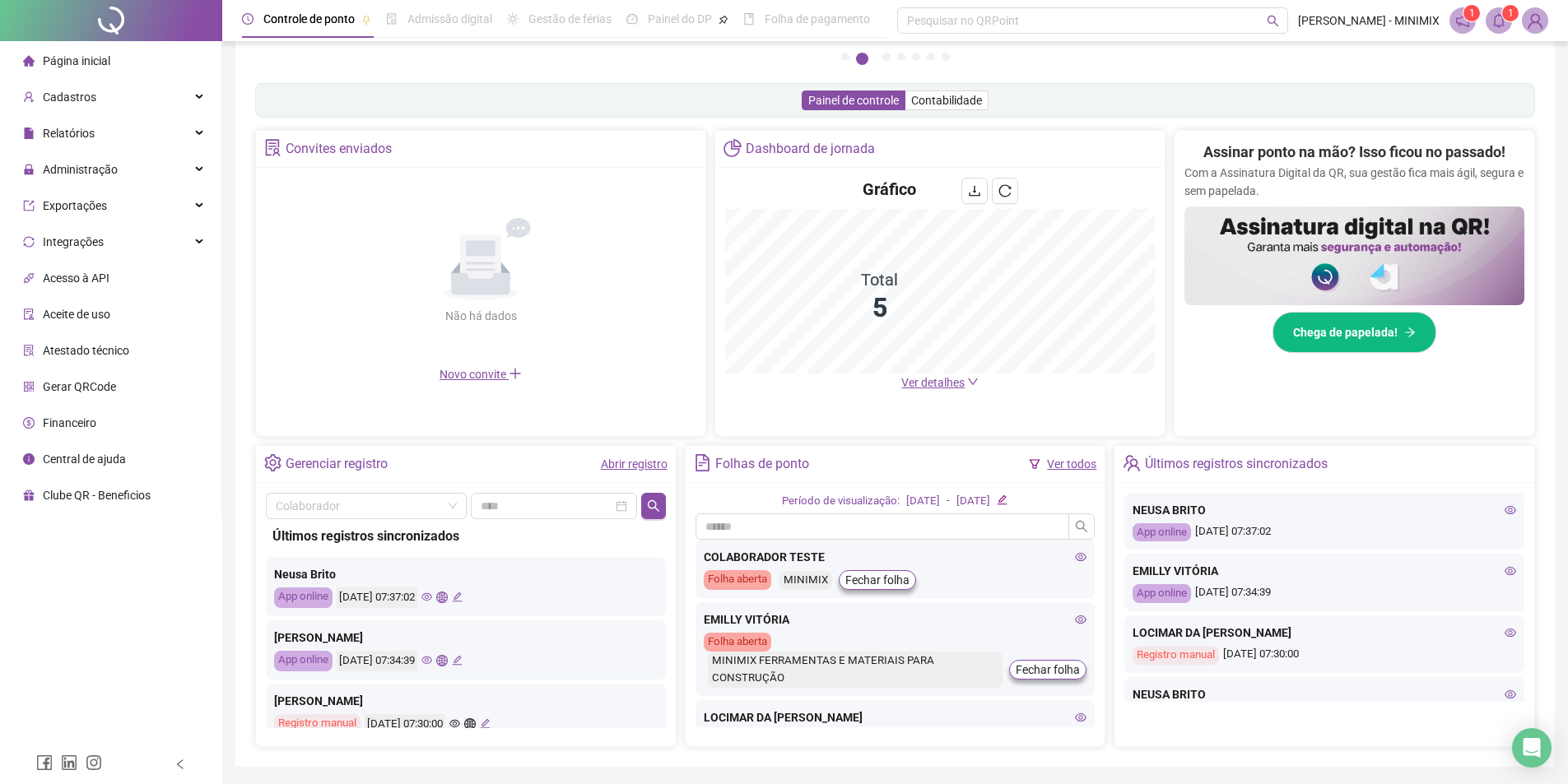
scroll to position [205, 0]
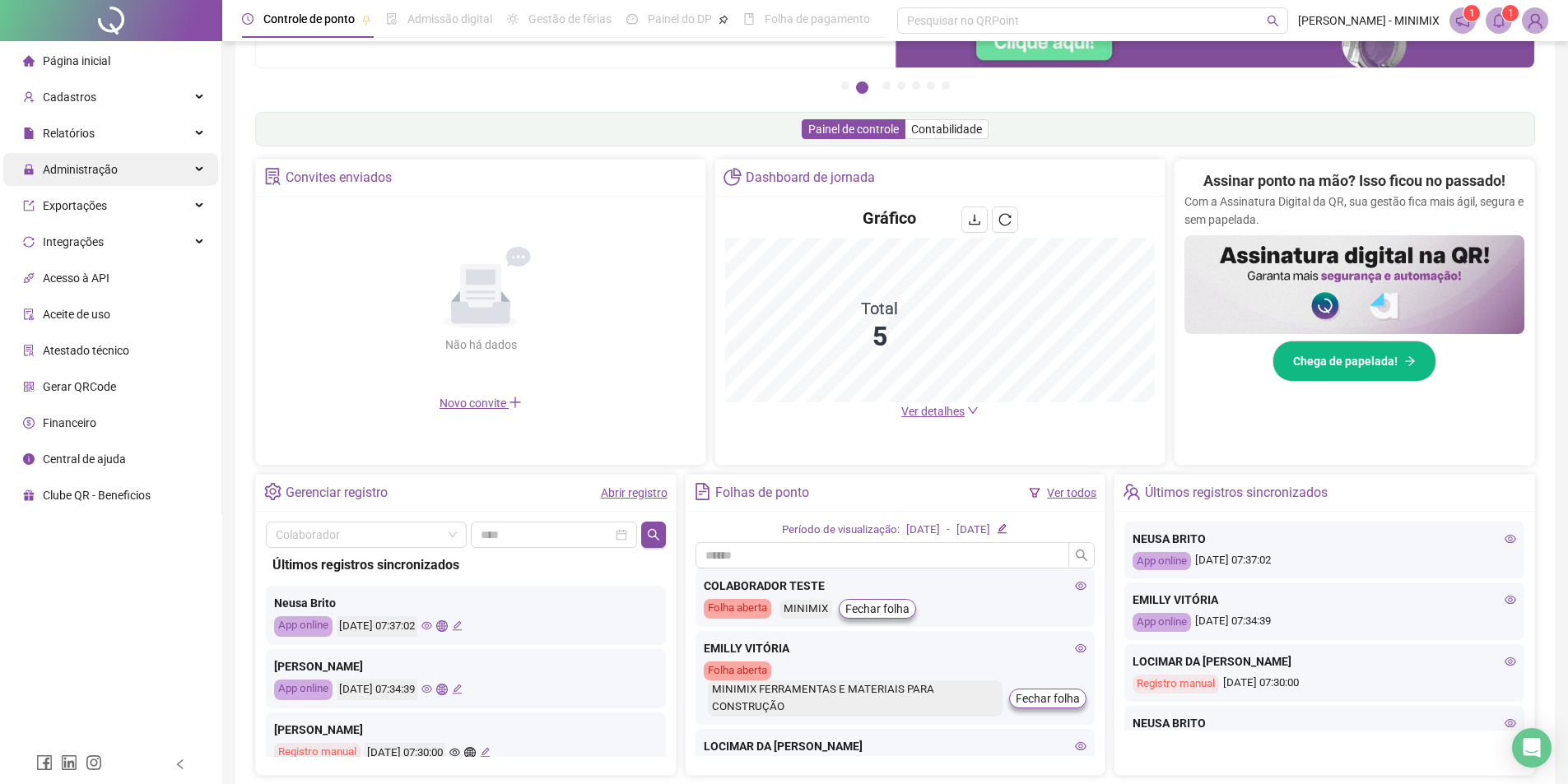
click at [135, 180] on div "Administração" at bounding box center [110, 169] width 215 height 33
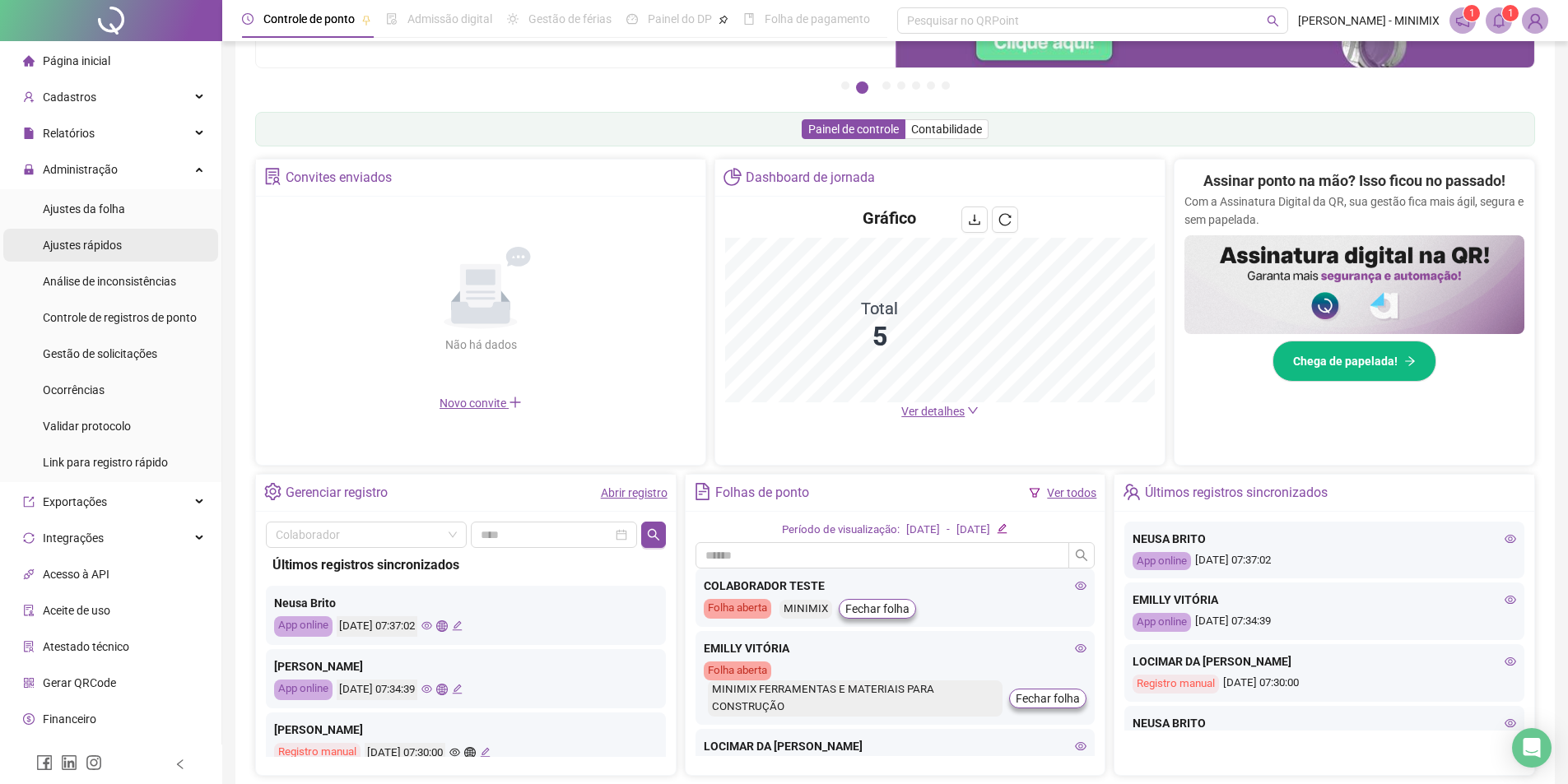
click at [127, 243] on li "Ajustes rápidos" at bounding box center [110, 245] width 215 height 33
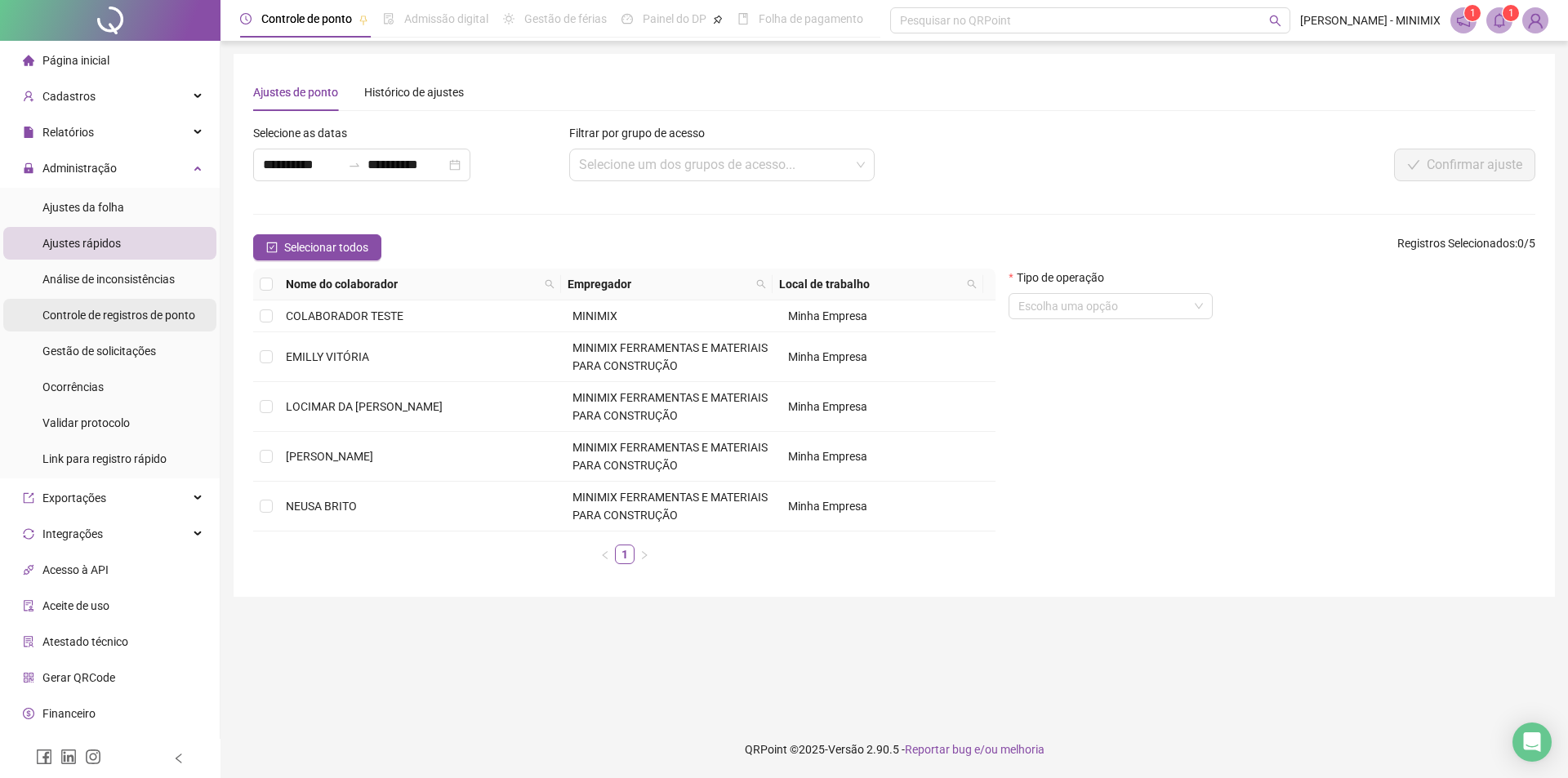
drag, startPoint x: 67, startPoint y: 310, endPoint x: 101, endPoint y: 313, distance: 34.1
click at [67, 311] on span "Controle de registros de ponto" at bounding box center [119, 315] width 153 height 13
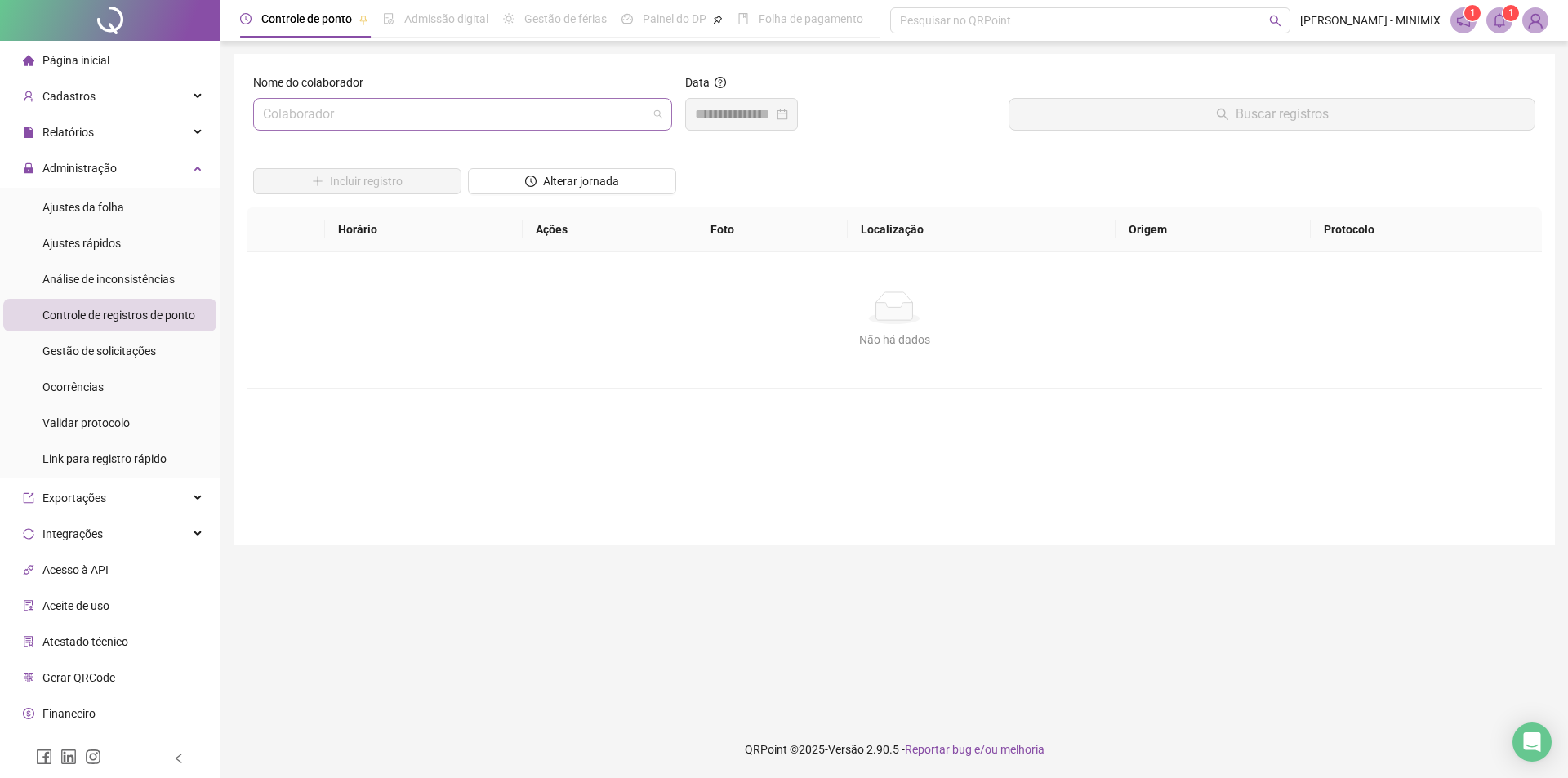
click at [355, 115] on input "search" at bounding box center [455, 114] width 384 height 31
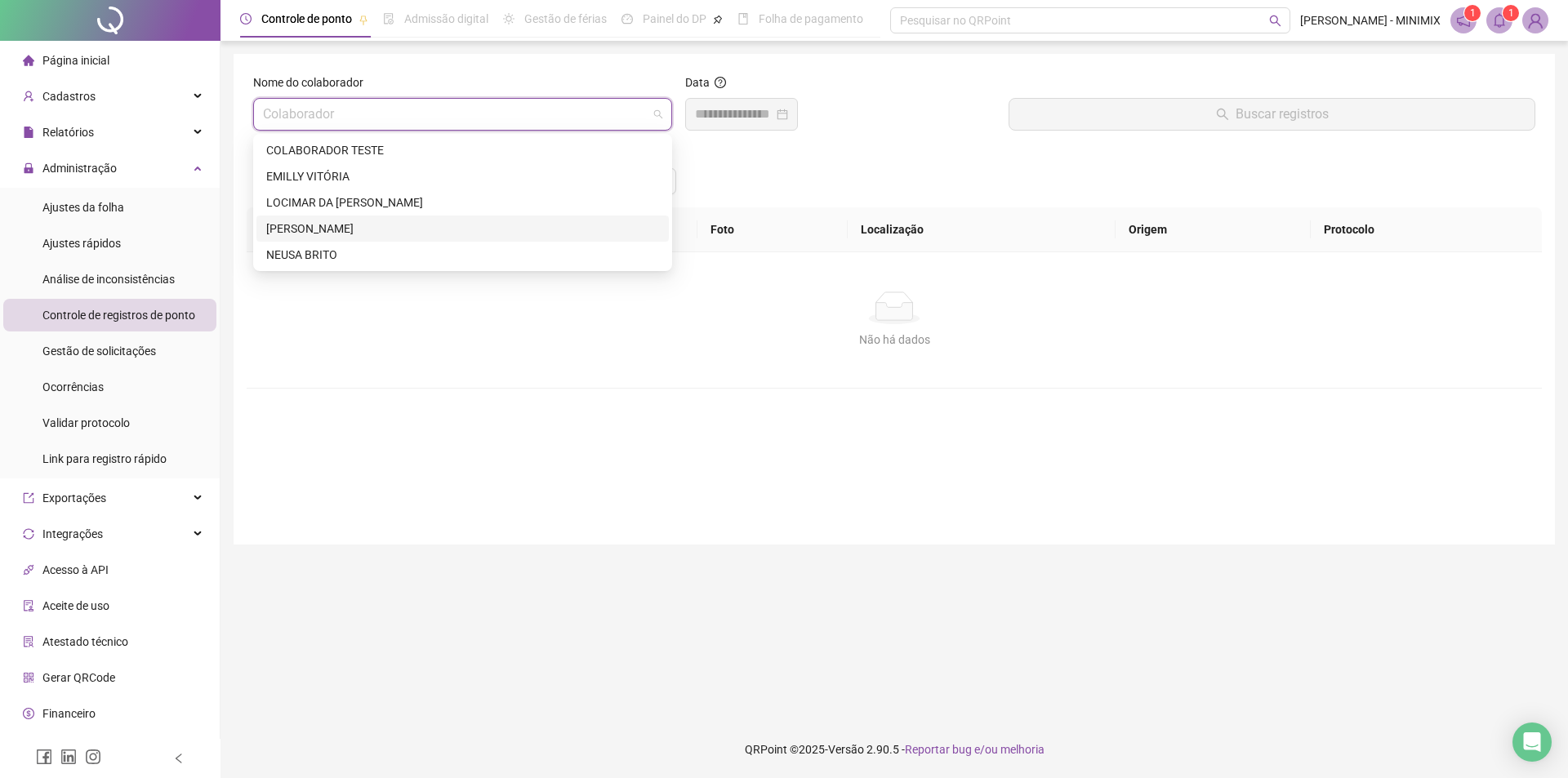
click at [351, 226] on div "LUCAS MATEUS" at bounding box center [463, 229] width 393 height 18
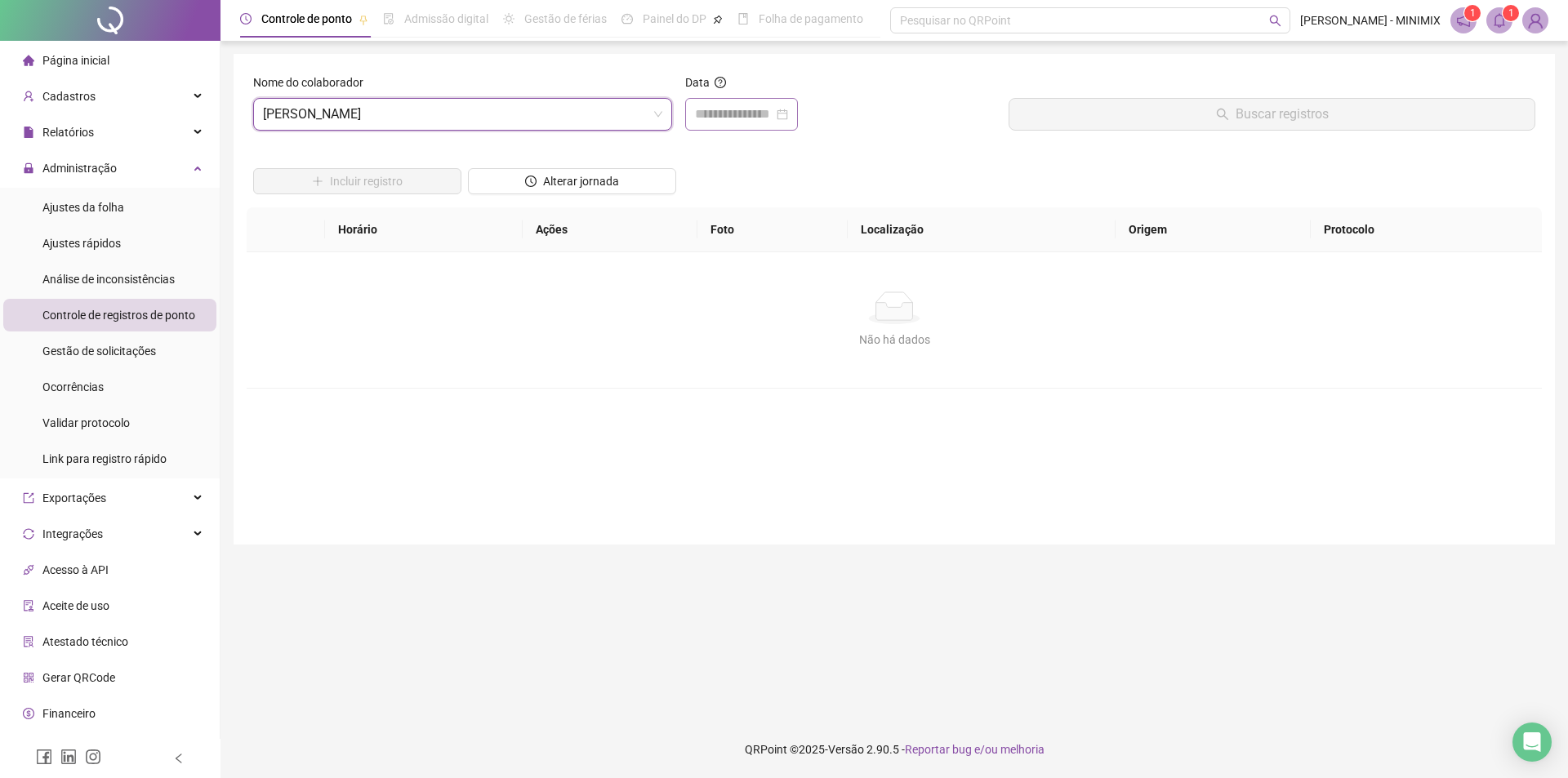
click at [798, 120] on div at bounding box center [741, 114] width 113 height 33
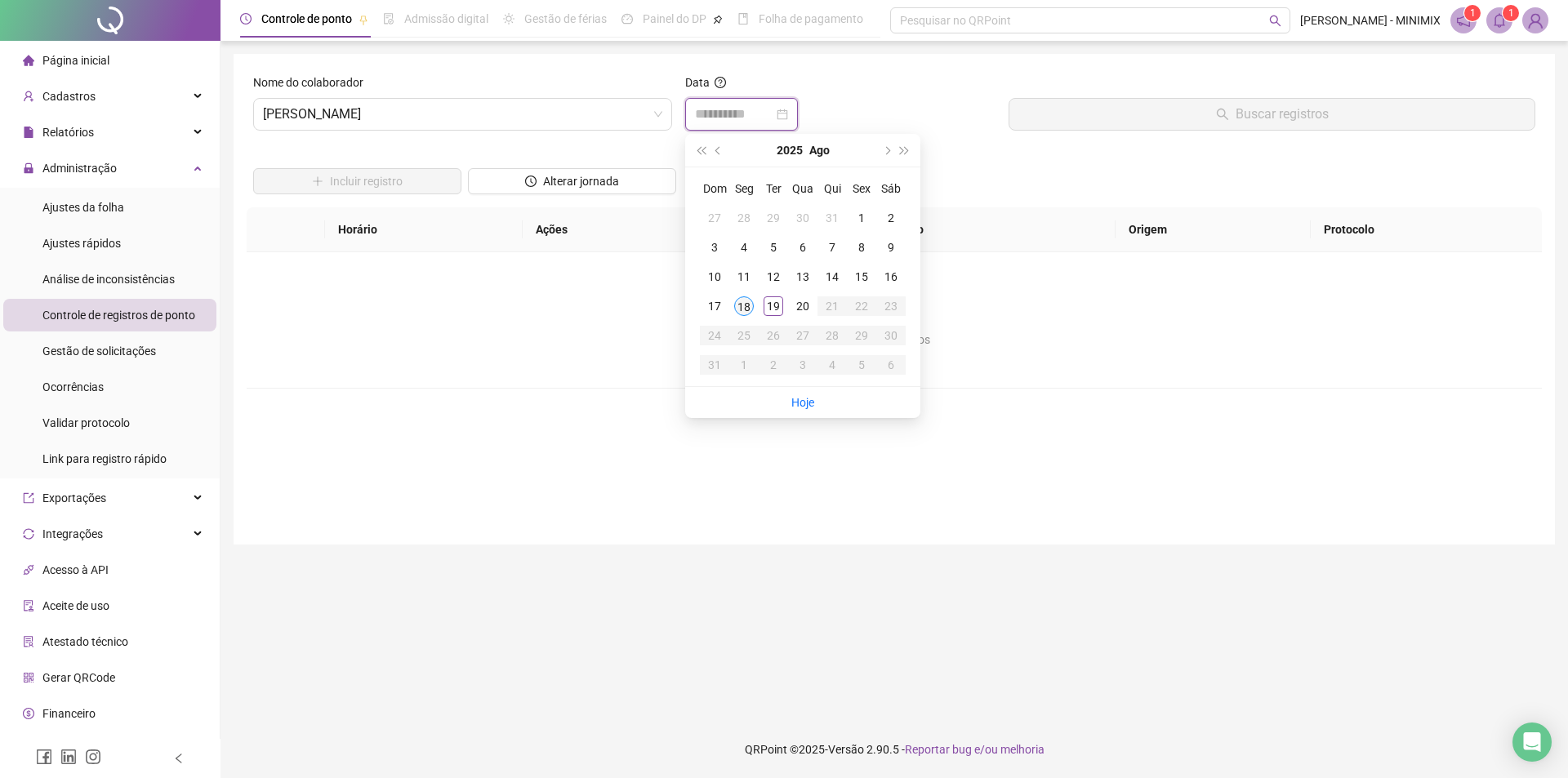
type input "**********"
click at [740, 311] on div "18" at bounding box center [743, 306] width 19 height 19
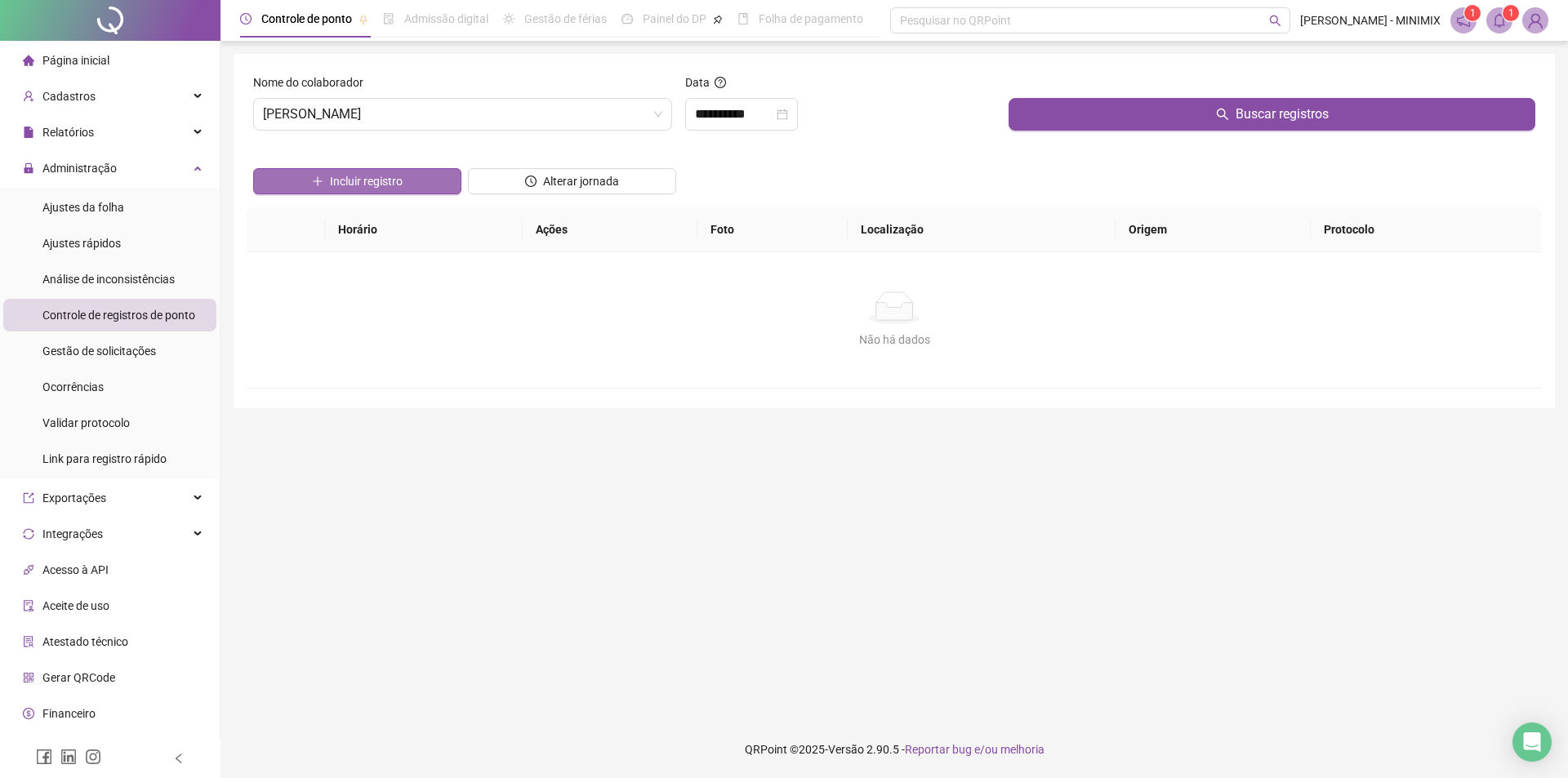
click at [332, 184] on span "Incluir registro" at bounding box center [366, 181] width 73 height 18
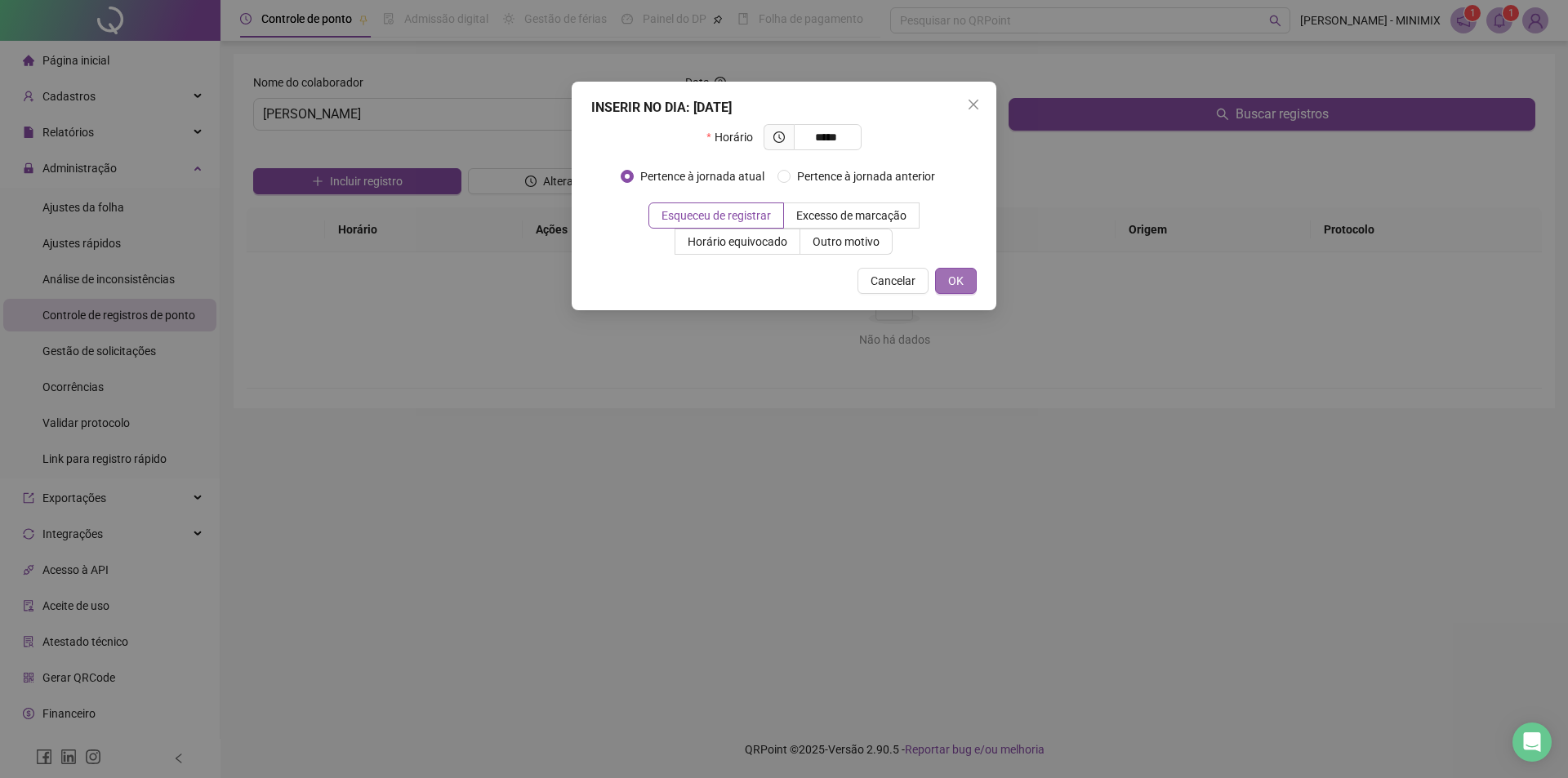
type input "*****"
click at [948, 275] on span "OK" at bounding box center [956, 281] width 16 height 18
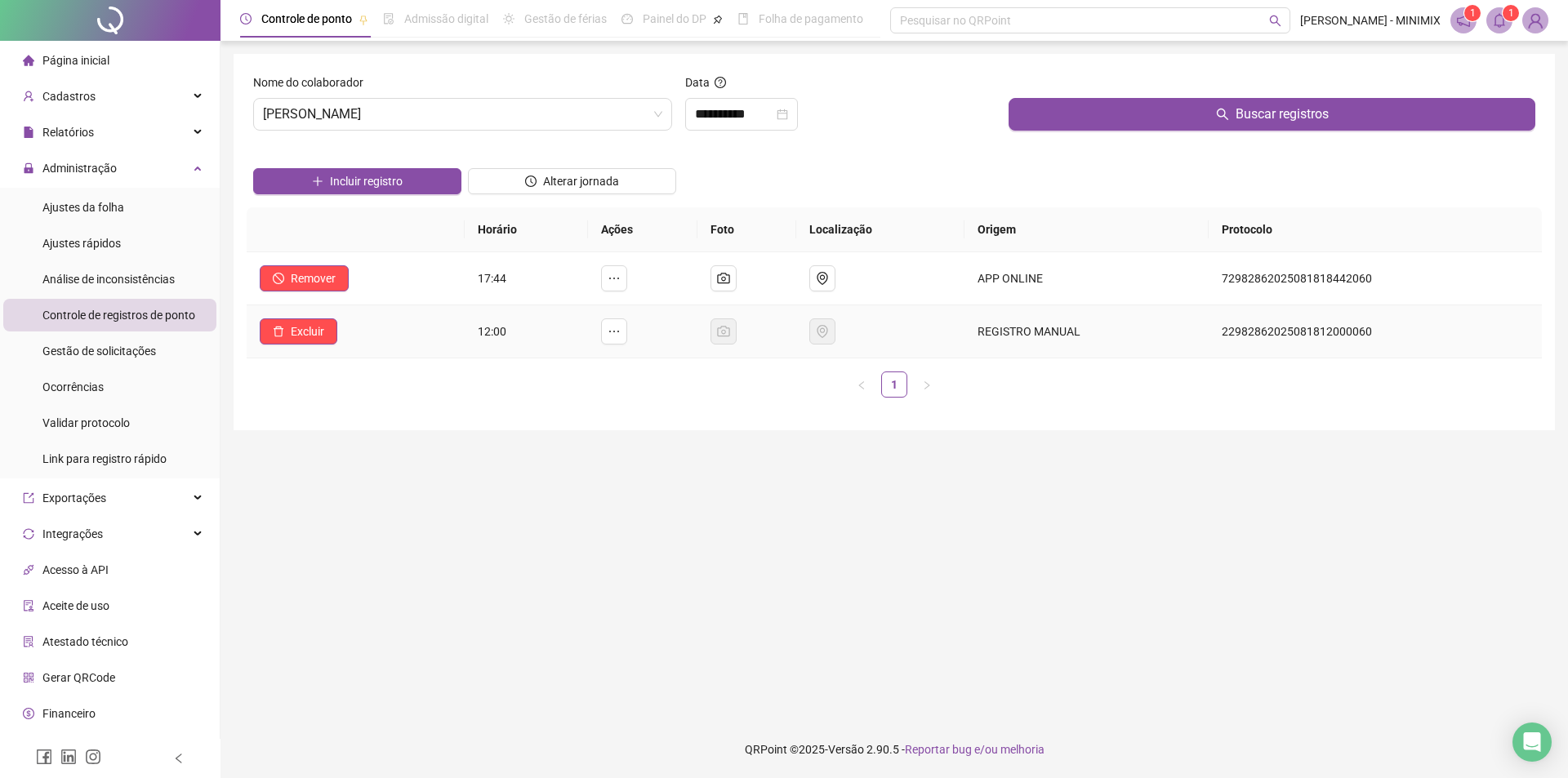
click at [414, 322] on td "Excluir" at bounding box center [355, 333] width 218 height 53
click at [1170, 99] on button "Buscar registros" at bounding box center [1271, 114] width 526 height 33
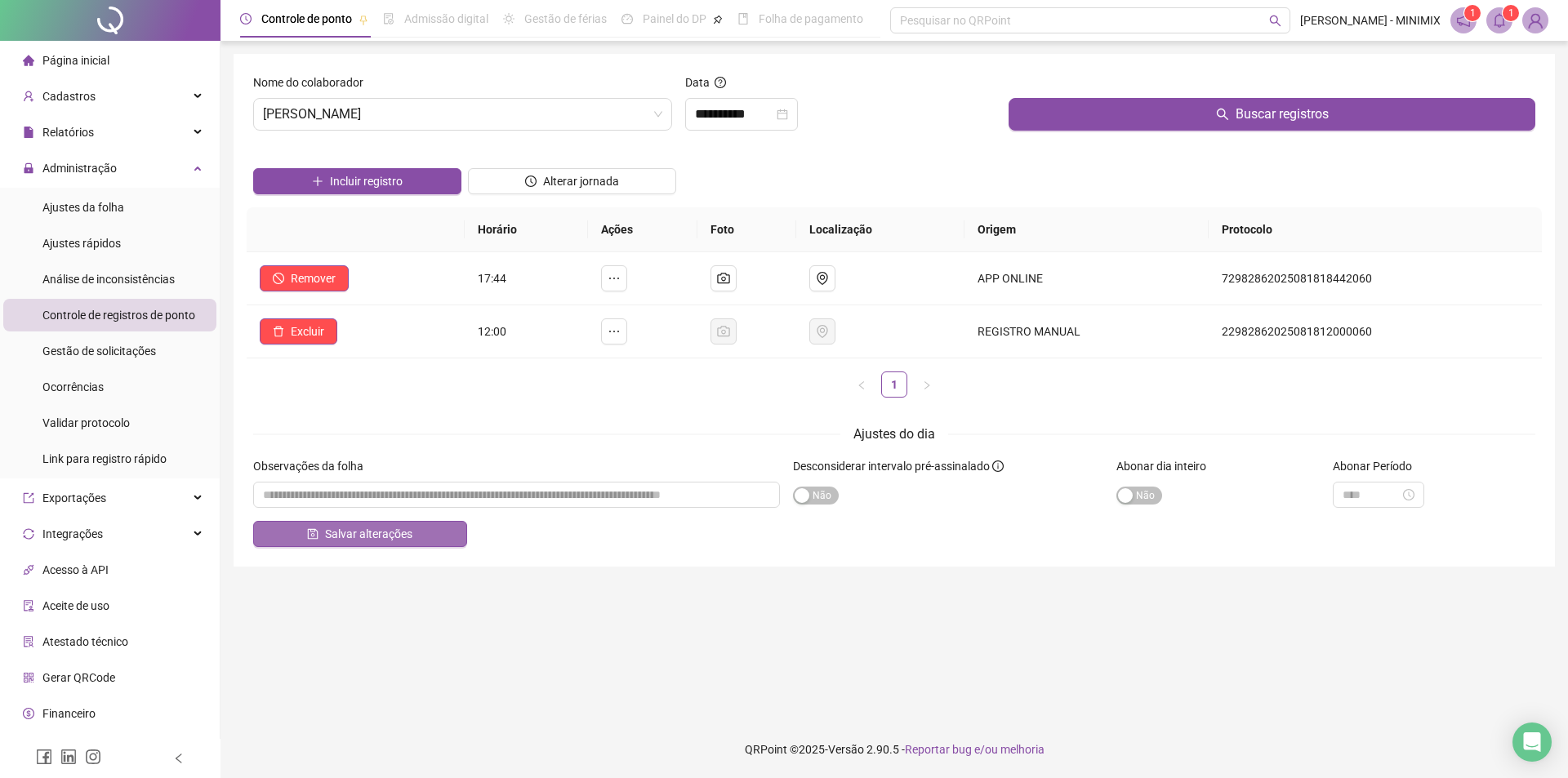
click at [398, 535] on span "Salvar alterações" at bounding box center [368, 534] width 88 height 18
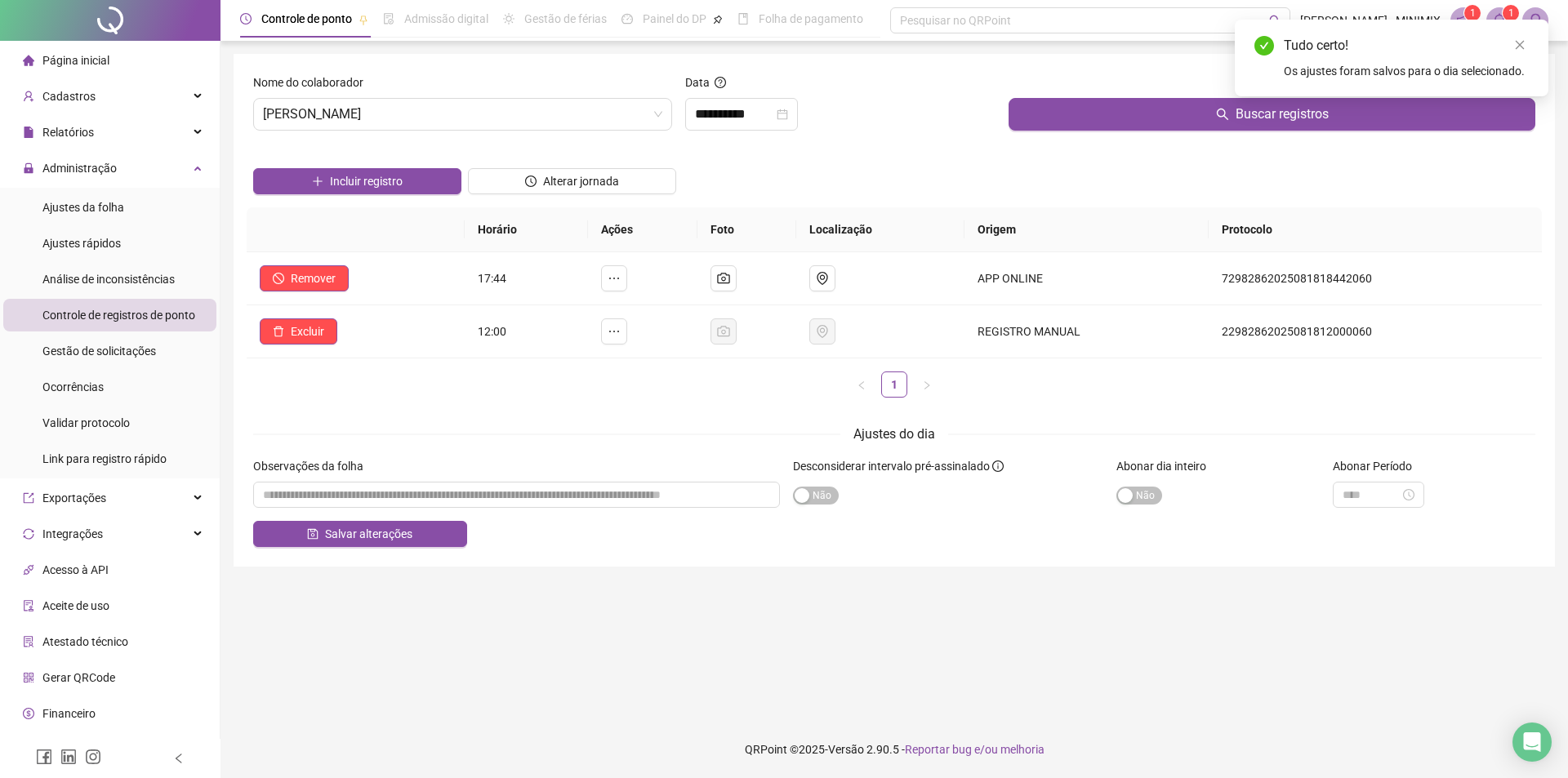
click at [155, 54] on li "Página inicial" at bounding box center [109, 60] width 213 height 33
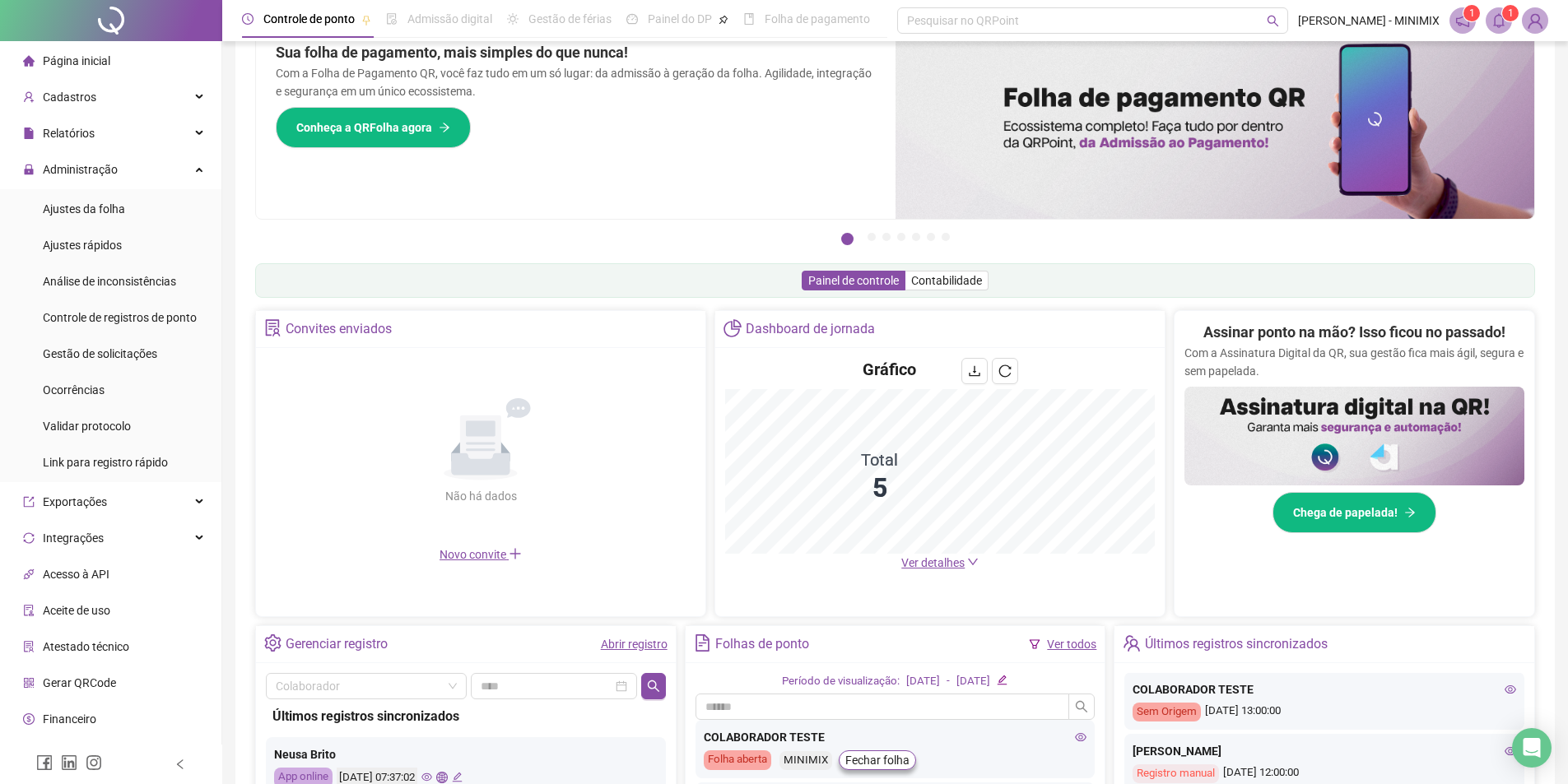
scroll to position [83, 0]
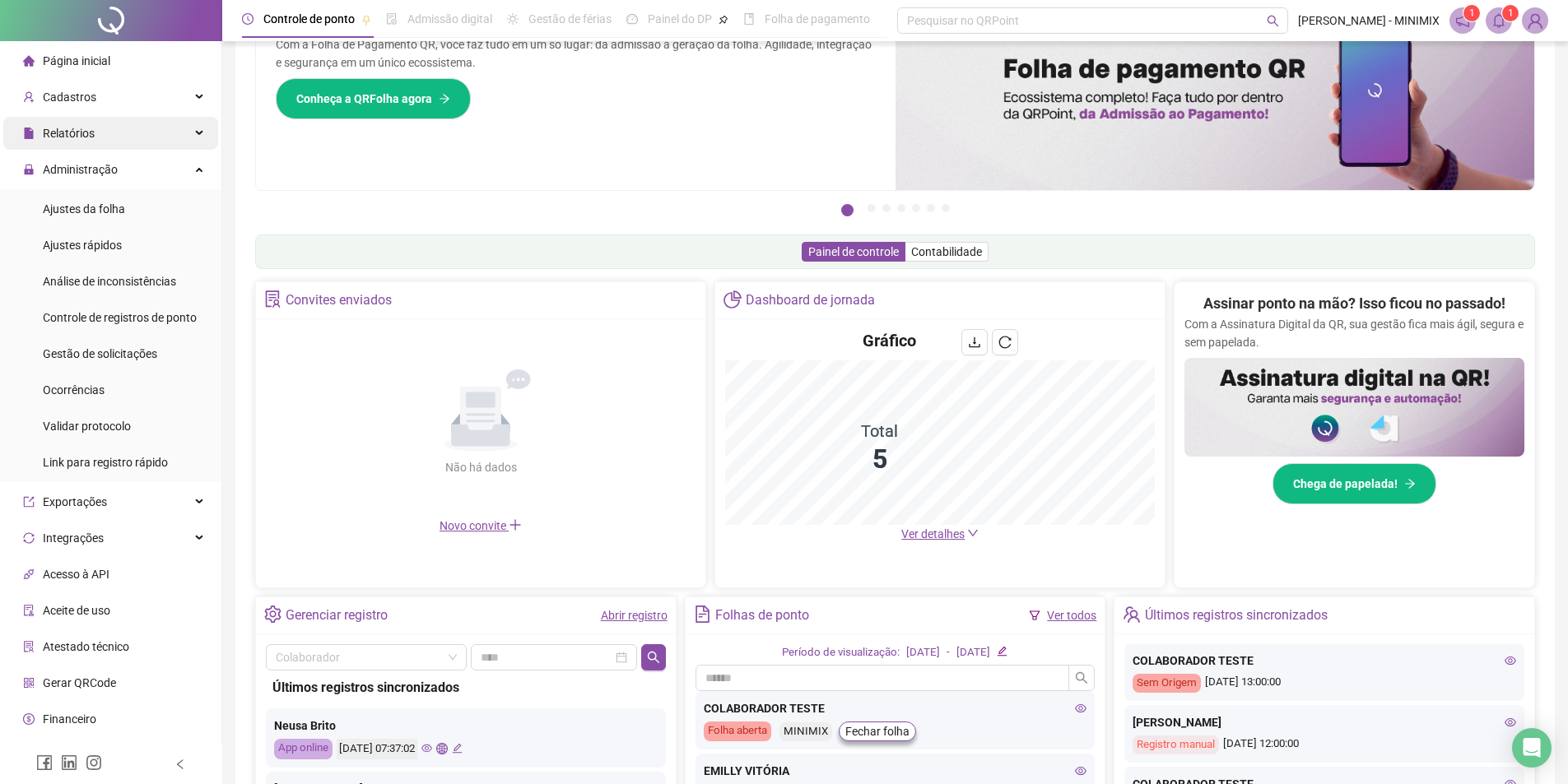
click at [100, 141] on div "Relatórios" at bounding box center [110, 133] width 215 height 33
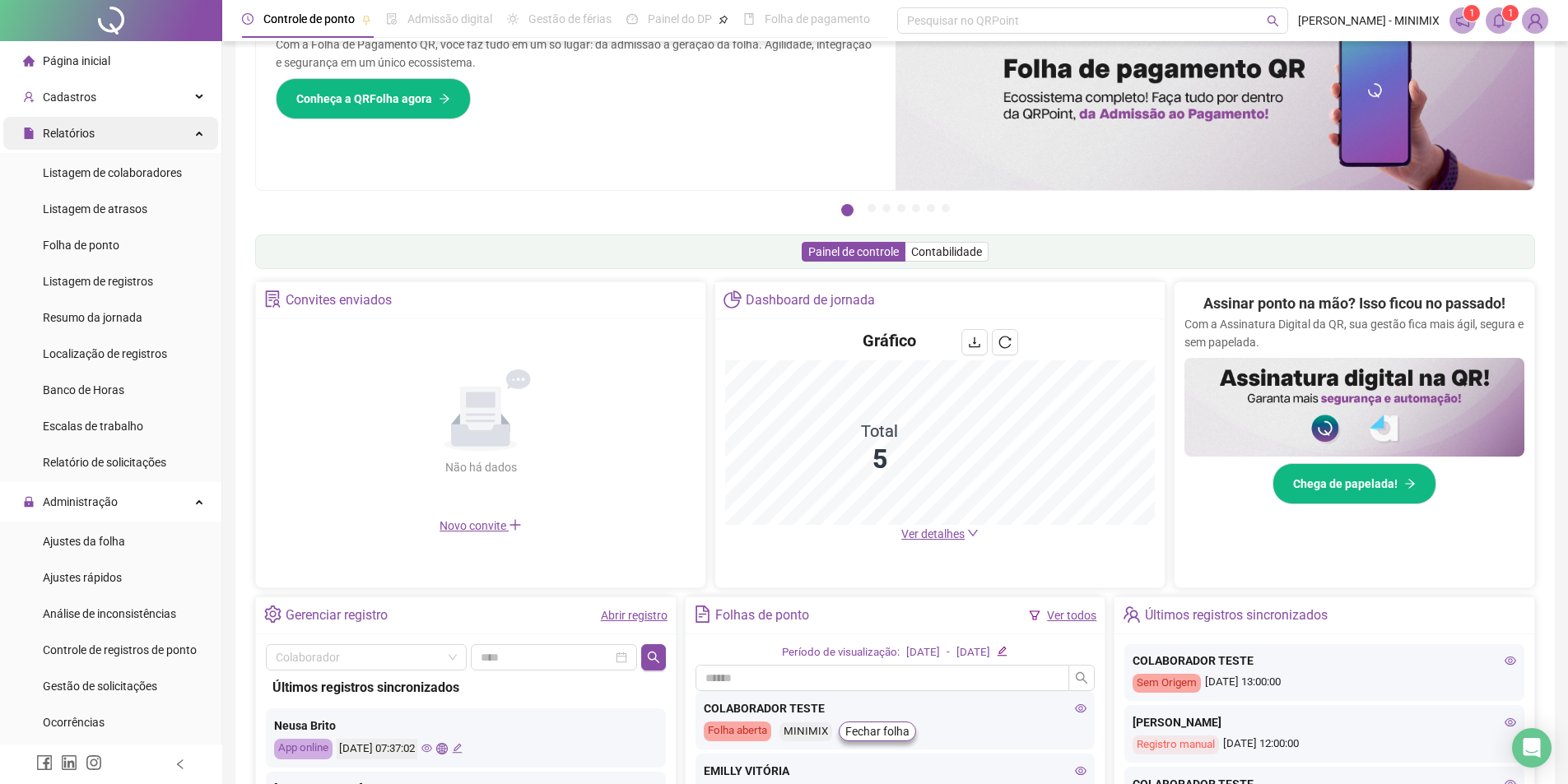
click at [111, 136] on div "Relatórios" at bounding box center [110, 133] width 215 height 33
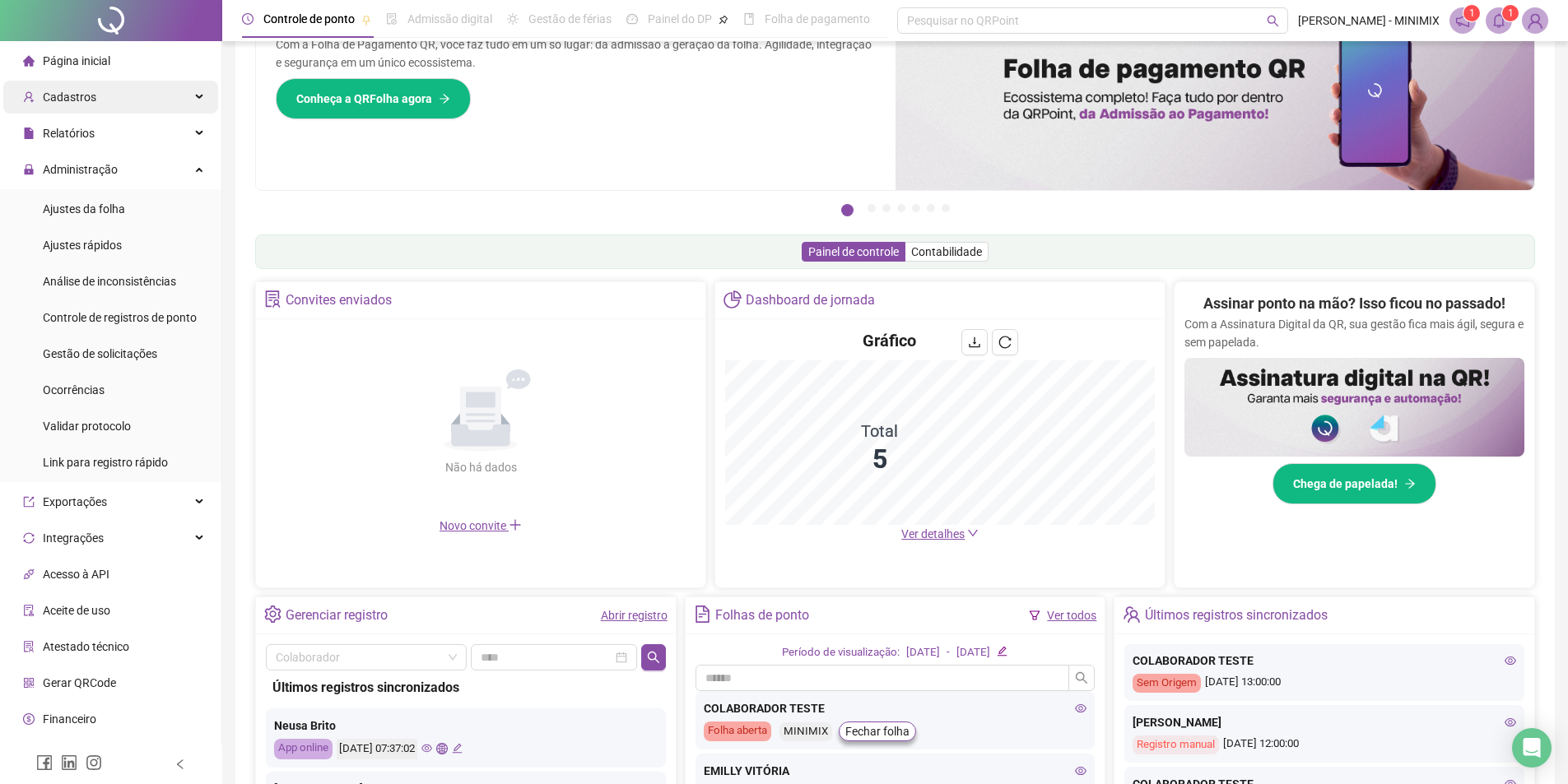
click at [104, 101] on div "Cadastros" at bounding box center [110, 97] width 215 height 33
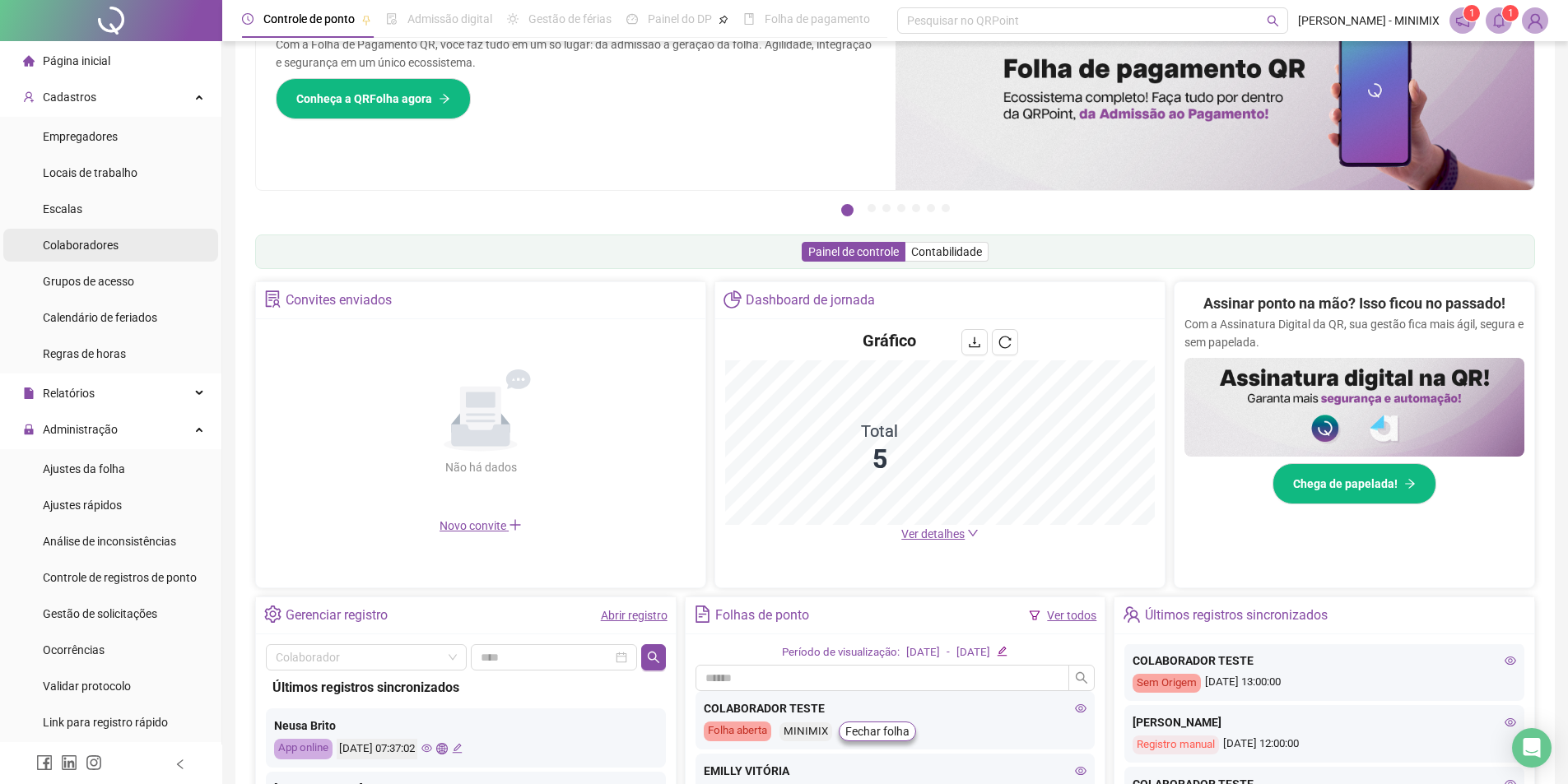
click at [83, 250] on span "Colaboradores" at bounding box center [81, 245] width 76 height 13
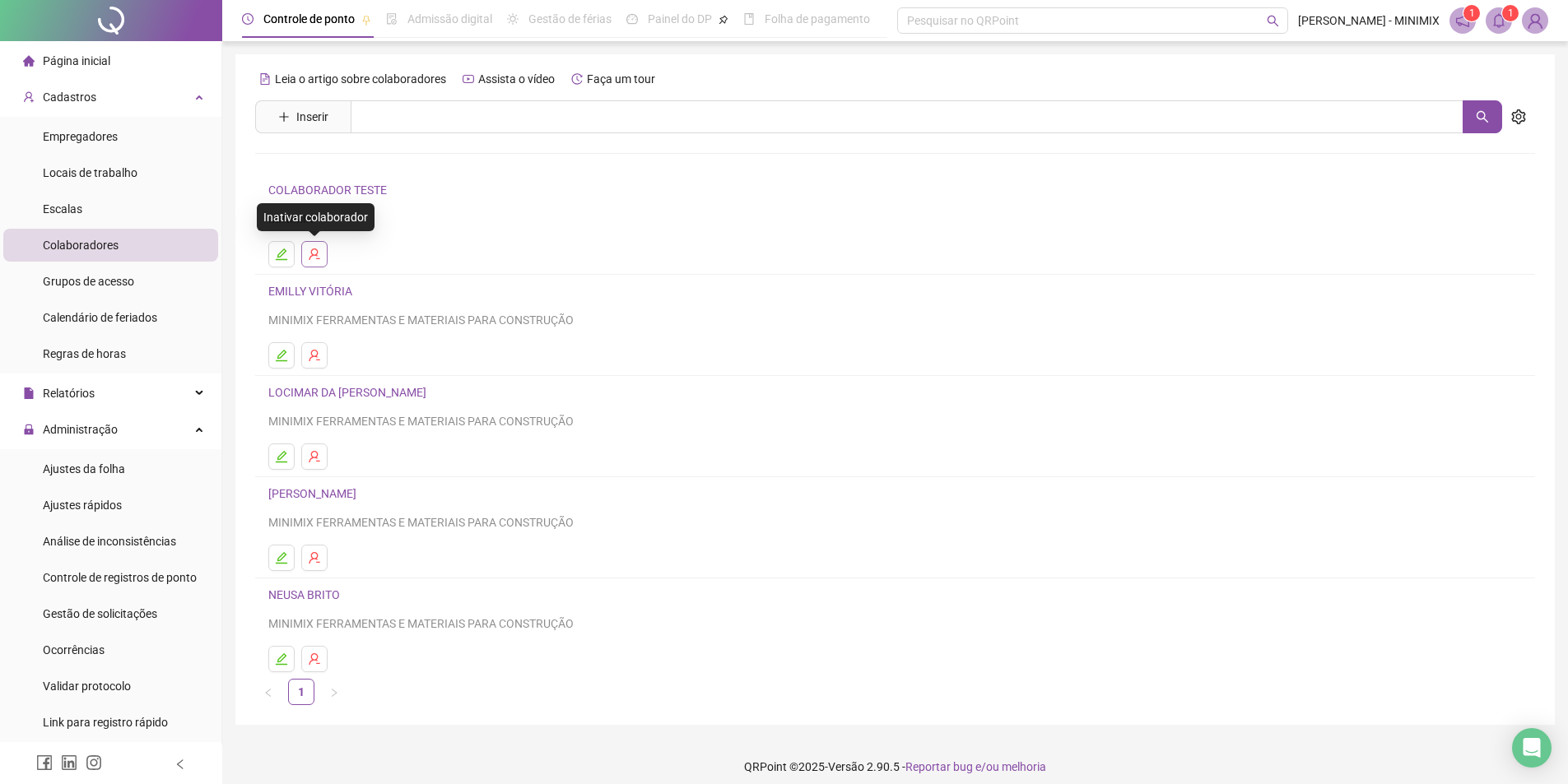
click at [321, 253] on button "button" at bounding box center [314, 253] width 26 height 26
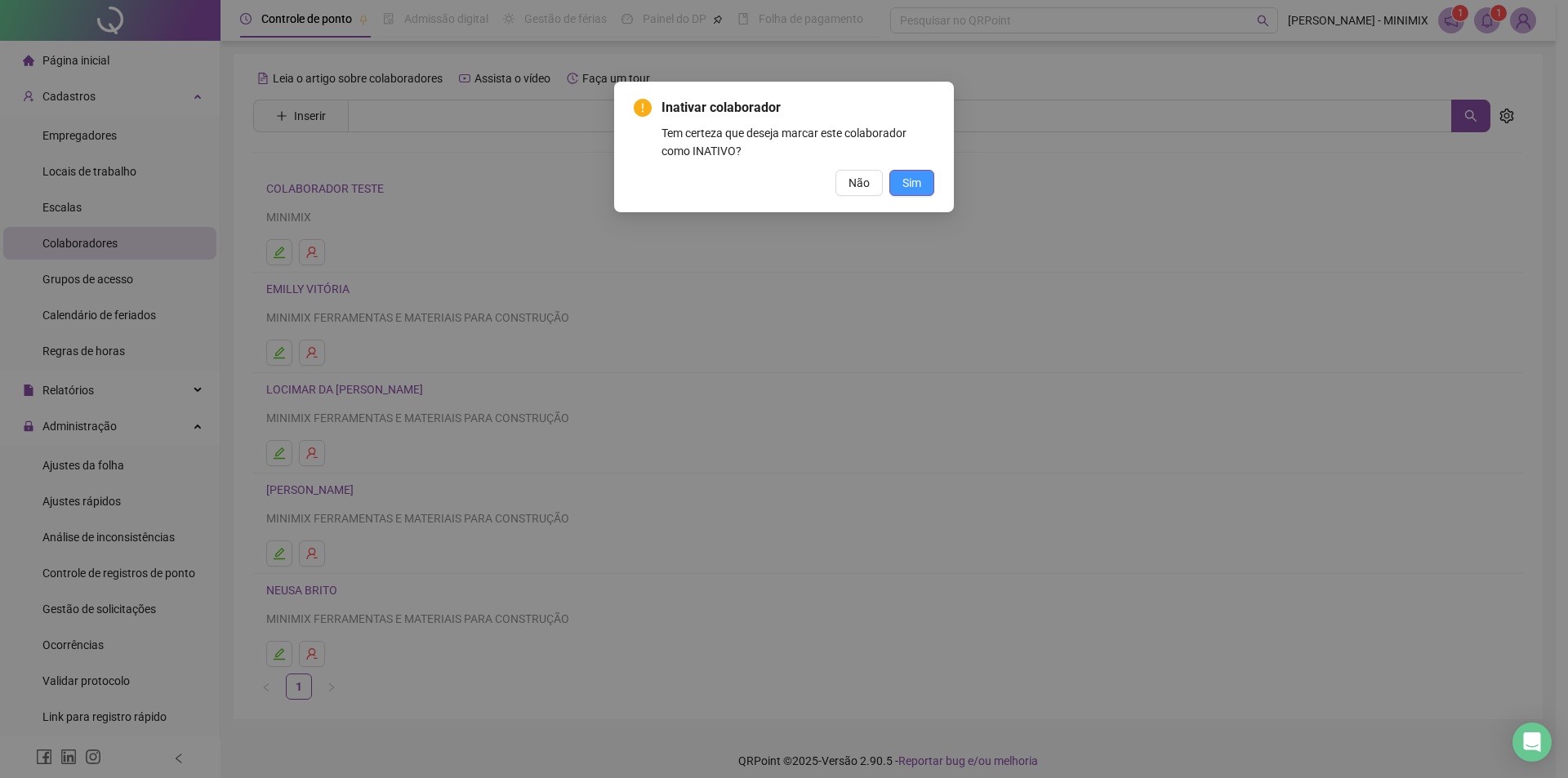
click at [906, 174] on span "Sim" at bounding box center [911, 183] width 18 height 18
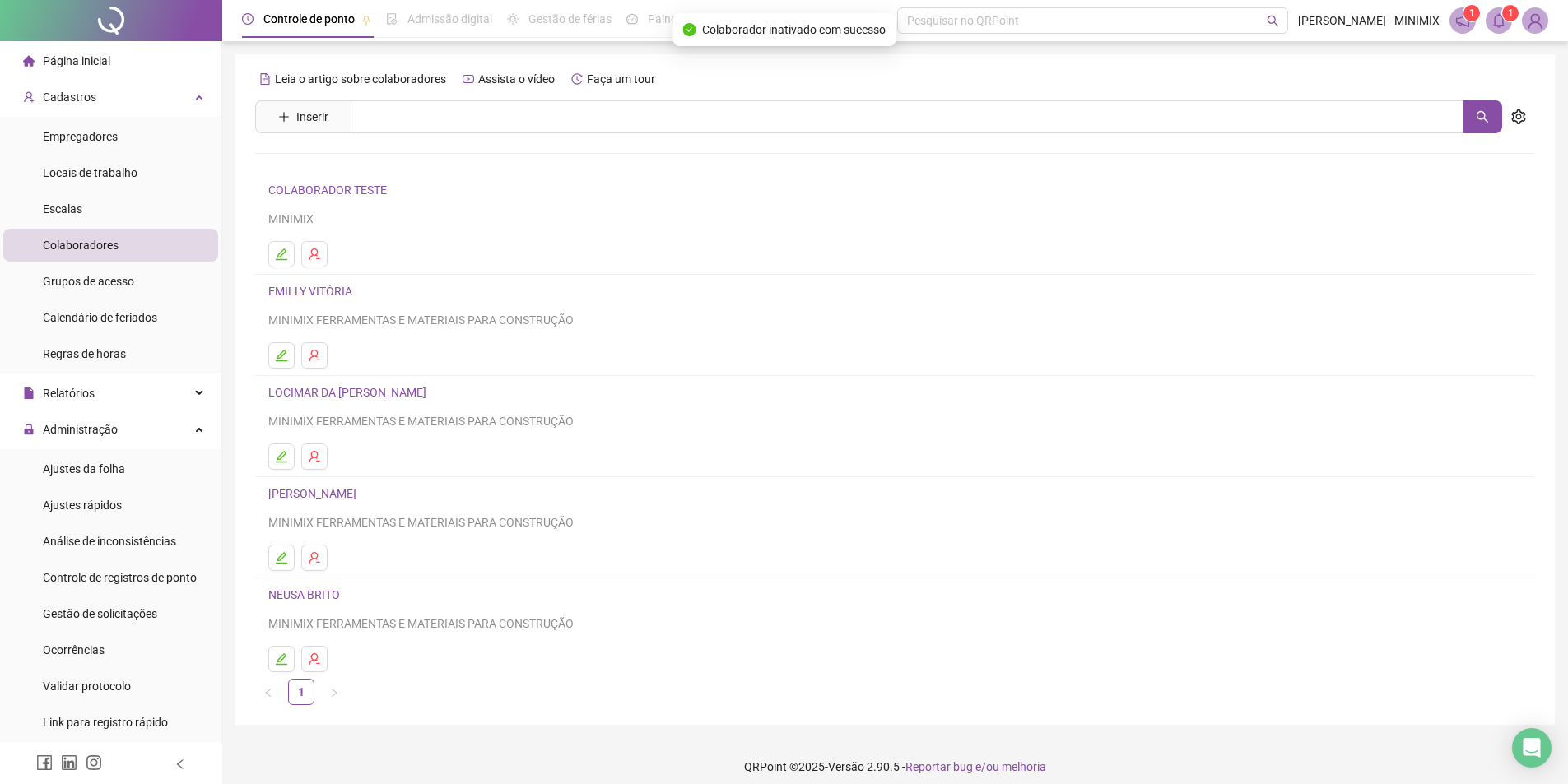
scroll to position [12, 0]
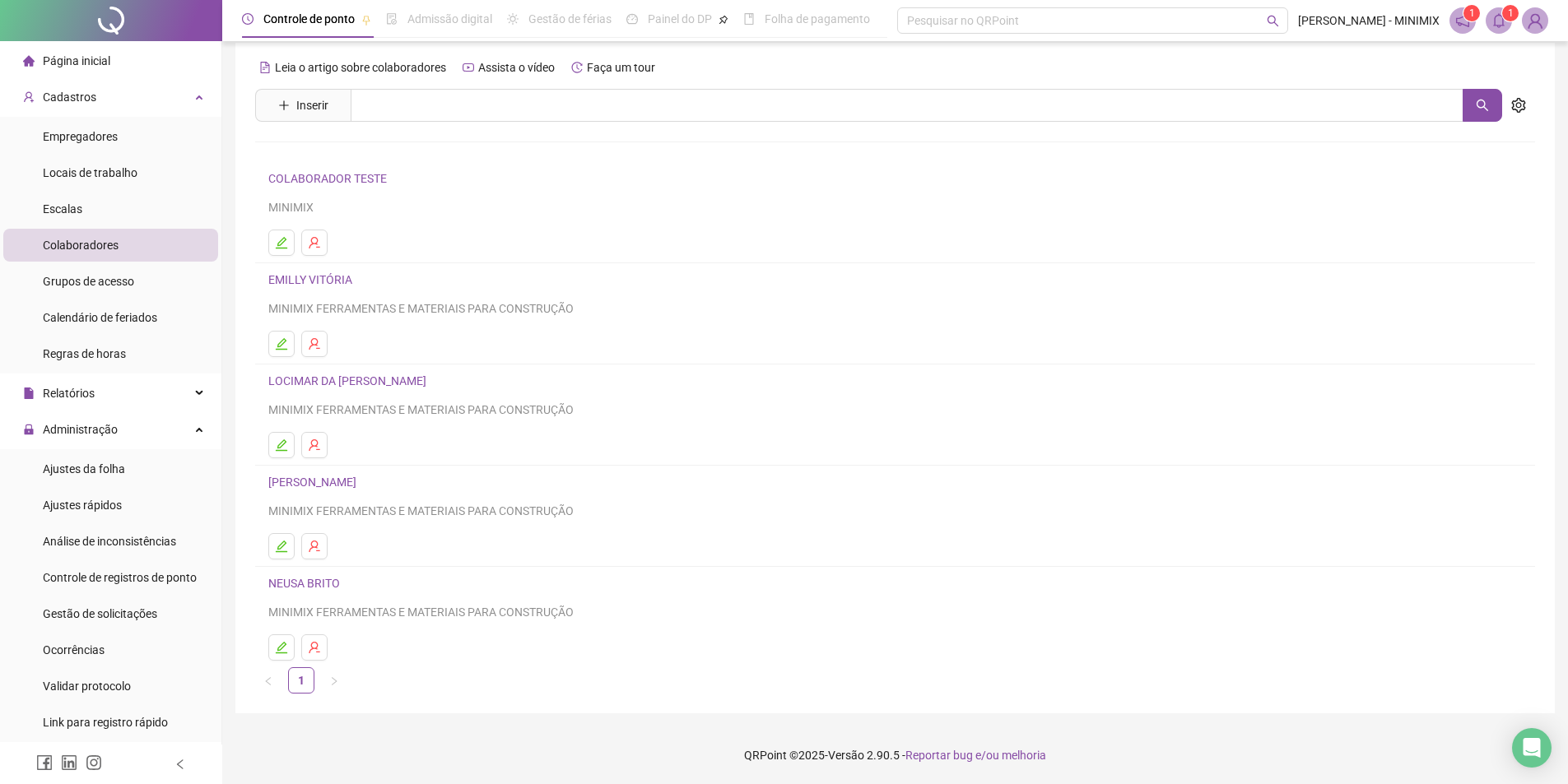
click at [926, 200] on div "MINIMIX" at bounding box center [895, 208] width 1254 height 19
click at [281, 639] on button "button" at bounding box center [281, 648] width 26 height 26
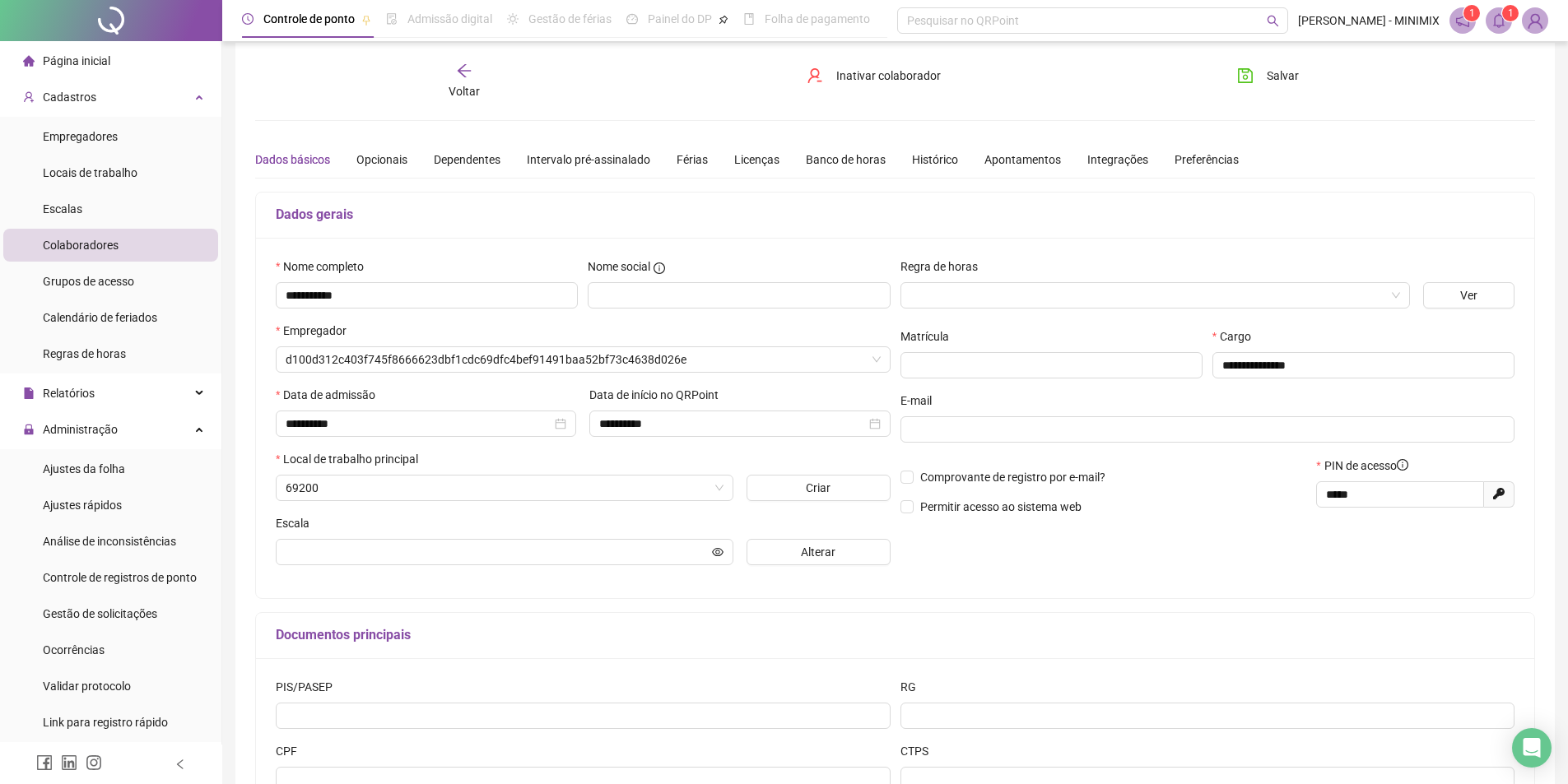
type input "**********"
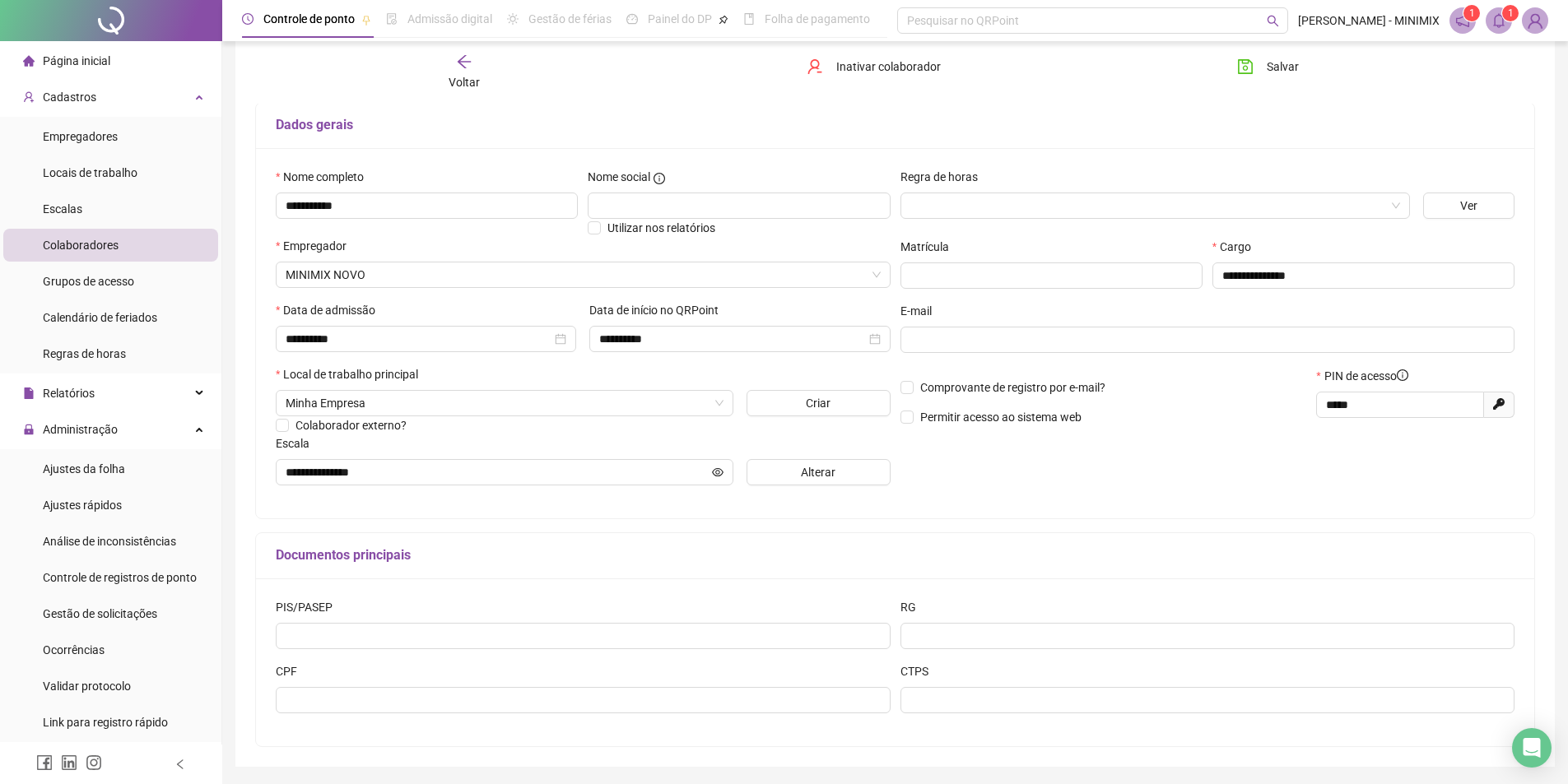
scroll to position [72, 0]
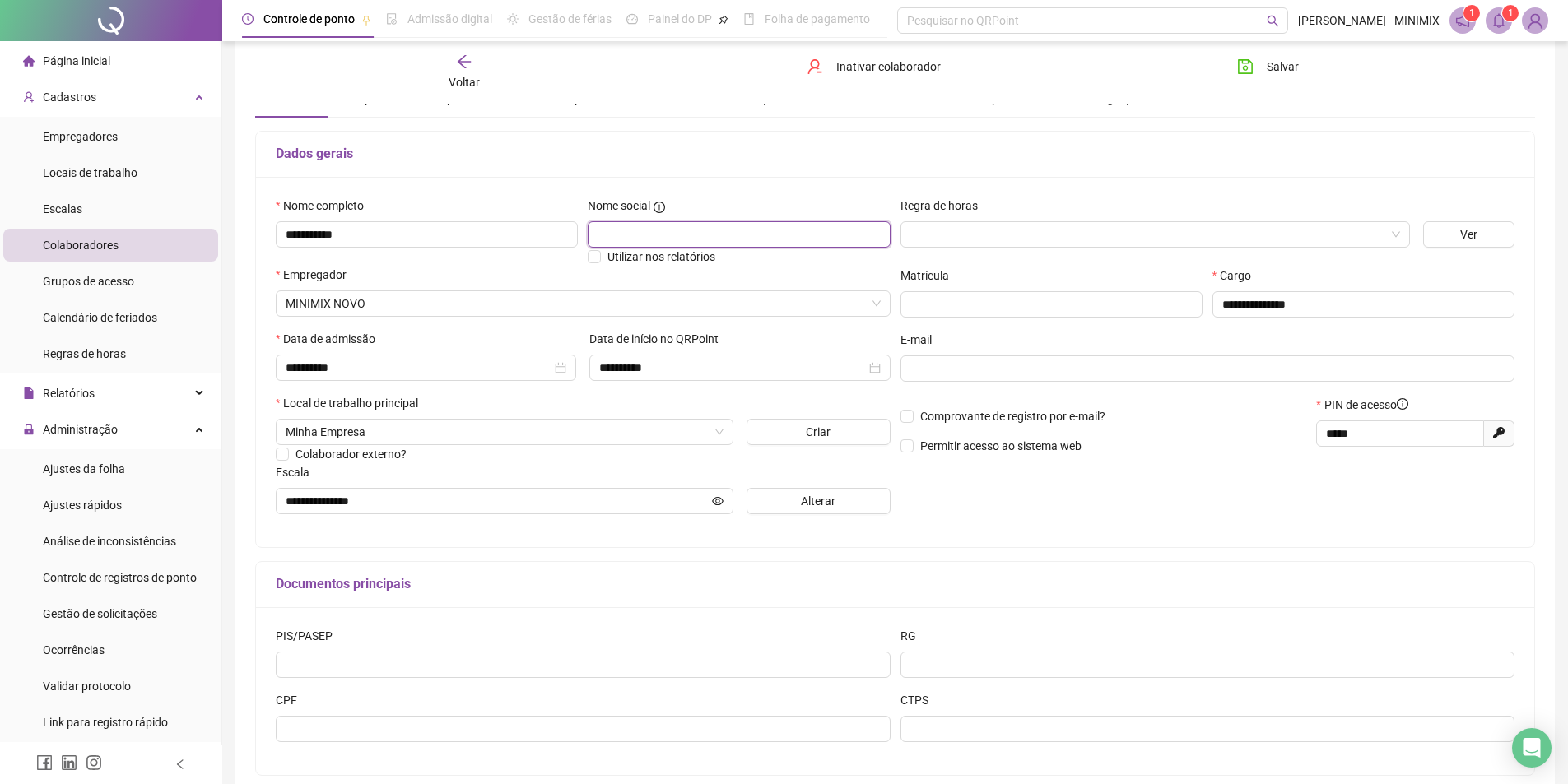
click at [714, 238] on input "text" at bounding box center [739, 234] width 302 height 26
type input "*****"
click at [664, 258] on span "Utilizar nos relatórios" at bounding box center [661, 257] width 108 height 13
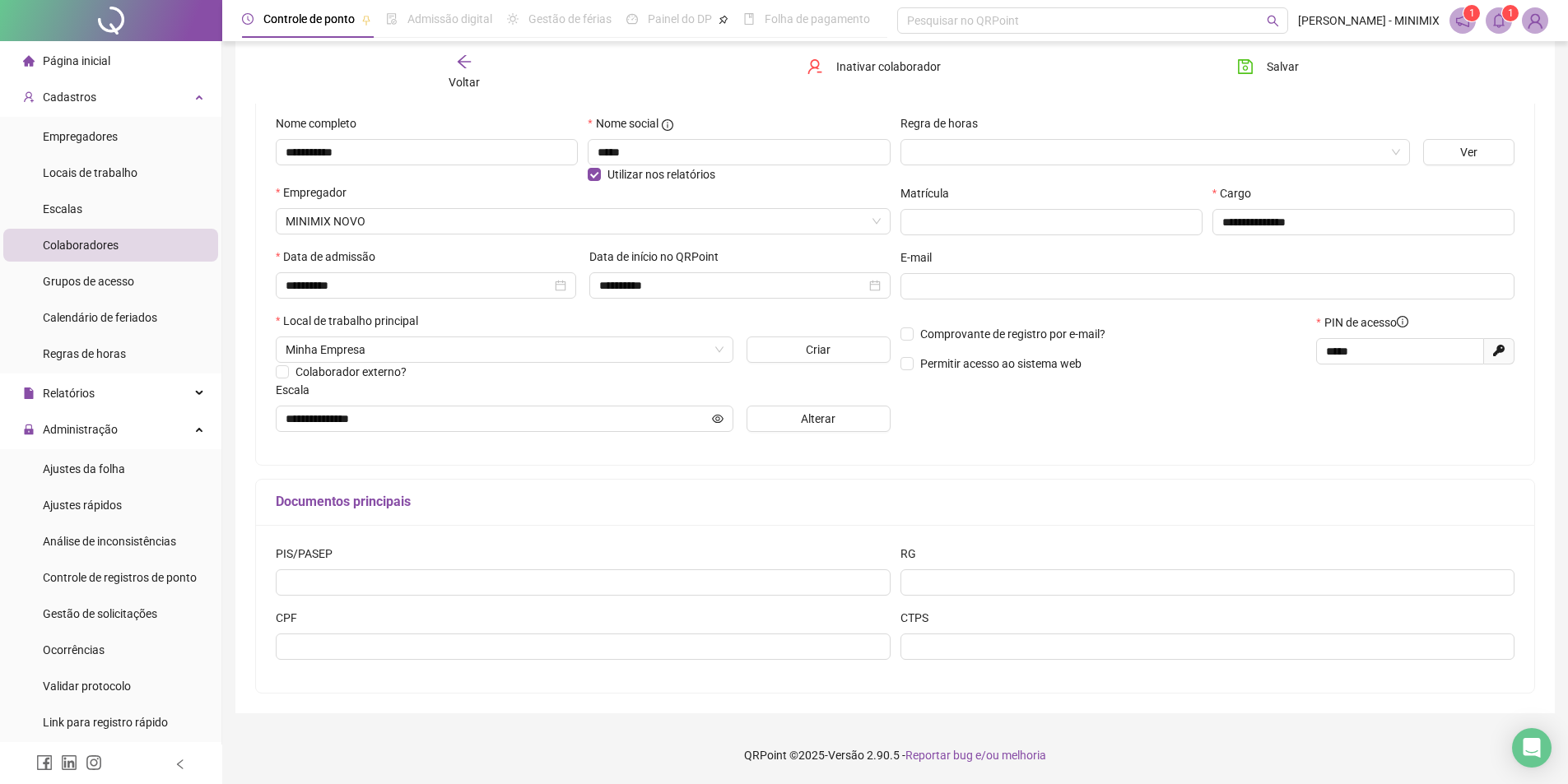
click at [578, 665] on div "CPF" at bounding box center [584, 641] width 625 height 64
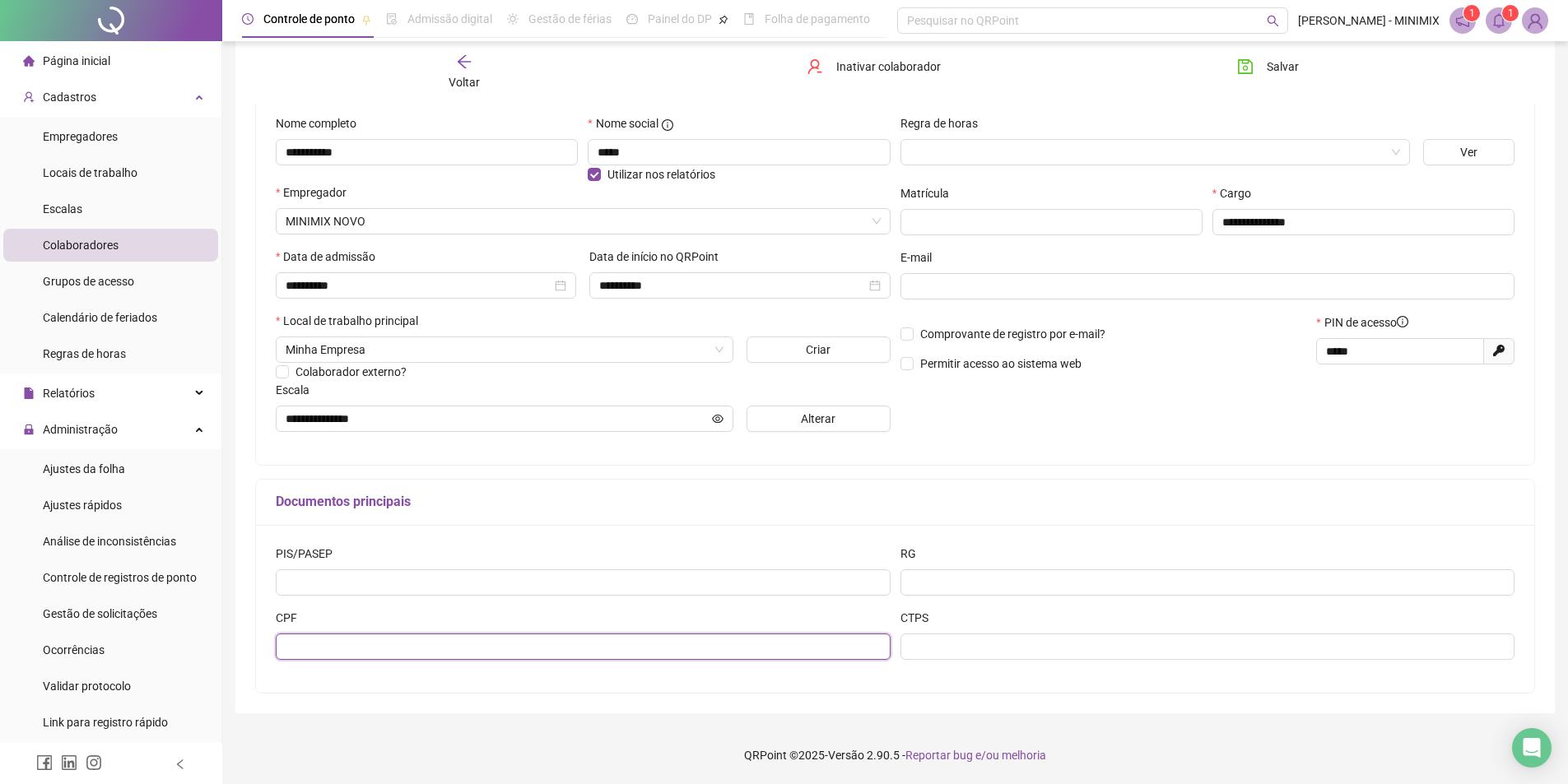
click at [579, 648] on input "text" at bounding box center [583, 647] width 615 height 26
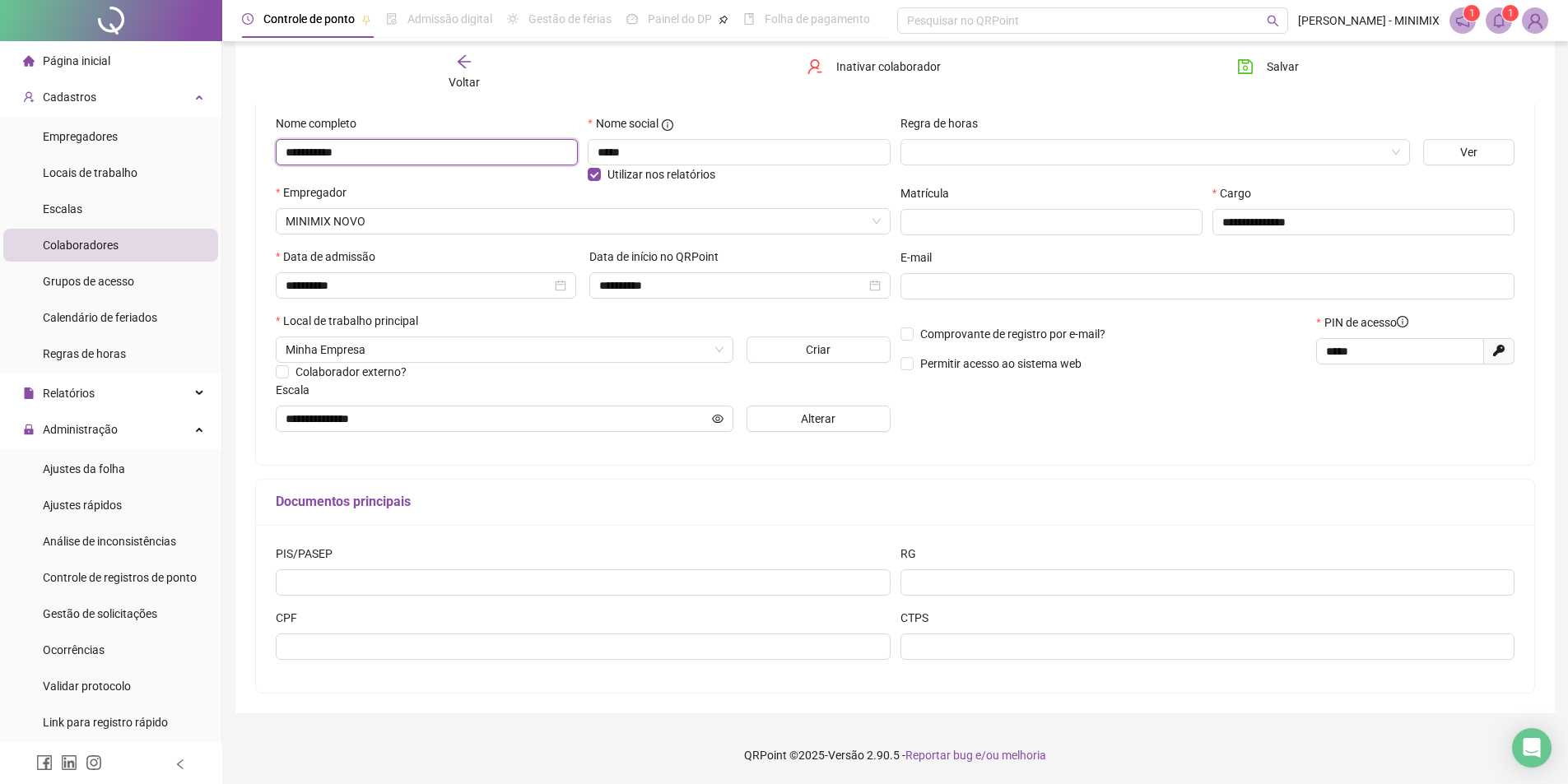
click at [323, 153] on input "**********" at bounding box center [426, 152] width 302 height 26
type input "**********"
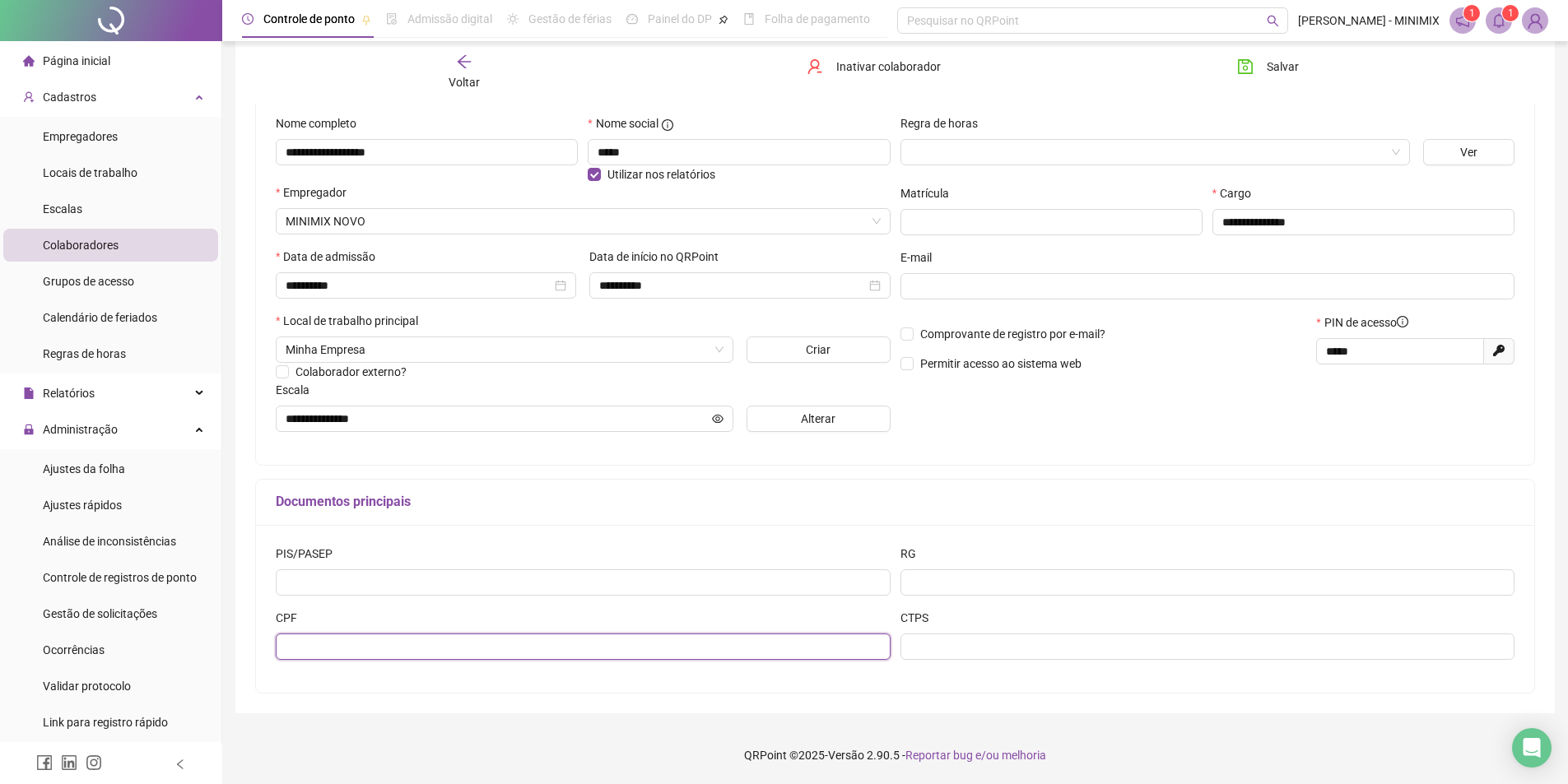
click at [480, 653] on input "text" at bounding box center [583, 647] width 615 height 26
type input "**********"
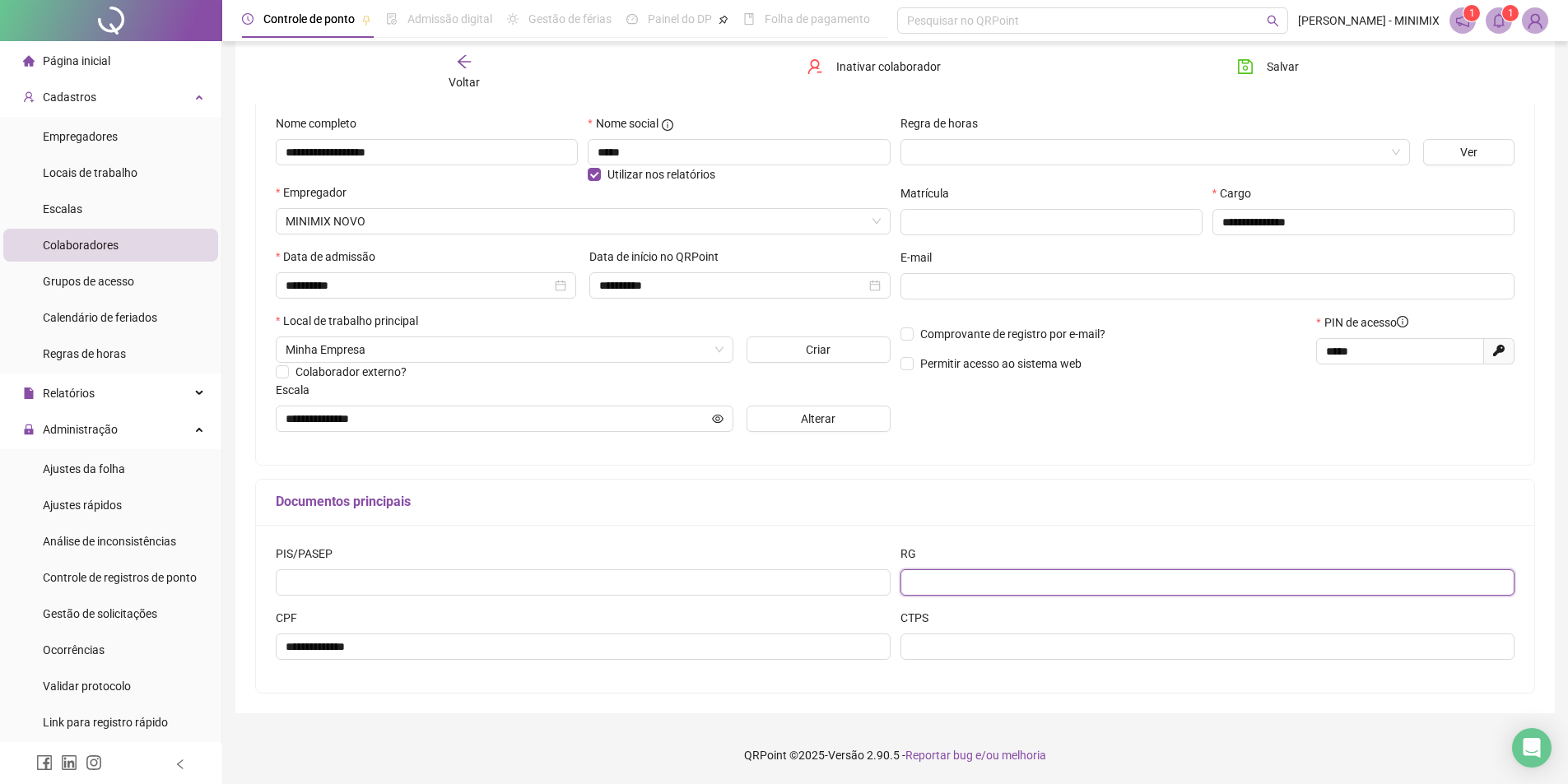
click at [948, 589] on input "text" at bounding box center [1208, 582] width 615 height 26
type input "********"
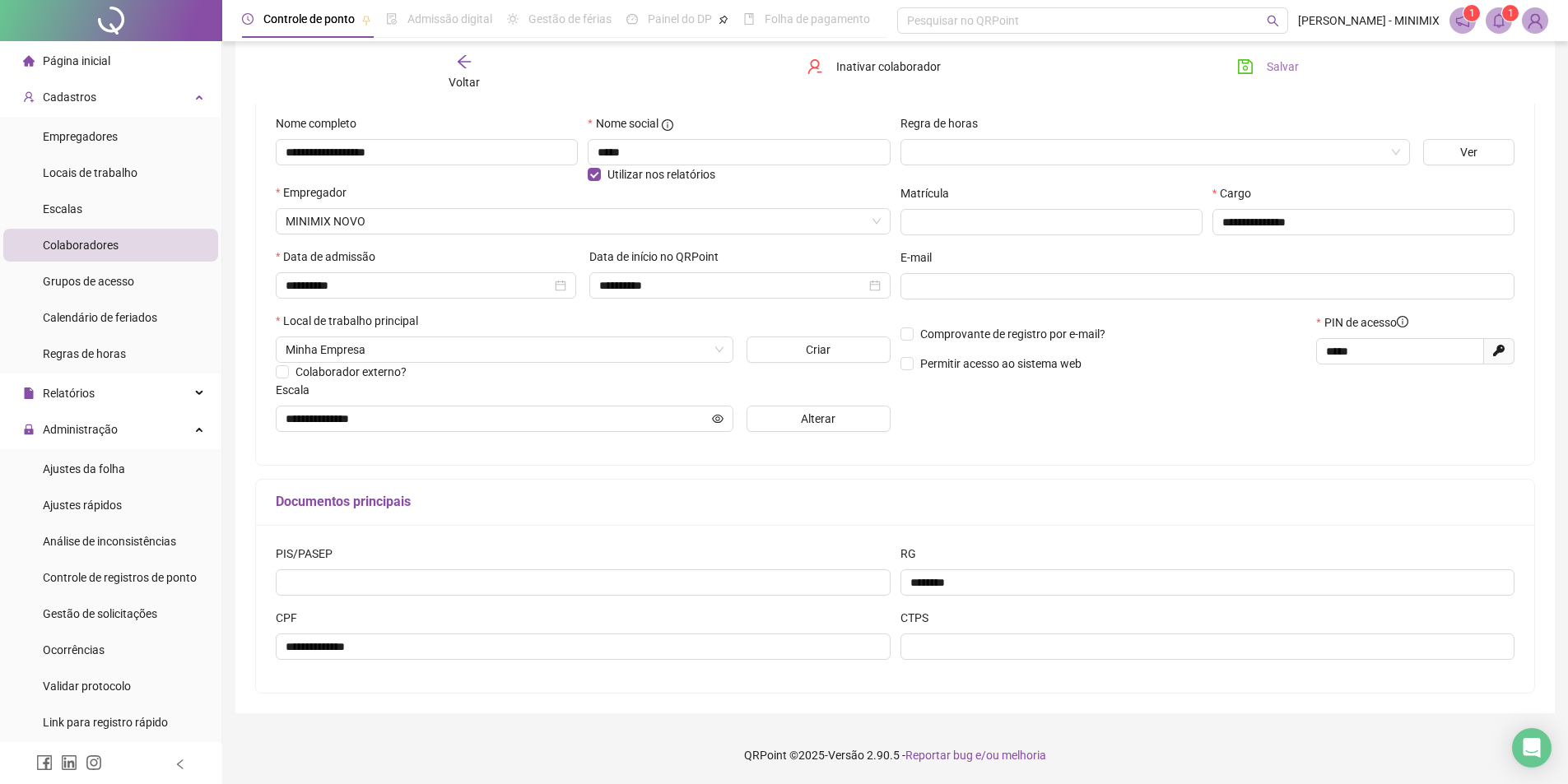
click at [1260, 71] on button "Salvar" at bounding box center [1267, 67] width 87 height 26
click at [1385, 148] on span at bounding box center [1155, 152] width 490 height 24
click at [1402, 143] on div at bounding box center [1155, 152] width 509 height 26
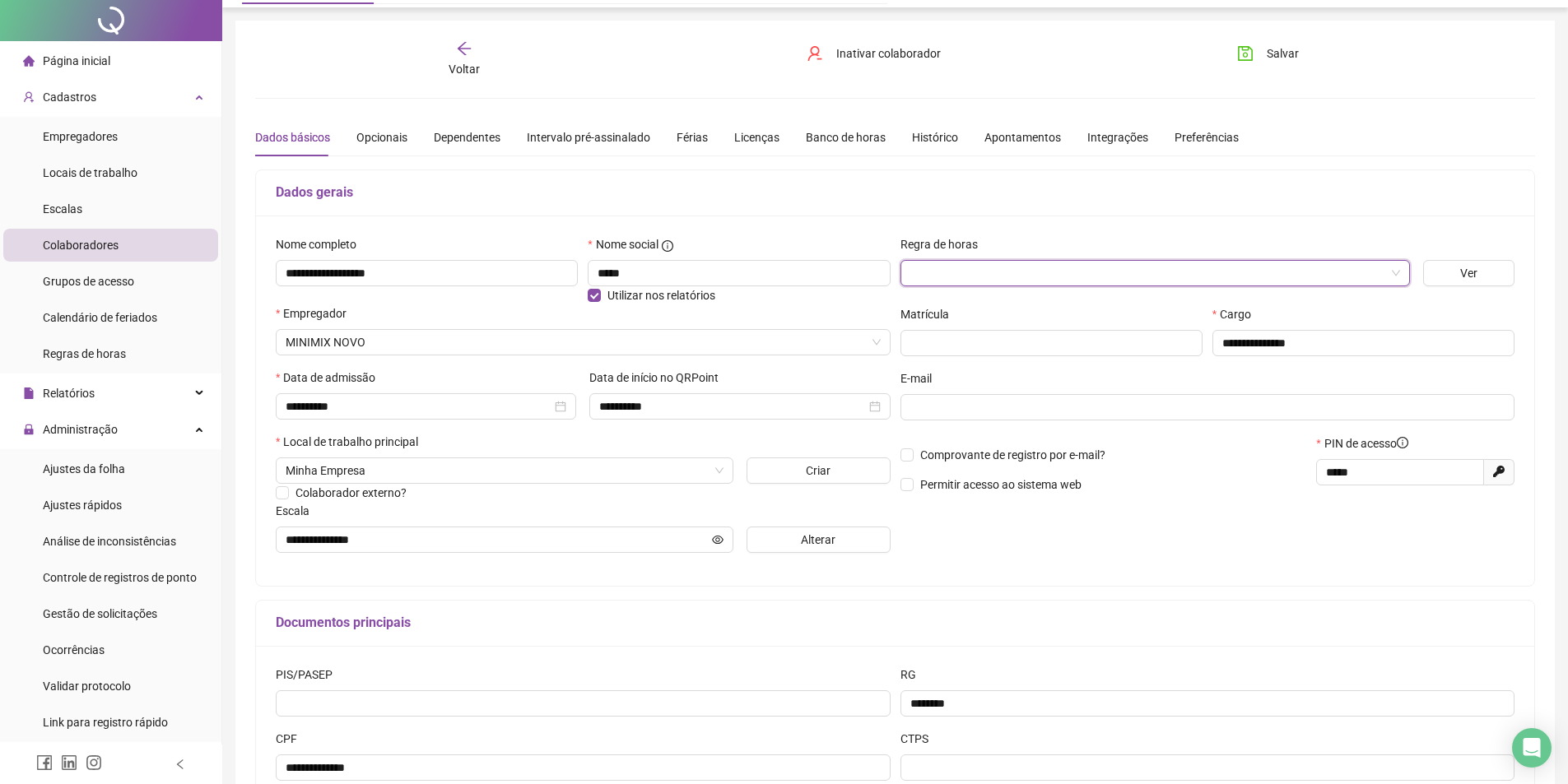
scroll to position [0, 0]
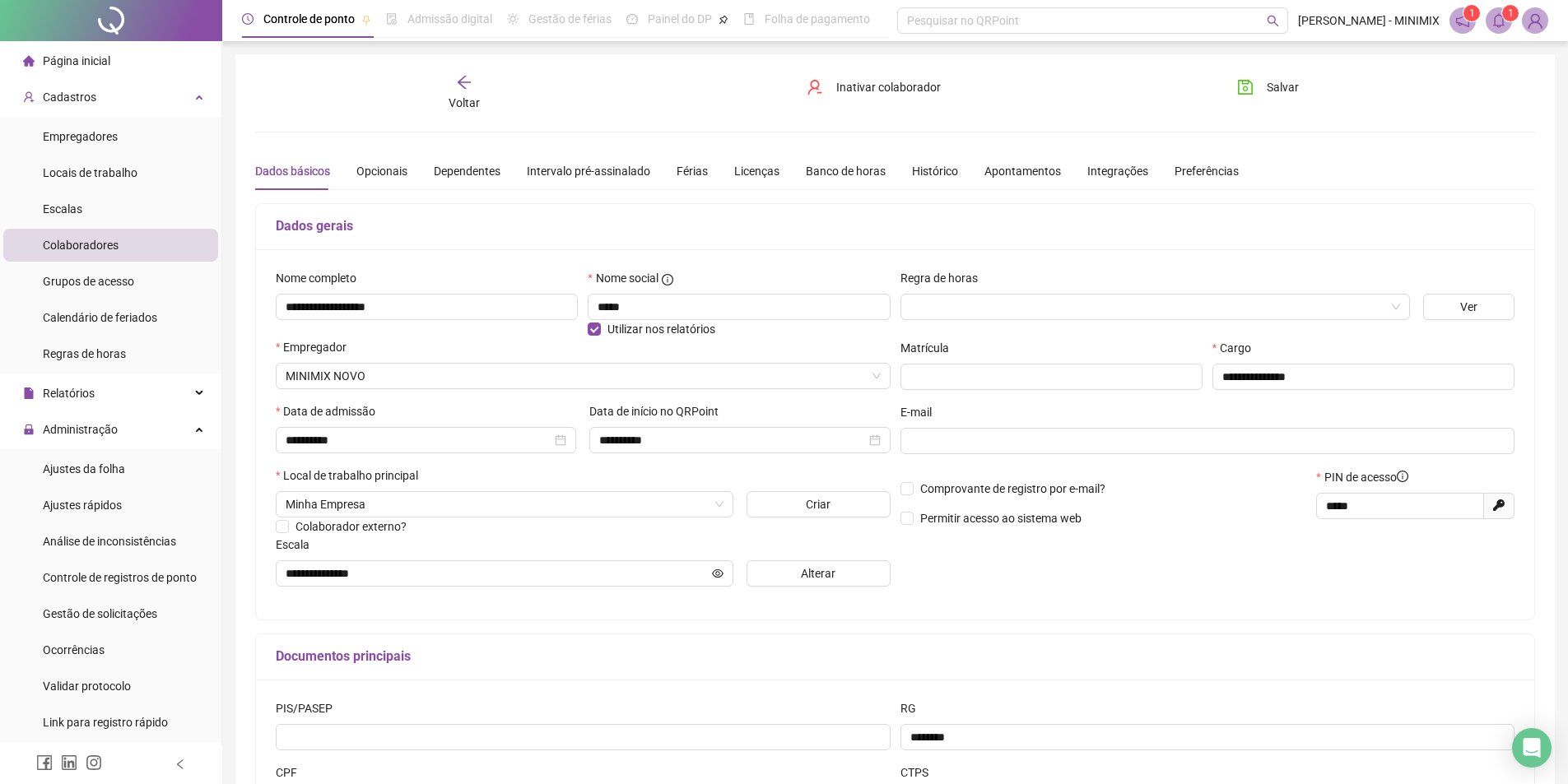
click at [470, 77] on icon "arrow-left" at bounding box center [464, 83] width 17 height 17
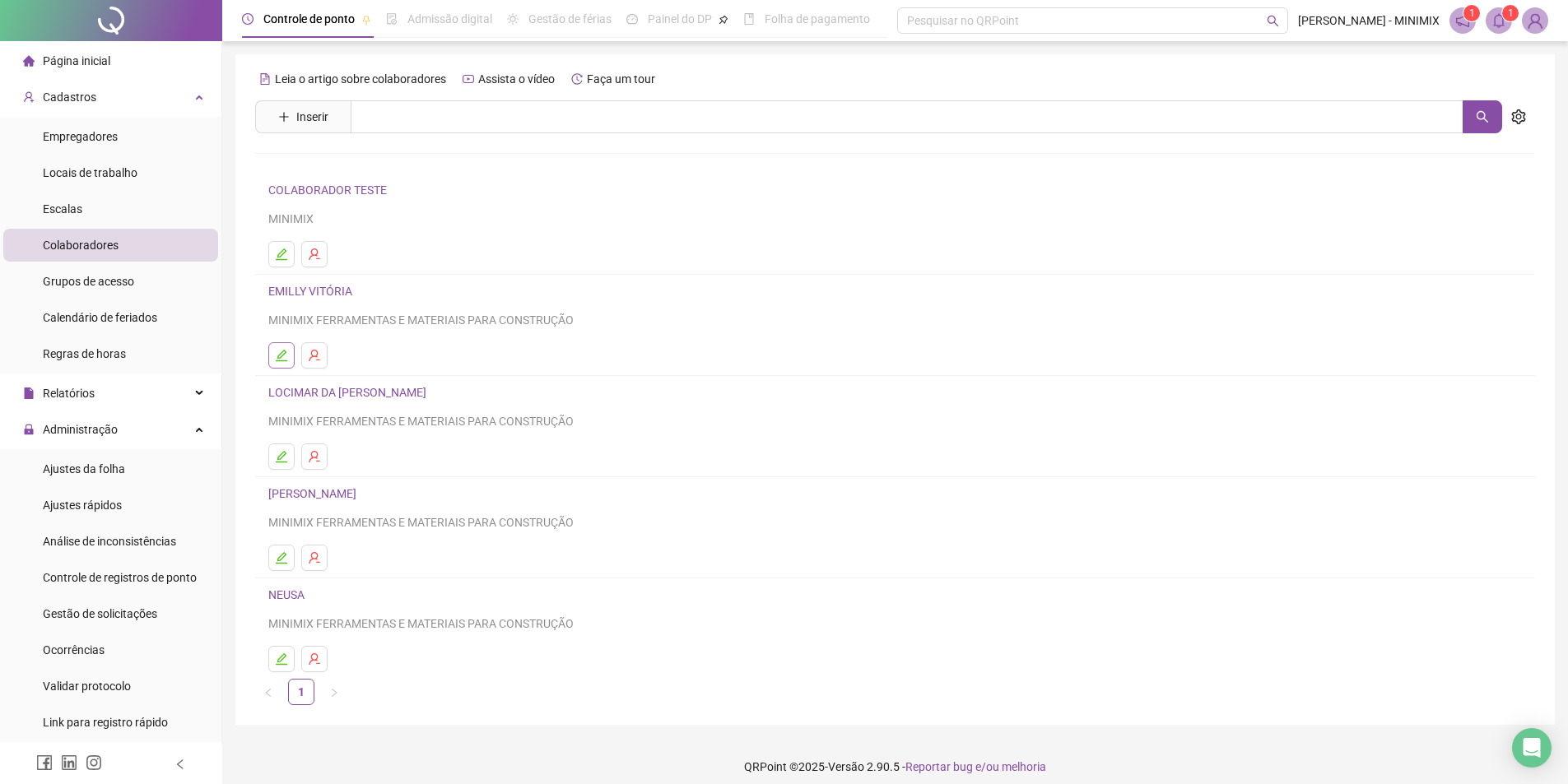
click at [287, 345] on button "button" at bounding box center [281, 355] width 26 height 26
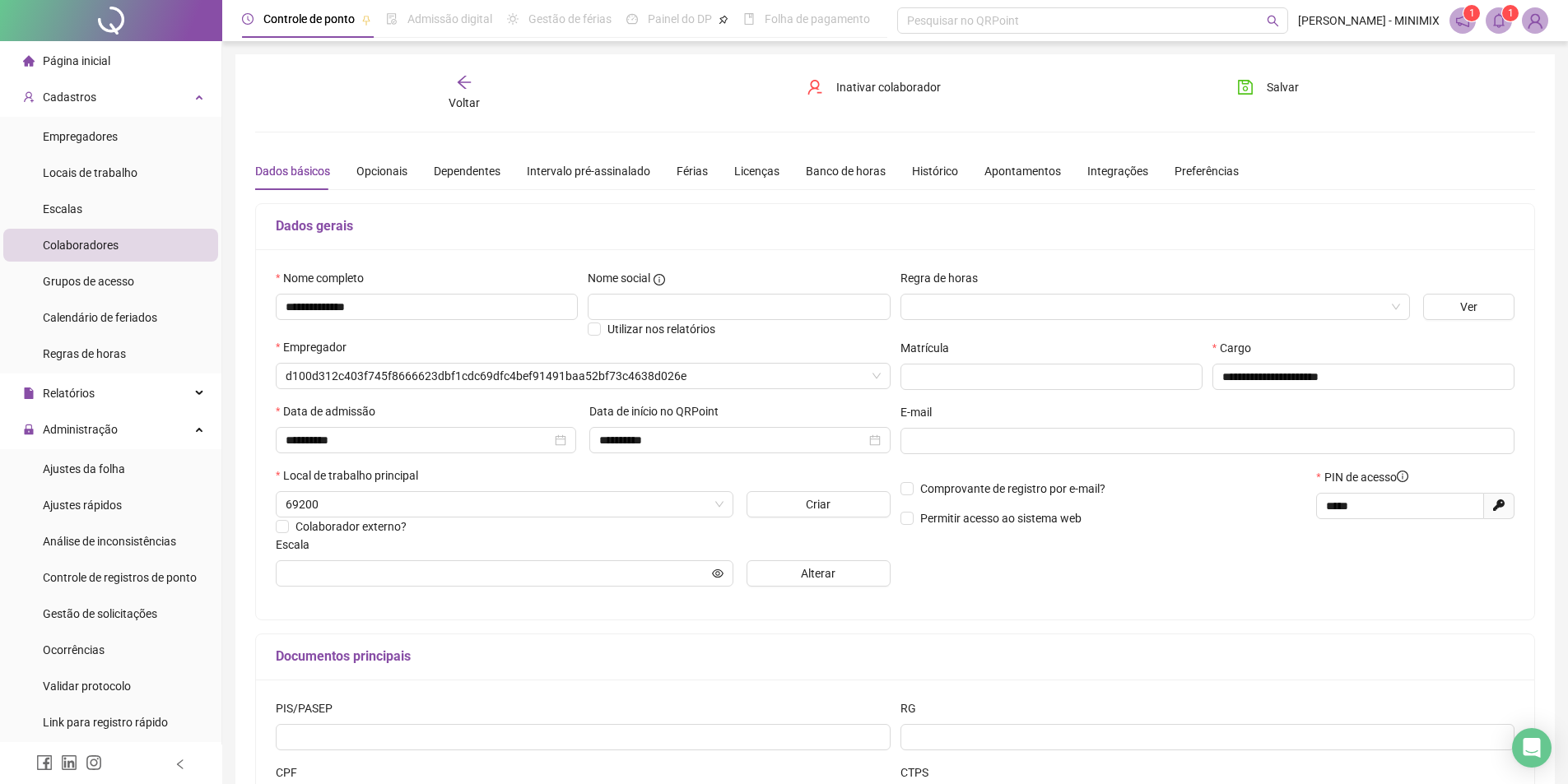
type input "**********"
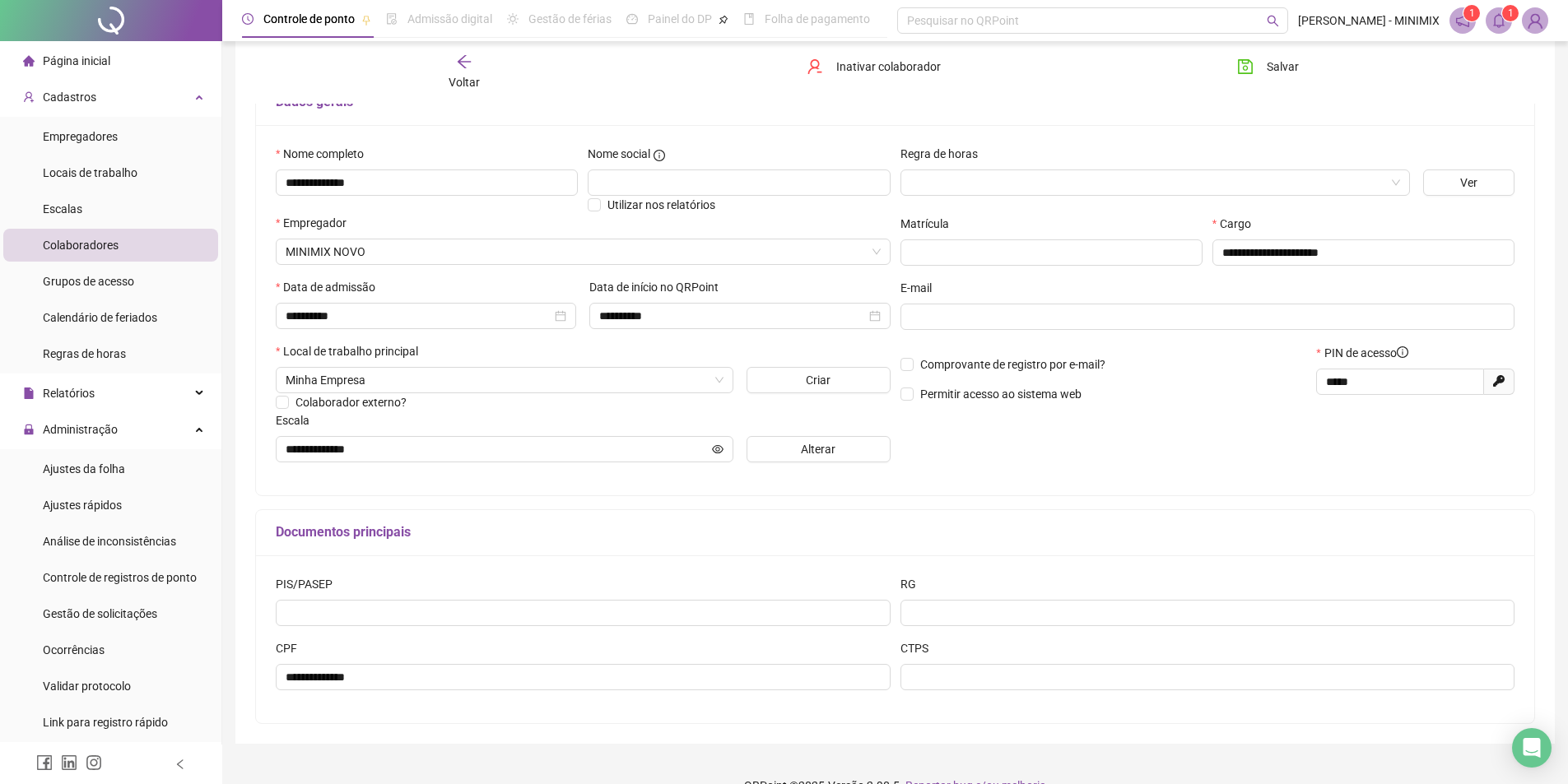
scroll to position [72, 0]
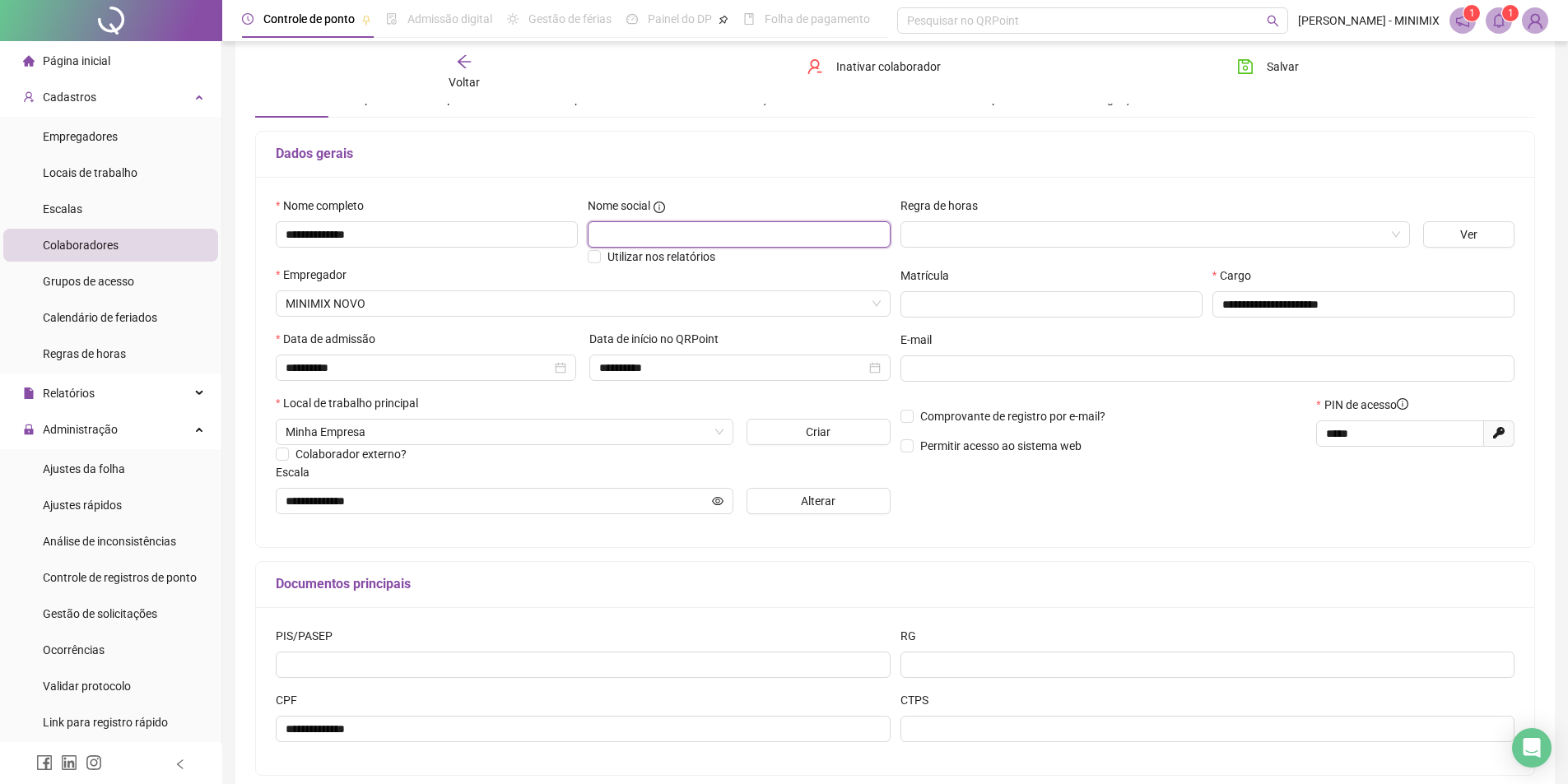
click at [765, 239] on input "text" at bounding box center [739, 234] width 302 height 26
type input "******"
drag, startPoint x: 636, startPoint y: 264, endPoint x: 957, endPoint y: 163, distance: 336.5
click at [637, 262] on span "Utilizar nos relatórios" at bounding box center [661, 257] width 108 height 13
click at [1256, 67] on button "Salvar" at bounding box center [1267, 67] width 87 height 26
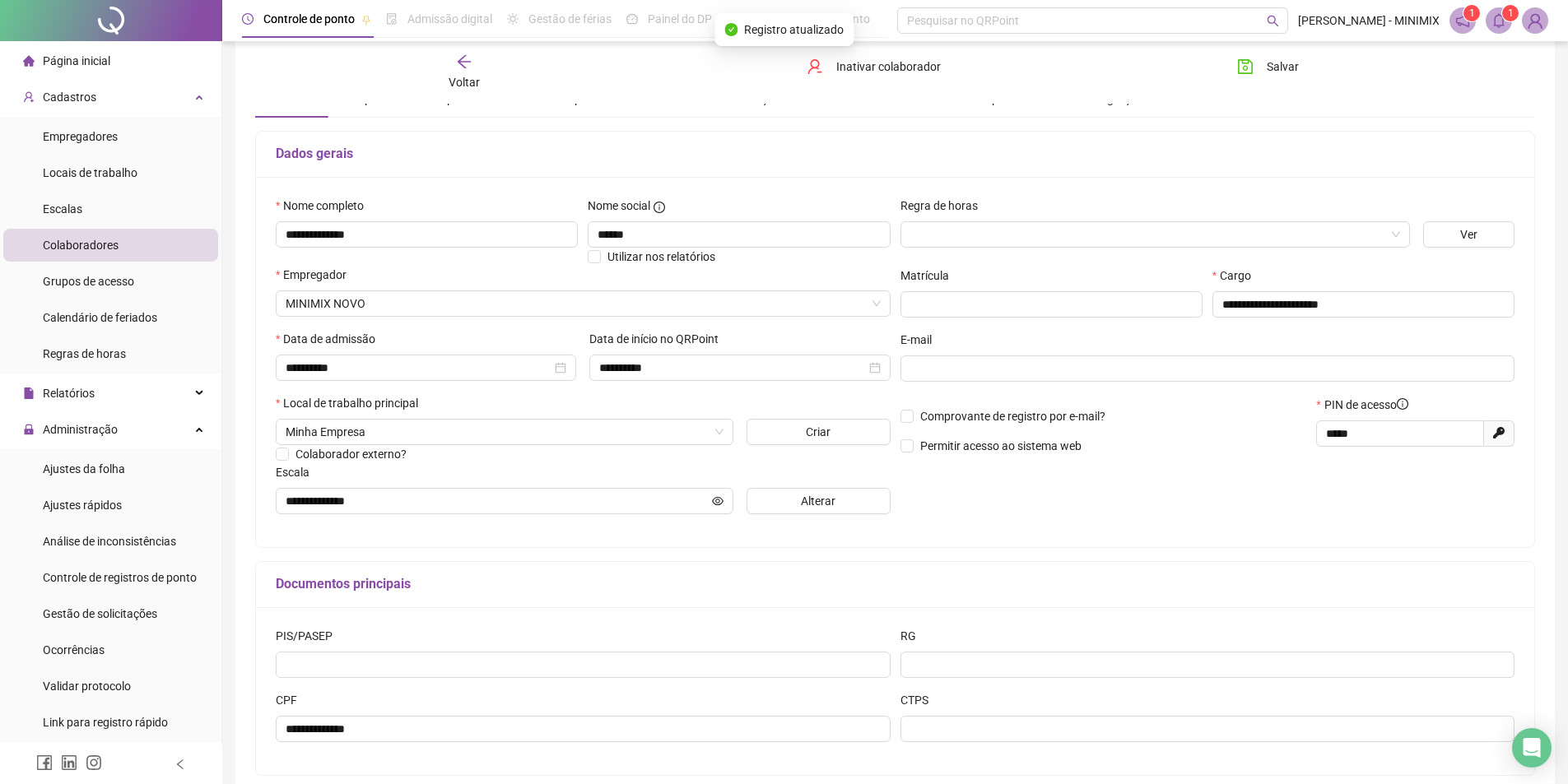
click at [467, 72] on div "Voltar" at bounding box center [464, 72] width 202 height 38
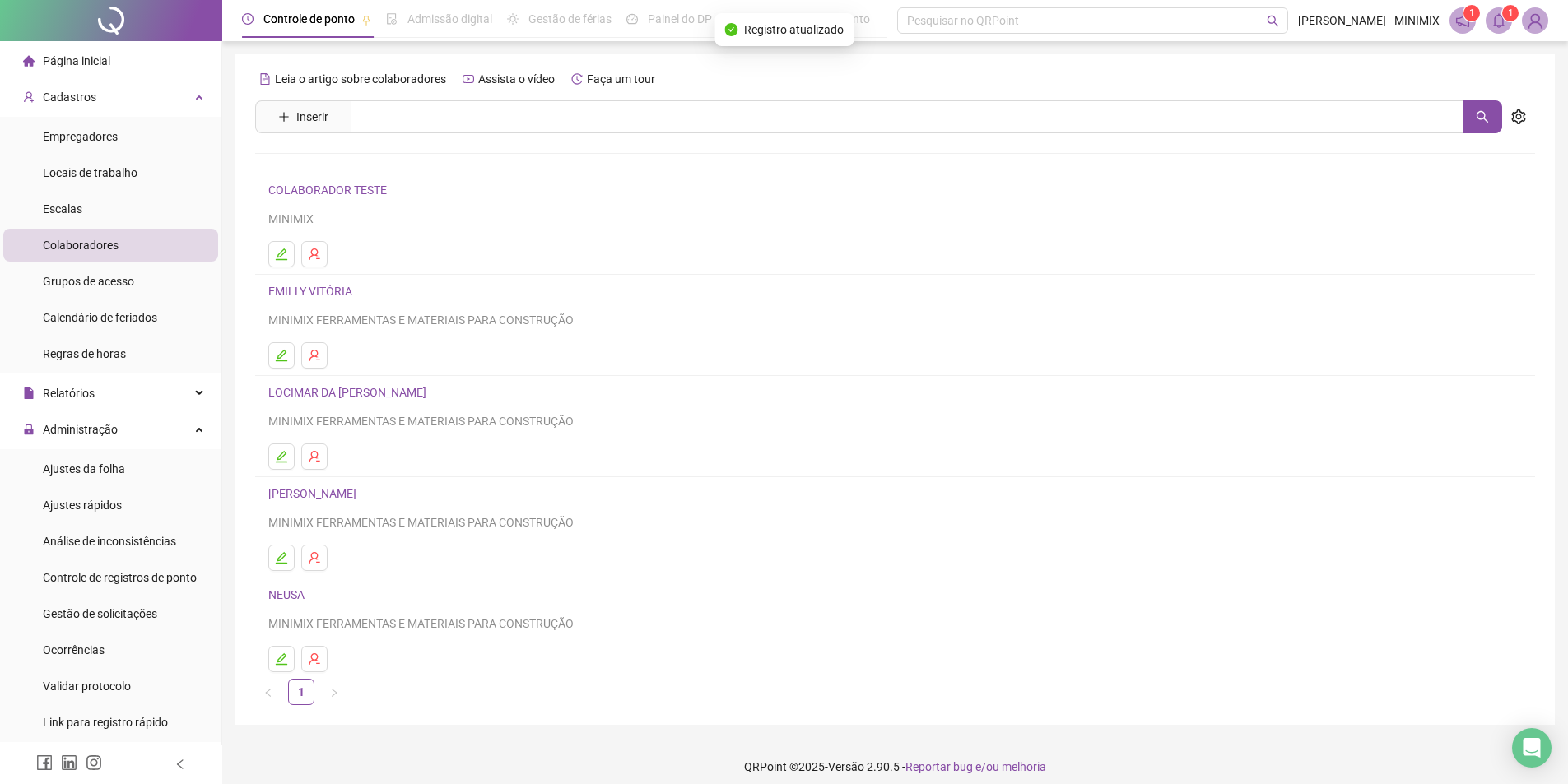
click at [279, 543] on li "LUCAS MATEUS MINIMIX FERRAMENTAS E MATERIAIS PARA CONSTRUÇÃO" at bounding box center [895, 528] width 1280 height 101
click at [285, 558] on icon "edit" at bounding box center [281, 558] width 13 height 13
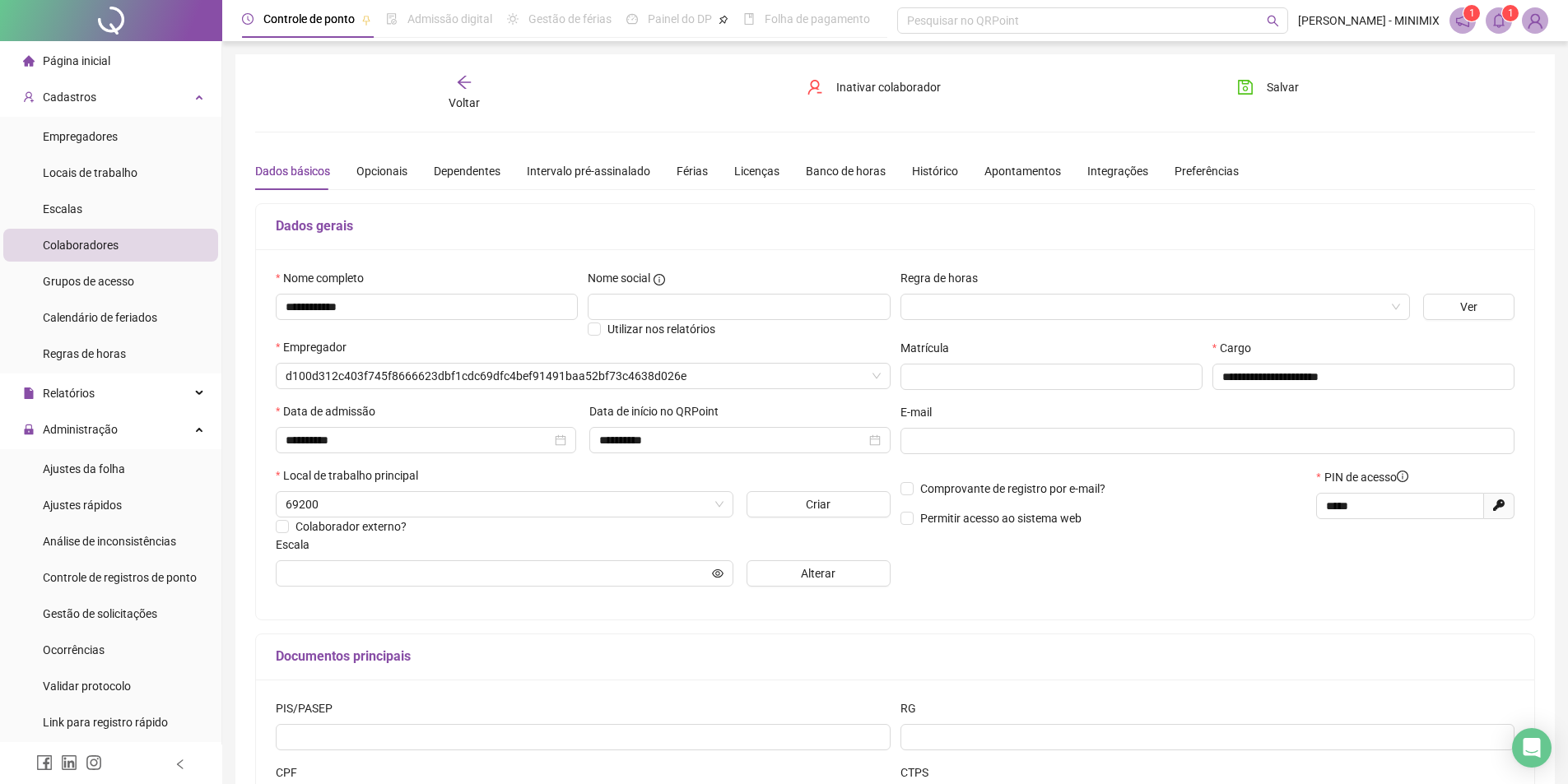
type input "**********"
click at [472, 317] on input "**********" at bounding box center [426, 307] width 302 height 26
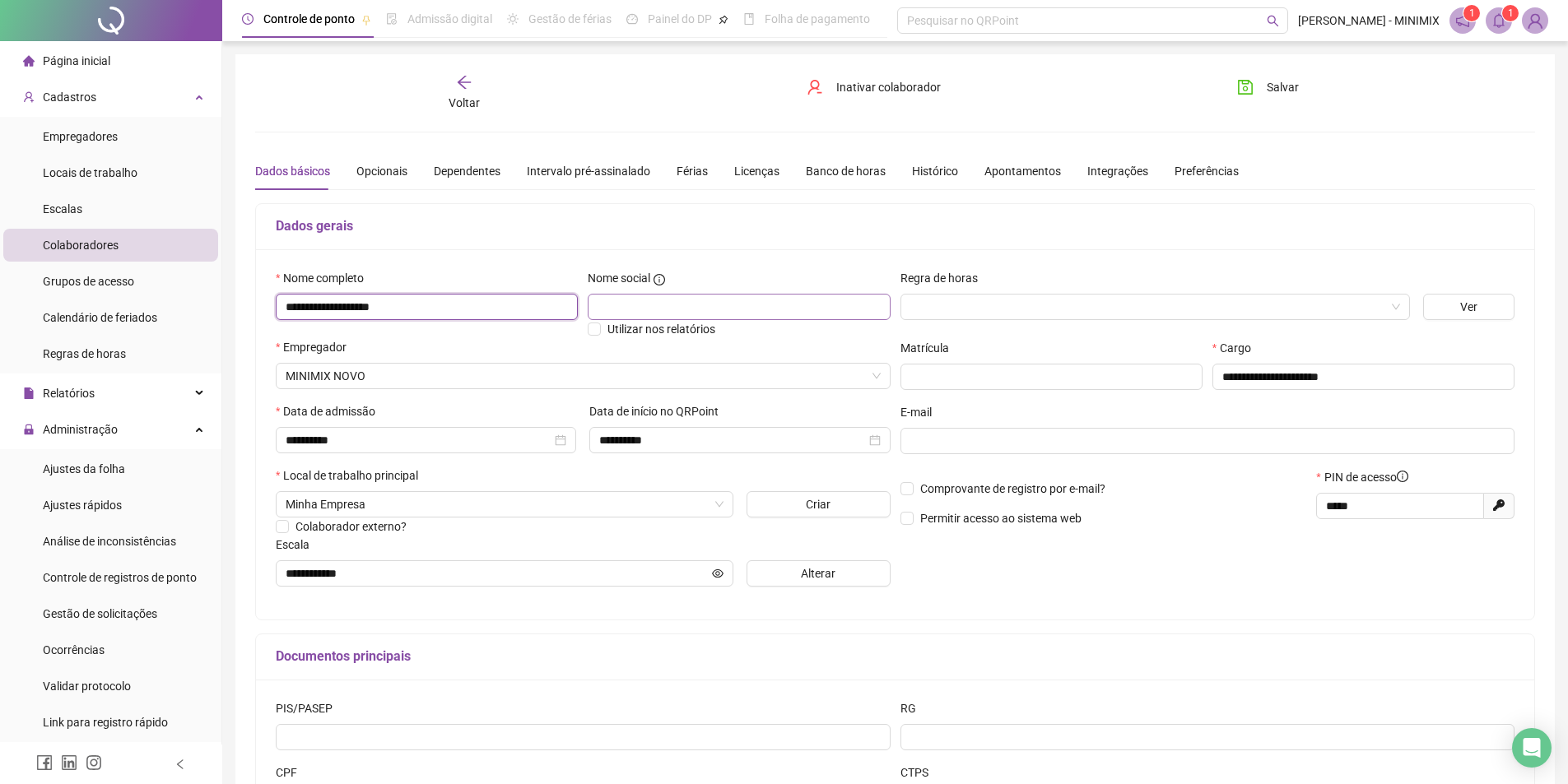
type input "**********"
click at [601, 316] on input "text" at bounding box center [739, 307] width 302 height 26
type input "******"
click at [1245, 83] on icon "save" at bounding box center [1245, 88] width 15 height 15
click at [456, 75] on icon "arrow-left" at bounding box center [464, 83] width 17 height 17
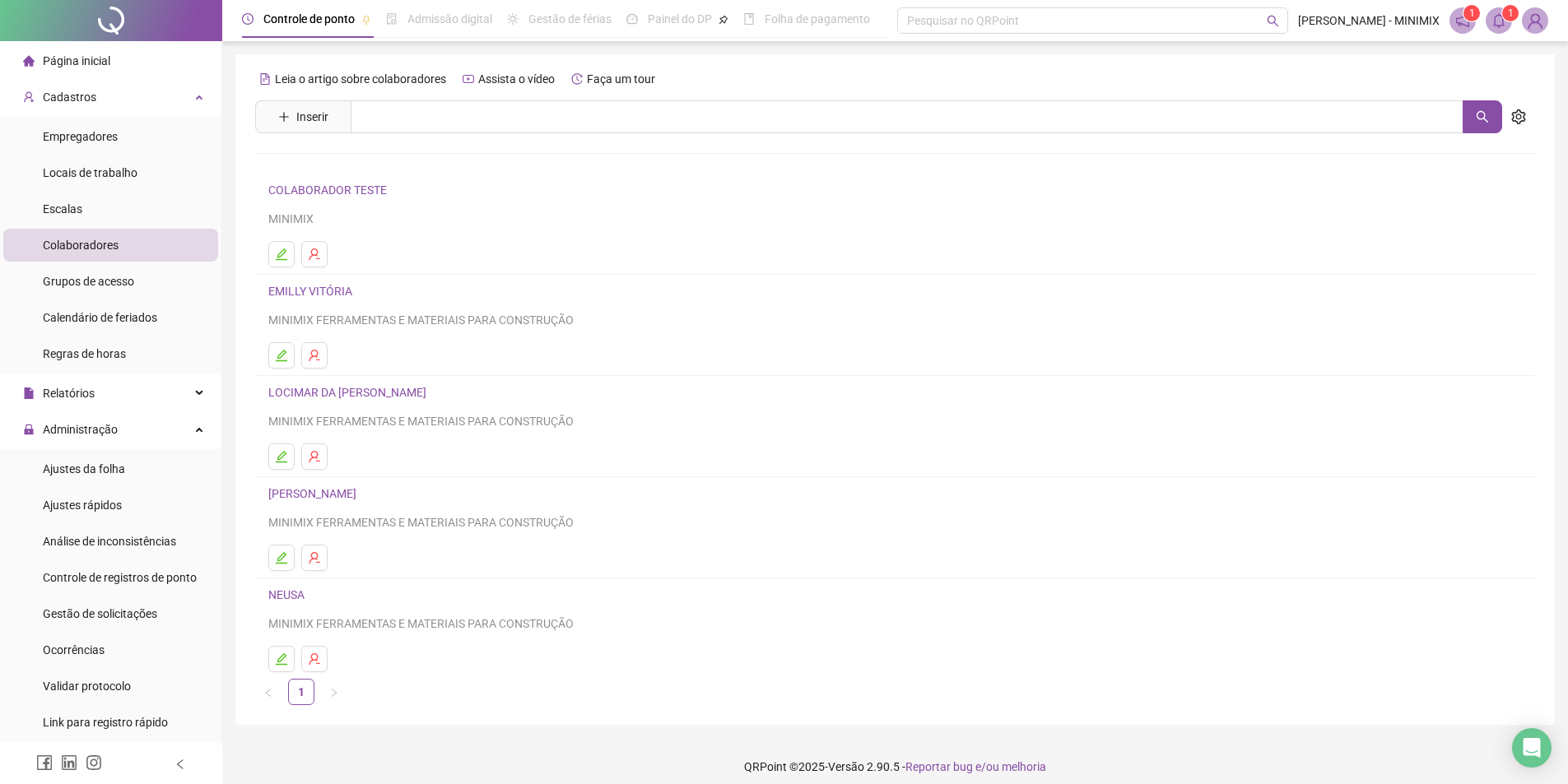
click at [279, 441] on li "LOCIMAR DA SILVA BOTELHO MINIMIX FERRAMENTAS E MATERIAIS PARA CONSTRUÇÃO" at bounding box center [895, 427] width 1280 height 101
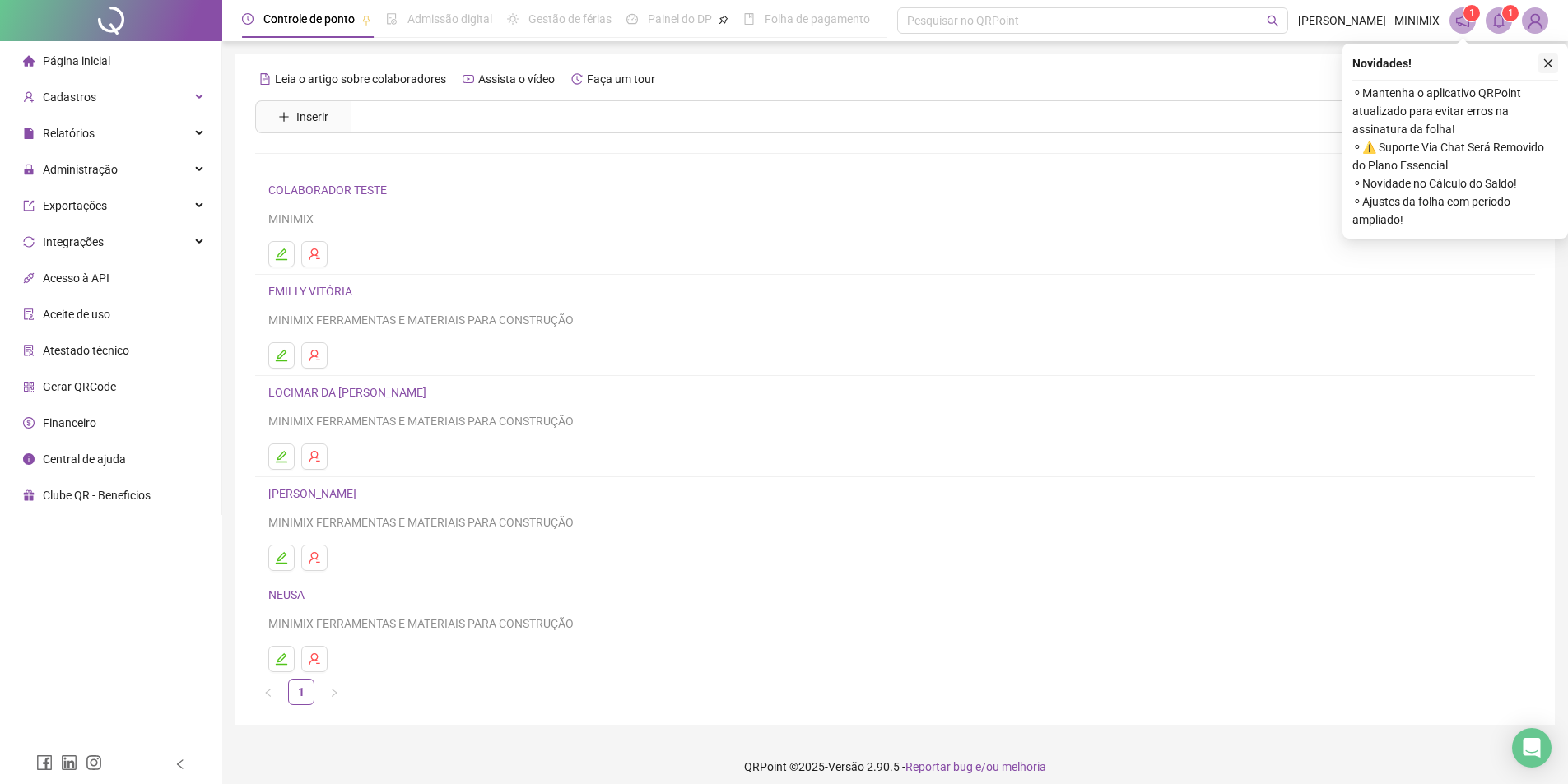
click at [1548, 55] on button "button" at bounding box center [1548, 63] width 19 height 19
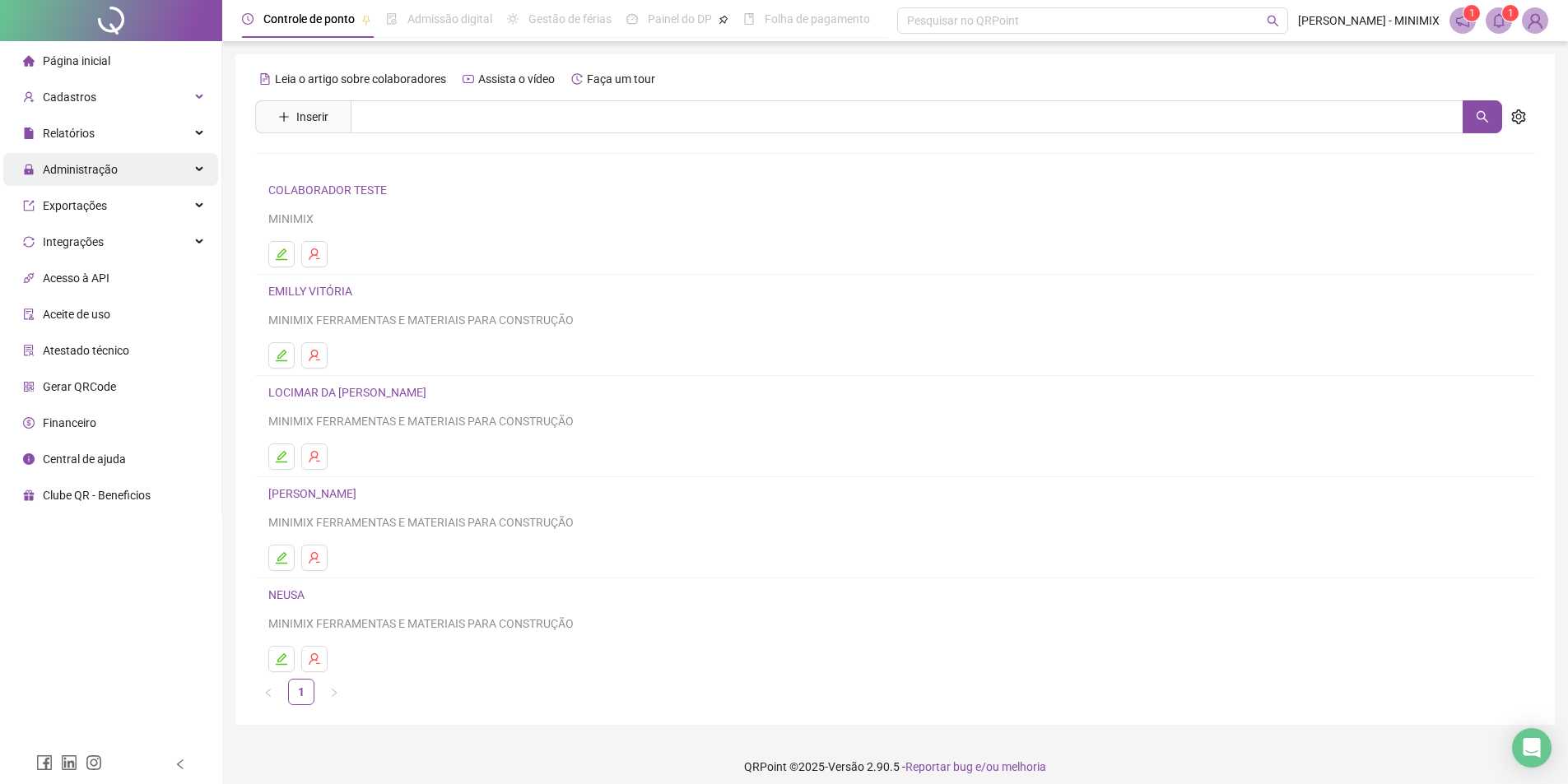
click at [102, 184] on span "Administração" at bounding box center [70, 169] width 94 height 33
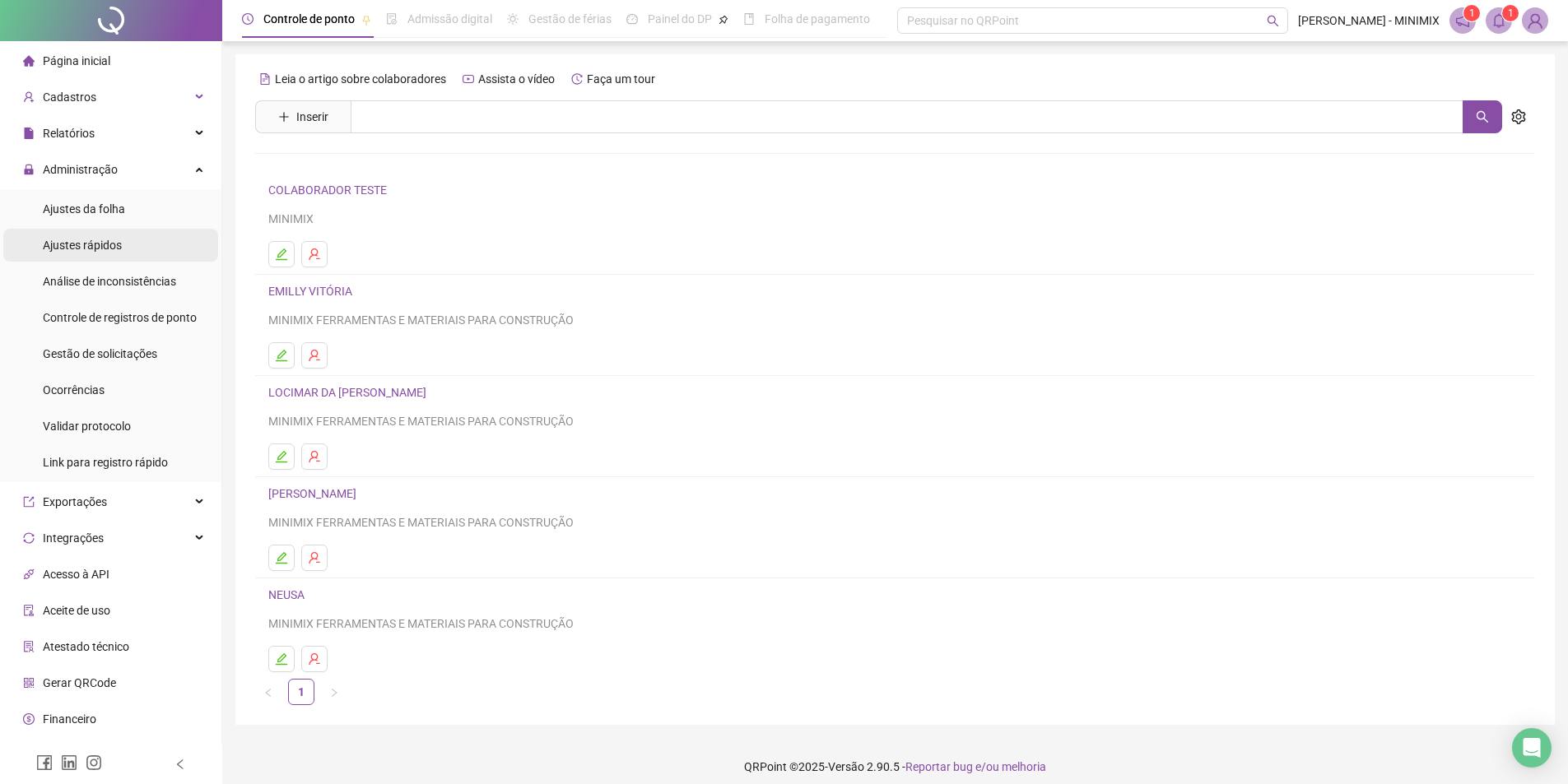
click at [106, 238] on span "Ajustes rápidos" at bounding box center [83, 245] width 79 height 13
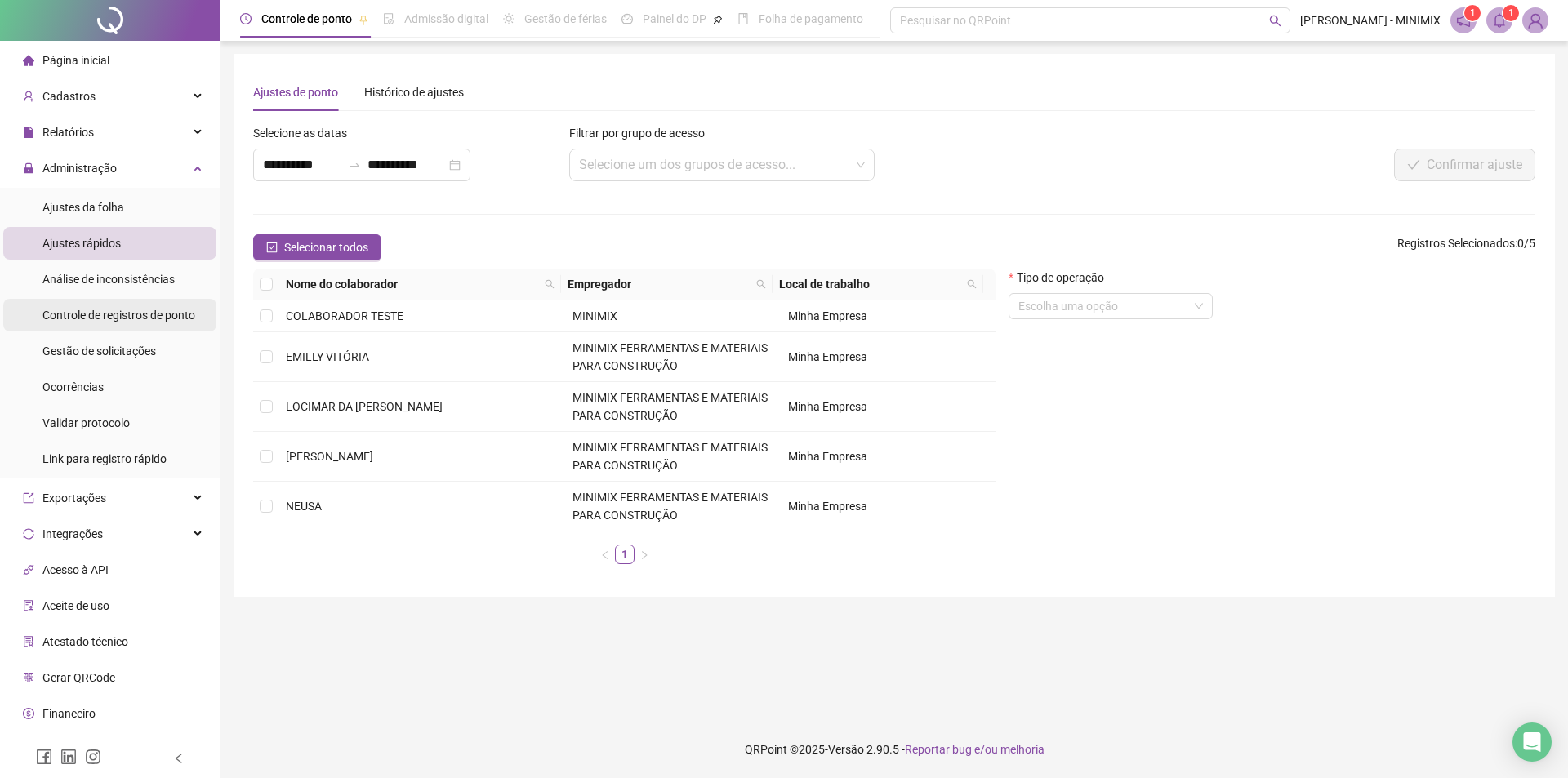
click at [88, 316] on span "Controle de registros de ponto" at bounding box center [119, 315] width 153 height 13
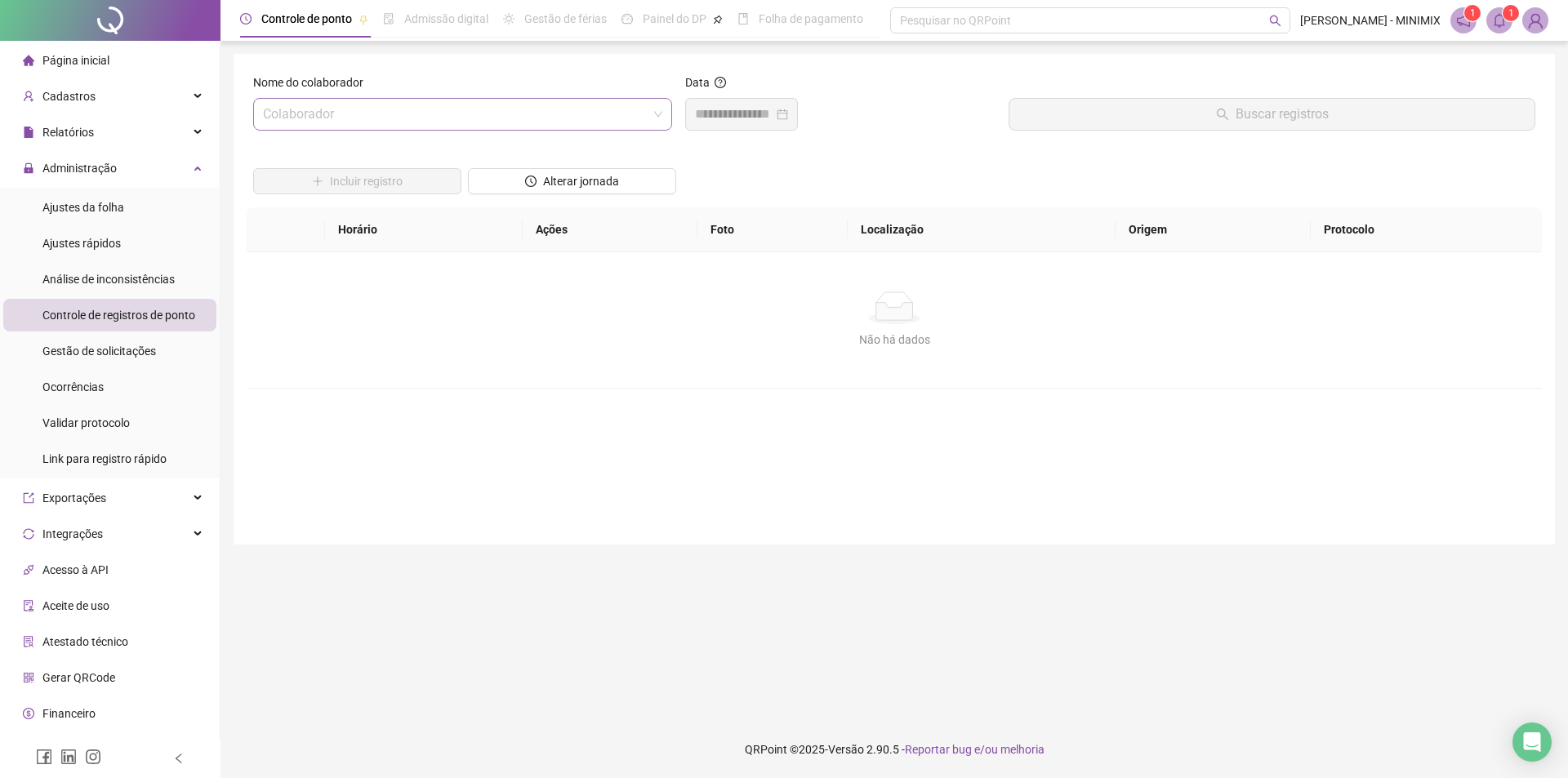
click at [644, 105] on input "search" at bounding box center [455, 114] width 384 height 31
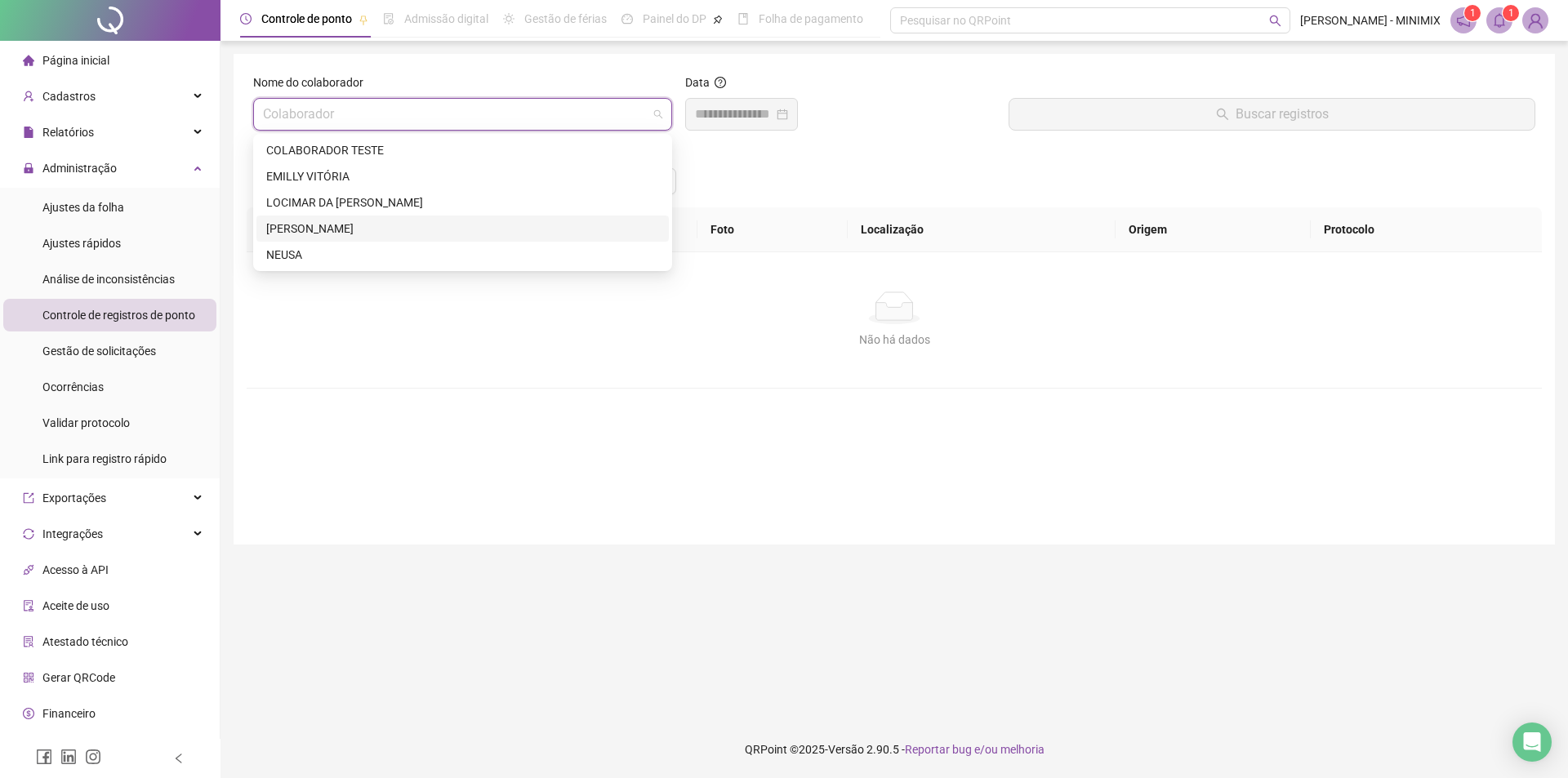
click at [414, 223] on div "[PERSON_NAME]" at bounding box center [463, 229] width 393 height 18
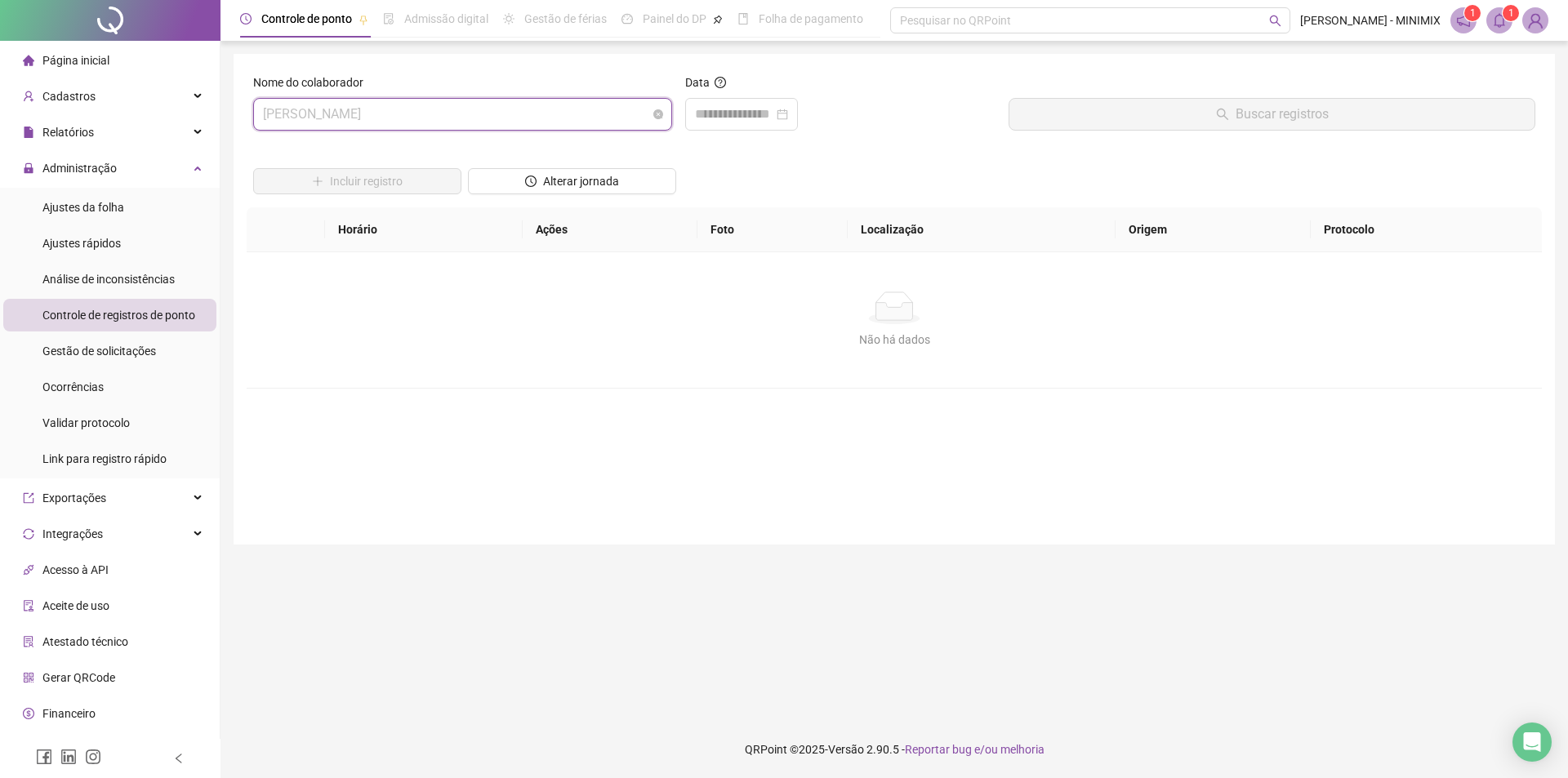
click at [507, 125] on span "[PERSON_NAME]" at bounding box center [463, 114] width 399 height 31
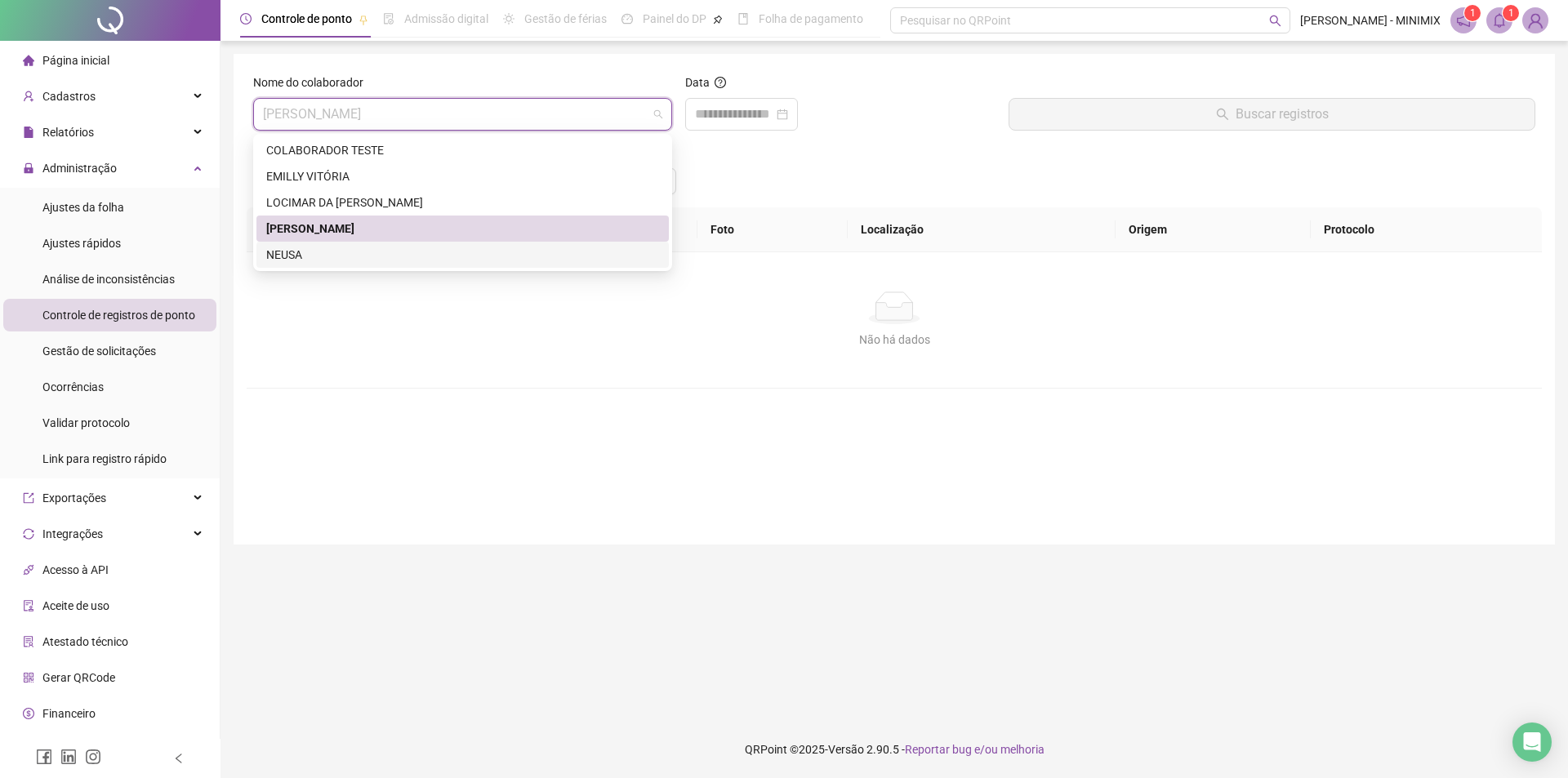
click at [530, 257] on div "NEUSA" at bounding box center [463, 255] width 393 height 18
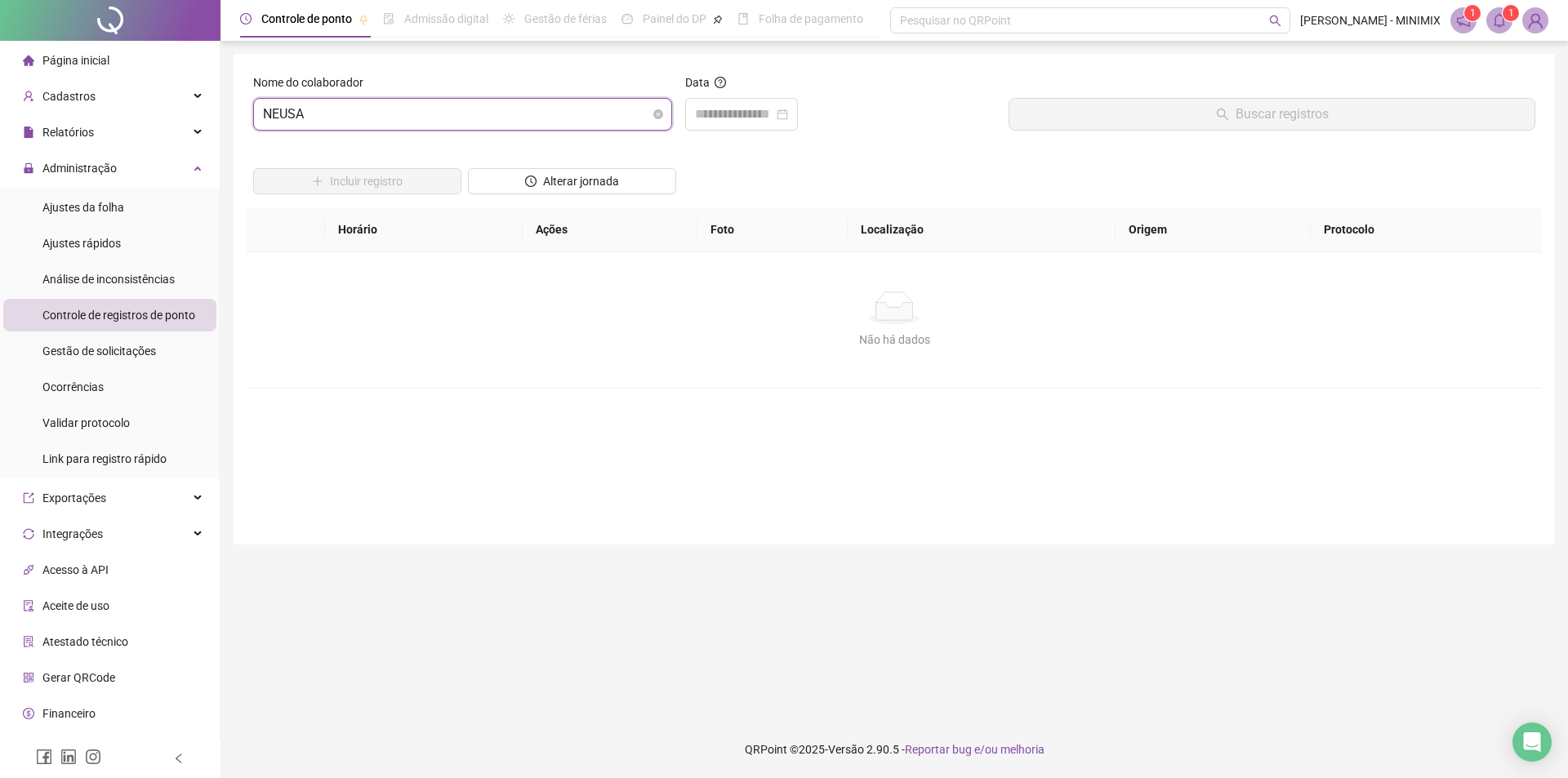
click at [584, 113] on span "NEUSA" at bounding box center [463, 114] width 399 height 31
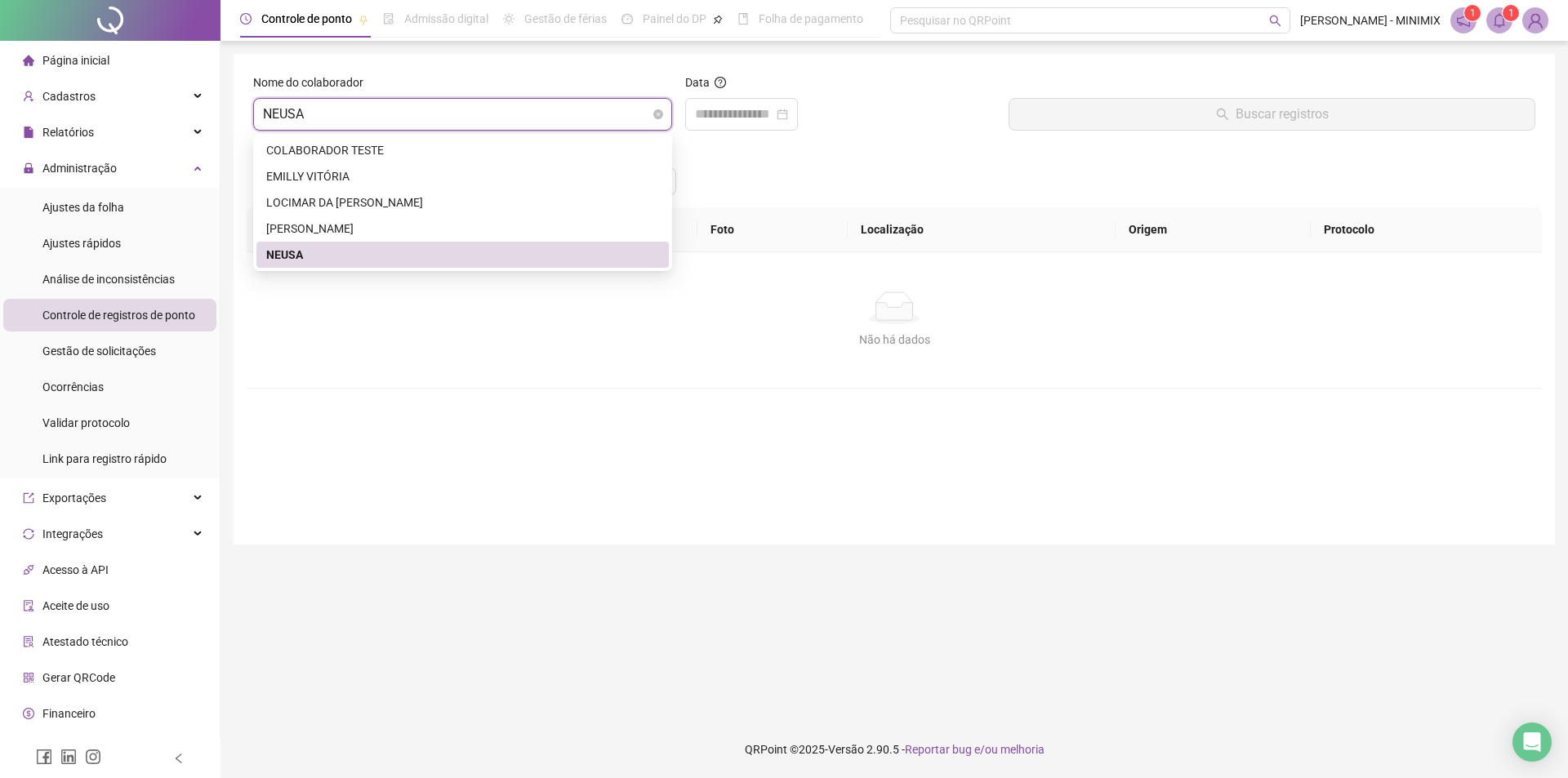
click at [584, 113] on span "NEUSA" at bounding box center [463, 114] width 399 height 31
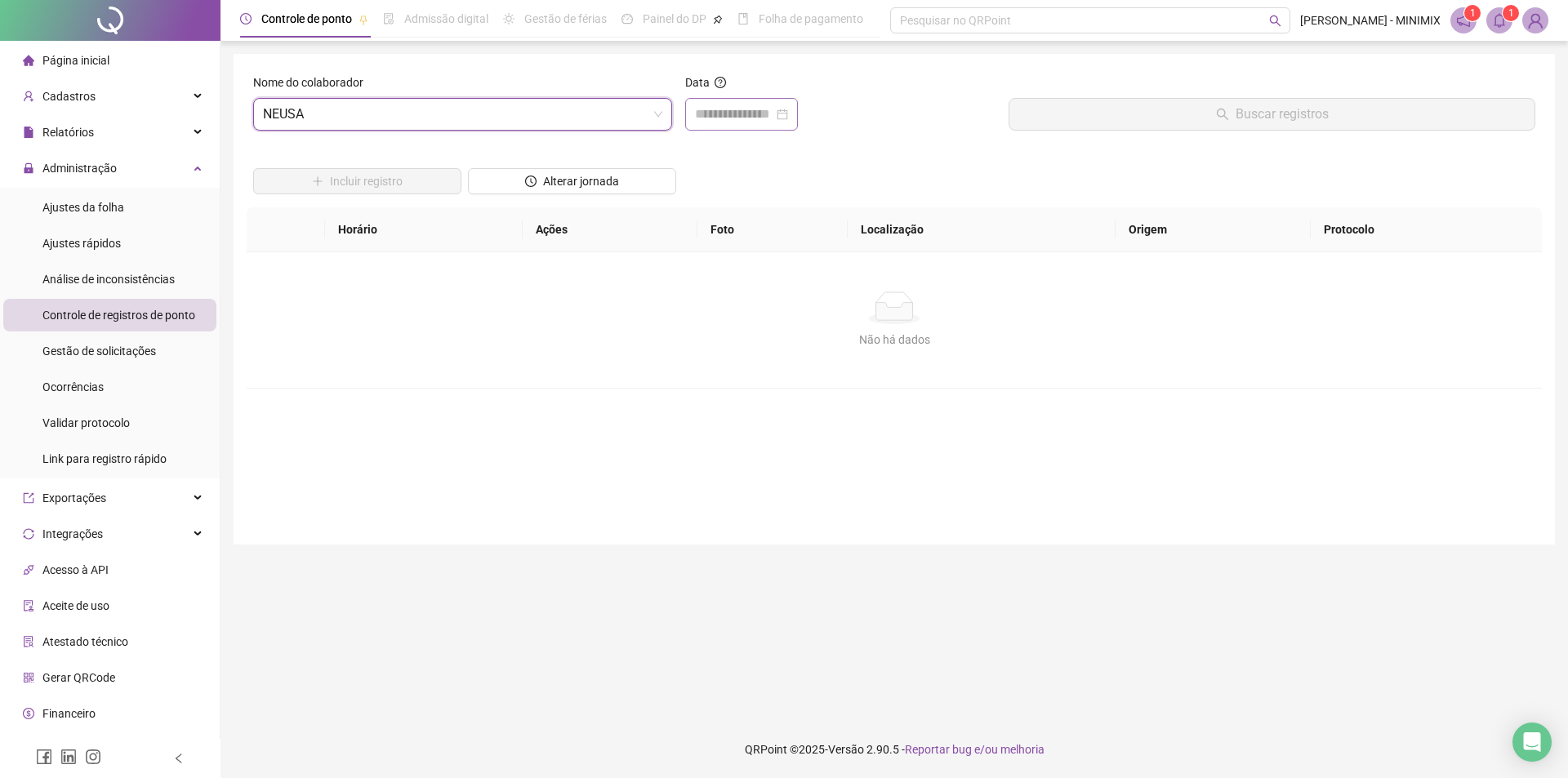
drag, startPoint x: 809, startPoint y: 119, endPoint x: 794, endPoint y: 122, distance: 15.3
click at [788, 119] on div at bounding box center [741, 114] width 93 height 19
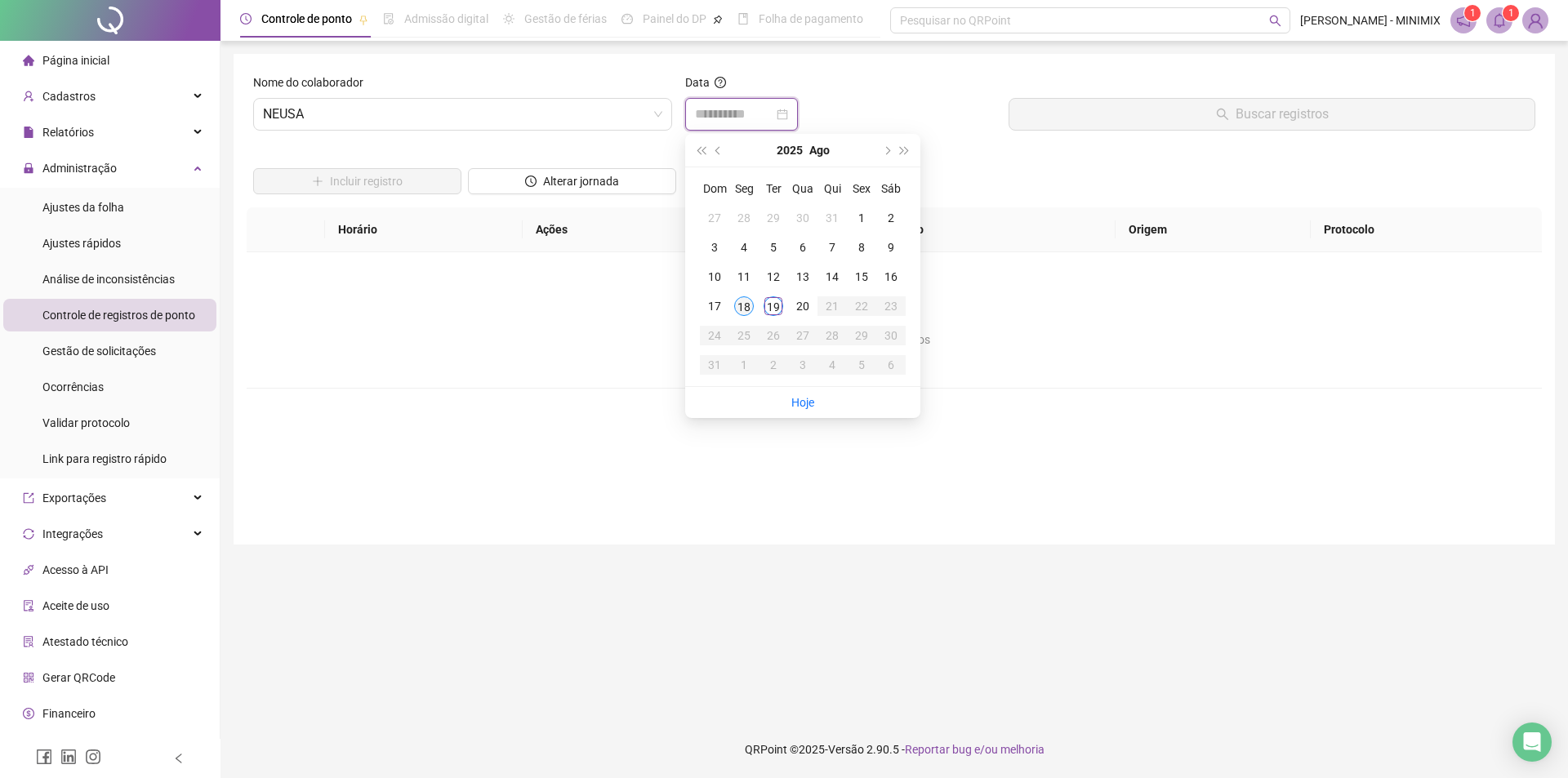
type input "**********"
click at [748, 298] on div "18" at bounding box center [743, 306] width 19 height 19
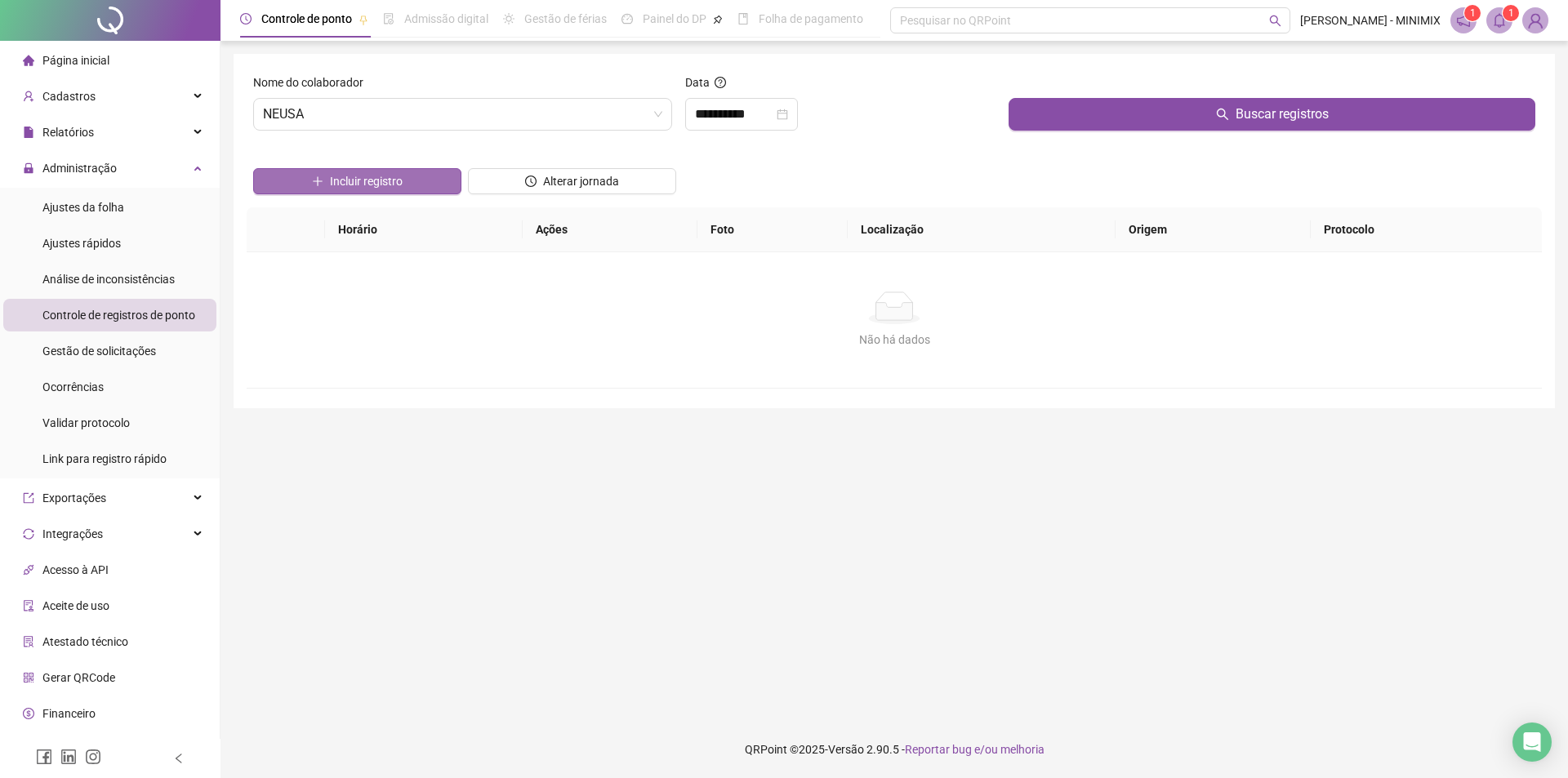
click at [414, 177] on button "Incluir registro" at bounding box center [357, 181] width 208 height 26
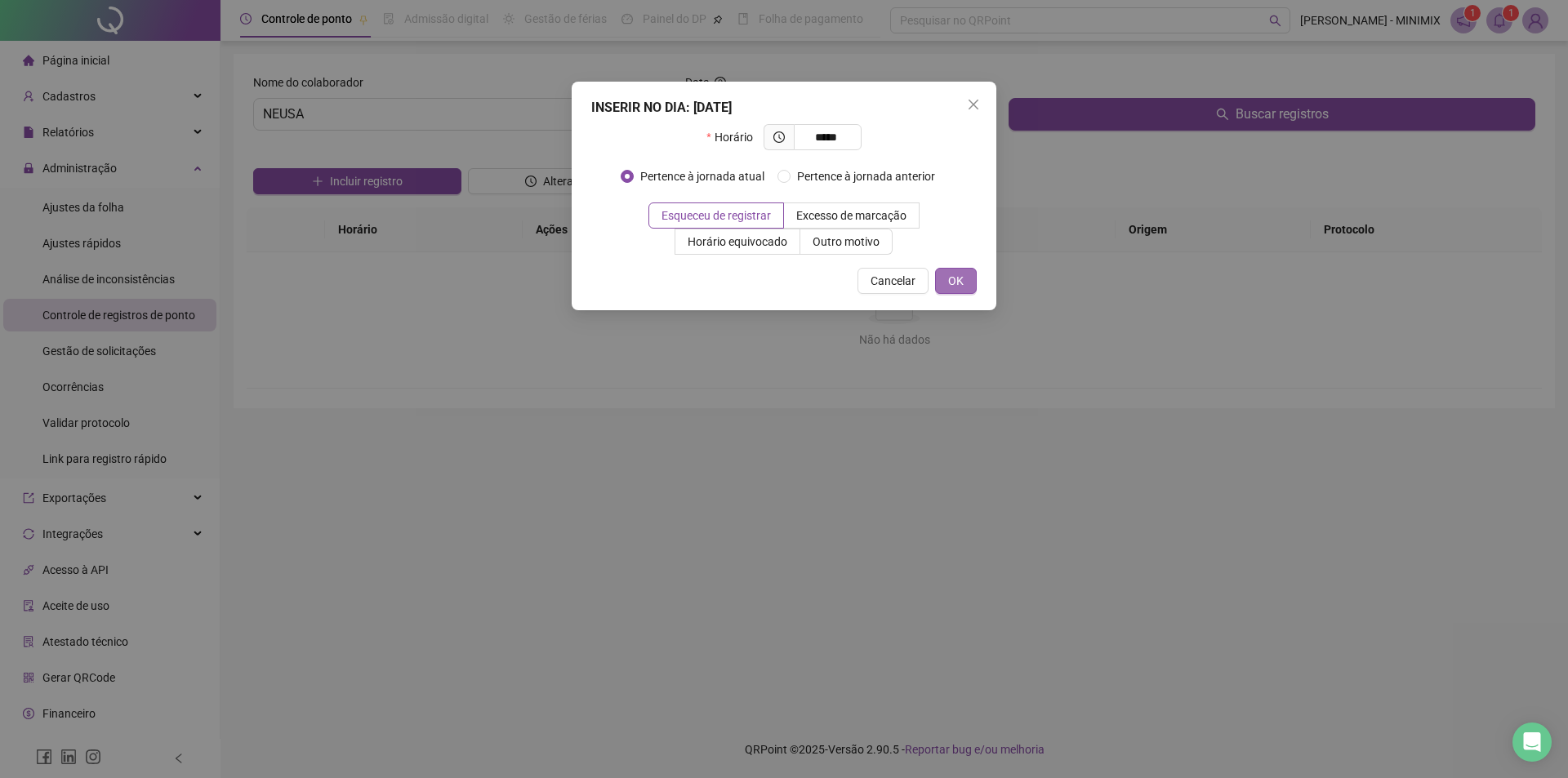
type input "*****"
click at [942, 286] on button "OK" at bounding box center [956, 281] width 42 height 26
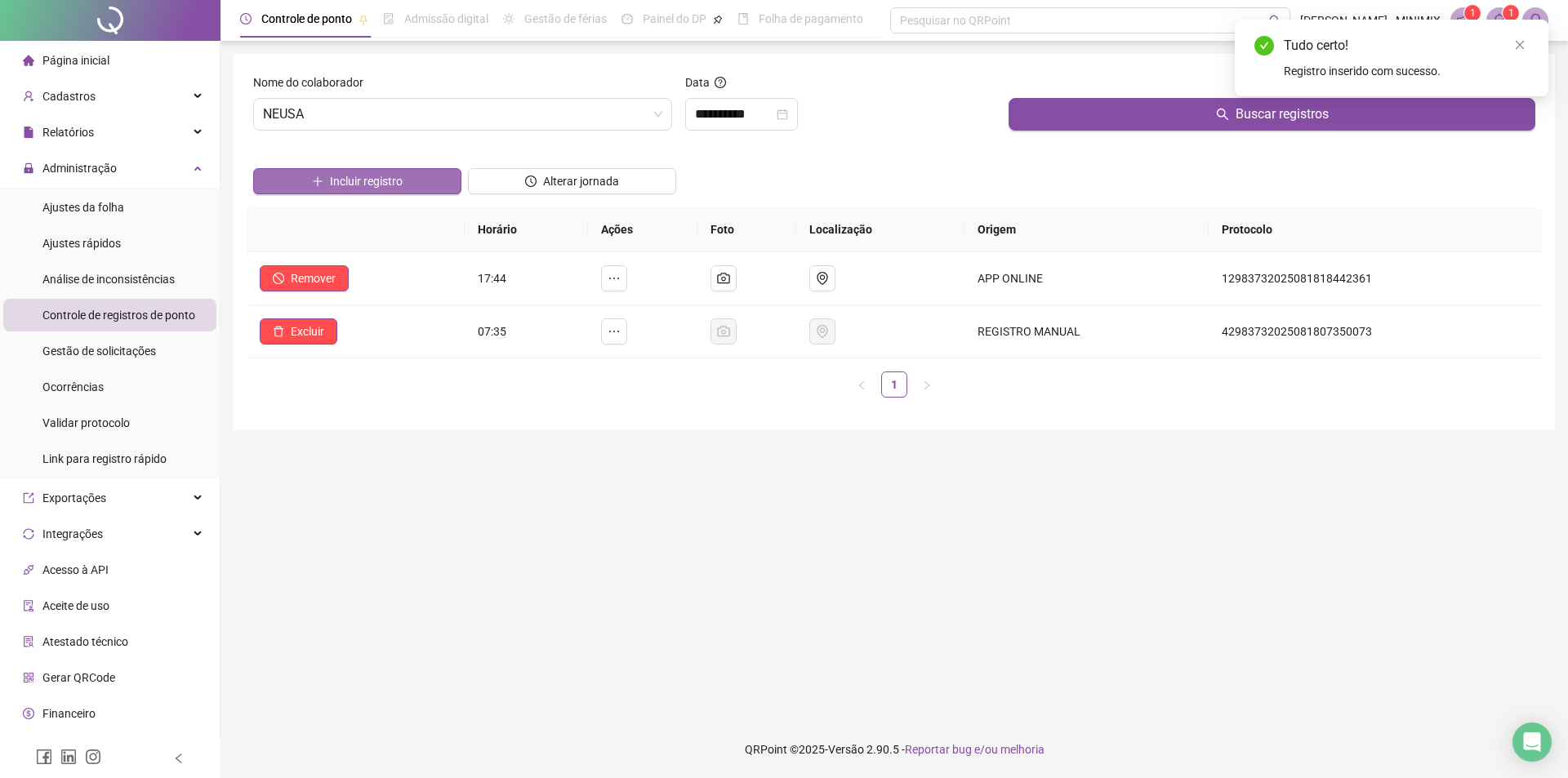
click at [382, 174] on span "Incluir registro" at bounding box center [366, 181] width 73 height 18
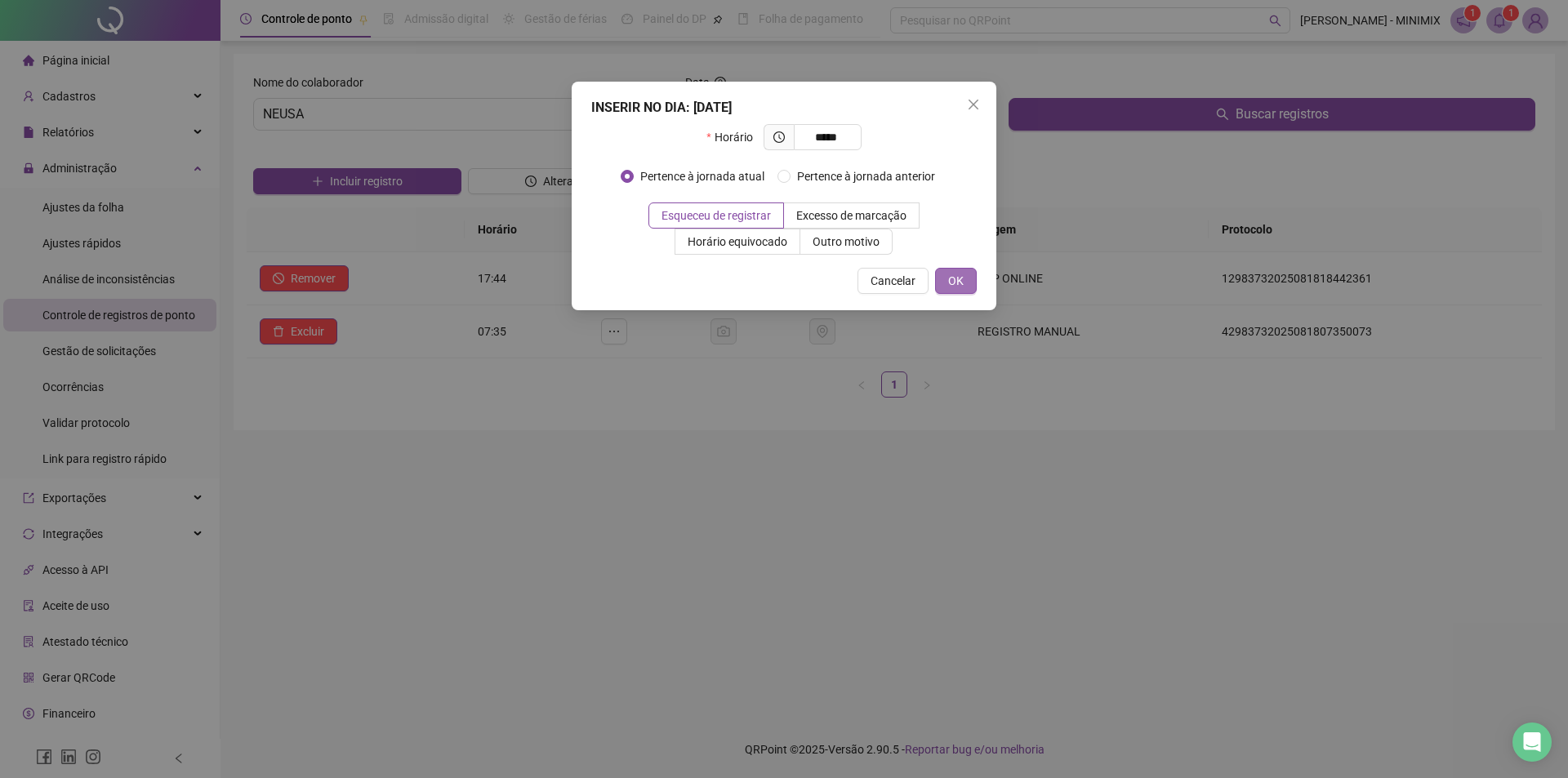
type input "*****"
click at [962, 275] on span "OK" at bounding box center [956, 281] width 16 height 18
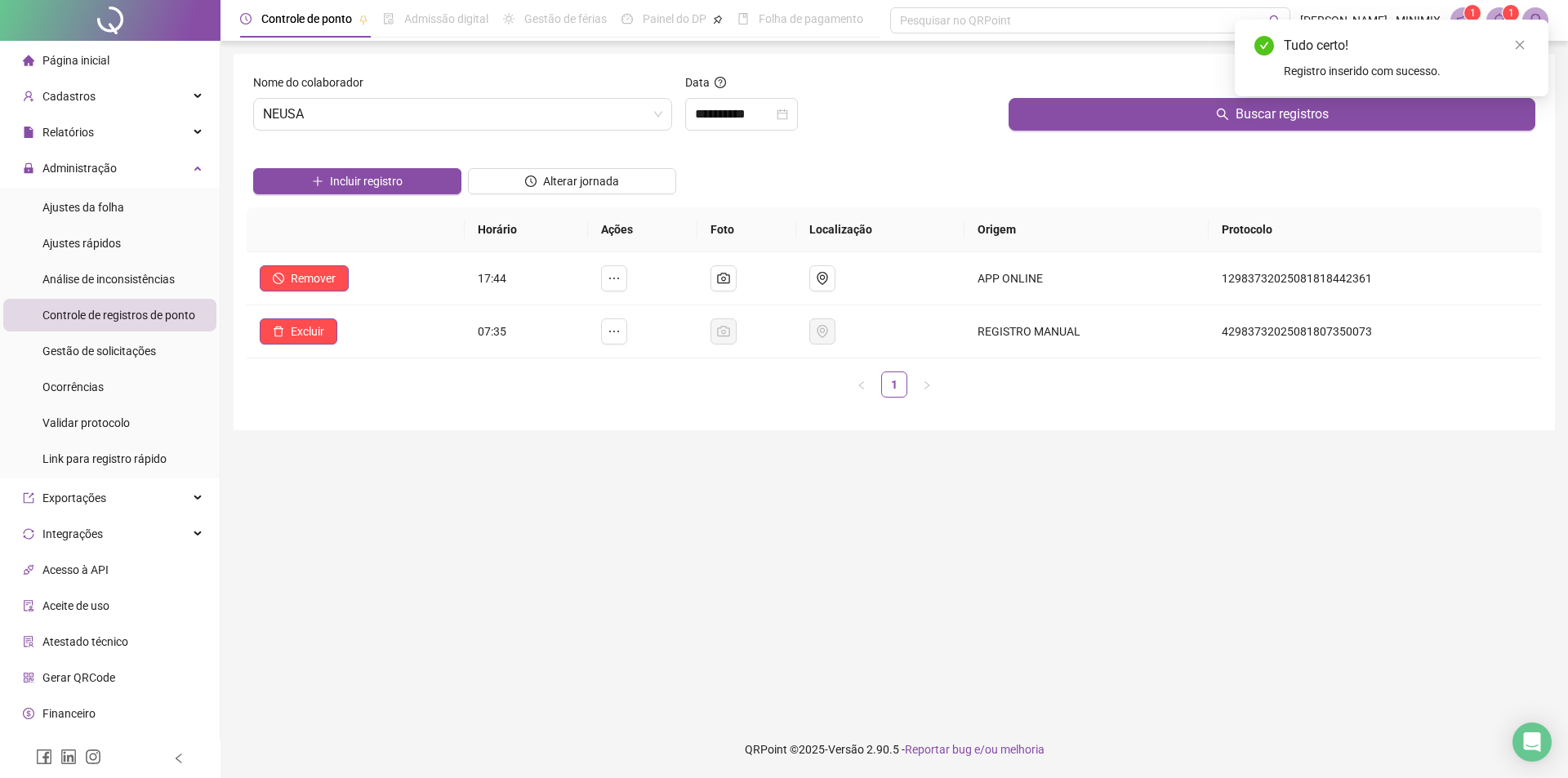
click at [1154, 92] on div at bounding box center [1271, 85] width 526 height 24
click at [1174, 124] on button "Buscar registros" at bounding box center [1271, 114] width 526 height 33
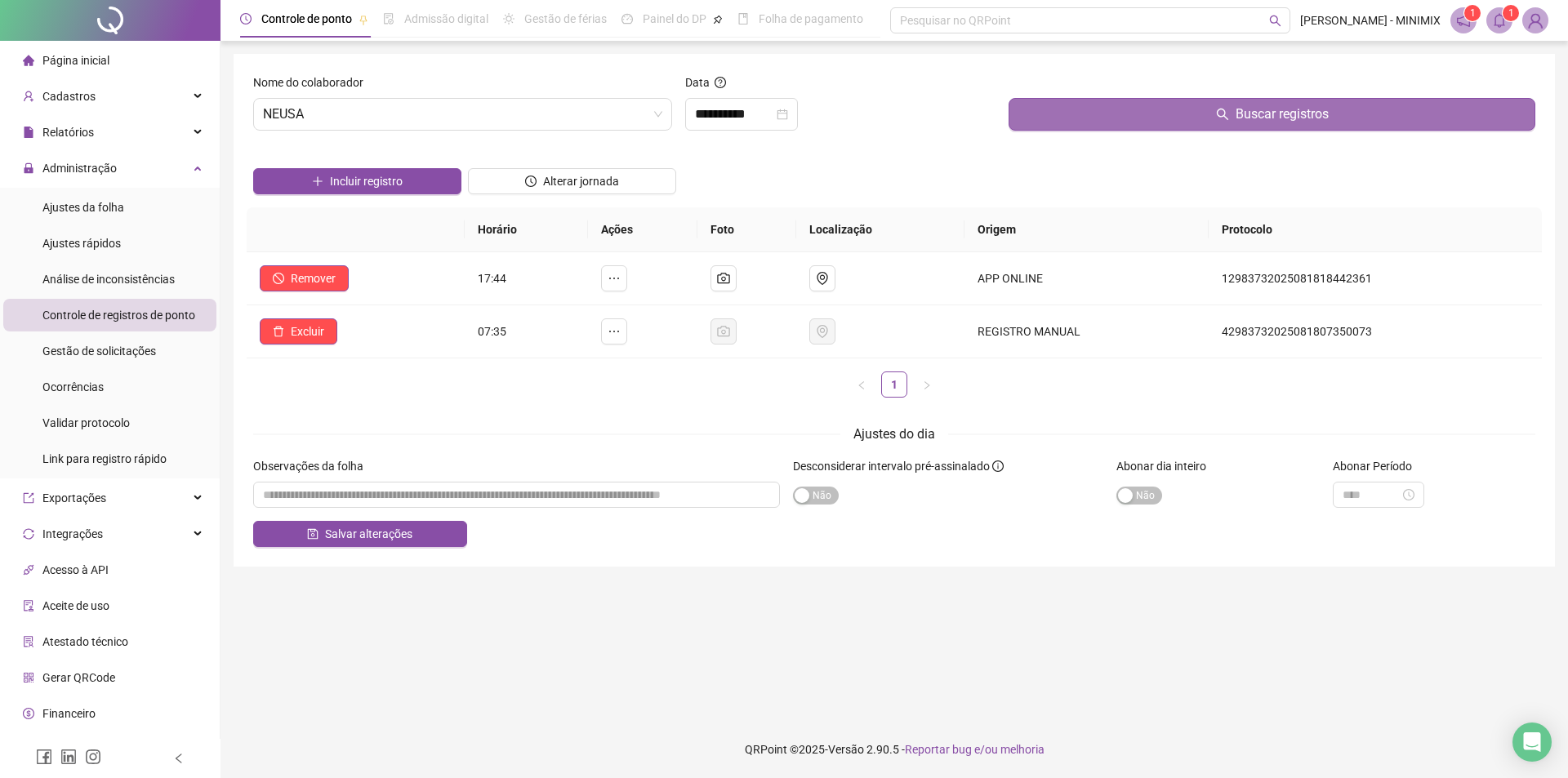
click at [1104, 113] on button "Buscar registros" at bounding box center [1271, 114] width 526 height 33
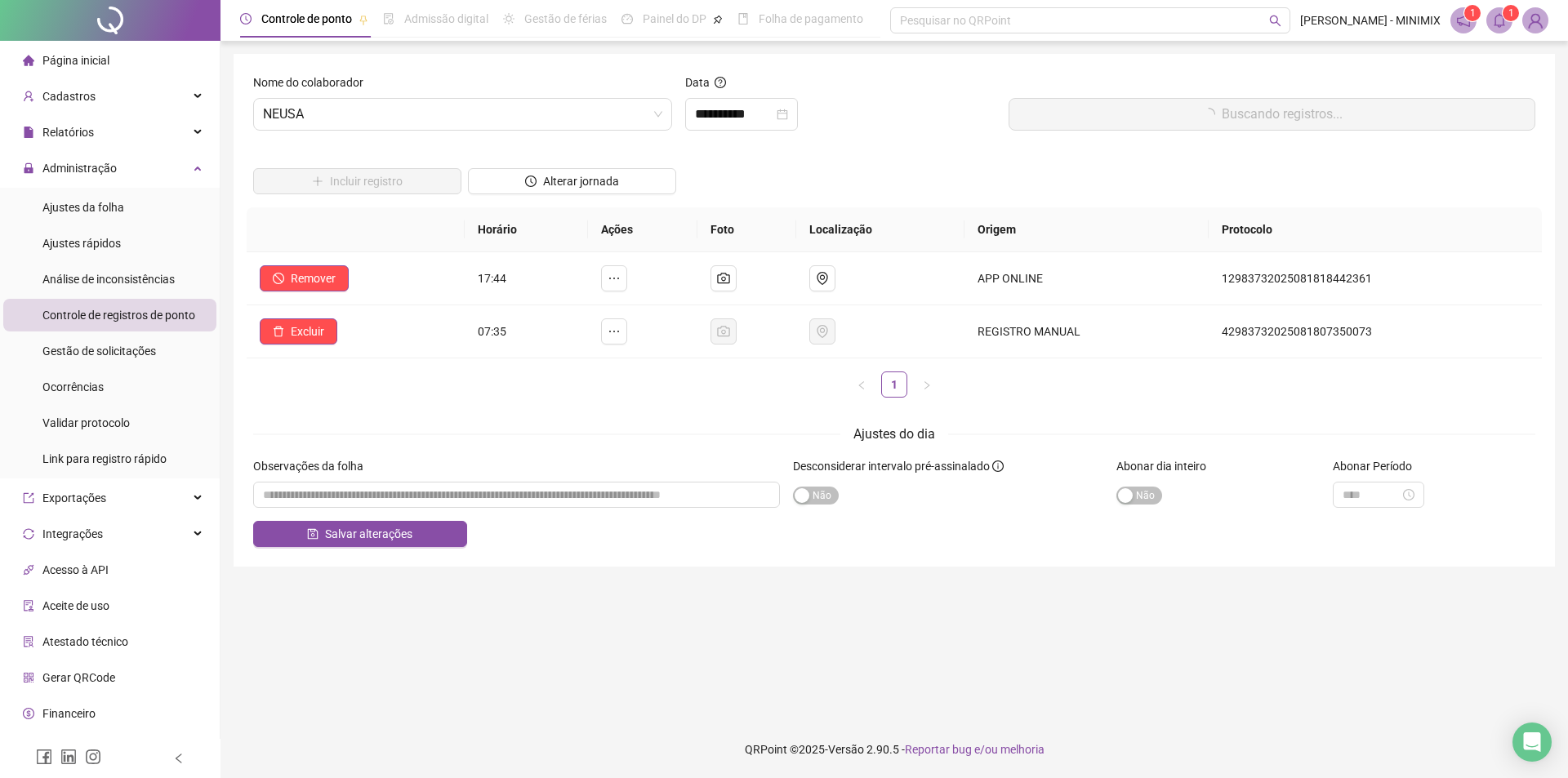
click at [1104, 113] on button "Buscando registros..." at bounding box center [1271, 114] width 526 height 33
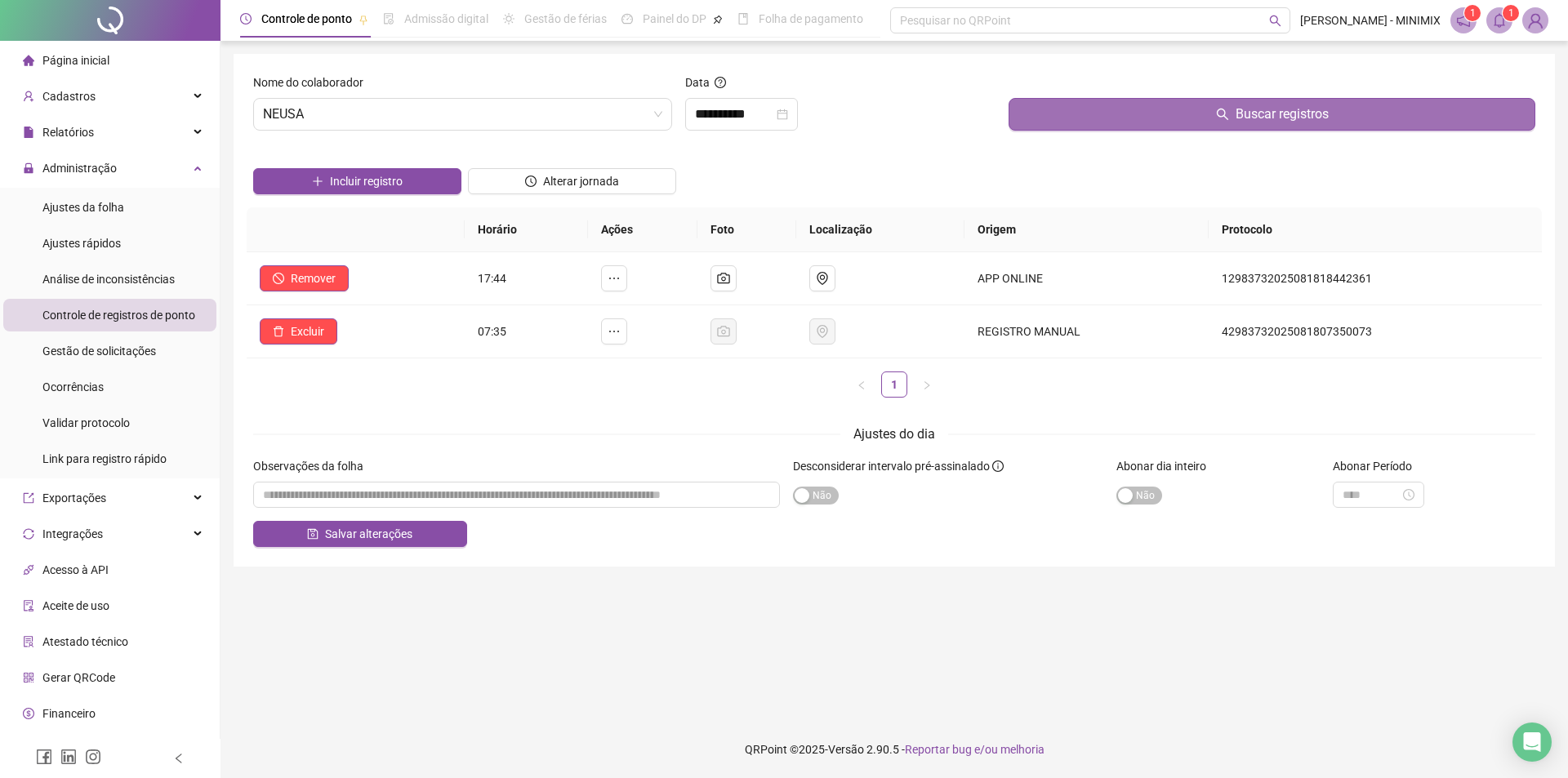
click at [1104, 113] on button "Buscar registros" at bounding box center [1271, 114] width 526 height 33
click at [889, 386] on link "1" at bounding box center [894, 384] width 24 height 24
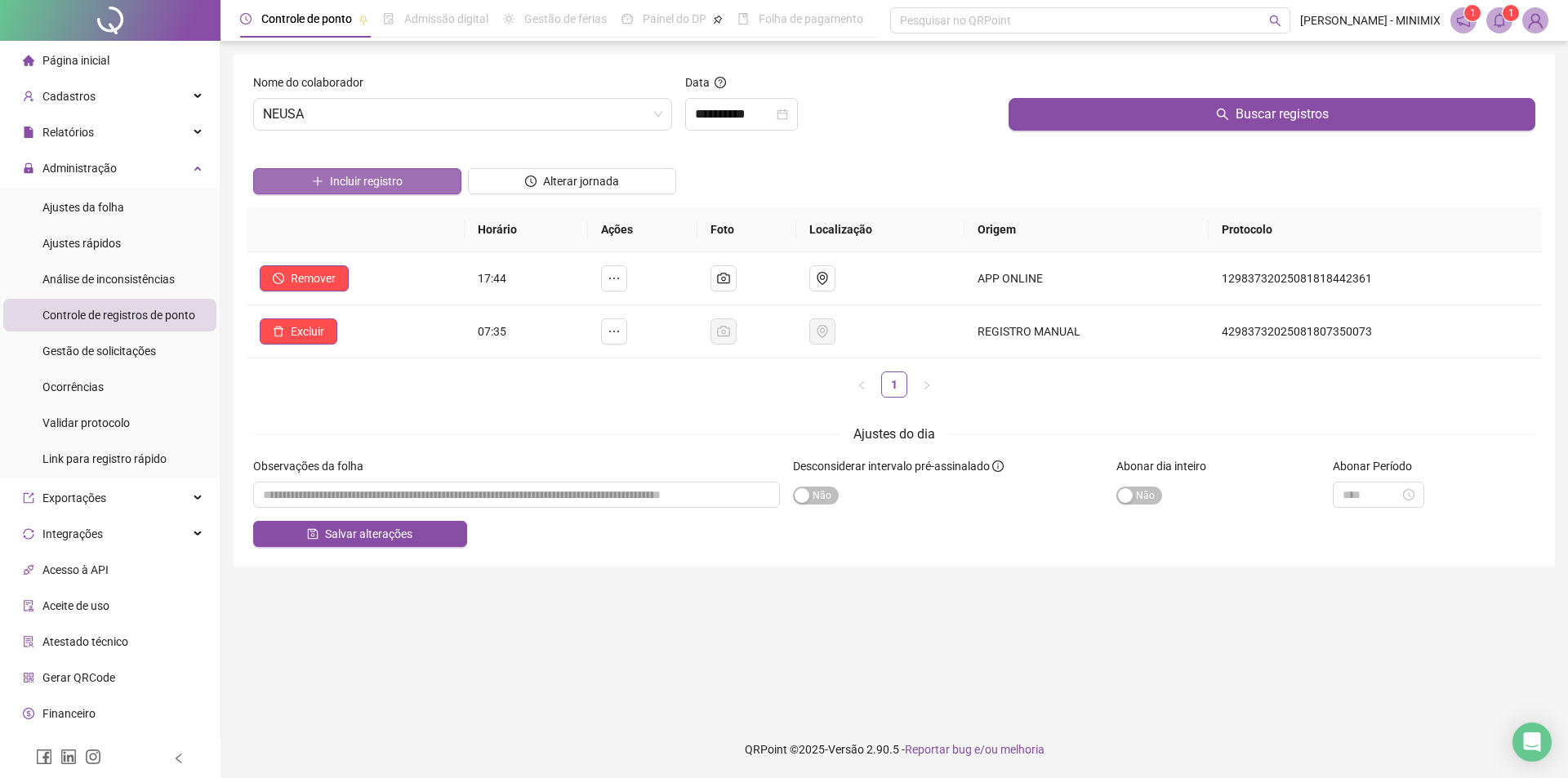
click at [444, 174] on button "Incluir registro" at bounding box center [357, 181] width 208 height 26
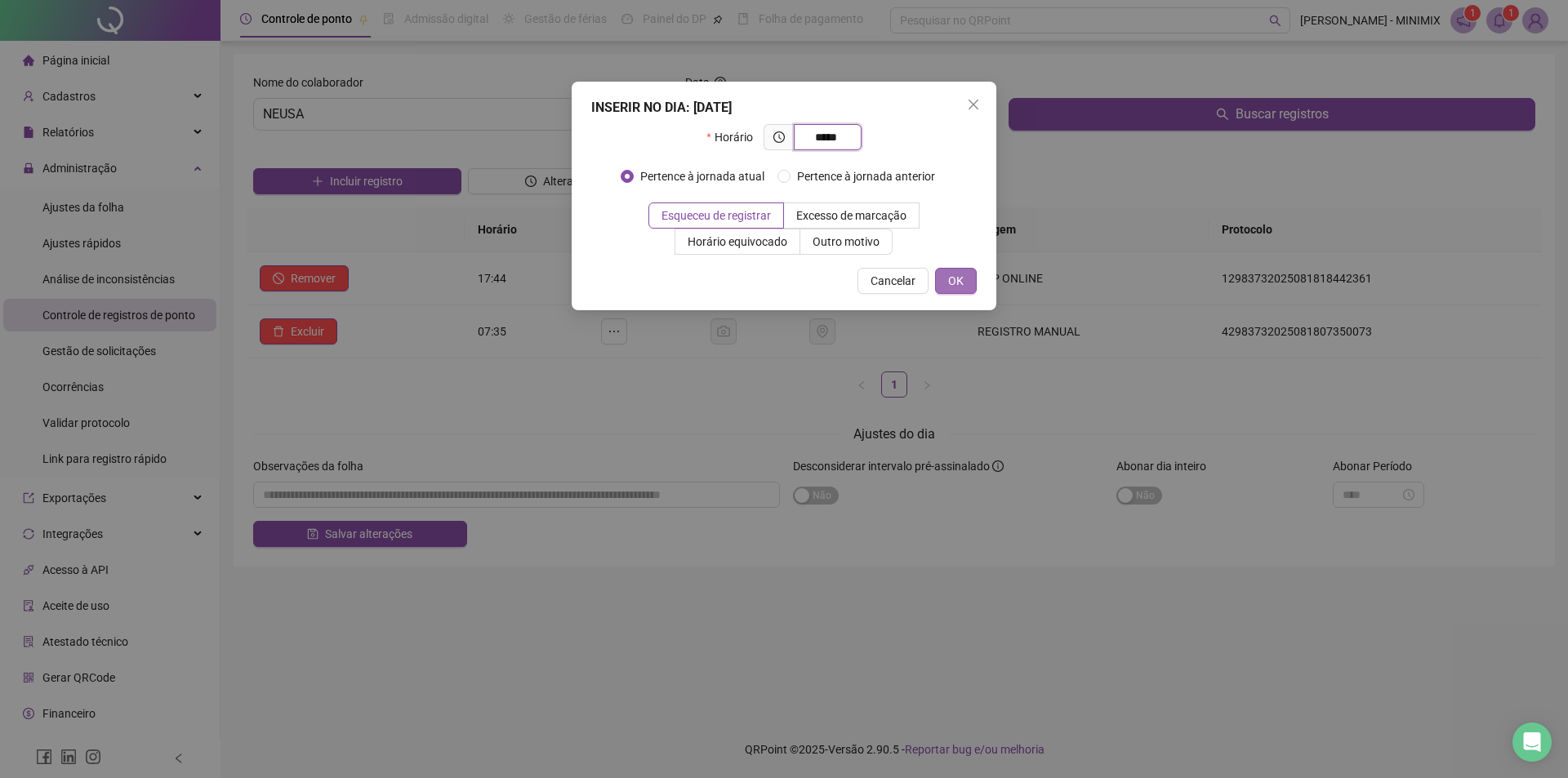
type input "*****"
click at [949, 270] on button "OK" at bounding box center [956, 281] width 42 height 26
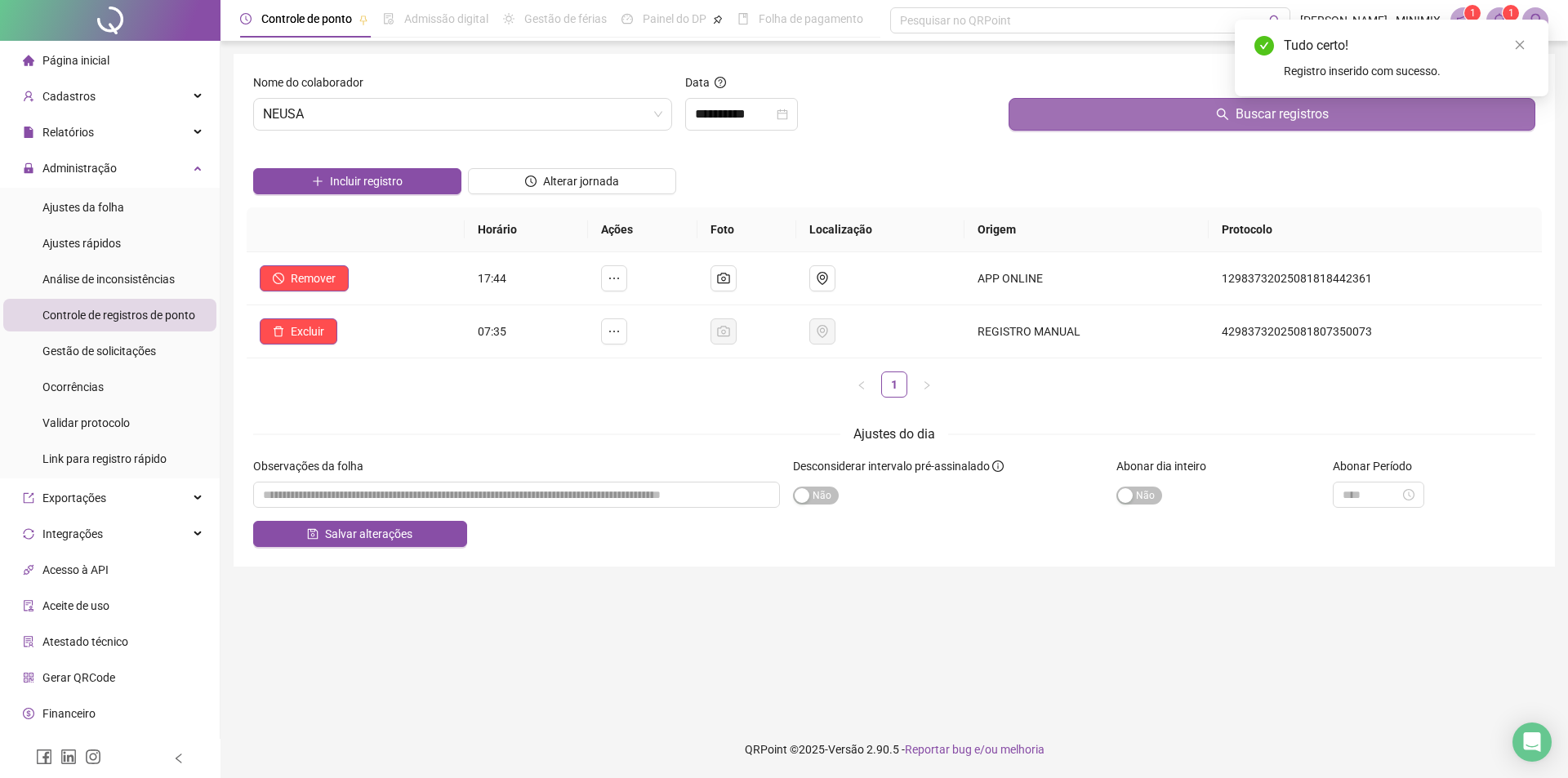
click at [1186, 125] on button "Buscar registros" at bounding box center [1271, 114] width 526 height 33
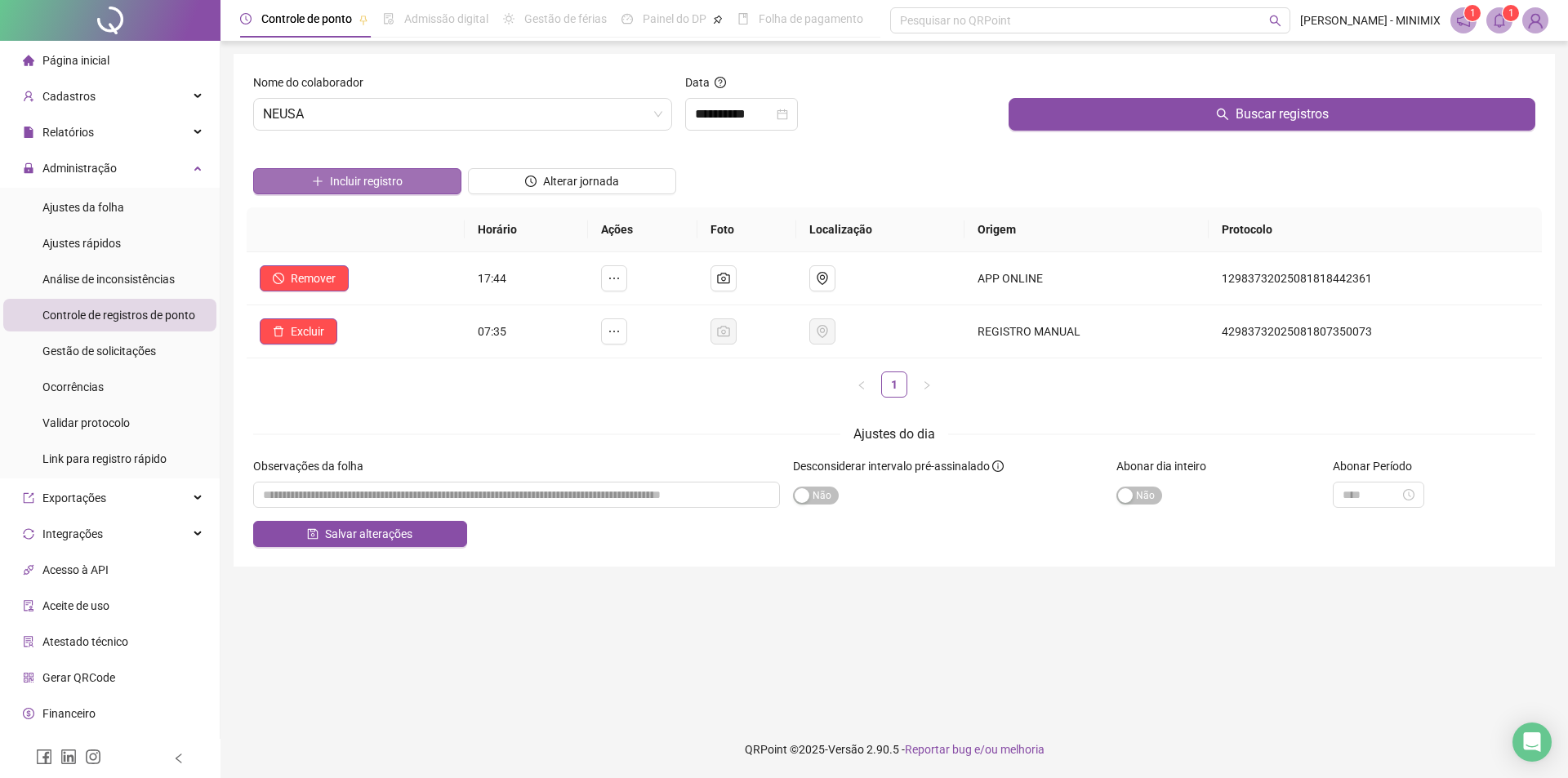
click at [412, 179] on button "Incluir registro" at bounding box center [357, 181] width 208 height 26
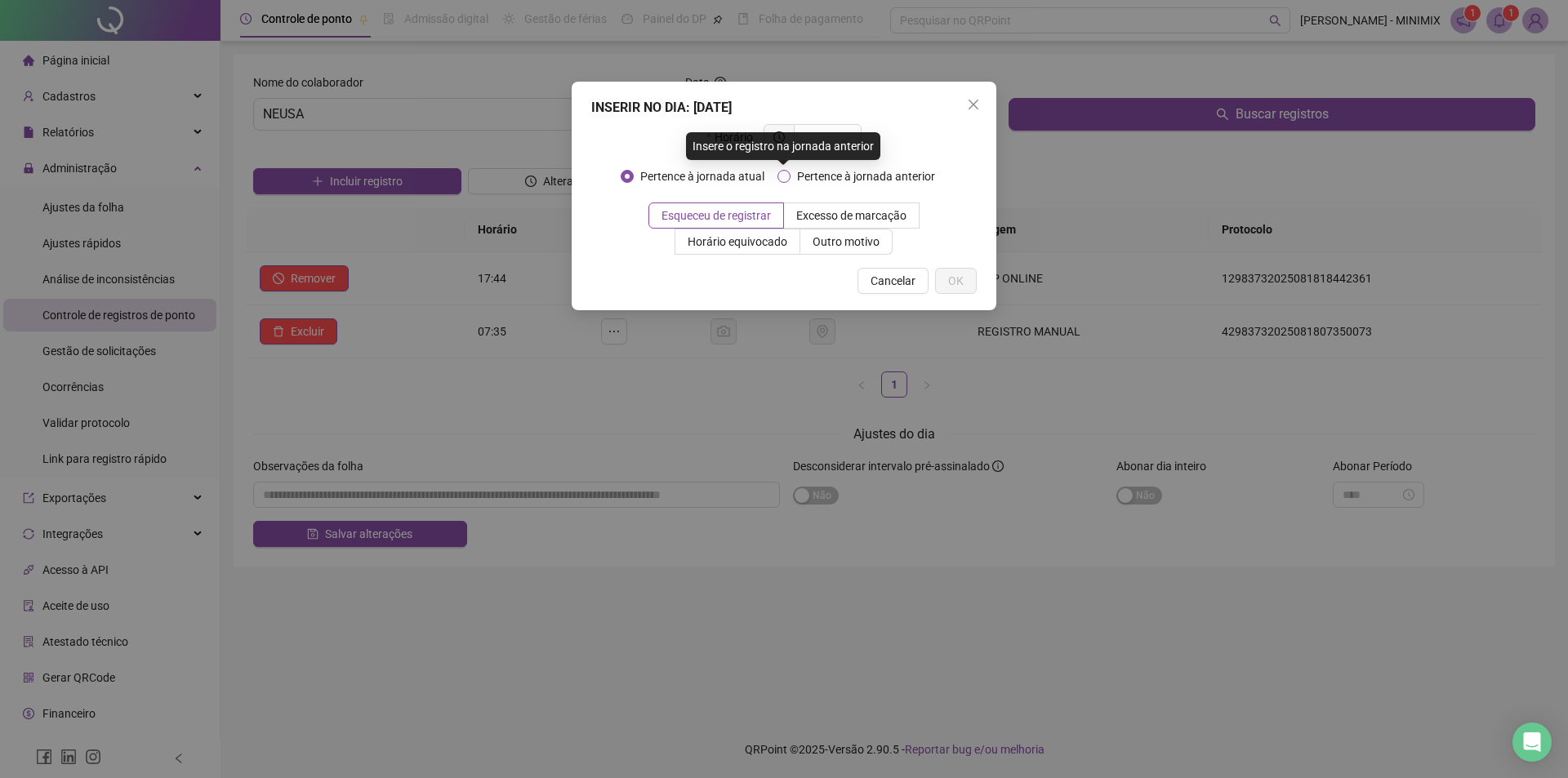
click at [820, 169] on span "Pertence à jornada anterior" at bounding box center [865, 176] width 151 height 18
click at [807, 138] on div "Insere o registro na jornada anterior" at bounding box center [783, 145] width 195 height 28
click at [817, 130] on input "text" at bounding box center [826, 137] width 45 height 18
type input "*****"
click at [952, 276] on span "OK" at bounding box center [956, 281] width 16 height 18
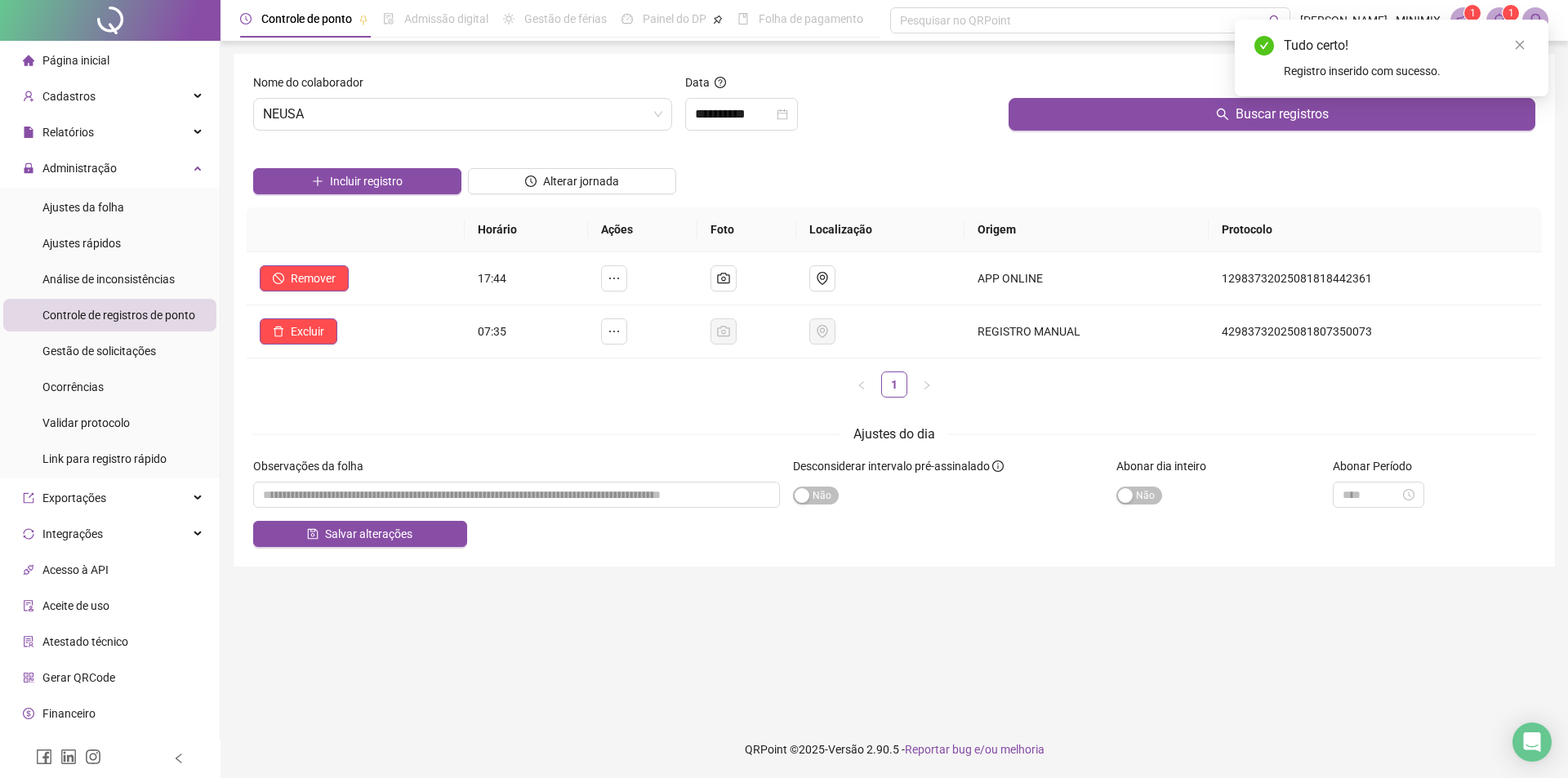
click at [908, 374] on ul "1" at bounding box center [894, 384] width 1295 height 26
drag, startPoint x: 1313, startPoint y: 30, endPoint x: 1342, endPoint y: 51, distance: 35.8
click at [1315, 31] on div "Tudo certo! Registro inserido com sucesso." at bounding box center [1391, 58] width 313 height 77
click at [1343, 53] on div "Tudo certo!" at bounding box center [1405, 45] width 245 height 19
click at [1059, 135] on div "Buscar registros" at bounding box center [1271, 109] width 540 height 70
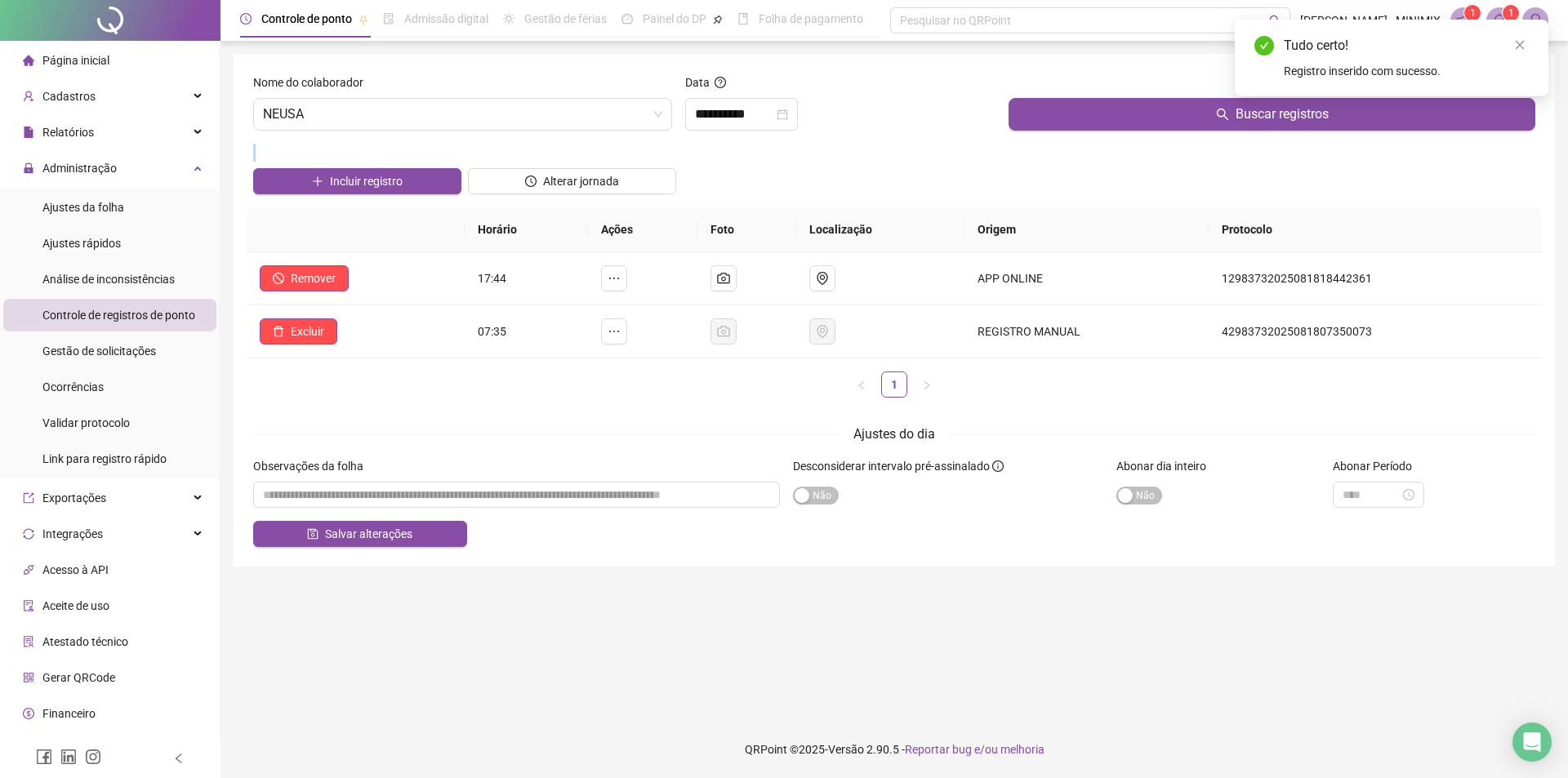
click at [1059, 135] on div "Buscar registros" at bounding box center [1271, 109] width 540 height 70
click at [96, 64] on span "Página inicial" at bounding box center [76, 61] width 67 height 13
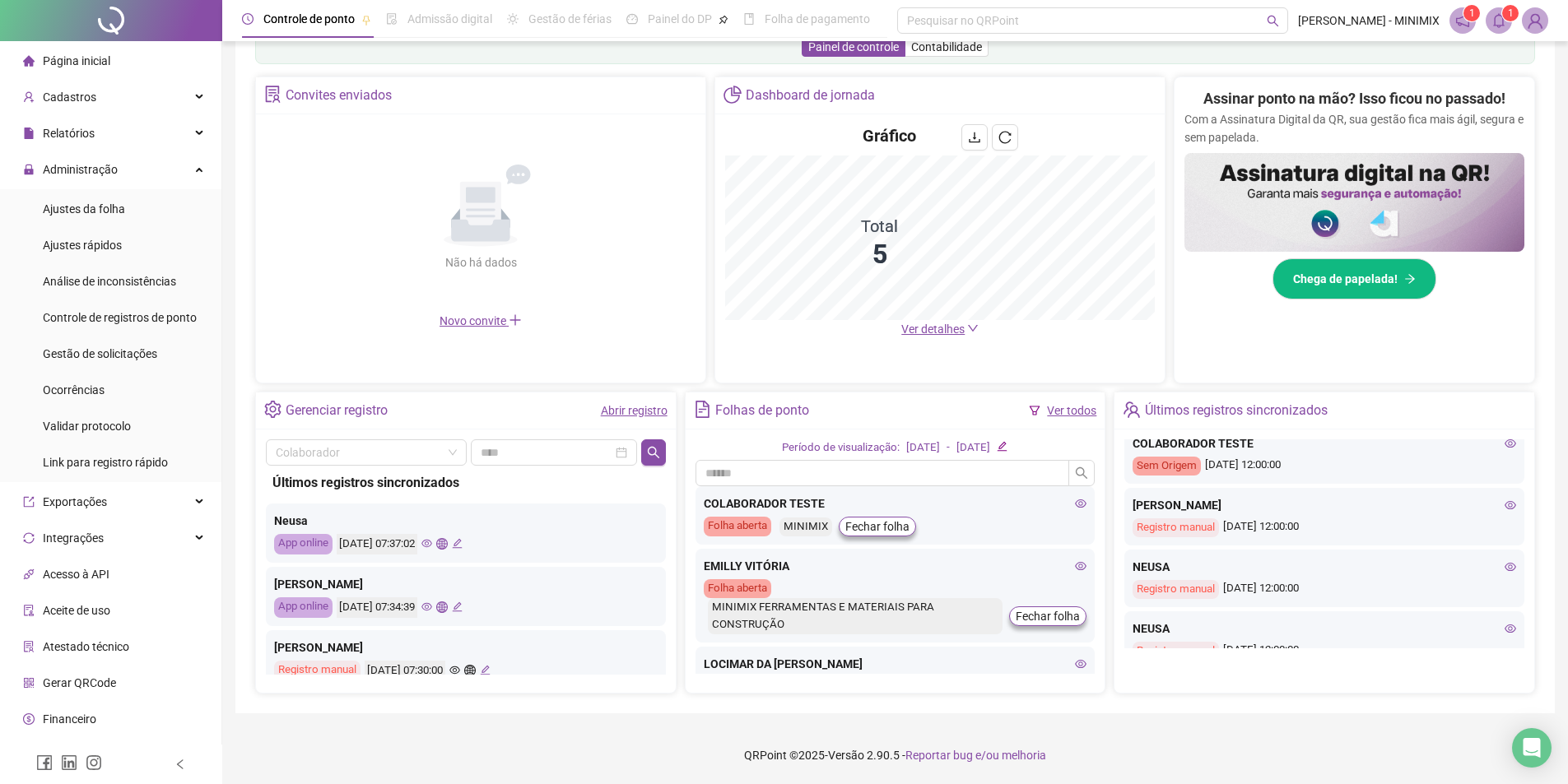
scroll to position [712, 0]
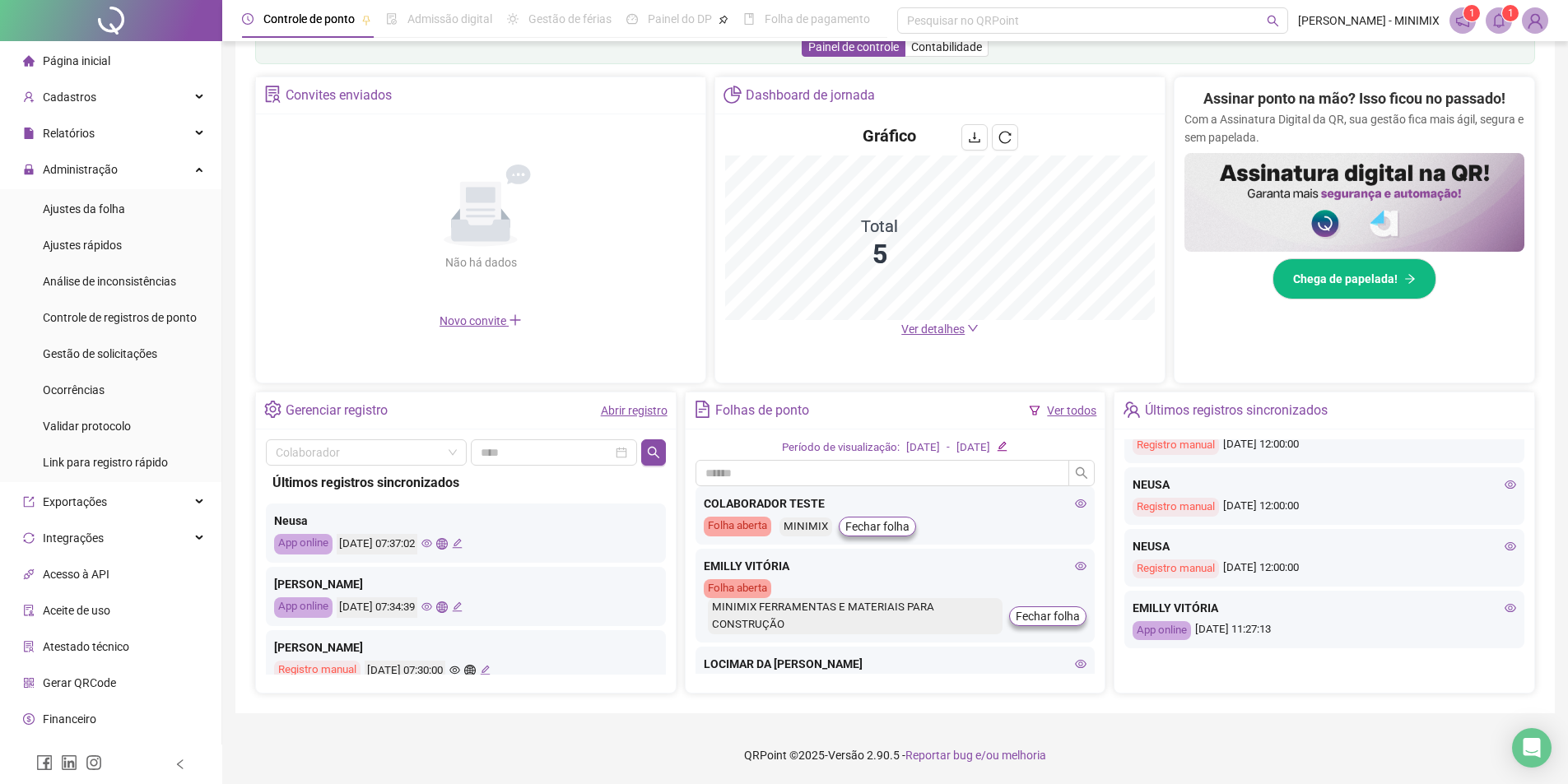
click at [1505, 485] on icon "eye" at bounding box center [1511, 485] width 12 height 12
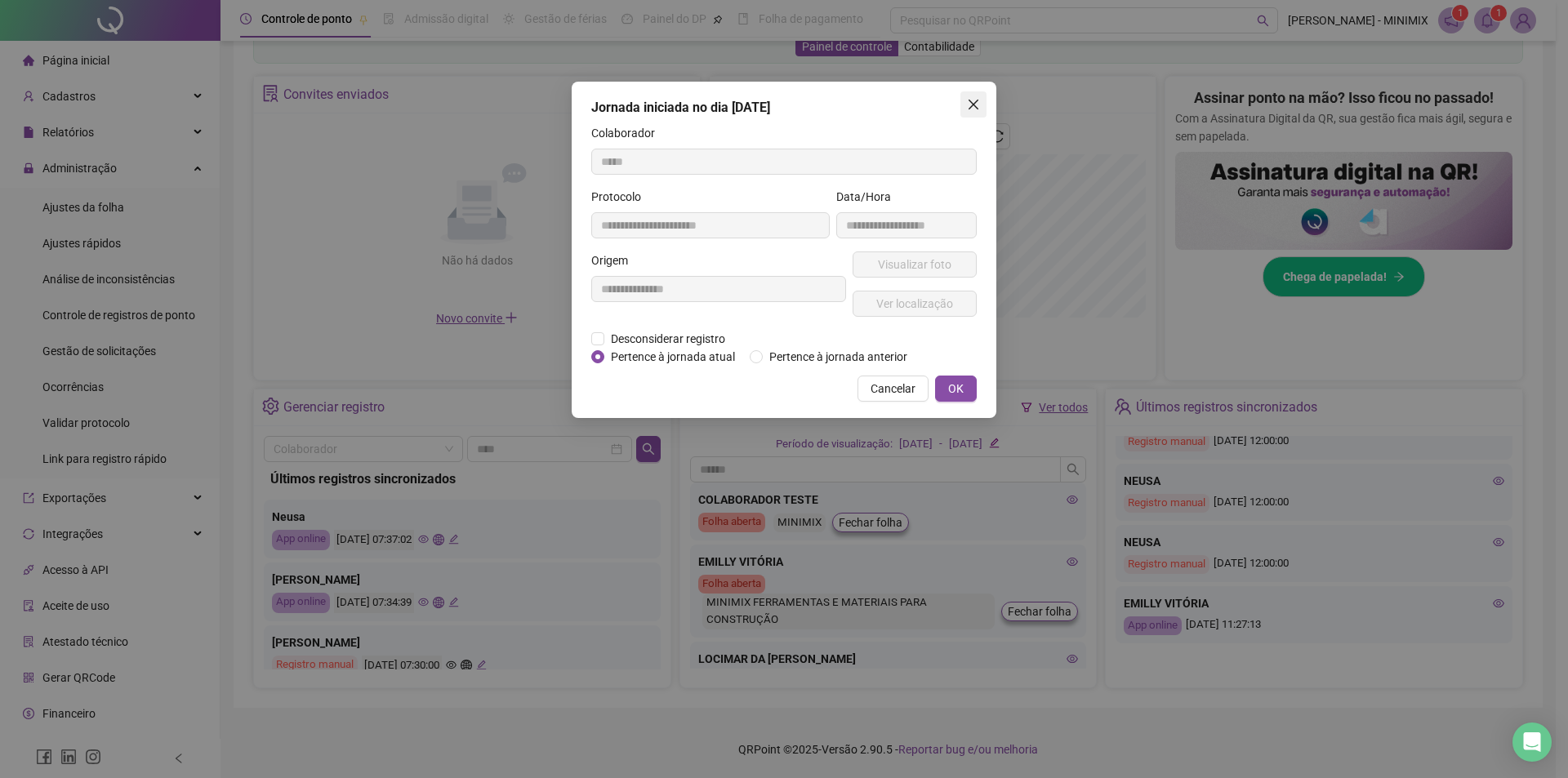
click at [977, 94] on button "Close" at bounding box center [972, 104] width 26 height 26
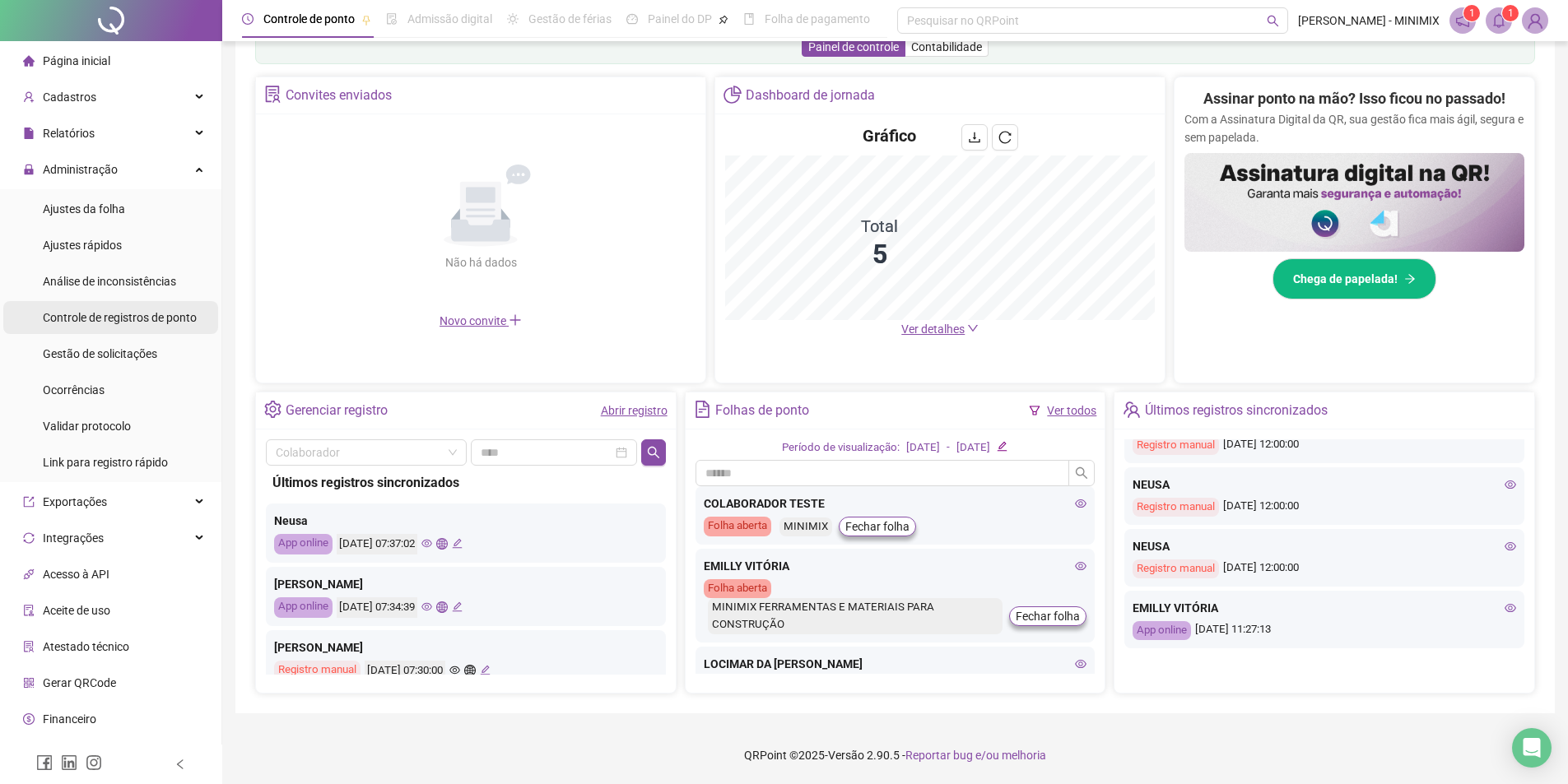
click at [127, 328] on div "Controle de registros de ponto" at bounding box center [120, 317] width 154 height 33
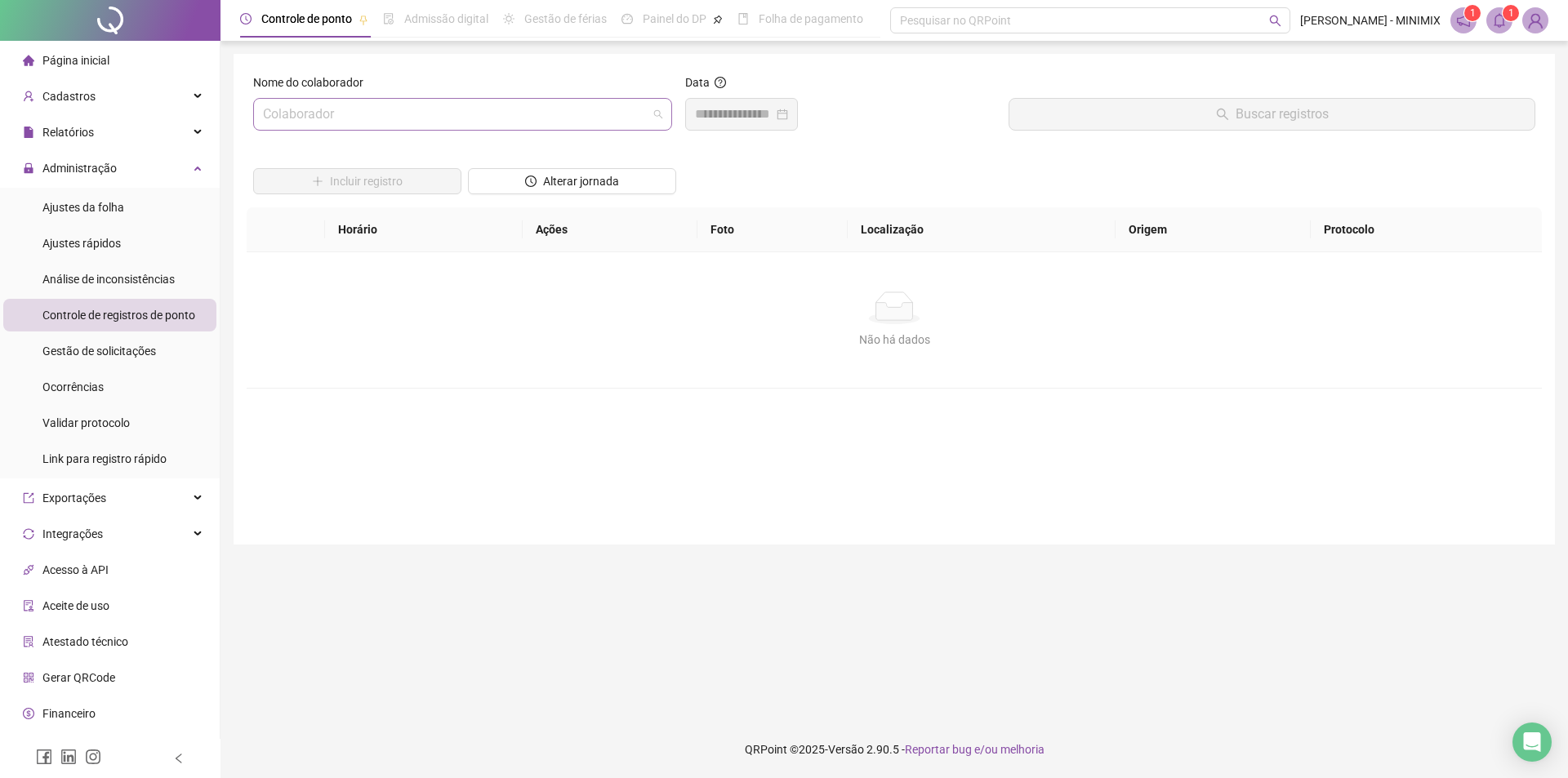
drag, startPoint x: 621, startPoint y: 113, endPoint x: 518, endPoint y: 182, distance: 124.0
click at [621, 114] on input "search" at bounding box center [455, 114] width 384 height 31
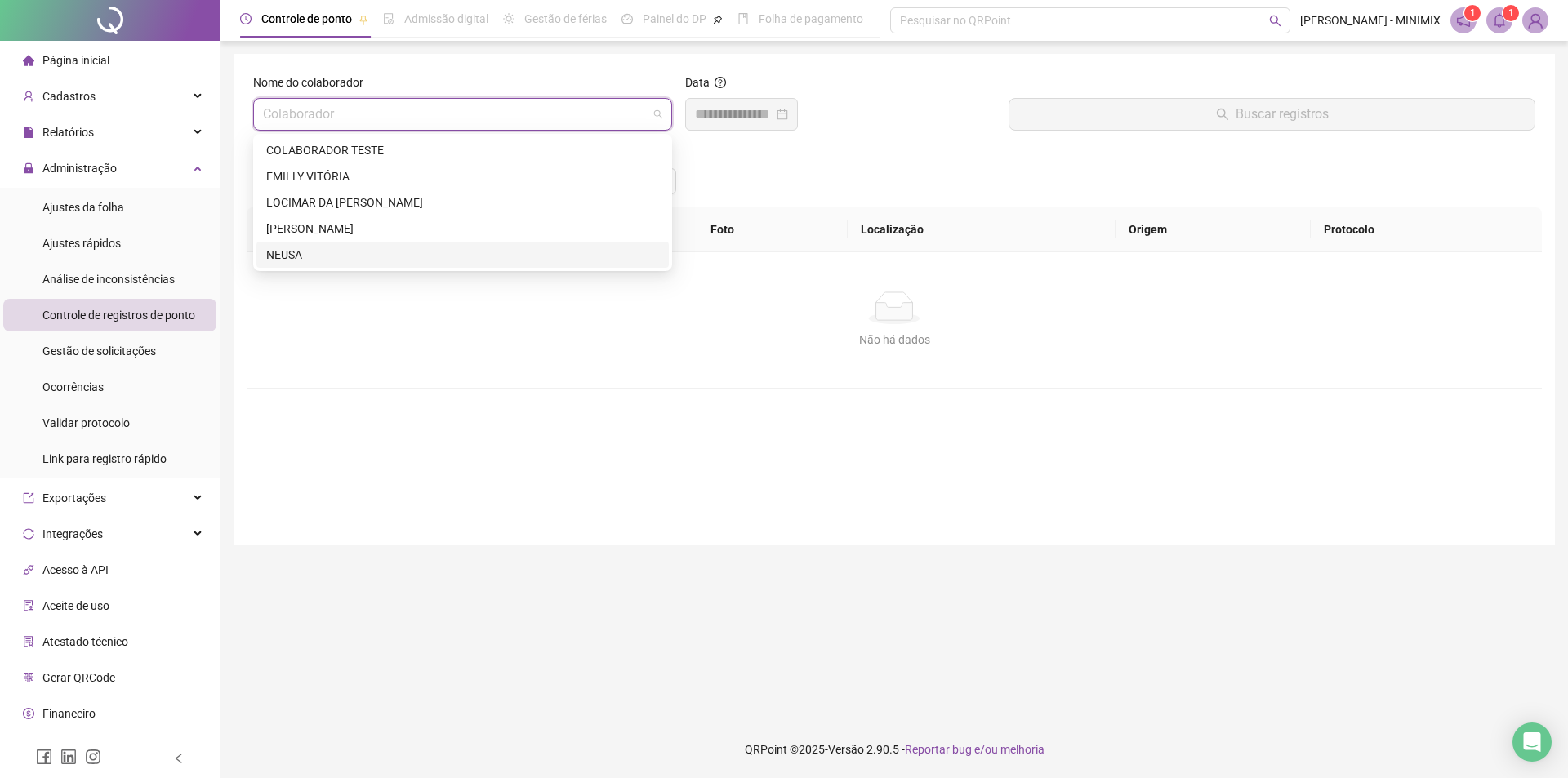
click at [408, 256] on div "NEUSA" at bounding box center [463, 255] width 393 height 18
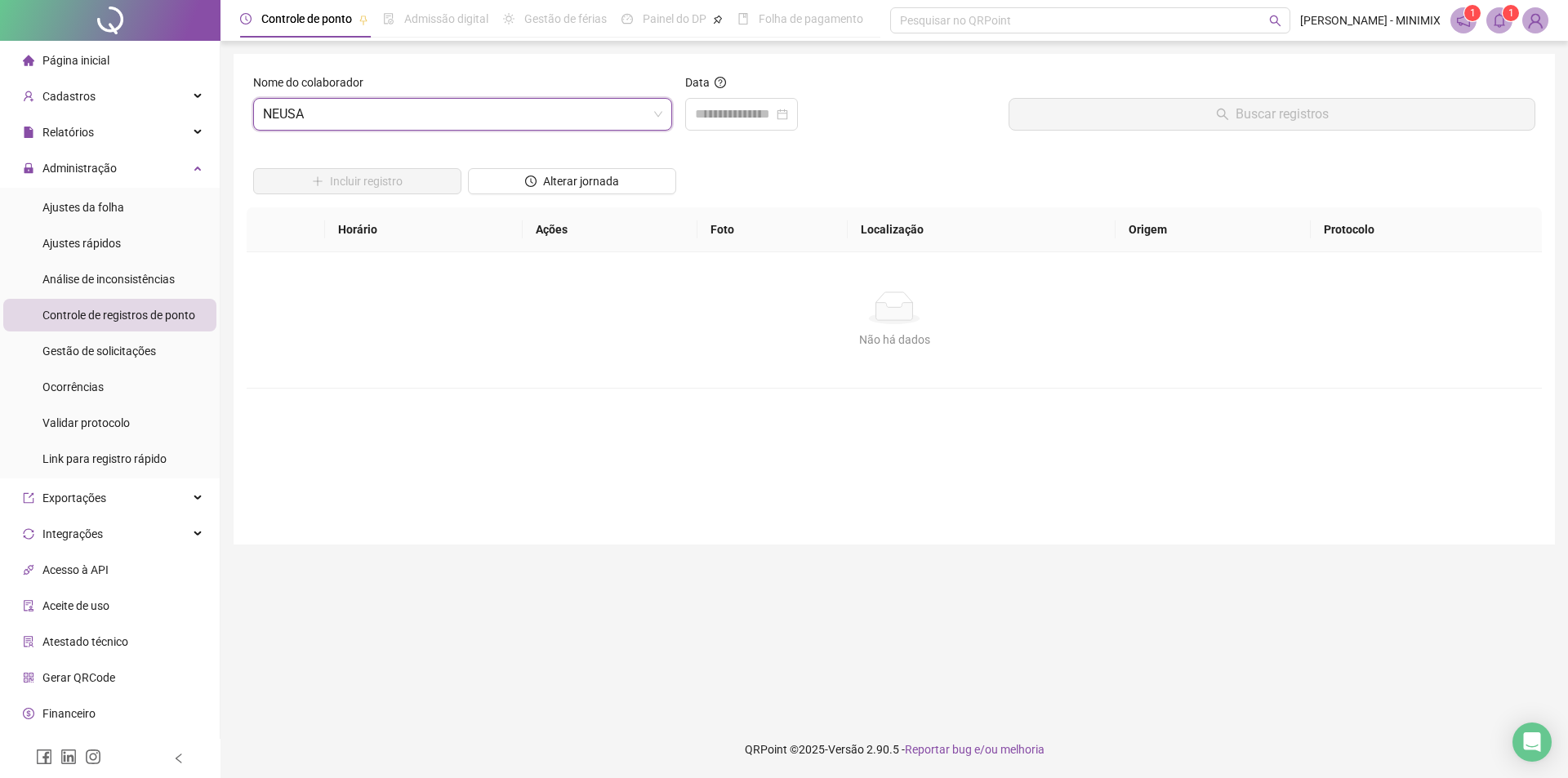
drag, startPoint x: 811, startPoint y: 112, endPoint x: 770, endPoint y: 143, distance: 51.4
click at [798, 113] on div at bounding box center [741, 114] width 113 height 33
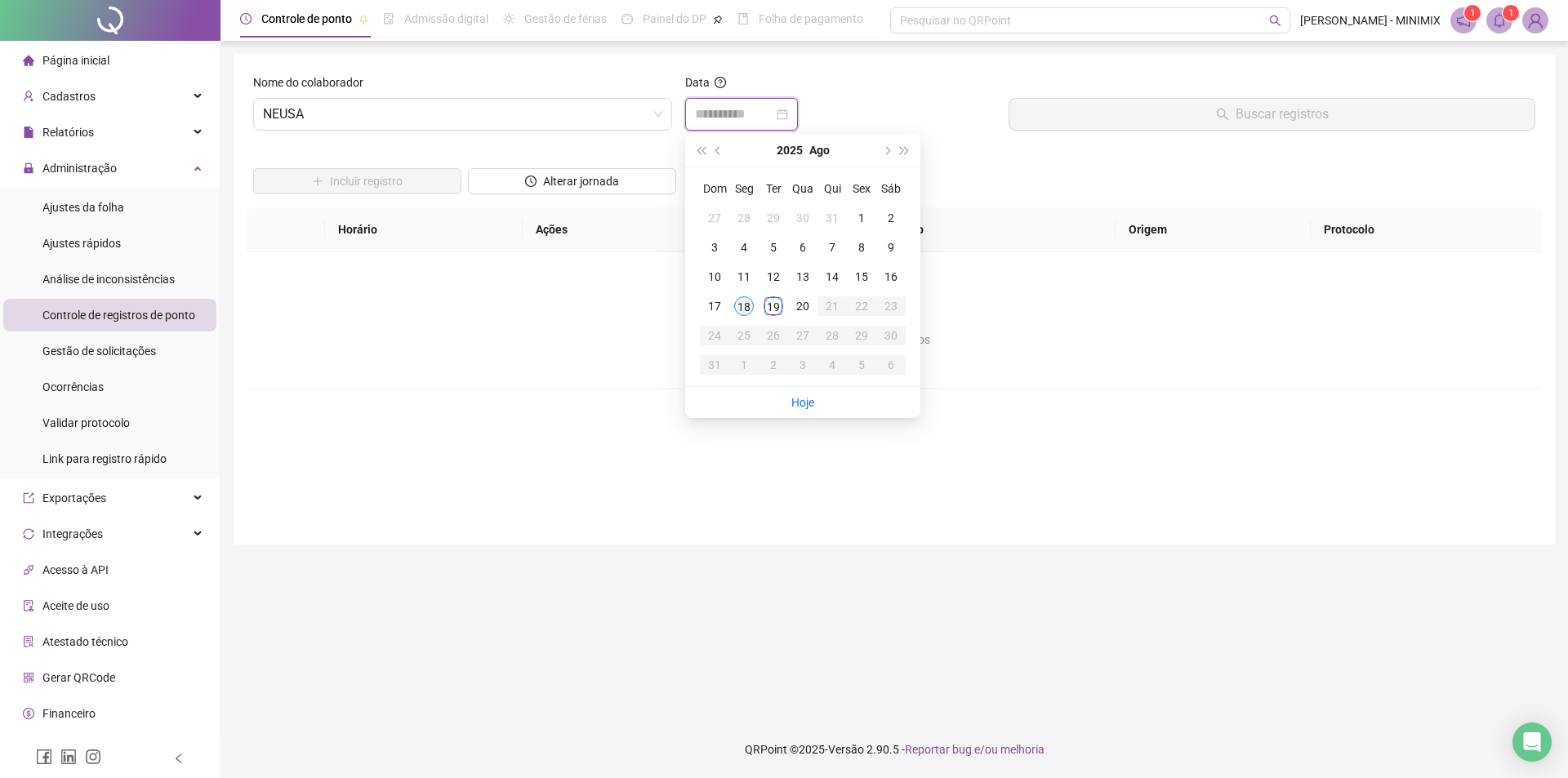
type input "**********"
click at [748, 303] on div "18" at bounding box center [743, 306] width 19 height 19
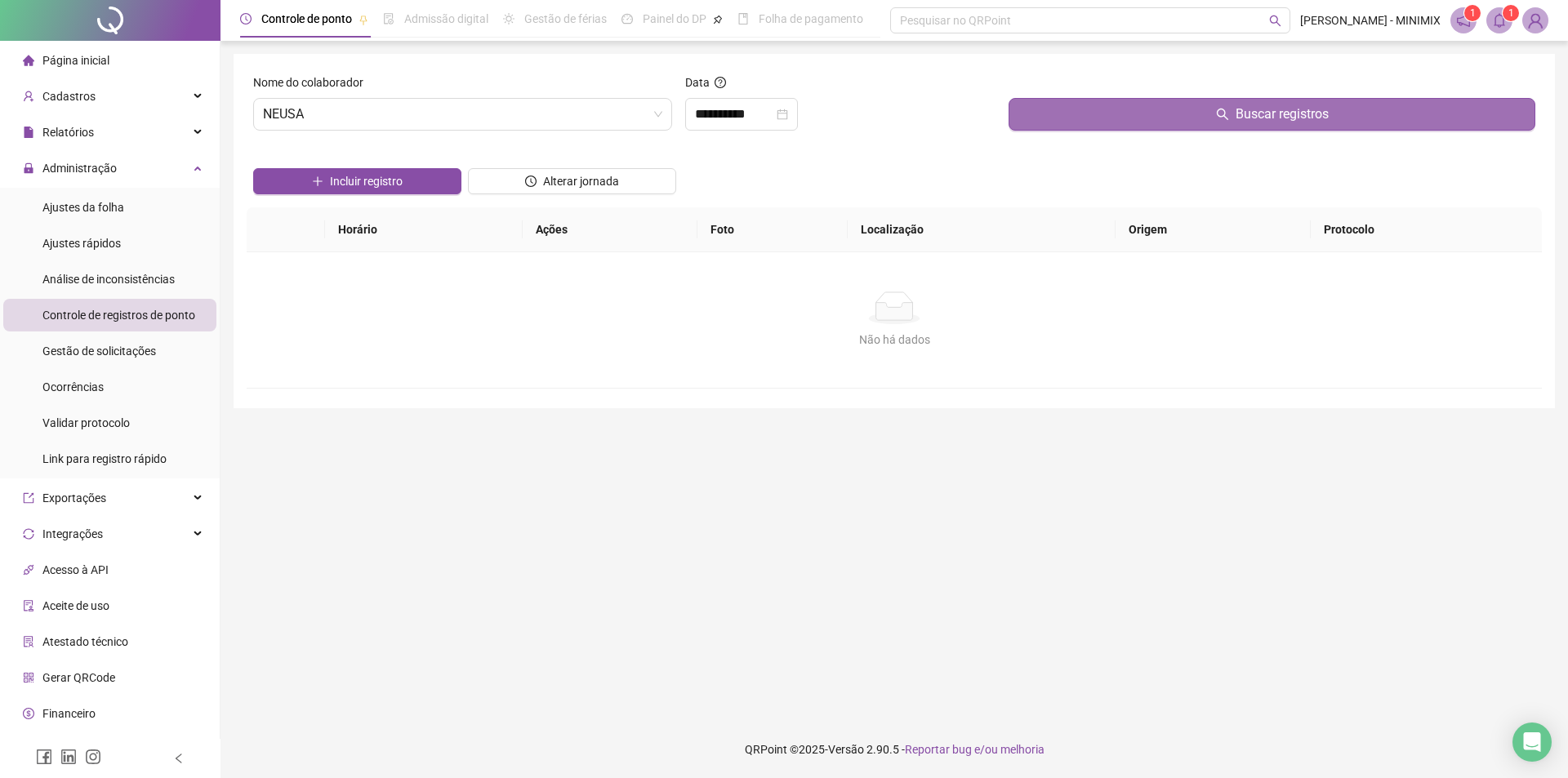
click at [1101, 113] on button "Buscar registros" at bounding box center [1271, 114] width 526 height 33
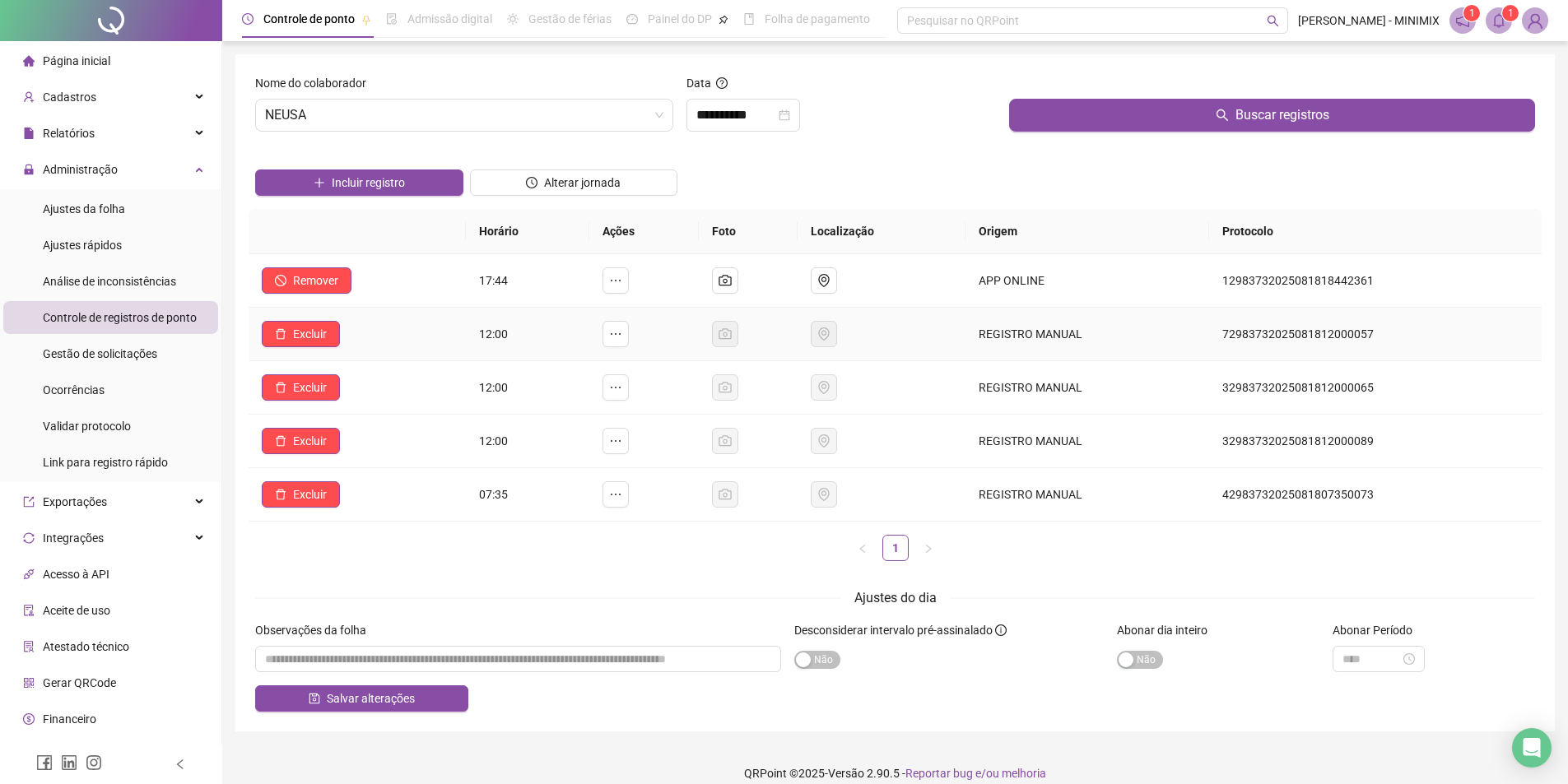
drag, startPoint x: 304, startPoint y: 333, endPoint x: 640, endPoint y: 385, distance: 340.0
click at [304, 332] on span "Excluir" at bounding box center [310, 334] width 34 height 19
click at [360, 293] on span "Sim" at bounding box center [355, 291] width 19 height 19
click at [302, 382] on span "Excluir" at bounding box center [310, 388] width 34 height 19
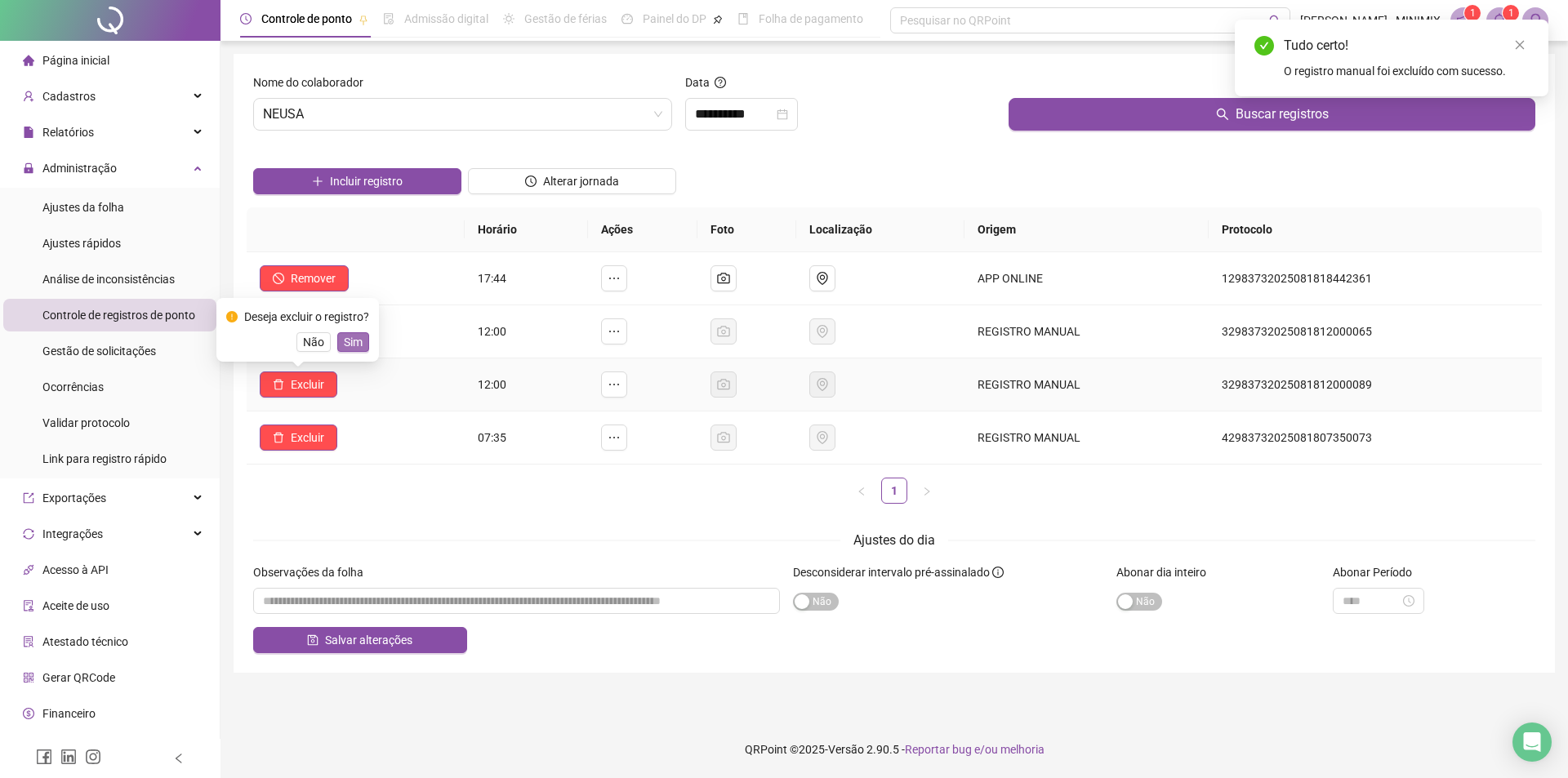
click at [346, 339] on span "Sim" at bounding box center [353, 343] width 18 height 18
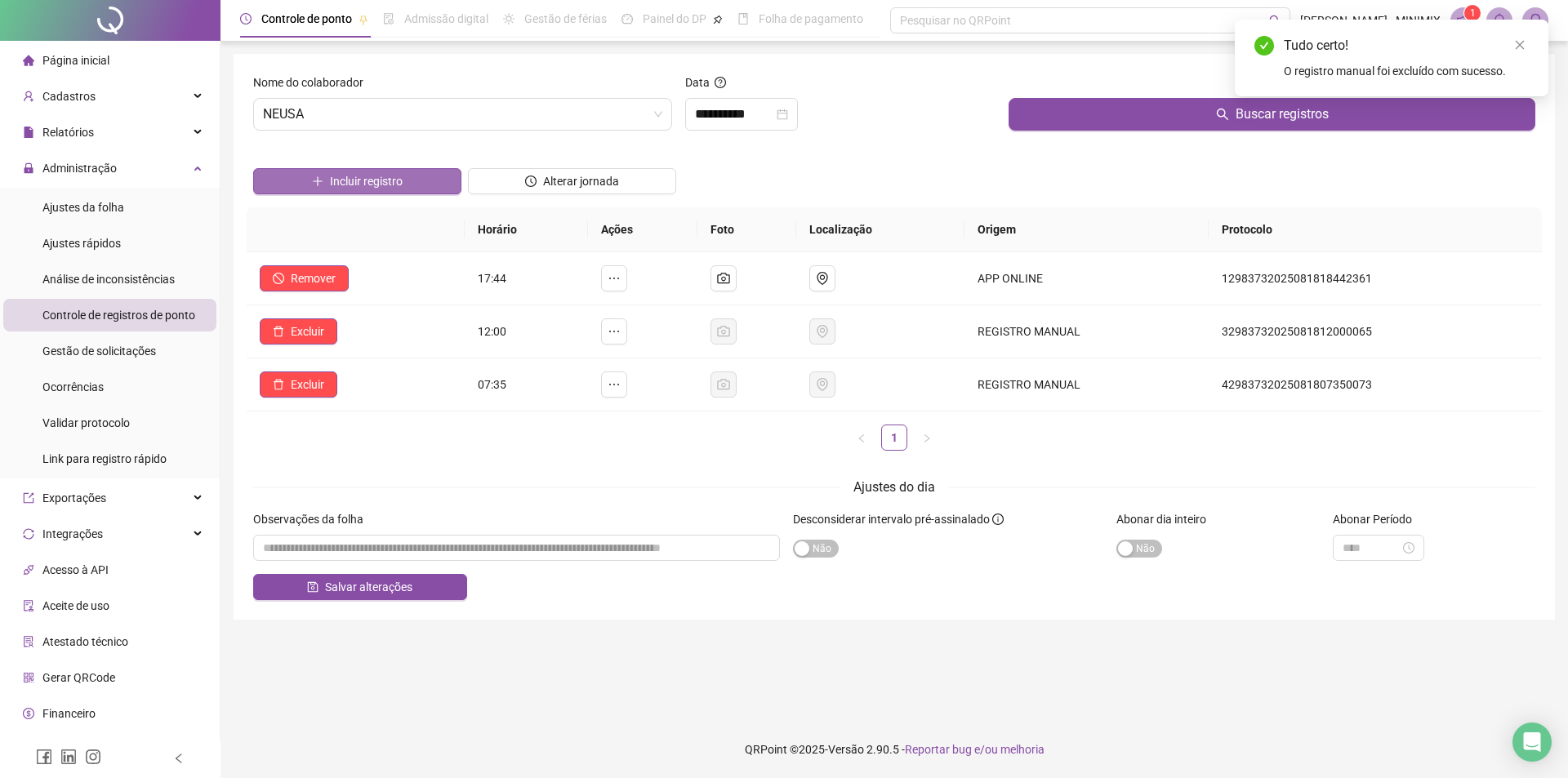
click at [438, 174] on button "Incluir registro" at bounding box center [357, 181] width 208 height 26
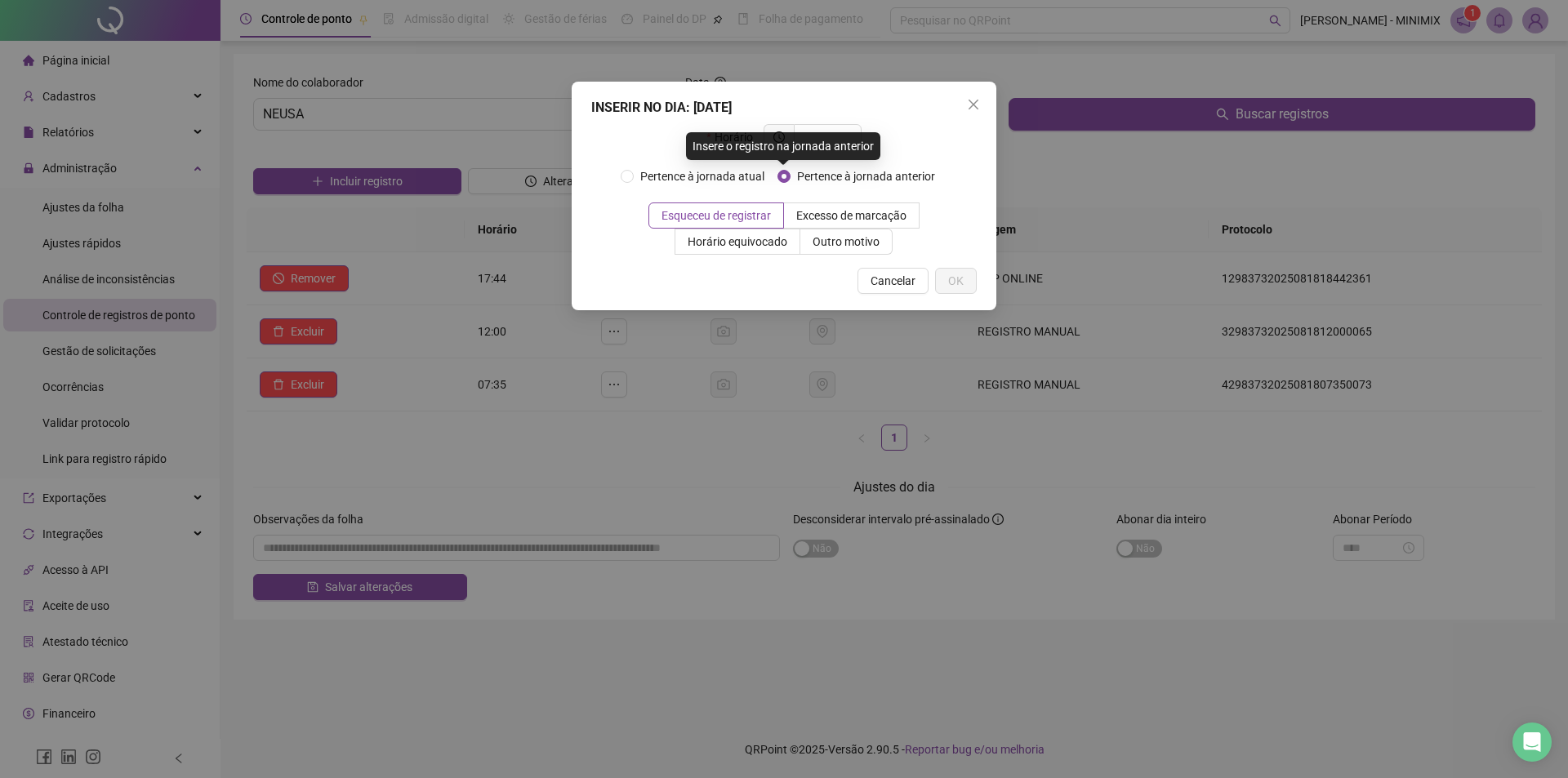
click at [826, 137] on div "Insere o registro na jornada anterior" at bounding box center [783, 145] width 195 height 28
click at [828, 130] on input "text" at bounding box center [826, 137] width 45 height 18
type input "*****"
click at [958, 278] on span "OK" at bounding box center [956, 281] width 16 height 18
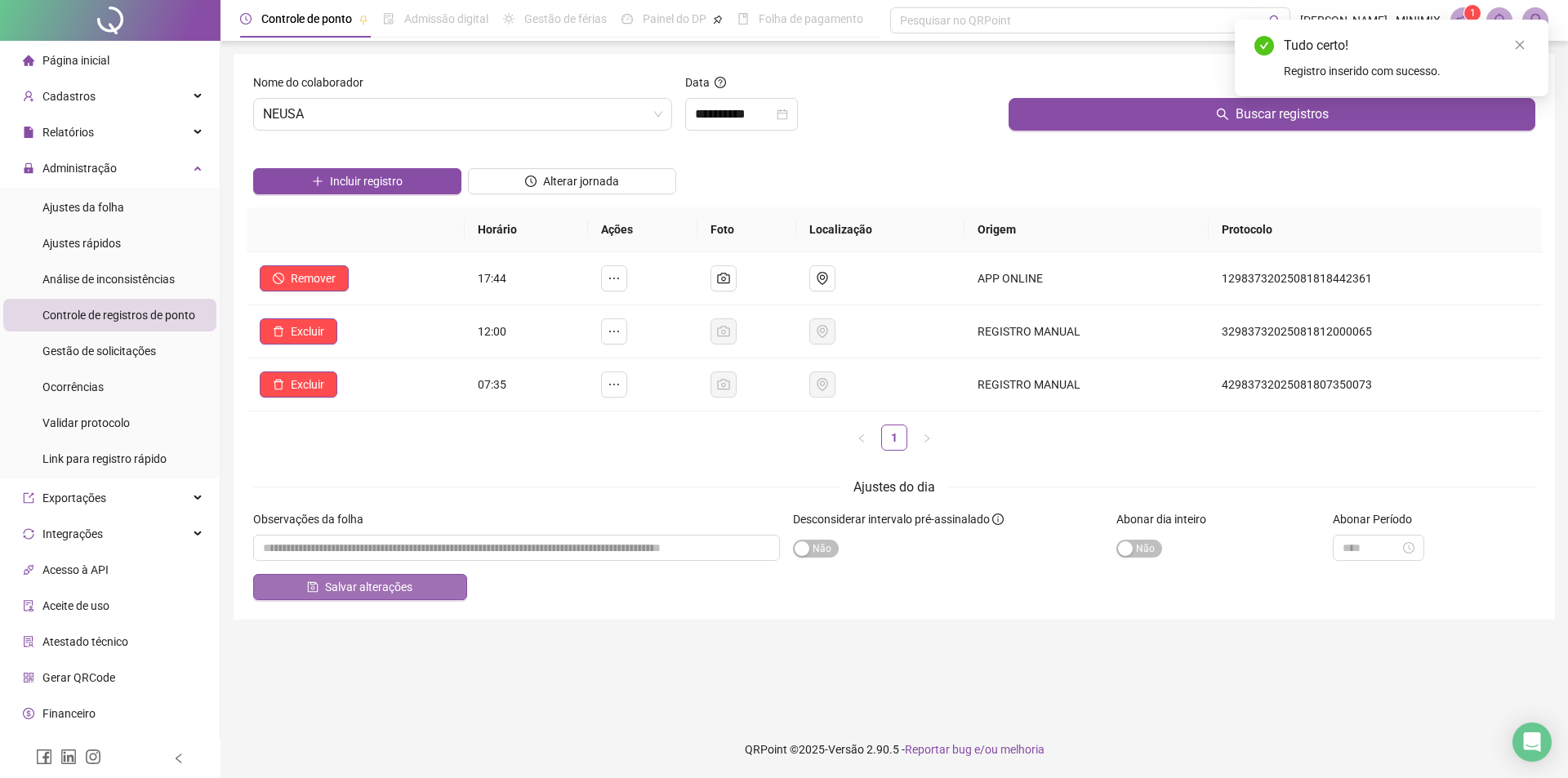
click at [408, 590] on span "Salvar alterações" at bounding box center [368, 587] width 88 height 18
click at [113, 59] on li "Página inicial" at bounding box center [109, 60] width 213 height 33
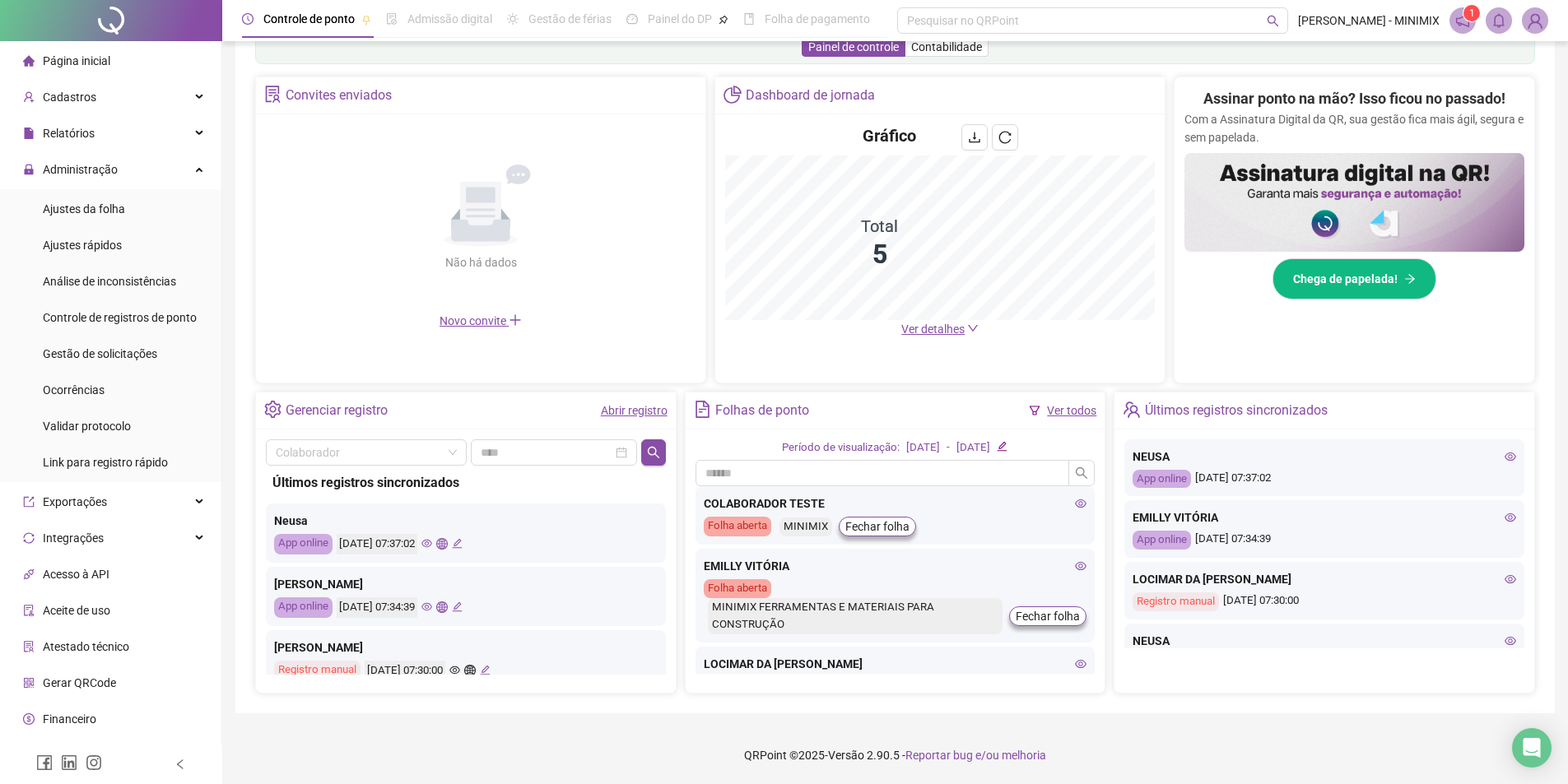
scroll to position [205, 0]
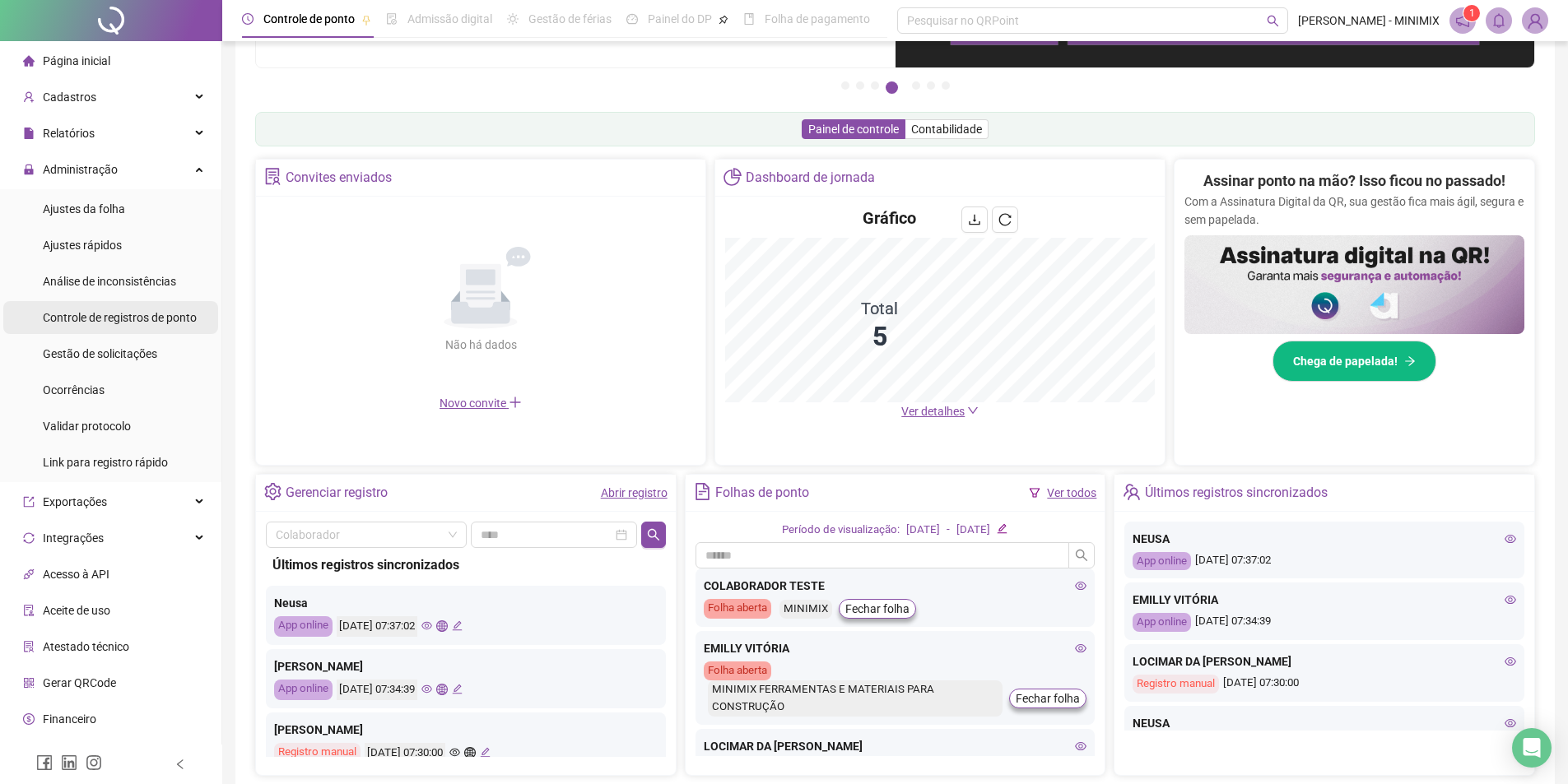
click at [127, 318] on span "Controle de registros de ponto" at bounding box center [120, 317] width 154 height 13
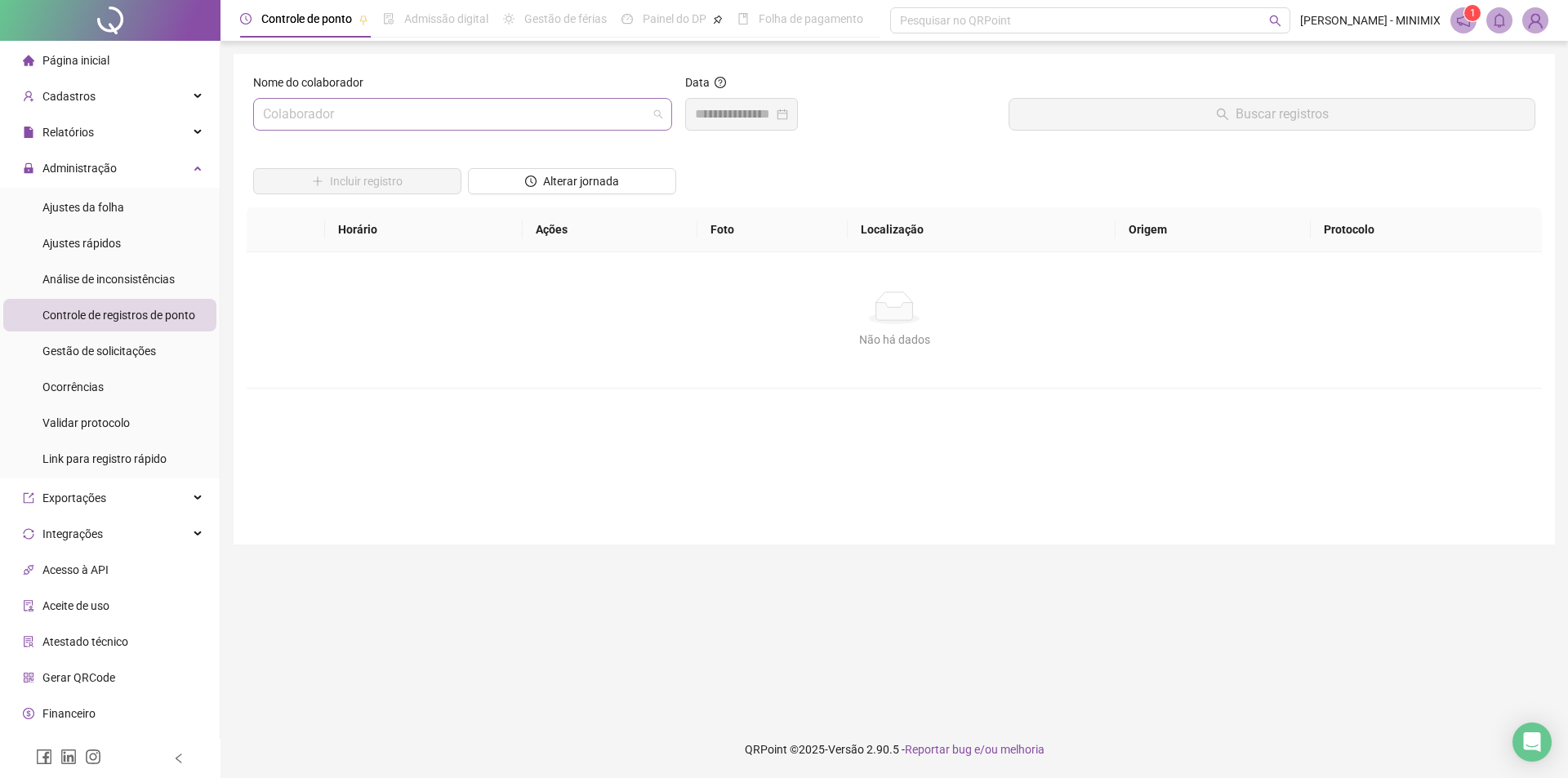
click at [329, 114] on input "search" at bounding box center [455, 114] width 384 height 31
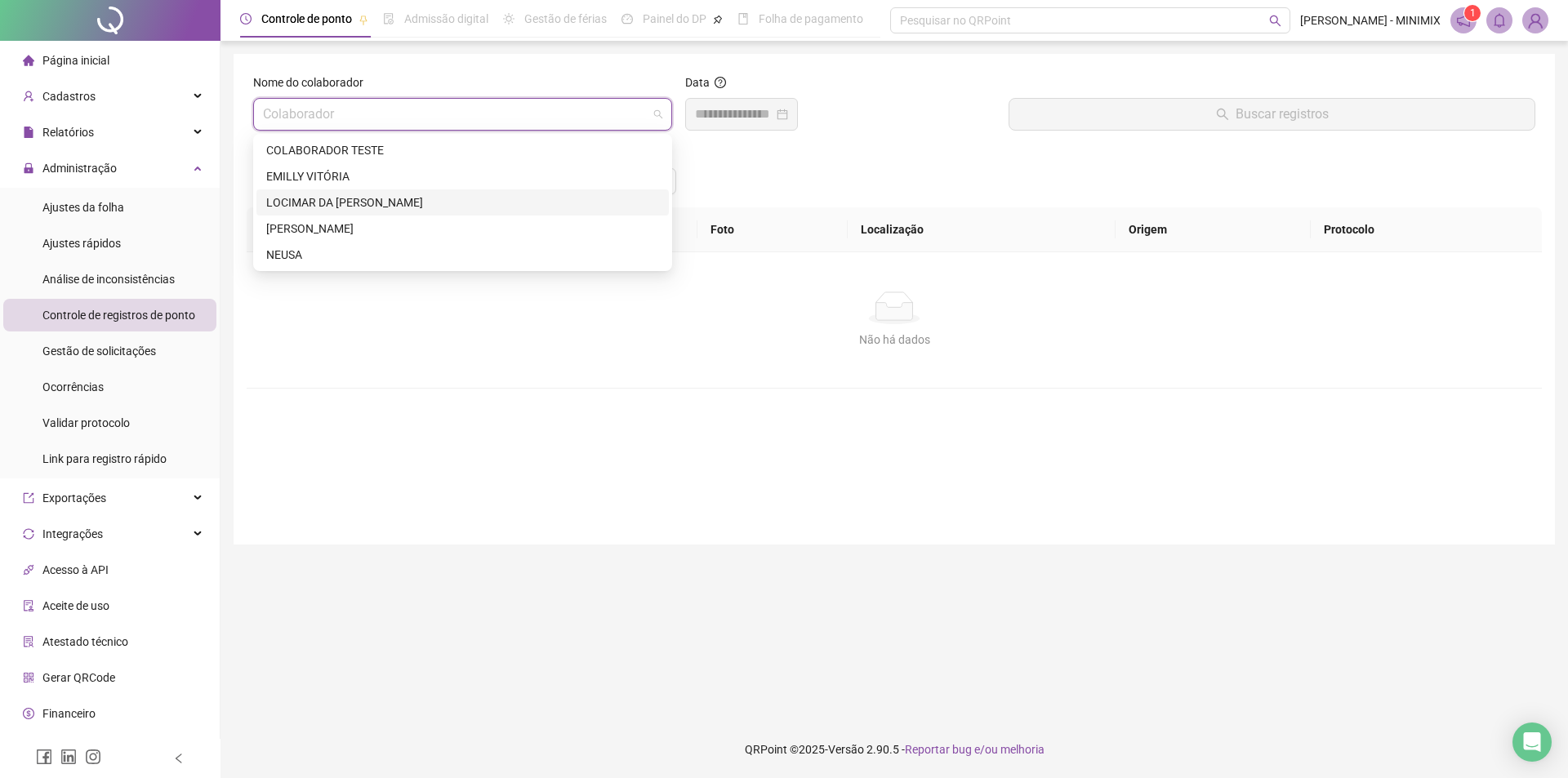
click at [420, 197] on div "LOCIMAR DA [PERSON_NAME]" at bounding box center [463, 203] width 393 height 18
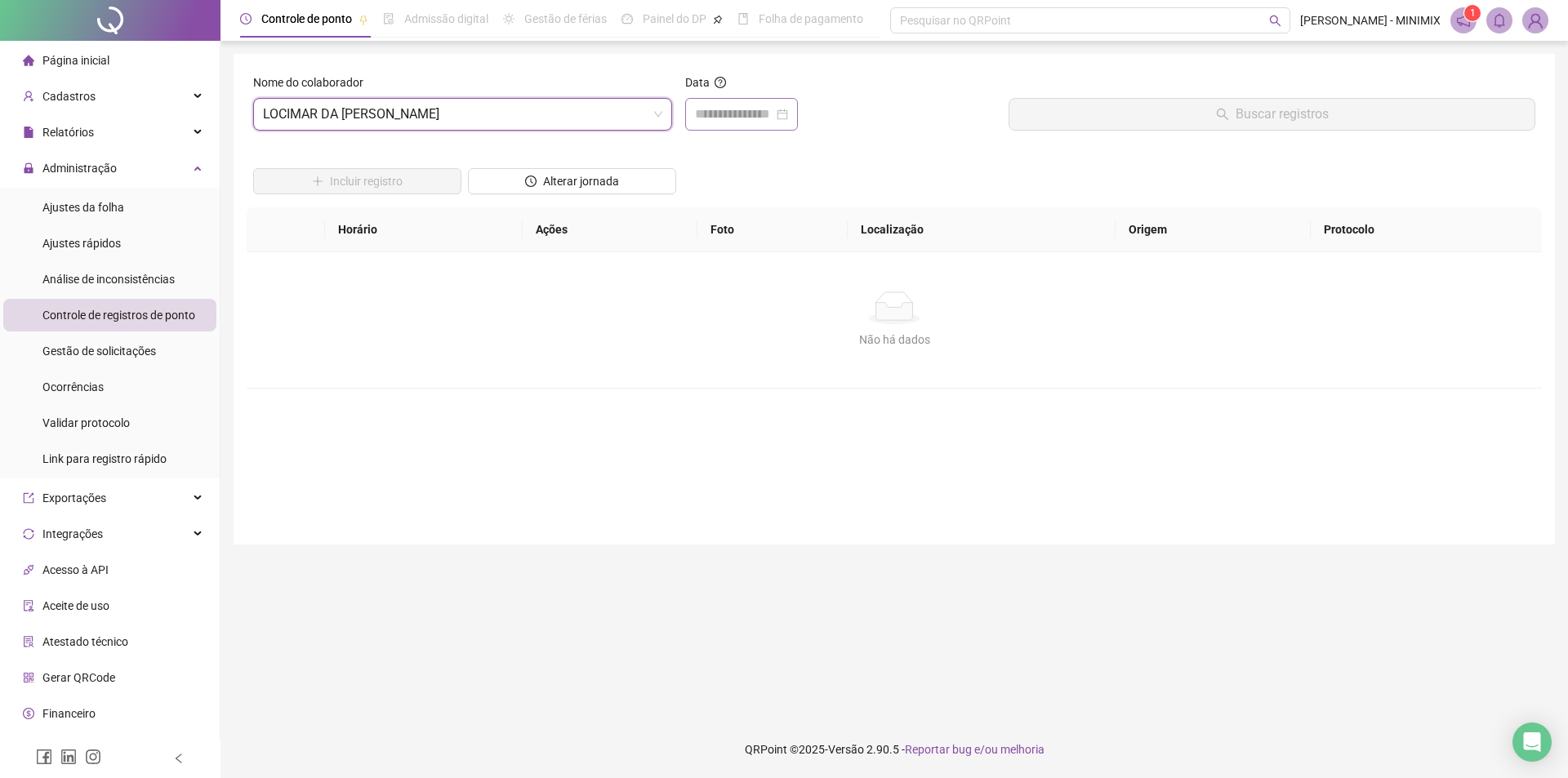
drag, startPoint x: 802, startPoint y: 108, endPoint x: 794, endPoint y: 128, distance: 21.5
click at [788, 109] on div at bounding box center [741, 114] width 93 height 19
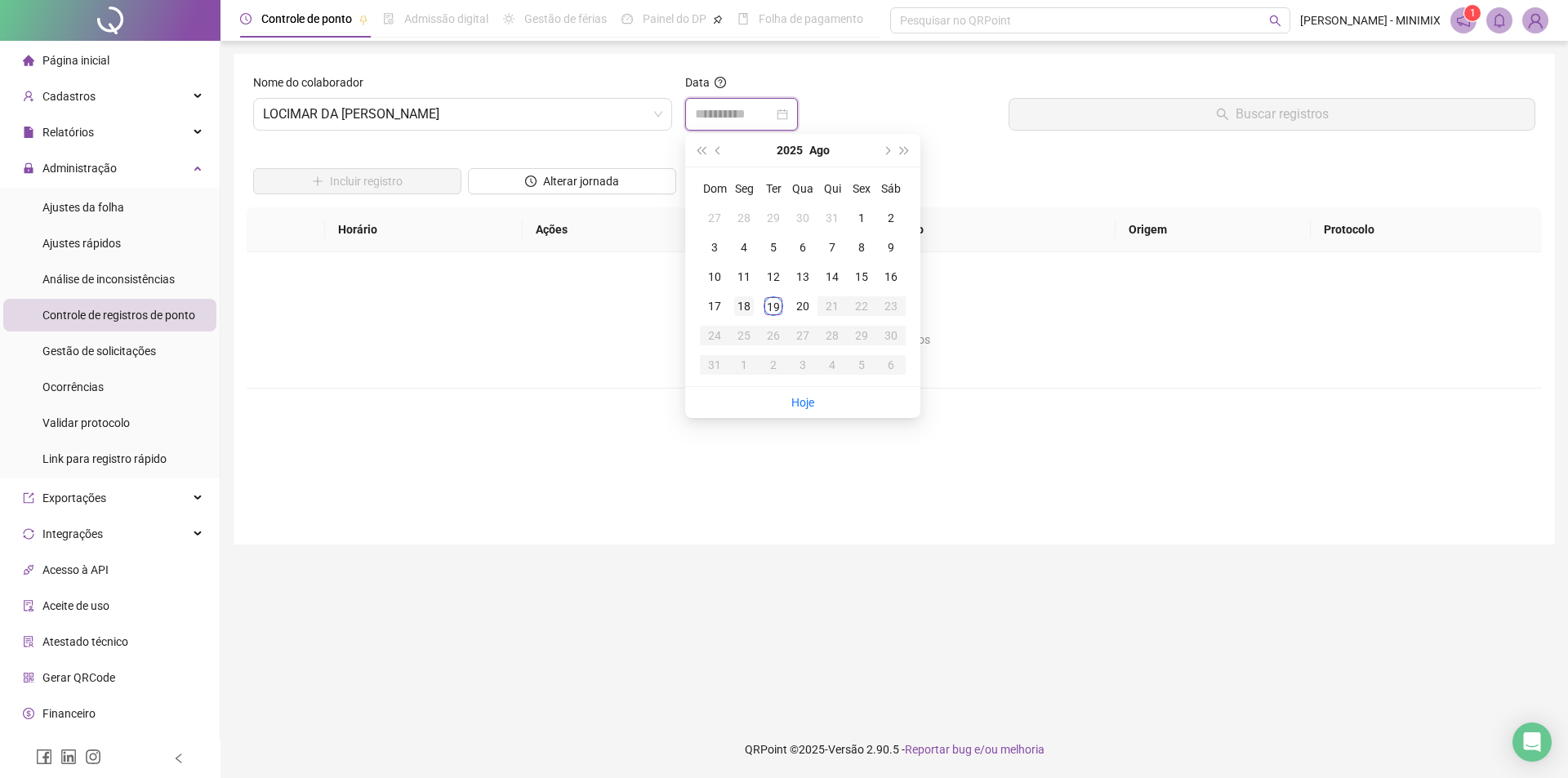
type input "**********"
click at [751, 298] on div "18" at bounding box center [743, 306] width 19 height 19
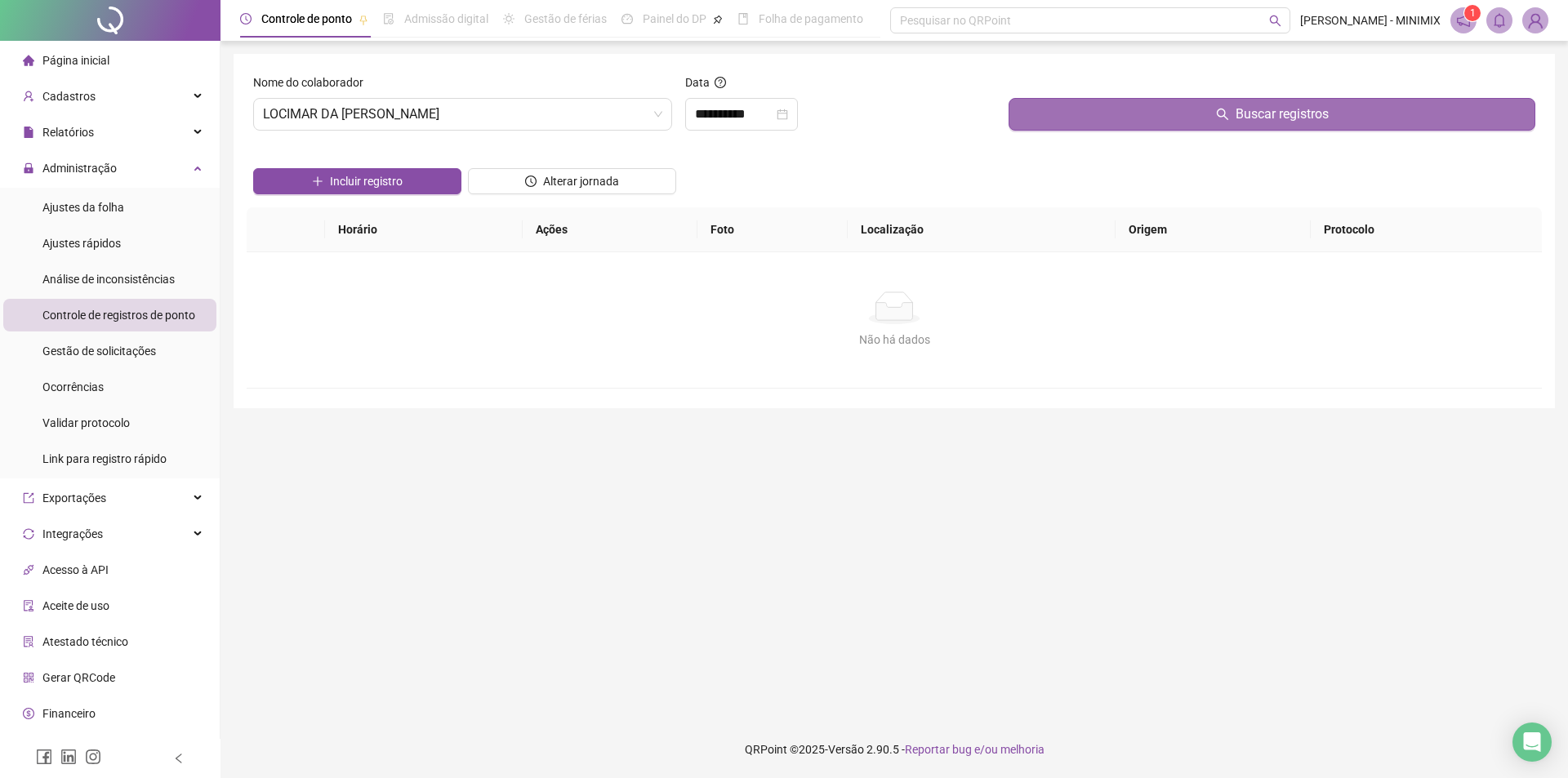
click at [1051, 114] on button "Buscar registros" at bounding box center [1271, 114] width 526 height 33
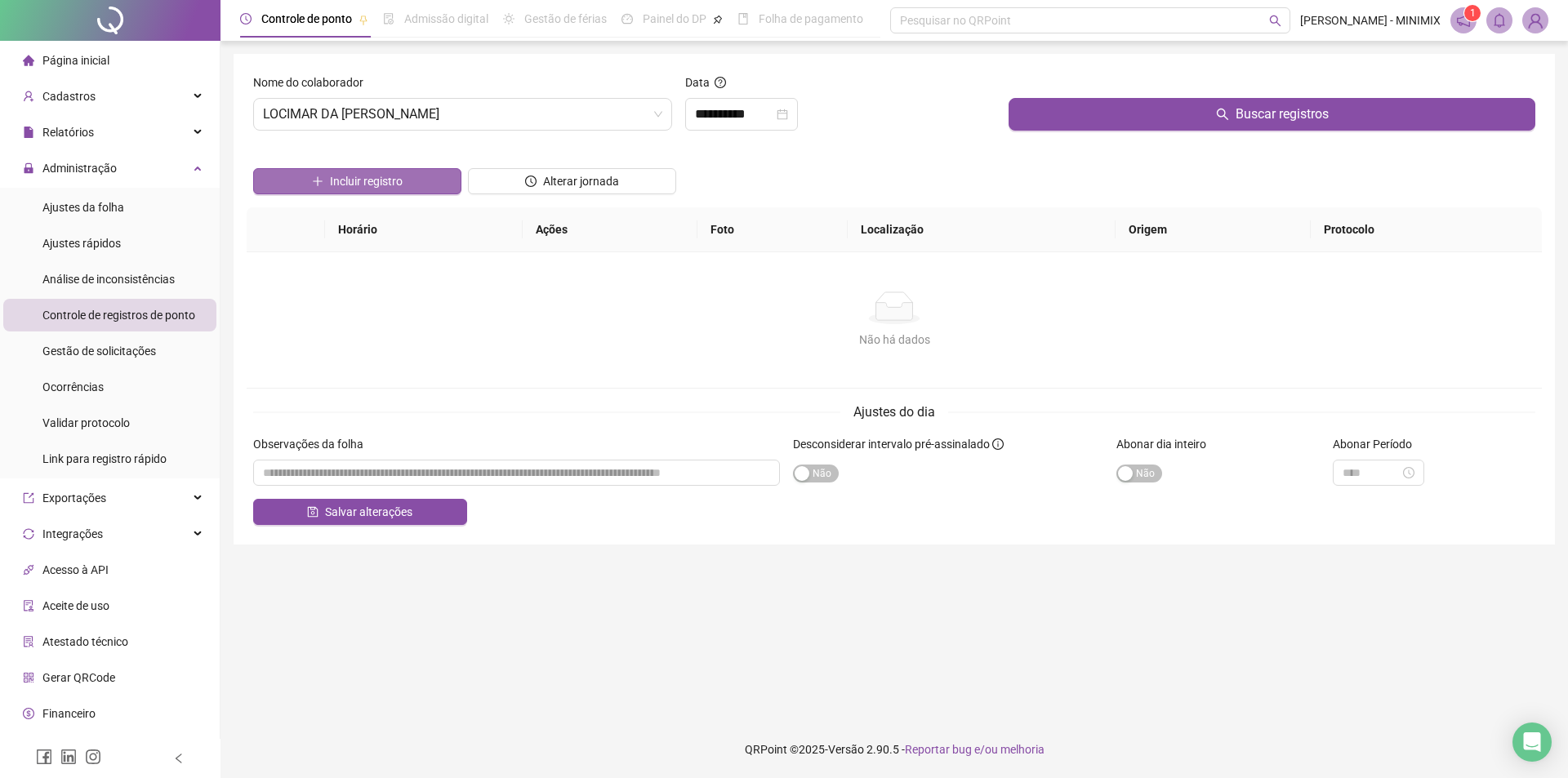
click at [409, 177] on button "Incluir registro" at bounding box center [357, 181] width 208 height 26
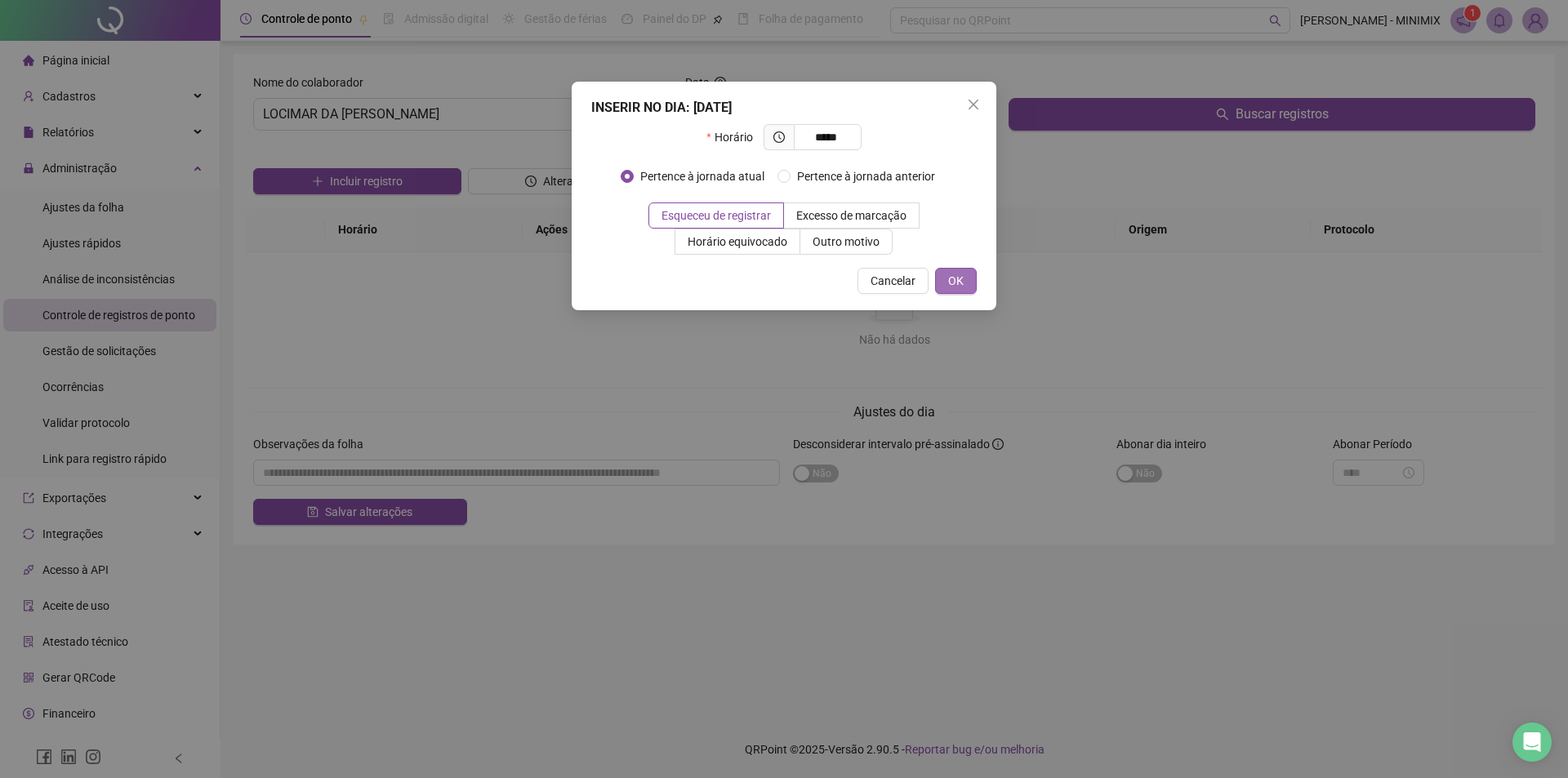
type input "*****"
click at [951, 277] on span "OK" at bounding box center [956, 281] width 16 height 18
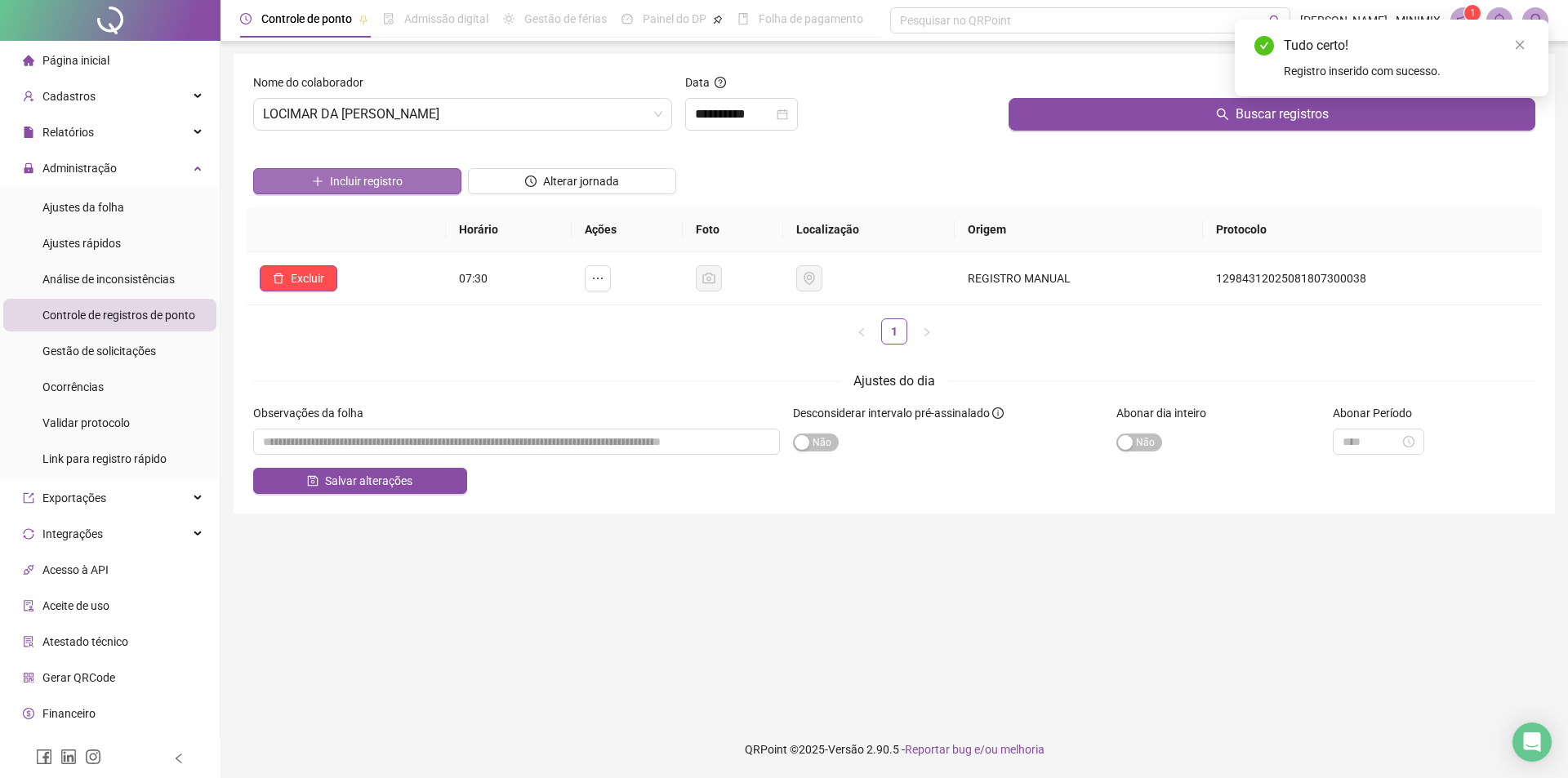
click at [408, 180] on button "Incluir registro" at bounding box center [357, 181] width 208 height 26
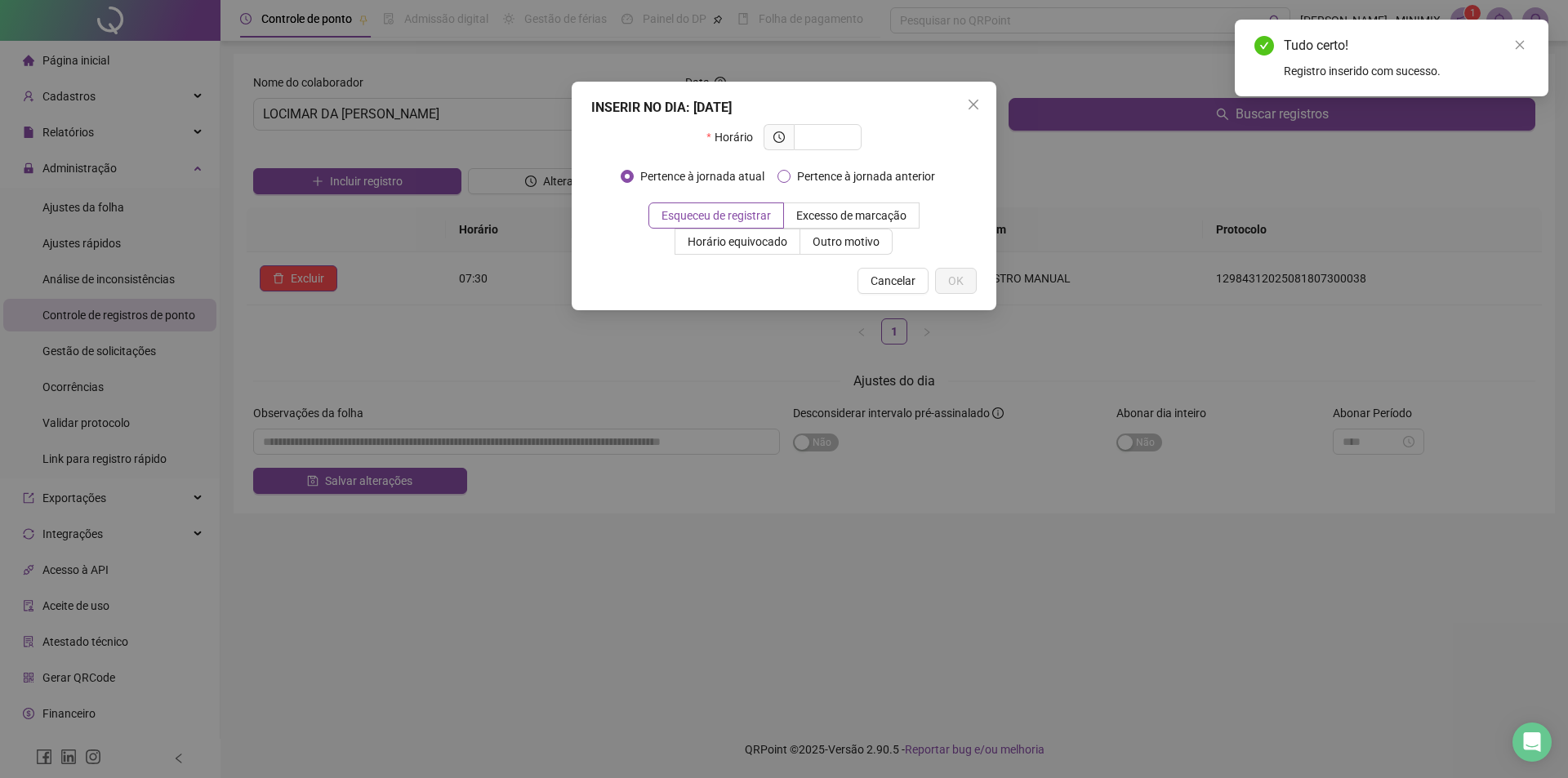
click at [803, 176] on span "Pertence à jornada anterior" at bounding box center [865, 176] width 151 height 18
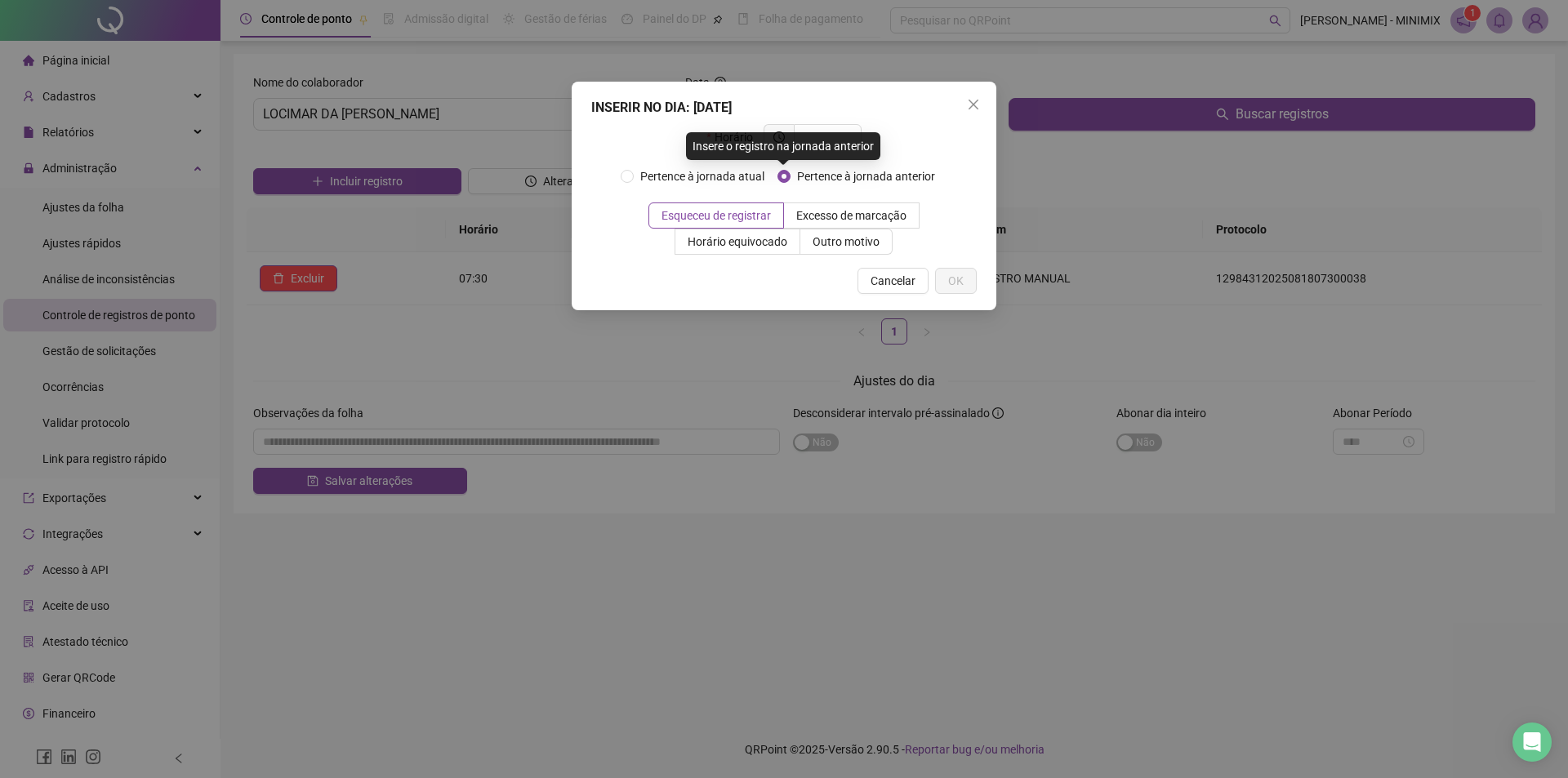
click at [806, 145] on div "Insere o registro na jornada anterior" at bounding box center [783, 145] width 195 height 28
click at [810, 141] on div "Insere o registro na jornada anterior" at bounding box center [783, 145] width 195 height 28
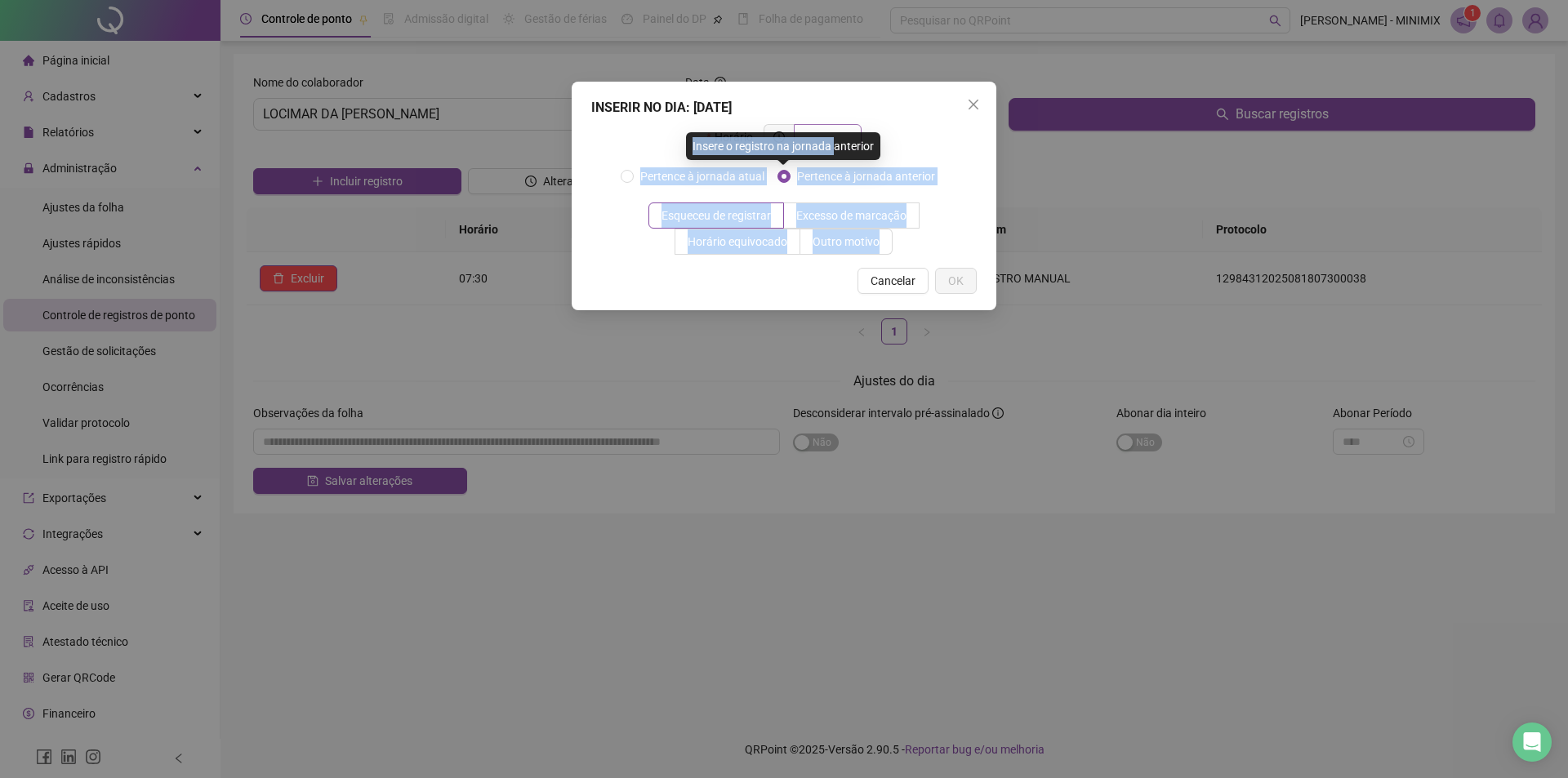
click at [840, 128] on body "**********" at bounding box center [784, 389] width 1568 height 778
click at [840, 126] on span at bounding box center [827, 137] width 68 height 26
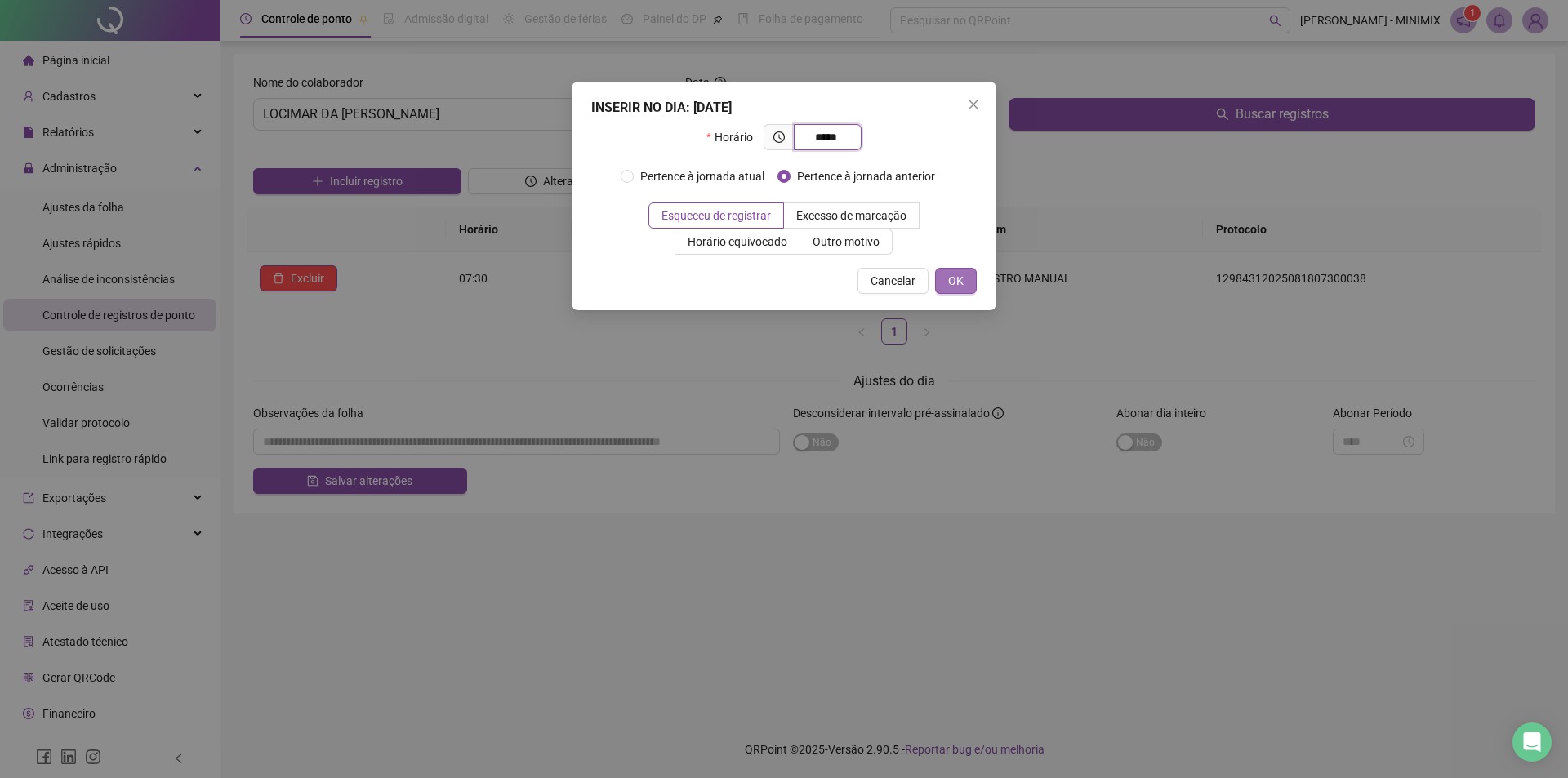
type input "*****"
click at [946, 276] on button "OK" at bounding box center [956, 281] width 42 height 26
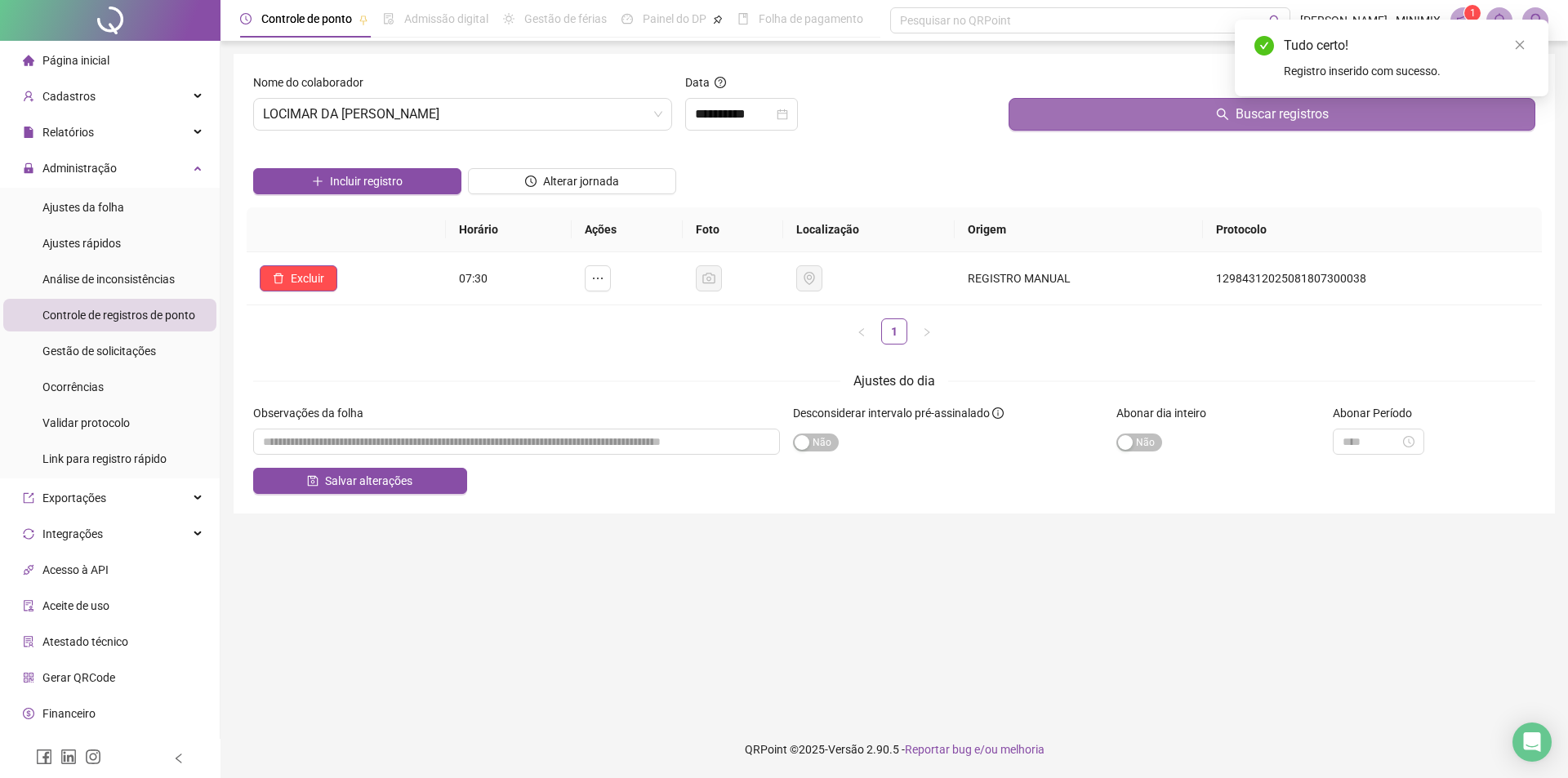
click at [1078, 109] on button "Buscar registros" at bounding box center [1271, 114] width 526 height 33
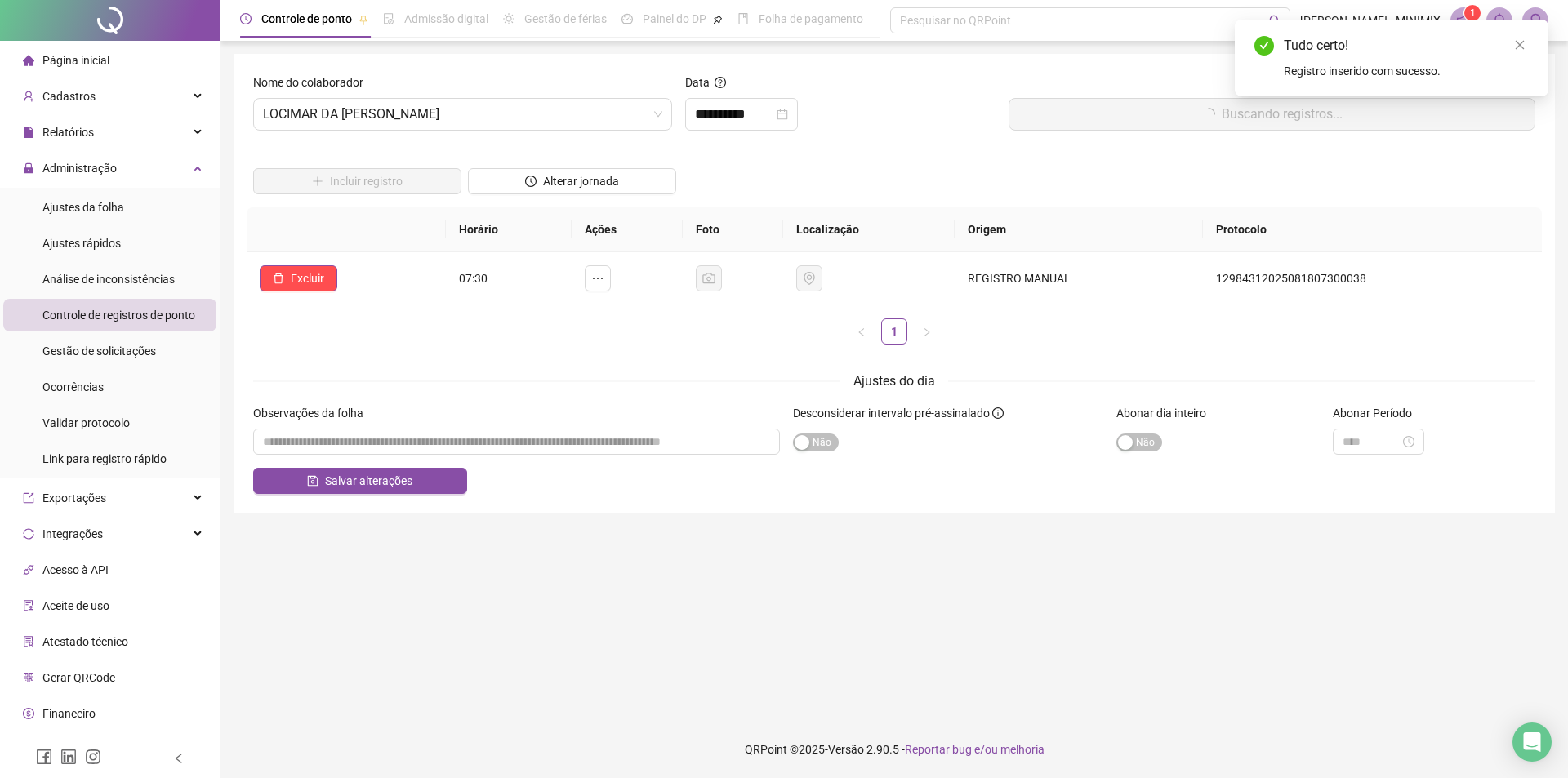
click at [1078, 109] on button "Buscando registros..." at bounding box center [1271, 114] width 526 height 33
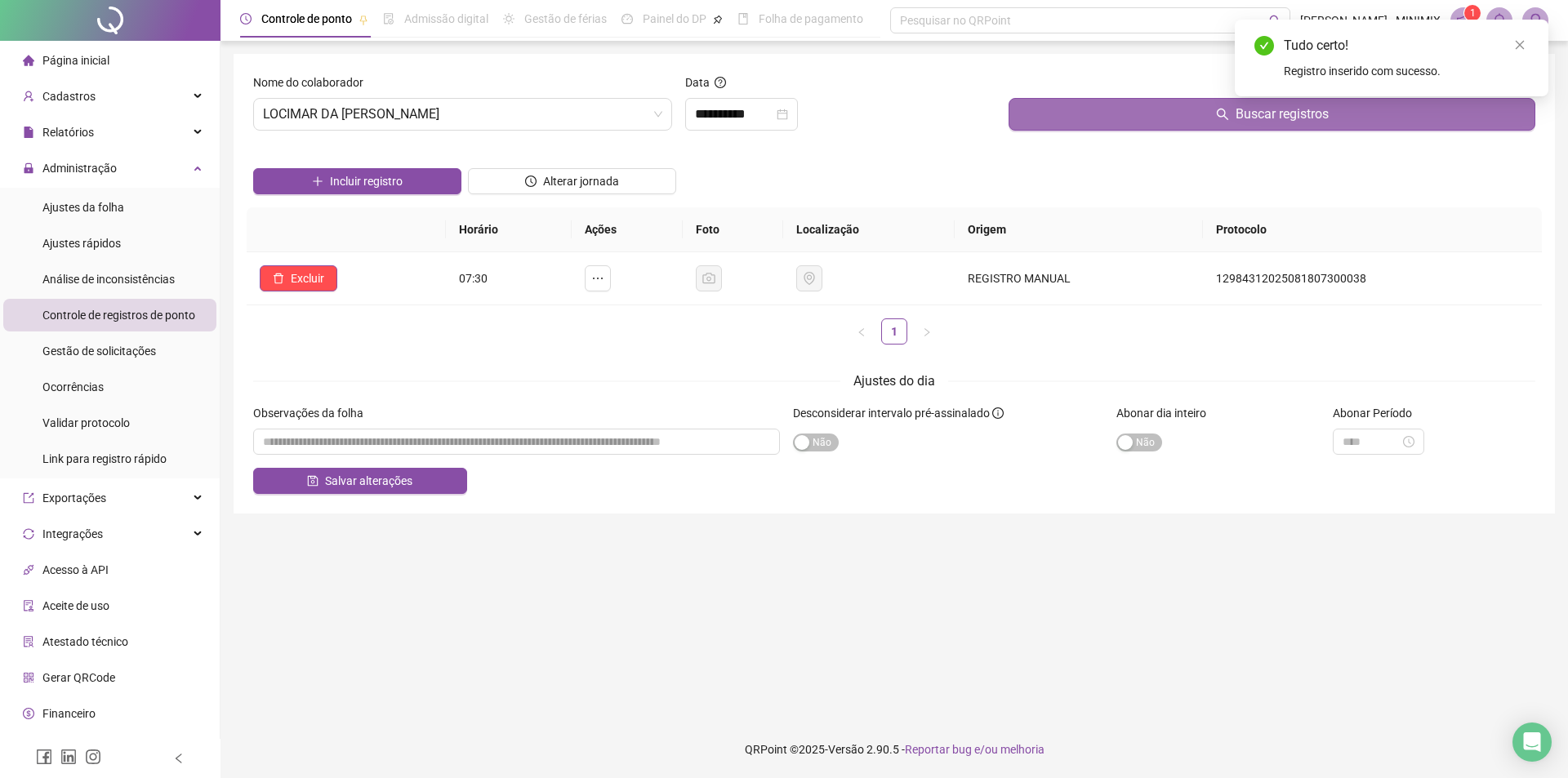
click at [1078, 109] on button "Buscar registros" at bounding box center [1271, 114] width 526 height 33
click at [1081, 106] on button "Buscar registros" at bounding box center [1271, 114] width 526 height 33
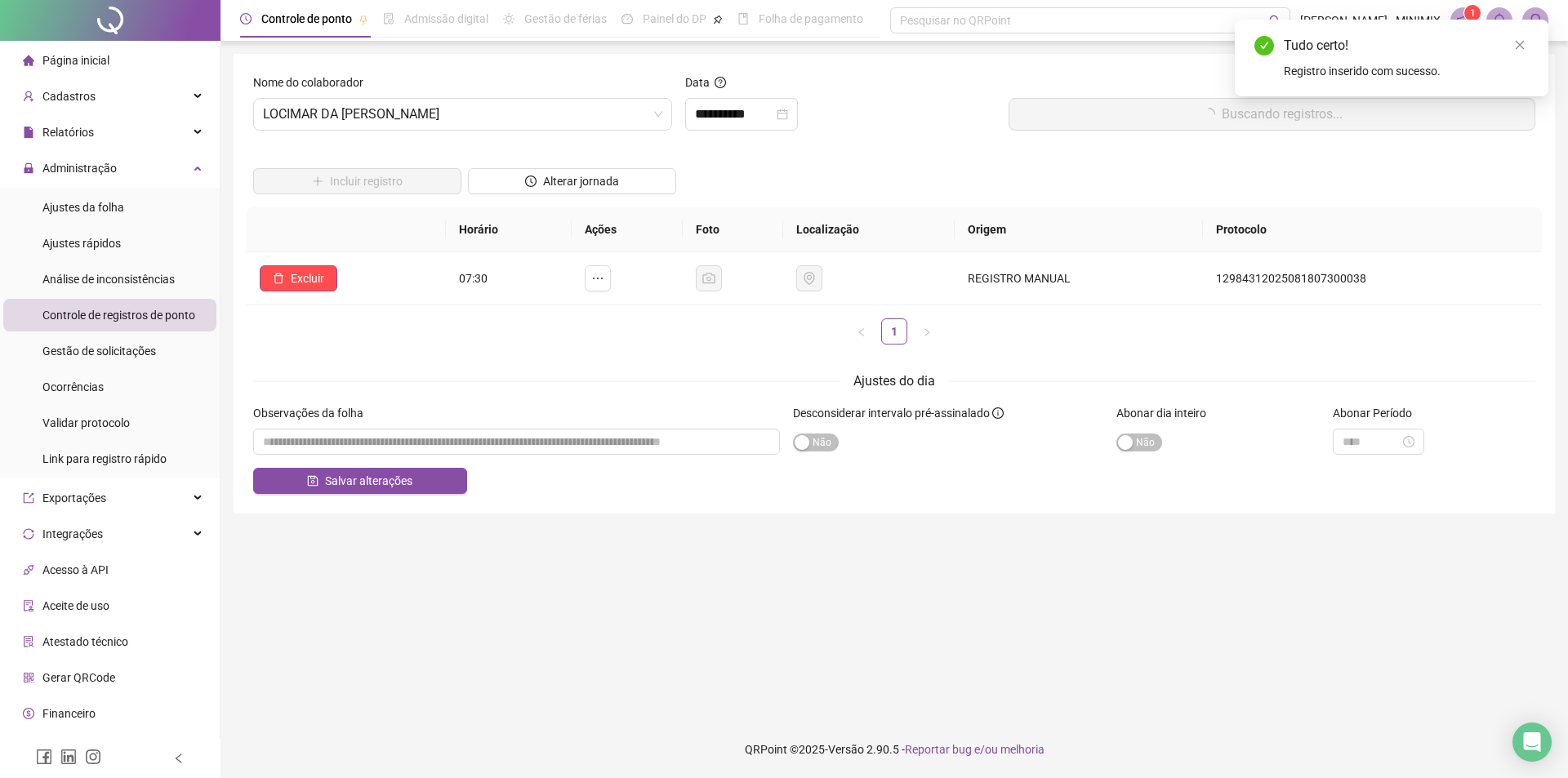
click at [1081, 106] on button "Buscando registros..." at bounding box center [1271, 114] width 526 height 33
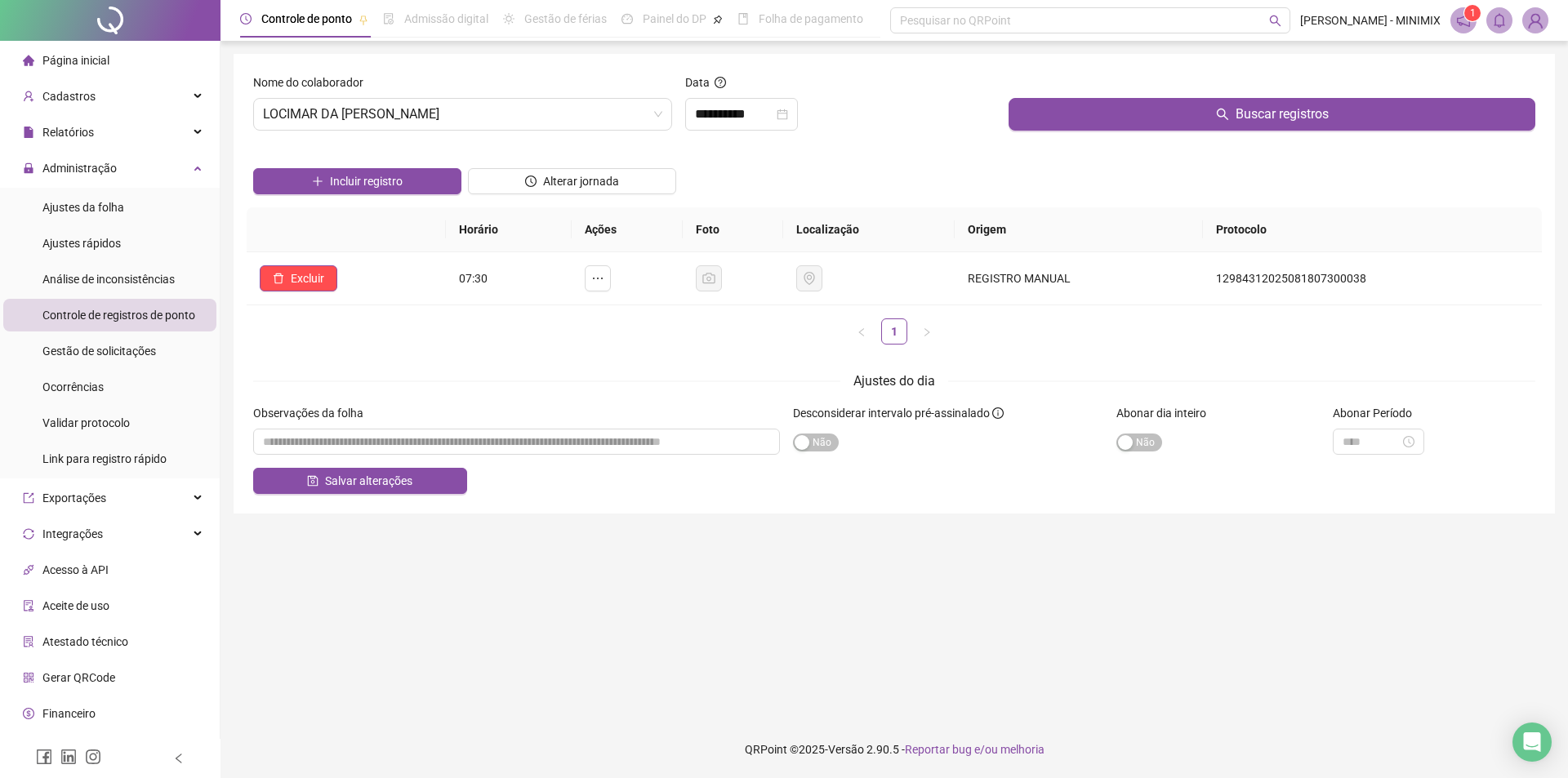
click at [104, 58] on span "Página inicial" at bounding box center [76, 61] width 67 height 13
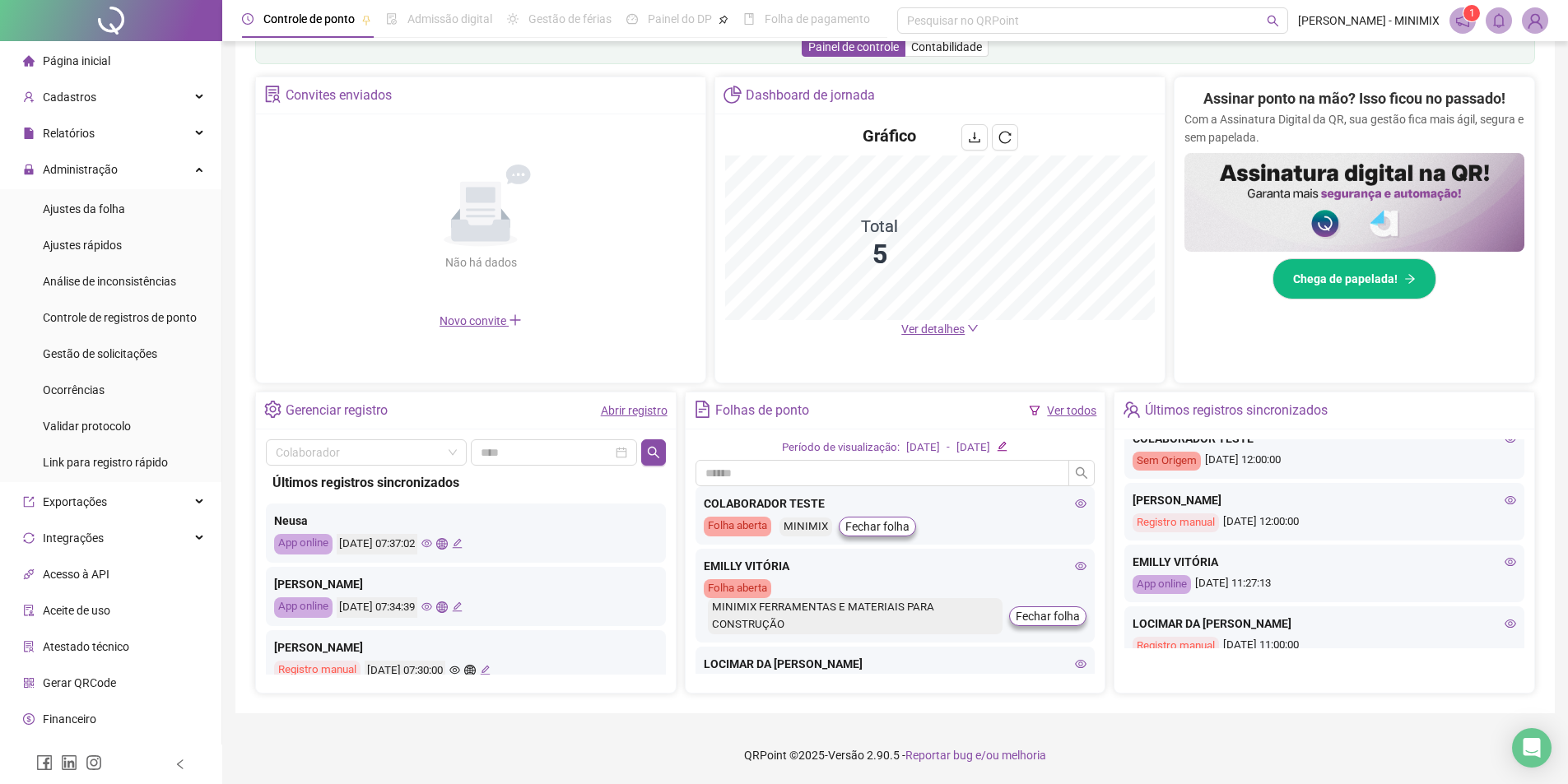
scroll to position [712, 0]
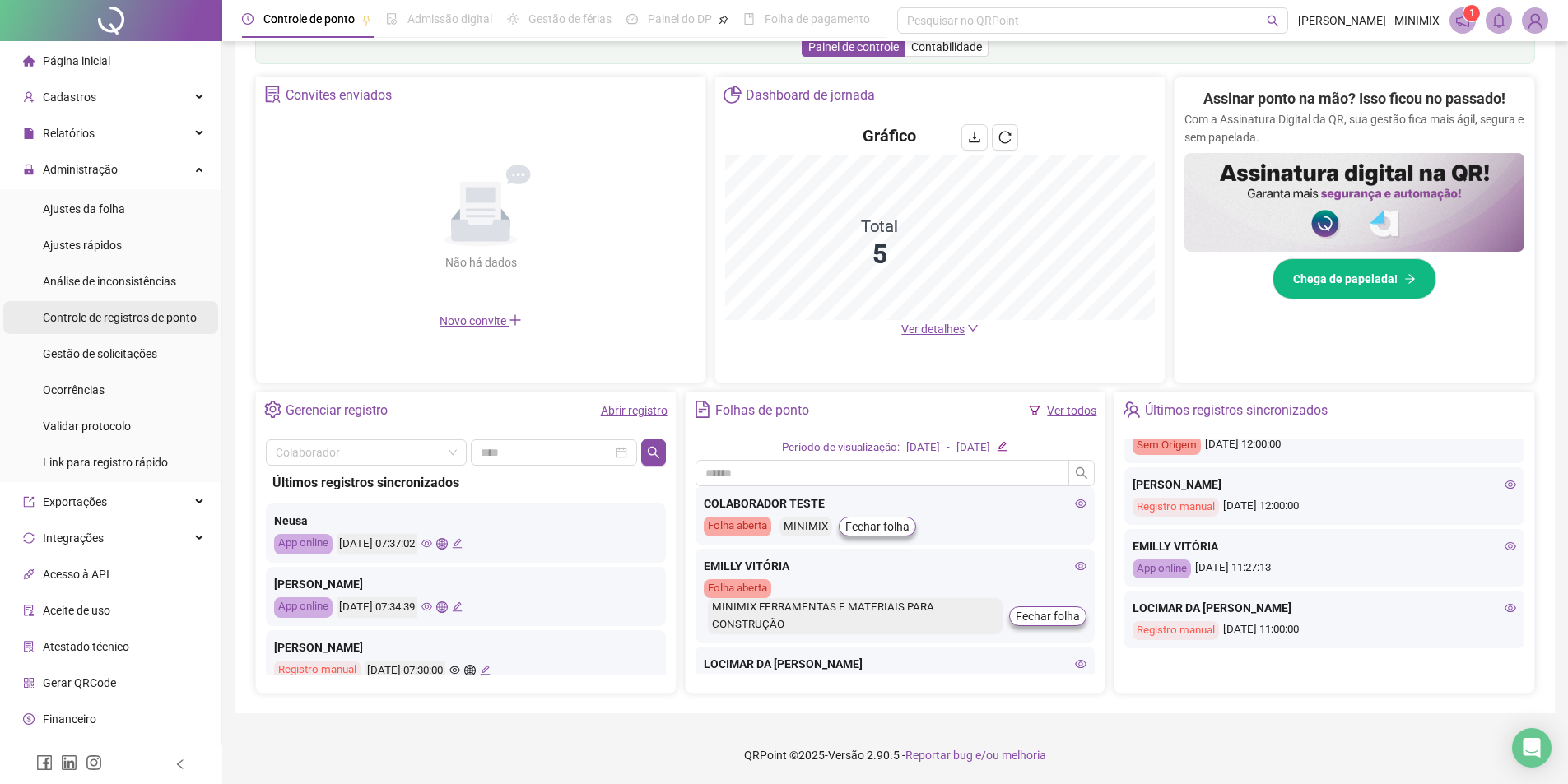
click at [120, 311] on span "Controle de registros de ponto" at bounding box center [120, 317] width 154 height 13
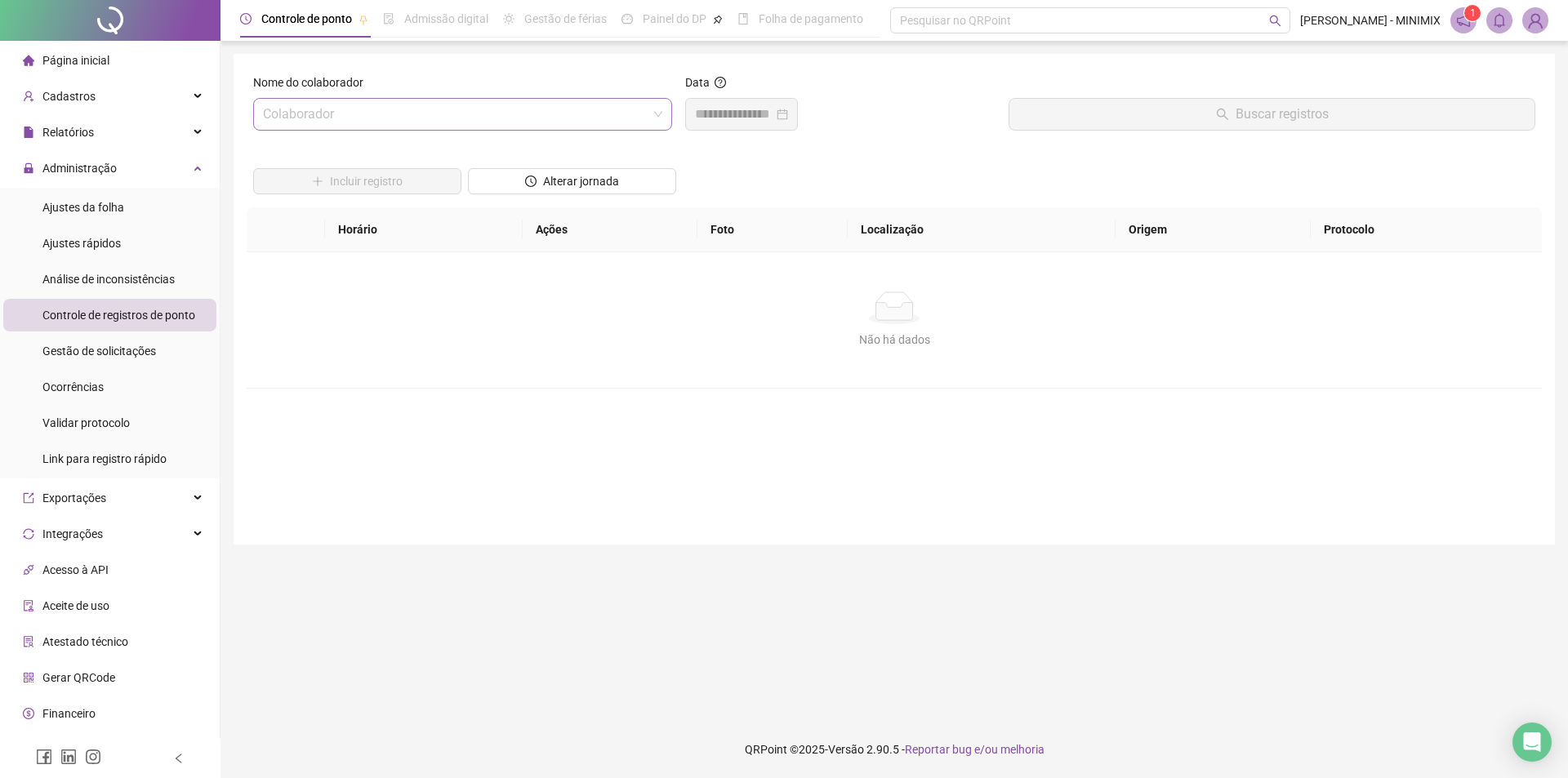
click at [656, 109] on span at bounding box center [463, 114] width 399 height 31
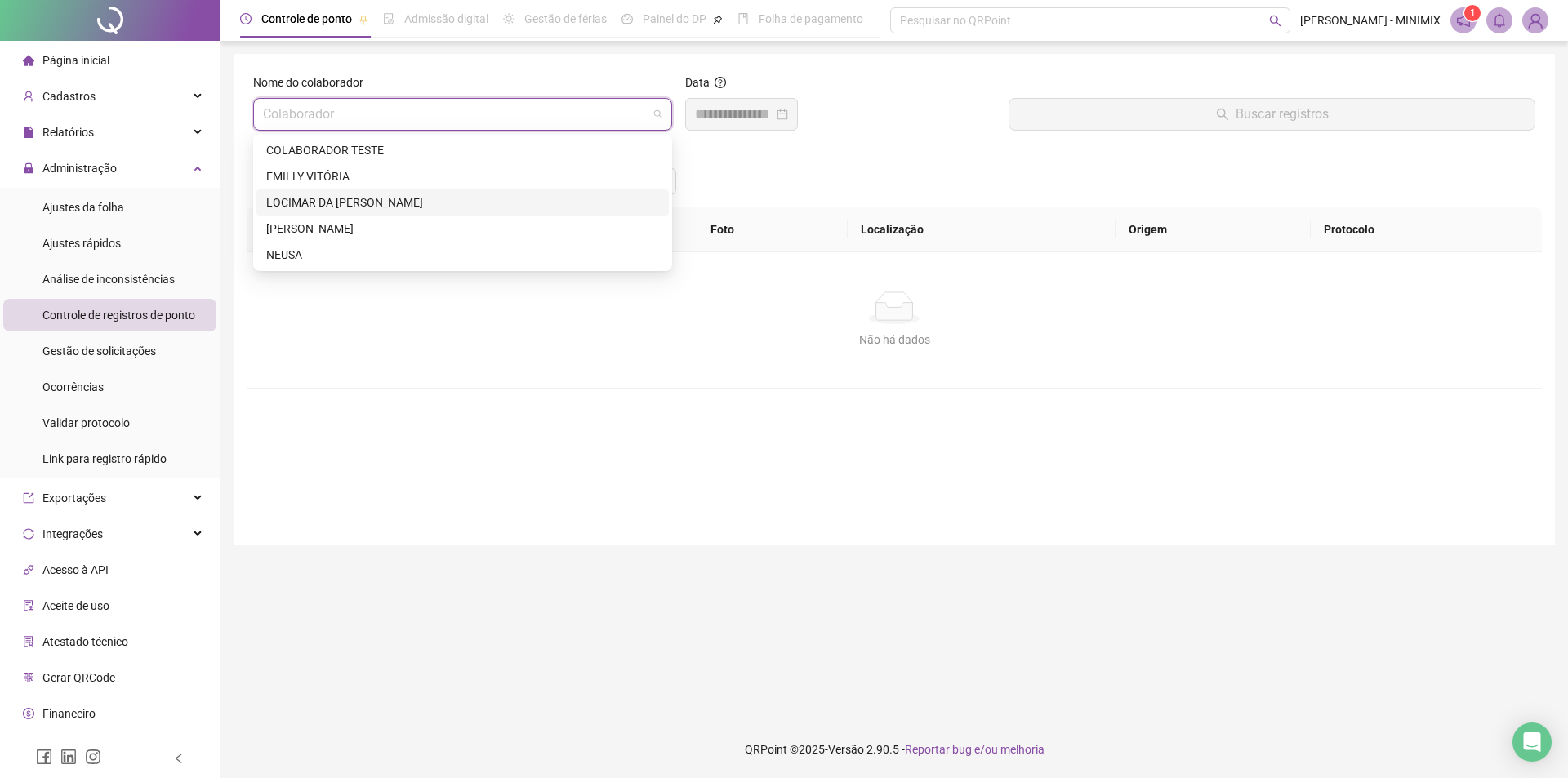
click at [552, 212] on div "LOCIMAR DA [PERSON_NAME]" at bounding box center [463, 202] width 413 height 26
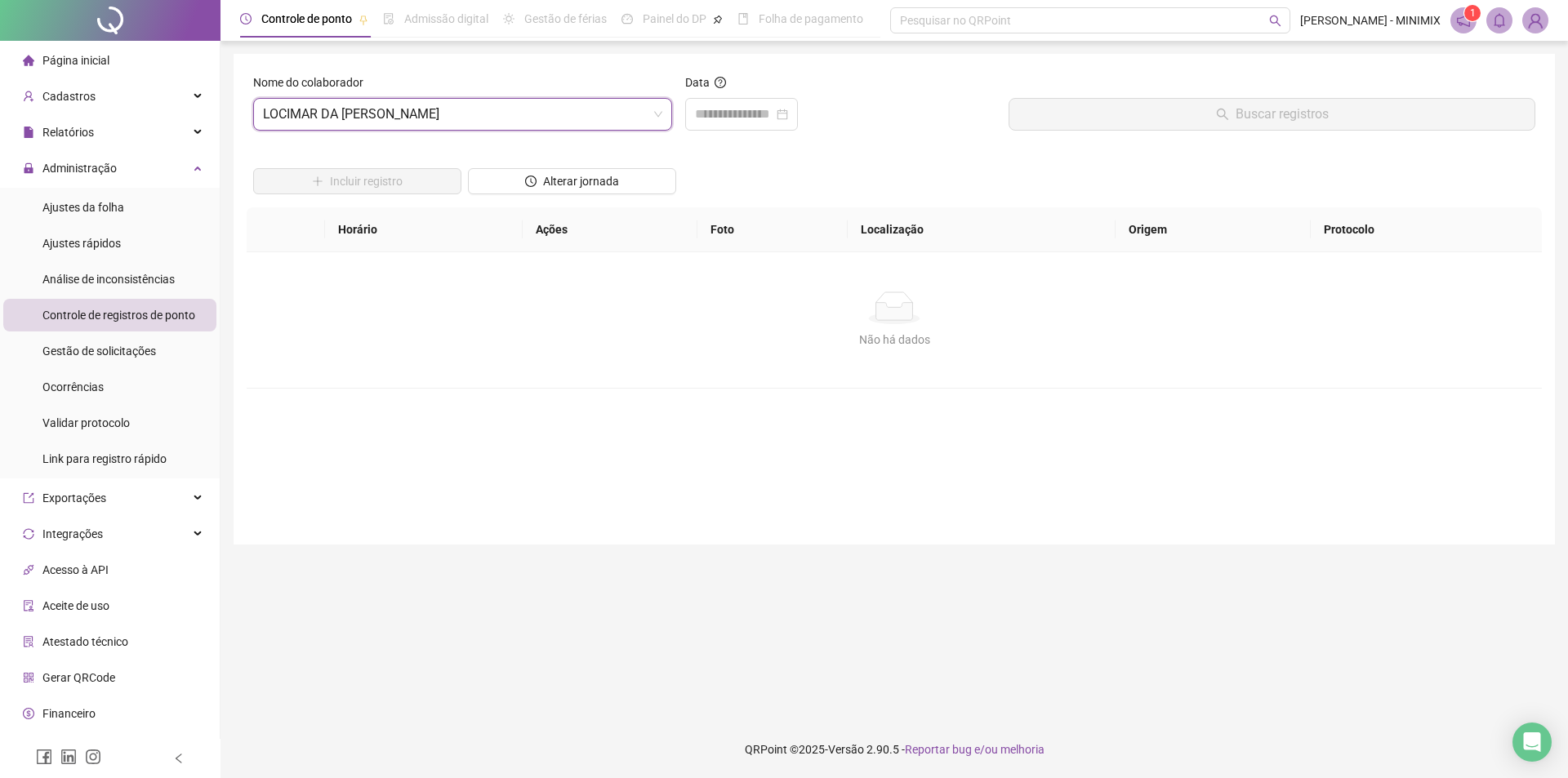
drag, startPoint x: 795, startPoint y: 120, endPoint x: 784, endPoint y: 131, distance: 15.6
click at [788, 120] on div at bounding box center [741, 114] width 93 height 19
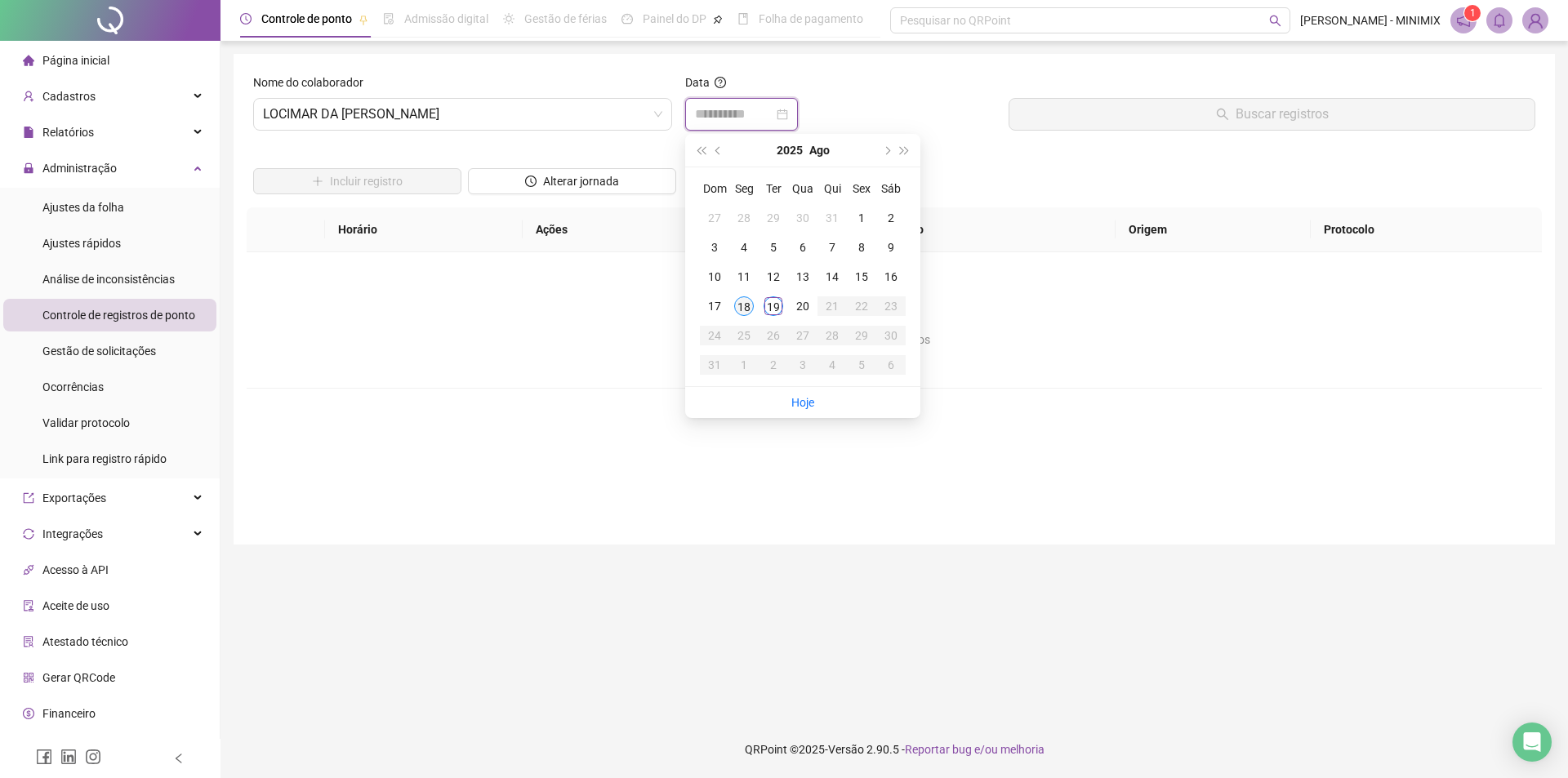
type input "**********"
click at [745, 306] on div "18" at bounding box center [743, 306] width 19 height 19
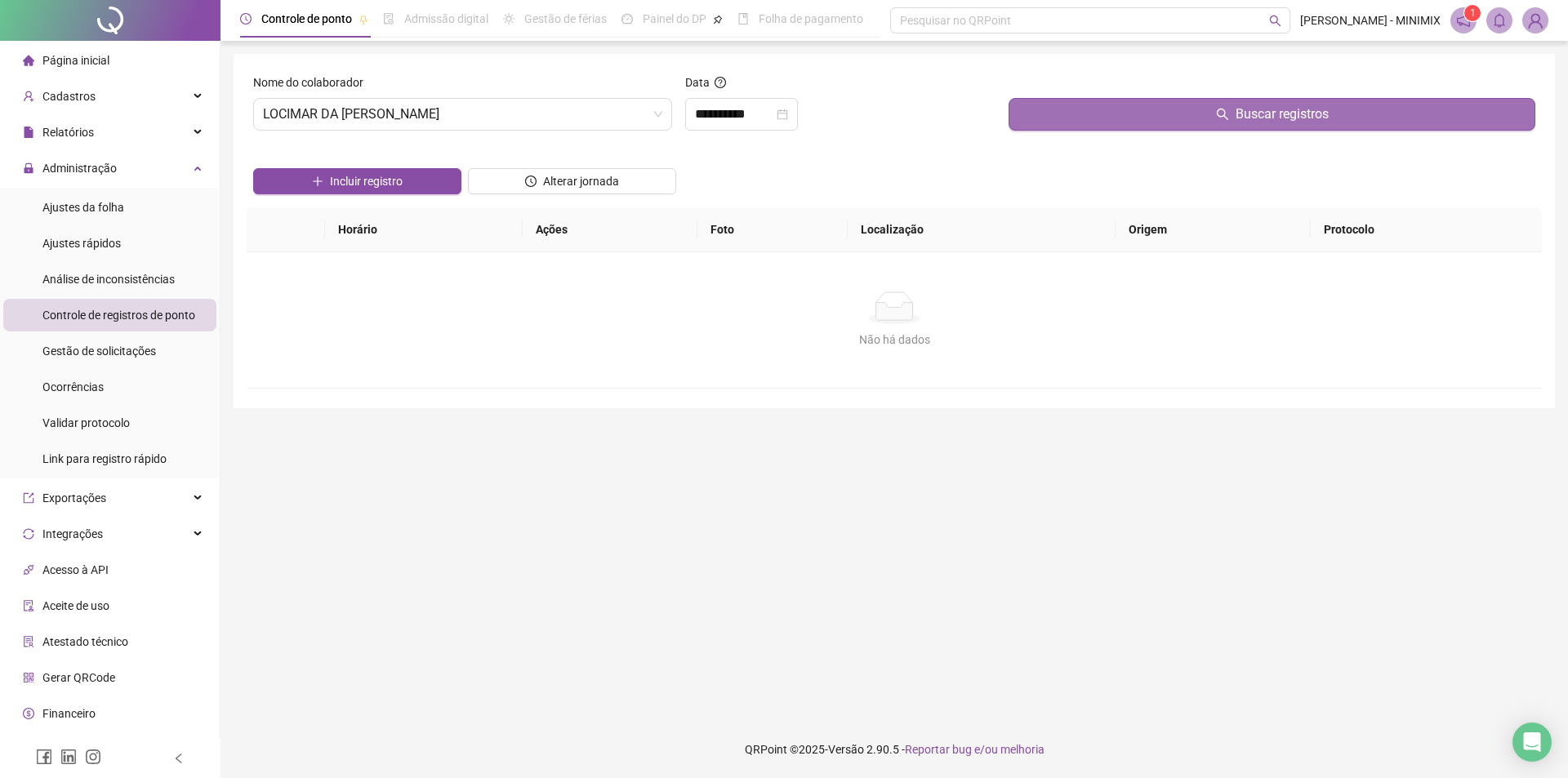
drag, startPoint x: 1037, startPoint y: 115, endPoint x: 1028, endPoint y: 114, distance: 9.1
click at [1034, 116] on button "Buscar registros" at bounding box center [1271, 114] width 526 height 33
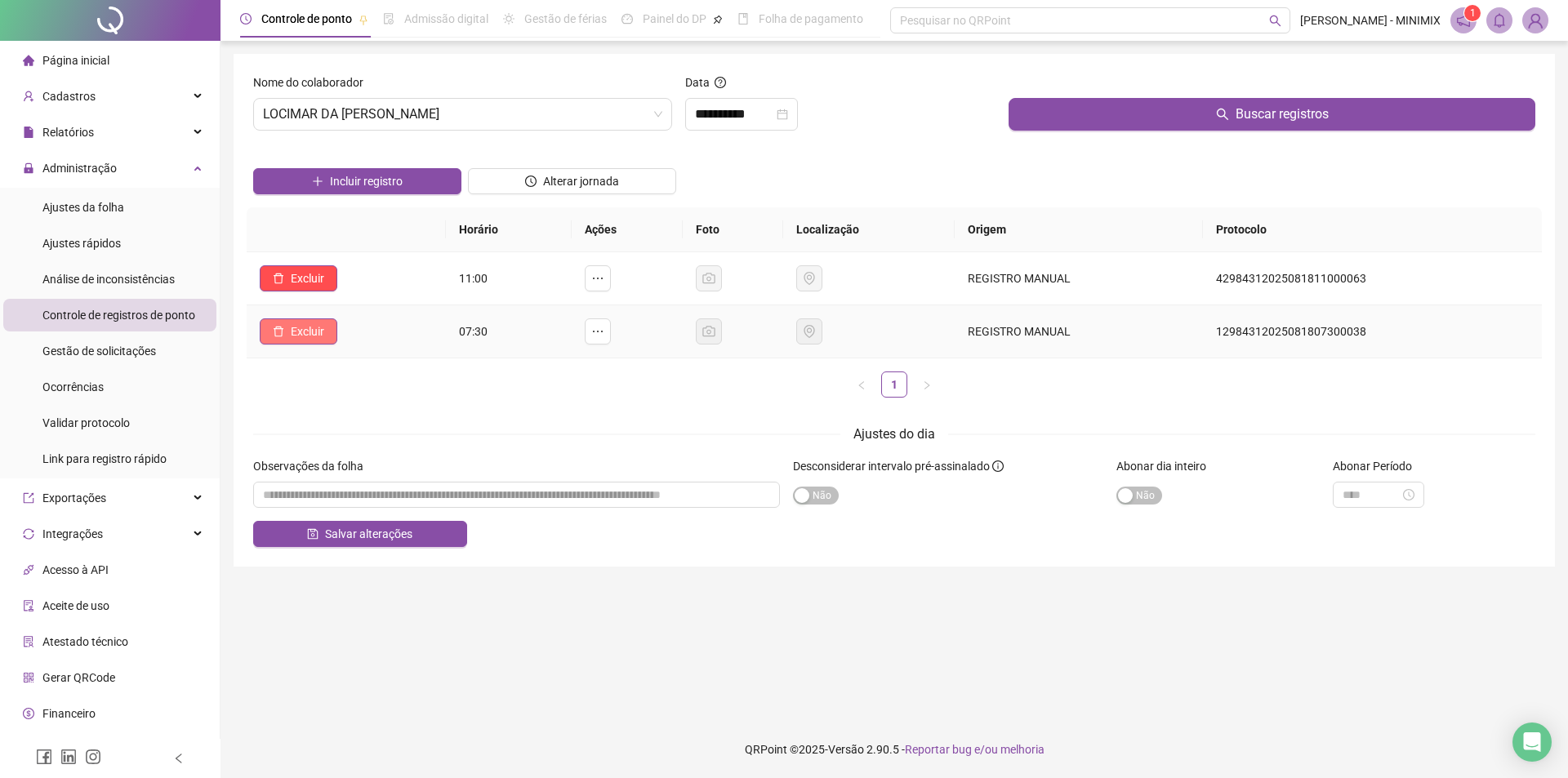
drag, startPoint x: 292, startPoint y: 329, endPoint x: 303, endPoint y: 328, distance: 11.0
click at [292, 330] on span "Excluir" at bounding box center [307, 332] width 33 height 18
click at [343, 294] on button "Sim" at bounding box center [353, 288] width 32 height 19
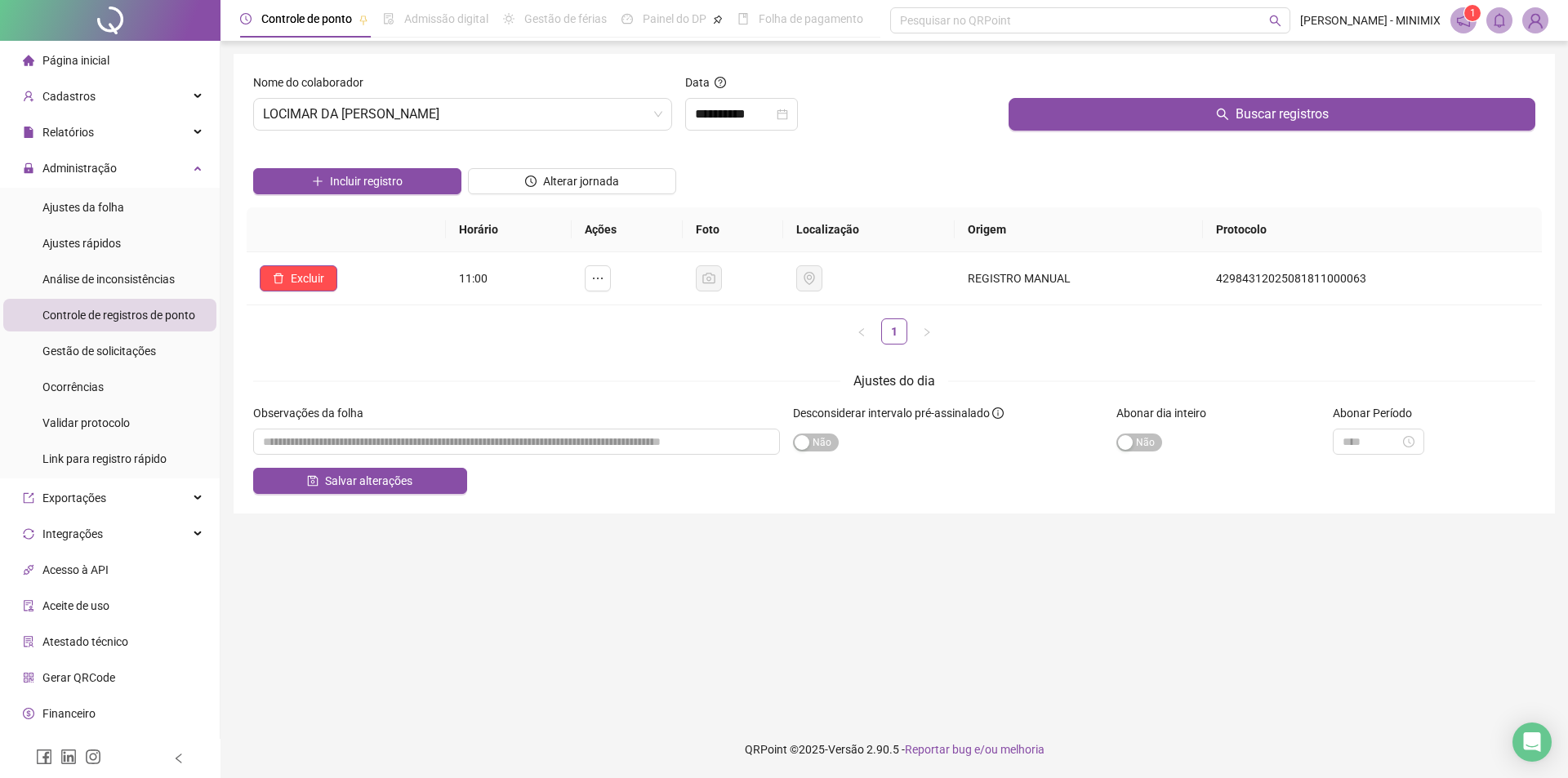
click at [647, 363] on form "**********" at bounding box center [894, 283] width 1281 height 420
click at [1274, 138] on div "Buscar registros" at bounding box center [1271, 109] width 540 height 70
drag, startPoint x: 1274, startPoint y: 124, endPoint x: 1012, endPoint y: 145, distance: 262.8
click at [1271, 124] on span "Buscar registros" at bounding box center [1281, 114] width 93 height 19
click at [418, 183] on button "Incluir registro" at bounding box center [357, 181] width 208 height 26
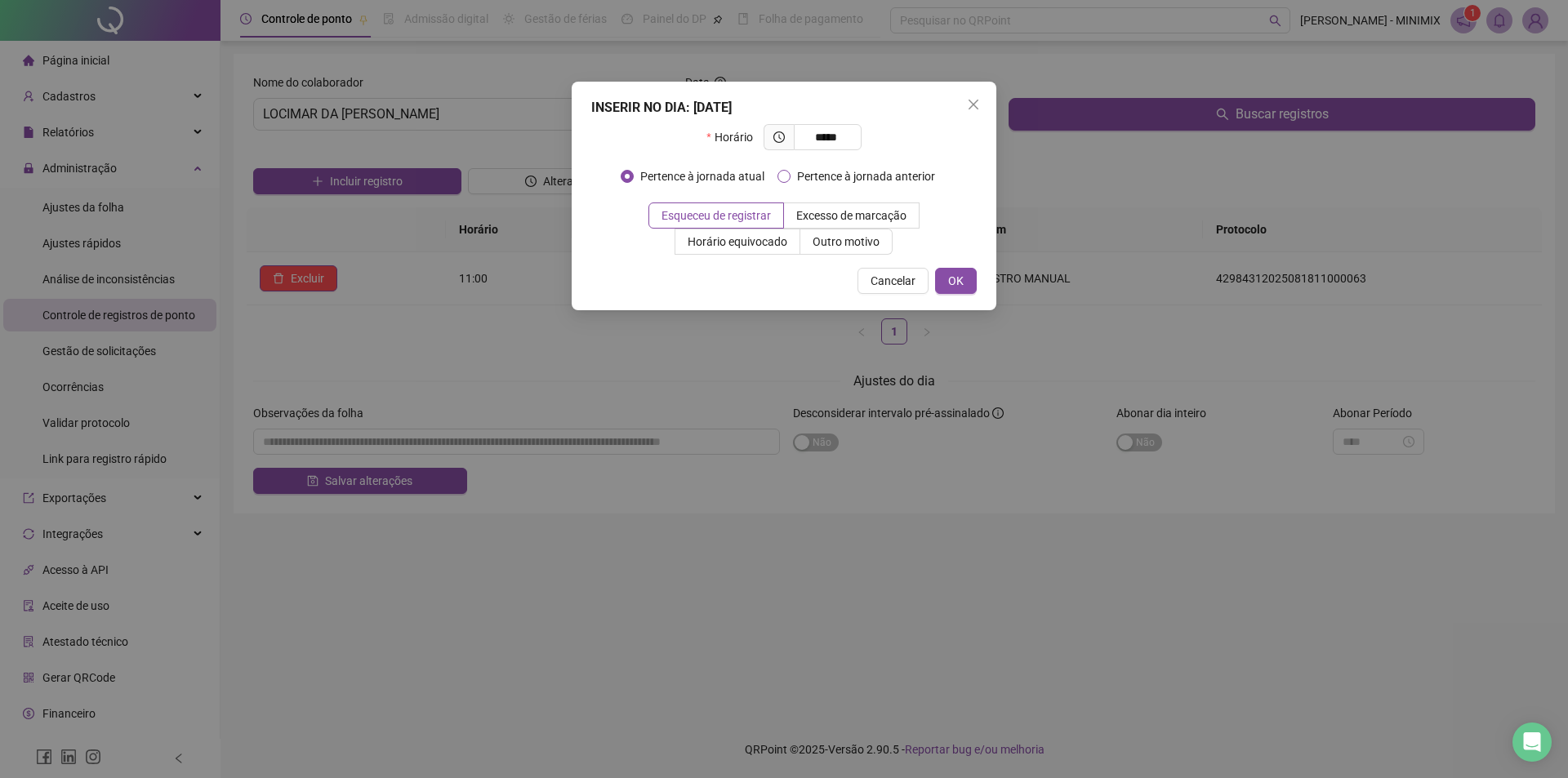
type input "*****"
click at [847, 170] on span "Pertence à jornada anterior" at bounding box center [865, 176] width 151 height 18
click at [949, 275] on button "OK" at bounding box center [956, 281] width 42 height 26
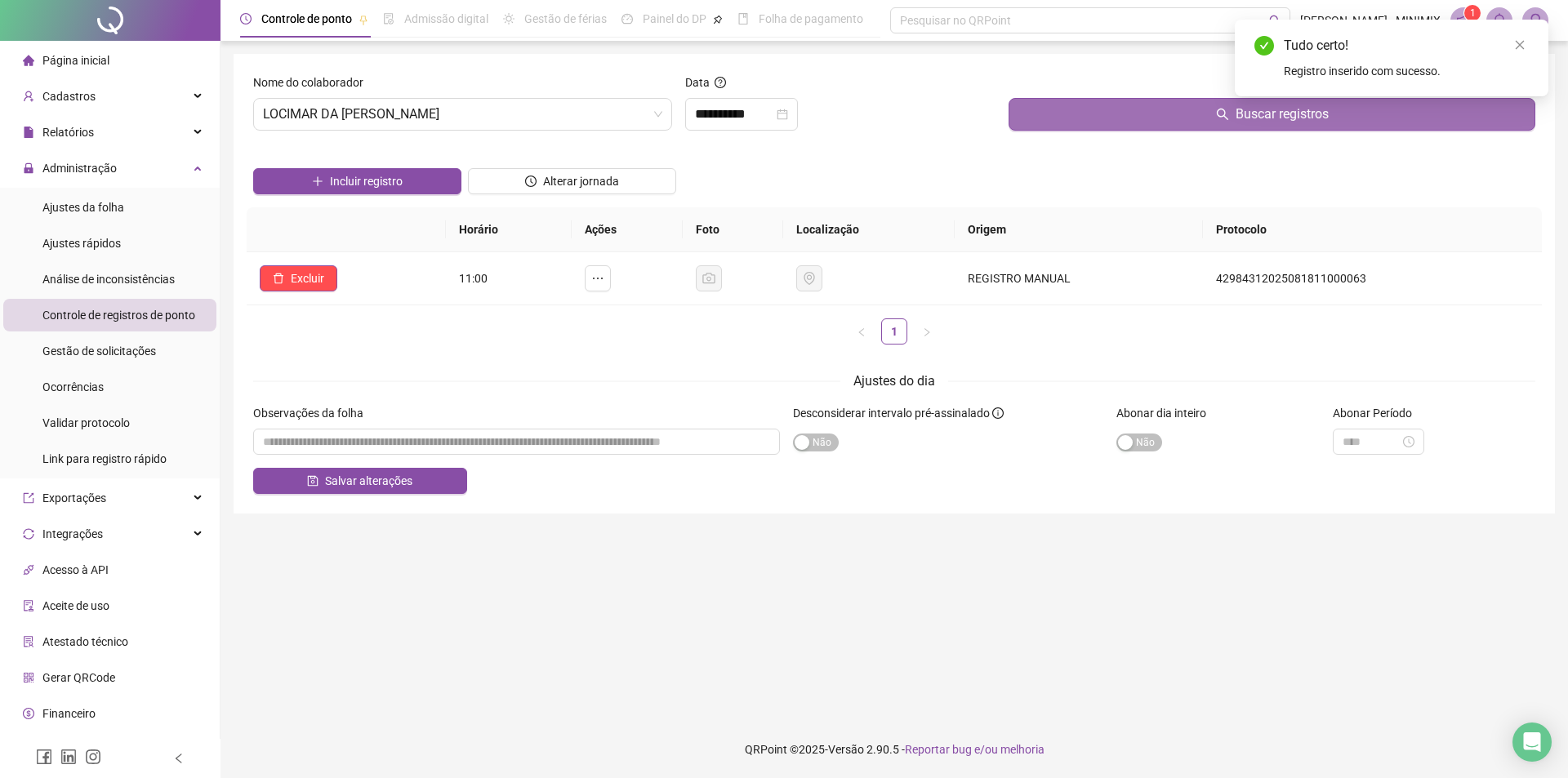
click at [1041, 123] on button "Buscar registros" at bounding box center [1271, 114] width 526 height 33
click at [1041, 122] on button "Buscar registros" at bounding box center [1271, 114] width 526 height 33
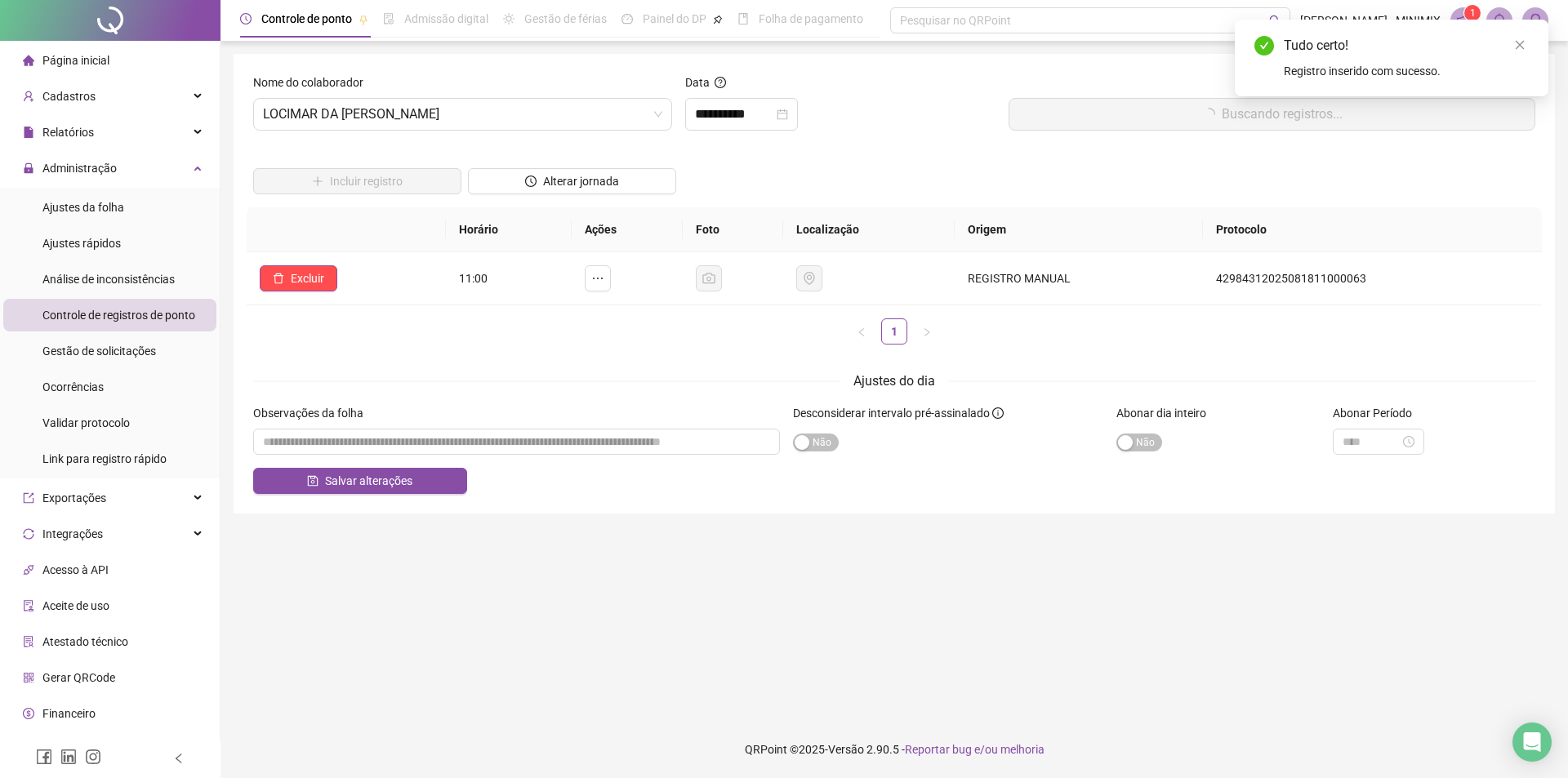
click at [1041, 122] on button "Buscando registros..." at bounding box center [1271, 114] width 526 height 33
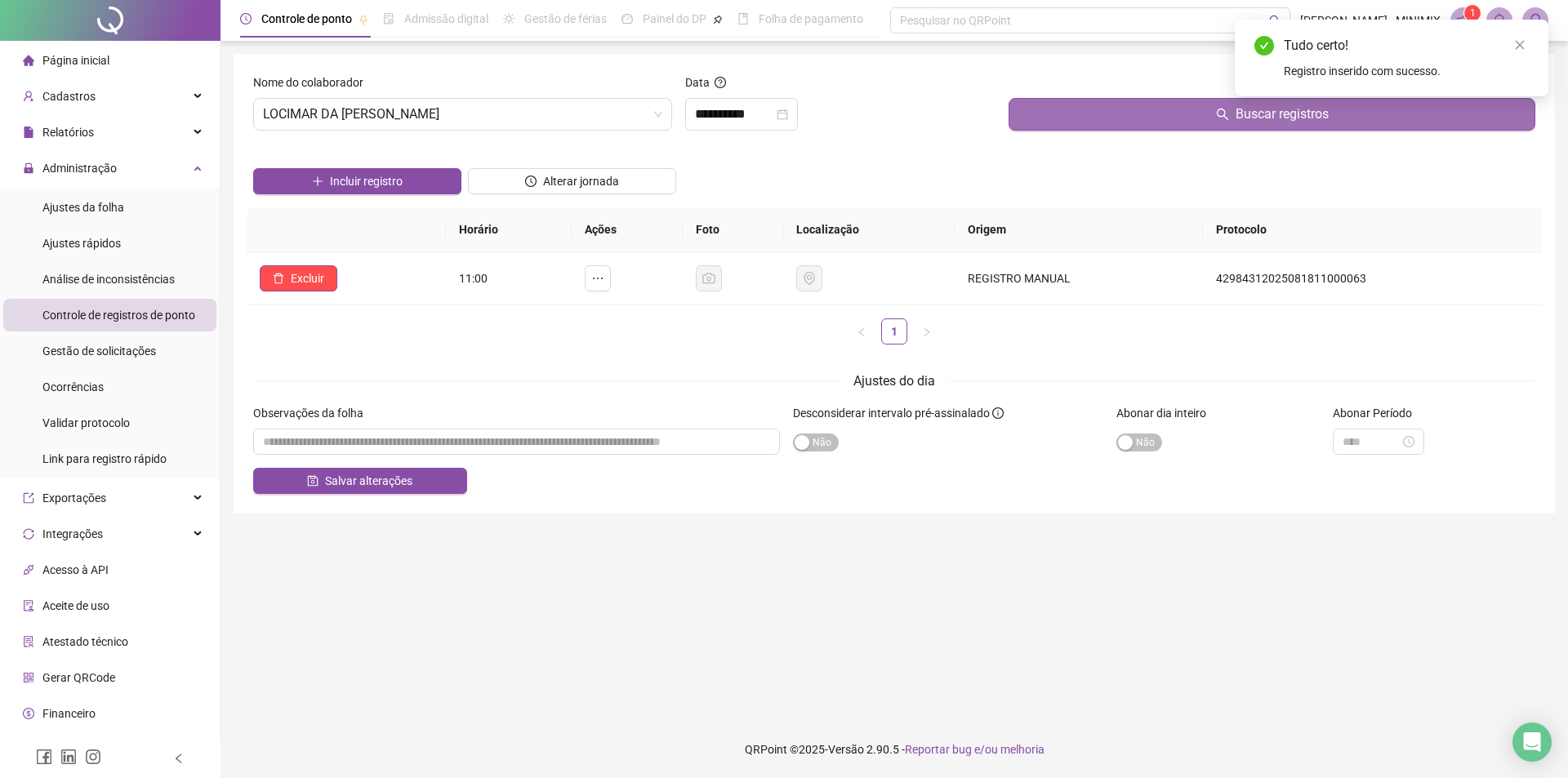
click at [1041, 122] on button "Buscar registros" at bounding box center [1271, 114] width 526 height 33
click at [1040, 122] on button "Buscar registros" at bounding box center [1271, 114] width 526 height 33
click at [1040, 121] on button "Buscar registros" at bounding box center [1271, 114] width 526 height 33
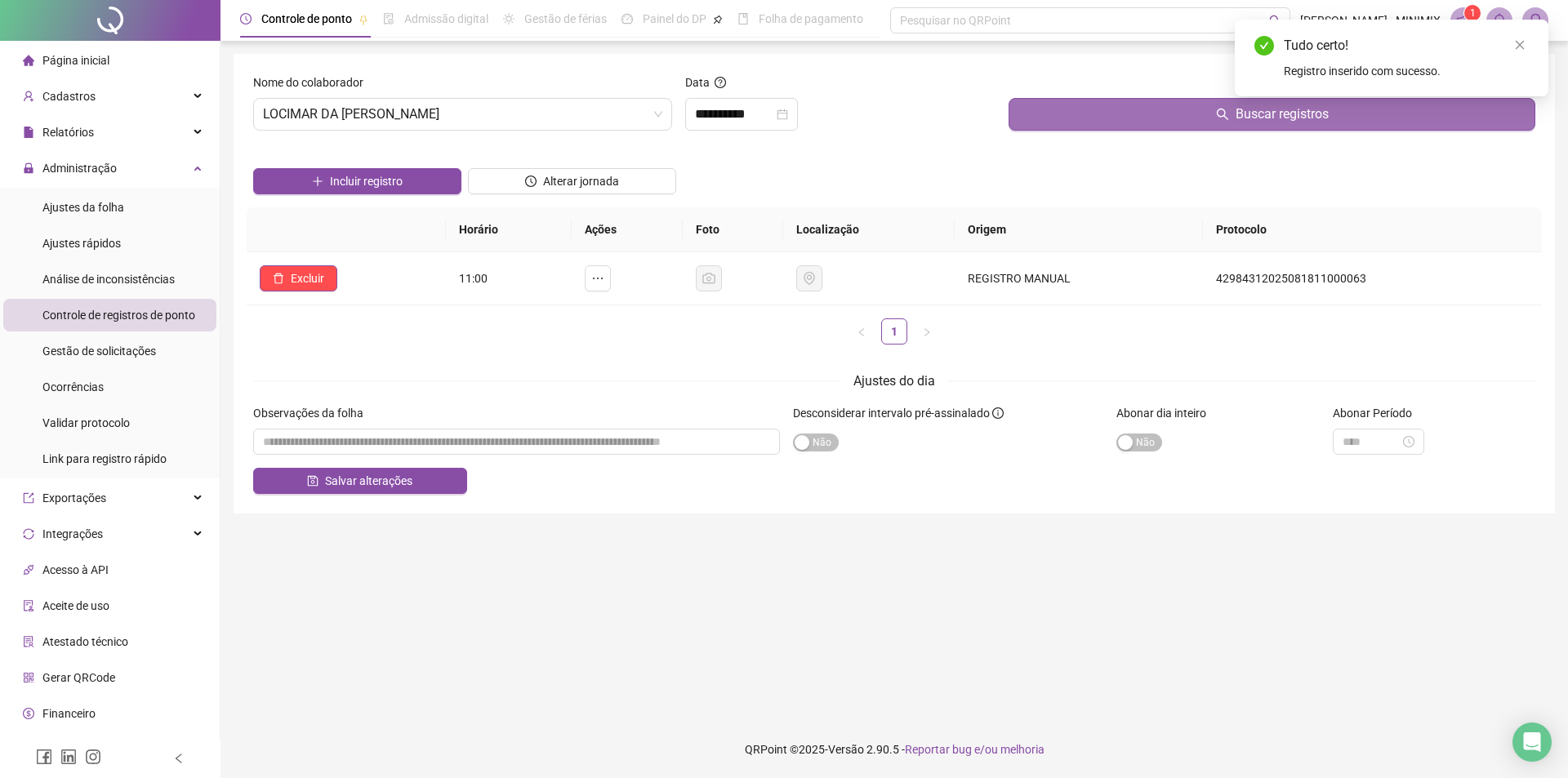
click at [1040, 121] on button "Buscar registros" at bounding box center [1271, 114] width 526 height 33
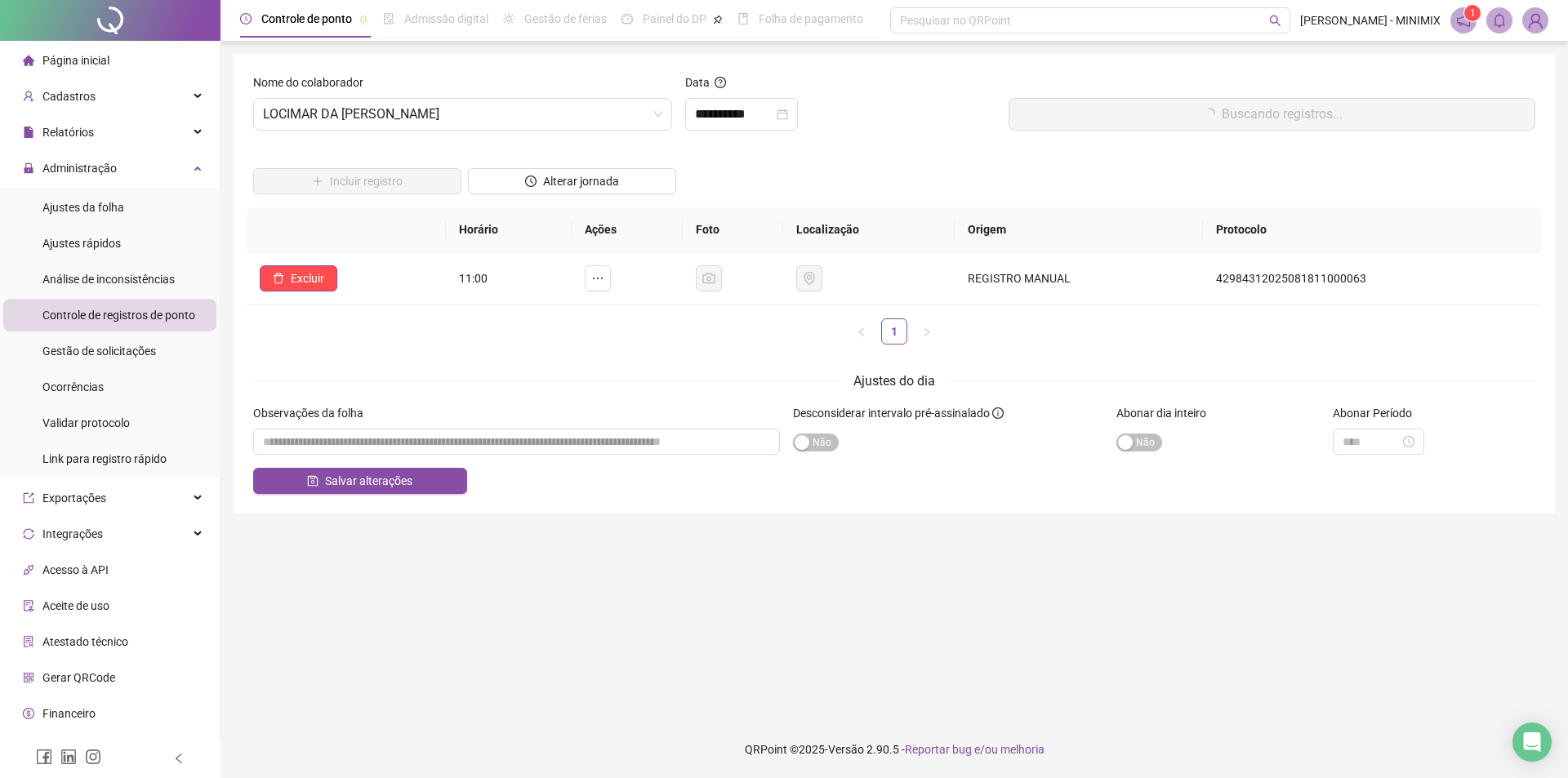
click at [1040, 121] on button "Buscando registros..." at bounding box center [1271, 114] width 526 height 33
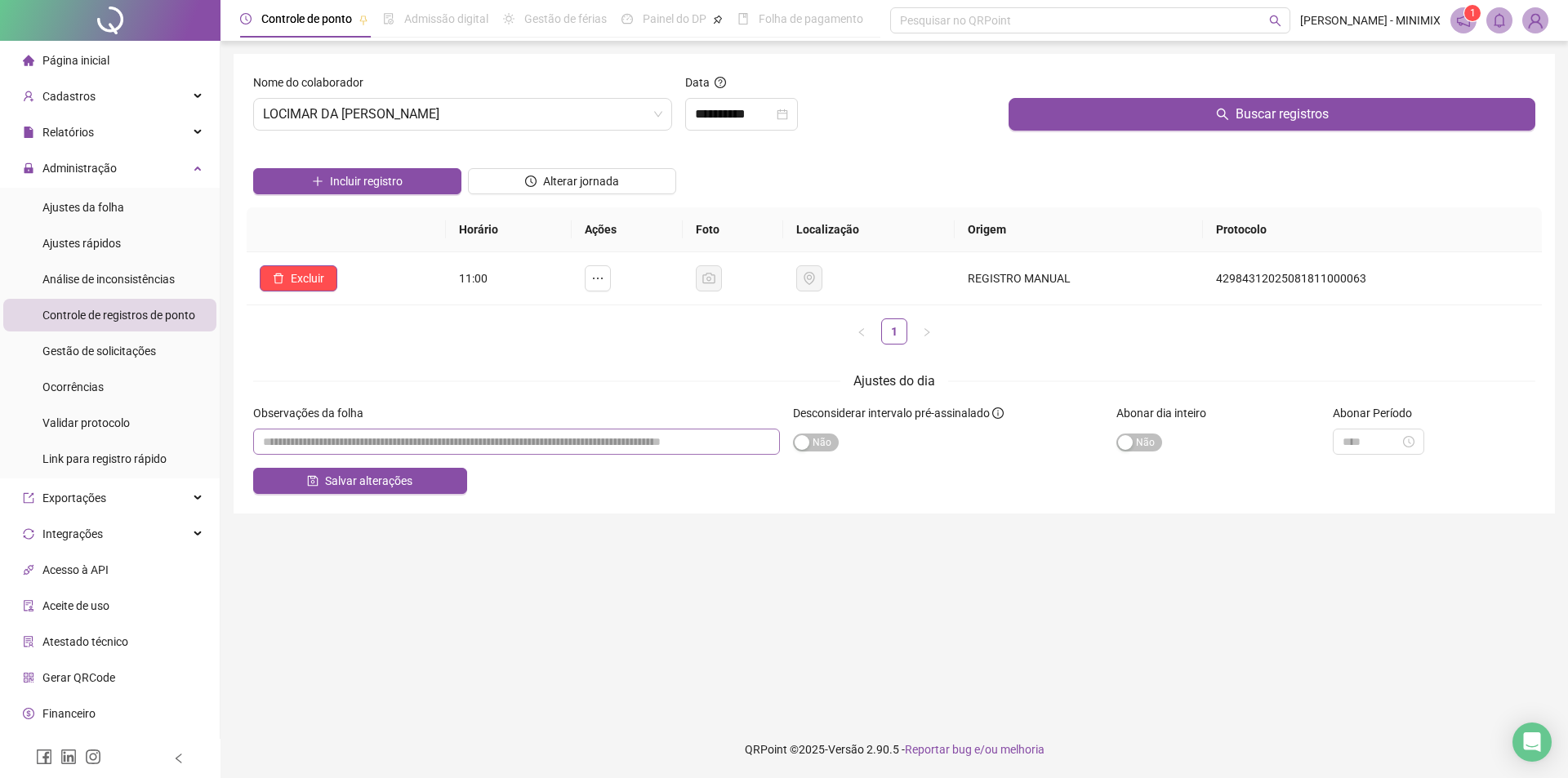
drag, startPoint x: 386, startPoint y: 455, endPoint x: 383, endPoint y: 448, distance: 7.6
click at [383, 448] on div "Observações da folha" at bounding box center [516, 436] width 540 height 64
click at [403, 470] on button "Salvar alterações" at bounding box center [360, 481] width 214 height 26
click at [112, 49] on li "Página inicial" at bounding box center [109, 60] width 213 height 33
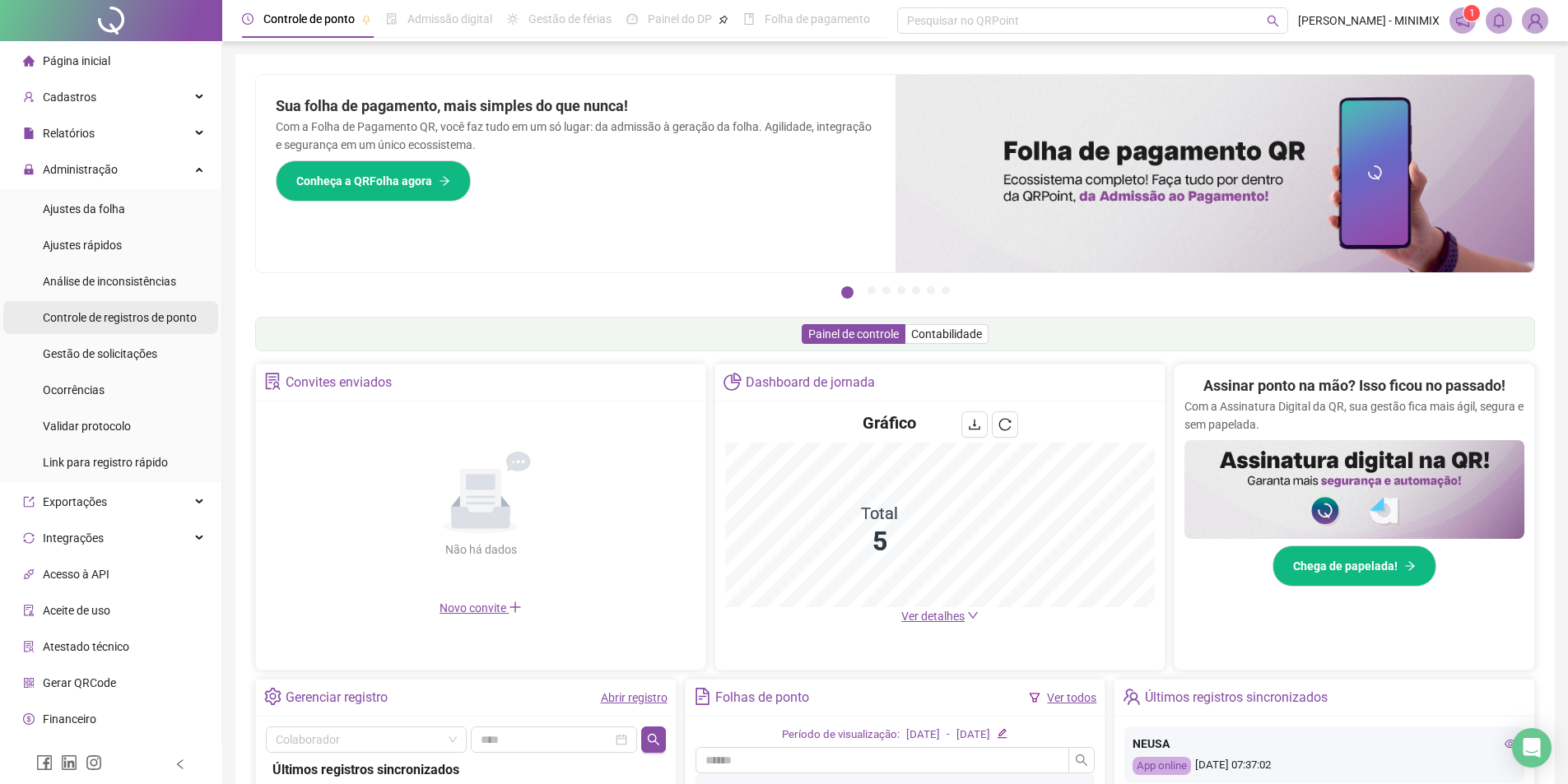
click at [144, 315] on span "Controle de registros de ponto" at bounding box center [120, 317] width 154 height 13
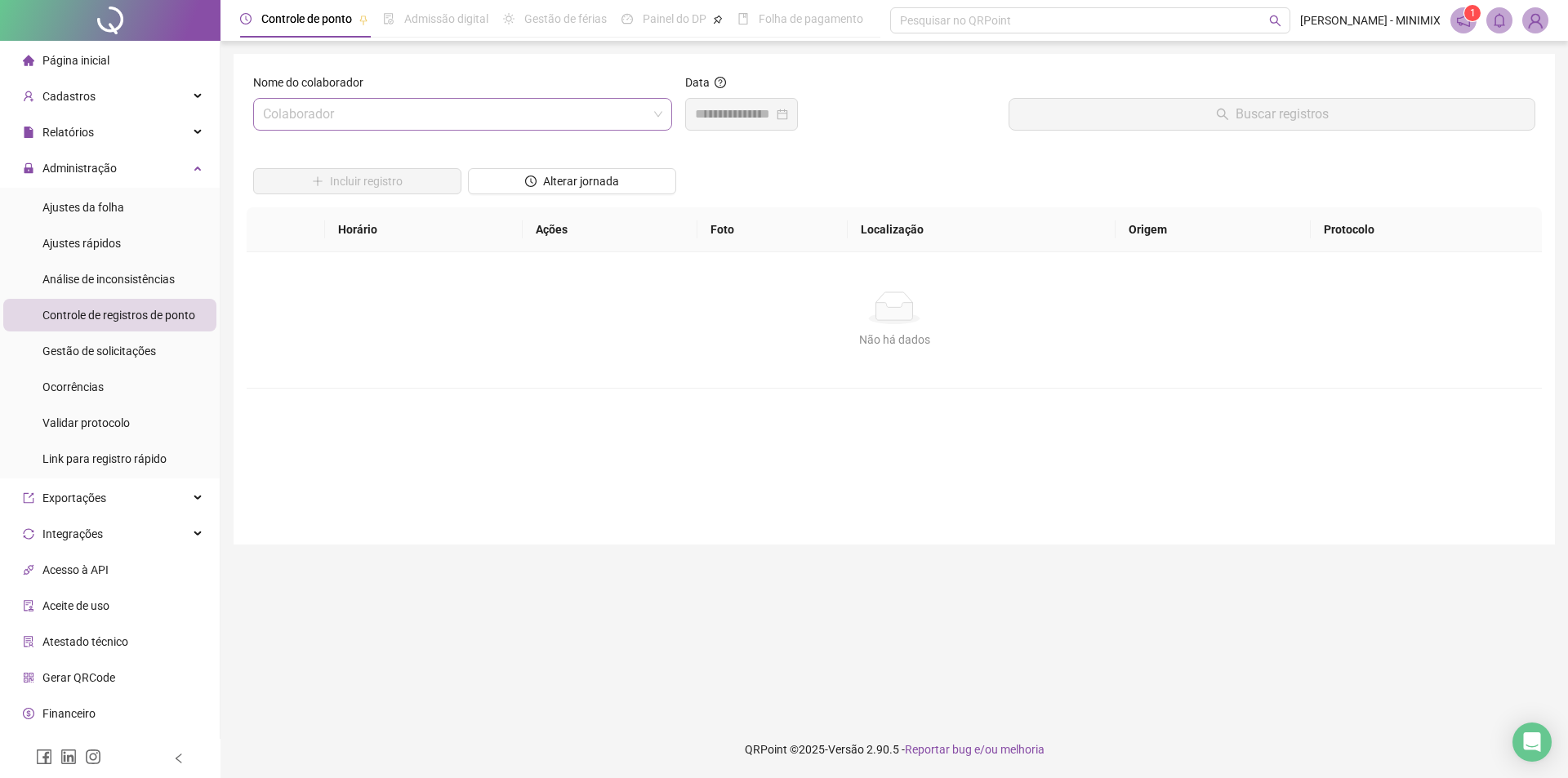
click at [555, 114] on input "search" at bounding box center [455, 114] width 384 height 31
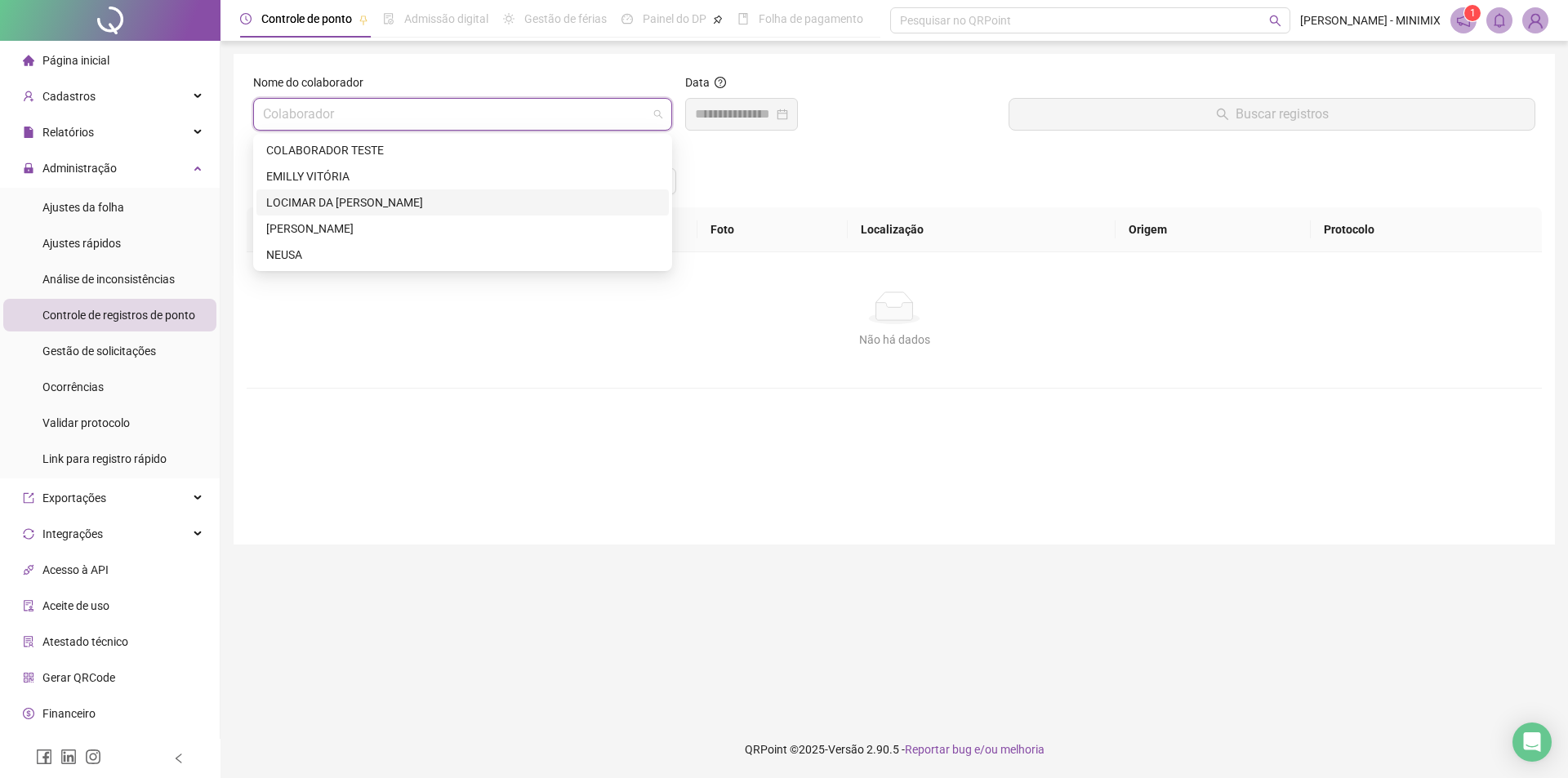
click at [474, 205] on div "LOCIMAR DA [PERSON_NAME]" at bounding box center [463, 203] width 393 height 18
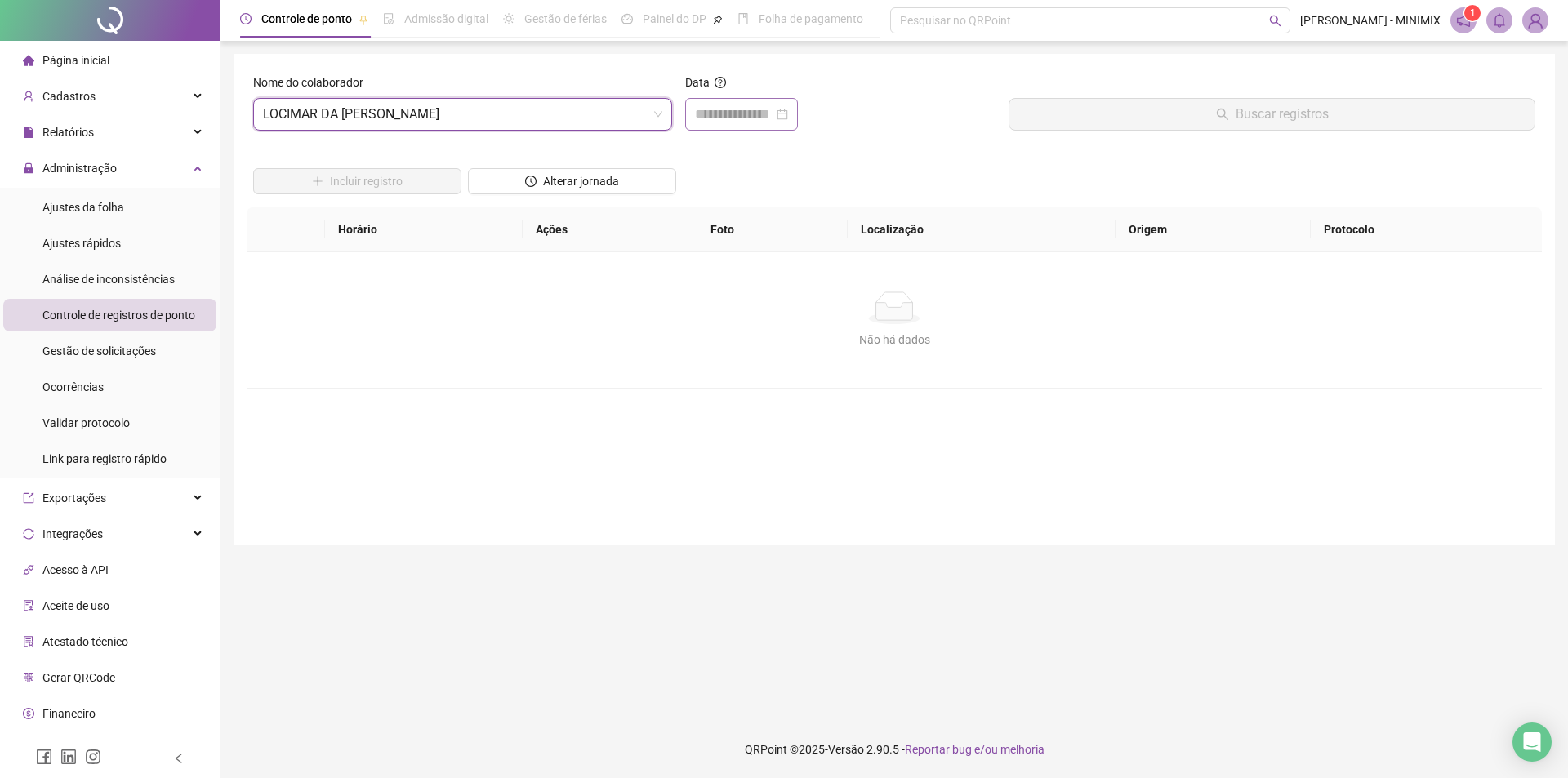
click at [788, 114] on div at bounding box center [741, 114] width 93 height 19
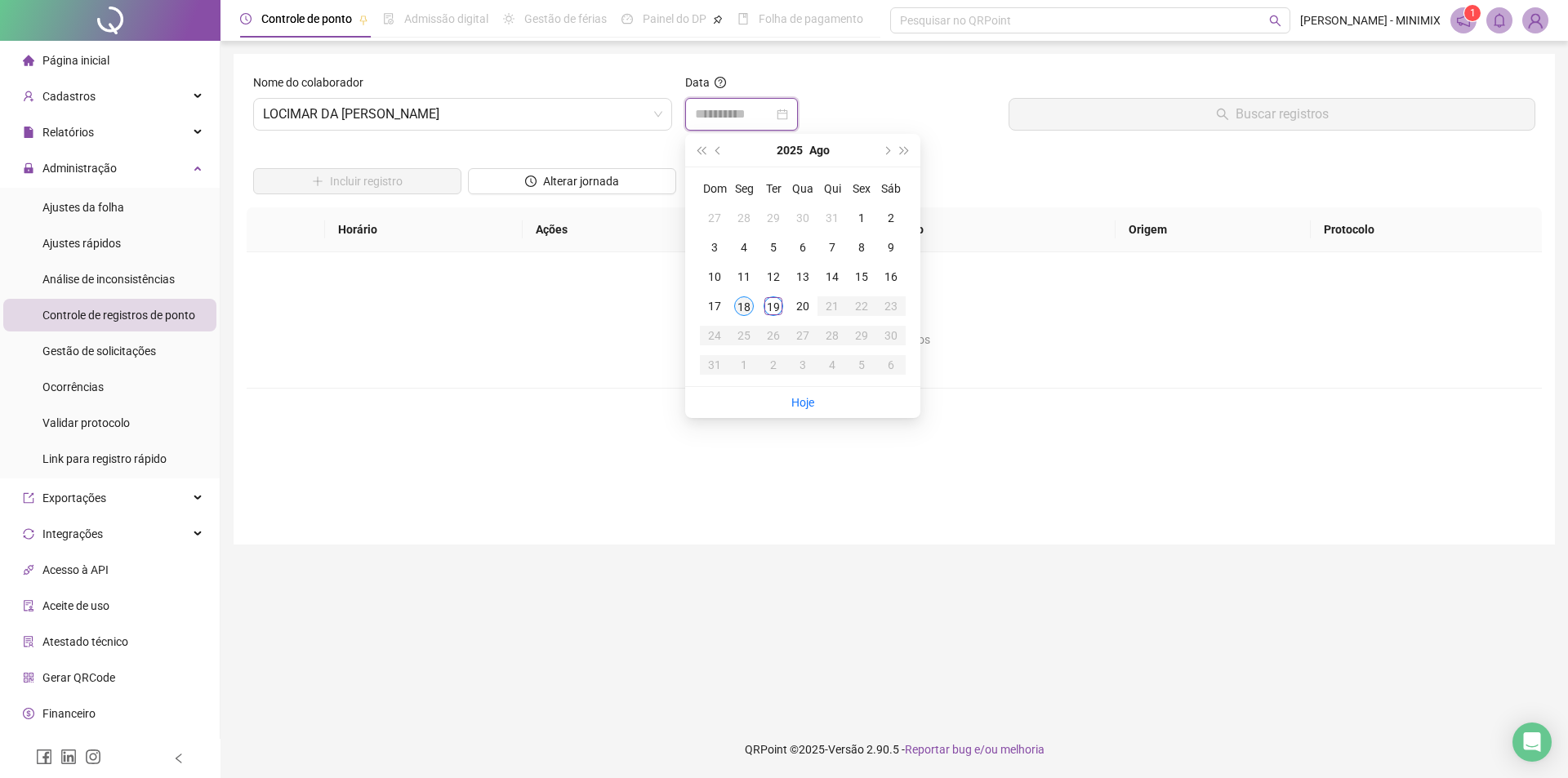
type input "**********"
drag, startPoint x: 748, startPoint y: 301, endPoint x: 899, endPoint y: 176, distance: 196.0
click at [752, 296] on td "18" at bounding box center [743, 306] width 29 height 29
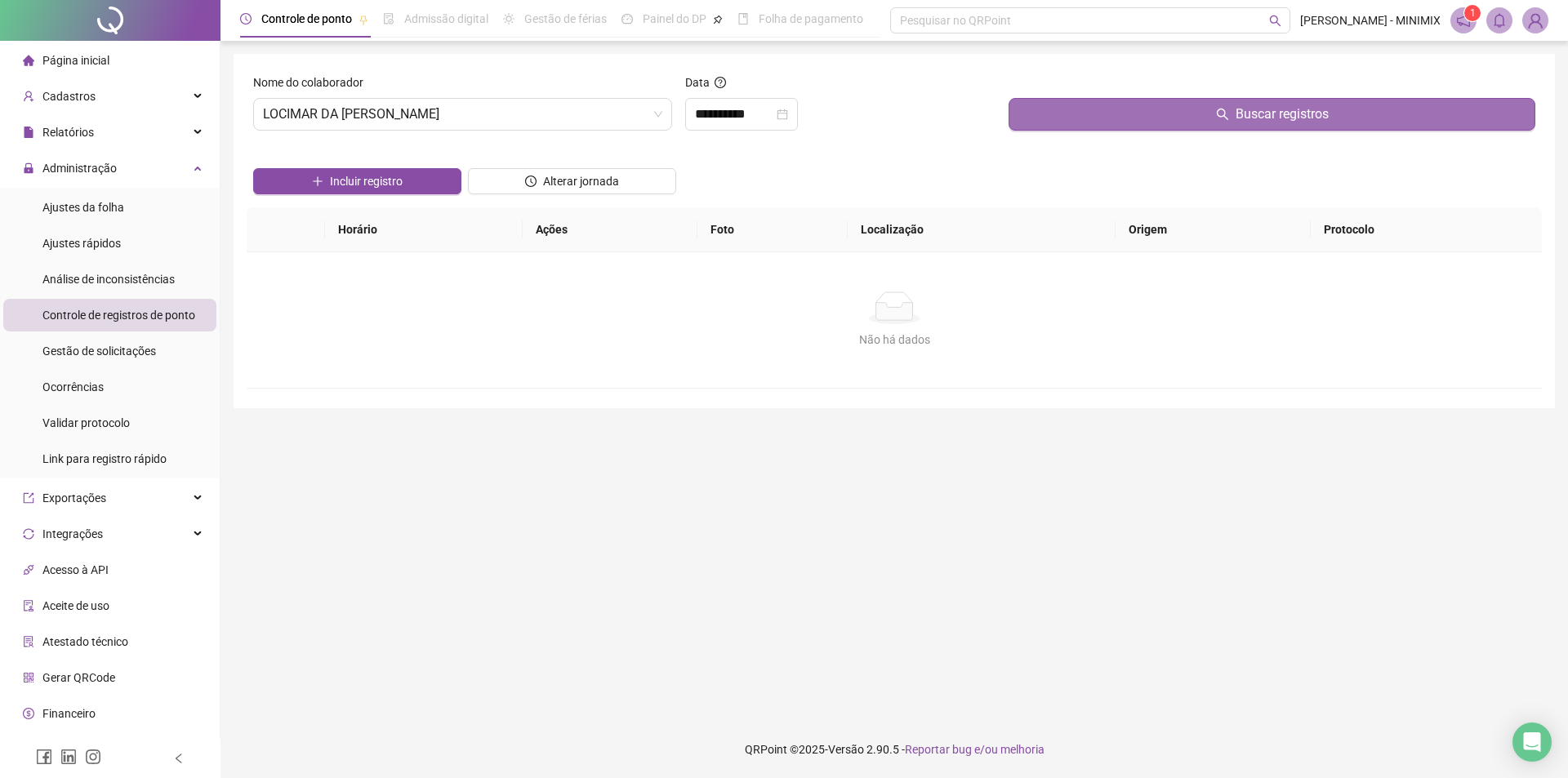
click at [1084, 108] on button "Buscar registros" at bounding box center [1271, 114] width 526 height 33
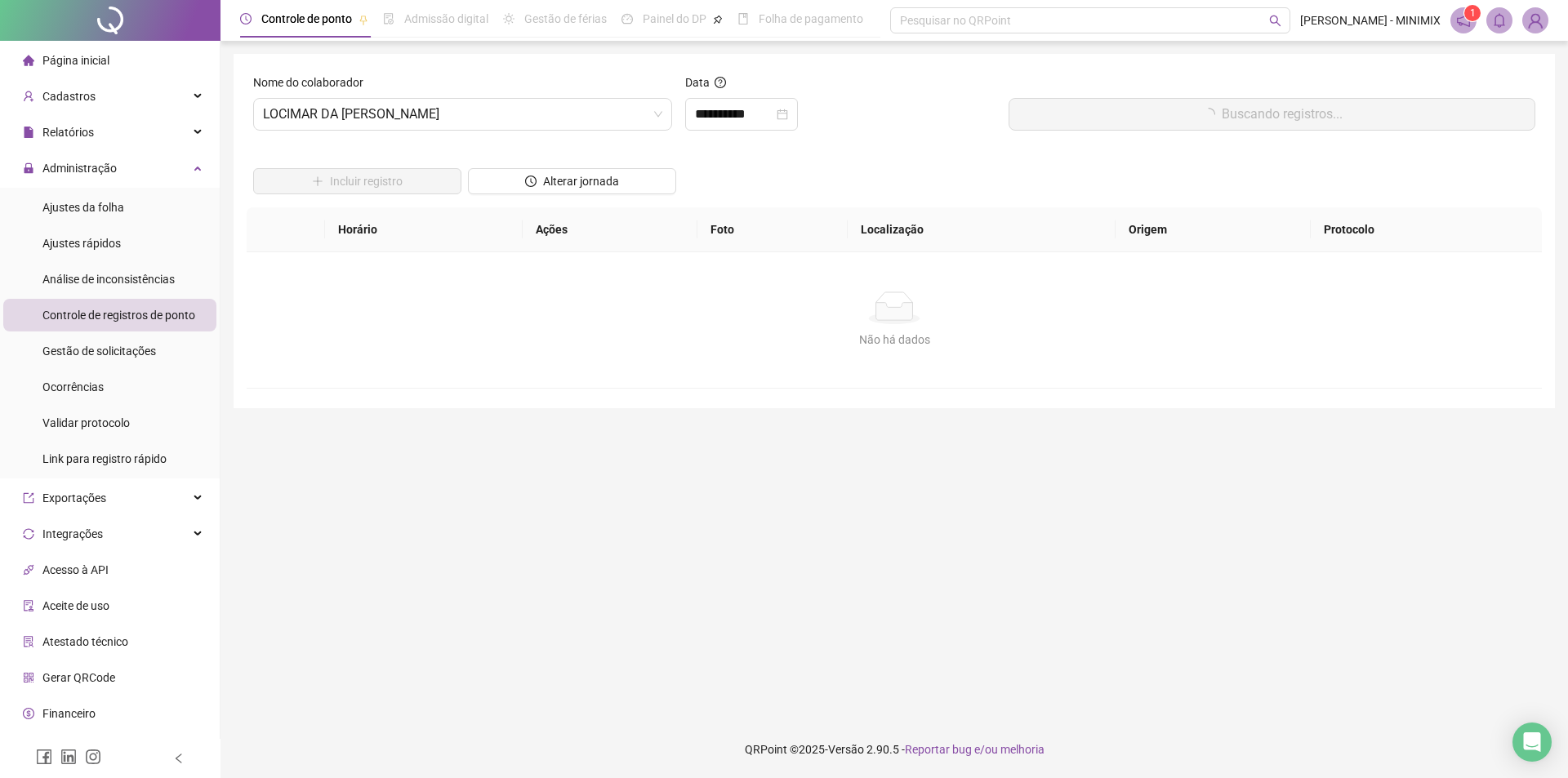
click at [1085, 109] on button "Buscando registros..." at bounding box center [1271, 114] width 526 height 33
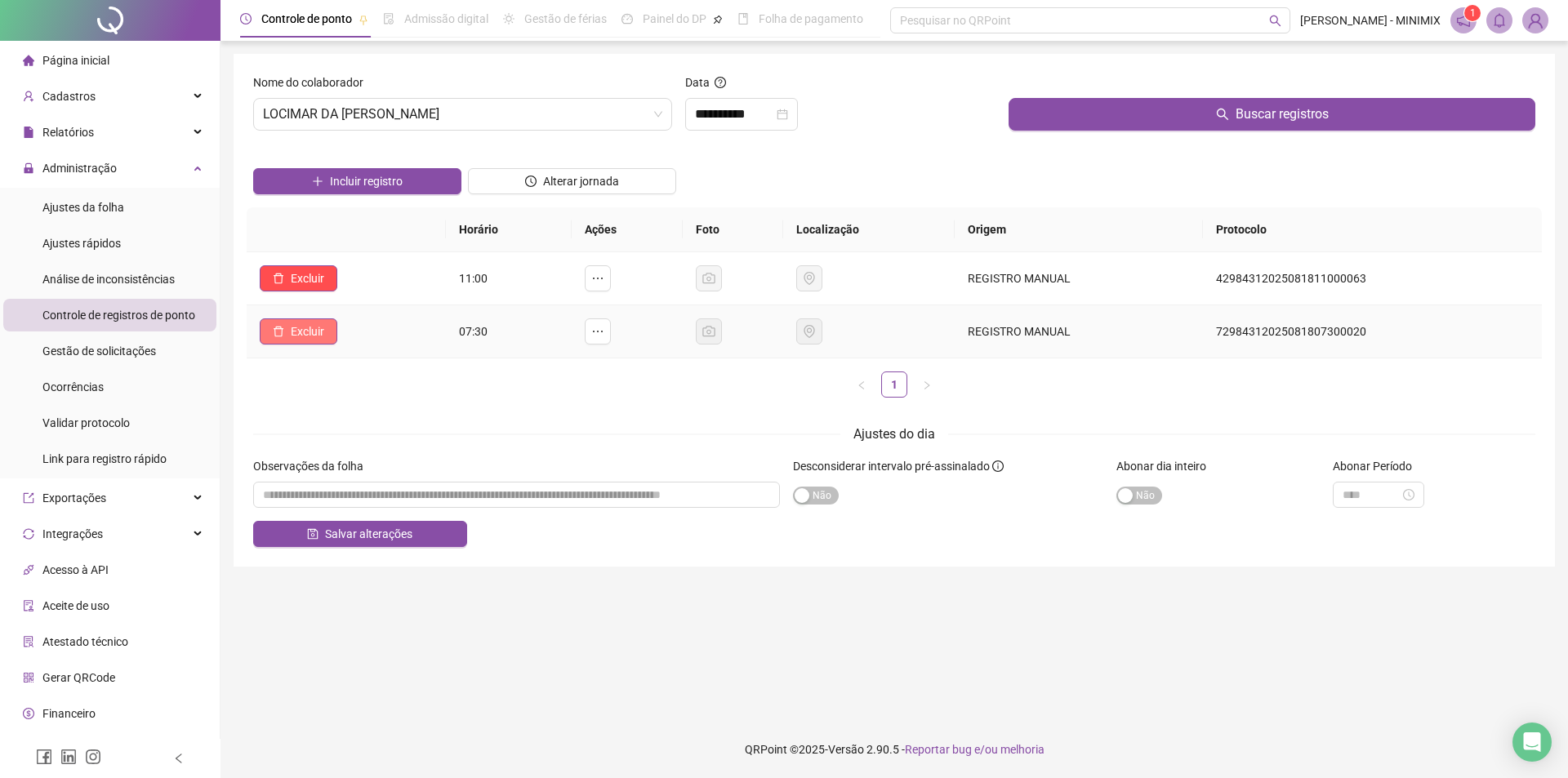
click at [312, 328] on span "Excluir" at bounding box center [307, 332] width 33 height 18
click at [343, 287] on div "Não Sim" at bounding box center [297, 288] width 143 height 19
click at [346, 288] on span "Sim" at bounding box center [353, 289] width 18 height 18
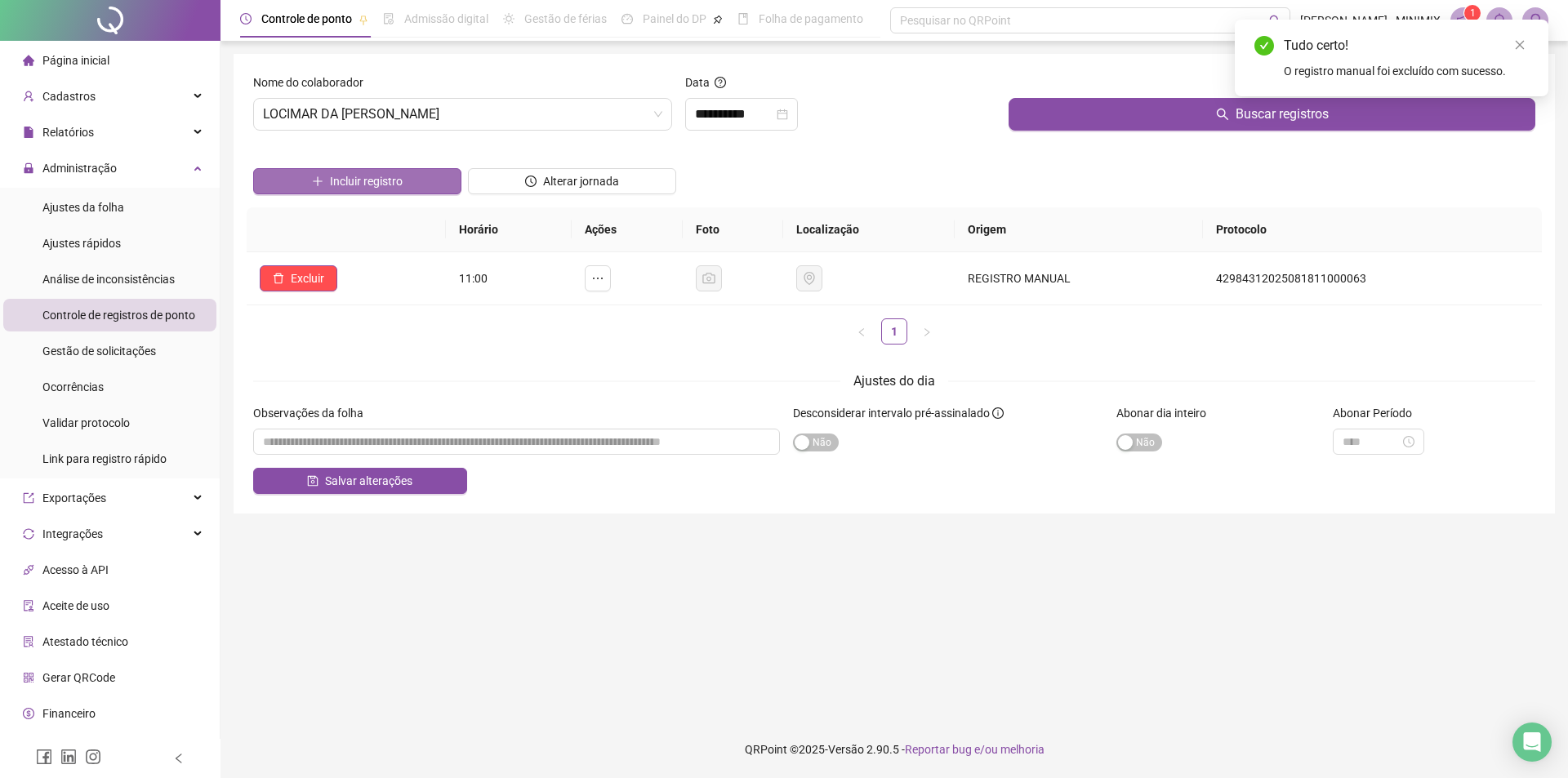
click at [420, 168] on button "Incluir registro" at bounding box center [357, 181] width 208 height 26
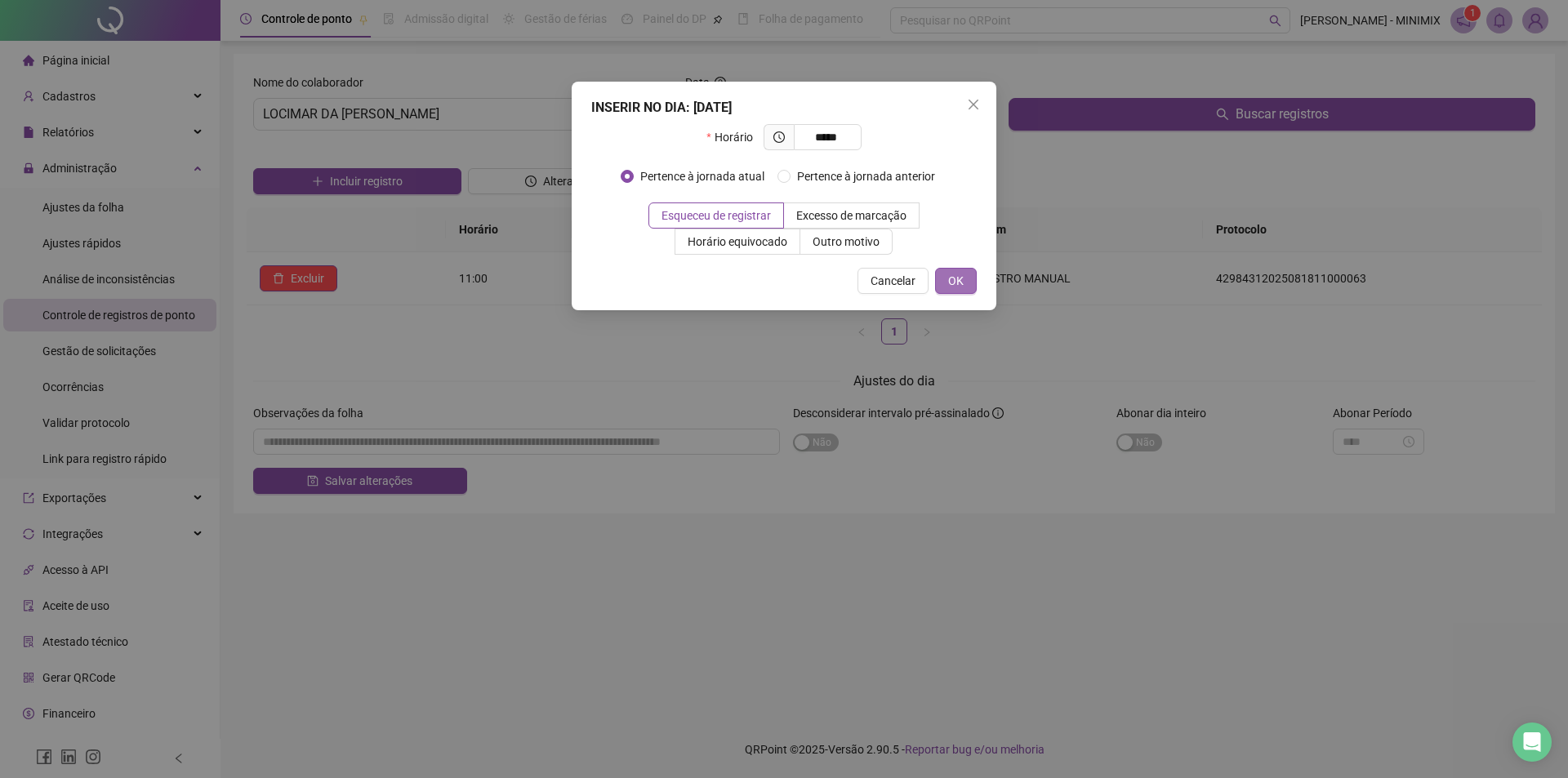
type input "*****"
click at [946, 271] on button "OK" at bounding box center [956, 281] width 42 height 26
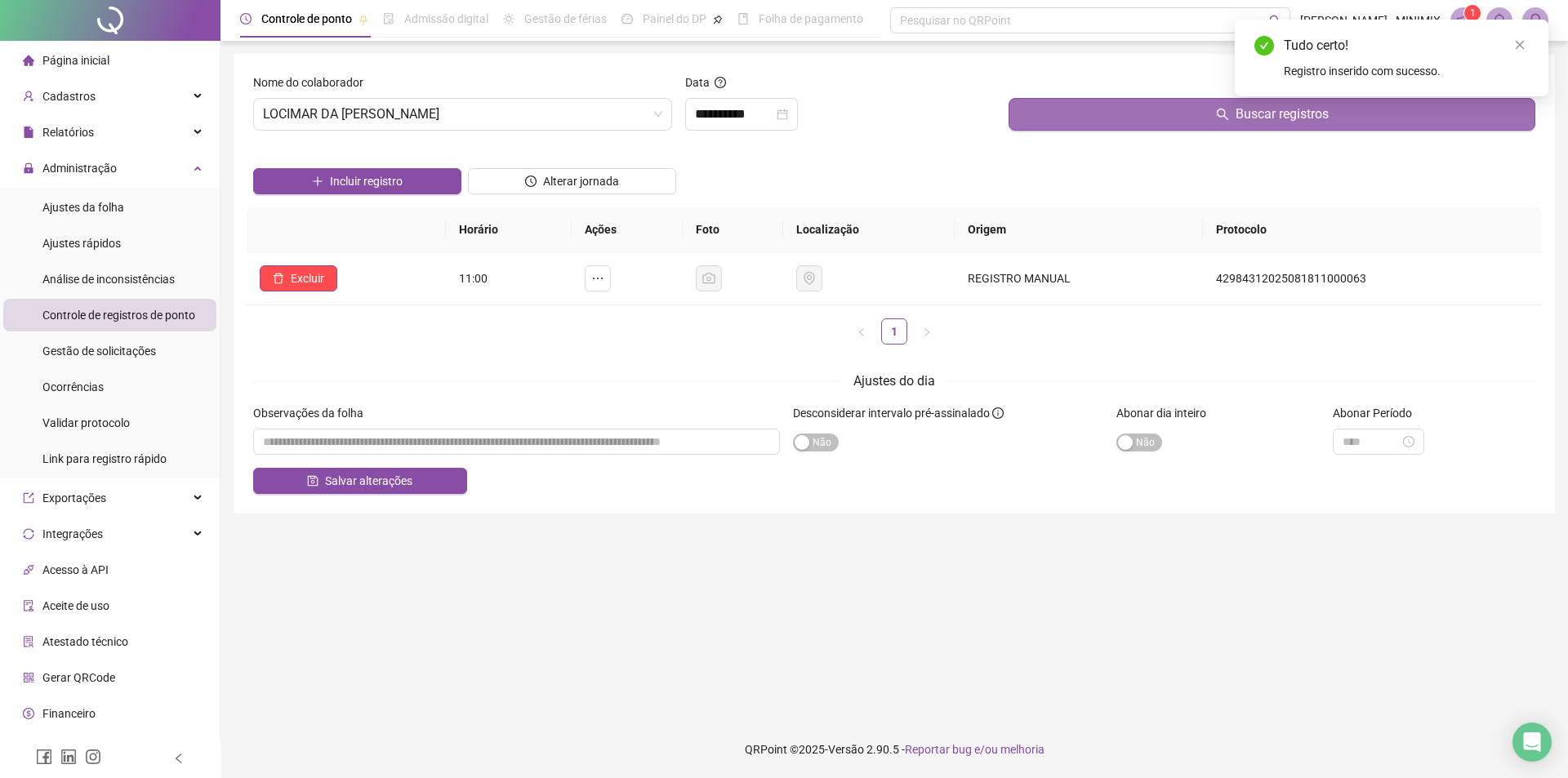
click at [1126, 110] on button "Buscar registros" at bounding box center [1271, 114] width 526 height 33
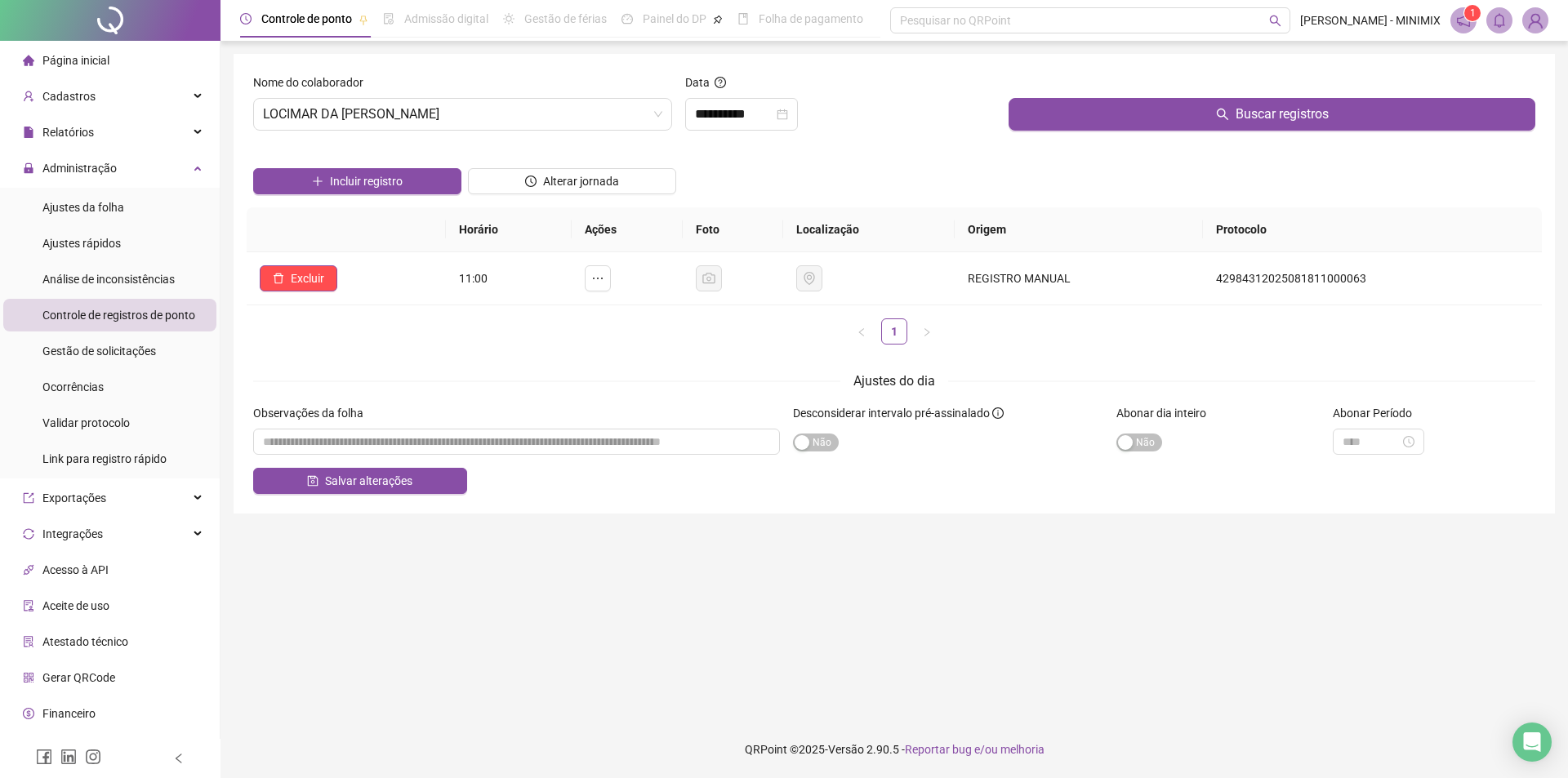
drag, startPoint x: 419, startPoint y: 491, endPoint x: 413, endPoint y: 461, distance: 30.6
click at [419, 487] on button "Salvar alterações" at bounding box center [360, 481] width 214 height 26
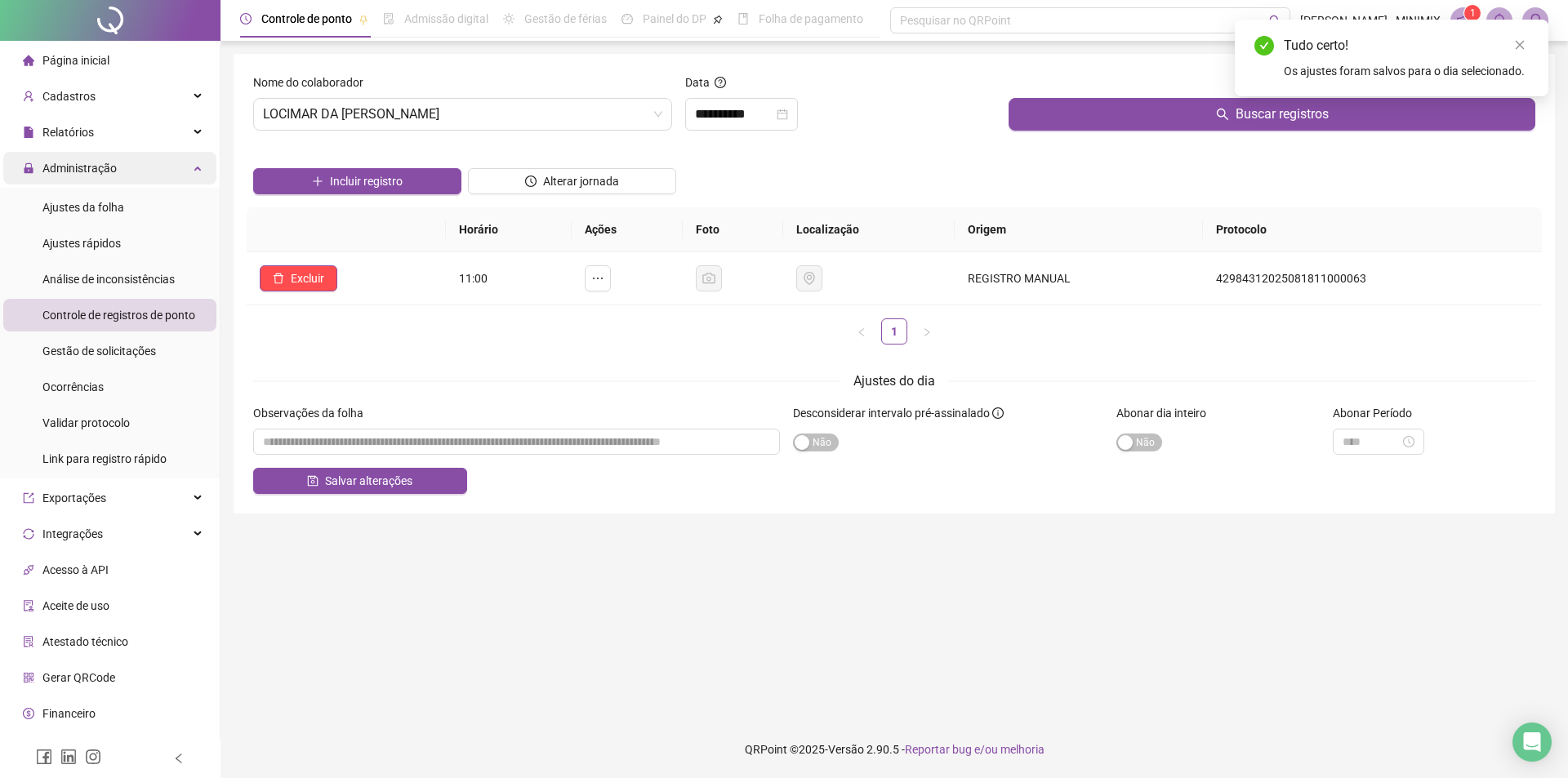
click at [96, 169] on span "Administração" at bounding box center [79, 169] width 74 height 13
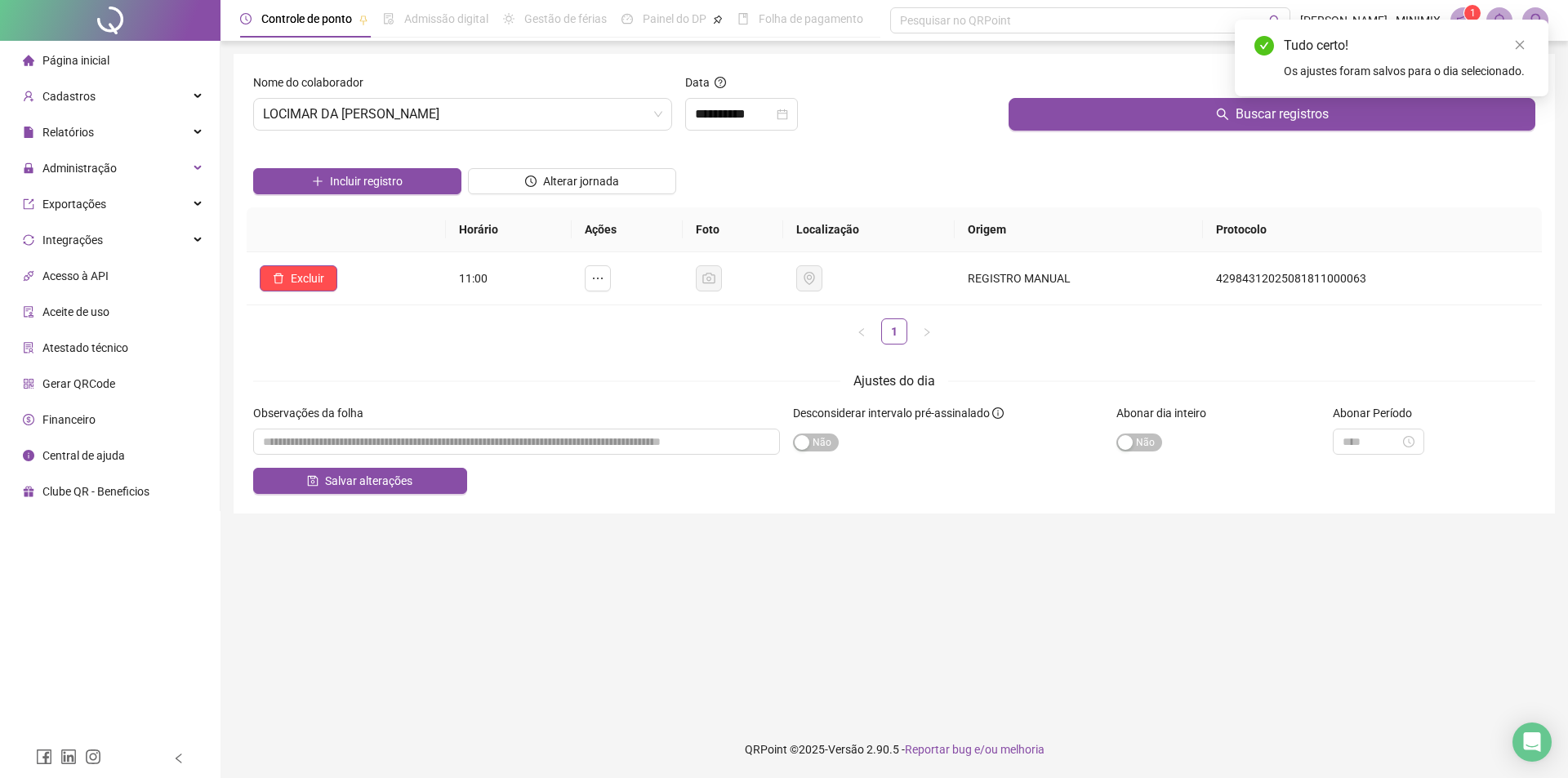
click at [97, 66] on span "Página inicial" at bounding box center [76, 61] width 67 height 13
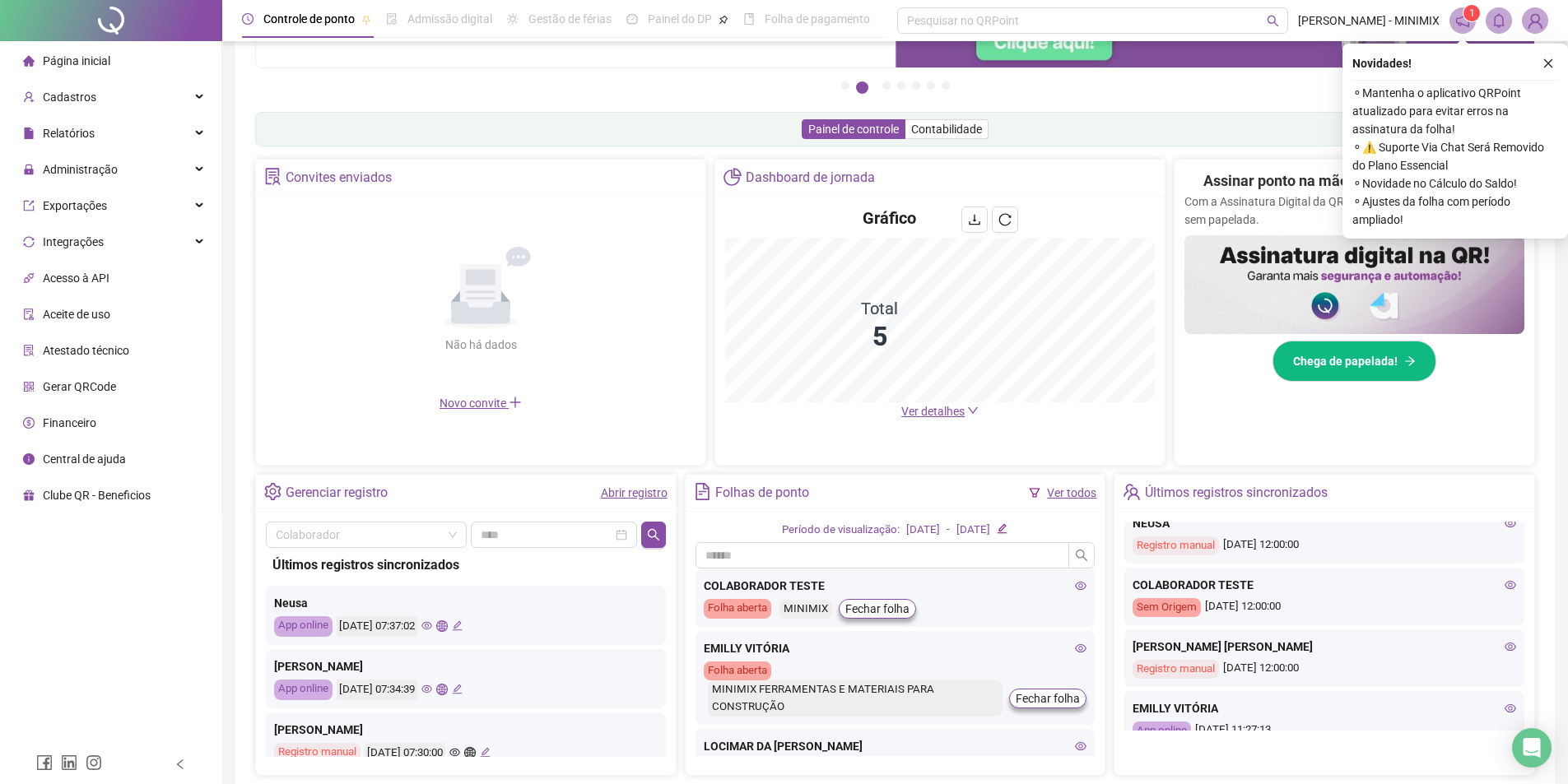
scroll to position [712, 0]
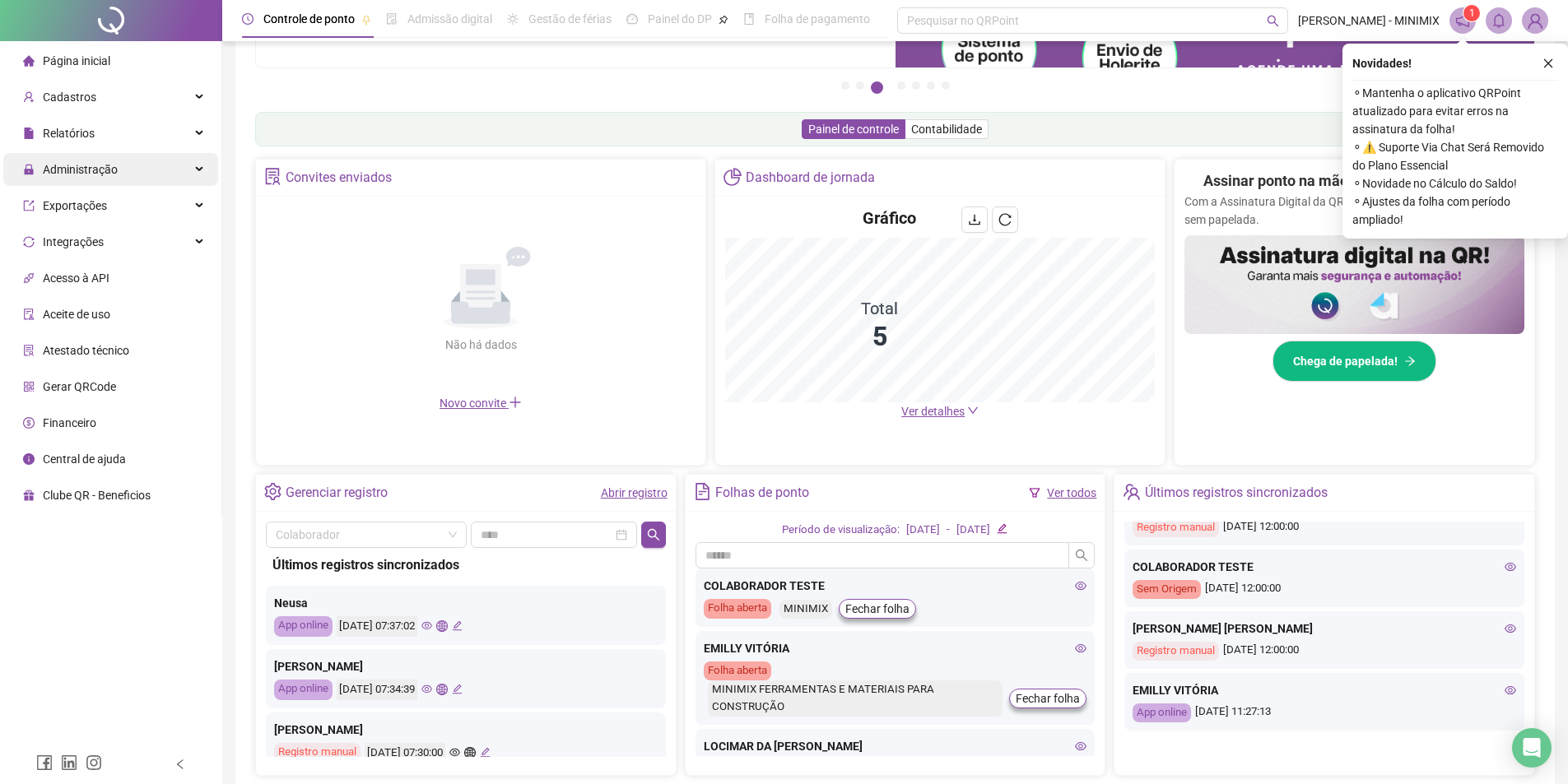
click at [111, 173] on span "Administração" at bounding box center [80, 170] width 75 height 13
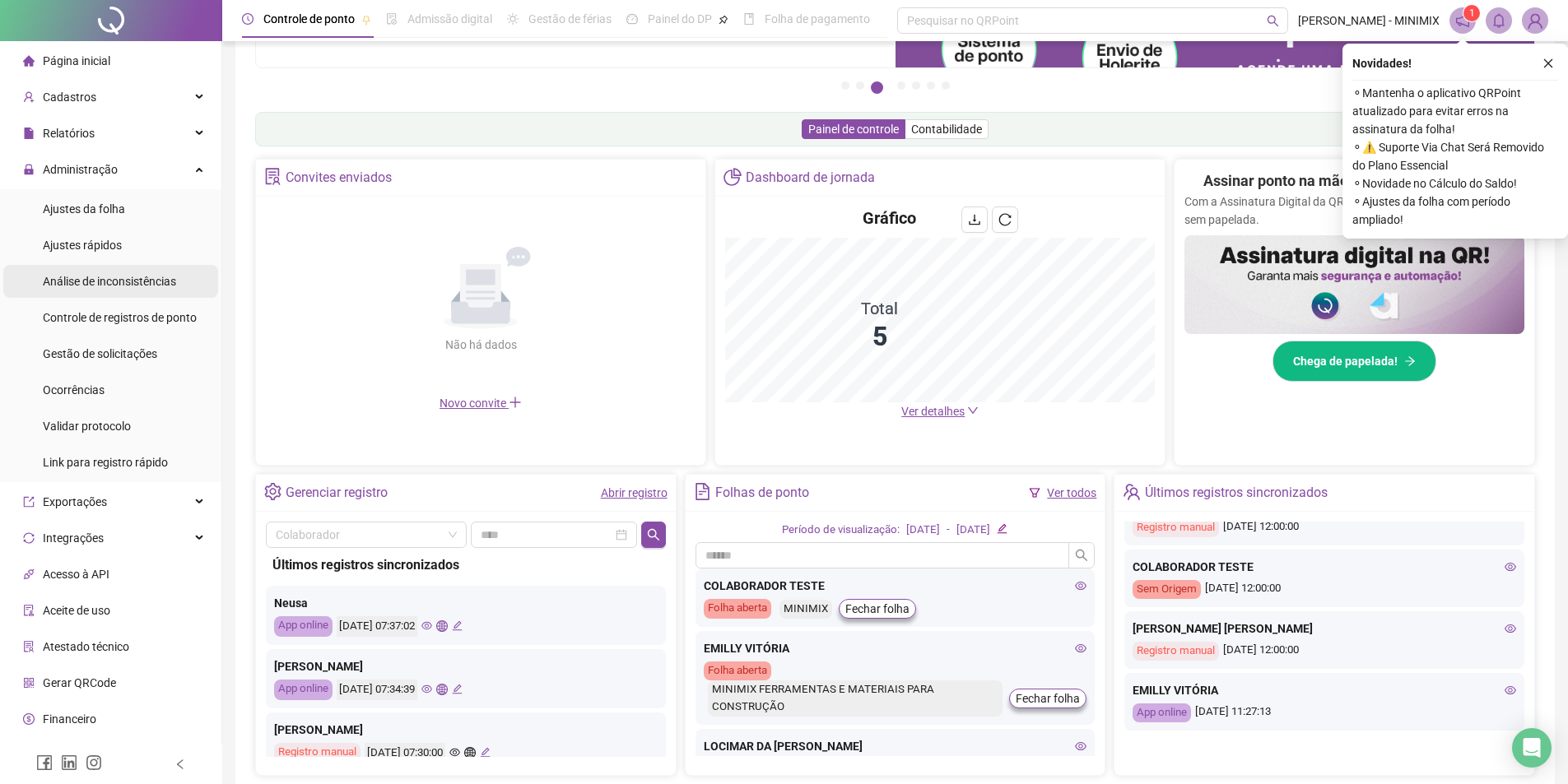
click at [163, 318] on span "Controle de registros de ponto" at bounding box center [120, 317] width 154 height 13
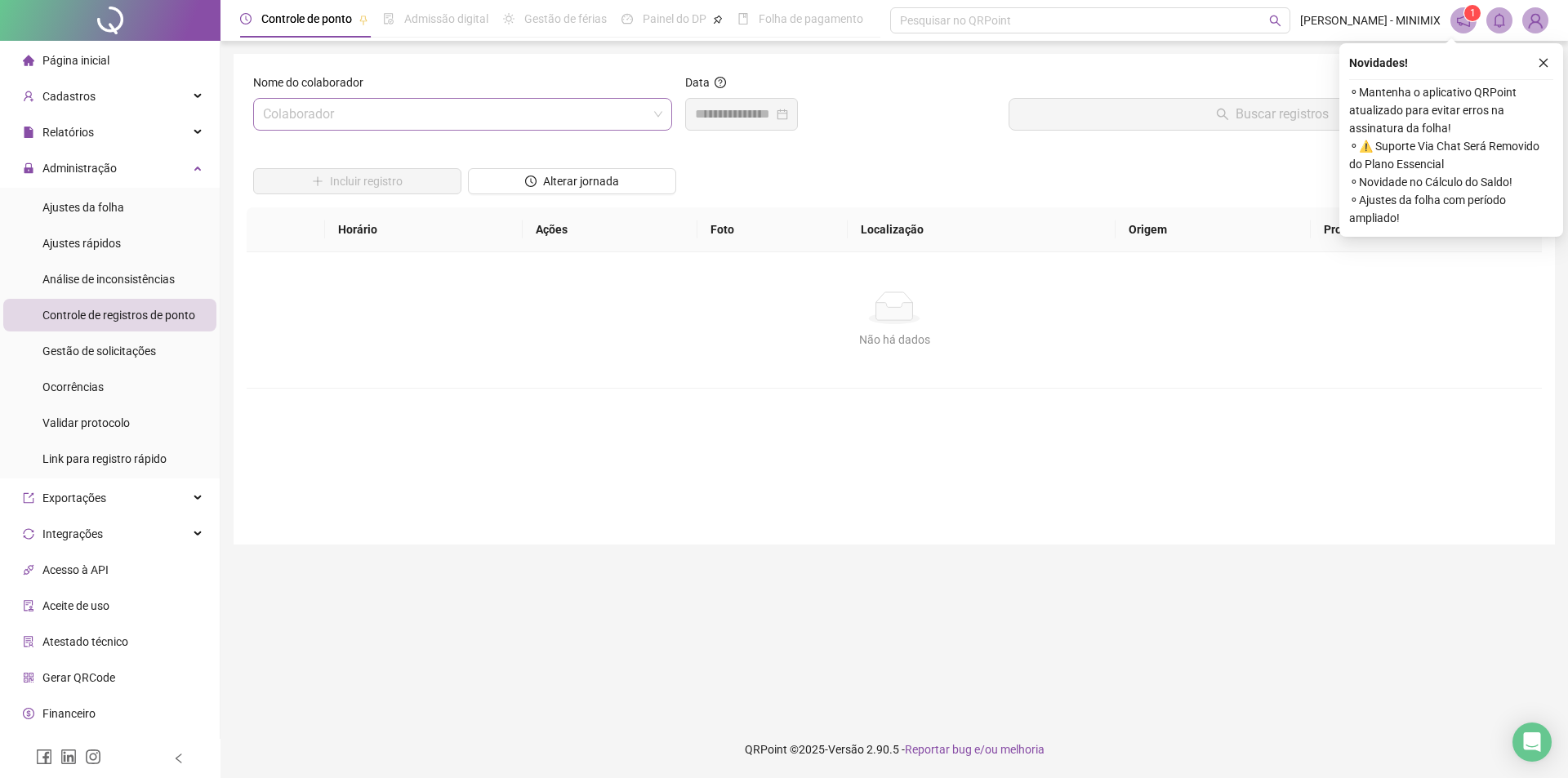
drag, startPoint x: 668, startPoint y: 106, endPoint x: 657, endPoint y: 105, distance: 11.0
click at [661, 106] on div "Colaborador" at bounding box center [462, 114] width 419 height 33
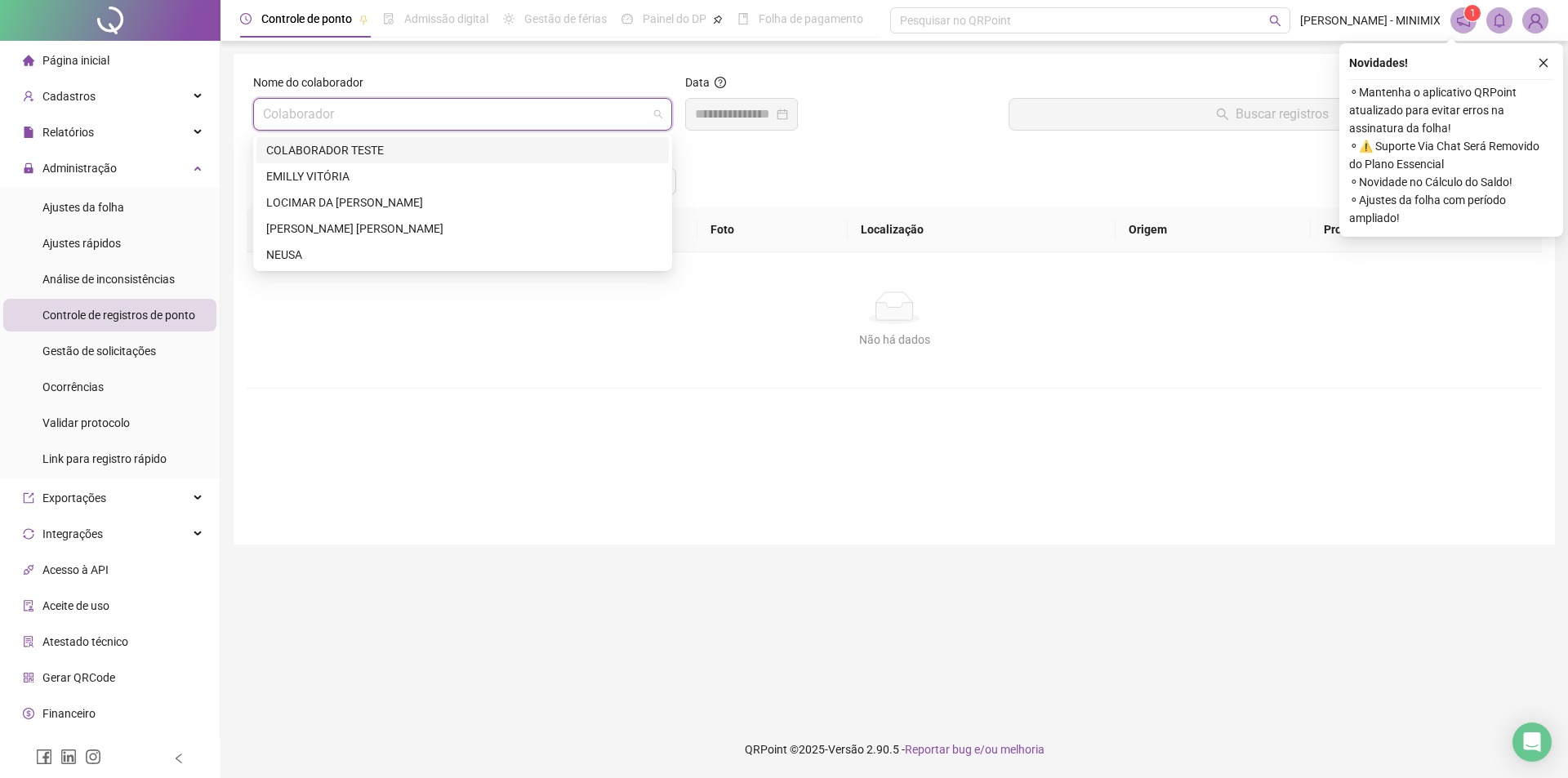
drag, startPoint x: 657, startPoint y: 105, endPoint x: 650, endPoint y: 133, distance: 28.9
click at [656, 107] on span at bounding box center [463, 114] width 399 height 31
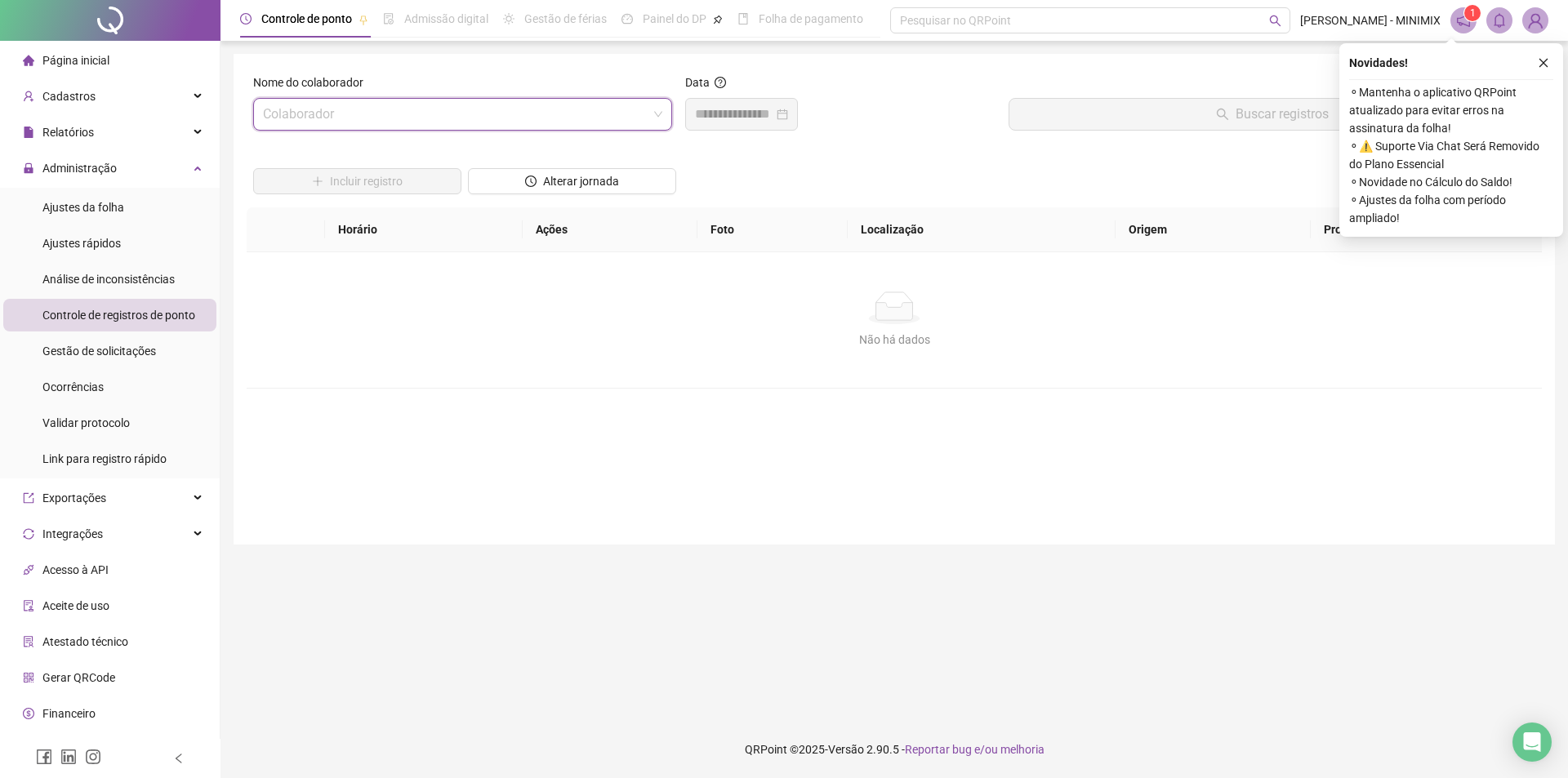
click at [658, 93] on div "Nome do colaborador" at bounding box center [462, 85] width 419 height 24
click at [656, 105] on span at bounding box center [463, 114] width 399 height 31
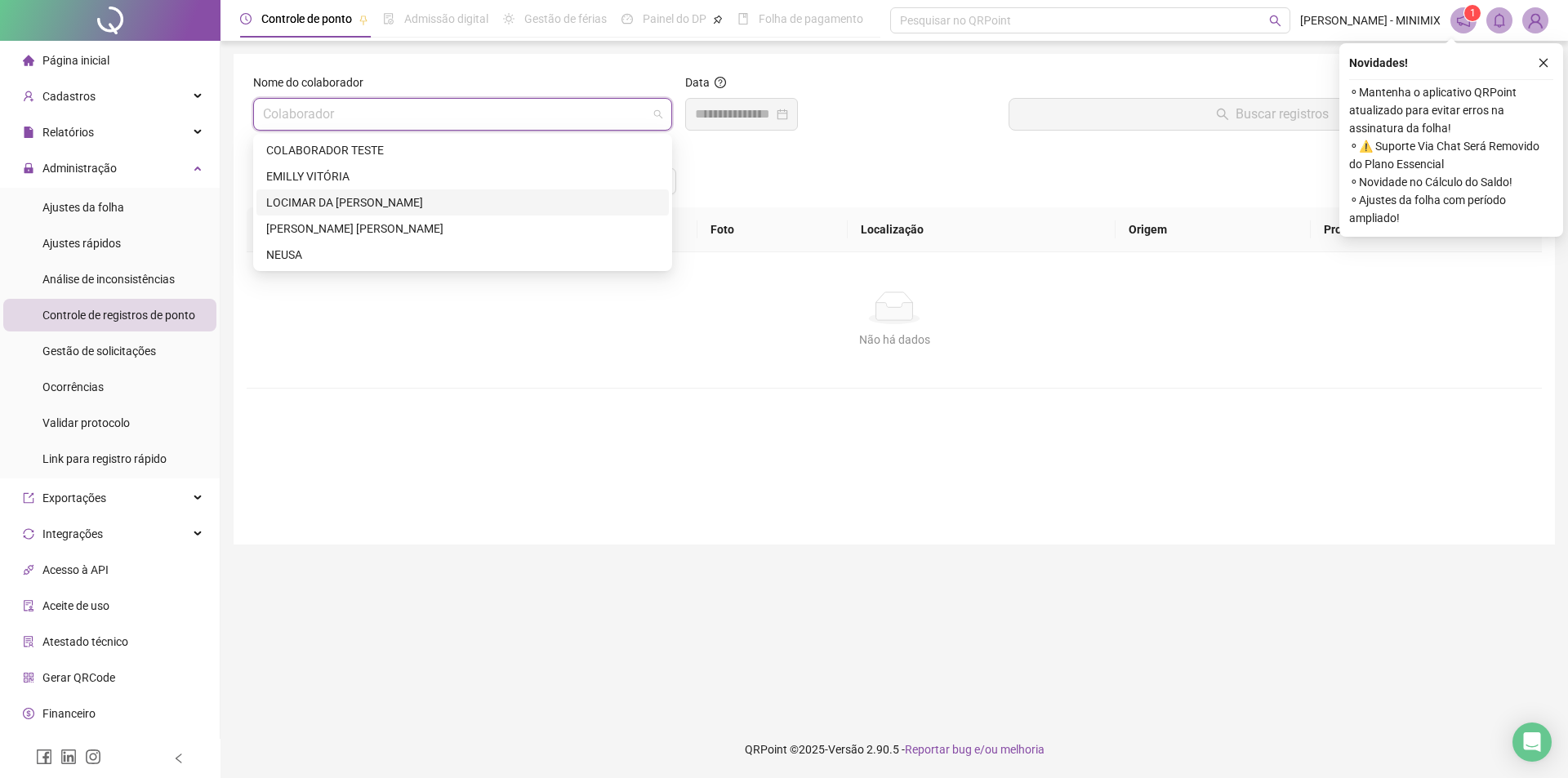
click at [511, 201] on div "LOCIMAR DA [PERSON_NAME]" at bounding box center [463, 203] width 393 height 18
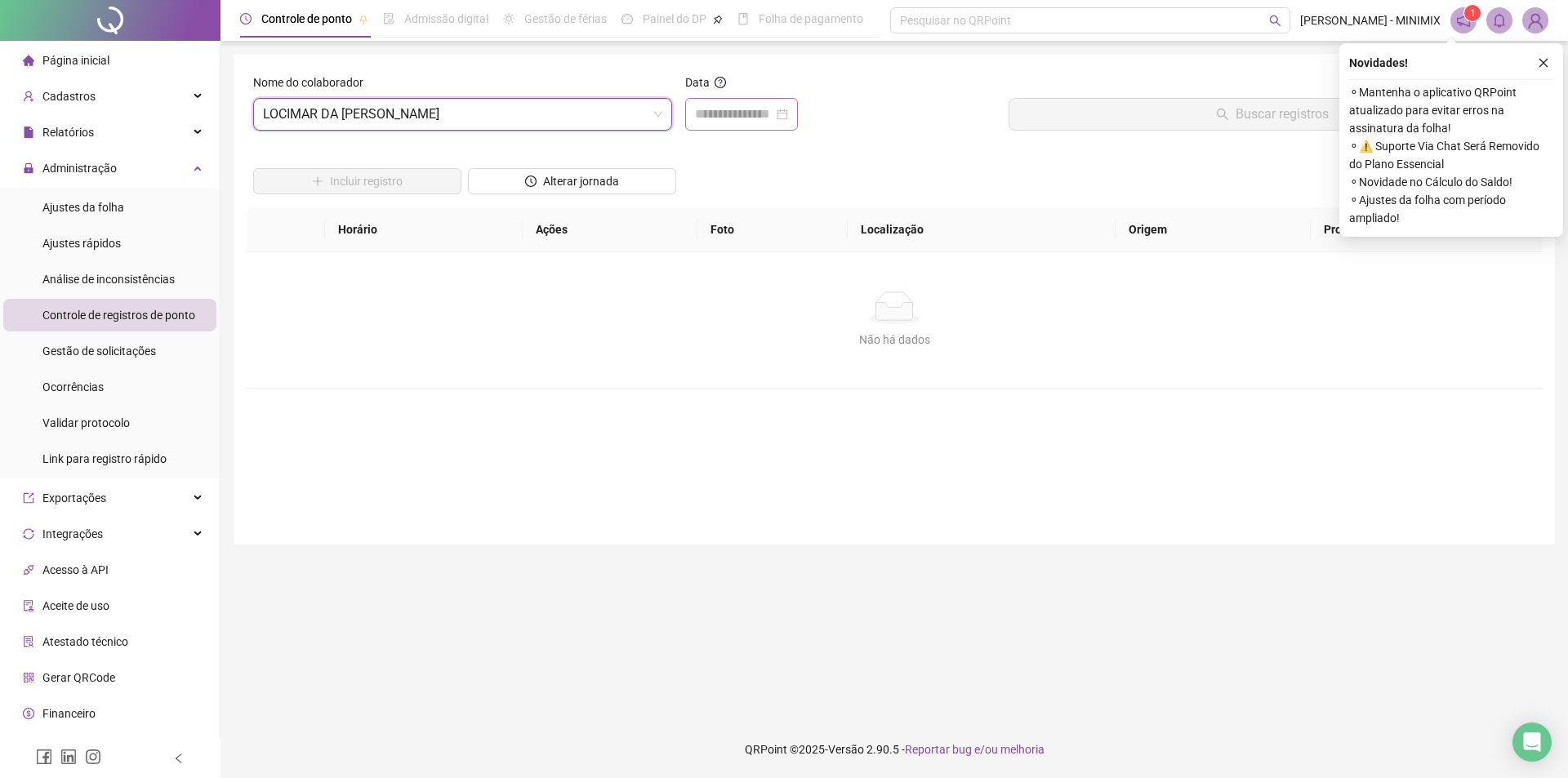
drag, startPoint x: 810, startPoint y: 119, endPoint x: 795, endPoint y: 117, distance: 15.1
click at [798, 118] on div at bounding box center [741, 114] width 113 height 33
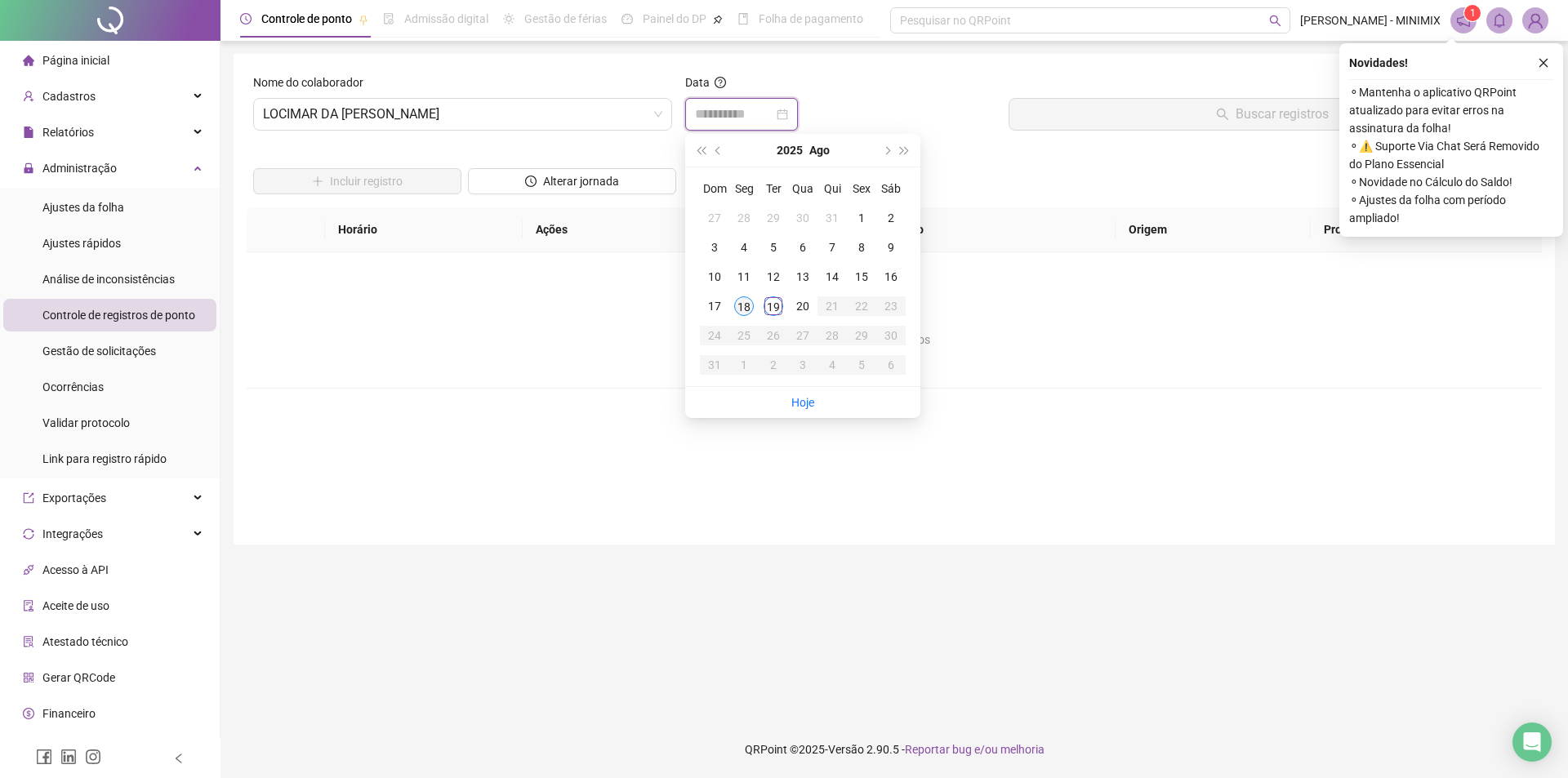
type input "**********"
click at [748, 308] on div "18" at bounding box center [743, 306] width 19 height 19
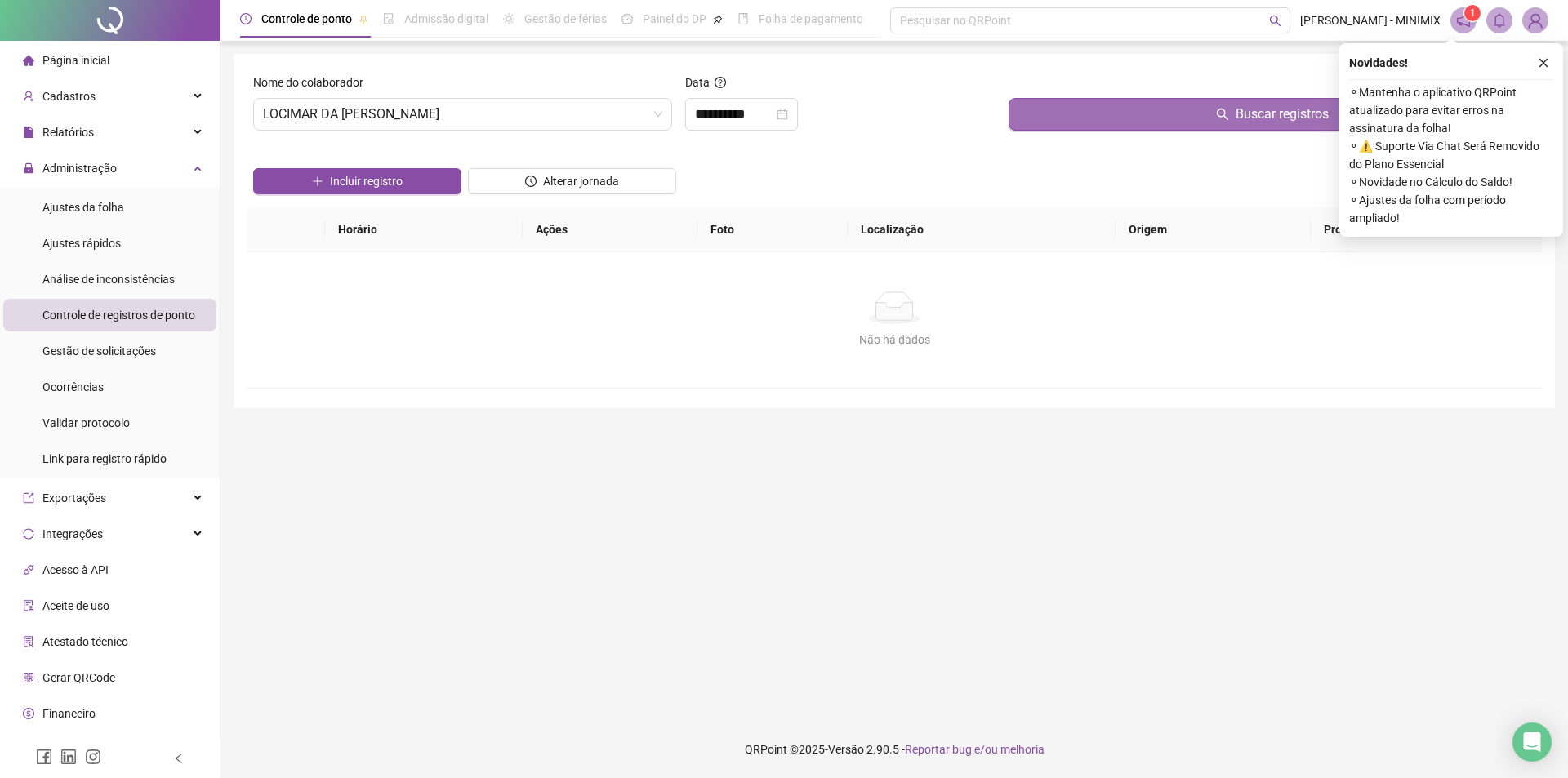
click at [1068, 115] on button "Buscar registros" at bounding box center [1271, 114] width 526 height 33
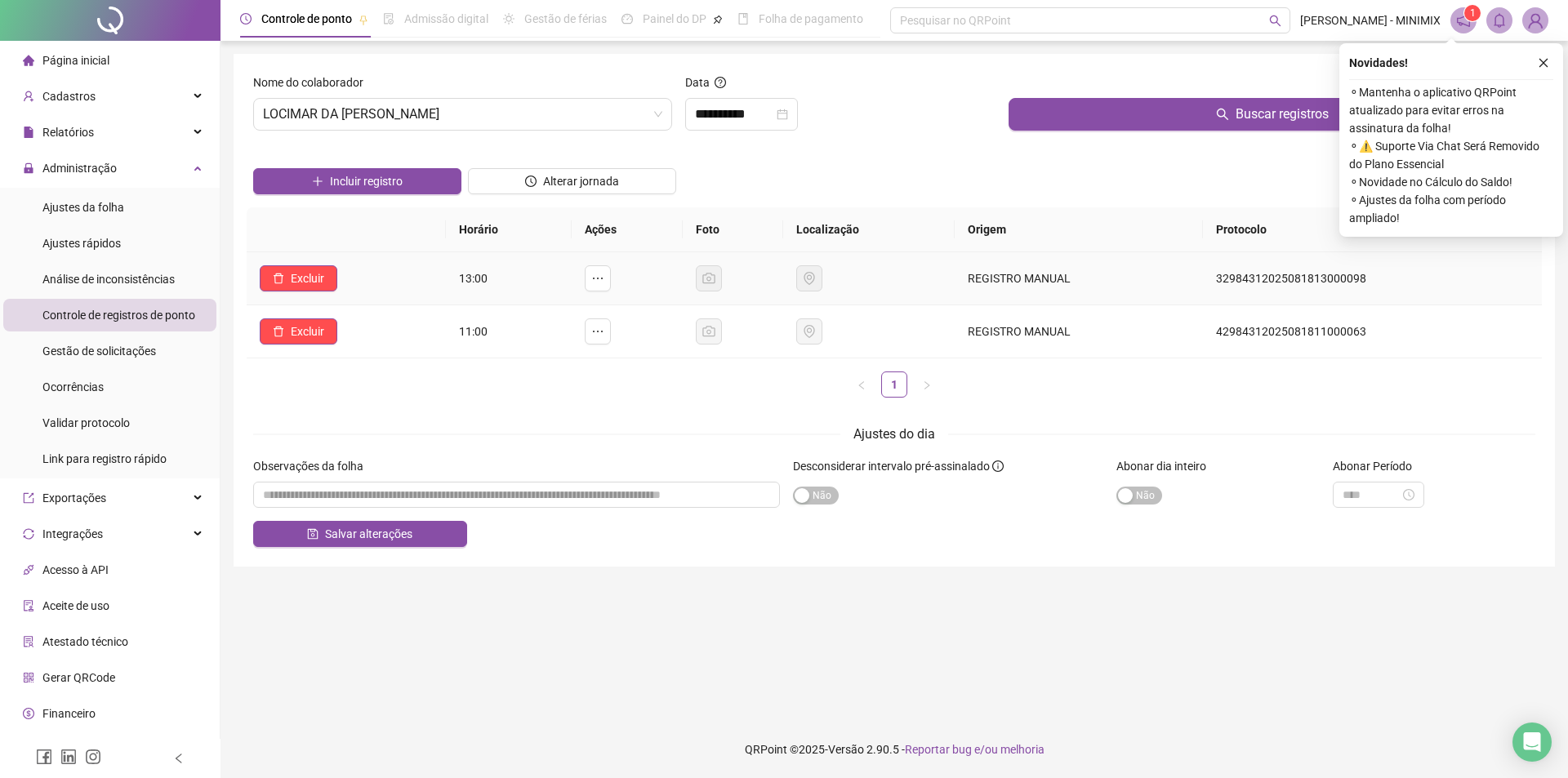
drag, startPoint x: 302, startPoint y: 288, endPoint x: 346, endPoint y: 281, distance: 44.6
click at [309, 284] on button "Excluir" at bounding box center [298, 278] width 78 height 26
drag, startPoint x: 365, startPoint y: 235, endPoint x: 336, endPoint y: 239, distance: 29.3
click at [362, 235] on button "Sim" at bounding box center [353, 236] width 32 height 19
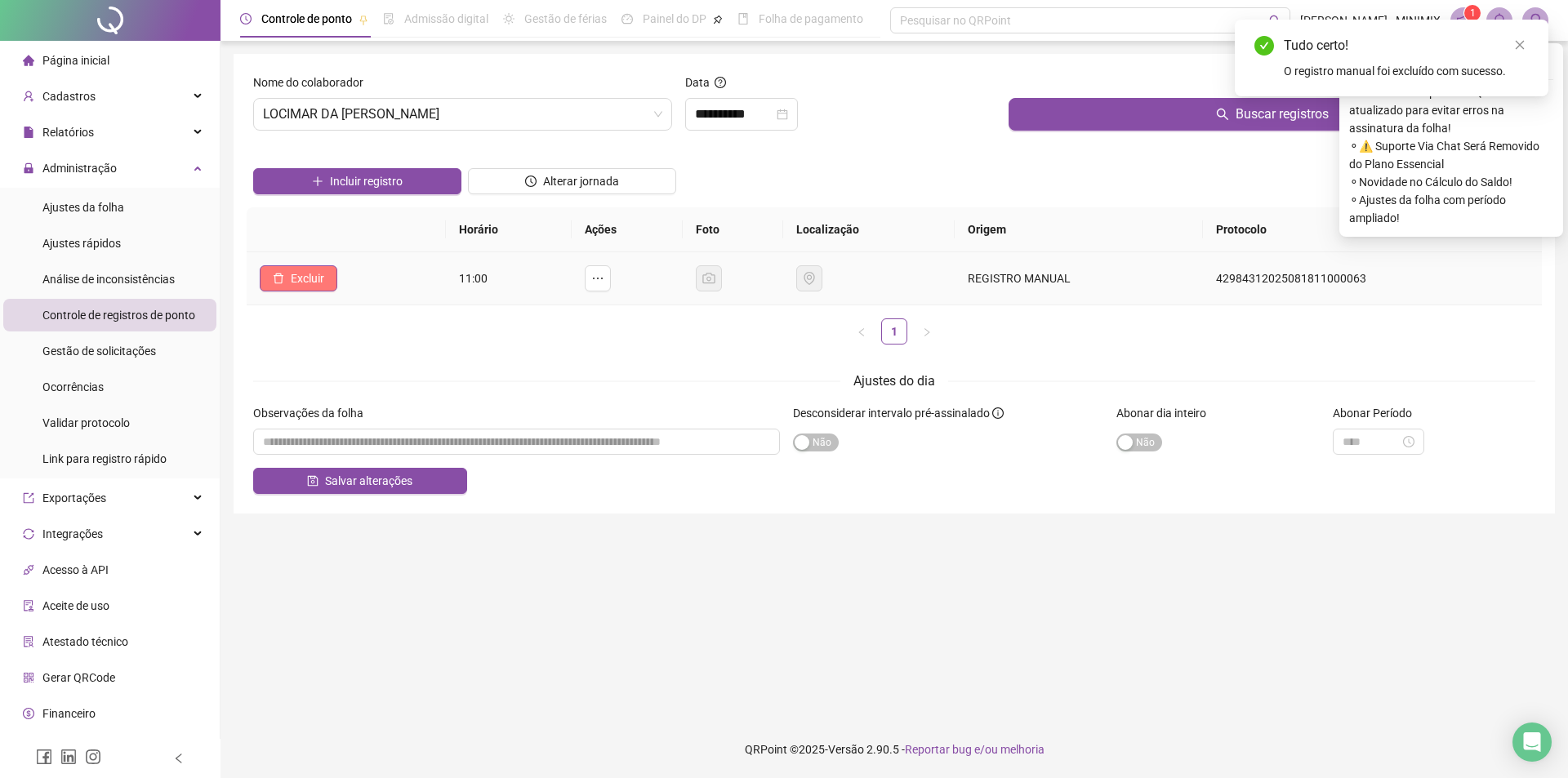
drag, startPoint x: 297, startPoint y: 272, endPoint x: 428, endPoint y: 313, distance: 137.3
click at [297, 271] on span "Excluir" at bounding box center [307, 279] width 33 height 18
click at [349, 235] on span "Sim" at bounding box center [353, 236] width 18 height 18
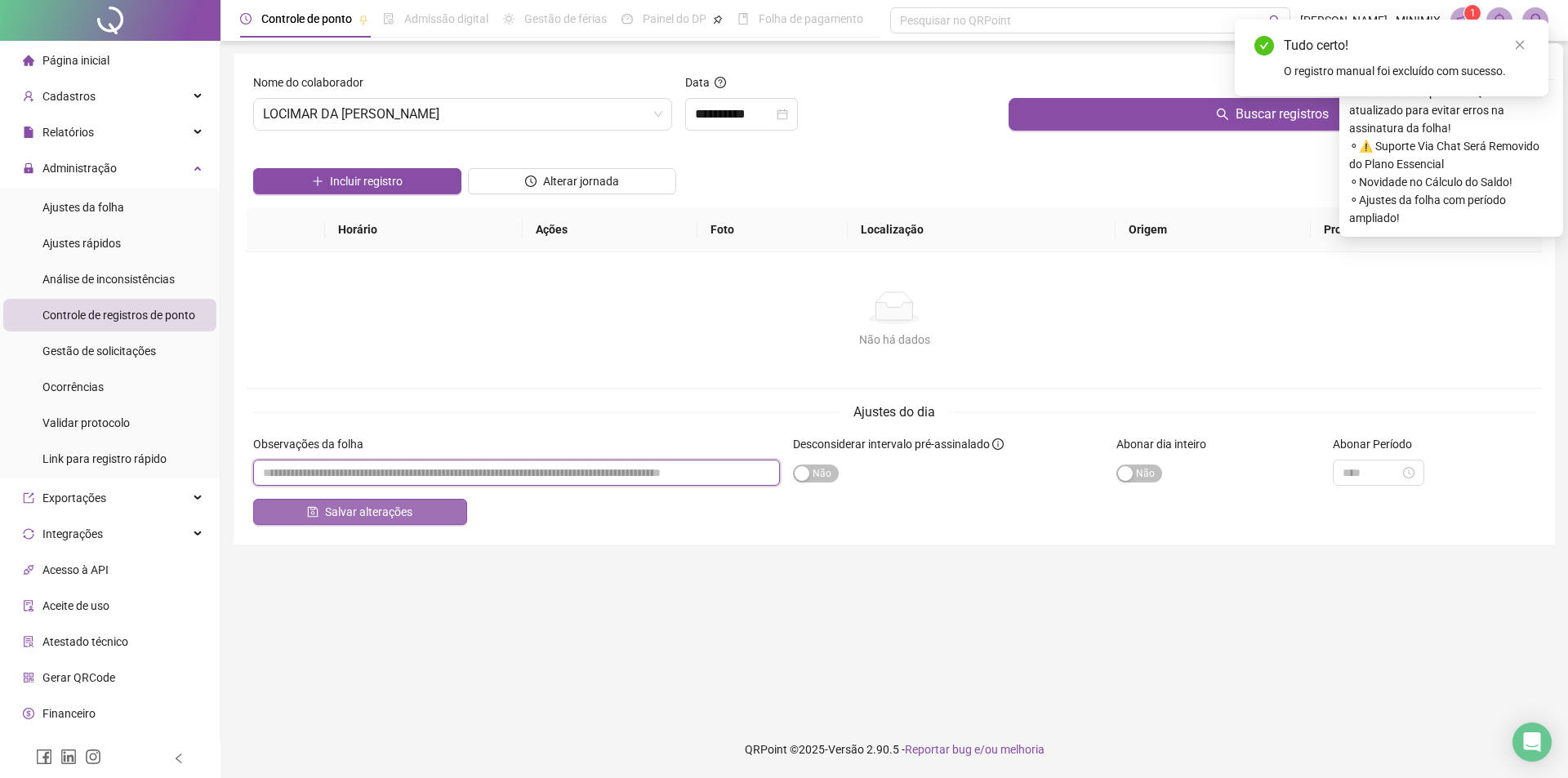
click at [399, 475] on input "textarea" at bounding box center [516, 472] width 526 height 26
click at [408, 524] on button "Salvar alterações" at bounding box center [360, 511] width 214 height 26
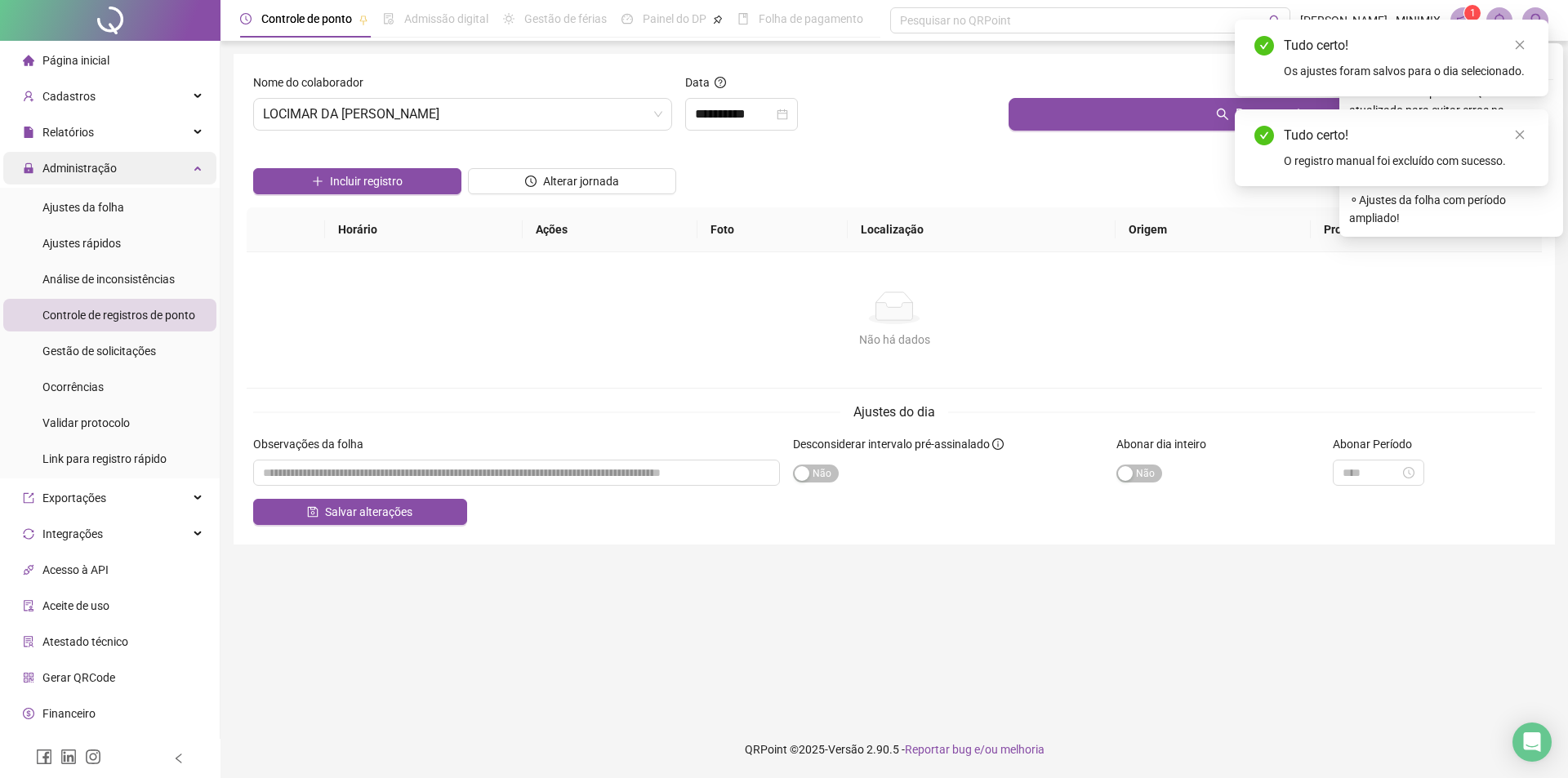
click at [108, 168] on span "Administração" at bounding box center [79, 169] width 74 height 13
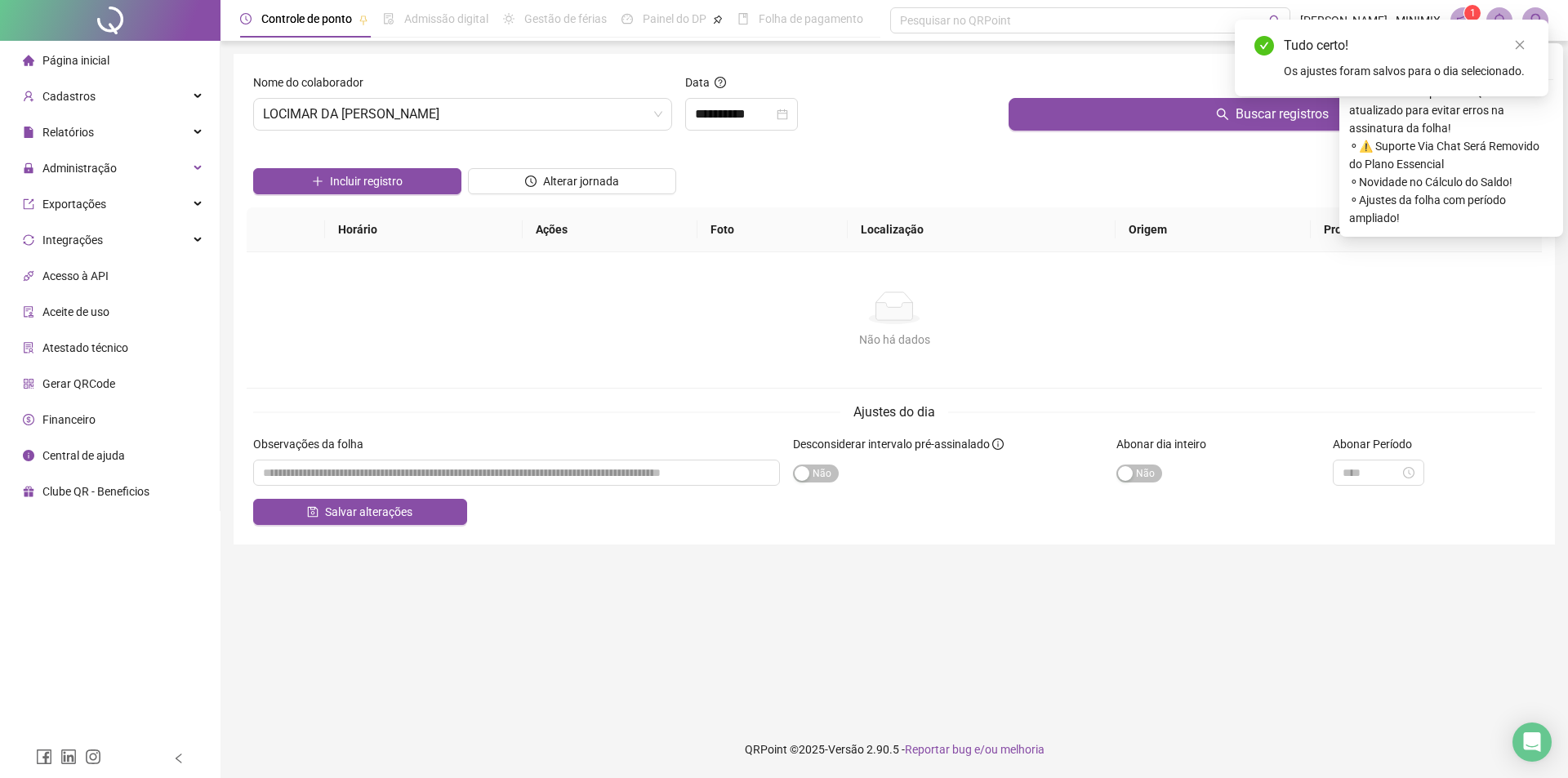
click at [133, 68] on li "Página inicial" at bounding box center [109, 60] width 213 height 33
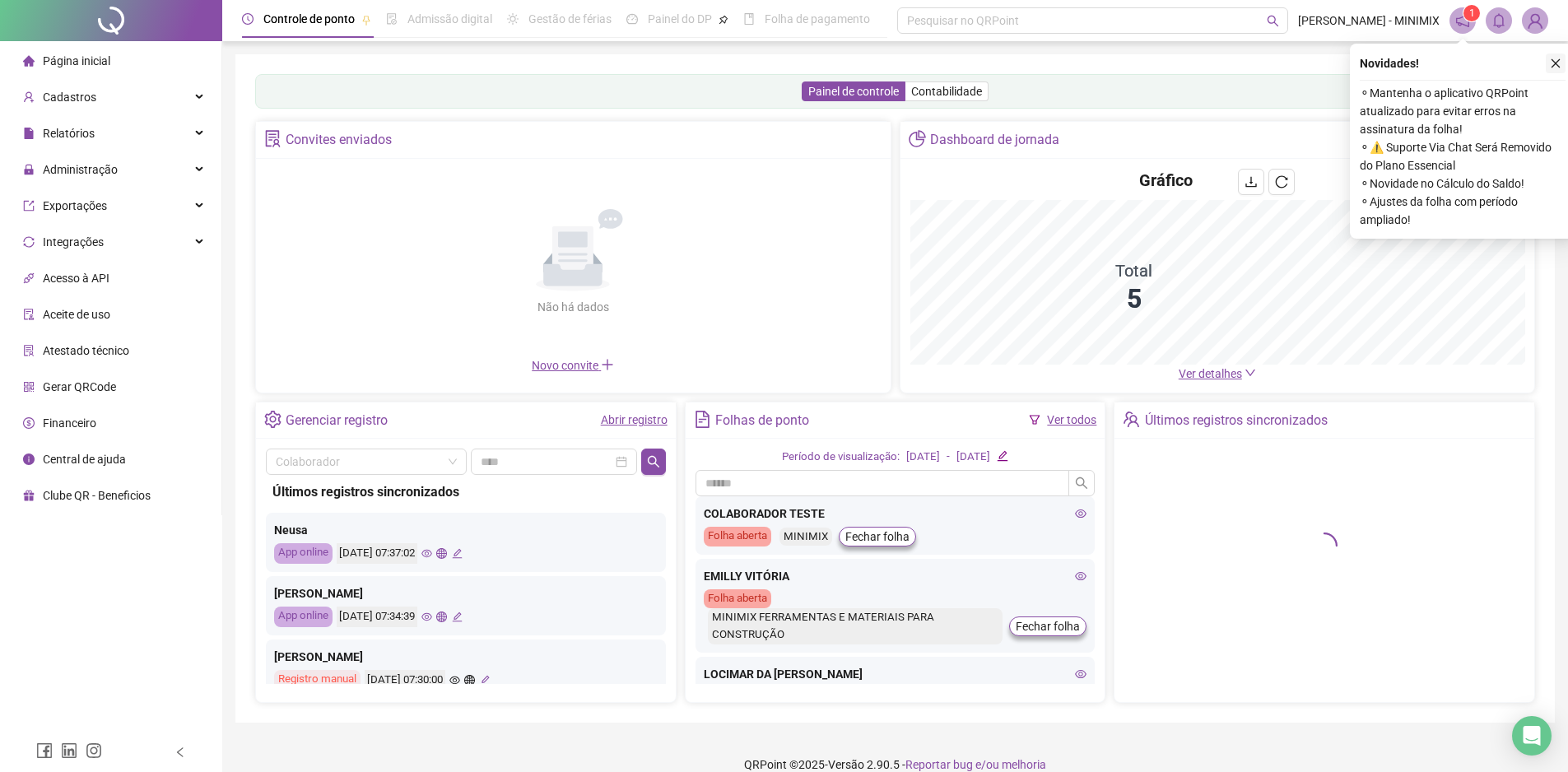
click at [1547, 67] on button "button" at bounding box center [1555, 63] width 19 height 19
